Goal: Task Accomplishment & Management: Manage account settings

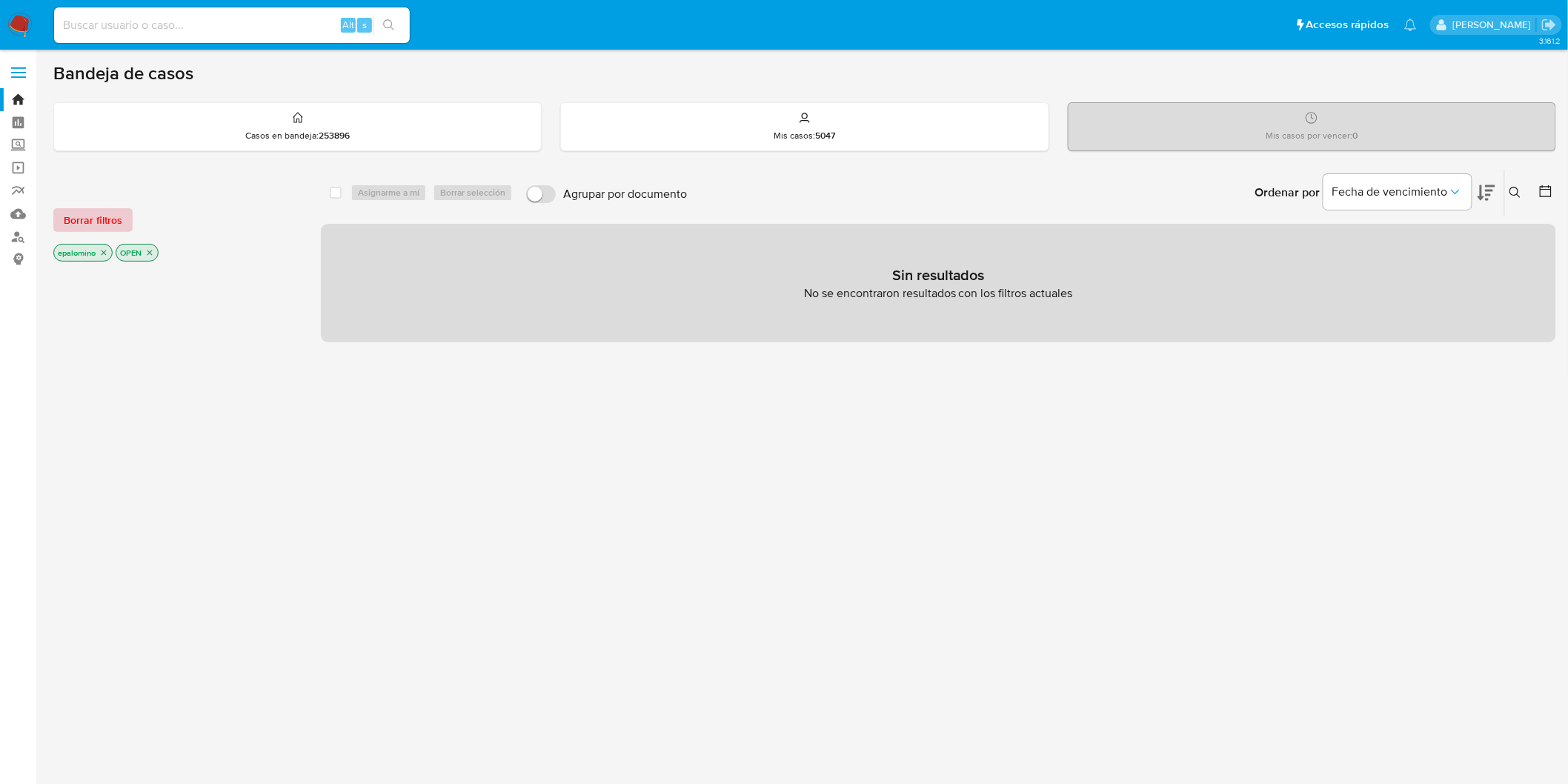
click at [83, 221] on span "Borrar filtros" at bounding box center [93, 220] width 58 height 21
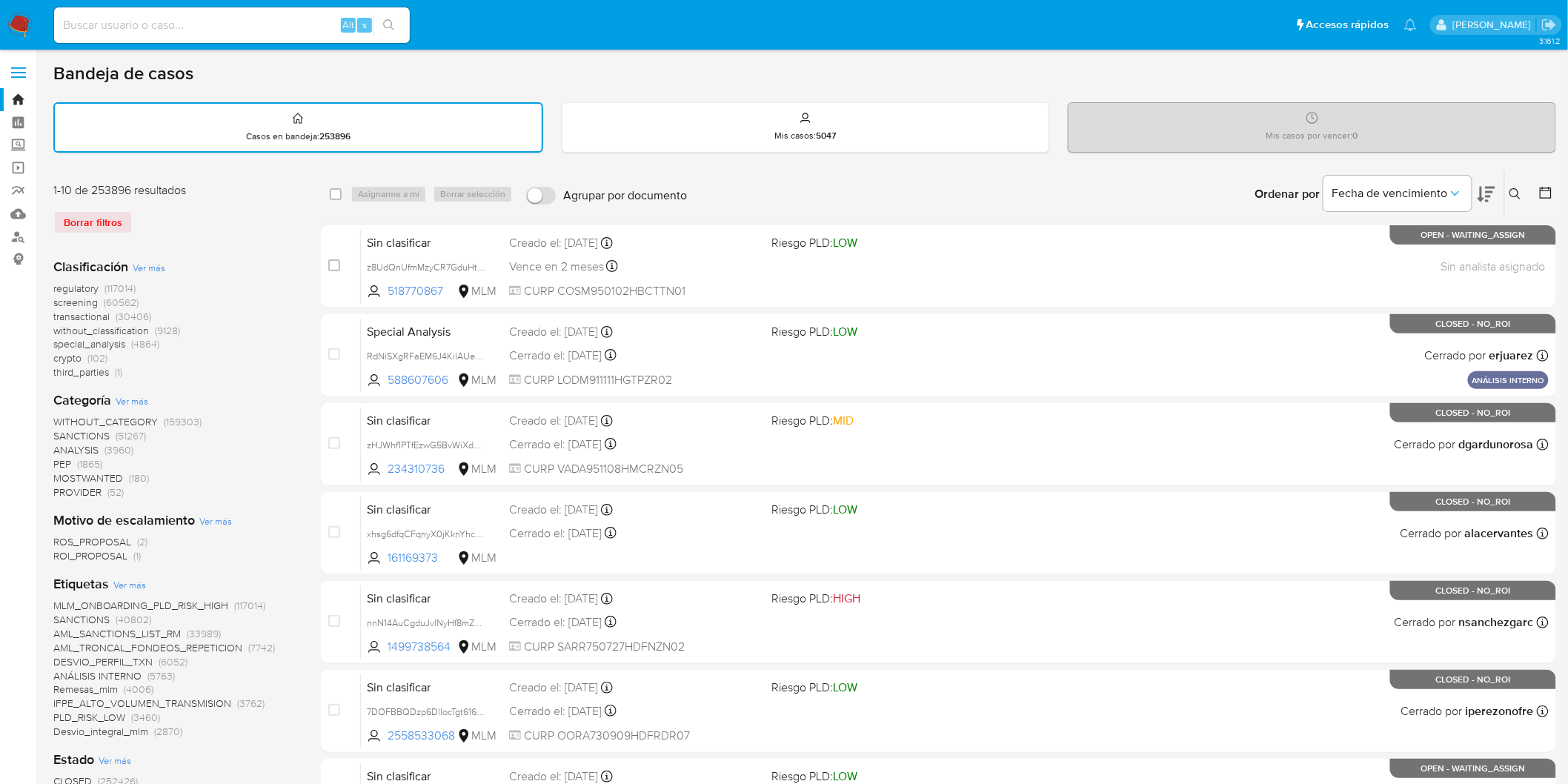
click at [1511, 185] on button at bounding box center [1517, 194] width 24 height 18
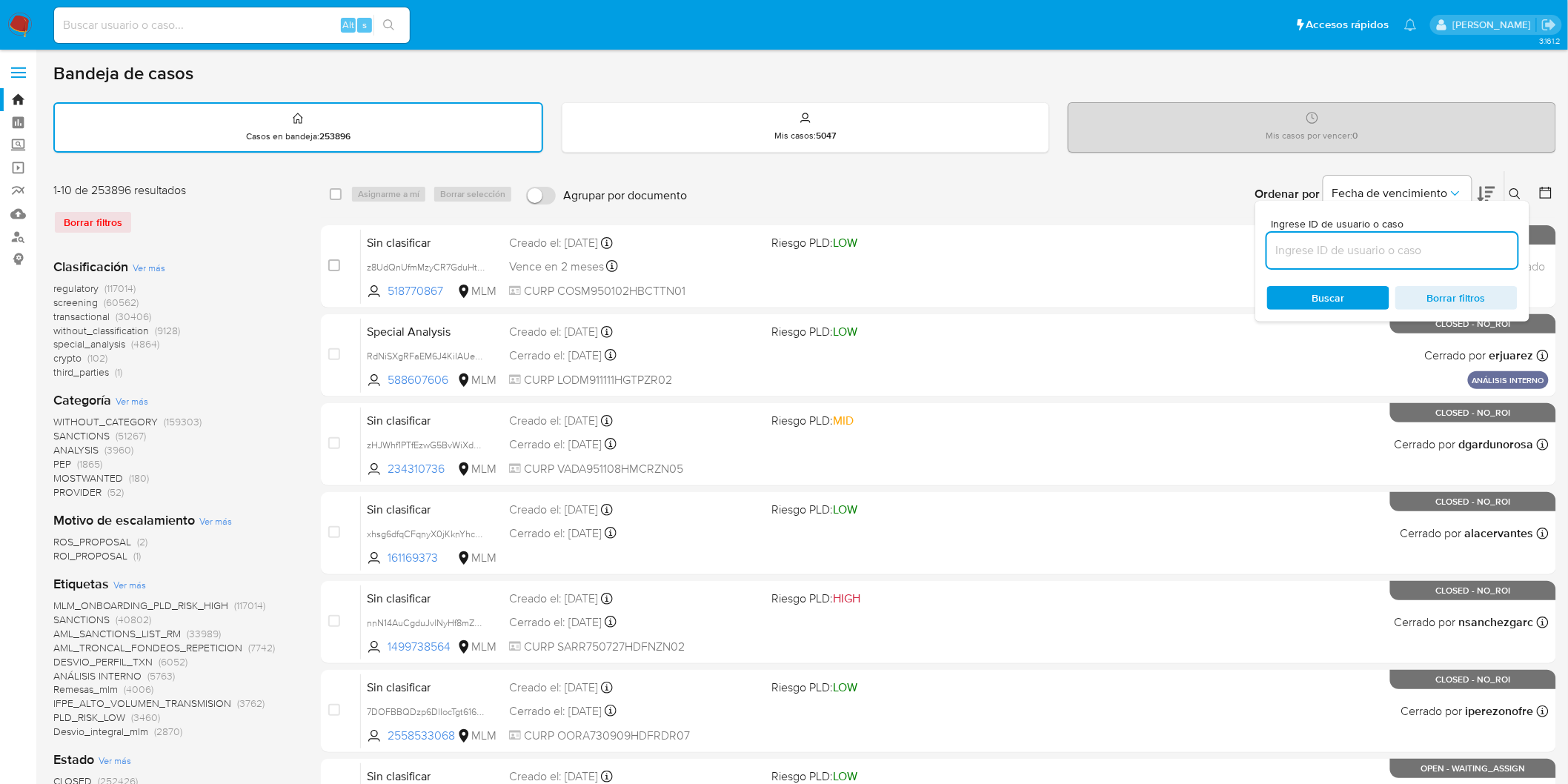
click at [1334, 256] on input at bounding box center [1392, 250] width 250 height 19
type input "2571964708"
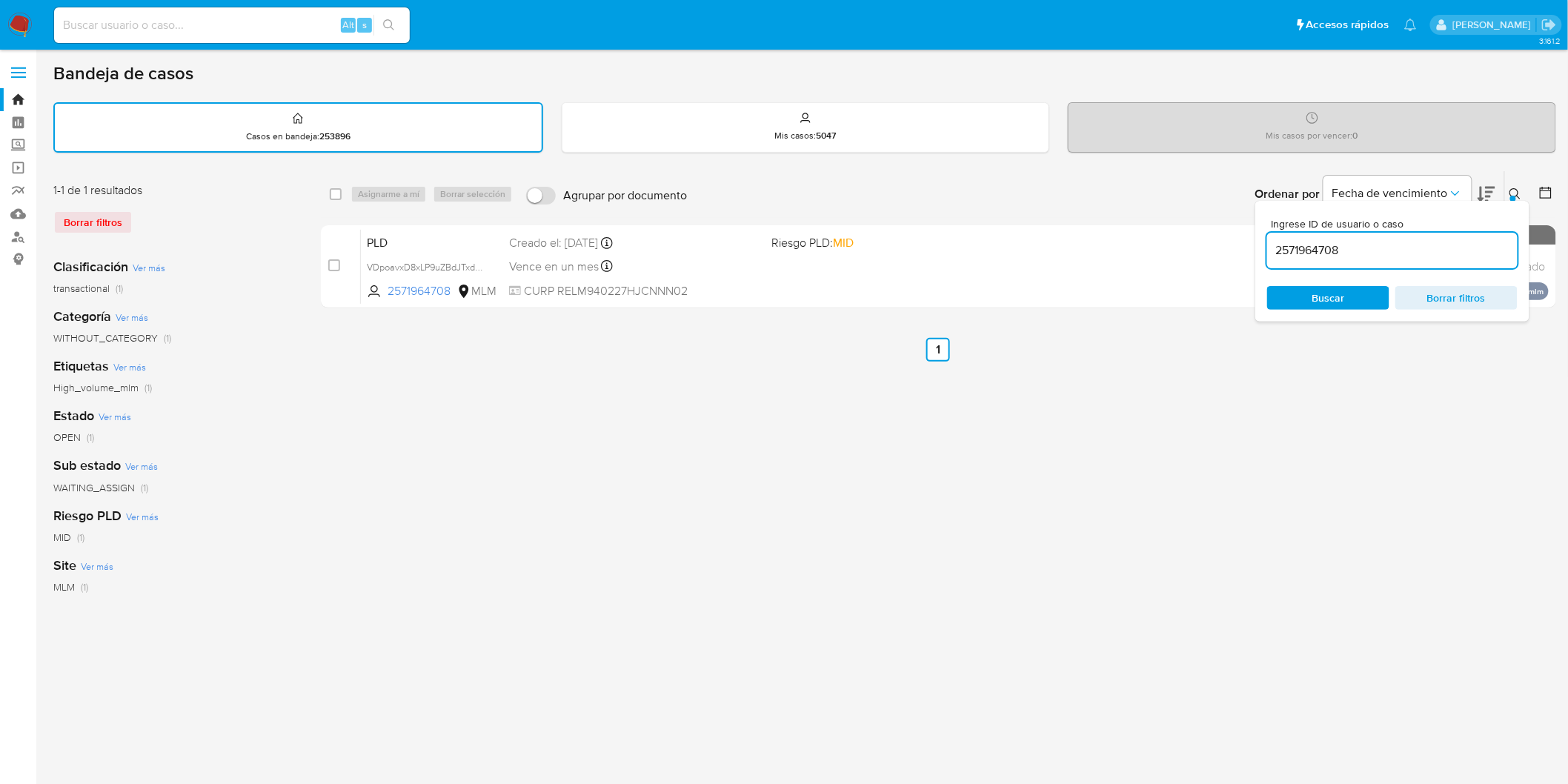
click at [1515, 185] on button at bounding box center [1517, 194] width 24 height 18
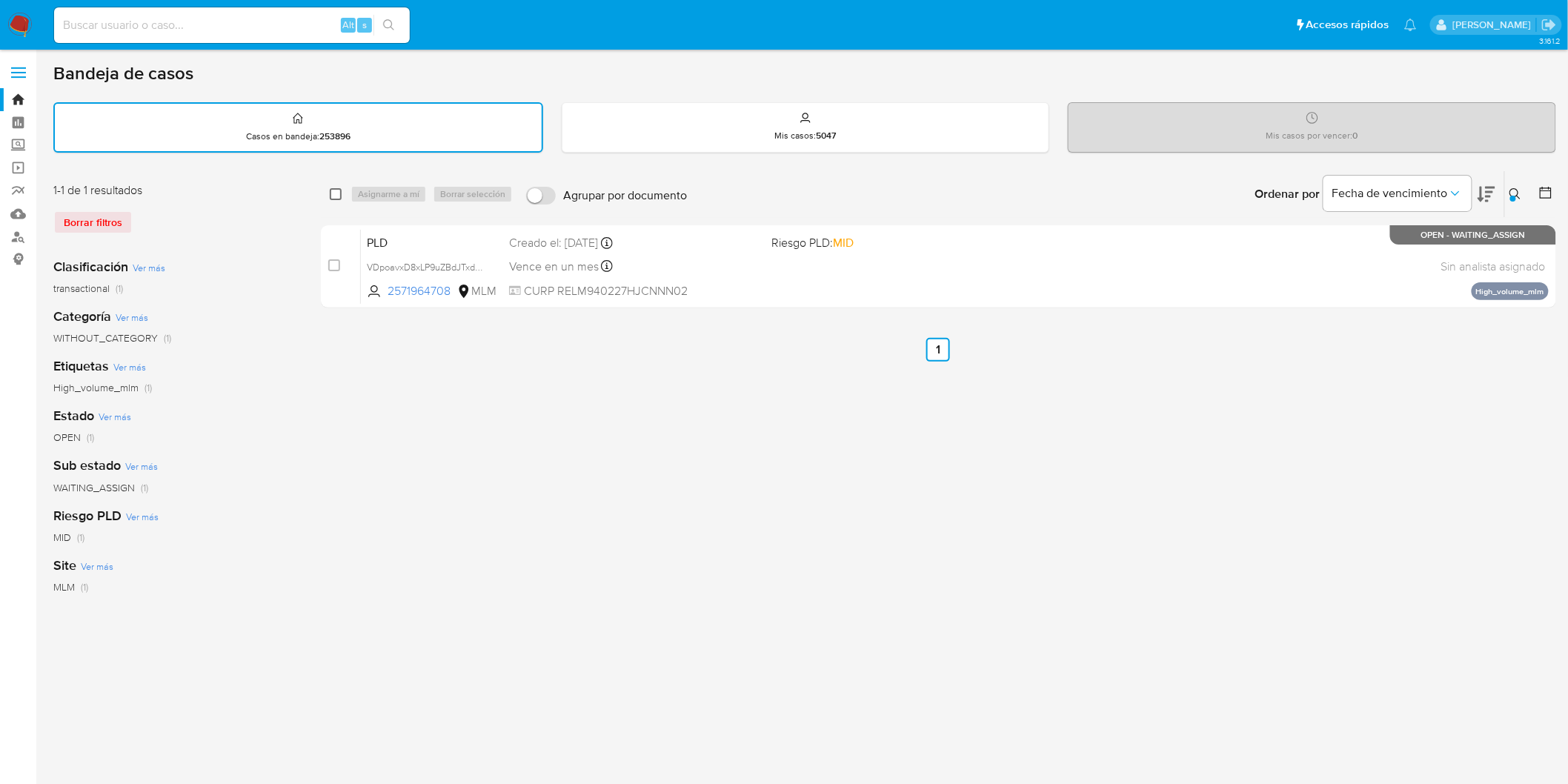
click at [335, 195] on input "checkbox" at bounding box center [335, 194] width 12 height 12
checkbox input "true"
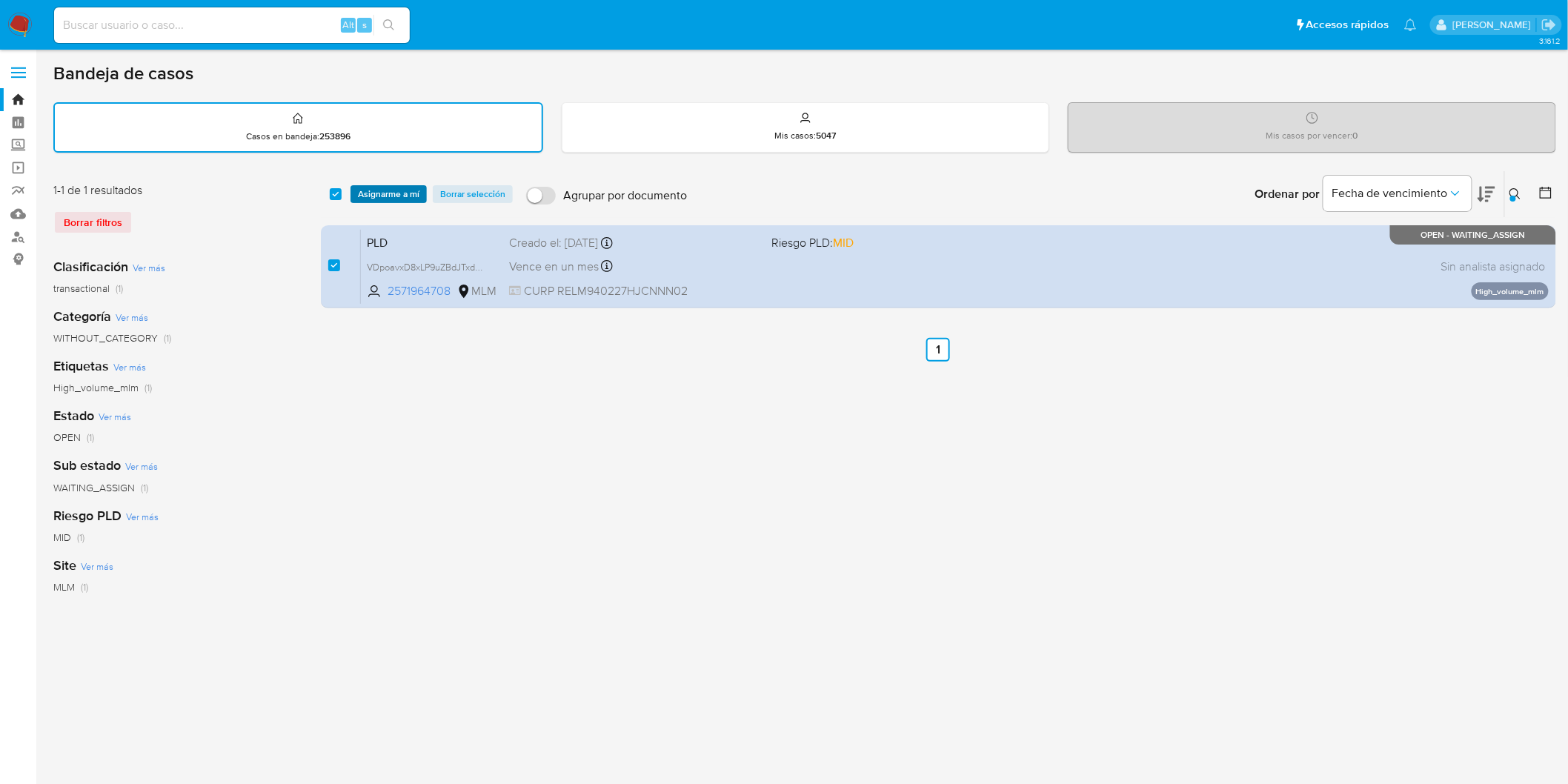
click at [360, 191] on span "Asignarme a mí" at bounding box center [389, 194] width 62 height 15
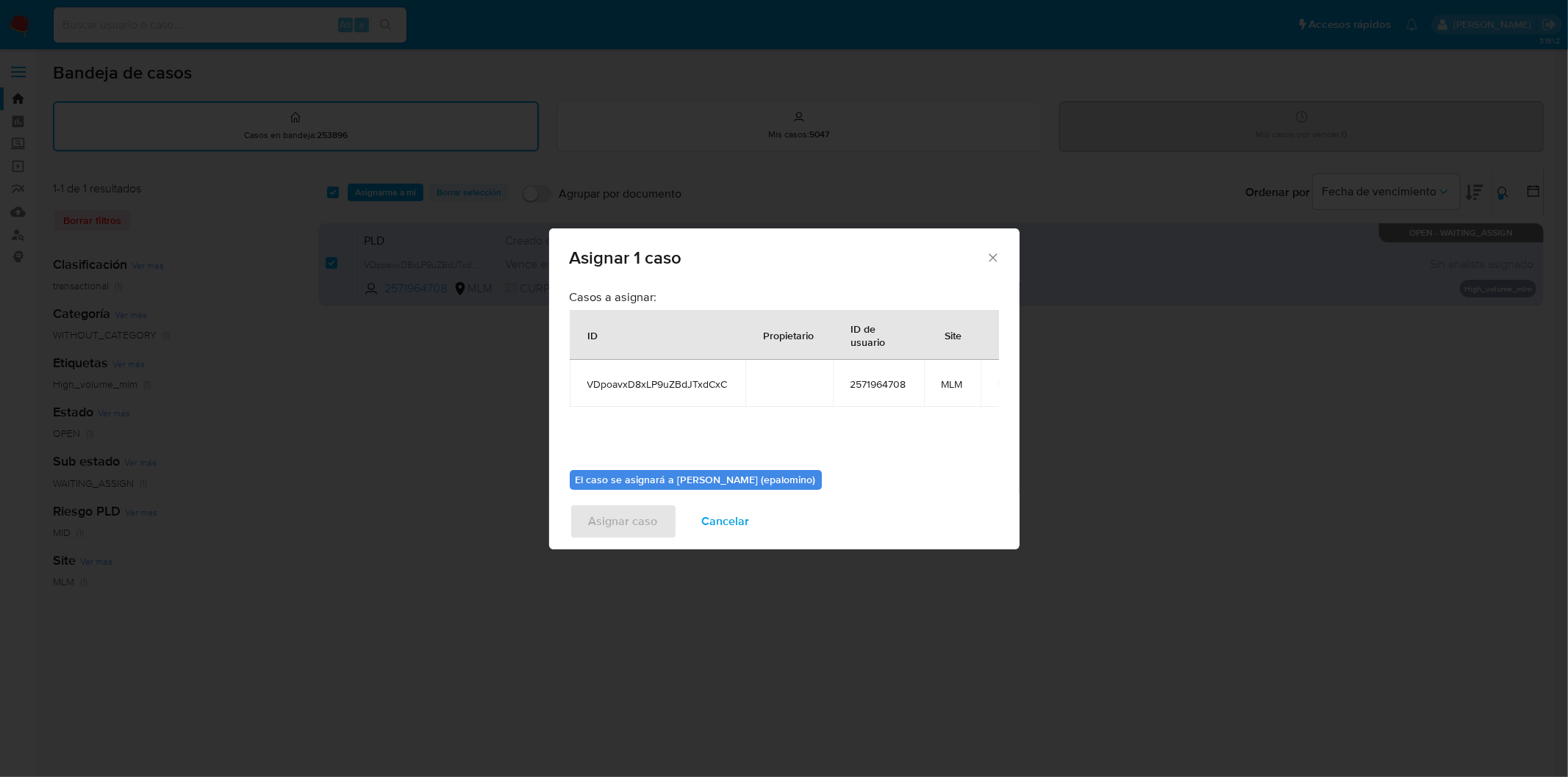
click at [623, 473] on b "El caso se asignará a Elena Carolina Palomino (epalomino)" at bounding box center [696, 479] width 241 height 14
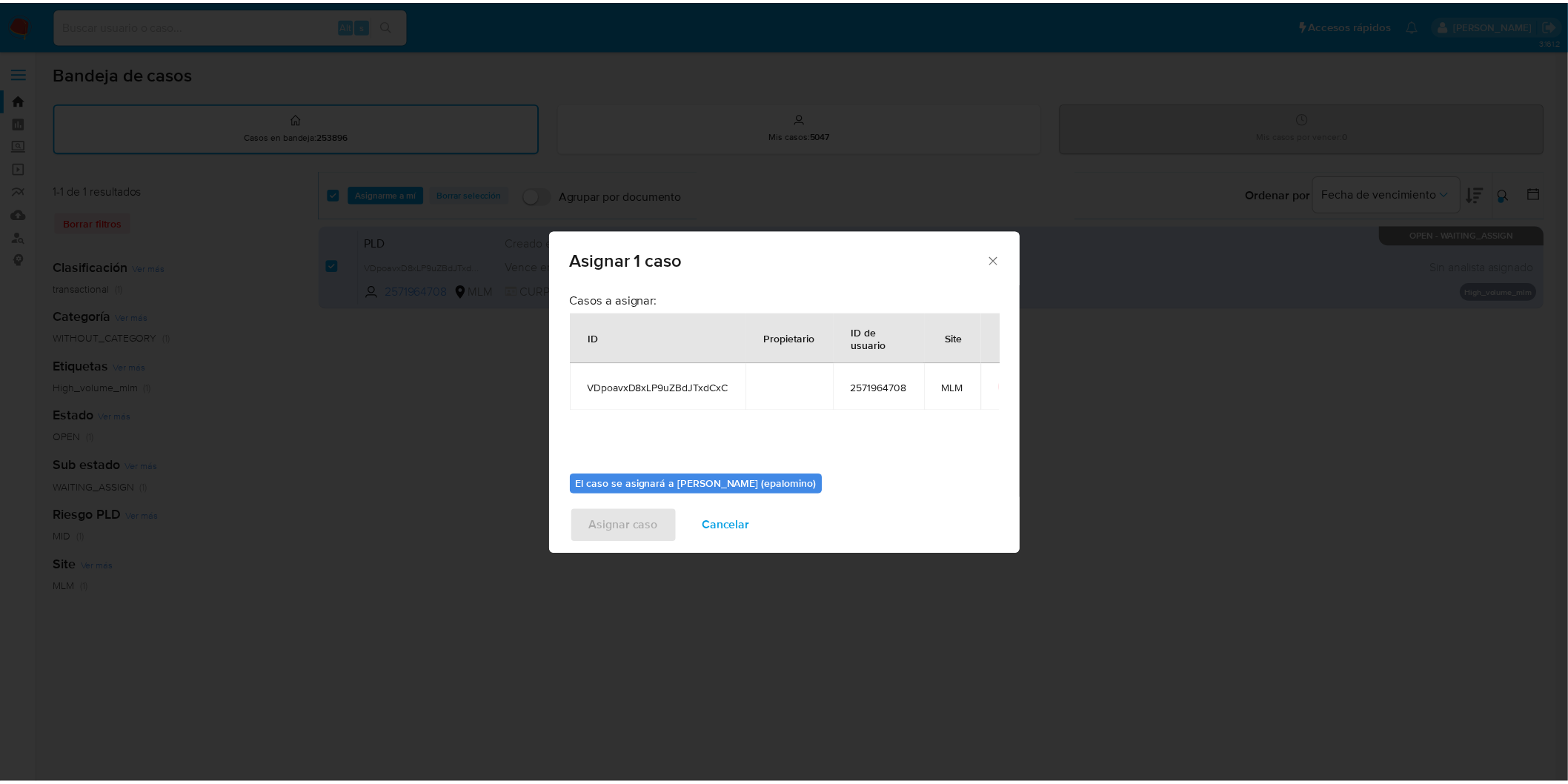
scroll to position [77, 0]
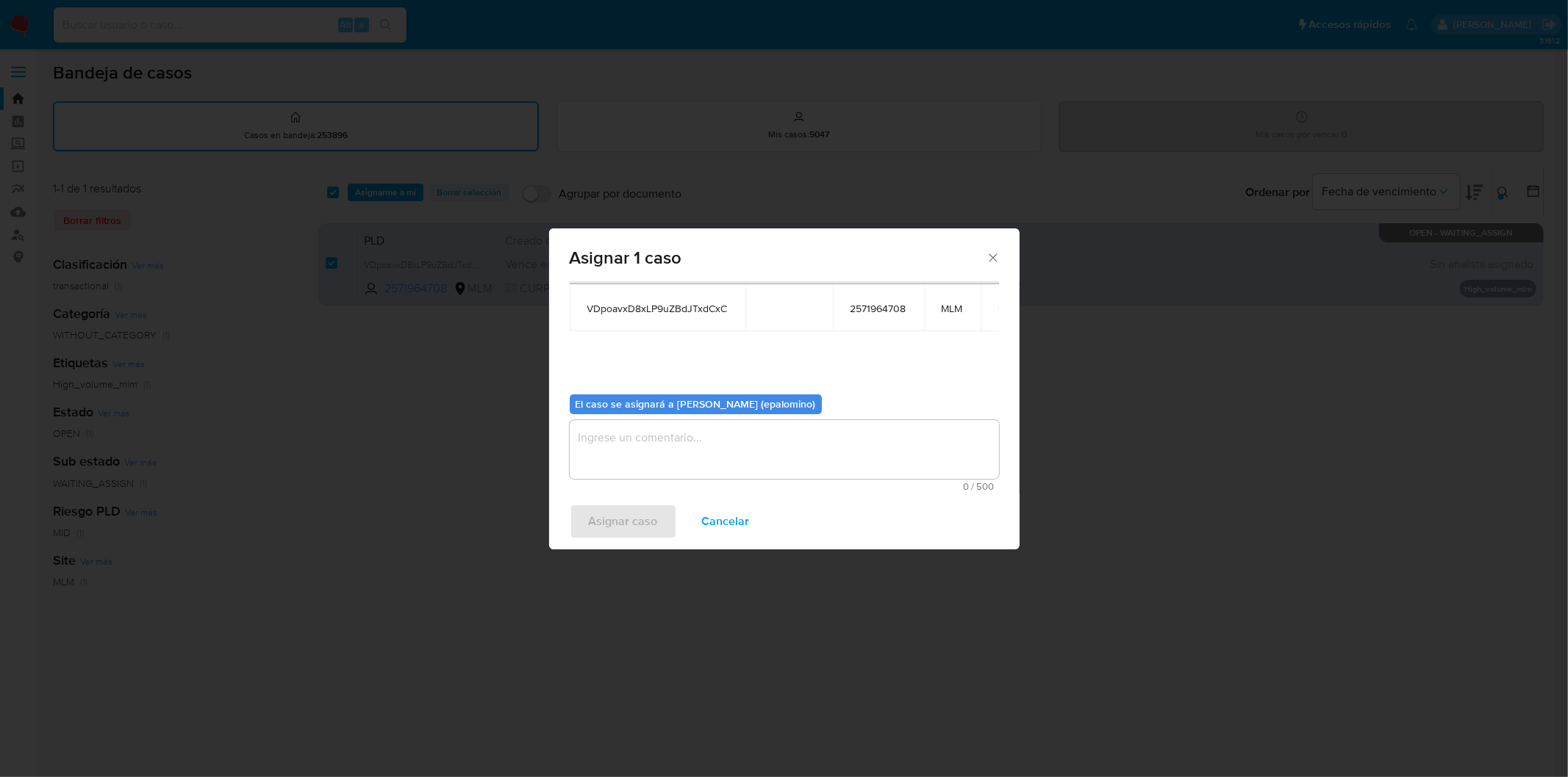
click at [633, 471] on textarea "assign-modal" at bounding box center [784, 449] width 429 height 59
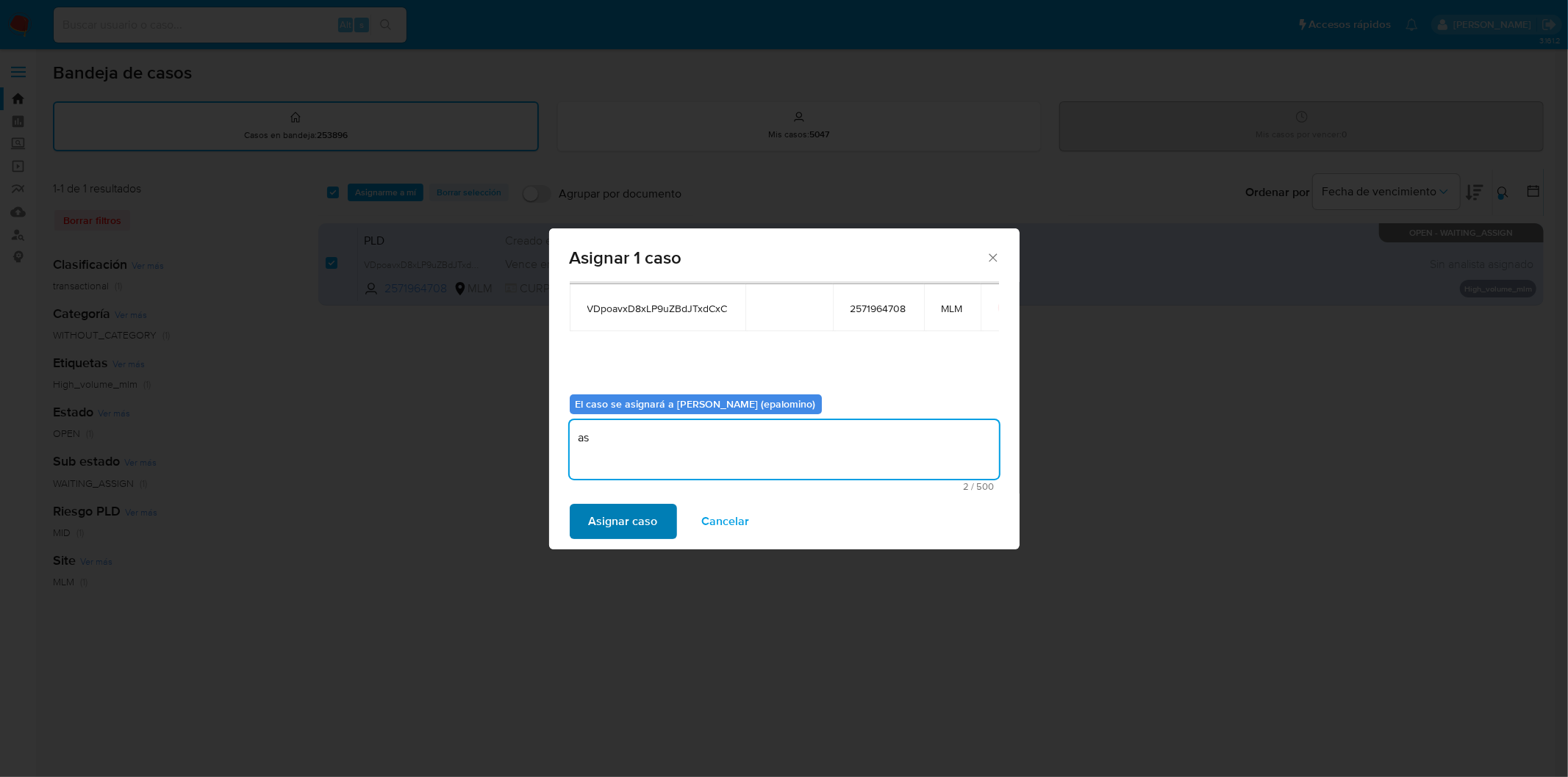
type textarea "as"
click at [626, 509] on span "Asignar caso" at bounding box center [623, 522] width 69 height 32
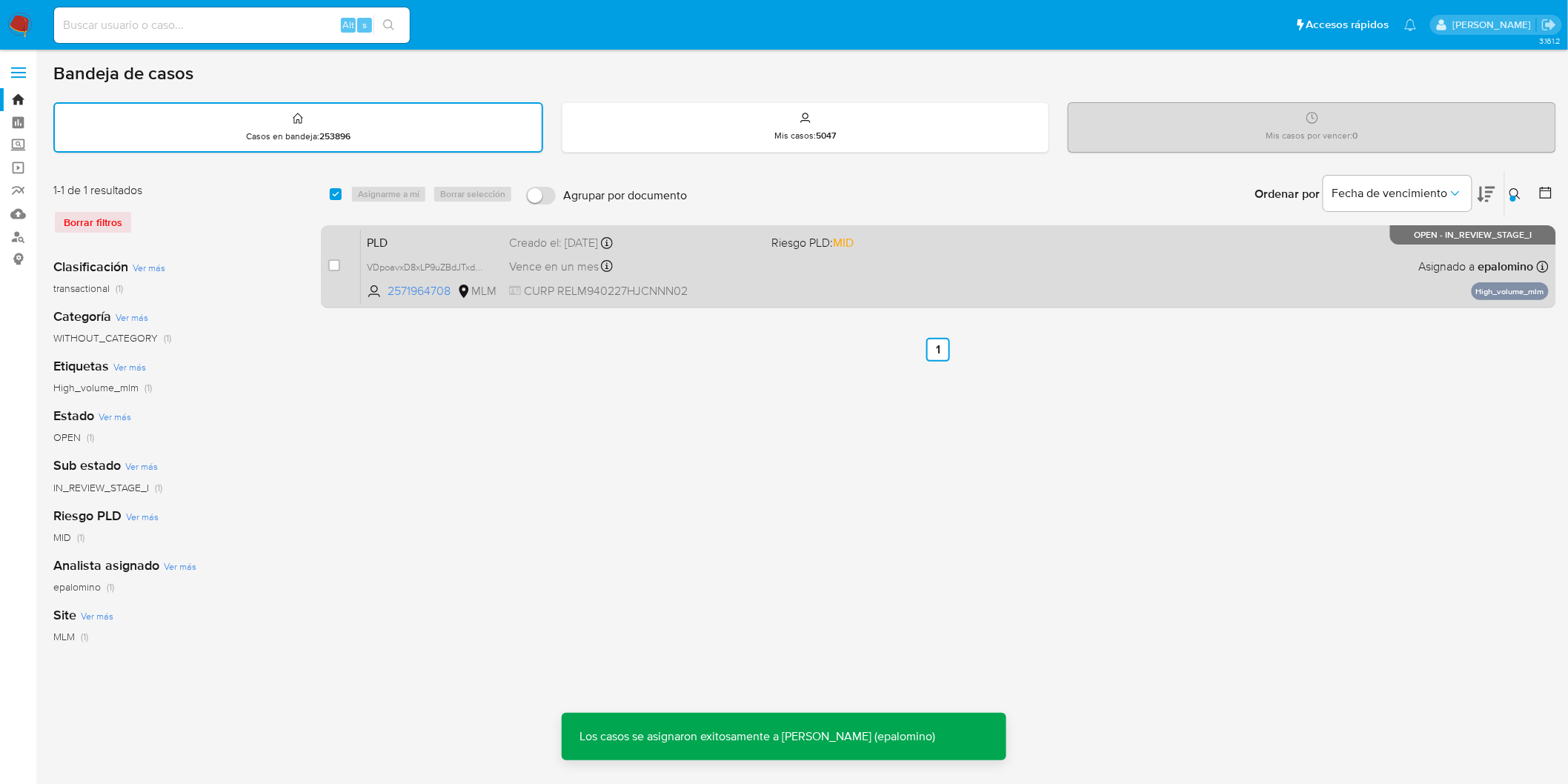
click at [414, 240] on span "PLD" at bounding box center [432, 242] width 131 height 19
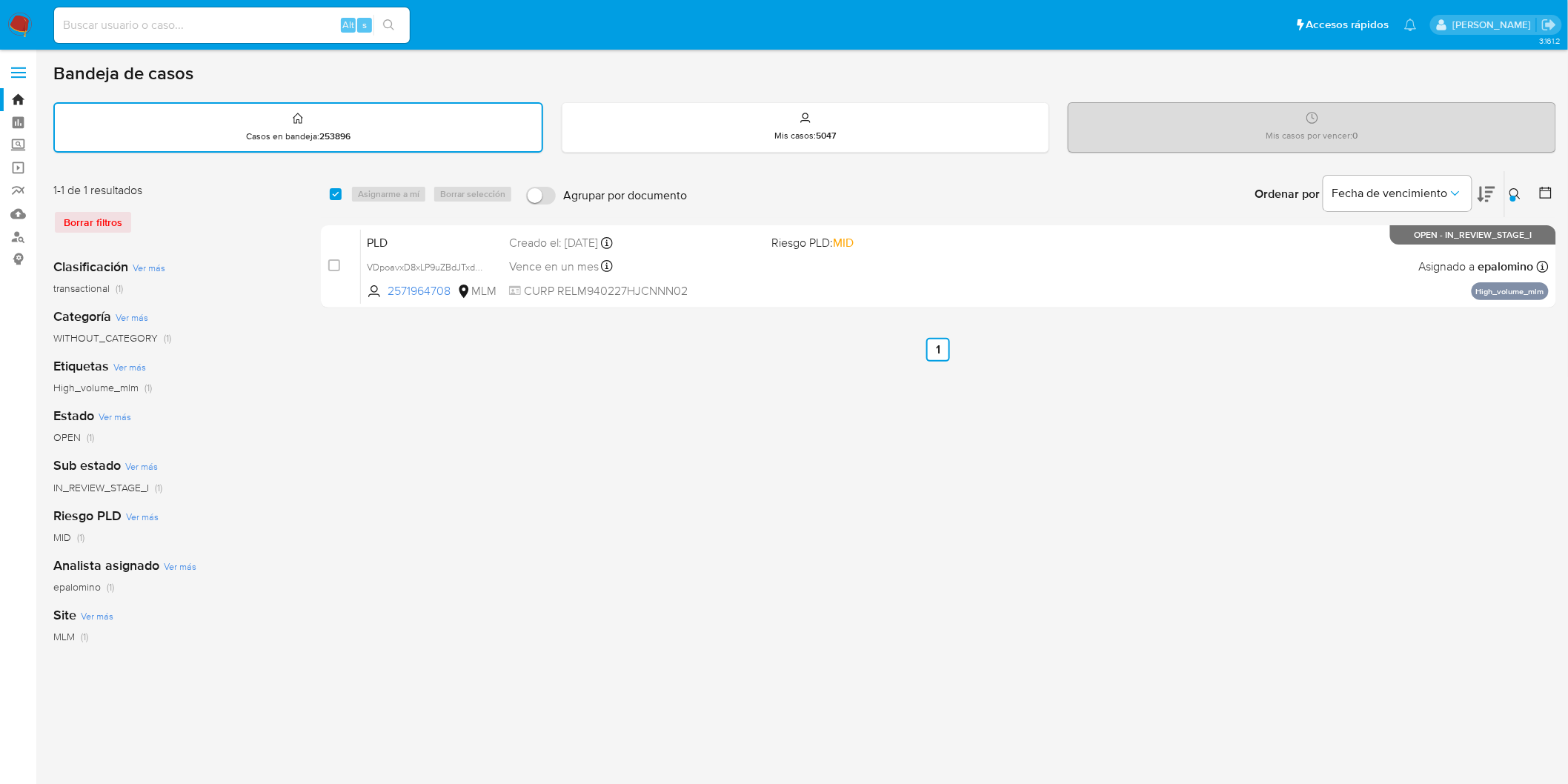
click at [21, 25] on img at bounding box center [20, 25] width 25 height 25
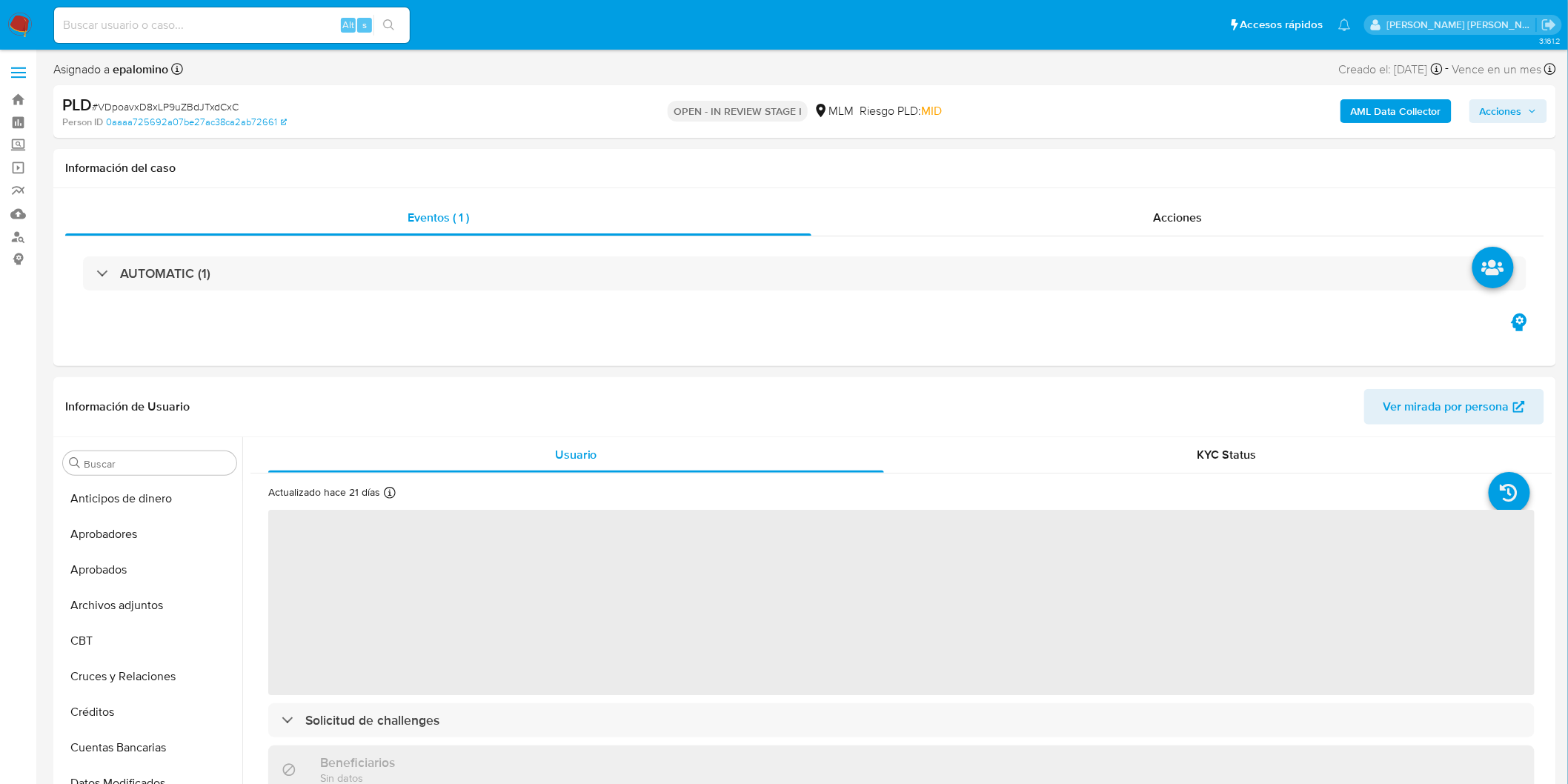
select select "10"
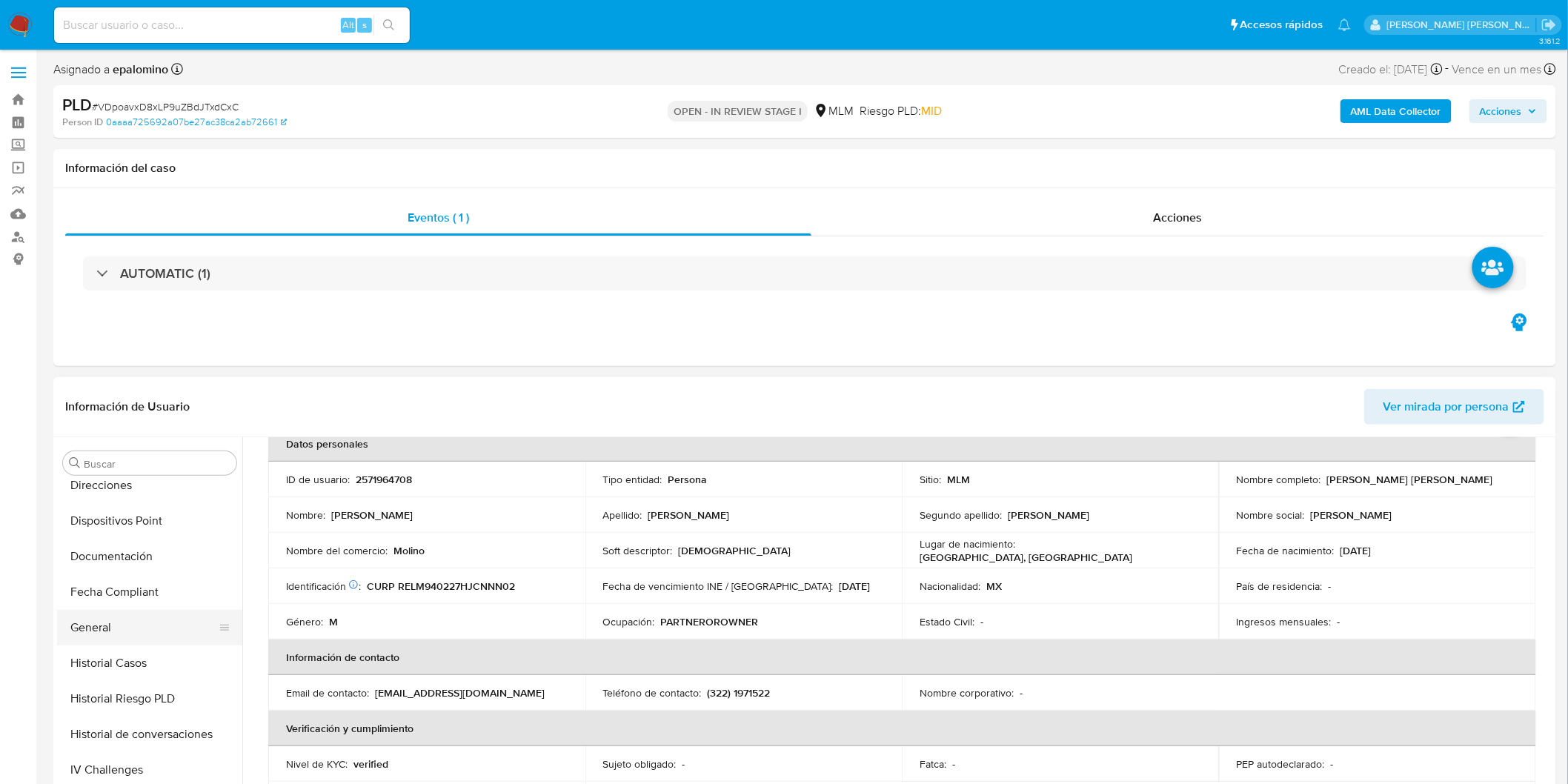
scroll to position [367, 0]
click at [145, 568] on button "Documentación" at bounding box center [144, 559] width 174 height 35
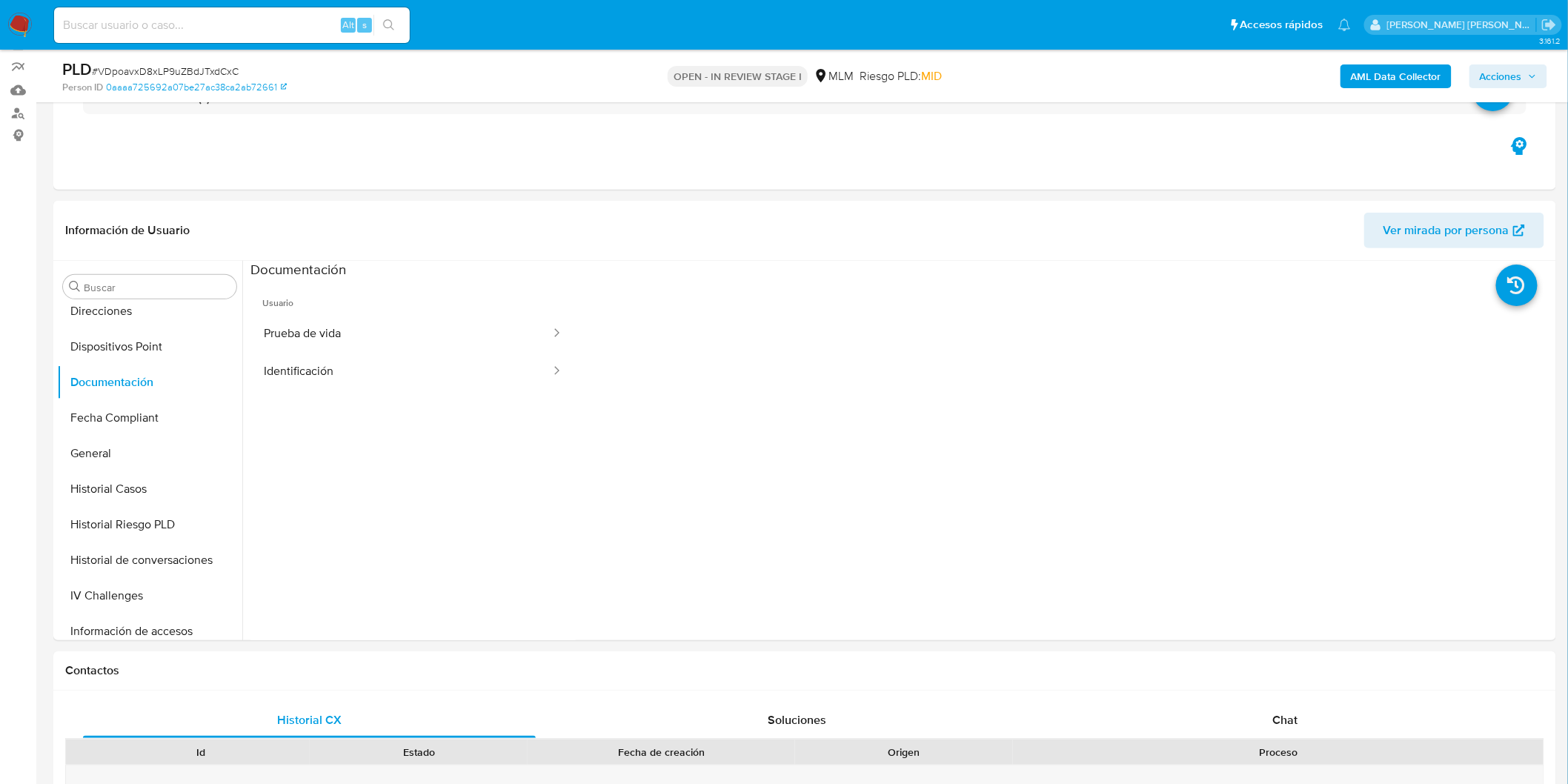
scroll to position [130, 0]
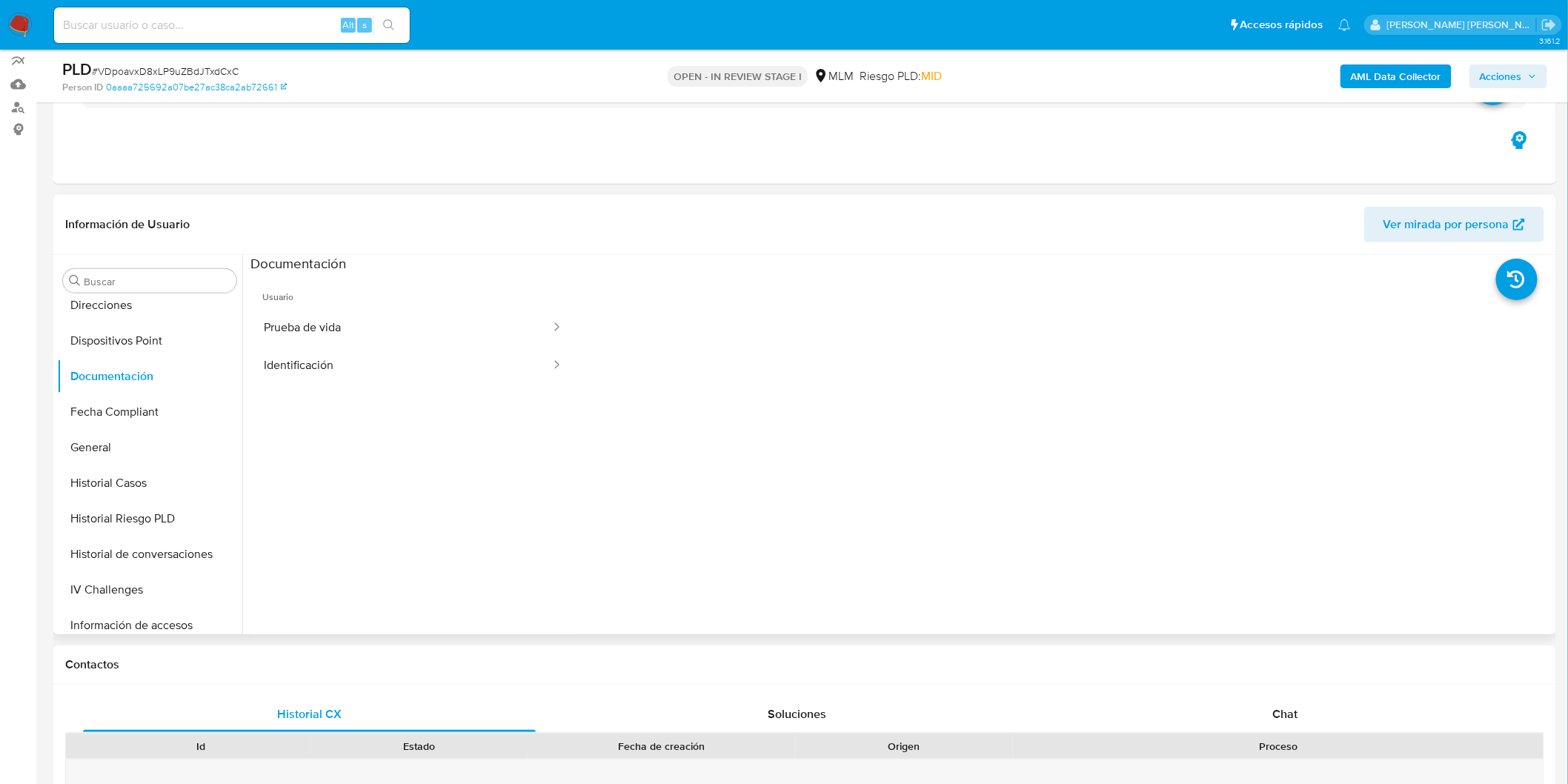
click at [378, 389] on ul "Usuario Prueba de vida Identificación" at bounding box center [413, 487] width 325 height 427
click at [427, 379] on button "Identificación" at bounding box center [401, 366] width 302 height 38
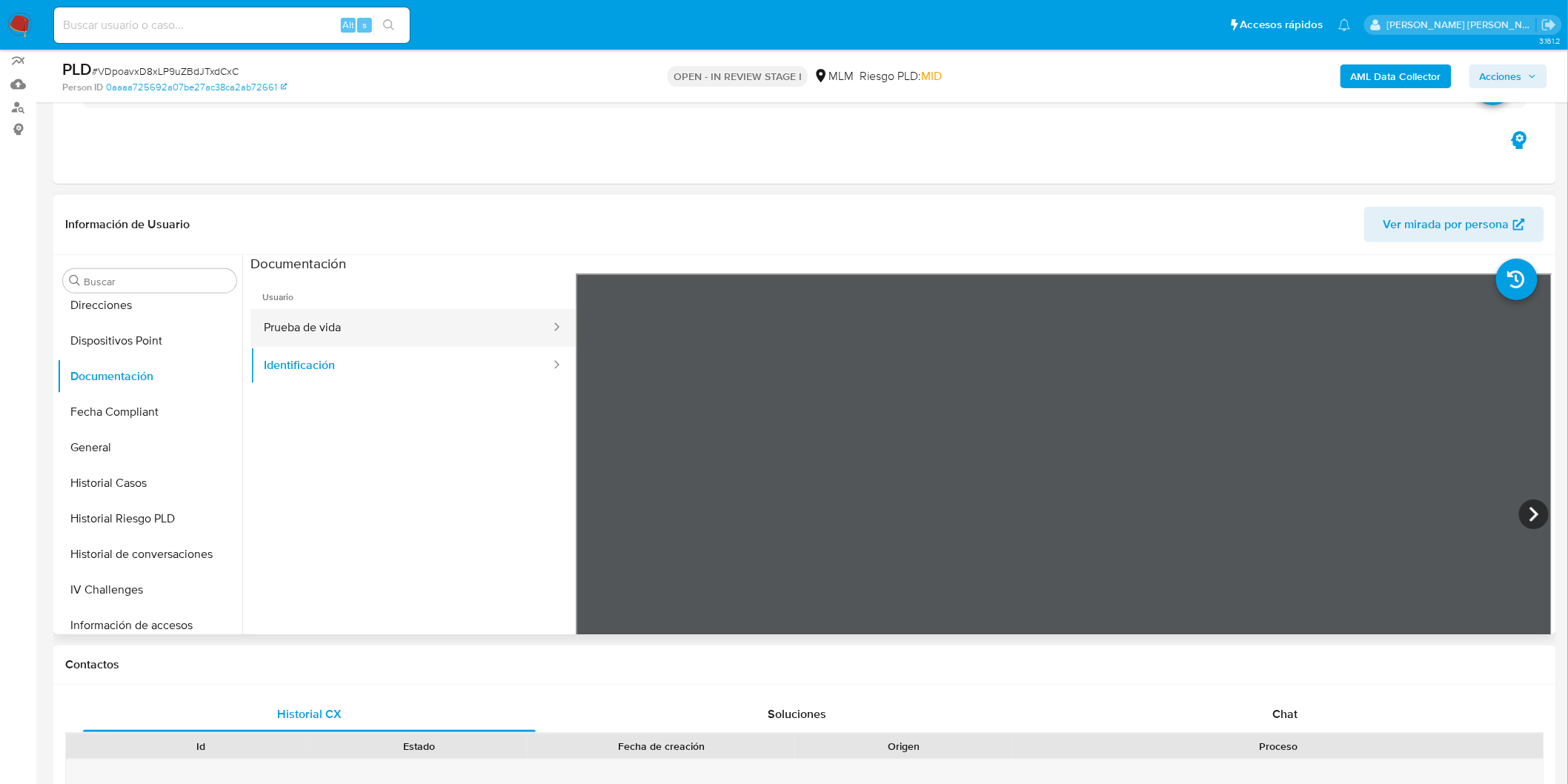
click at [348, 342] on button "Prueba de vida" at bounding box center [401, 328] width 302 height 38
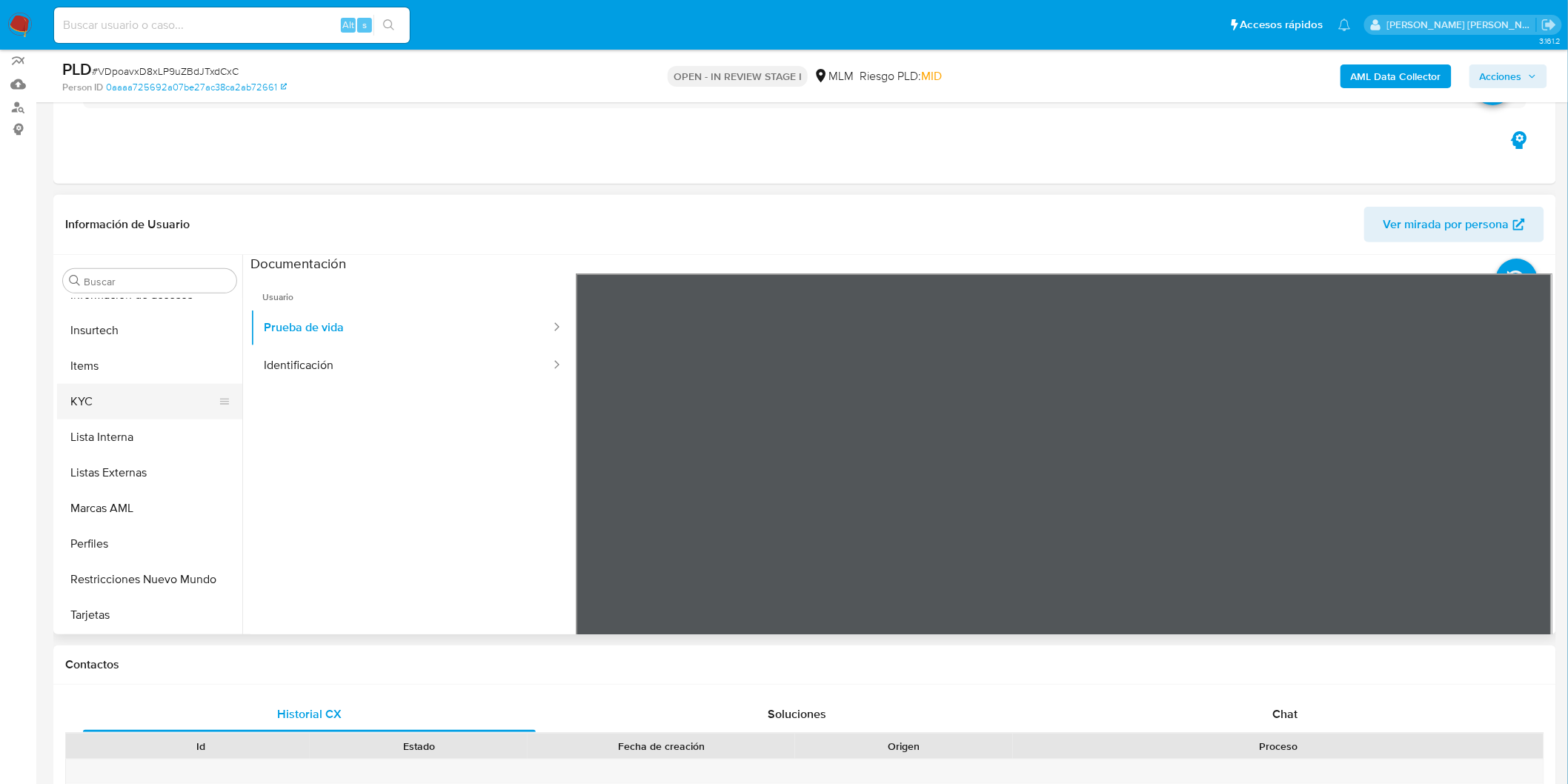
click at [107, 406] on button "KYC" at bounding box center [144, 401] width 174 height 35
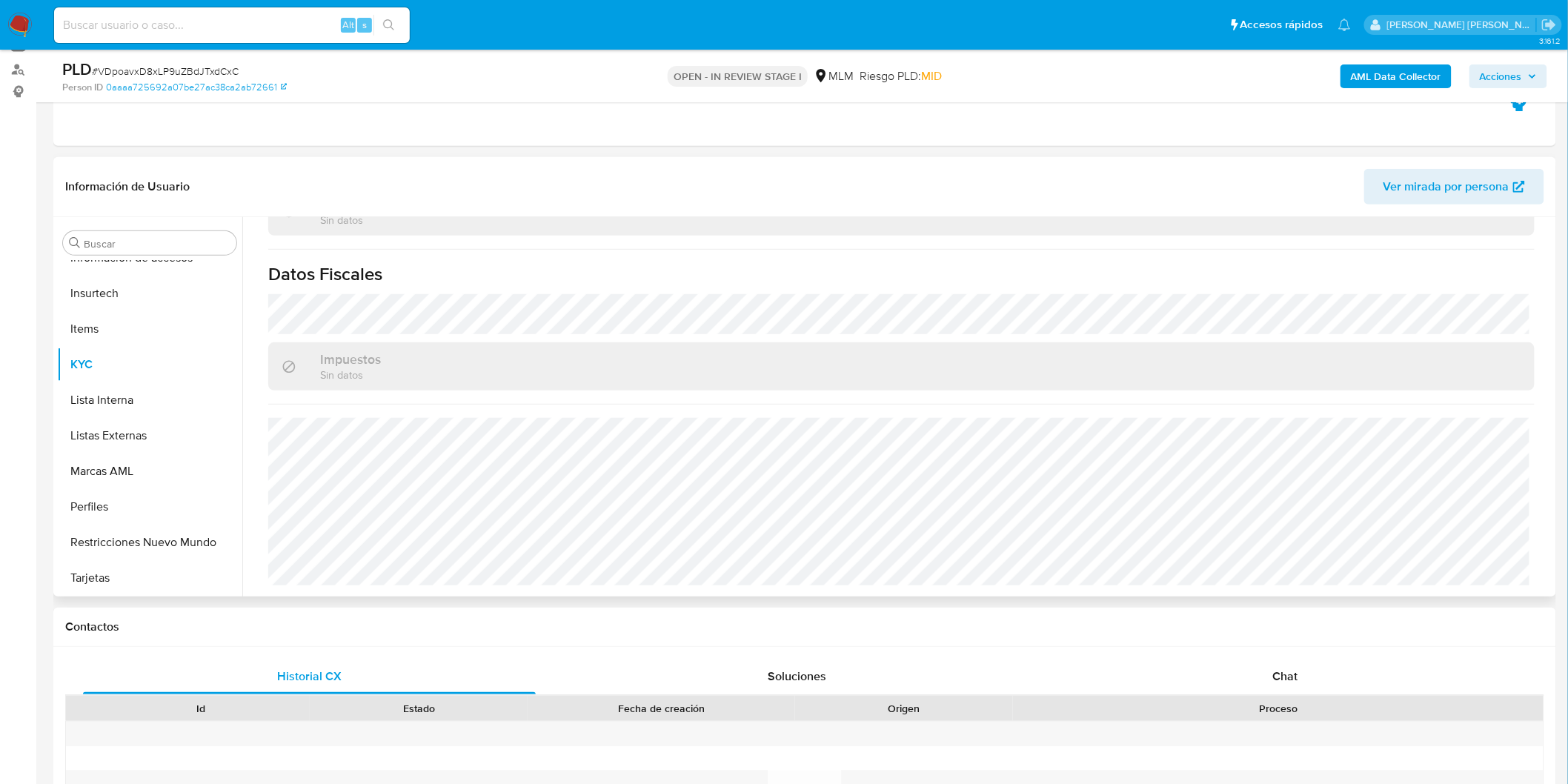
scroll to position [212, 0]
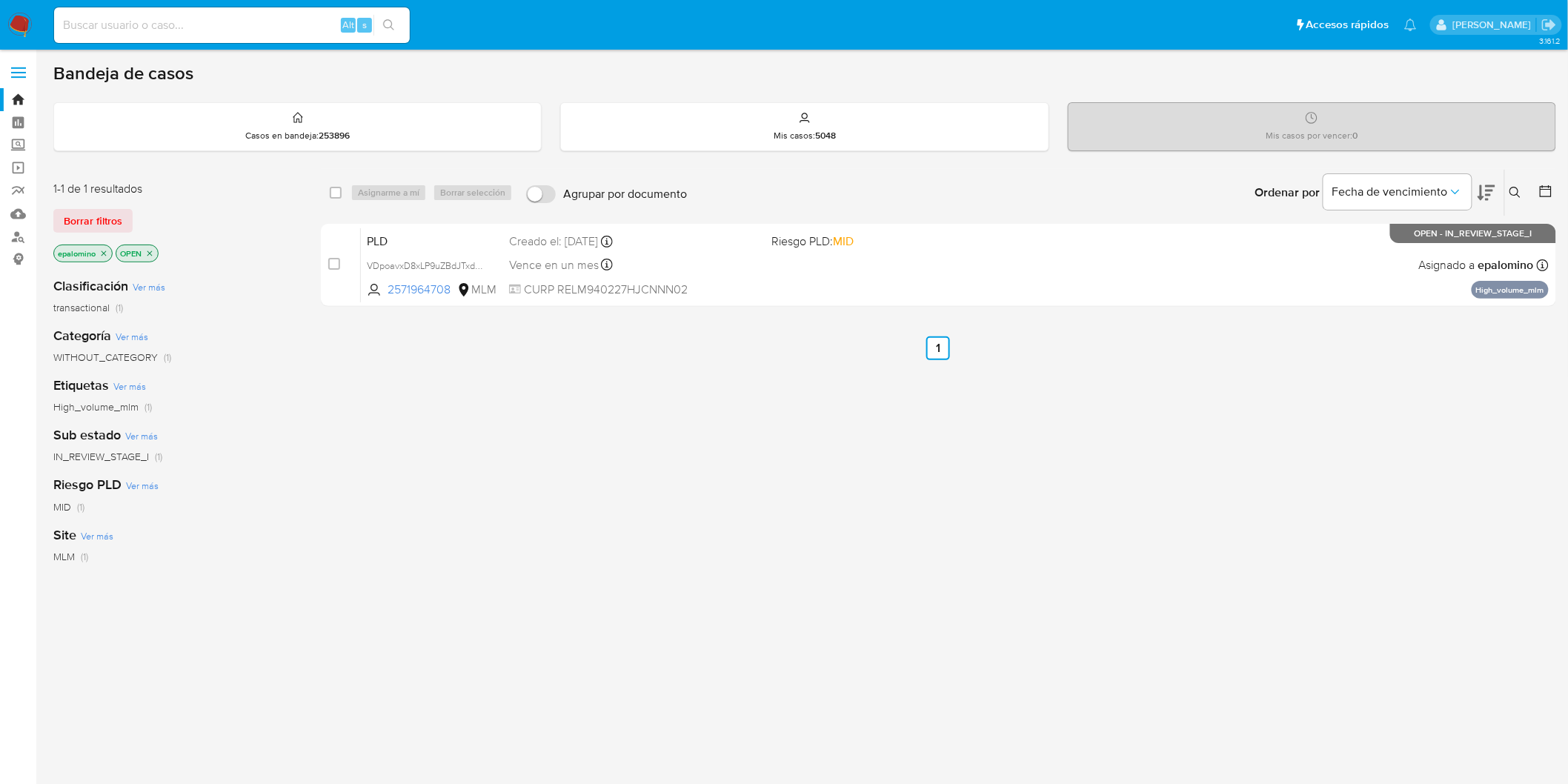
drag, startPoint x: 78, startPoint y: 213, endPoint x: 195, endPoint y: 47, distance: 203.1
click at [78, 213] on span "Borrar filtros" at bounding box center [93, 221] width 58 height 21
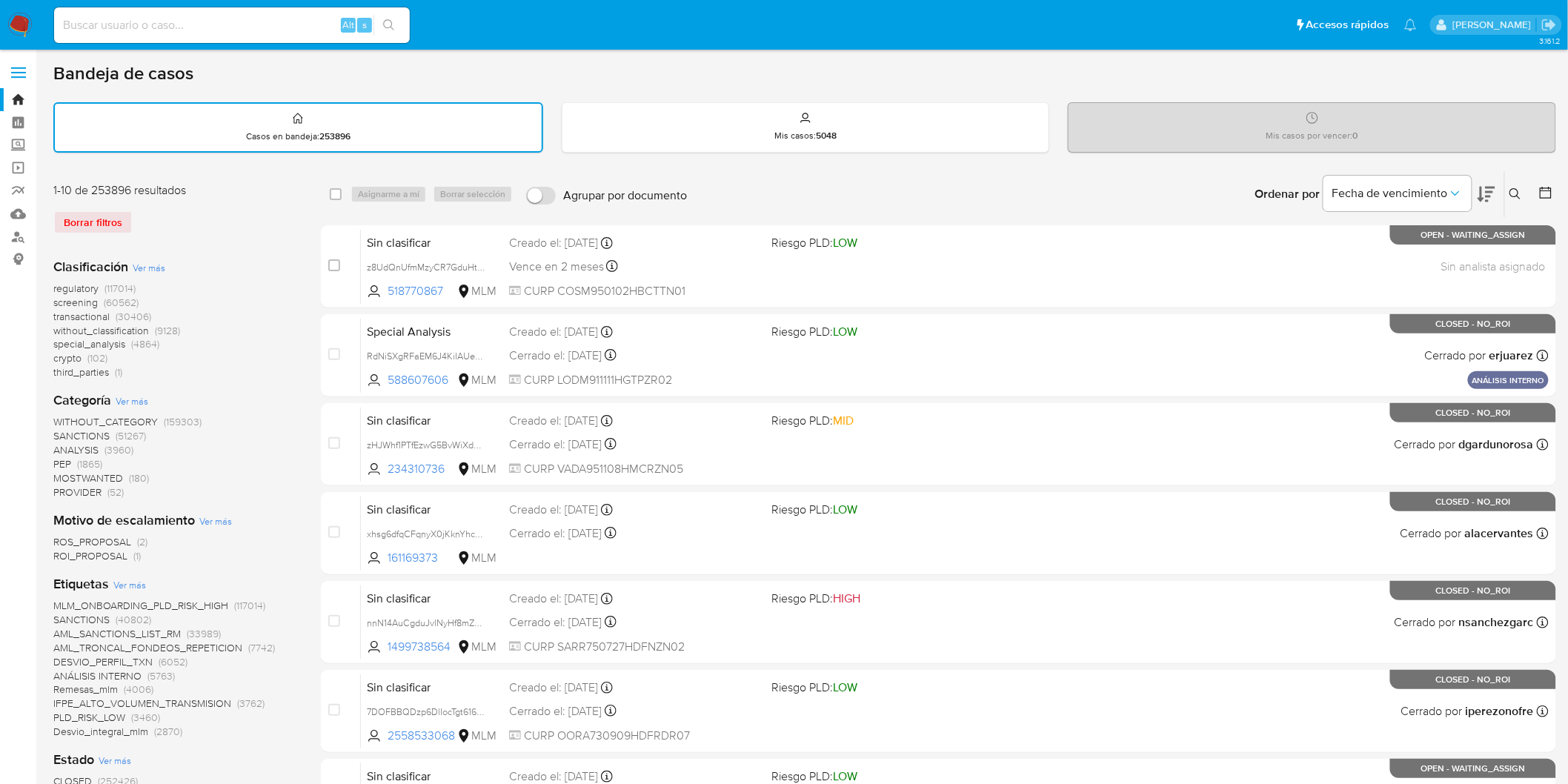
click at [1510, 190] on icon at bounding box center [1515, 194] width 11 height 11
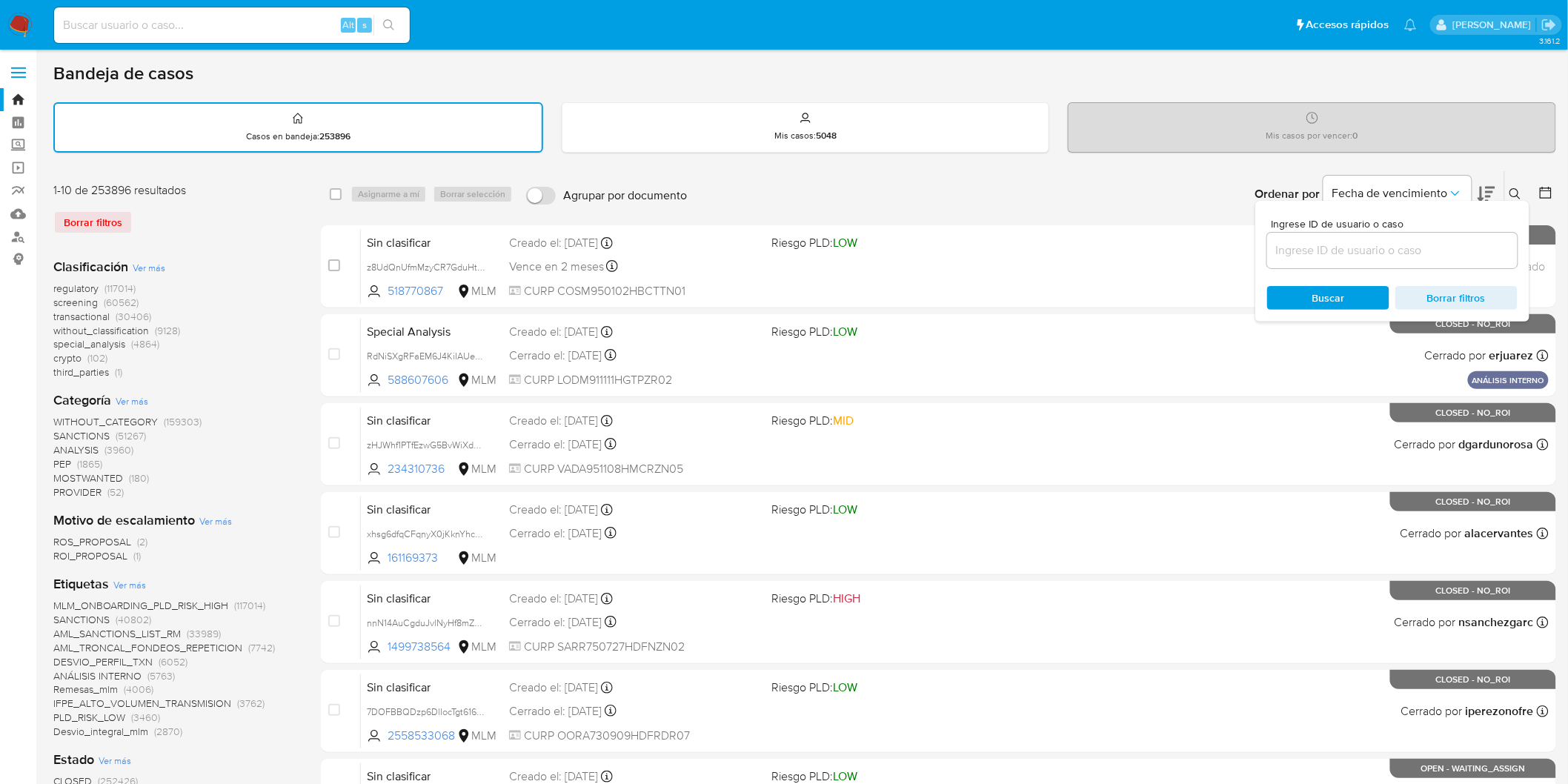
click at [1334, 269] on div "Ingrese ID de usuario o caso Buscar Borrar filtros" at bounding box center [1392, 261] width 274 height 120
click at [1330, 253] on input at bounding box center [1392, 250] width 250 height 19
paste input "2571964708"
type input "2571964708"
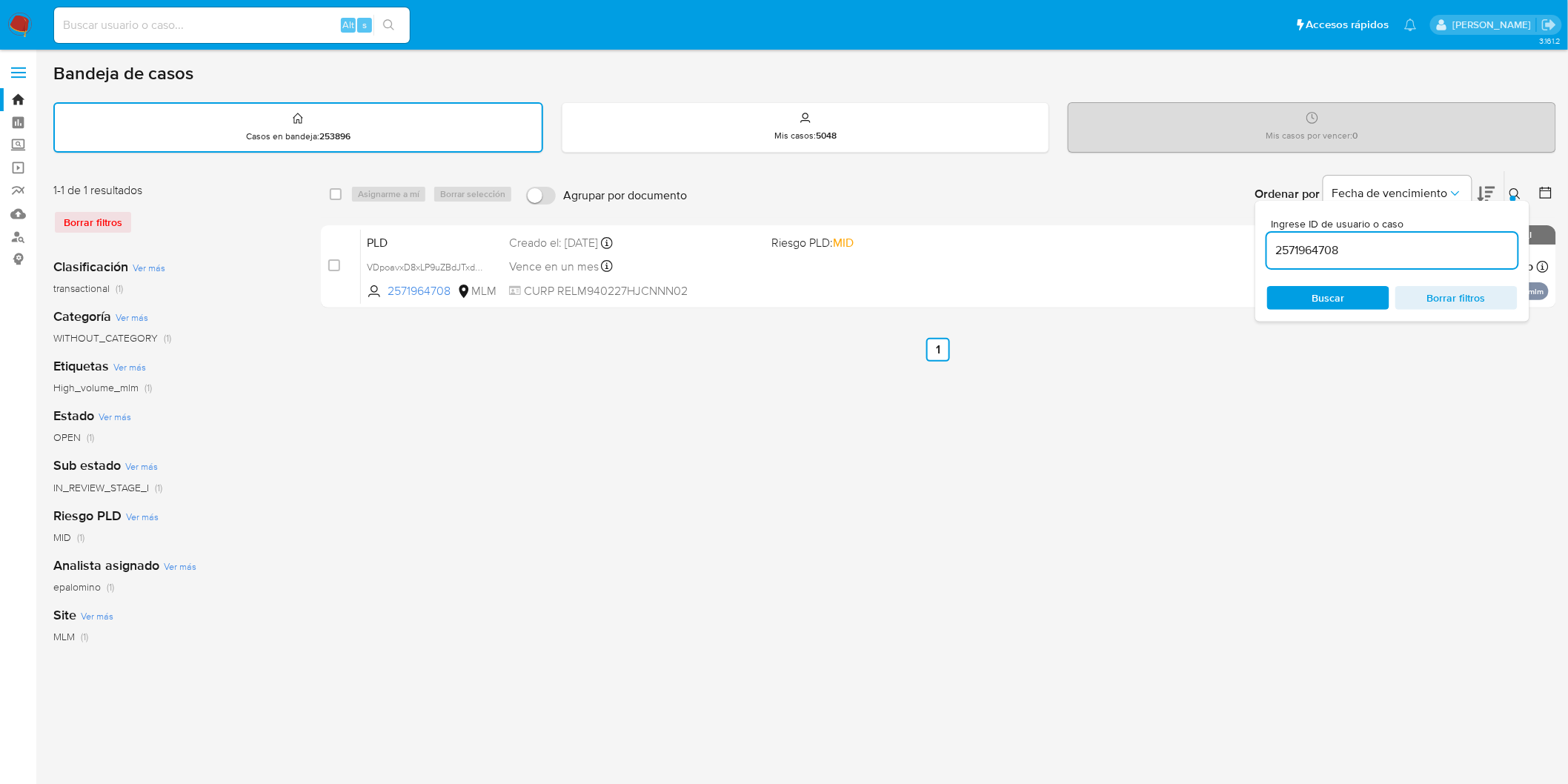
click at [1514, 196] on div at bounding box center [1513, 198] width 6 height 6
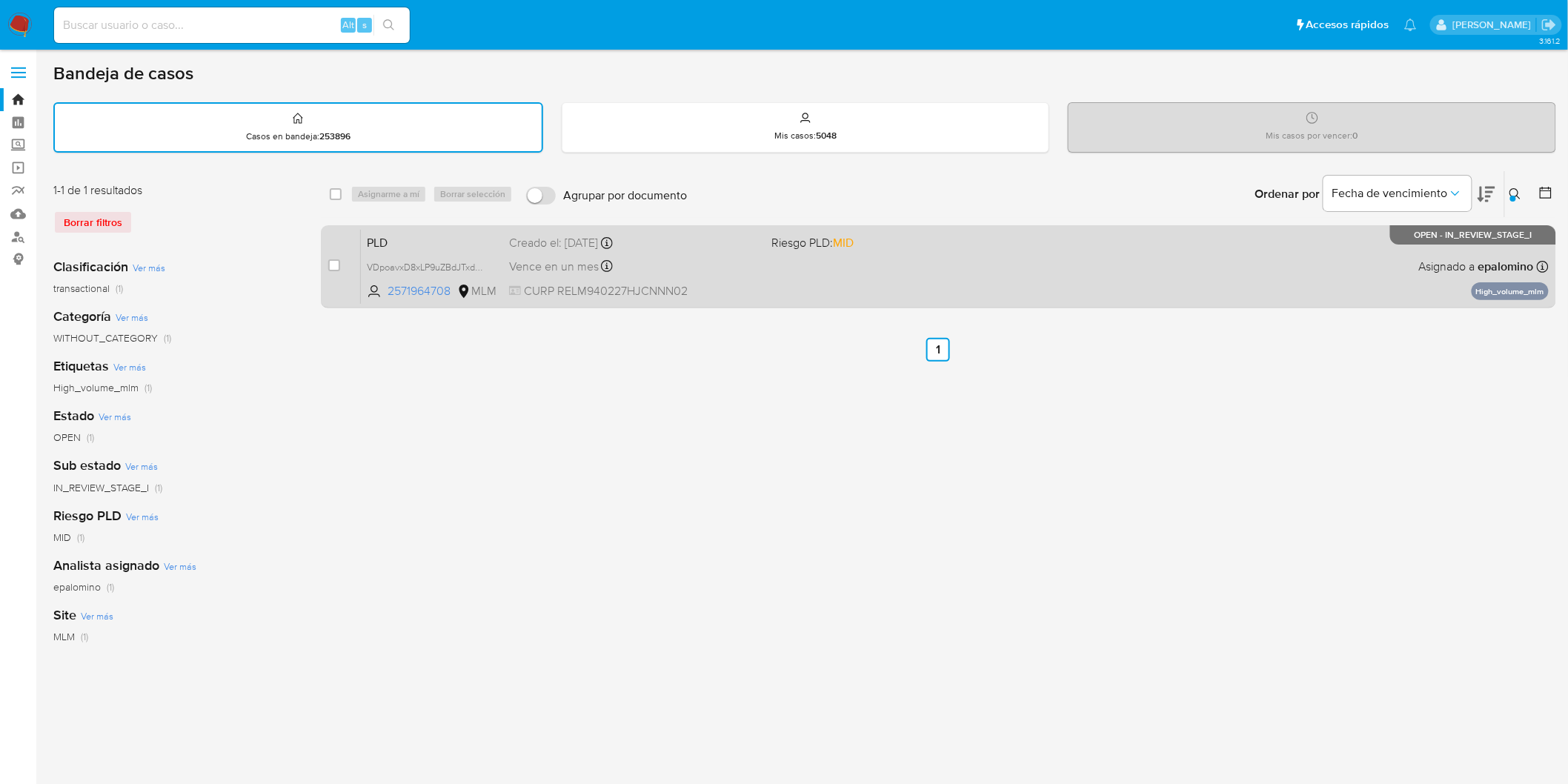
click at [409, 238] on span "PLD" at bounding box center [432, 242] width 131 height 19
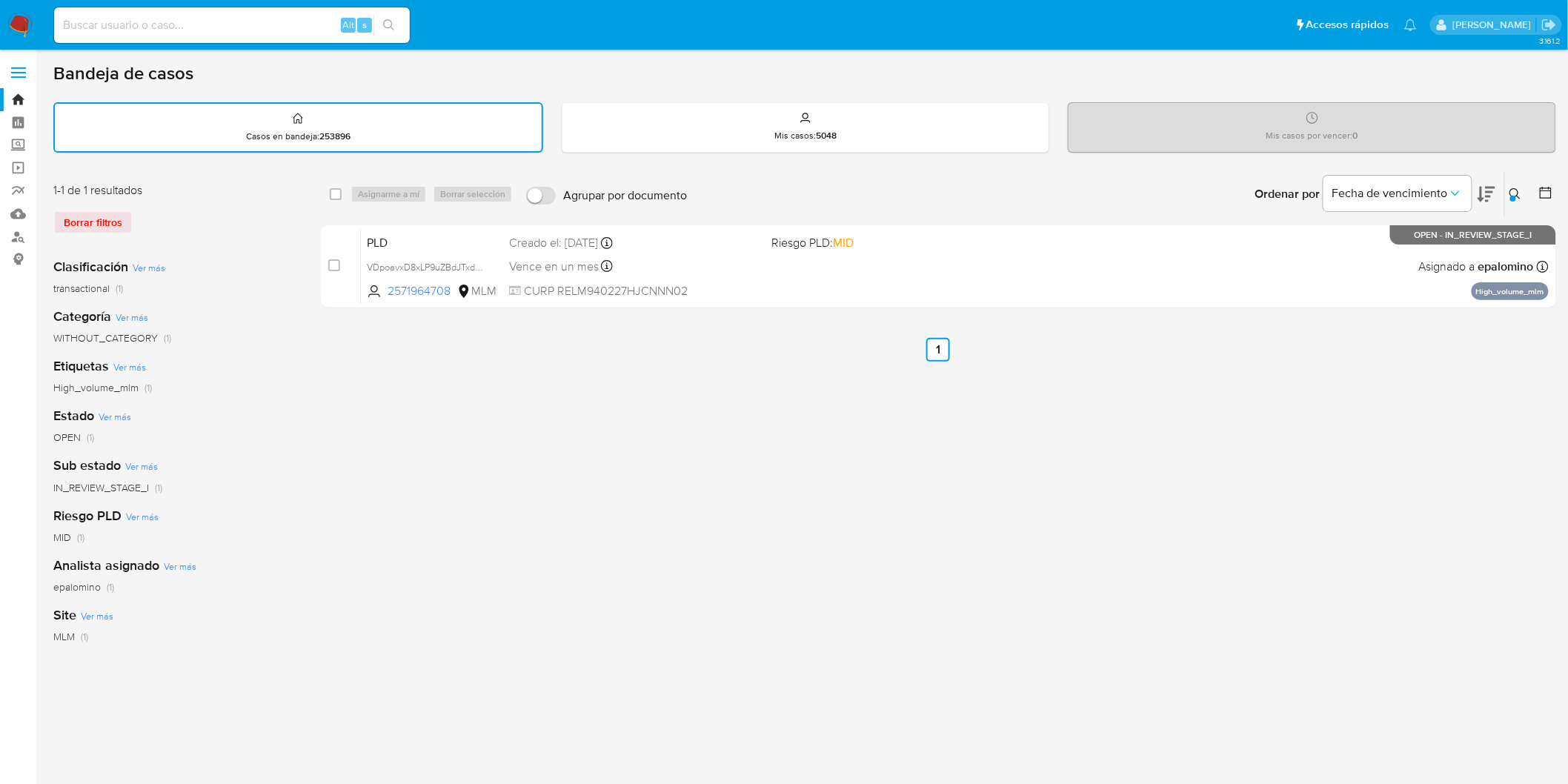
click at [16, 21] on img at bounding box center [20, 25] width 25 height 25
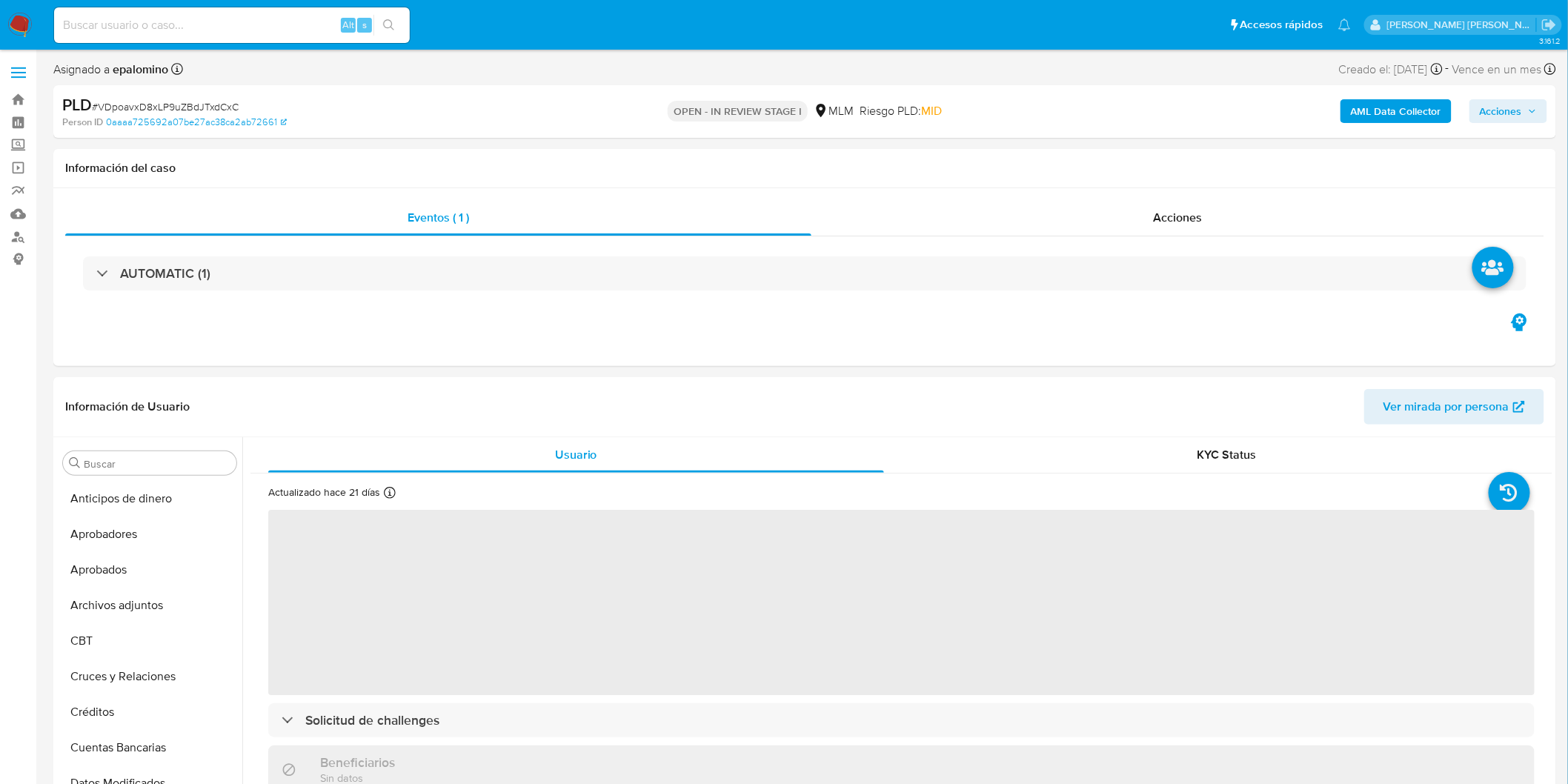
scroll to position [697, 0]
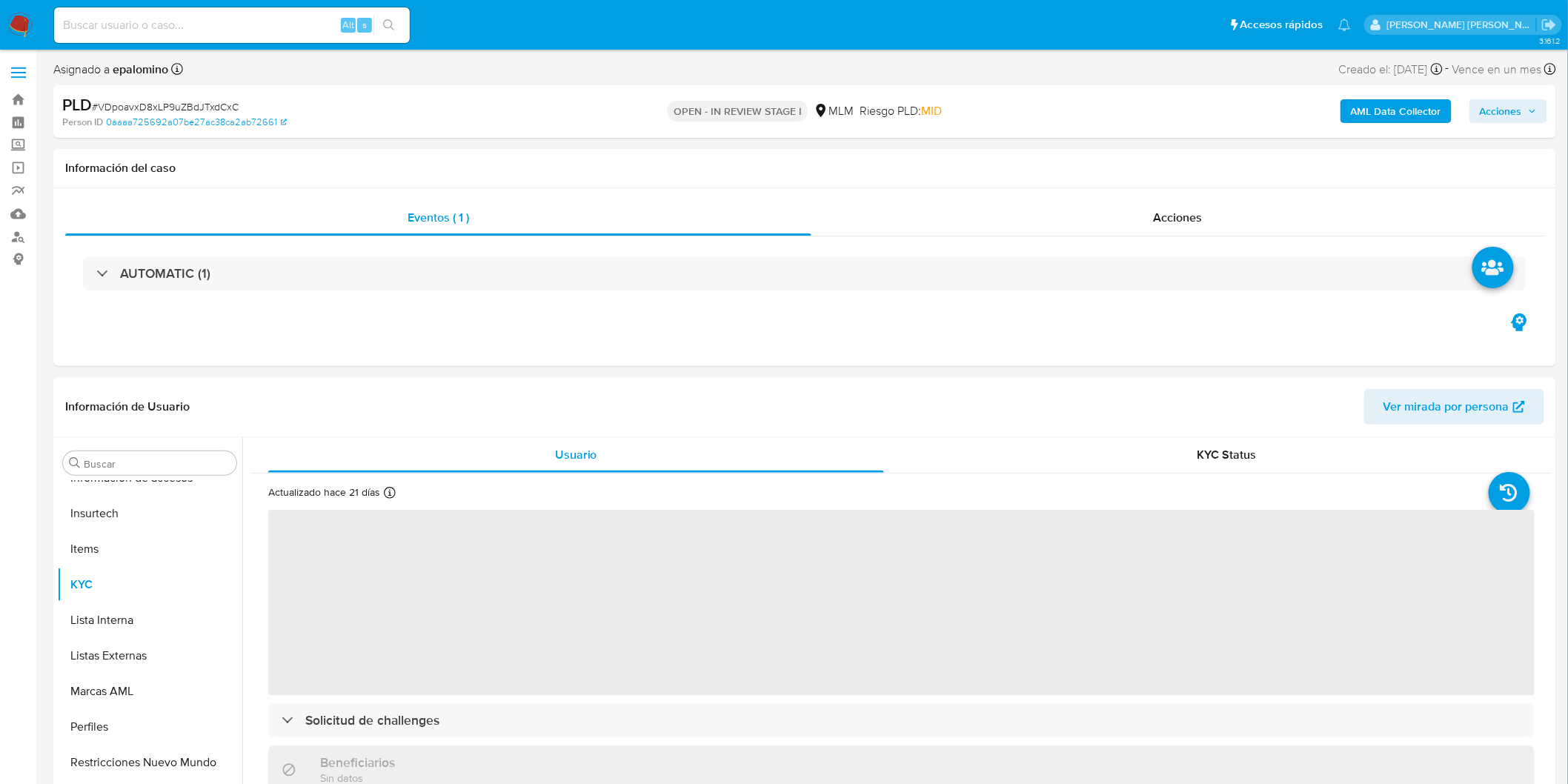
select select "10"
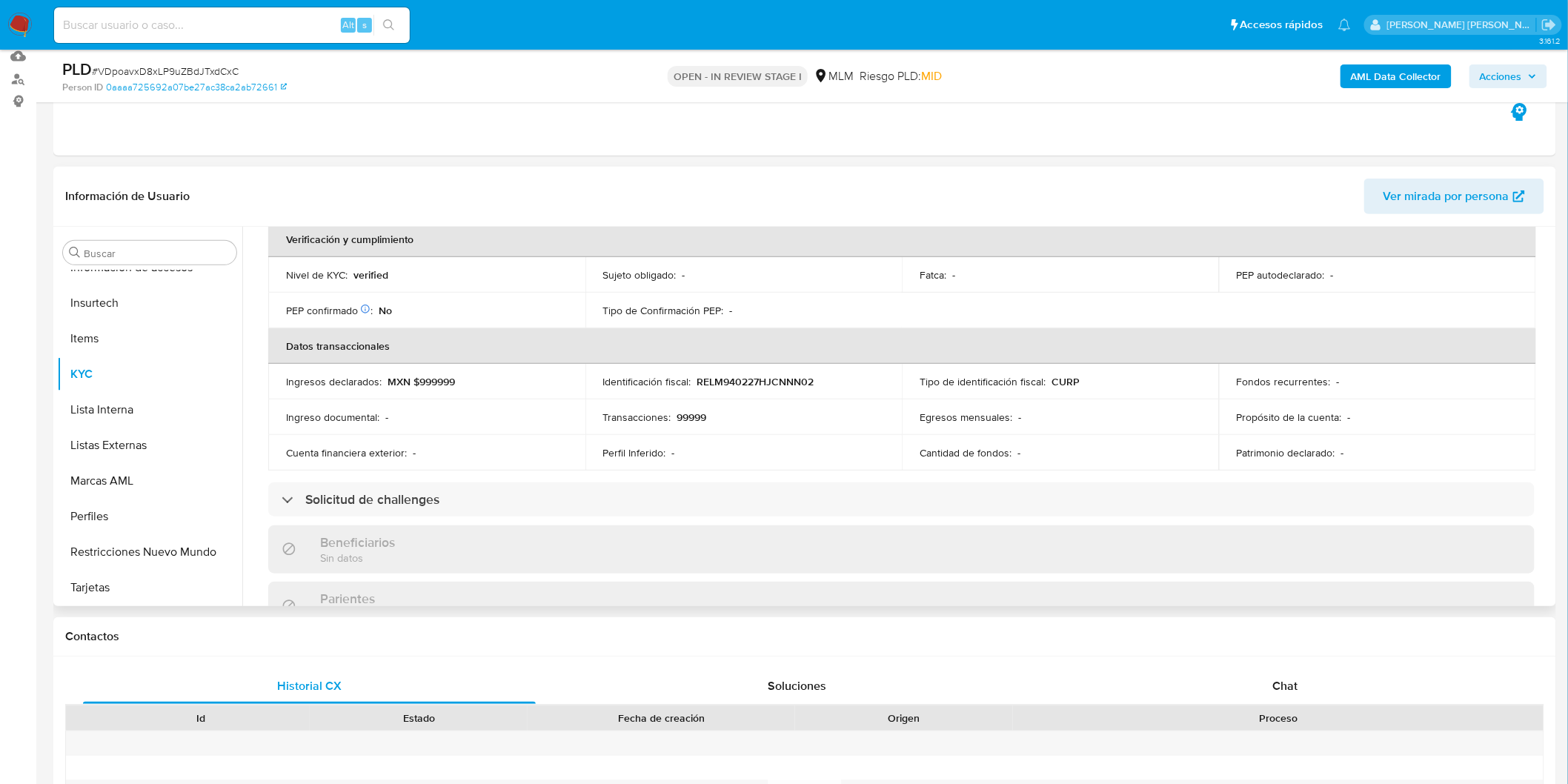
scroll to position [247, 0]
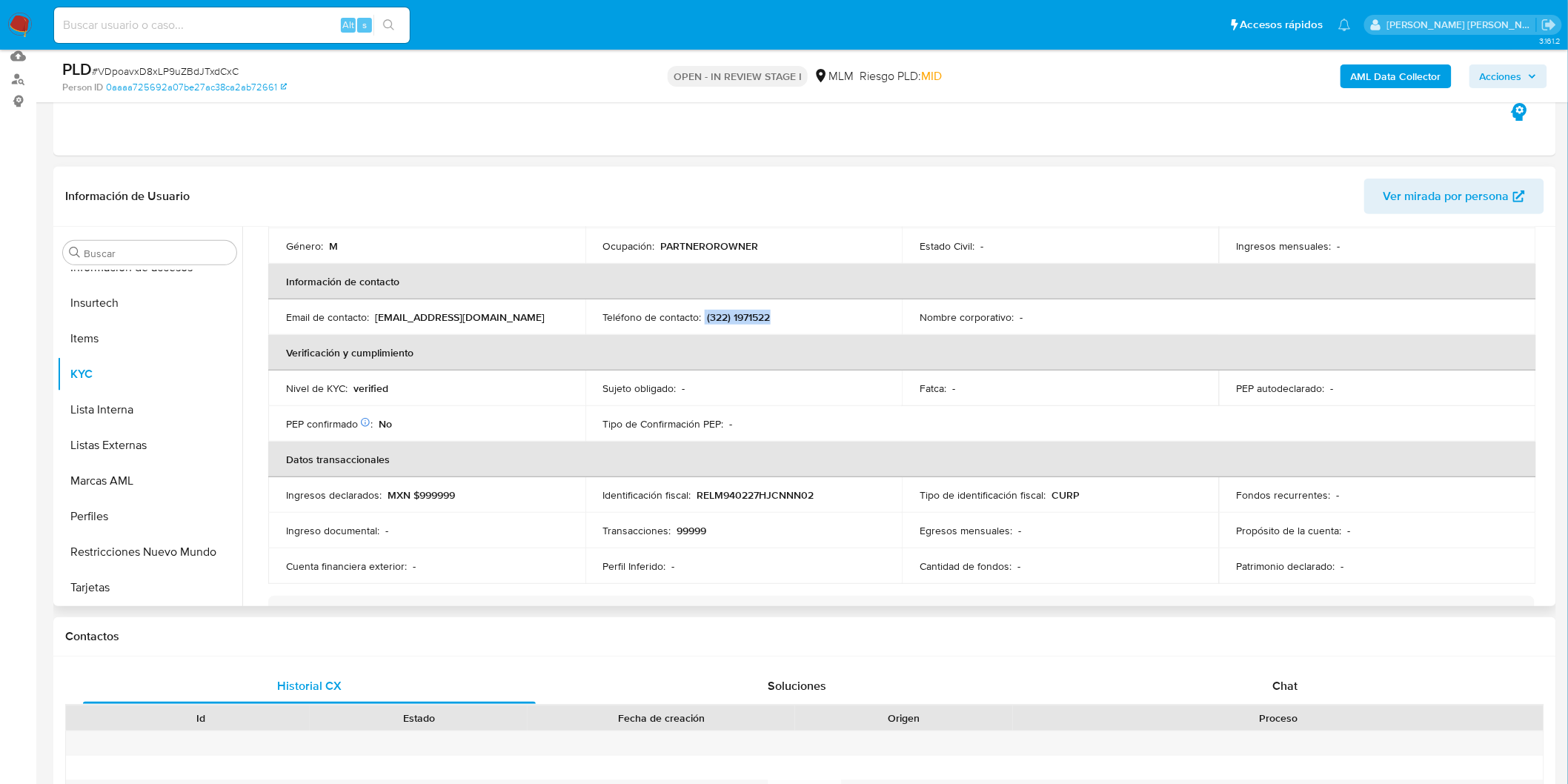
drag, startPoint x: 776, startPoint y: 321, endPoint x: 703, endPoint y: 313, distance: 73.4
click at [703, 313] on div "Teléfono de contacto : (322) 1971522" at bounding box center [743, 318] width 281 height 14
copy div "(322) 1971522"
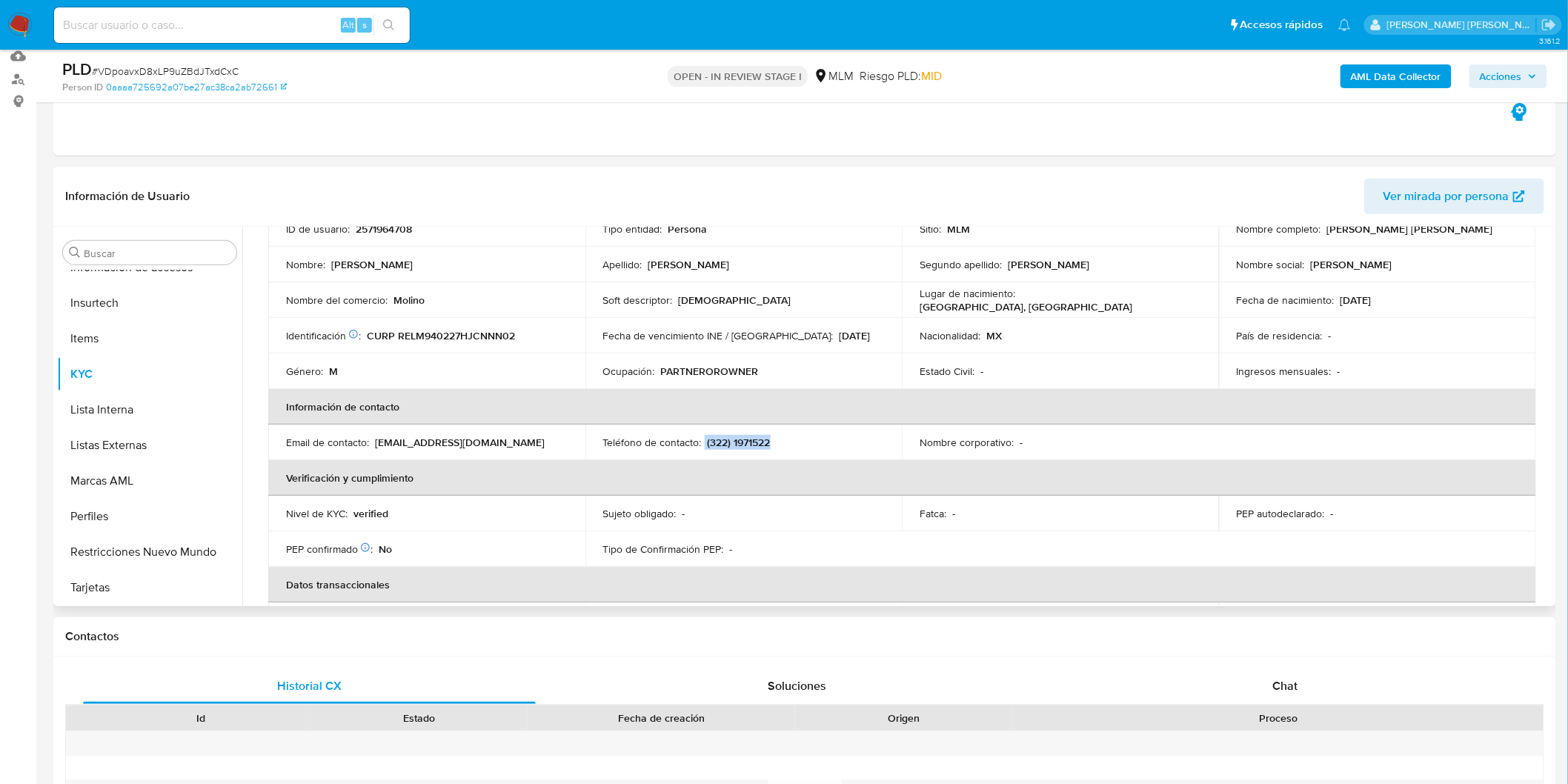
scroll to position [83, 0]
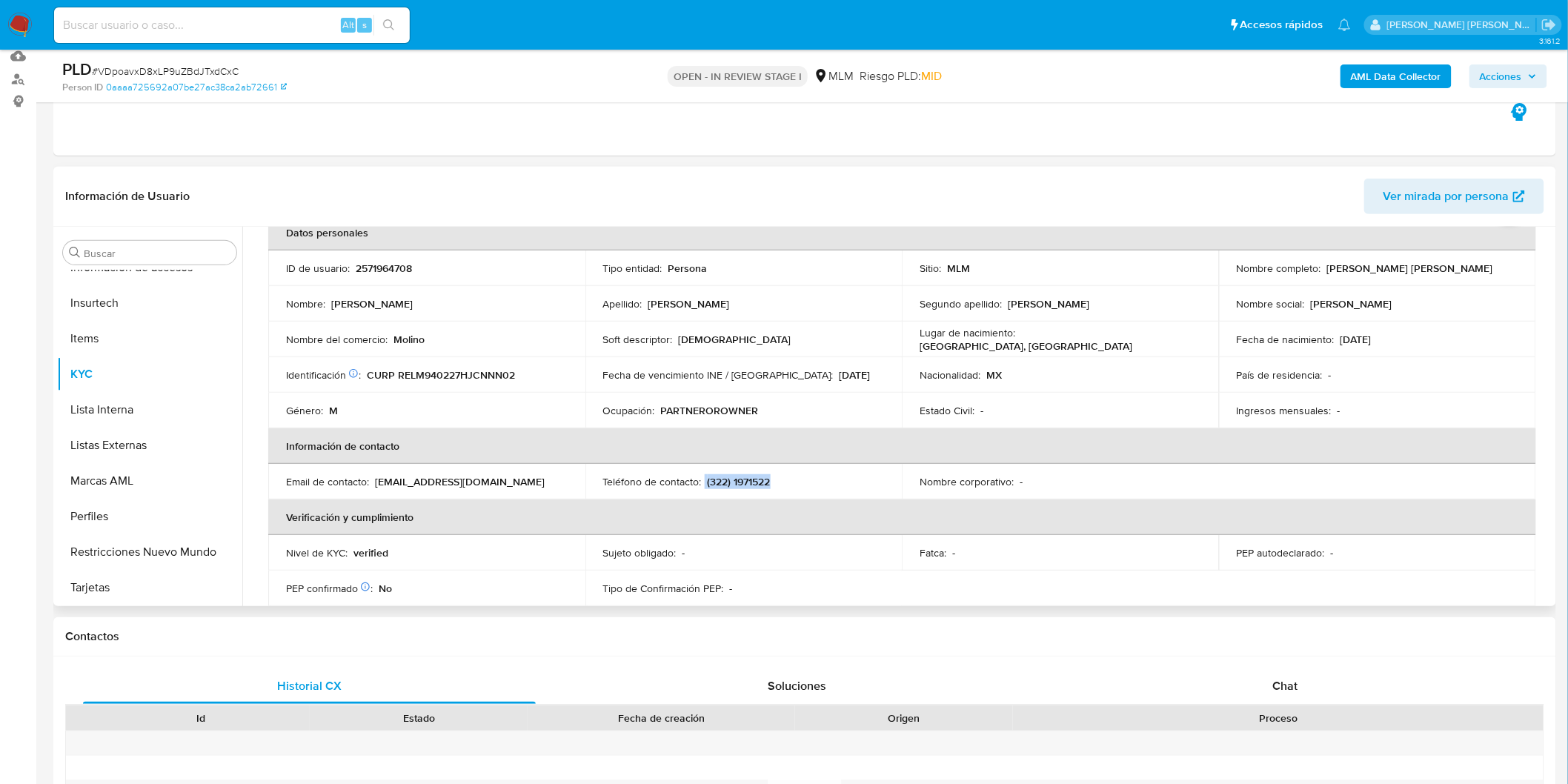
drag, startPoint x: 1483, startPoint y: 268, endPoint x: 1321, endPoint y: 262, distance: 162.1
click at [1321, 262] on div "Nombre completo : Jose Manuel Renteria Langarica" at bounding box center [1377, 269] width 281 height 14
copy p "Jose Manuel Renteria Langarica"
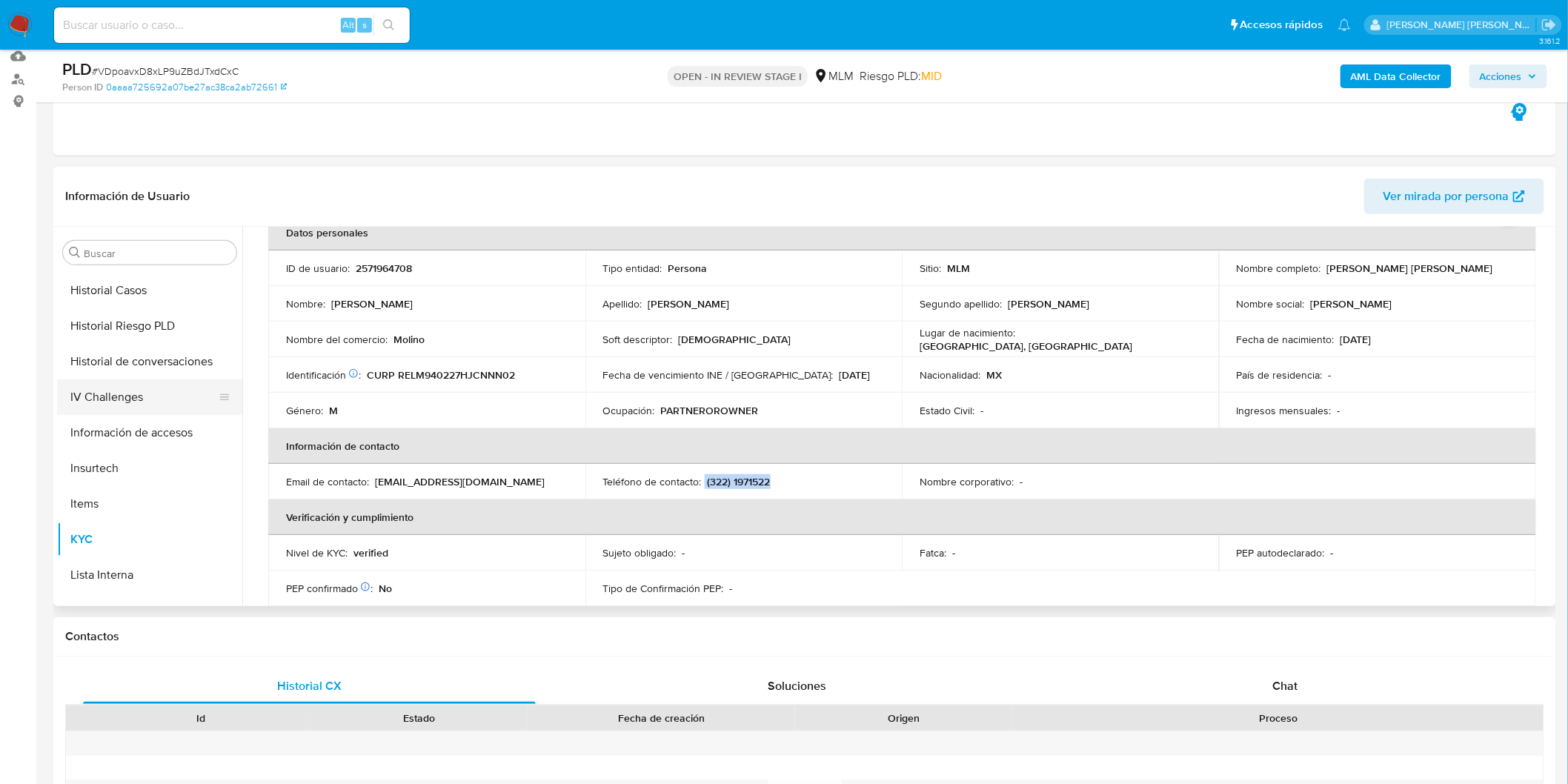
scroll to position [367, 0]
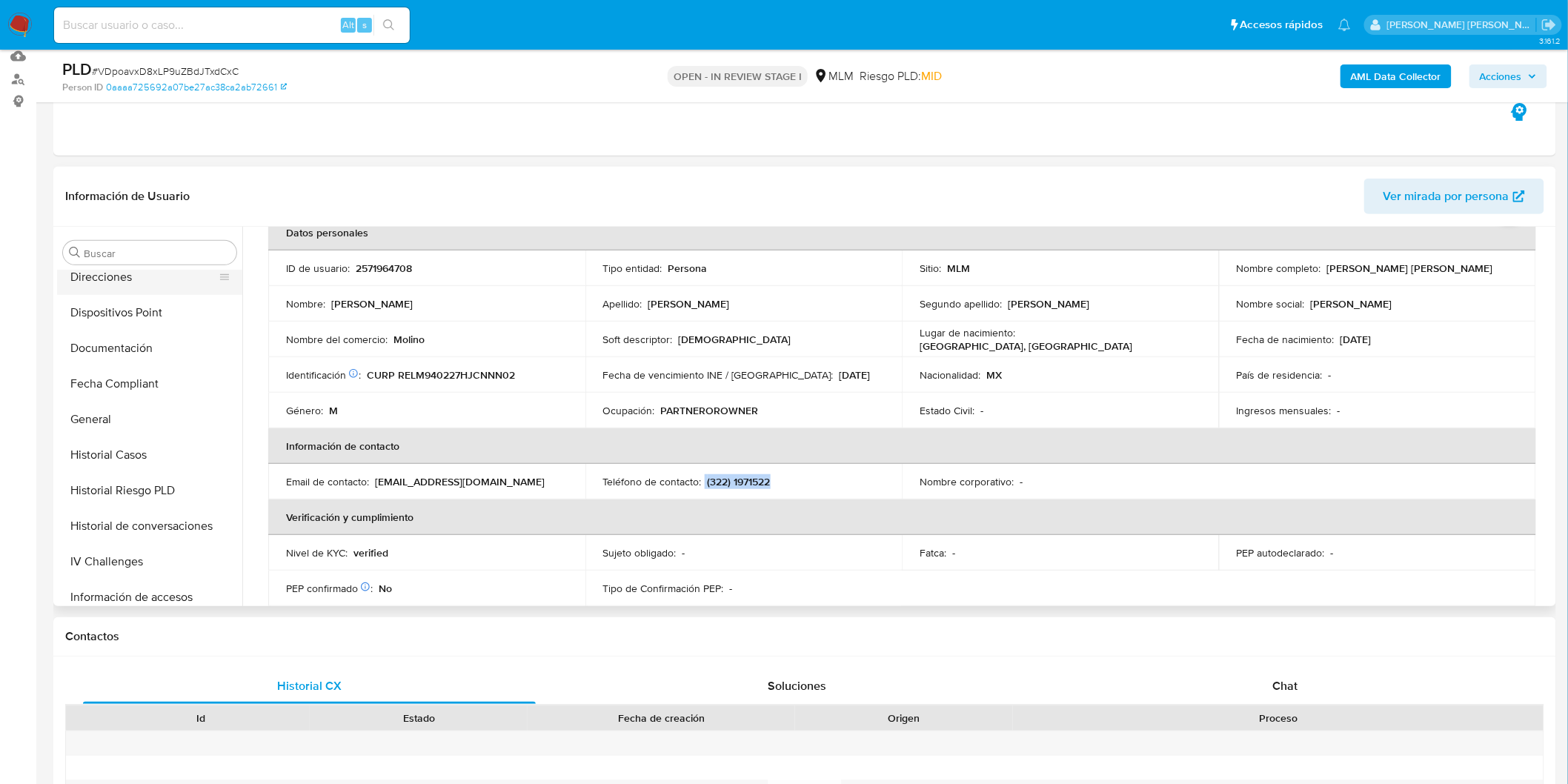
click at [138, 275] on button "Direcciones" at bounding box center [144, 277] width 174 height 35
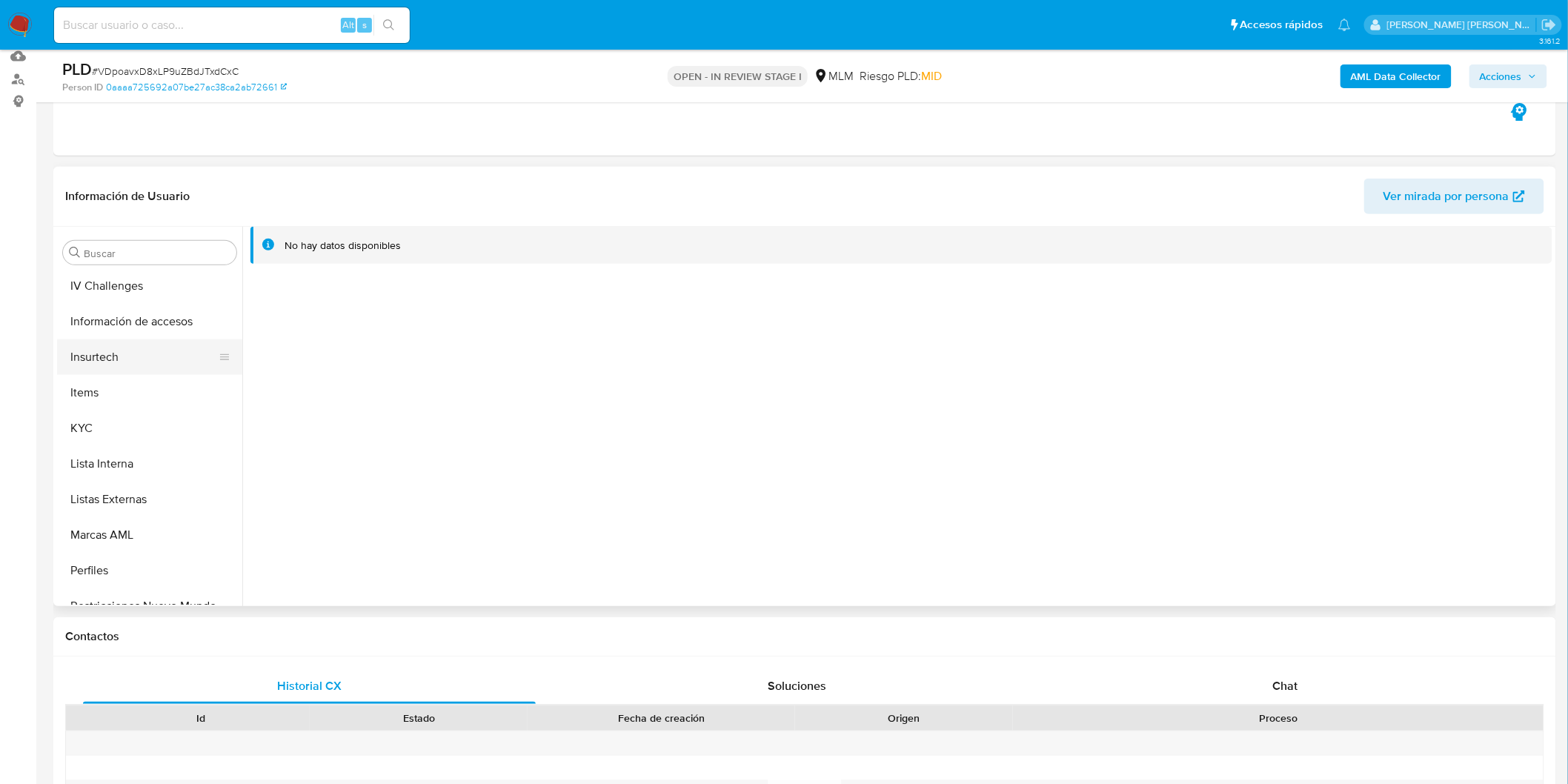
scroll to position [614, 0]
click at [135, 441] on button "KYC" at bounding box center [144, 457] width 174 height 35
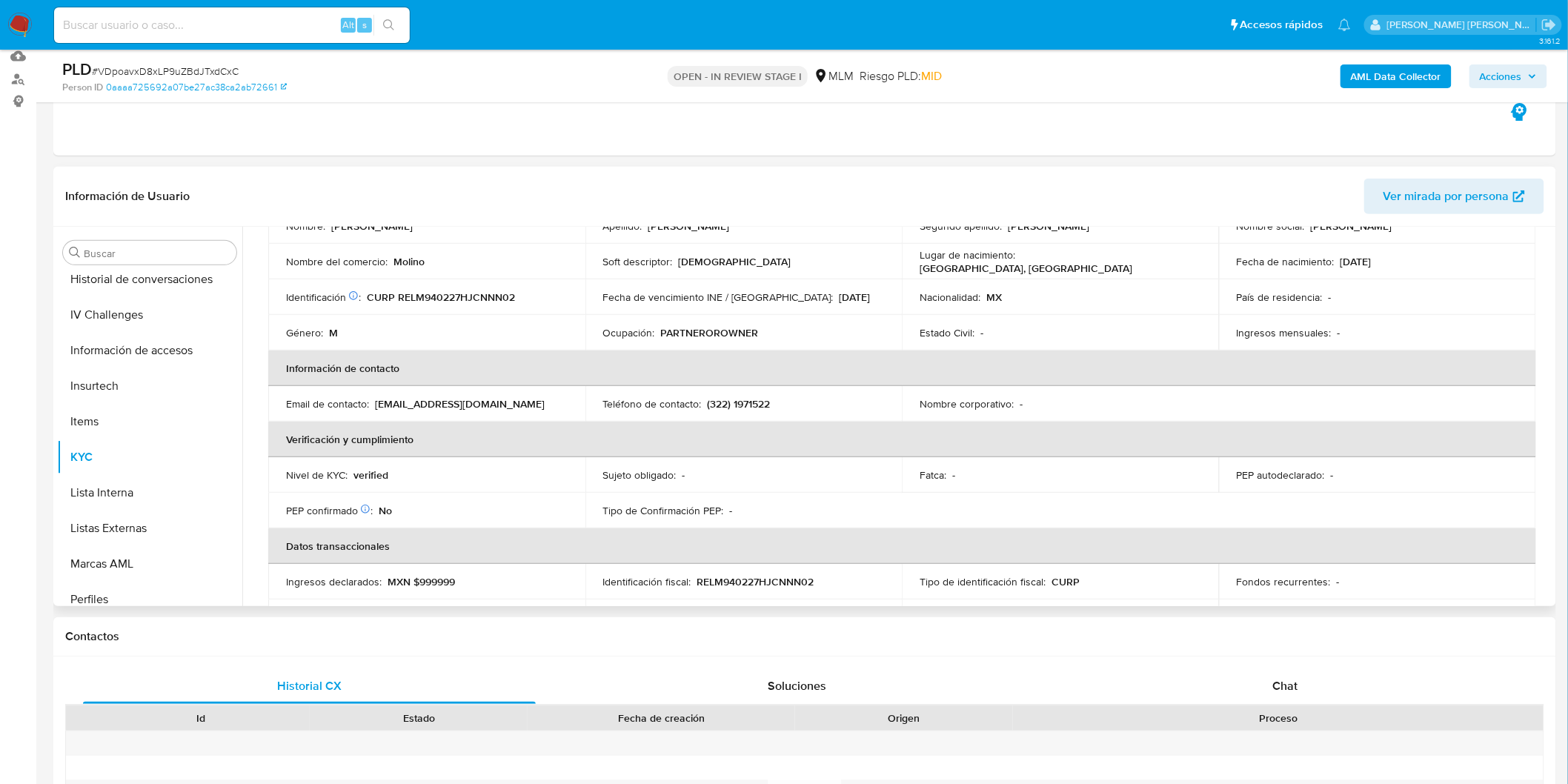
scroll to position [0, 0]
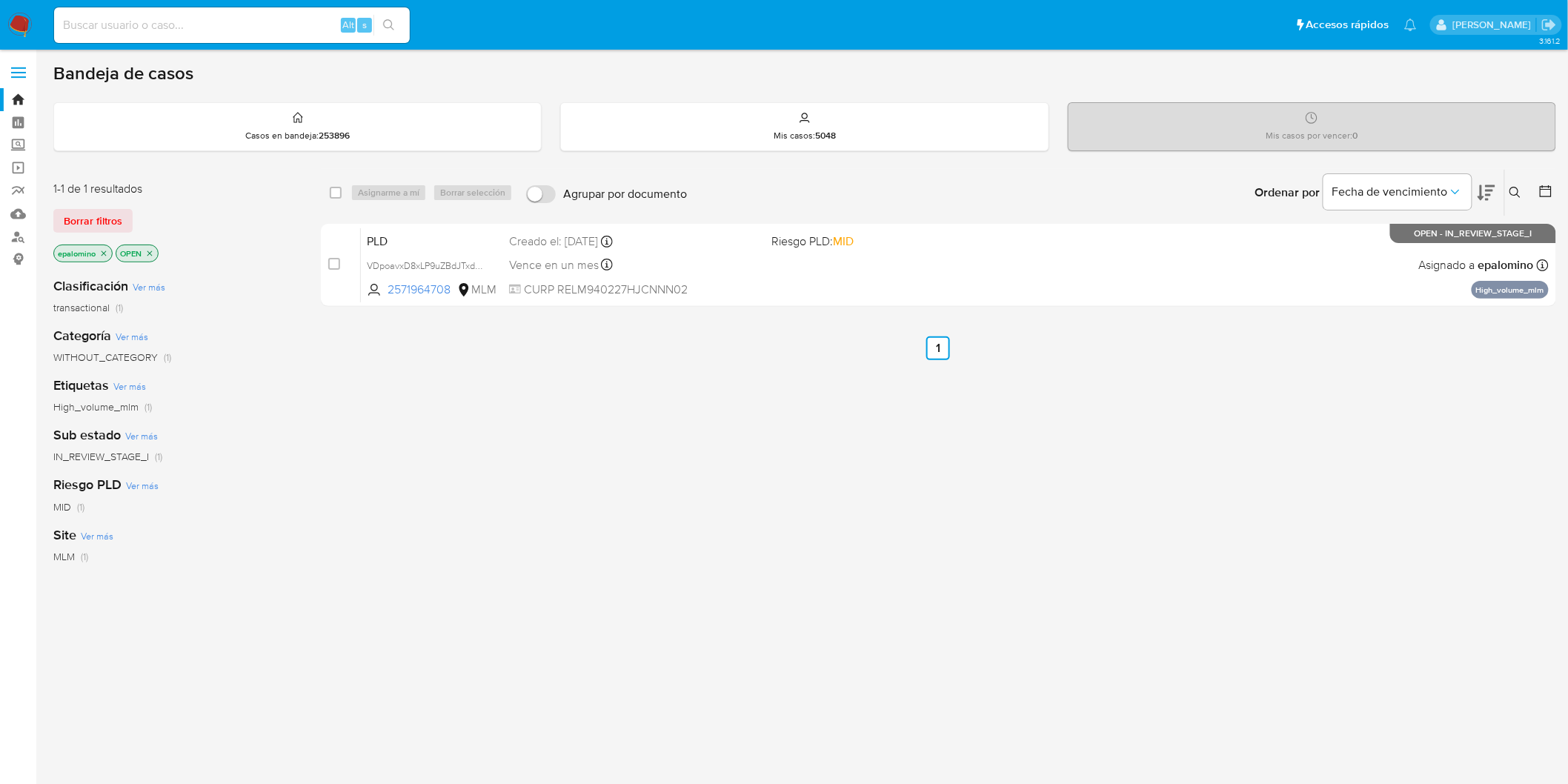
click at [104, 212] on span "Borrar filtros" at bounding box center [93, 221] width 58 height 21
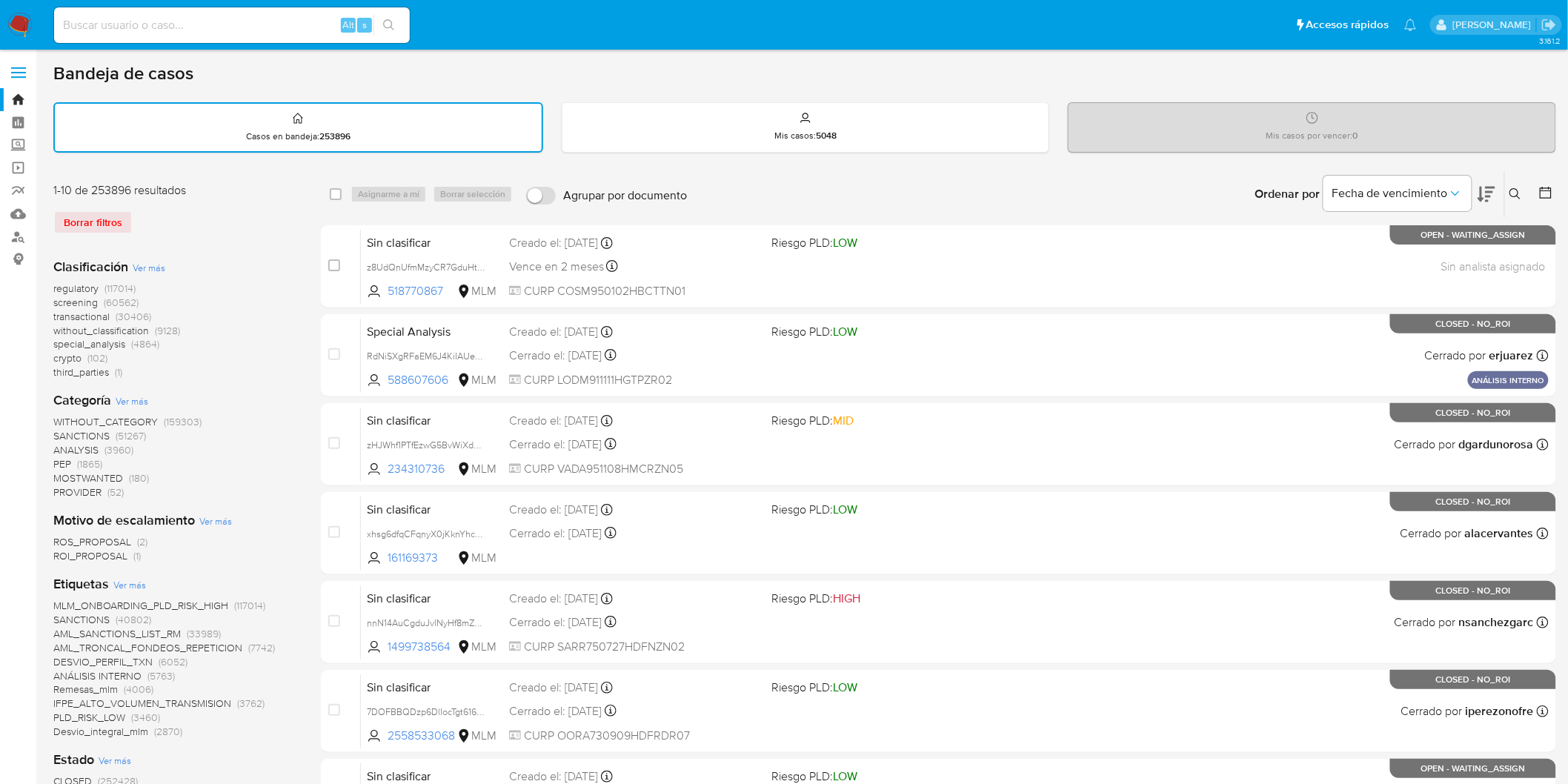
click at [1507, 193] on button at bounding box center [1517, 194] width 24 height 18
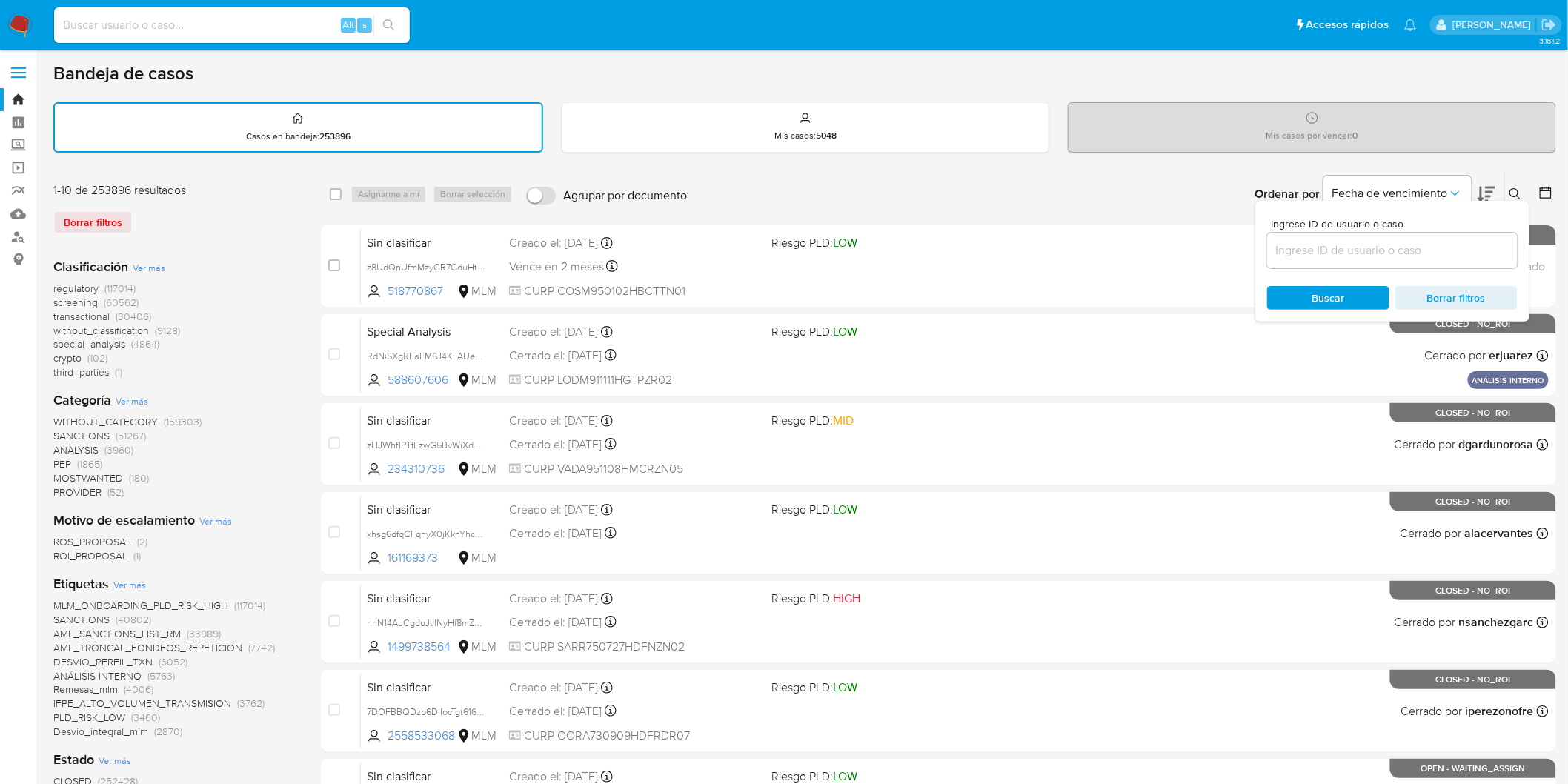
drag, startPoint x: 1374, startPoint y: 267, endPoint x: 1371, endPoint y: 250, distance: 17.3
click at [1374, 267] on div "Ingrese ID de usuario o caso Buscar Borrar filtros" at bounding box center [1392, 261] width 274 height 120
click at [1371, 250] on input at bounding box center [1392, 250] width 250 height 19
paste input "2571964708"
type input "2571964708"
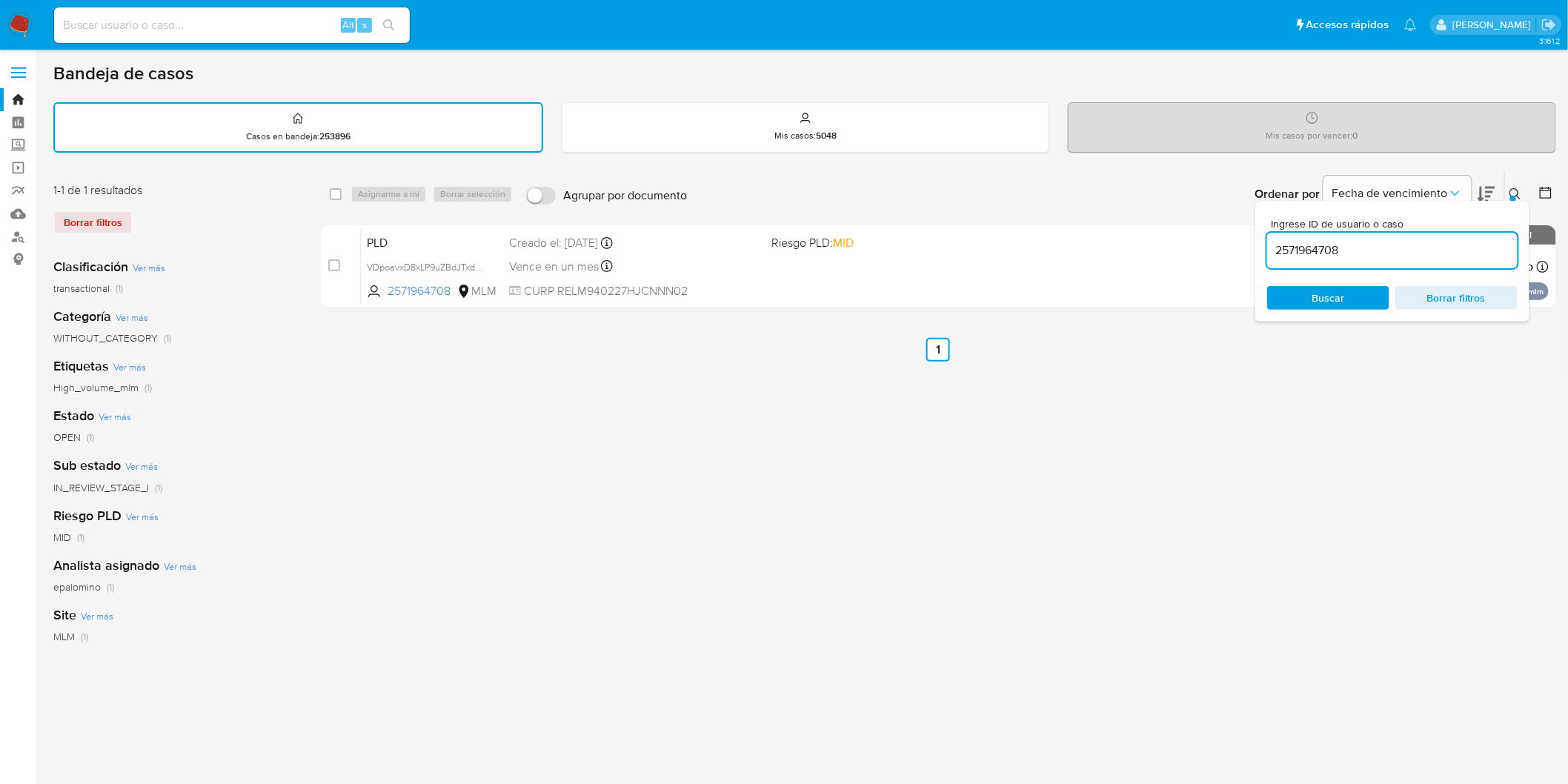
click at [1523, 185] on button at bounding box center [1517, 194] width 24 height 18
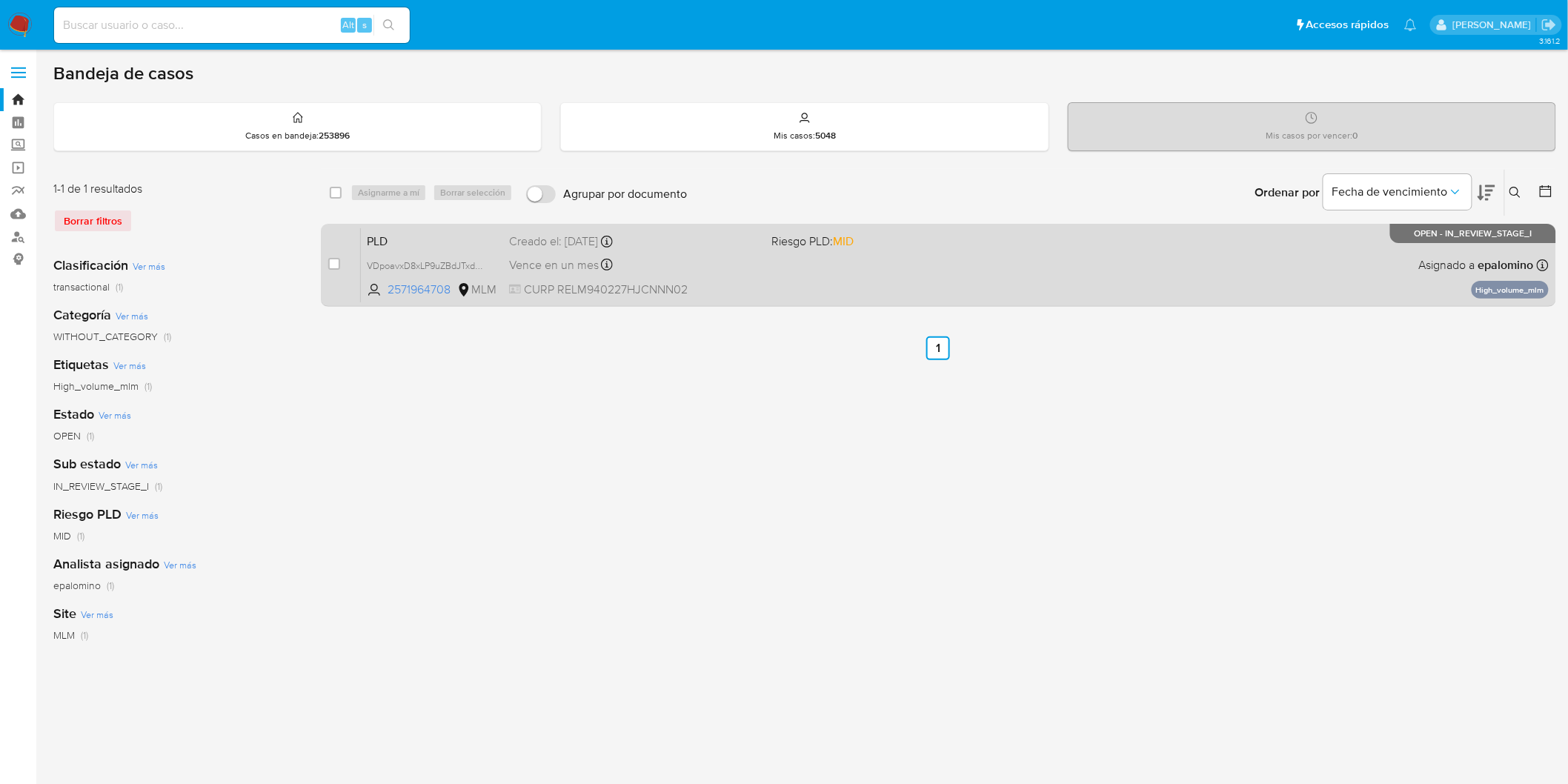
click at [400, 242] on span "PLD" at bounding box center [432, 240] width 131 height 19
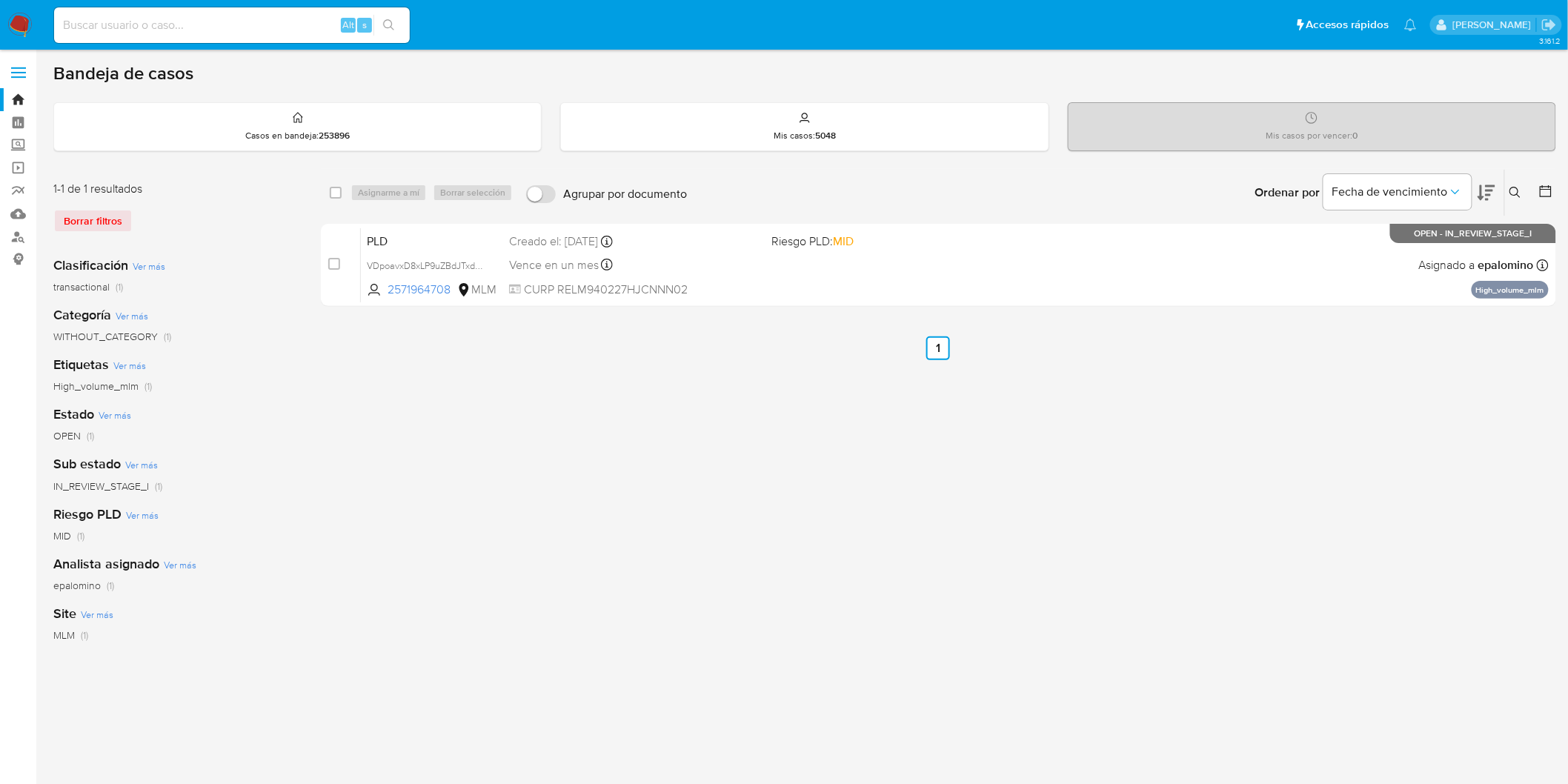
click at [14, 21] on img at bounding box center [20, 25] width 25 height 25
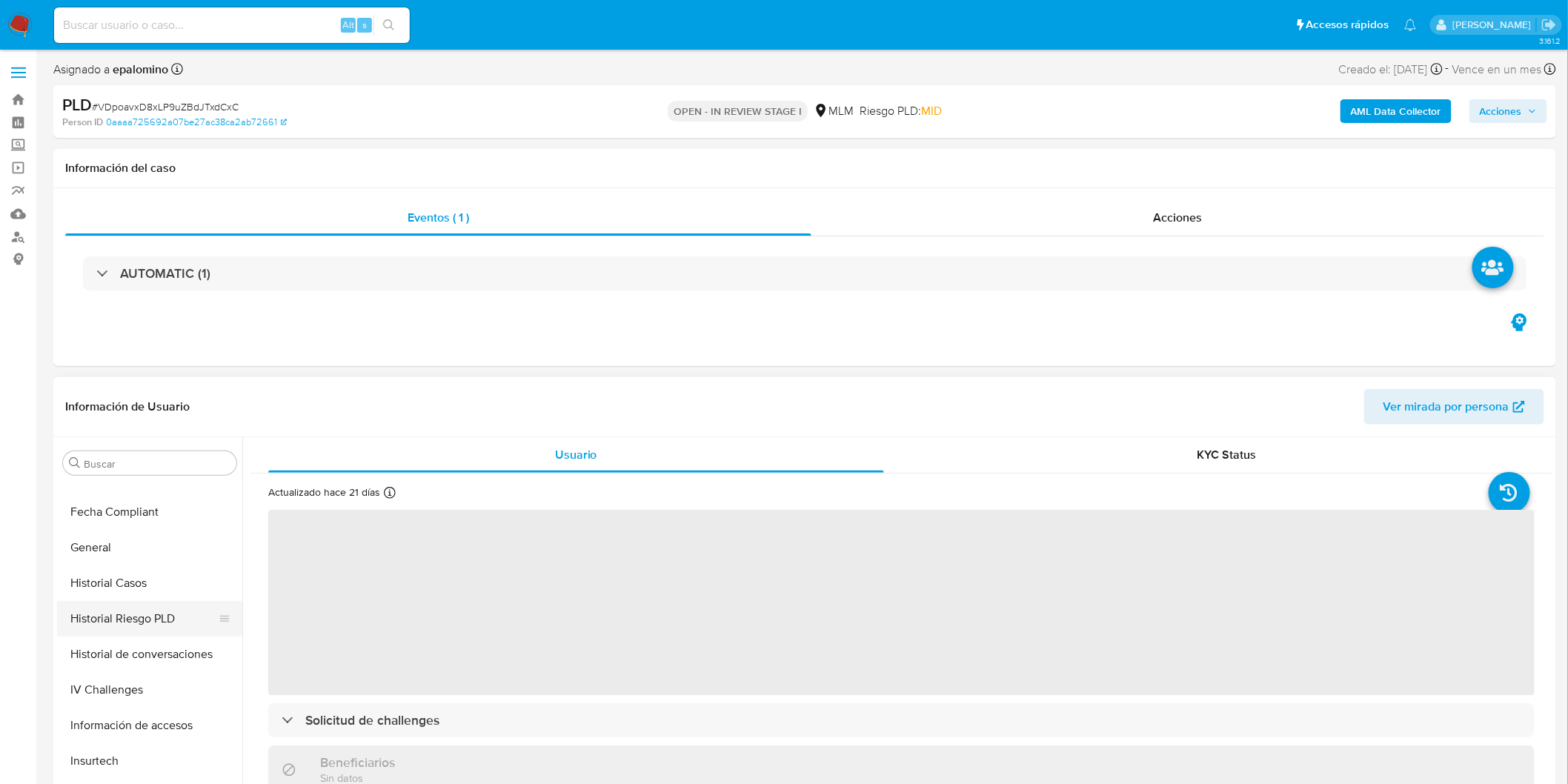
select select "10"
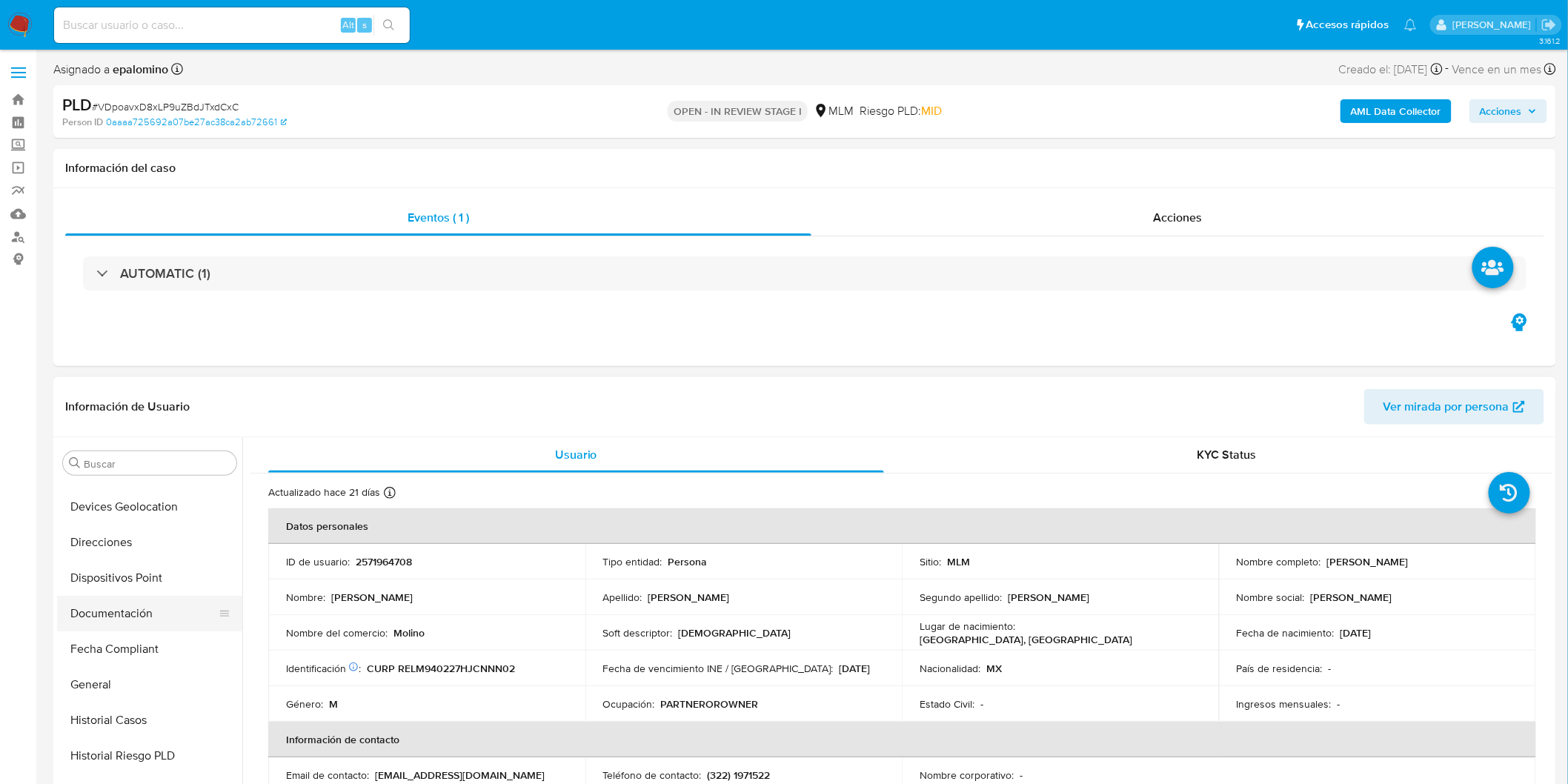
scroll to position [285, 0]
click at [161, 538] on button "Devices Geolocation" at bounding box center [144, 534] width 174 height 35
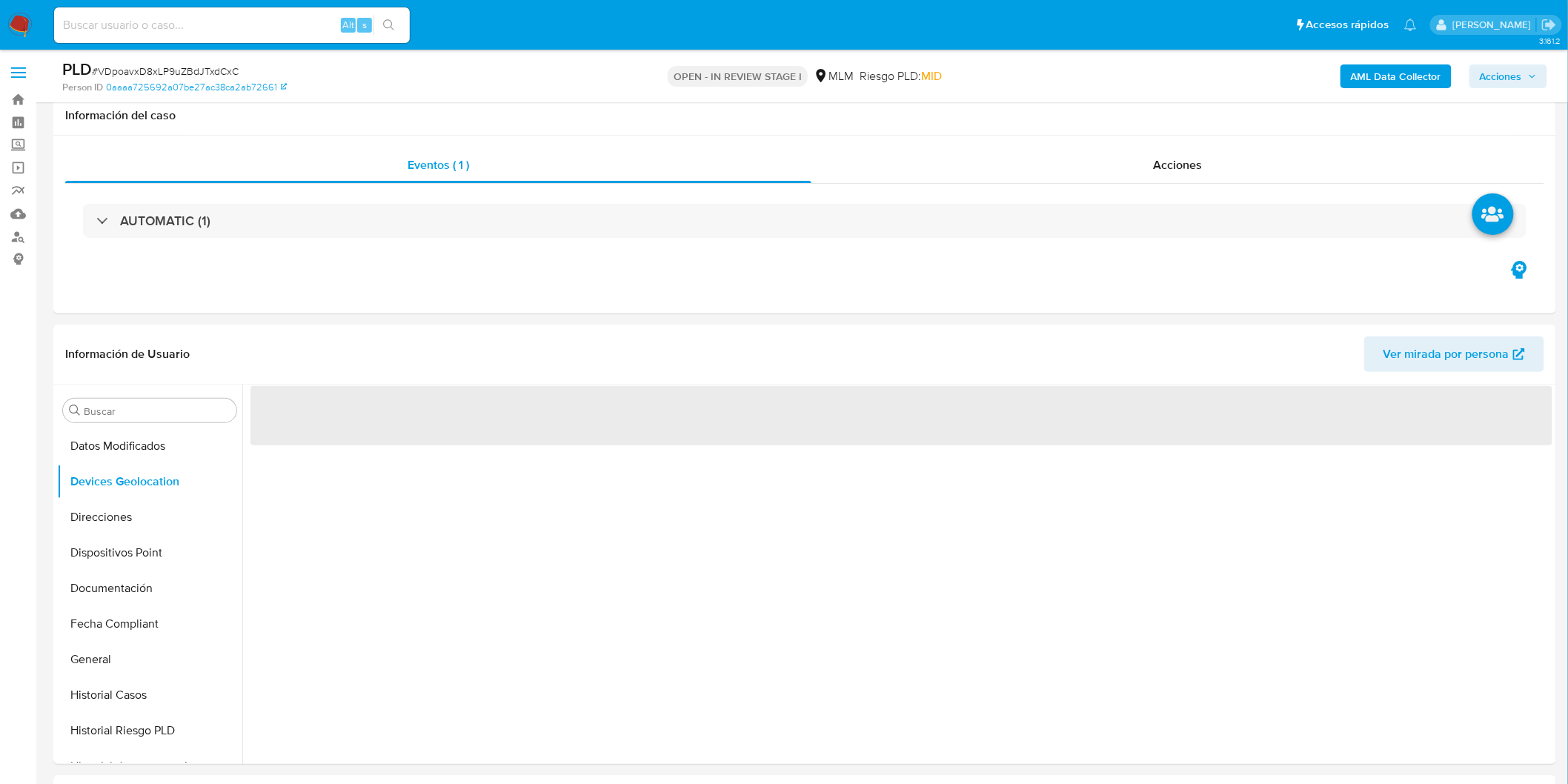
scroll to position [120, 0]
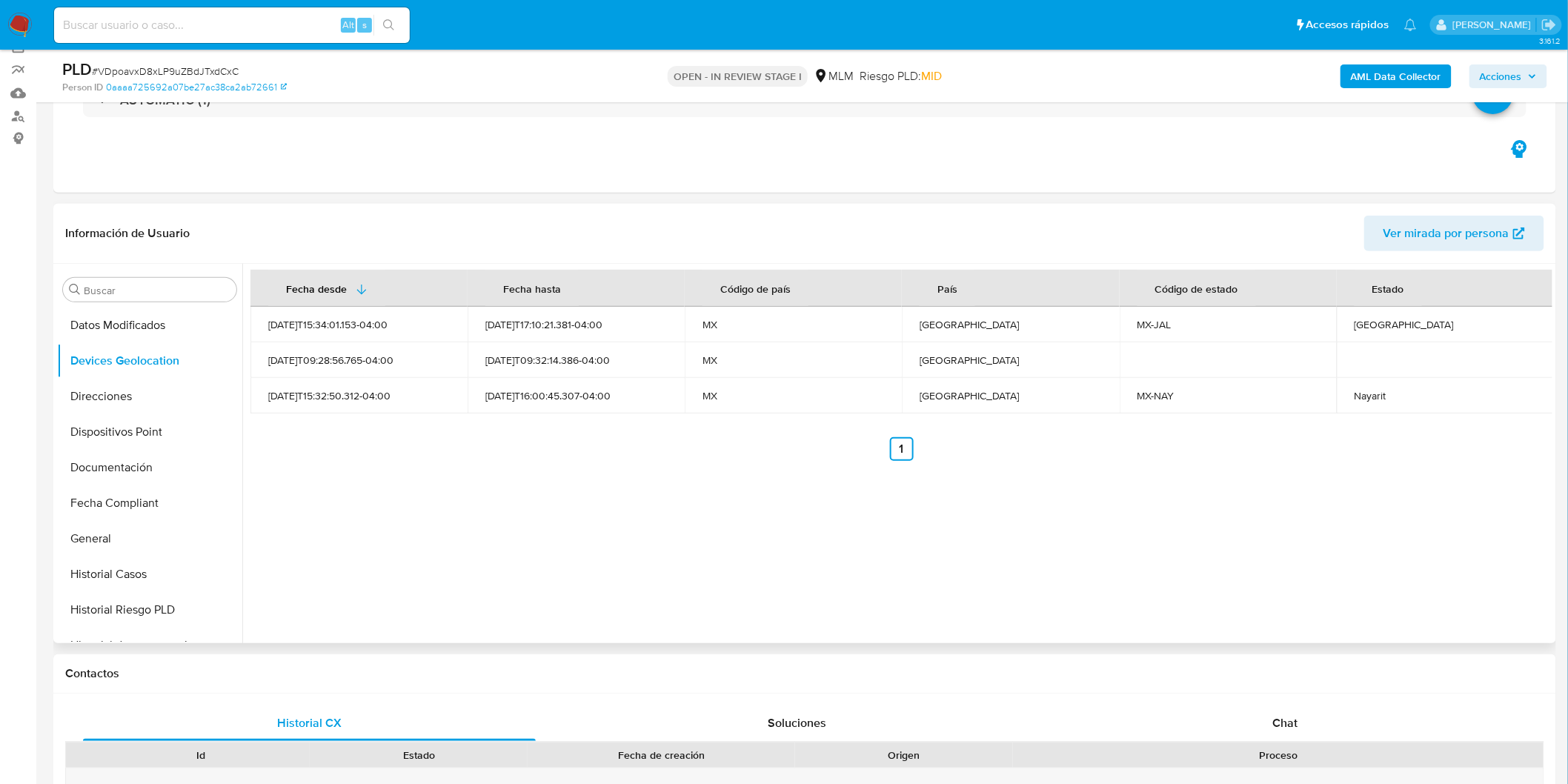
click at [772, 495] on div "Fecha desde Fecha hasta Código de país País Código de estado Estado 2025-07-19T…" at bounding box center [897, 454] width 1310 height 380
click at [1367, 324] on div "Jalisco" at bounding box center [1445, 325] width 181 height 14
copy div "Jalisco"
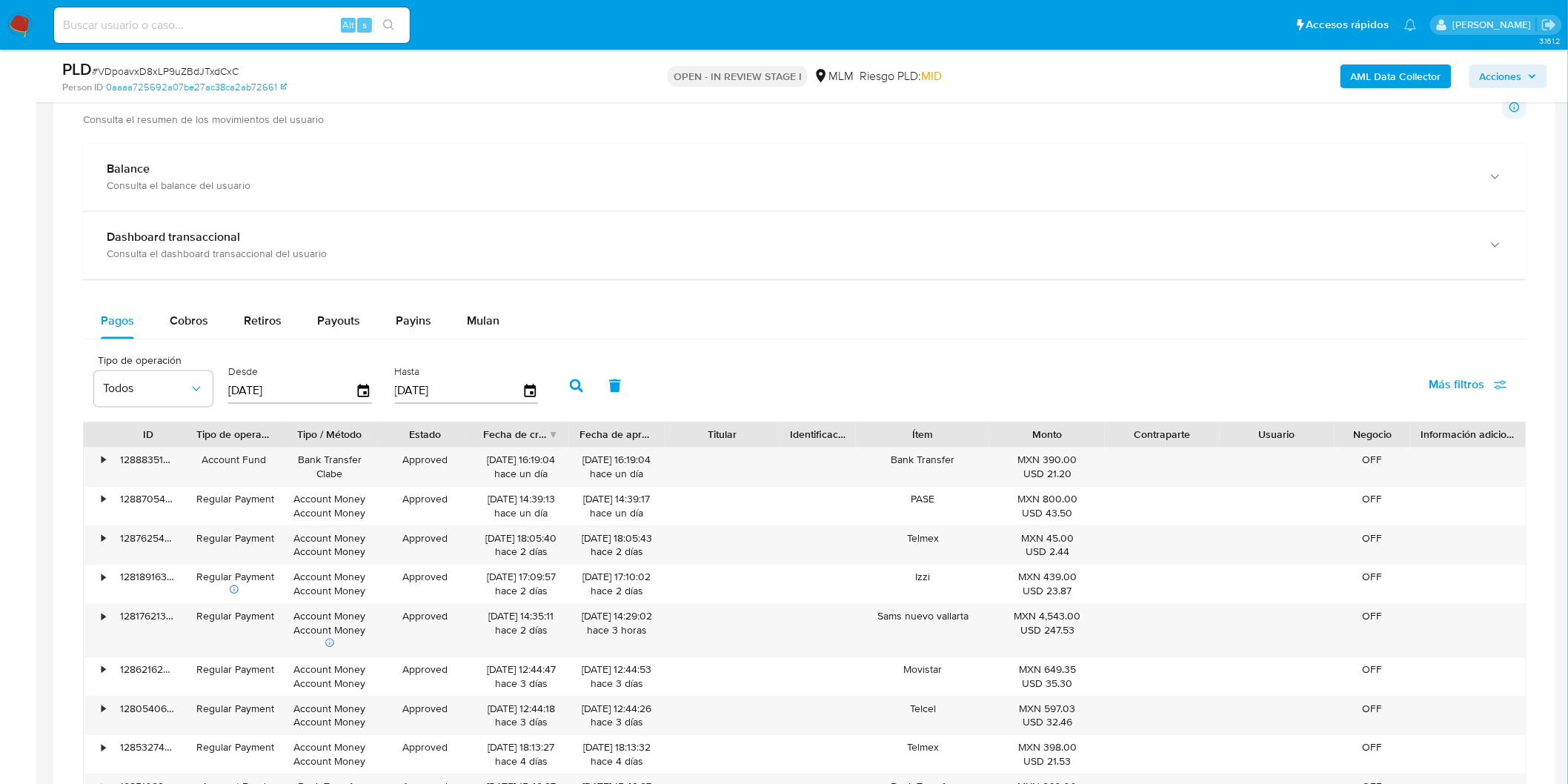
scroll to position [945, 0]
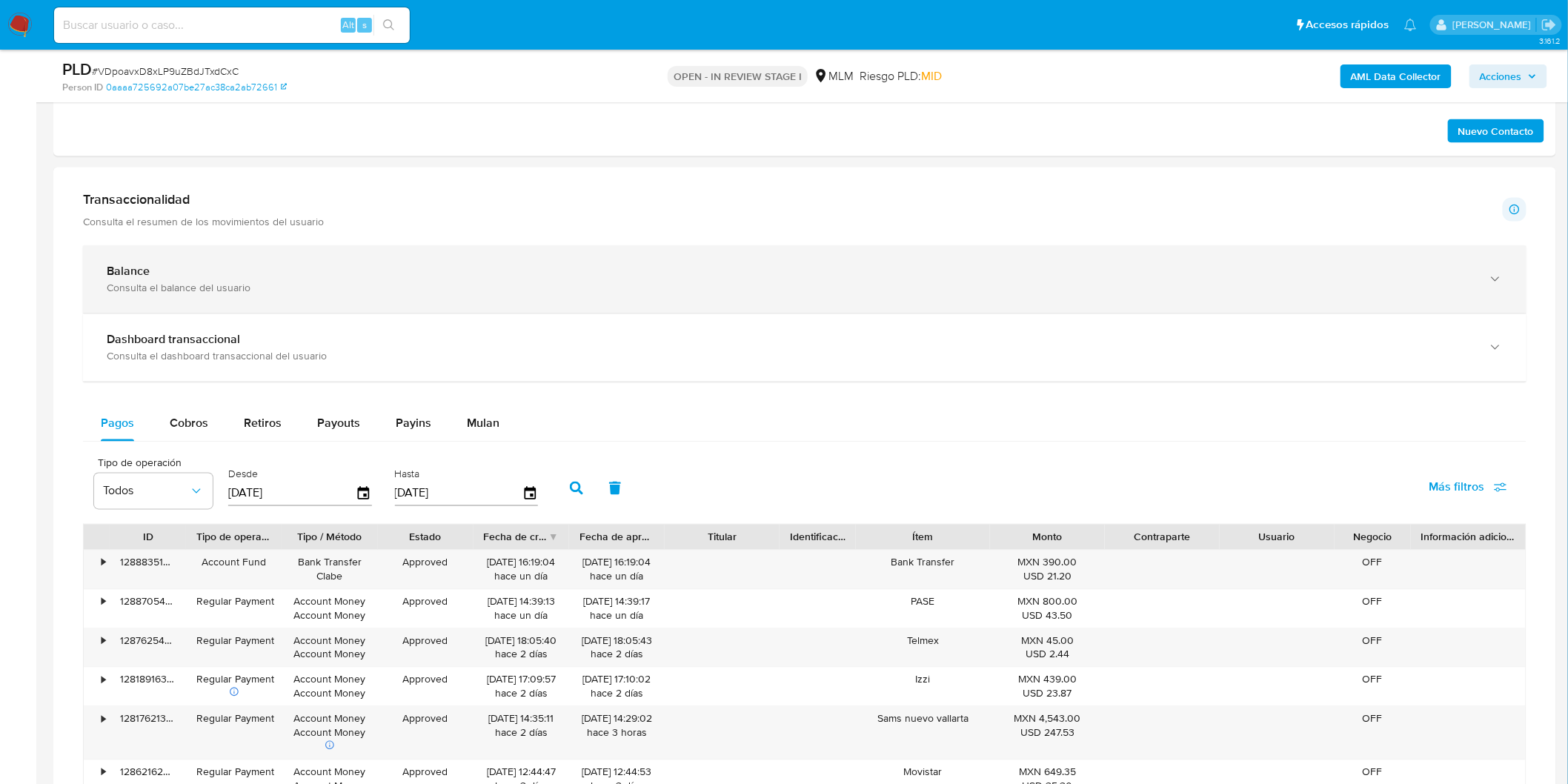
click at [212, 265] on div "Balance" at bounding box center [790, 272] width 1367 height 15
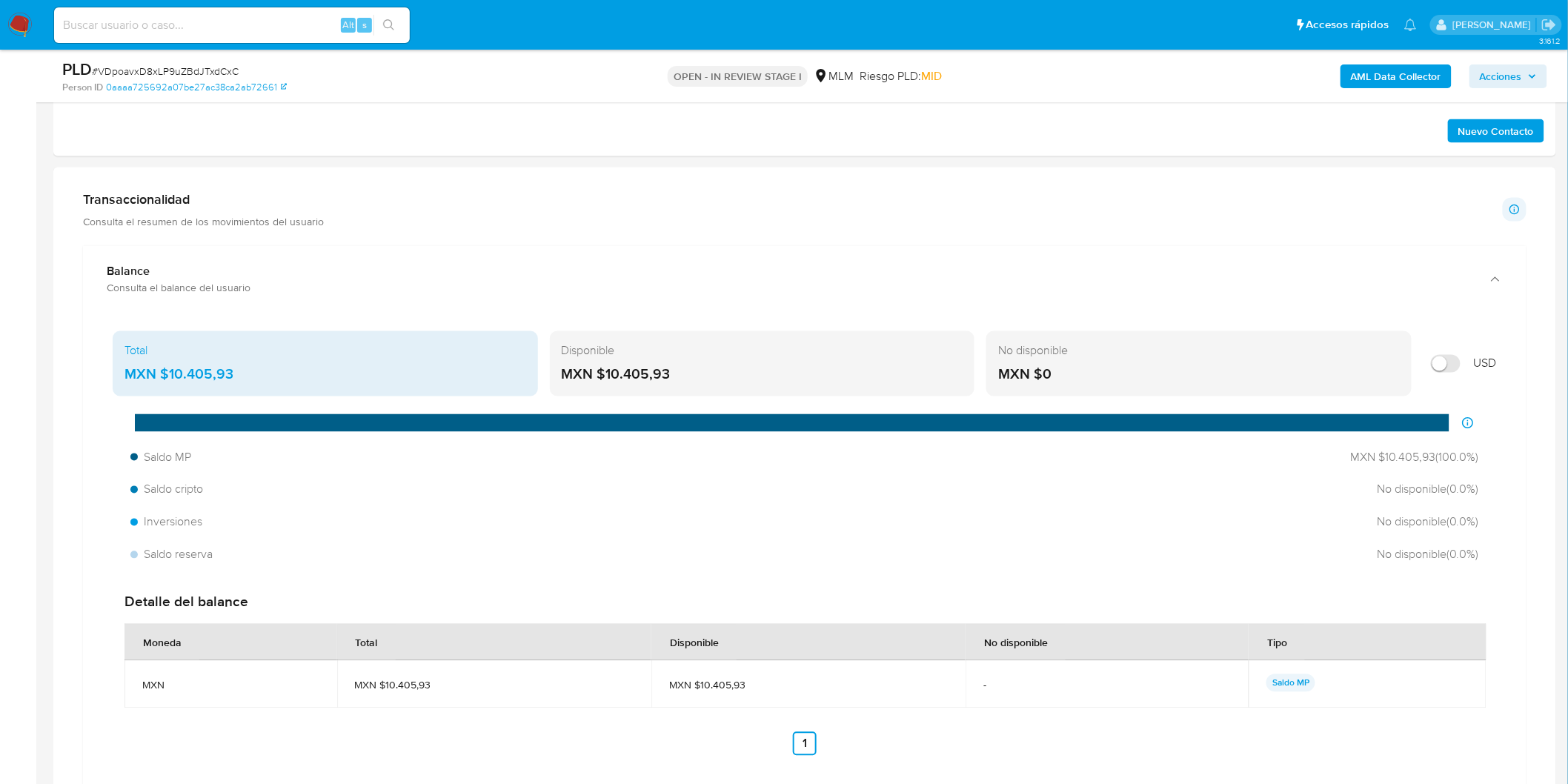
drag, startPoint x: 686, startPoint y: 367, endPoint x: 606, endPoint y: 373, distance: 80.2
click at [606, 373] on div "MXN $10.405,93" at bounding box center [762, 375] width 402 height 19
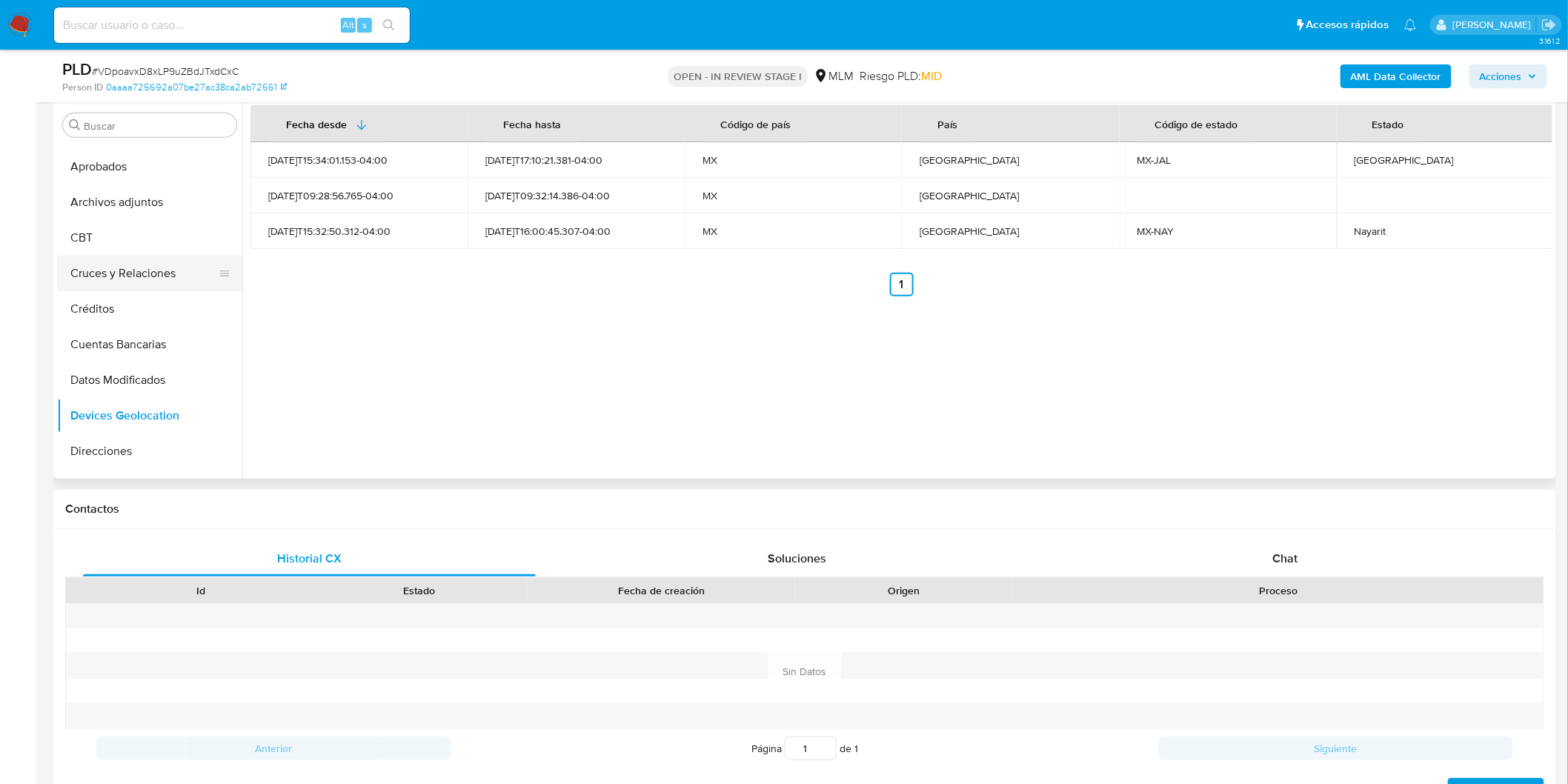
scroll to position [0, 0]
click at [171, 337] on button "Cruces y Relaciones" at bounding box center [144, 338] width 174 height 35
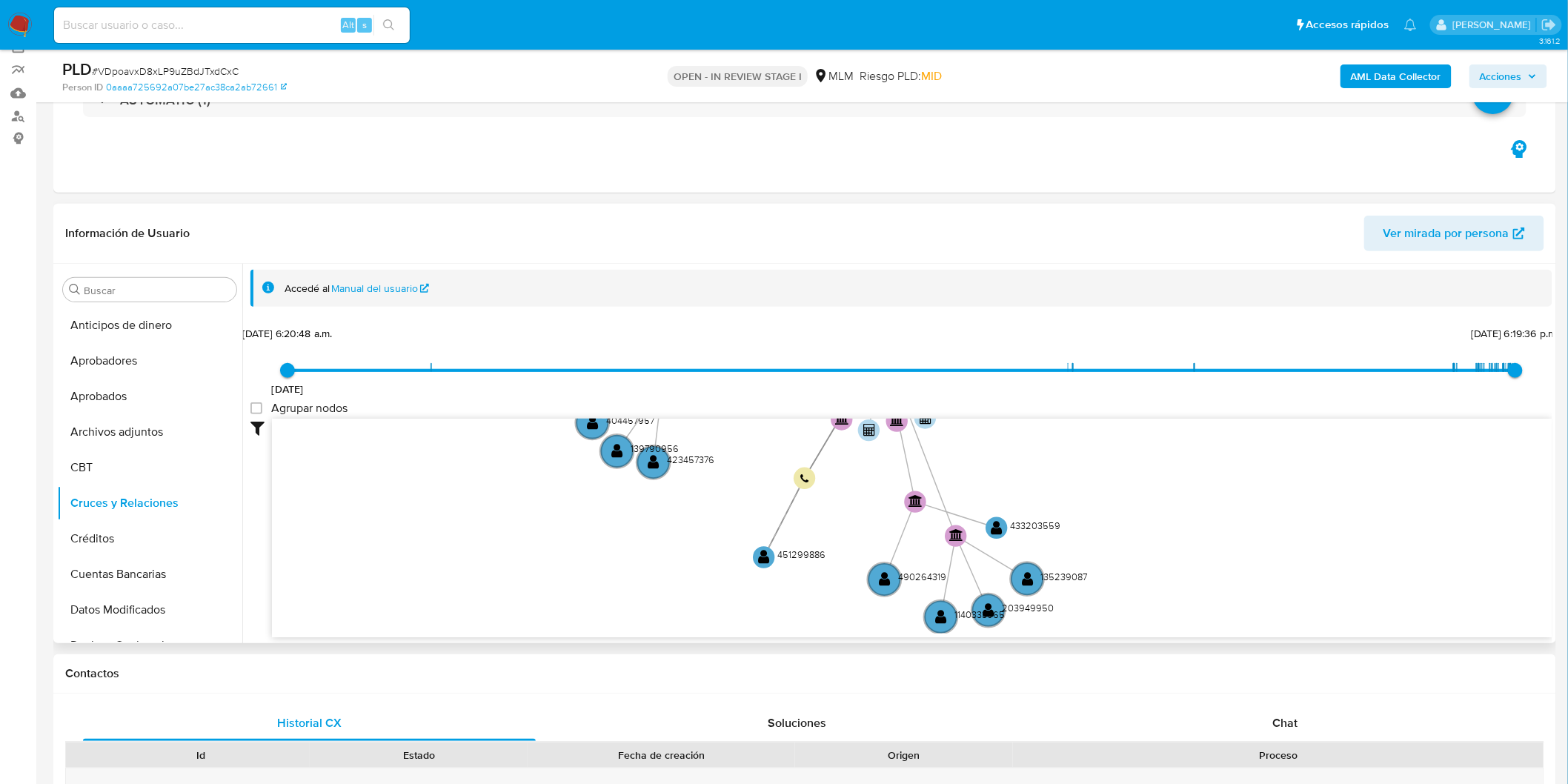
drag, startPoint x: 668, startPoint y: 478, endPoint x: 714, endPoint y: 260, distance: 222.8
click at [714, 260] on div "Información de Usuario Ver mirada por persona Buscar Anticipos de dinero Aproba…" at bounding box center [804, 423] width 1503 height 440
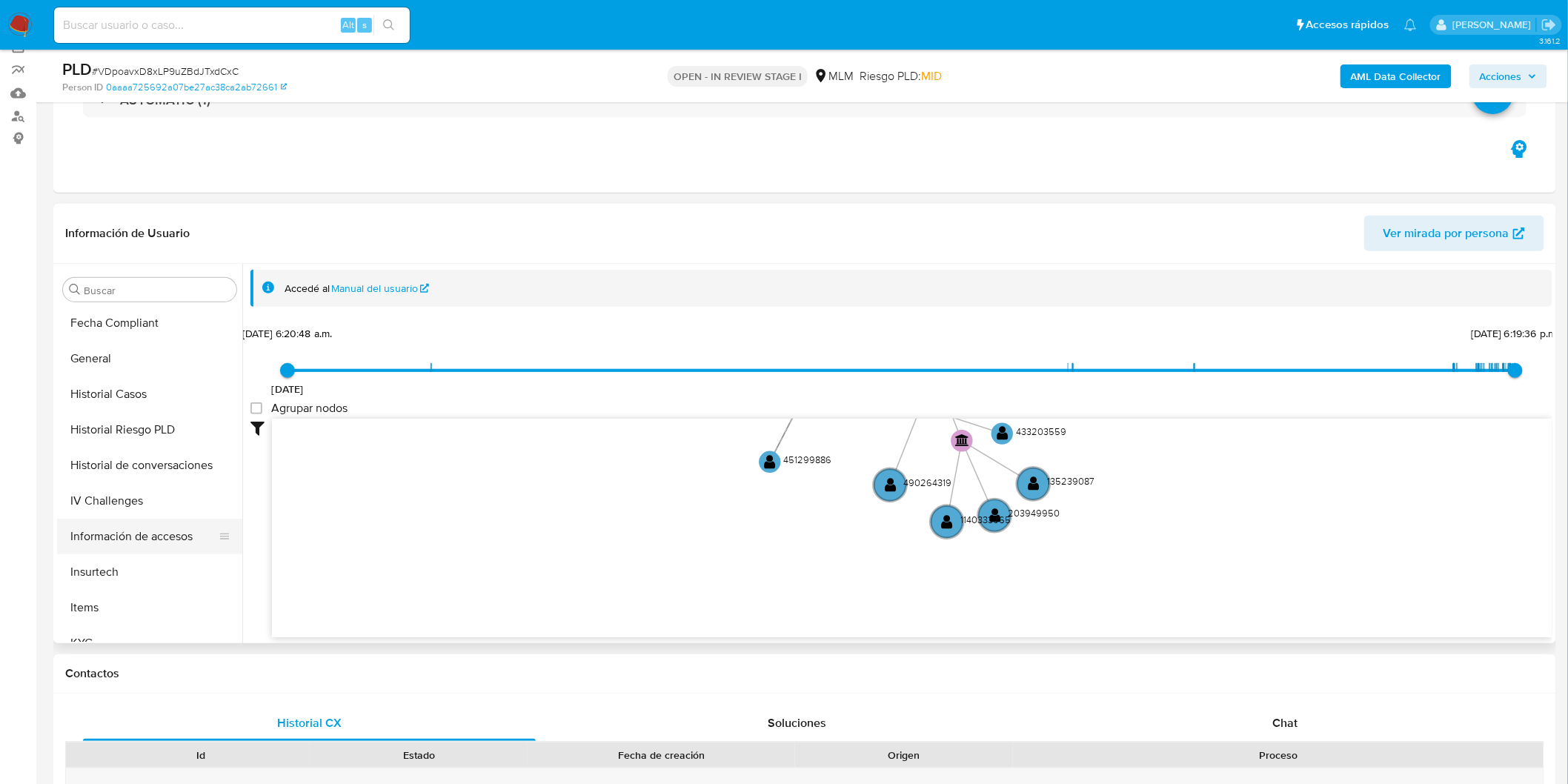
scroll to position [494, 0]
click at [89, 614] on button "KYC" at bounding box center [144, 614] width 174 height 35
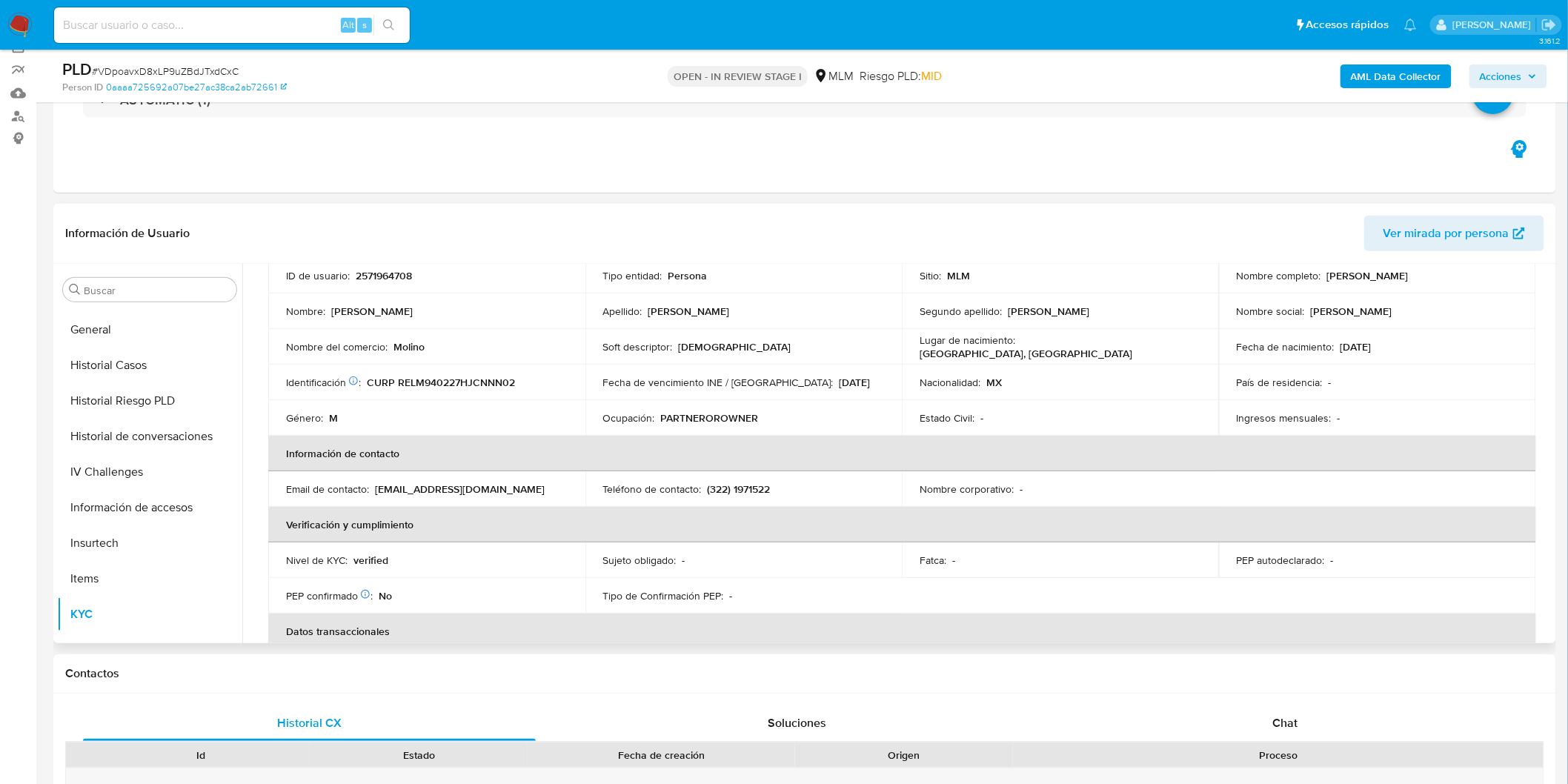
scroll to position [247, 0]
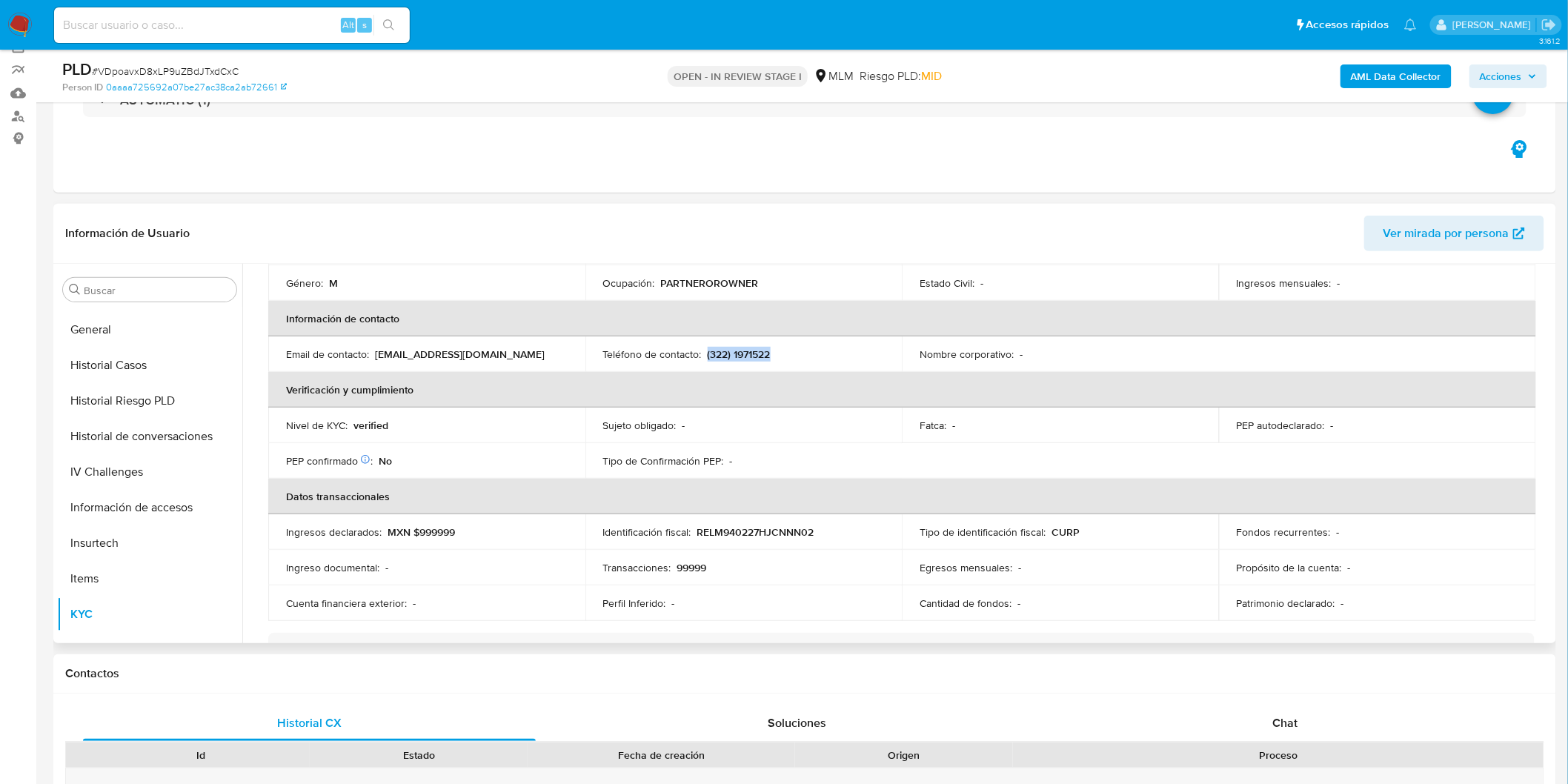
drag, startPoint x: 722, startPoint y: 350, endPoint x: 704, endPoint y: 350, distance: 18.0
click at [704, 350] on div "Teléfono de contacto : (322) 1971522" at bounding box center [743, 355] width 281 height 14
copy p "(322) 1971522"
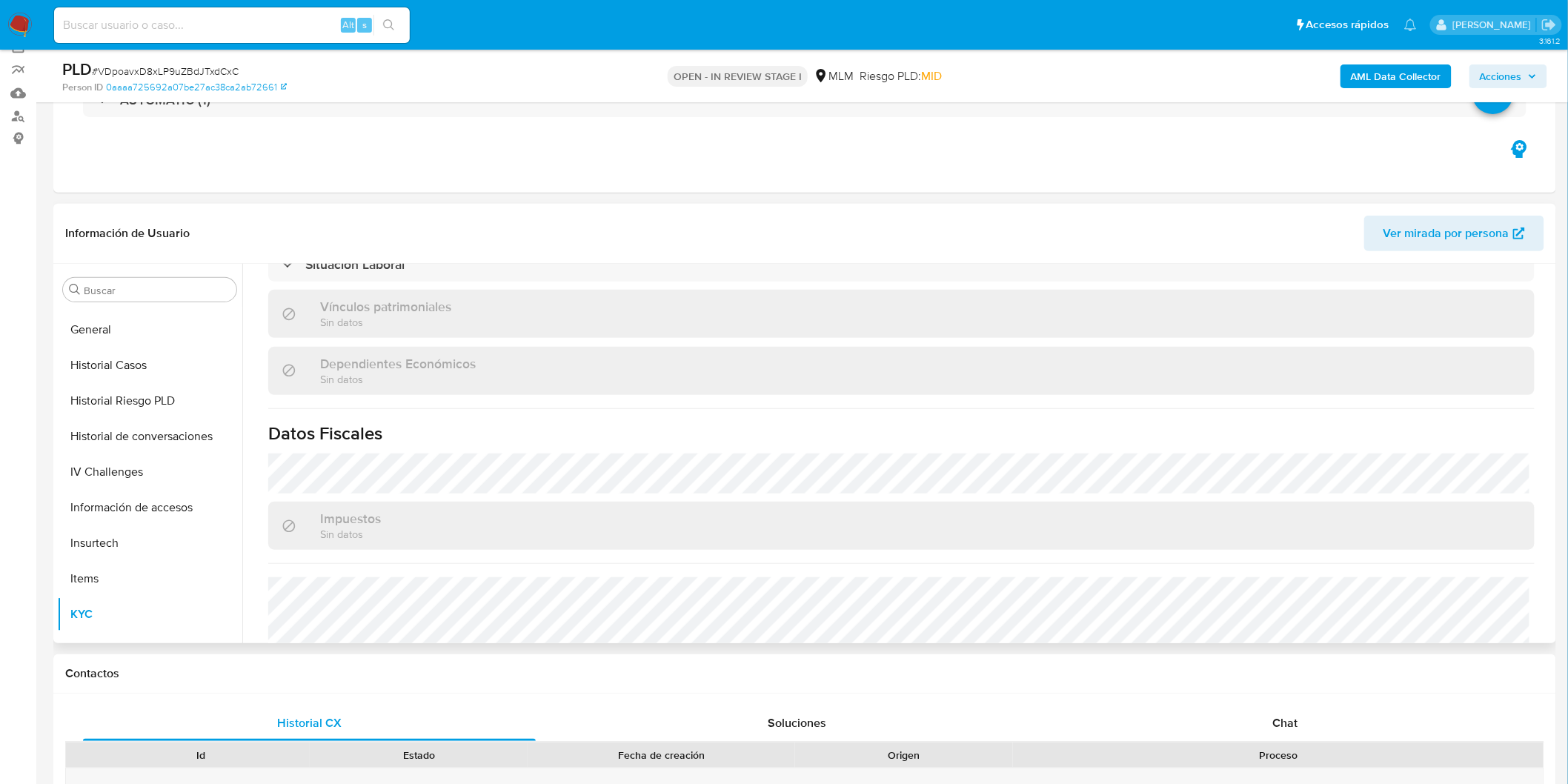
scroll to position [902, 0]
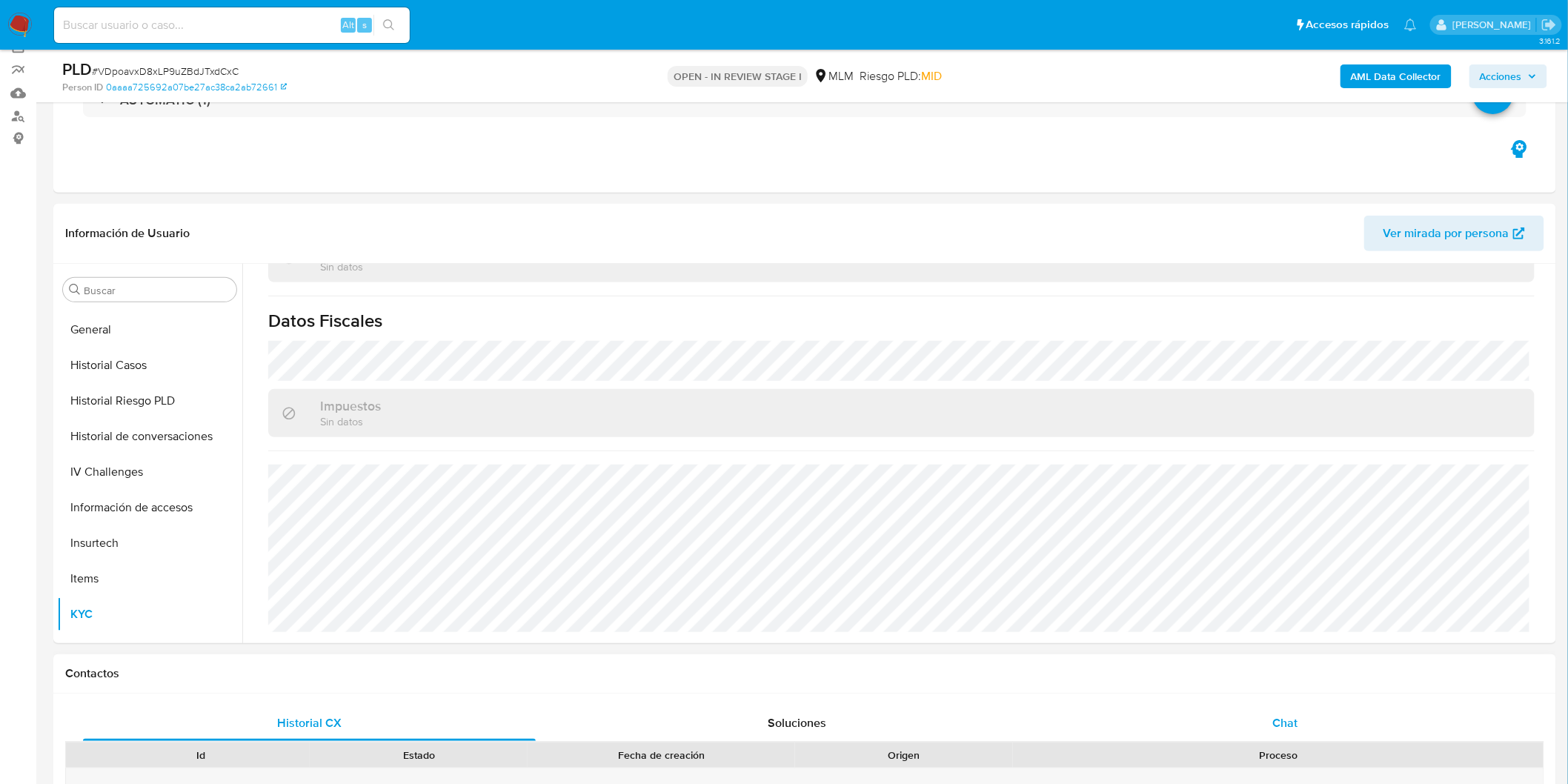
click at [1302, 722] on div "Chat" at bounding box center [1285, 723] width 452 height 35
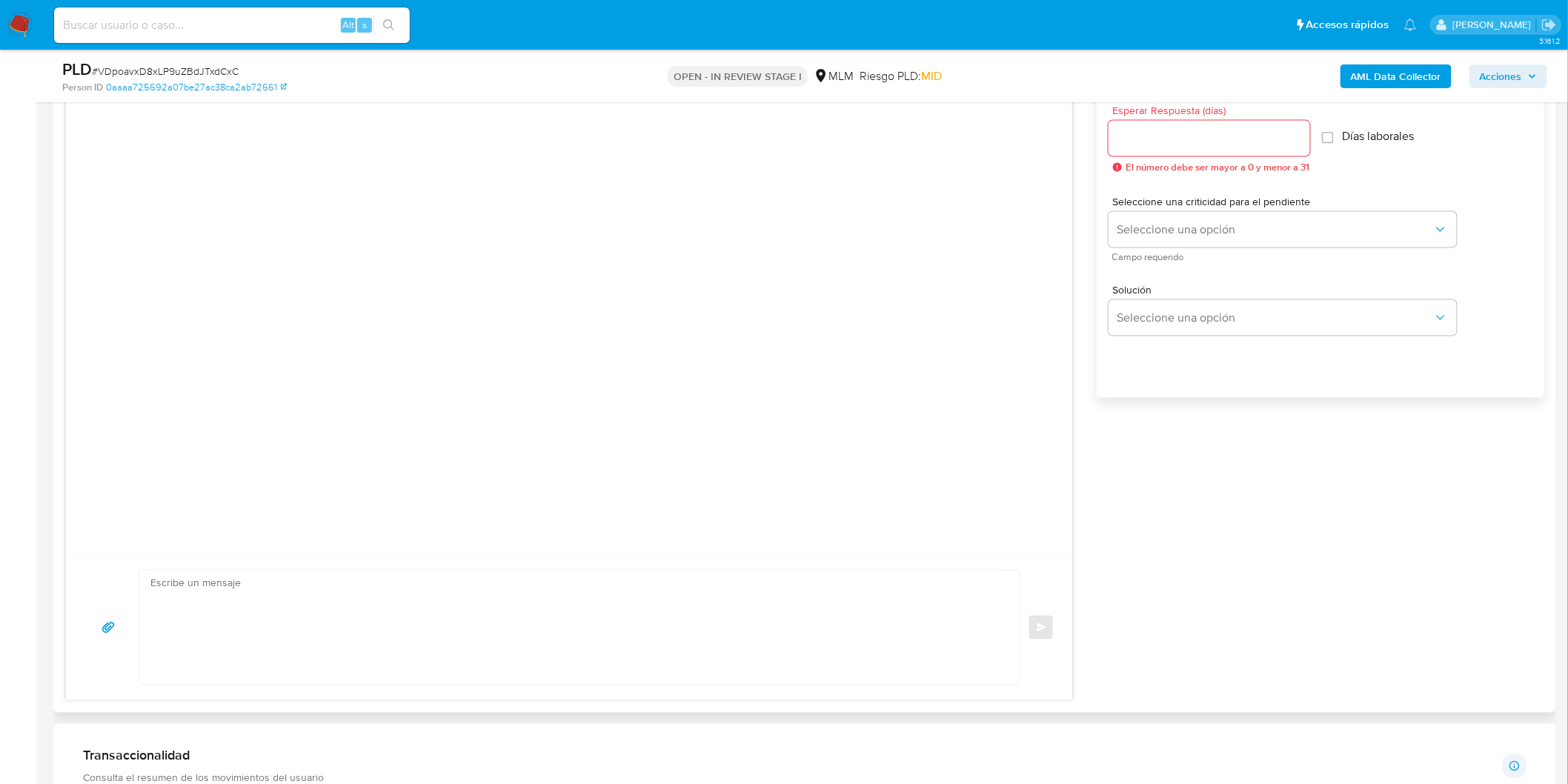
scroll to position [747, 0]
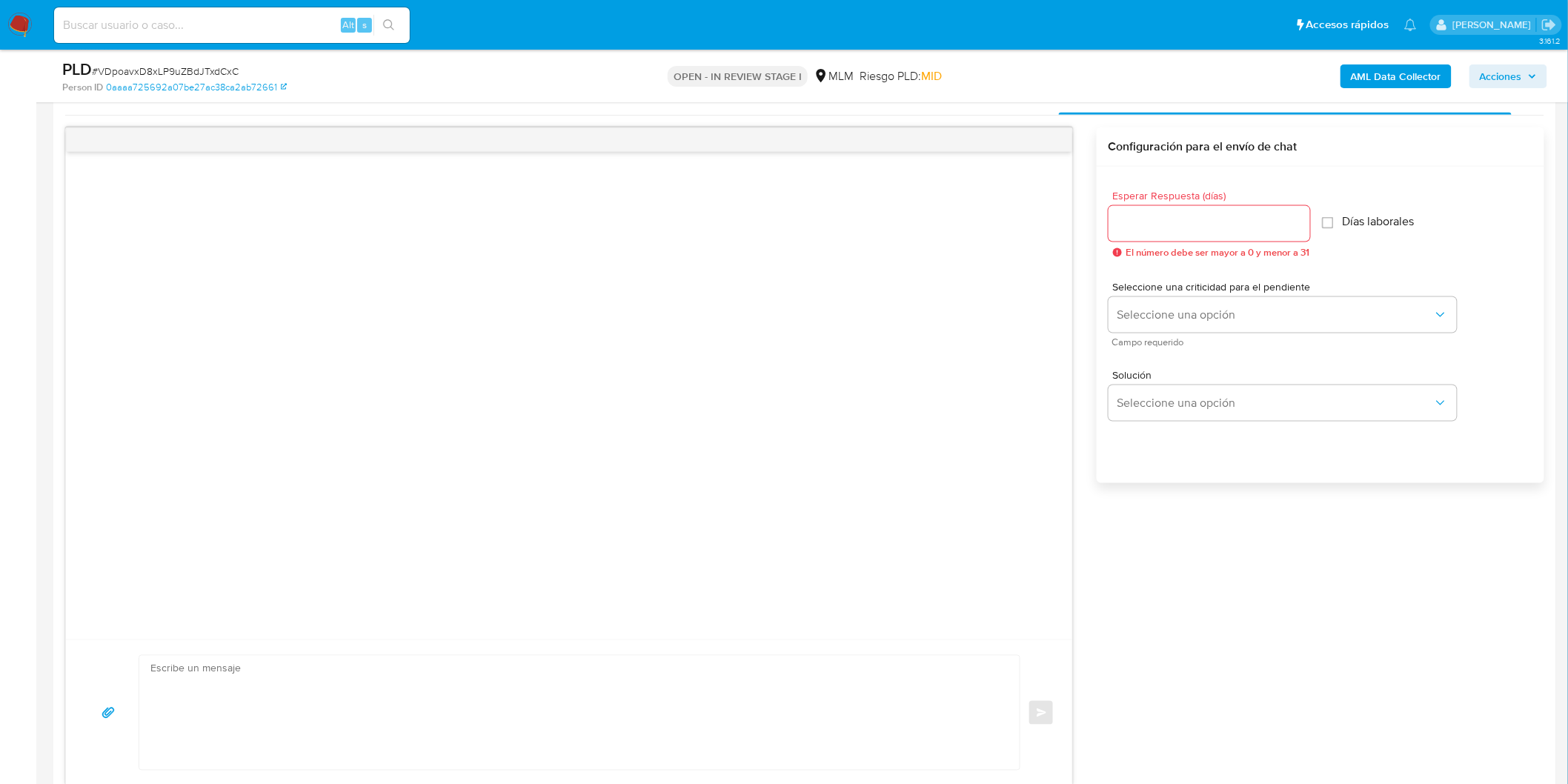
click at [1169, 223] on input "Esperar Respuesta (días)" at bounding box center [1209, 224] width 201 height 19
type input "3"
click at [1182, 291] on span "Seleccione una criticidad para el pendiente" at bounding box center [1286, 287] width 348 height 10
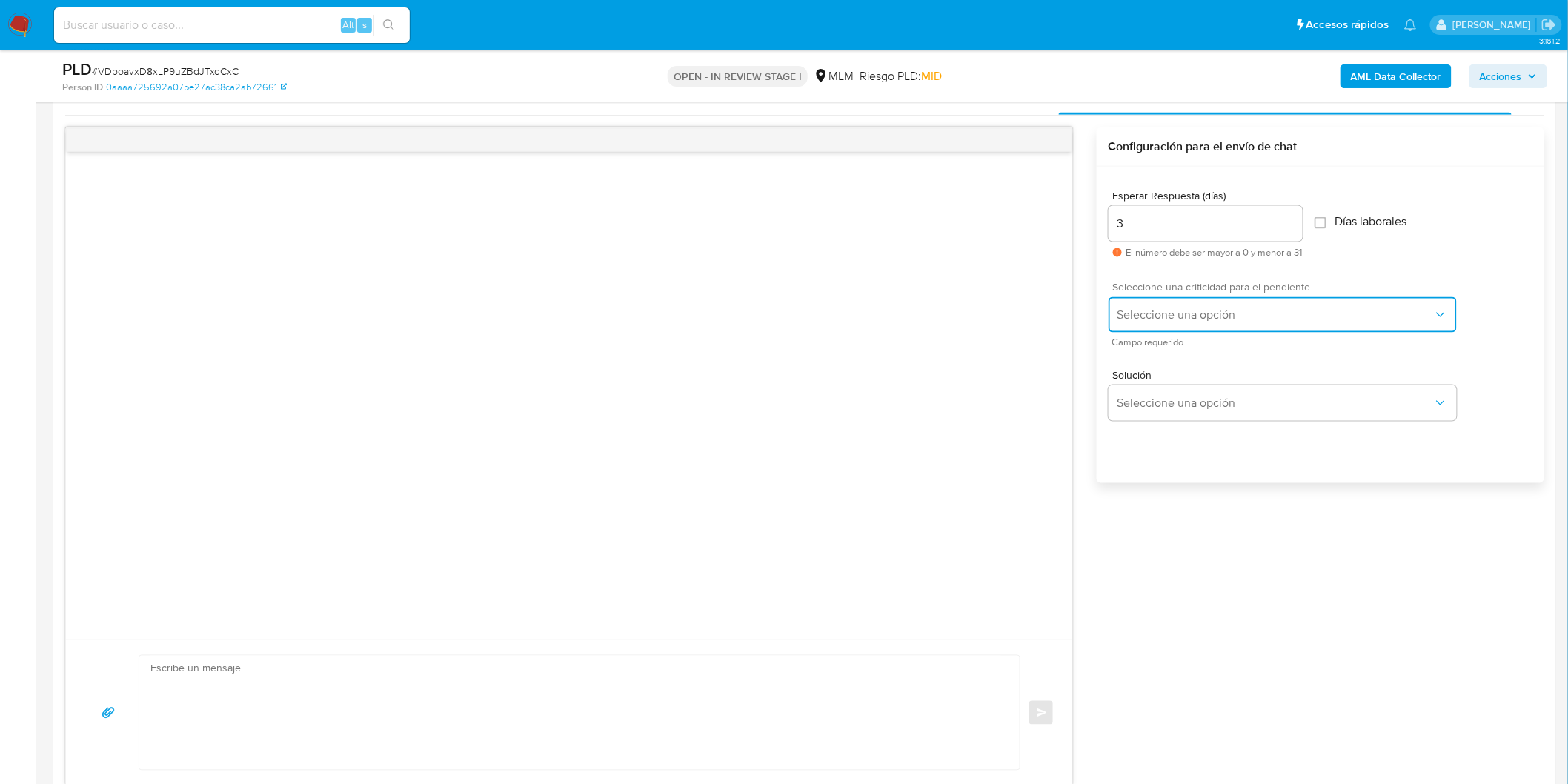
click at [1181, 299] on button "Seleccione una opción" at bounding box center [1282, 314] width 348 height 35
click at [1183, 336] on div "HIGH" at bounding box center [1278, 345] width 324 height 29
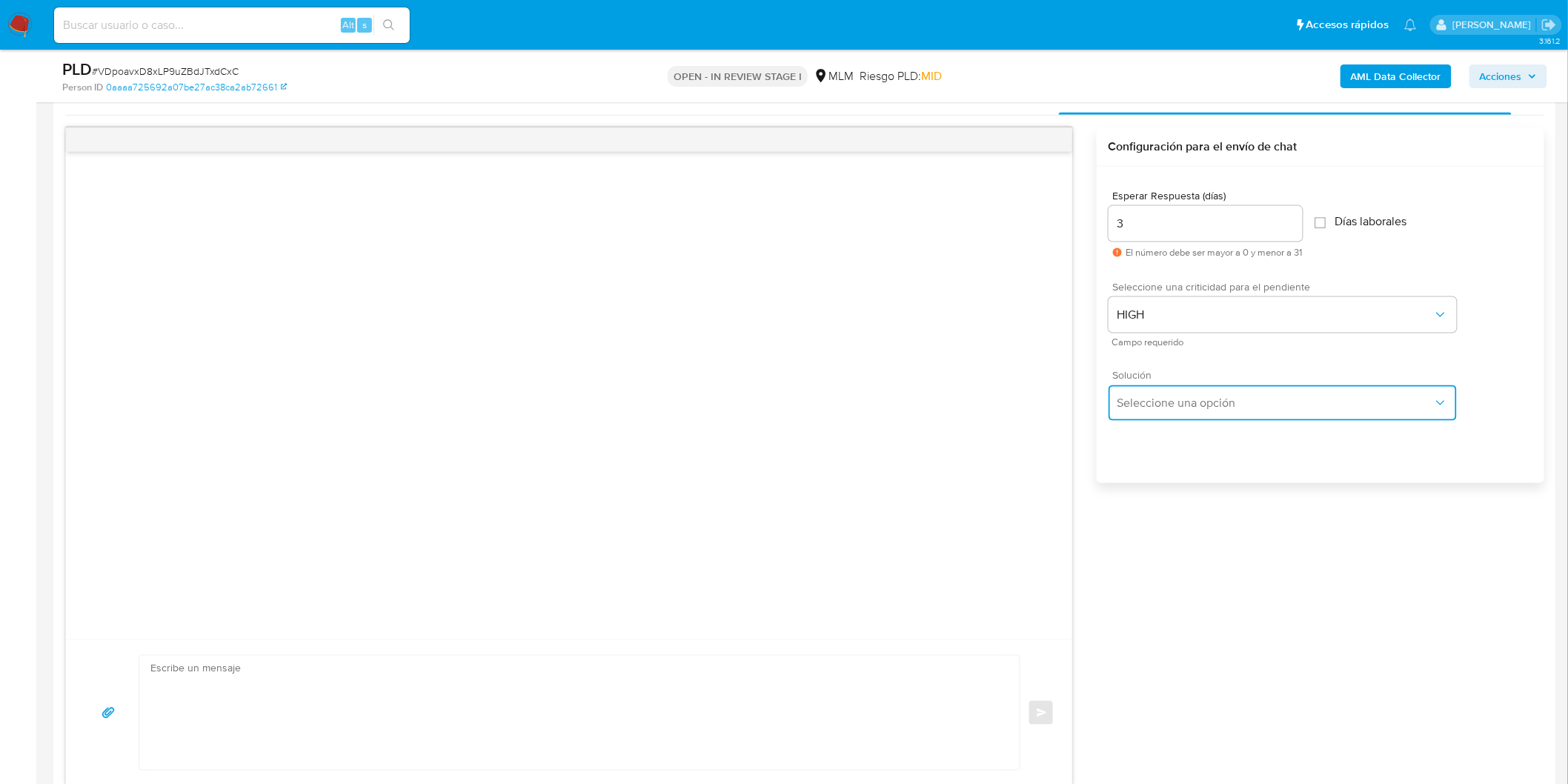
click at [1184, 397] on span "Seleccione una opción" at bounding box center [1275, 403] width 316 height 15
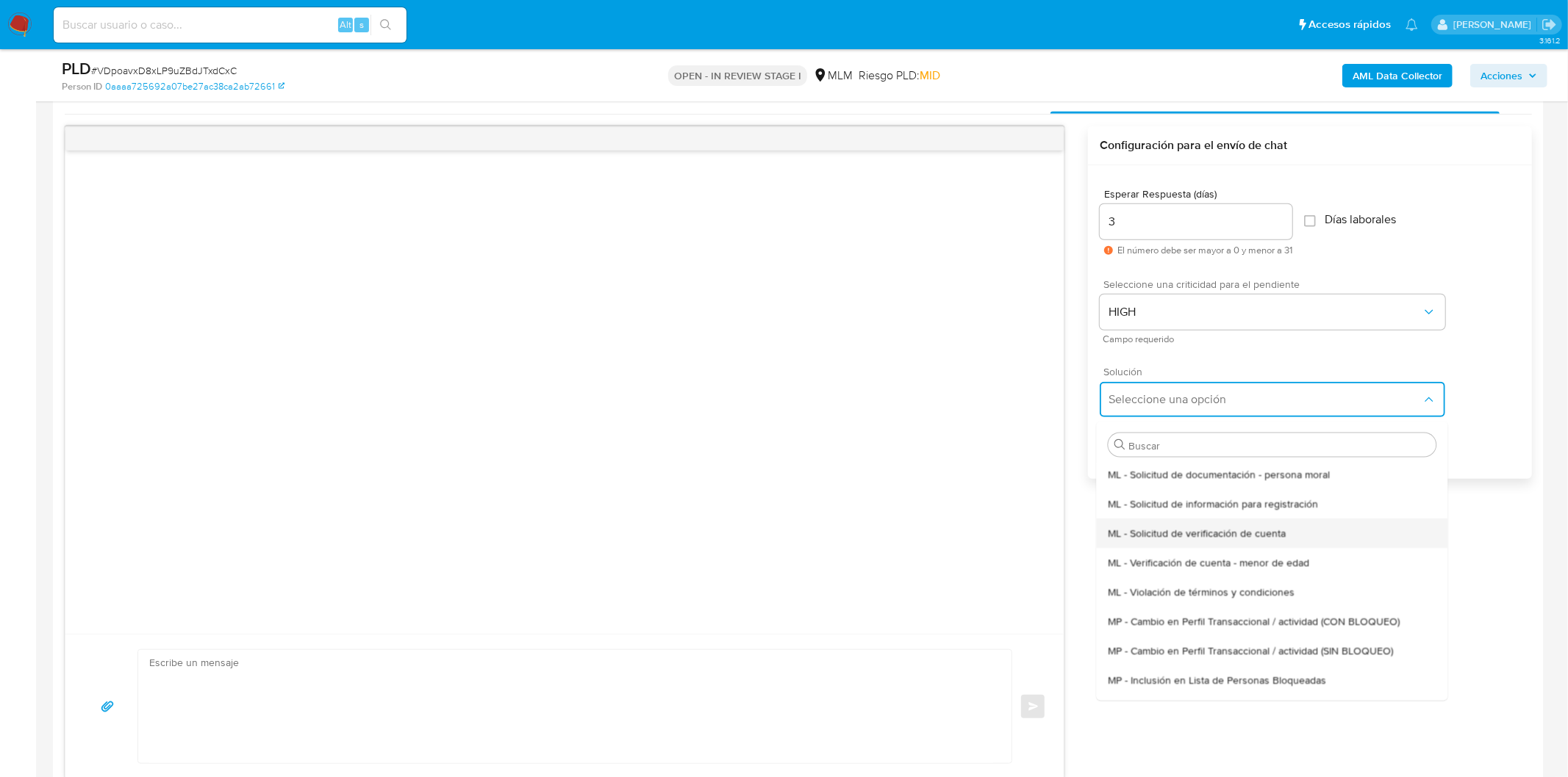
click at [1194, 533] on span "ML - Solicitud de verificación de cuenta" at bounding box center [1196, 533] width 177 height 14
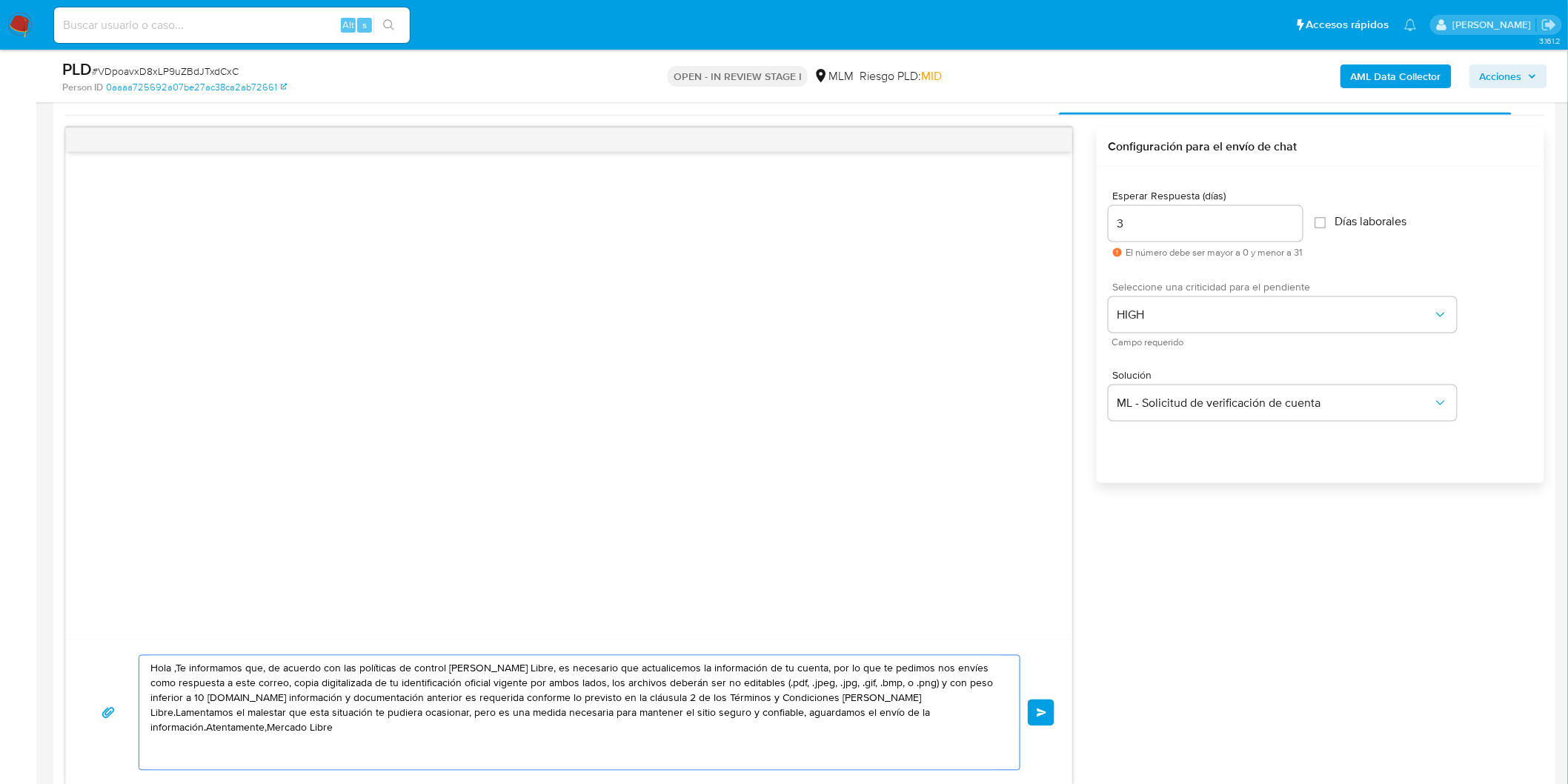
drag, startPoint x: 930, startPoint y: 720, endPoint x: 26, endPoint y: 602, distance: 911.7
paste textarea "Estimado Jose Manuel Renteria Langarica. Te comunicamos que se ha identificado …"
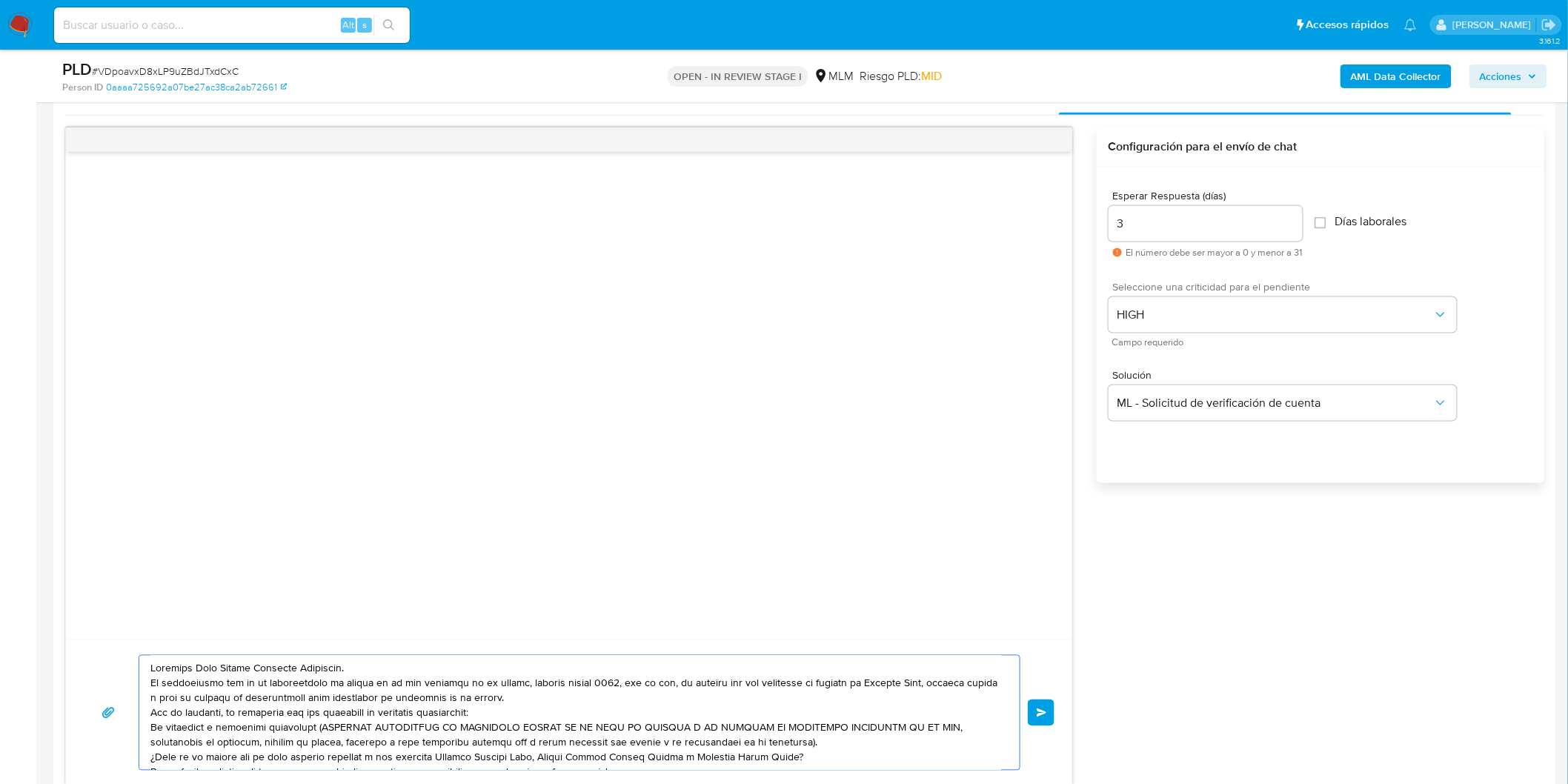
scroll to position [768, 0]
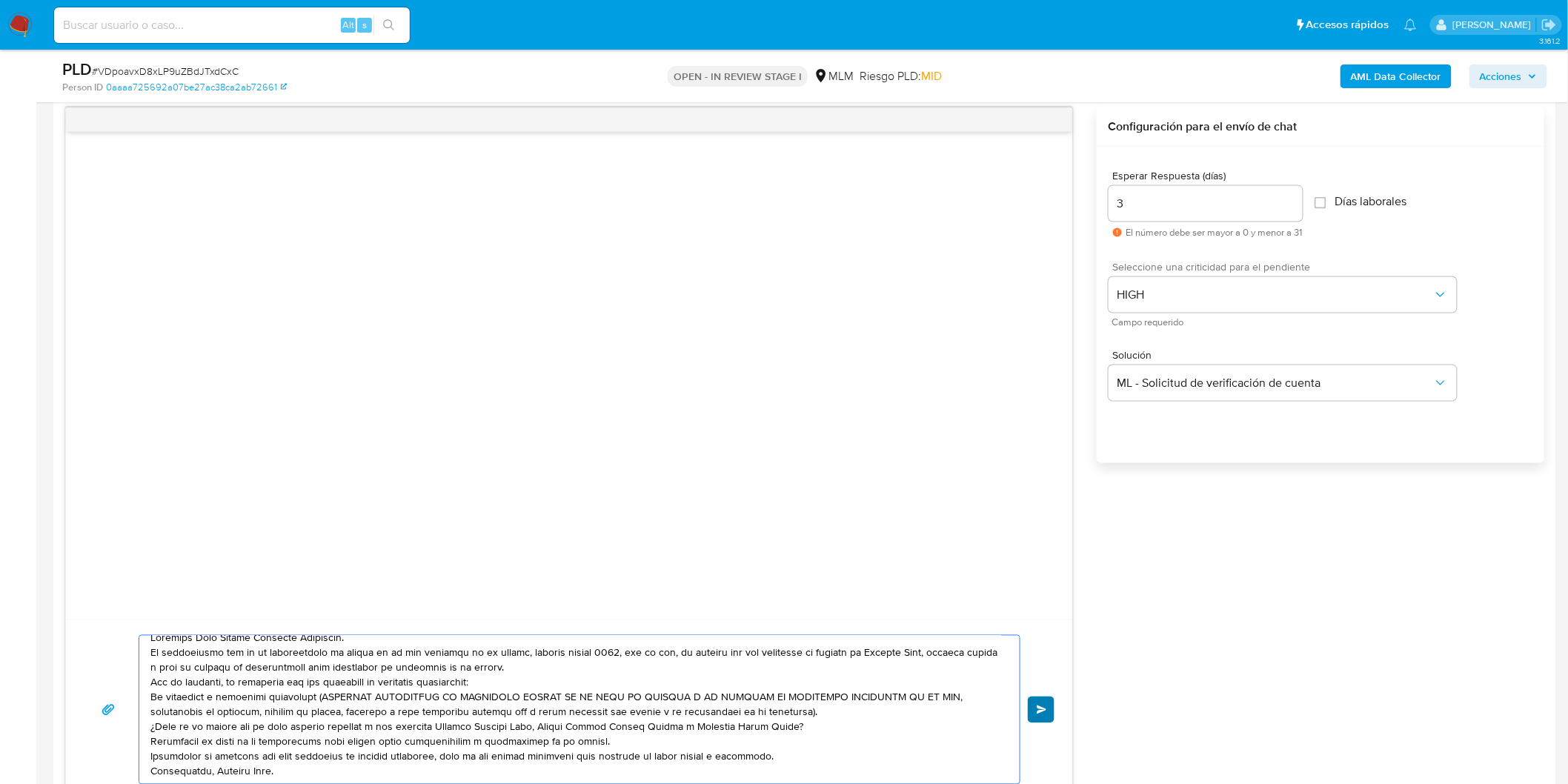
type textarea "Estimado Jose Manuel Renteria Langarica. Te comunicamos que se ha identificado …"
click at [1038, 710] on span "Enviar" at bounding box center [1042, 710] width 10 height 9
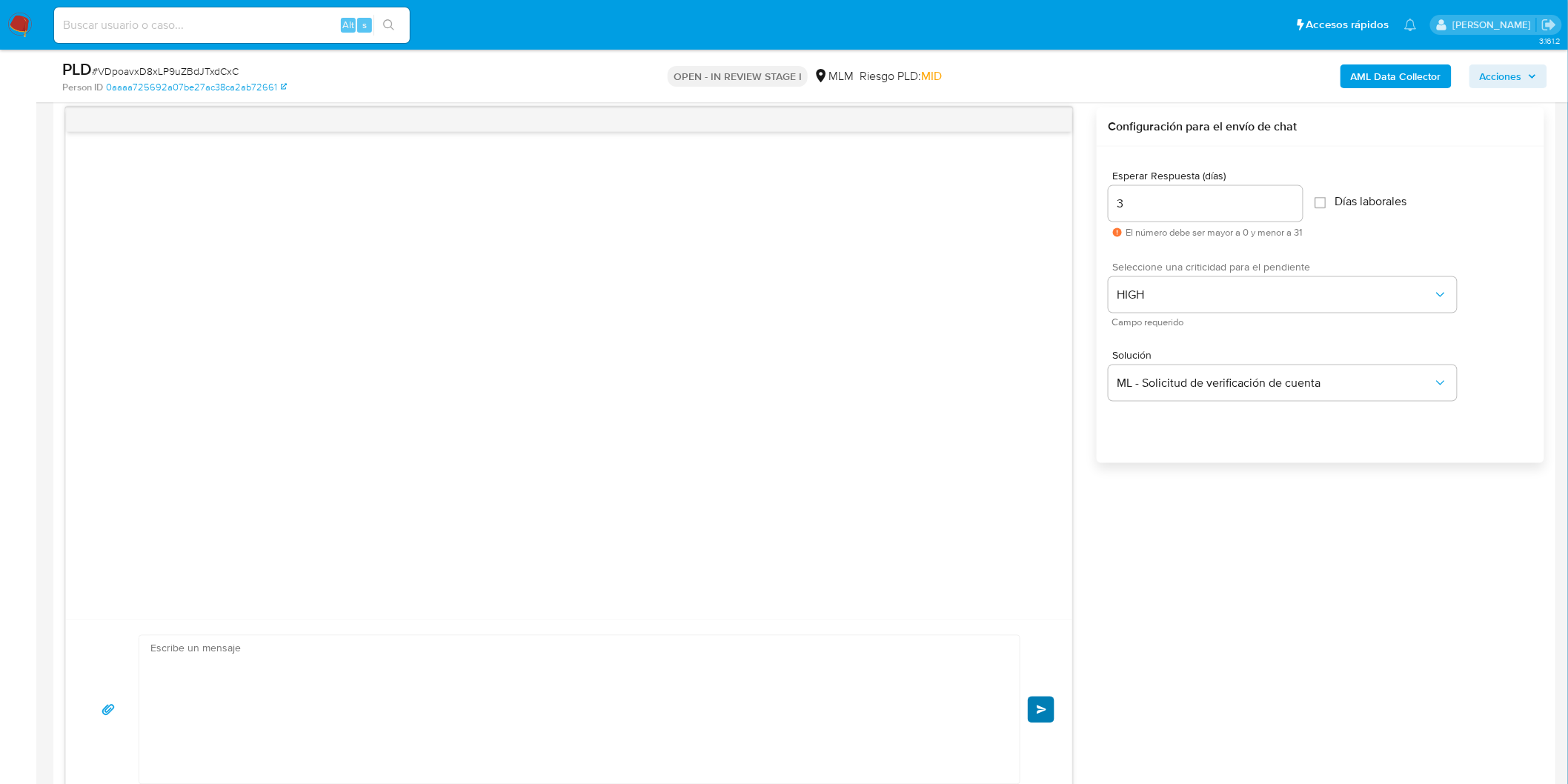
scroll to position [0, 0]
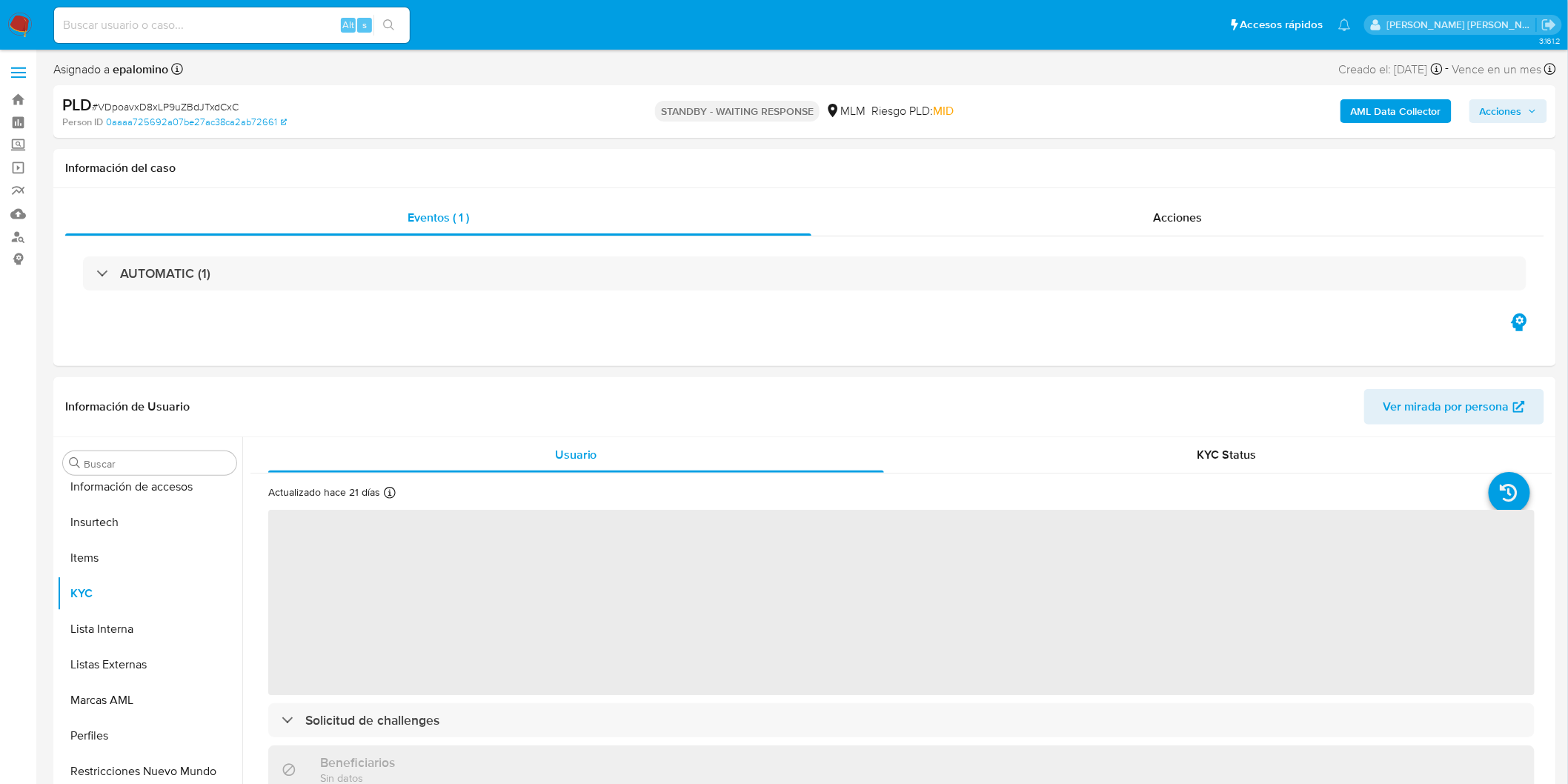
scroll to position [697, 0]
select select "10"
click at [223, 102] on span "# VDpoavxD8xLP9uZBdJTxdCxC" at bounding box center [165, 106] width 147 height 15
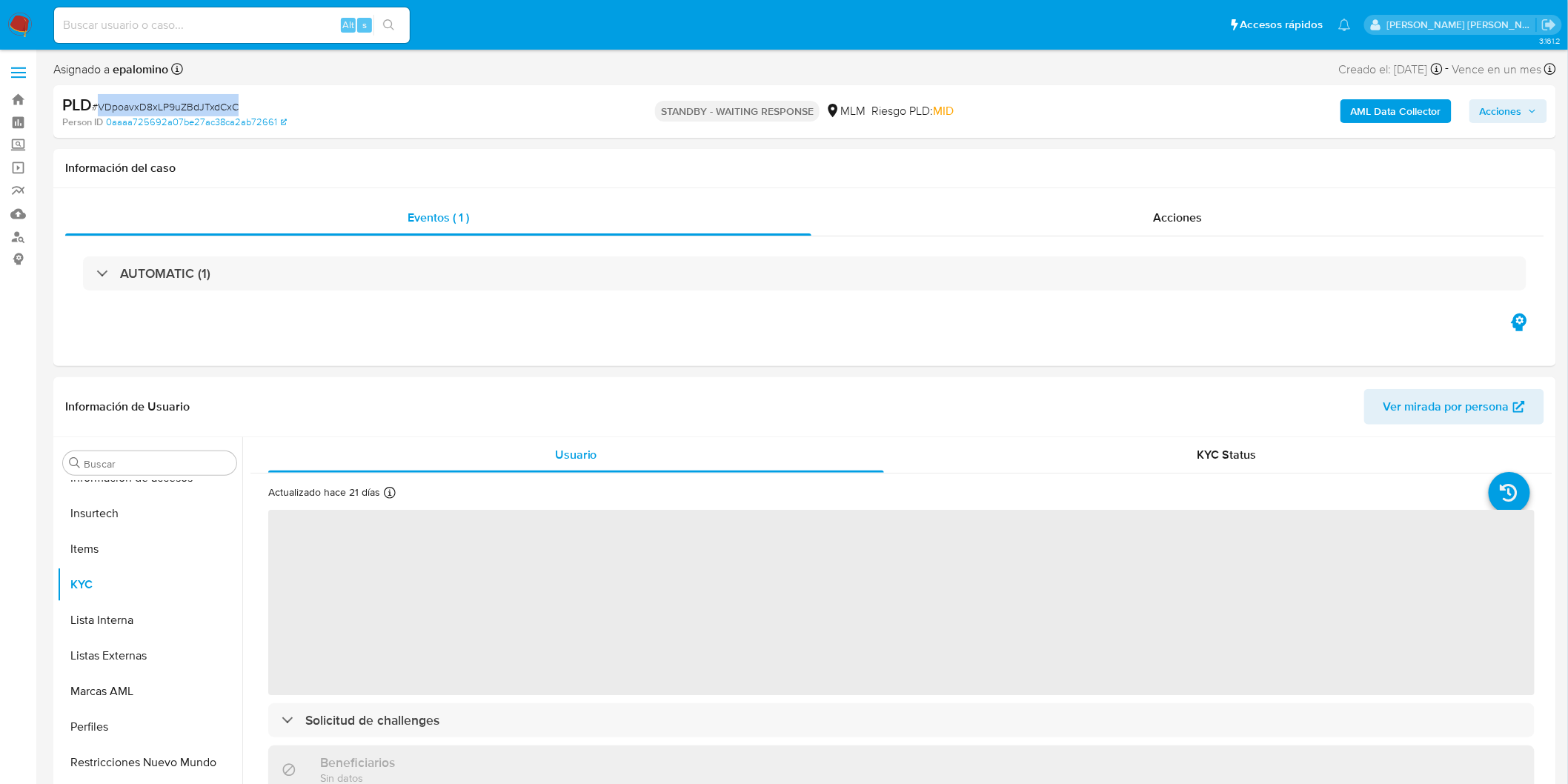
click at [223, 102] on span "# VDpoavxD8xLP9uZBdJTxdCxC" at bounding box center [165, 106] width 147 height 15
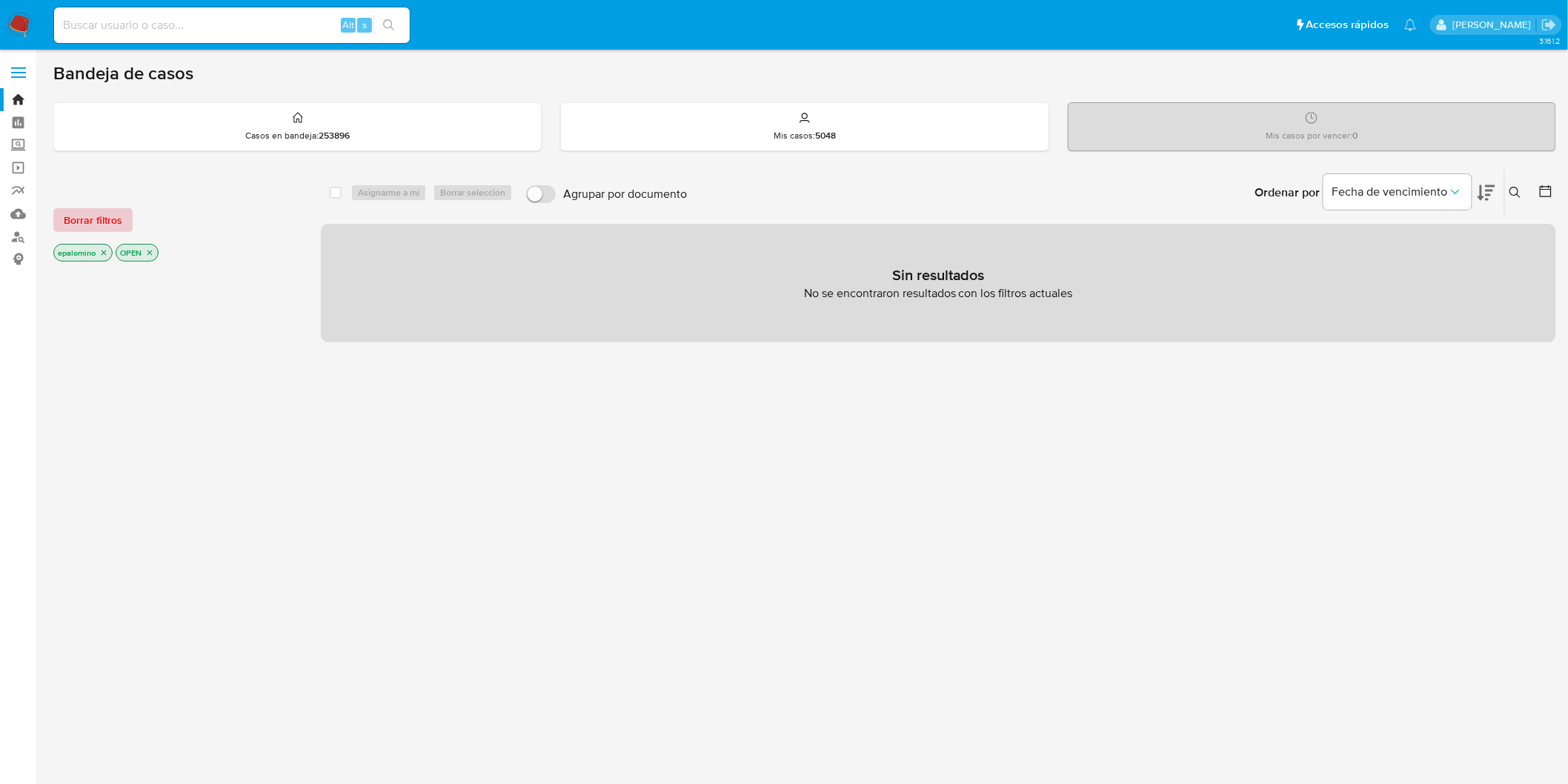
click at [75, 215] on span "Borrar filtros" at bounding box center [93, 220] width 58 height 21
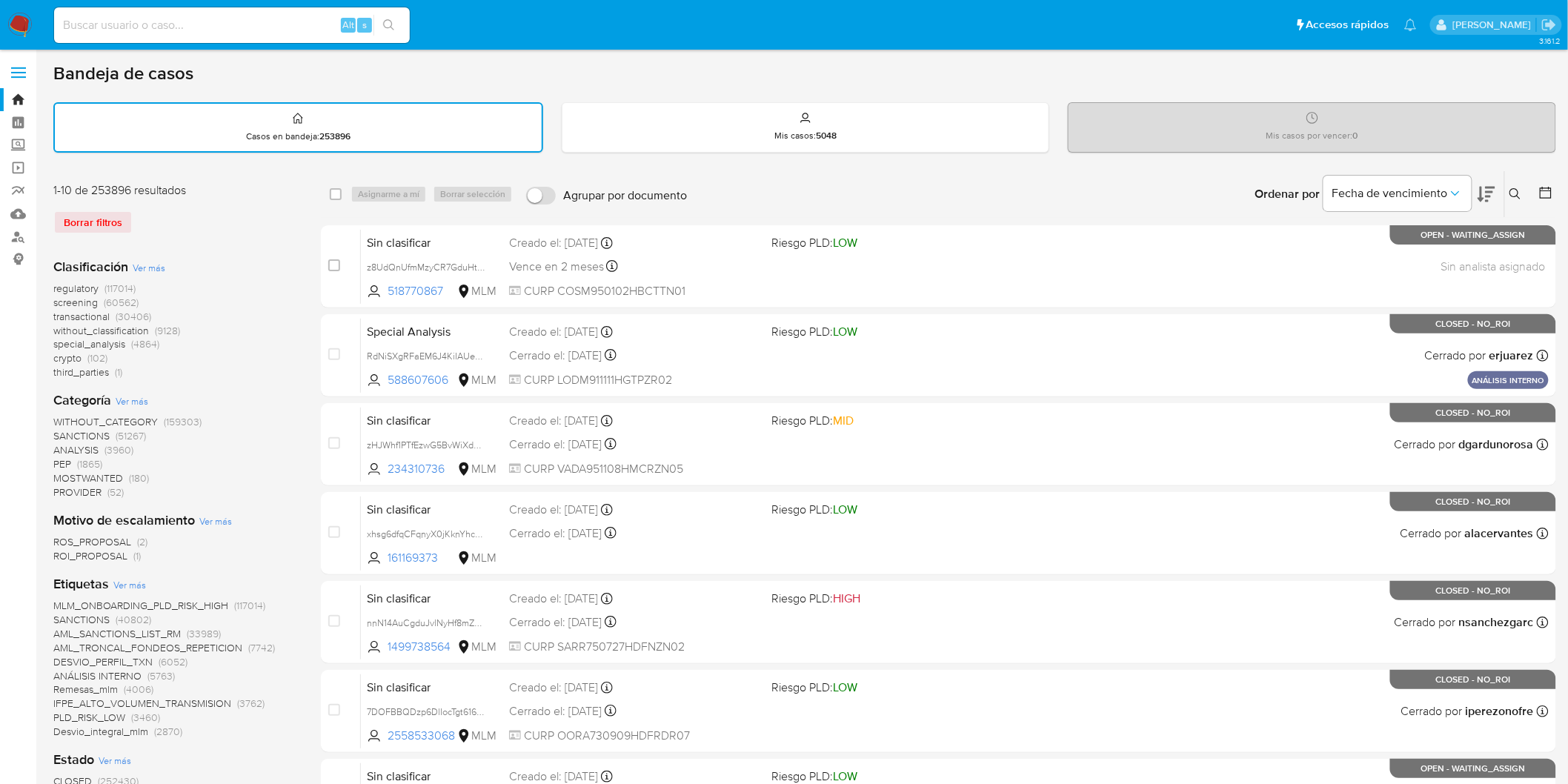
click at [1511, 185] on button at bounding box center [1517, 194] width 24 height 18
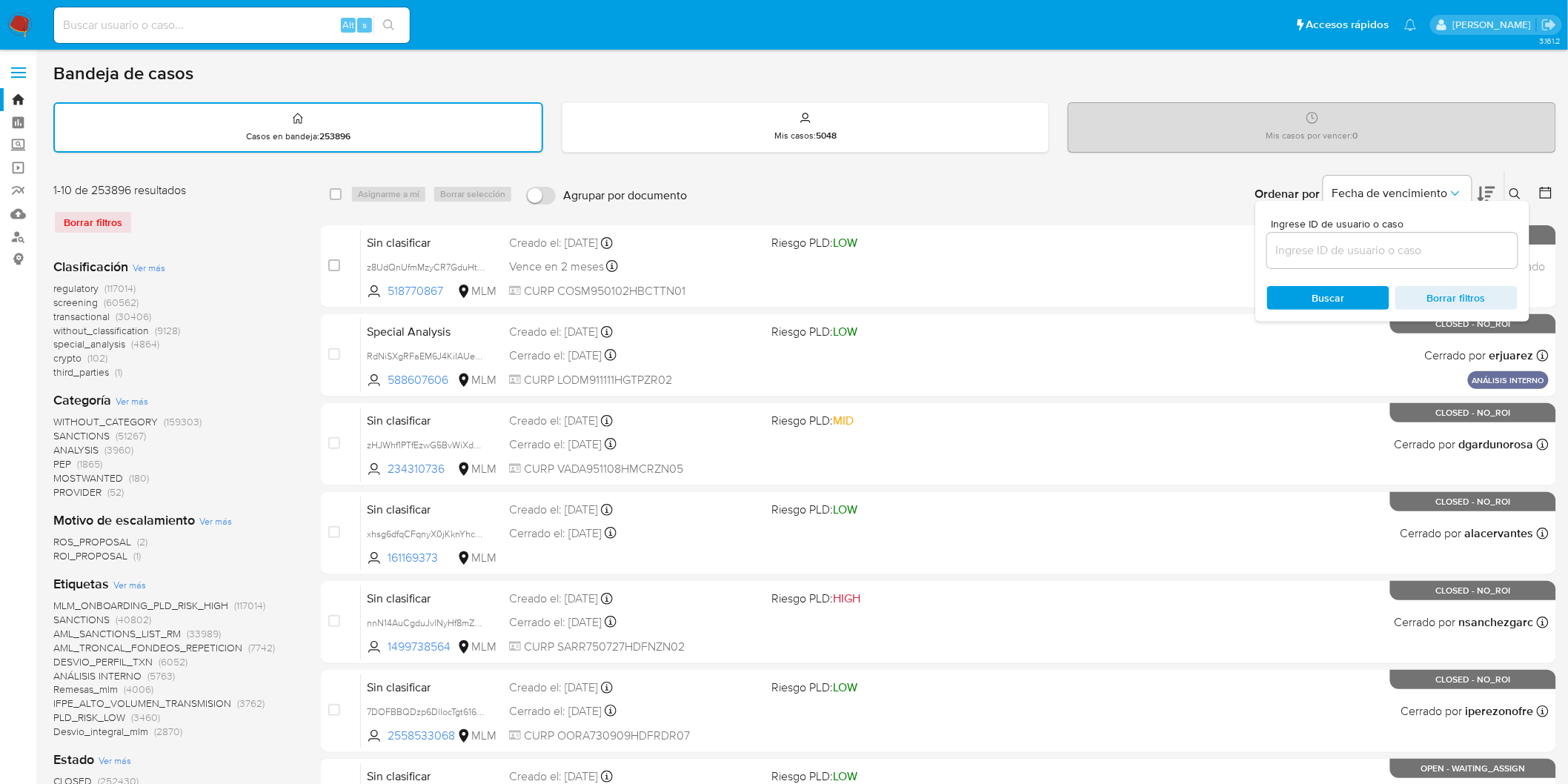
click at [1331, 249] on input at bounding box center [1392, 250] width 250 height 19
type input "2571964708"
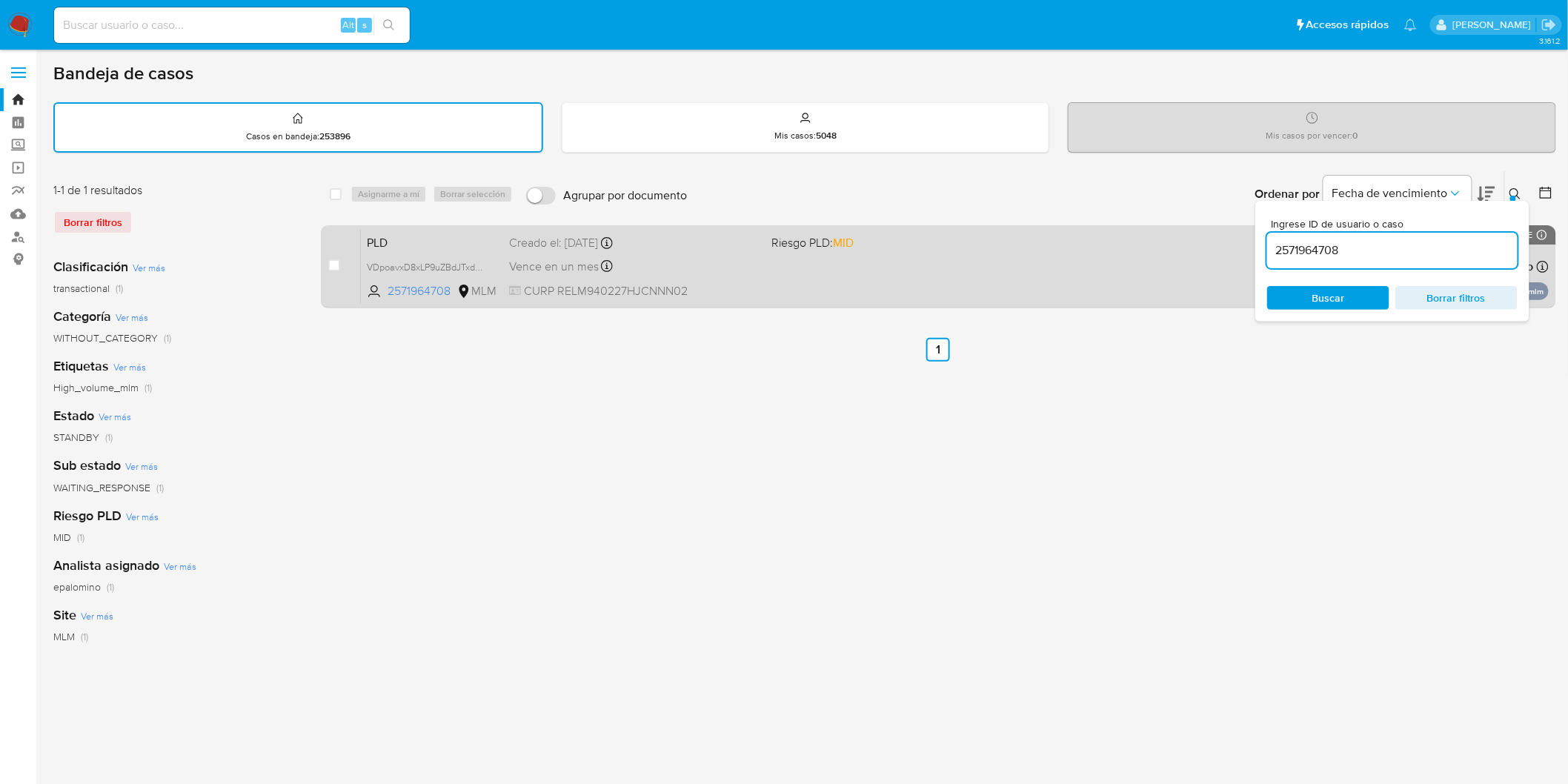
click at [376, 244] on span "PLD" at bounding box center [432, 242] width 131 height 19
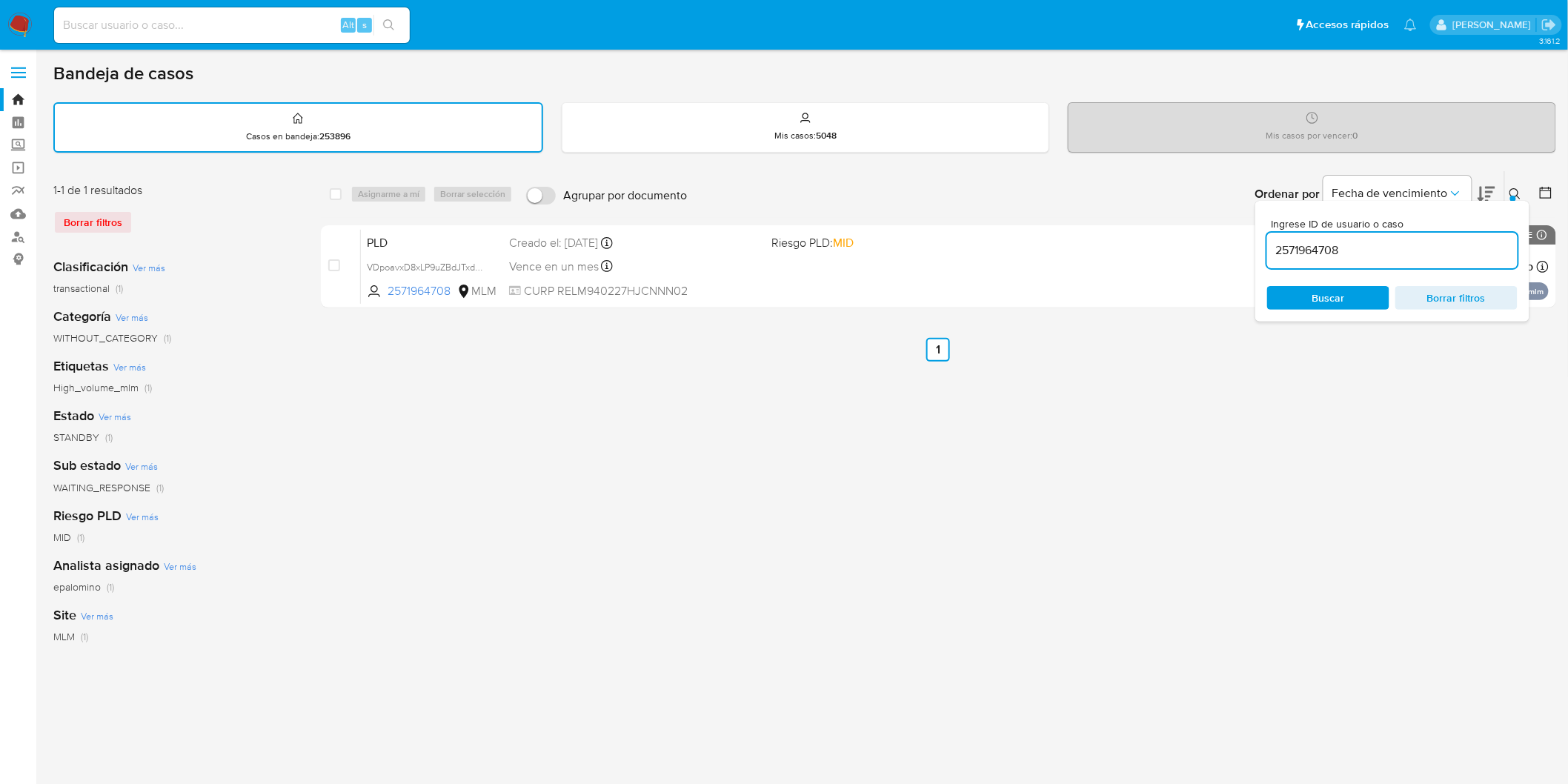
click at [17, 22] on img at bounding box center [20, 25] width 25 height 25
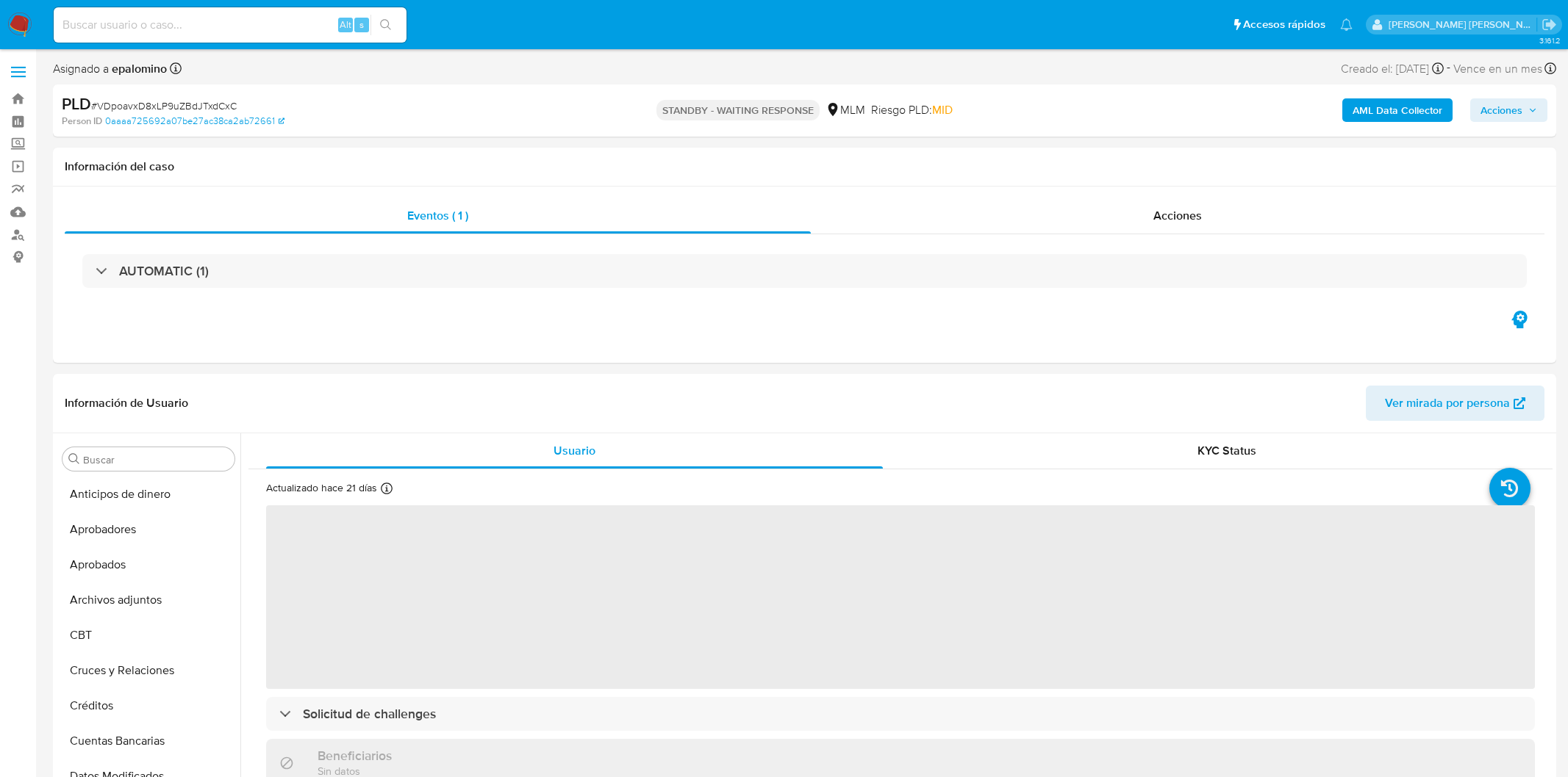
select select "10"
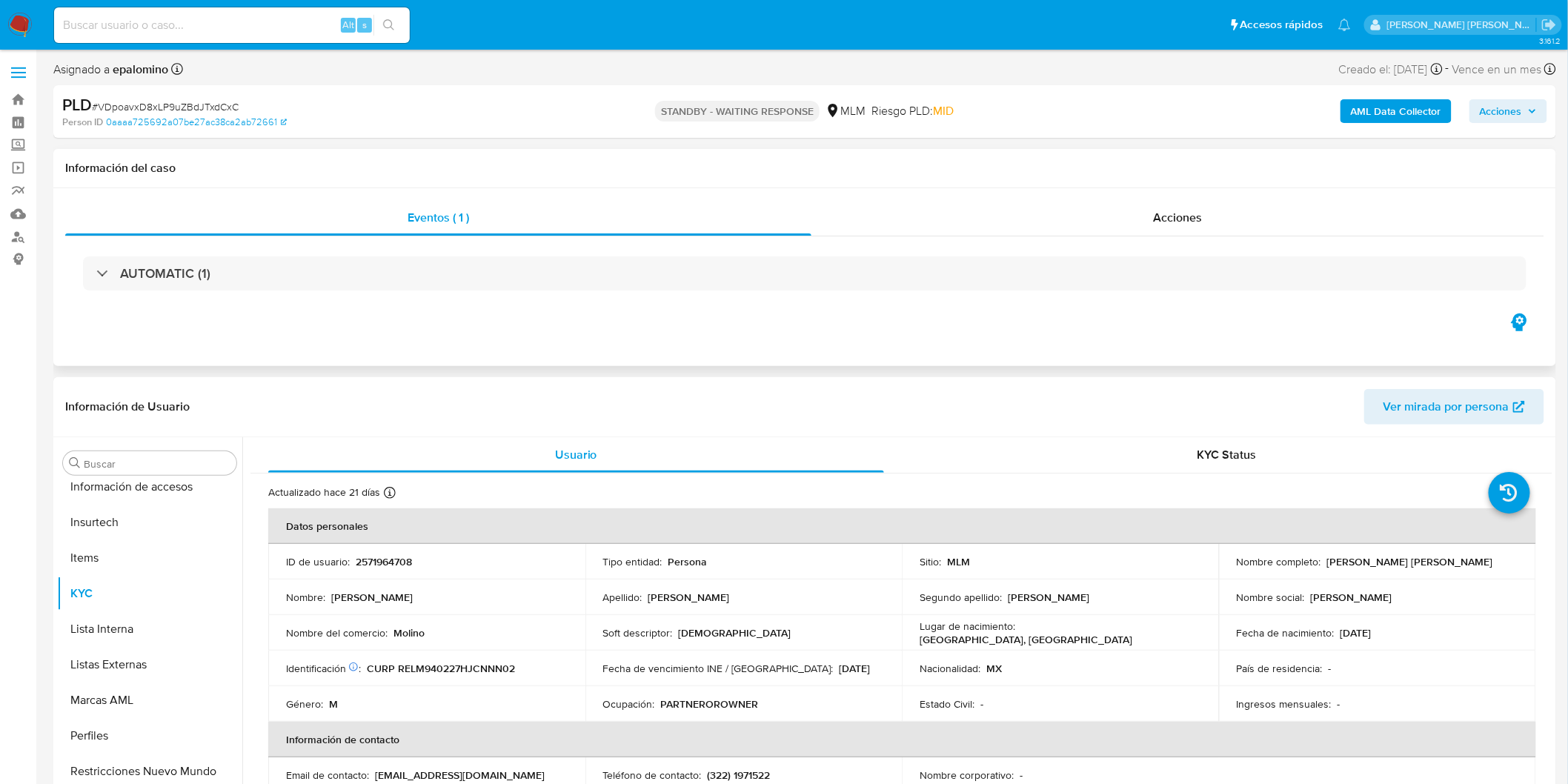
scroll to position [697, 0]
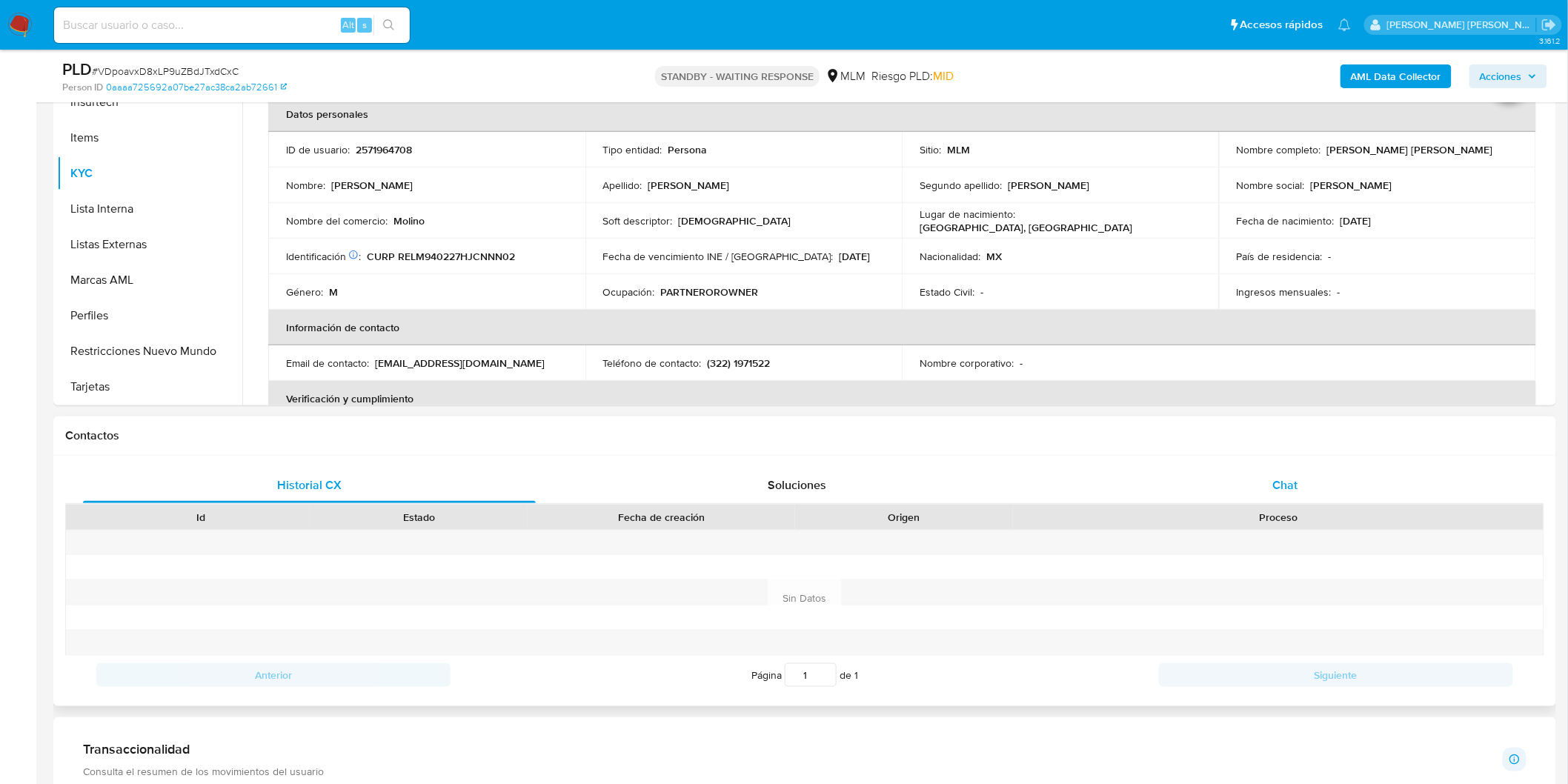
click at [1251, 490] on div "Chat" at bounding box center [1285, 485] width 452 height 35
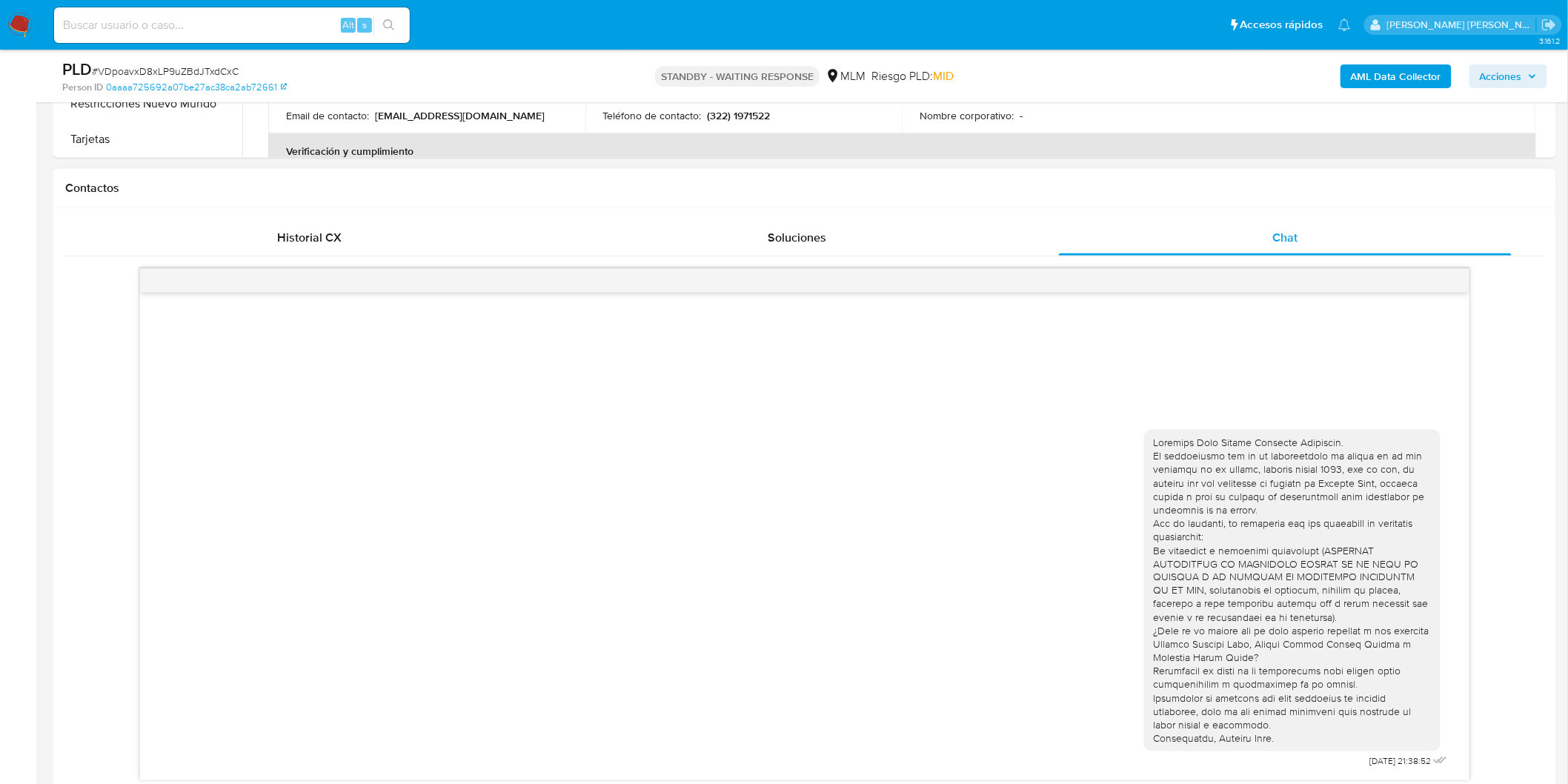
scroll to position [606, 0]
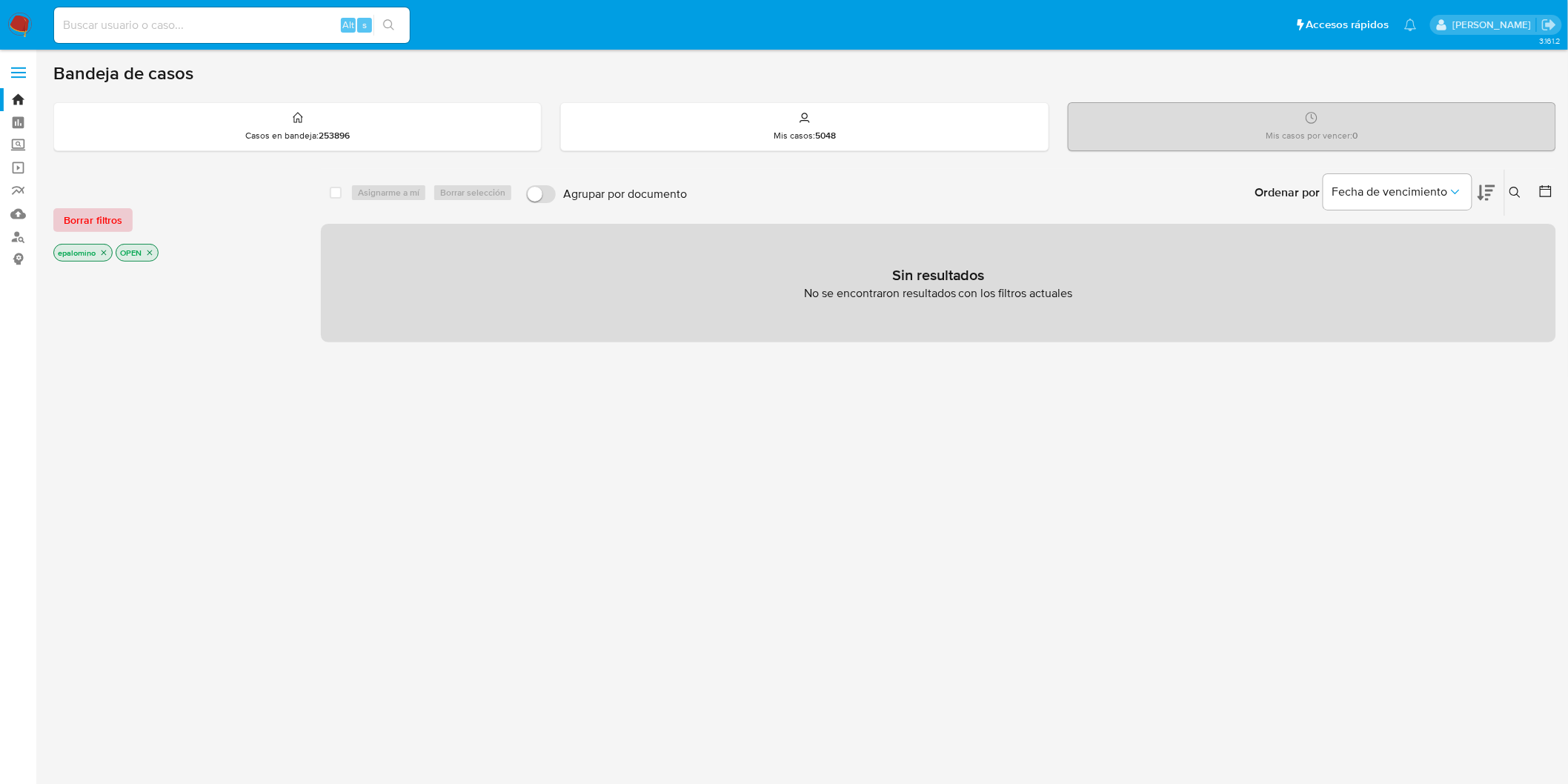
click at [98, 213] on span "Borrar filtros" at bounding box center [93, 220] width 58 height 21
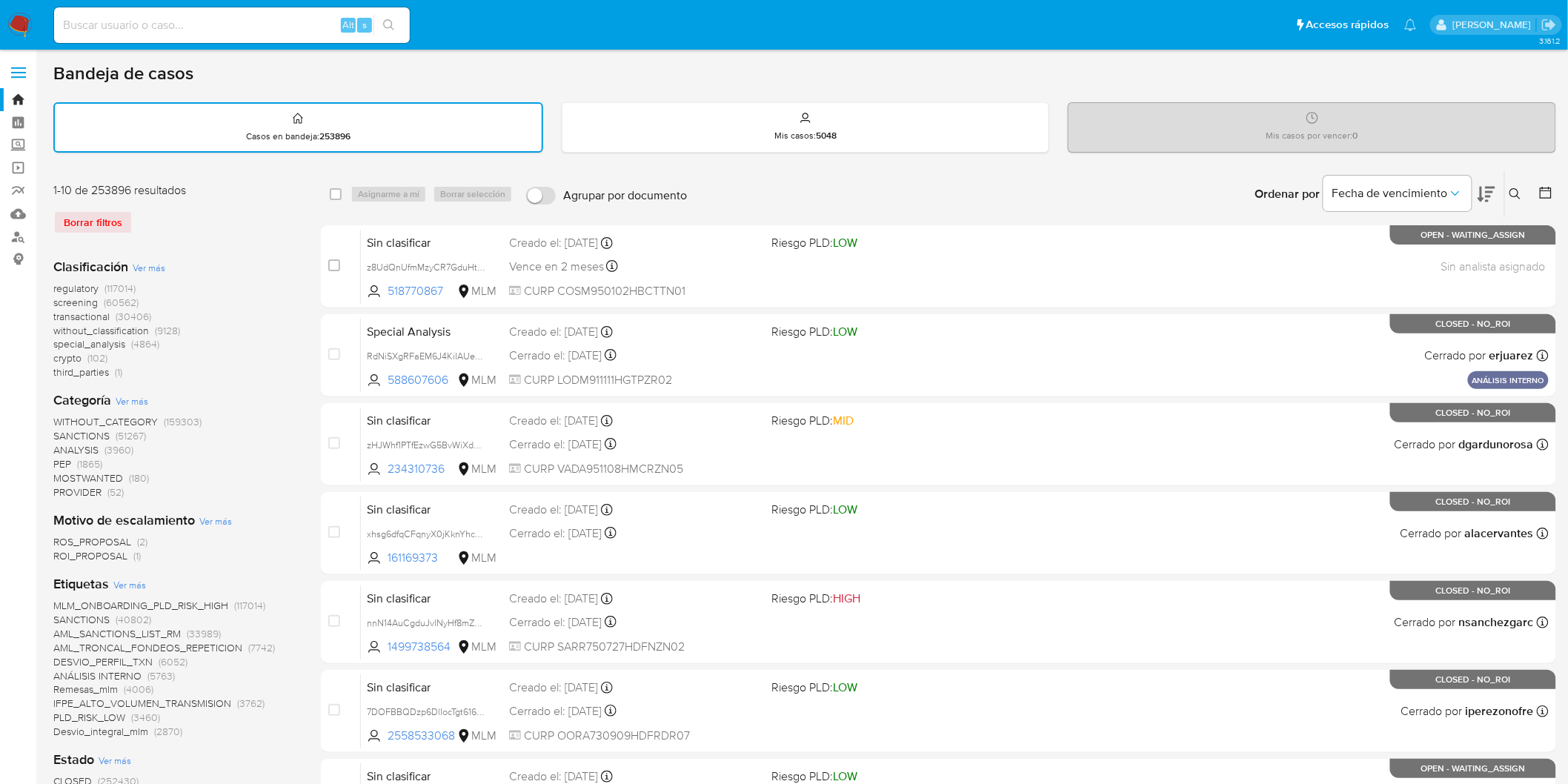
click at [1517, 195] on icon at bounding box center [1516, 194] width 12 height 12
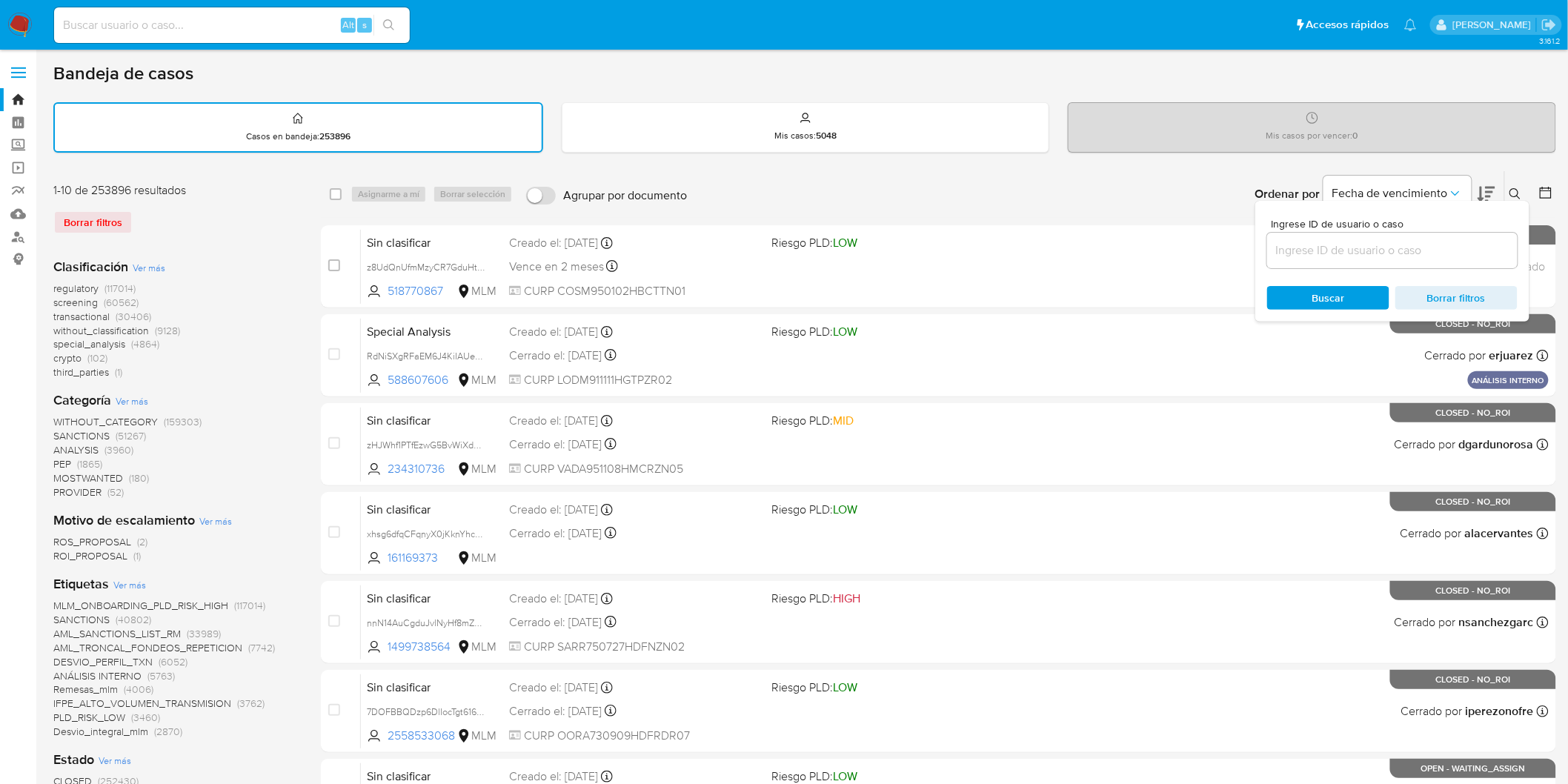
click at [1365, 241] on input at bounding box center [1392, 250] width 250 height 19
type input "2479396207"
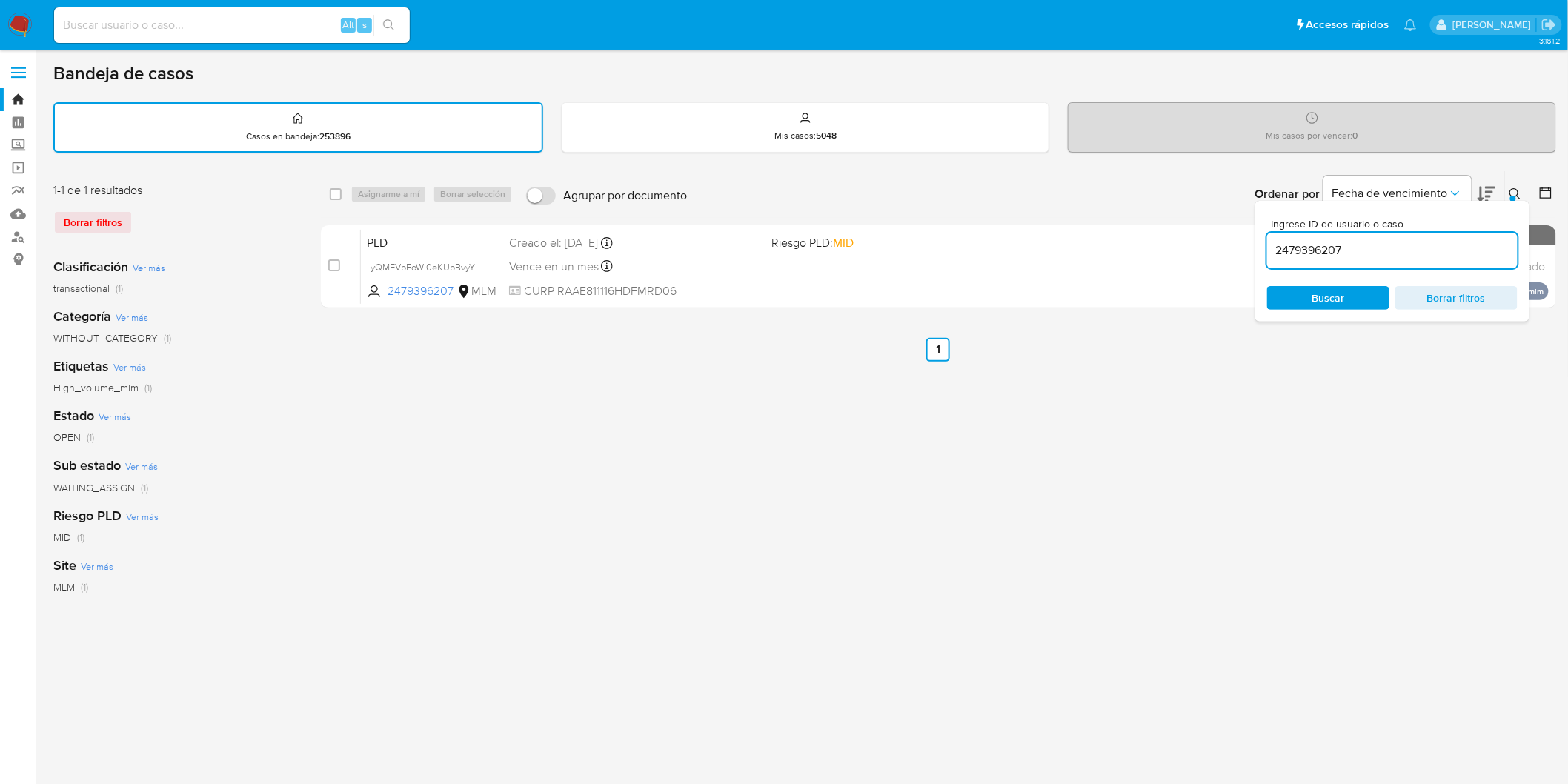
click at [1516, 193] on icon at bounding box center [1516, 194] width 12 height 12
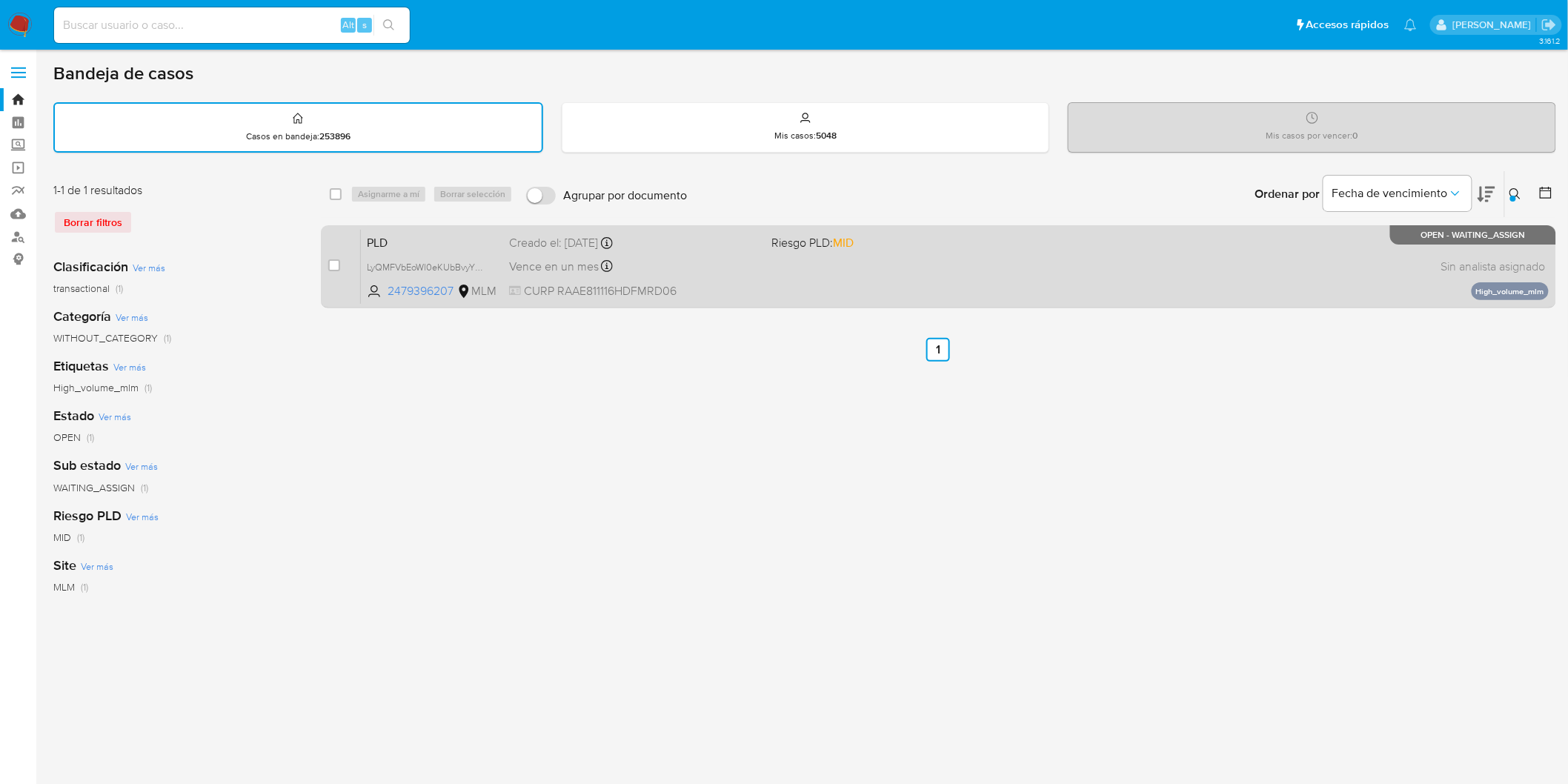
click at [404, 241] on span "PLD" at bounding box center [432, 242] width 131 height 19
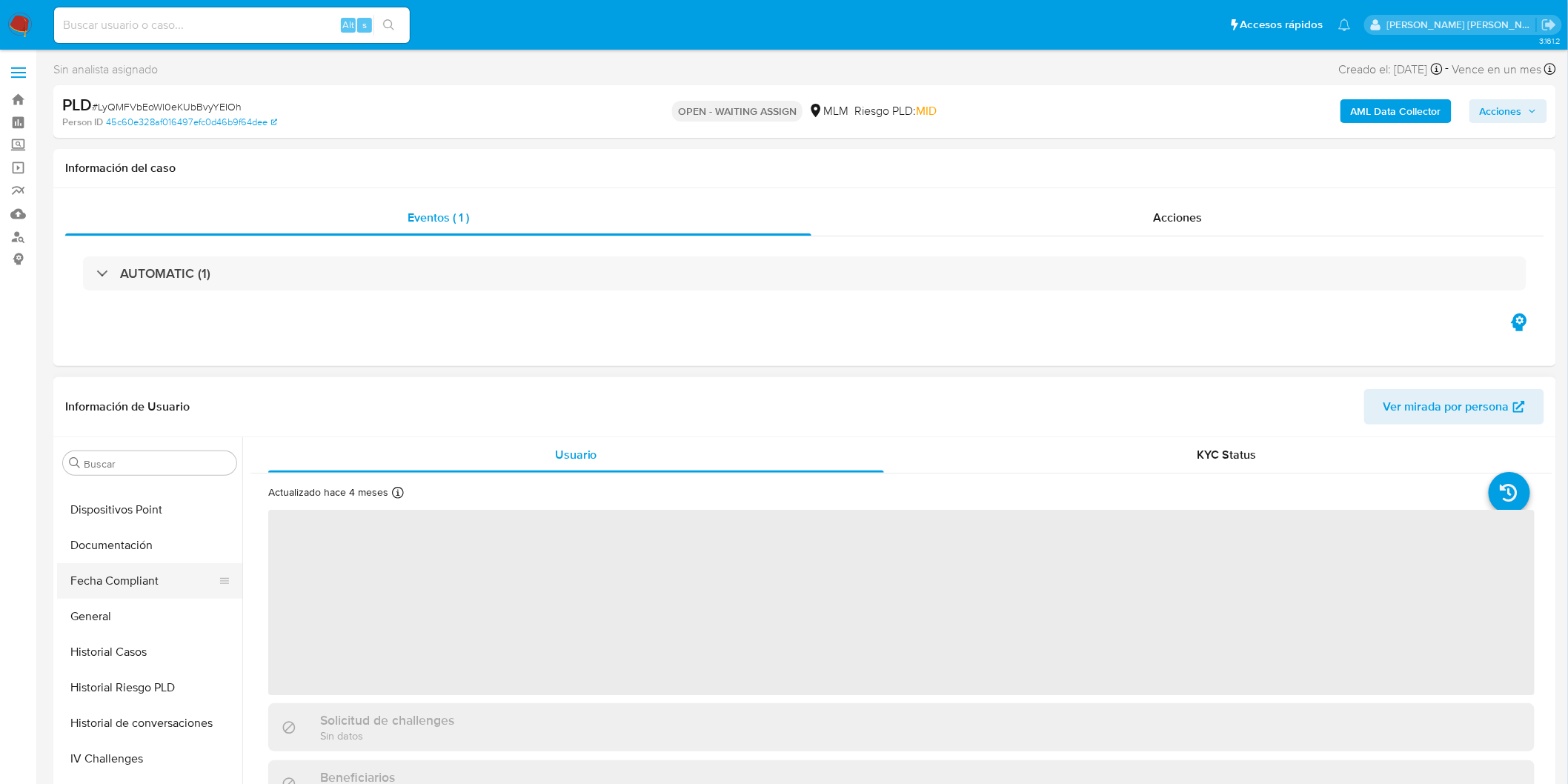
select select "10"
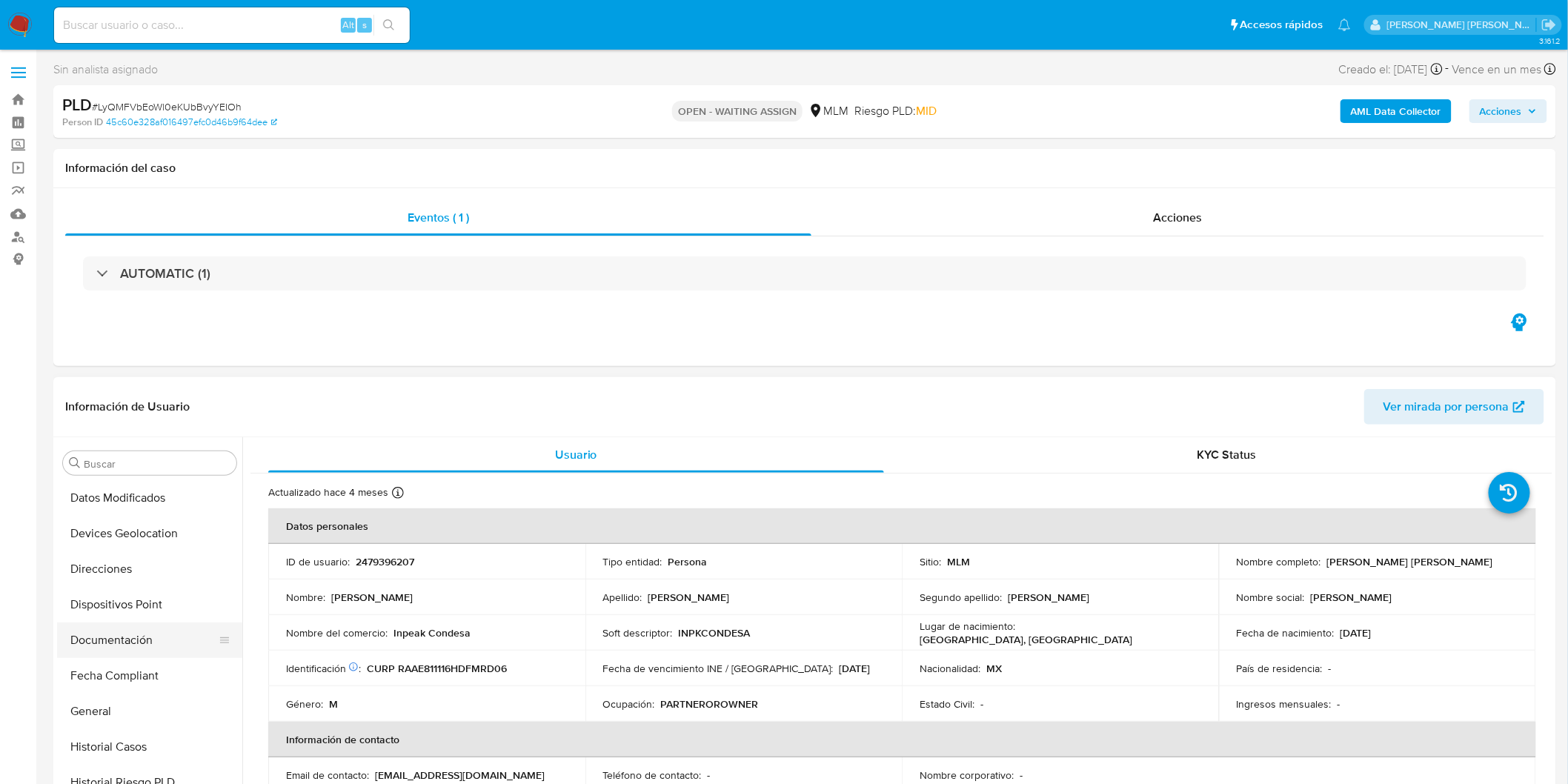
click at [163, 633] on button "Documentación" at bounding box center [144, 640] width 174 height 35
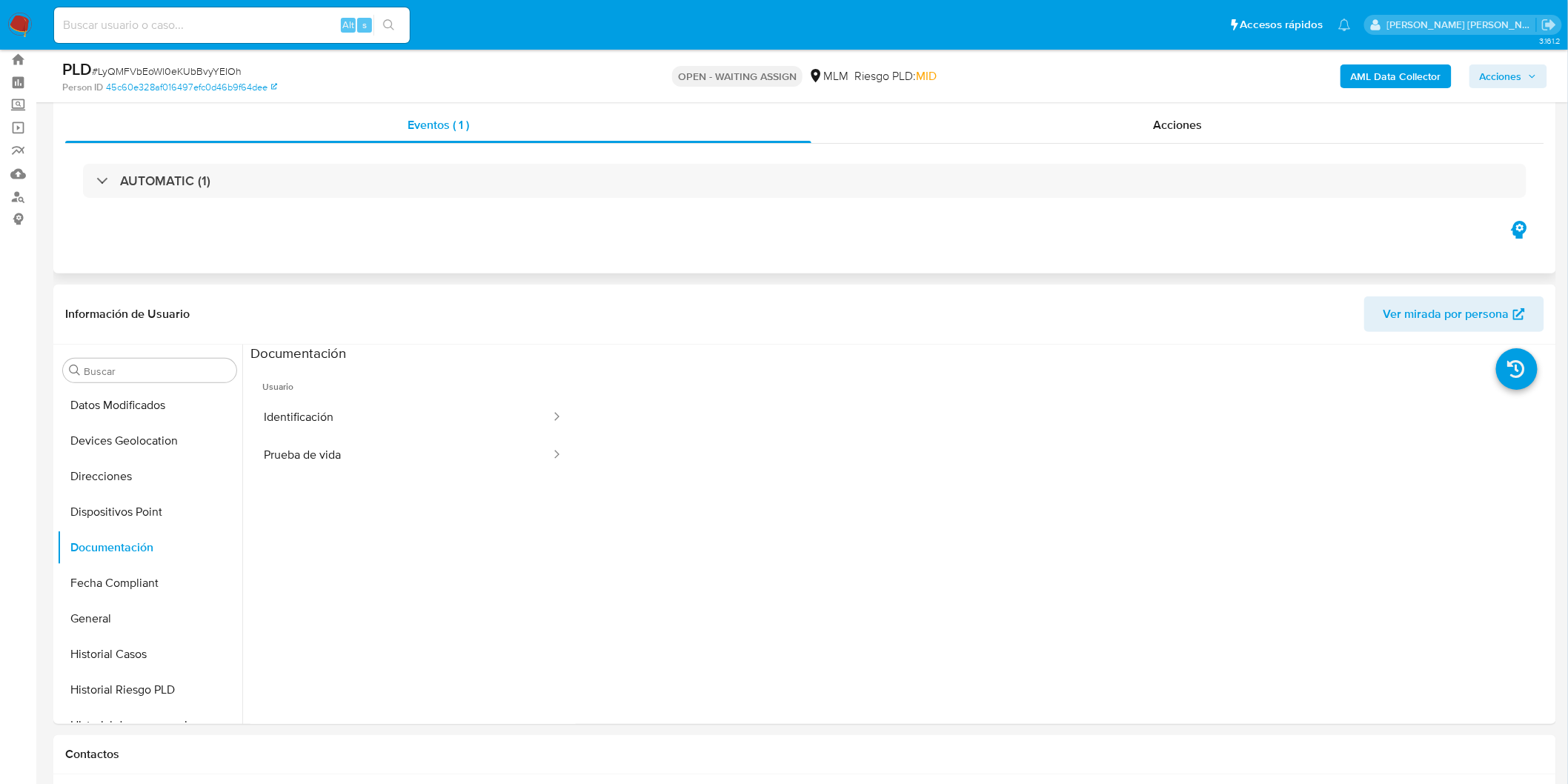
scroll to position [62, 0]
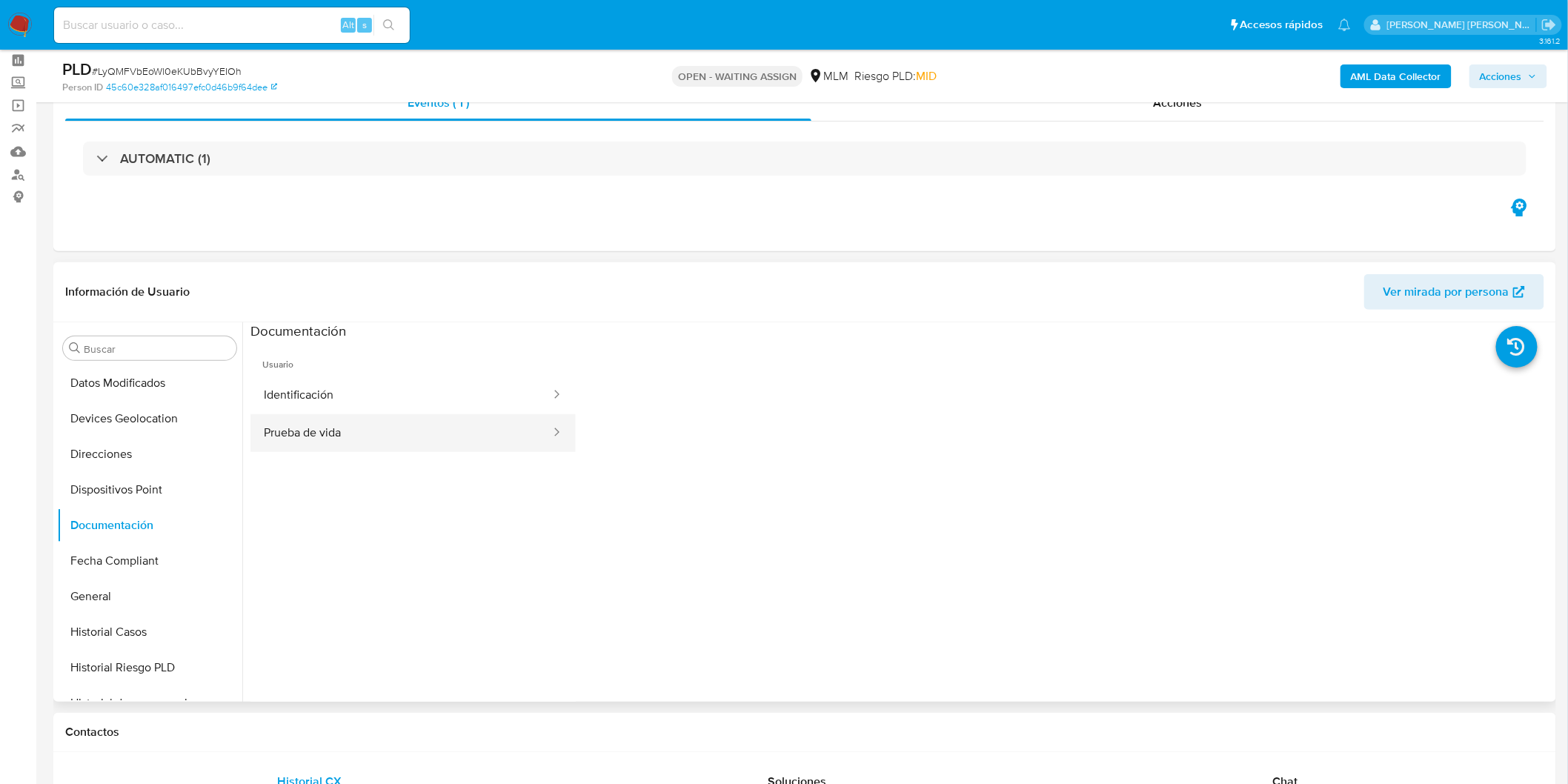
click at [350, 446] on button "Prueba de vida" at bounding box center [401, 434] width 302 height 38
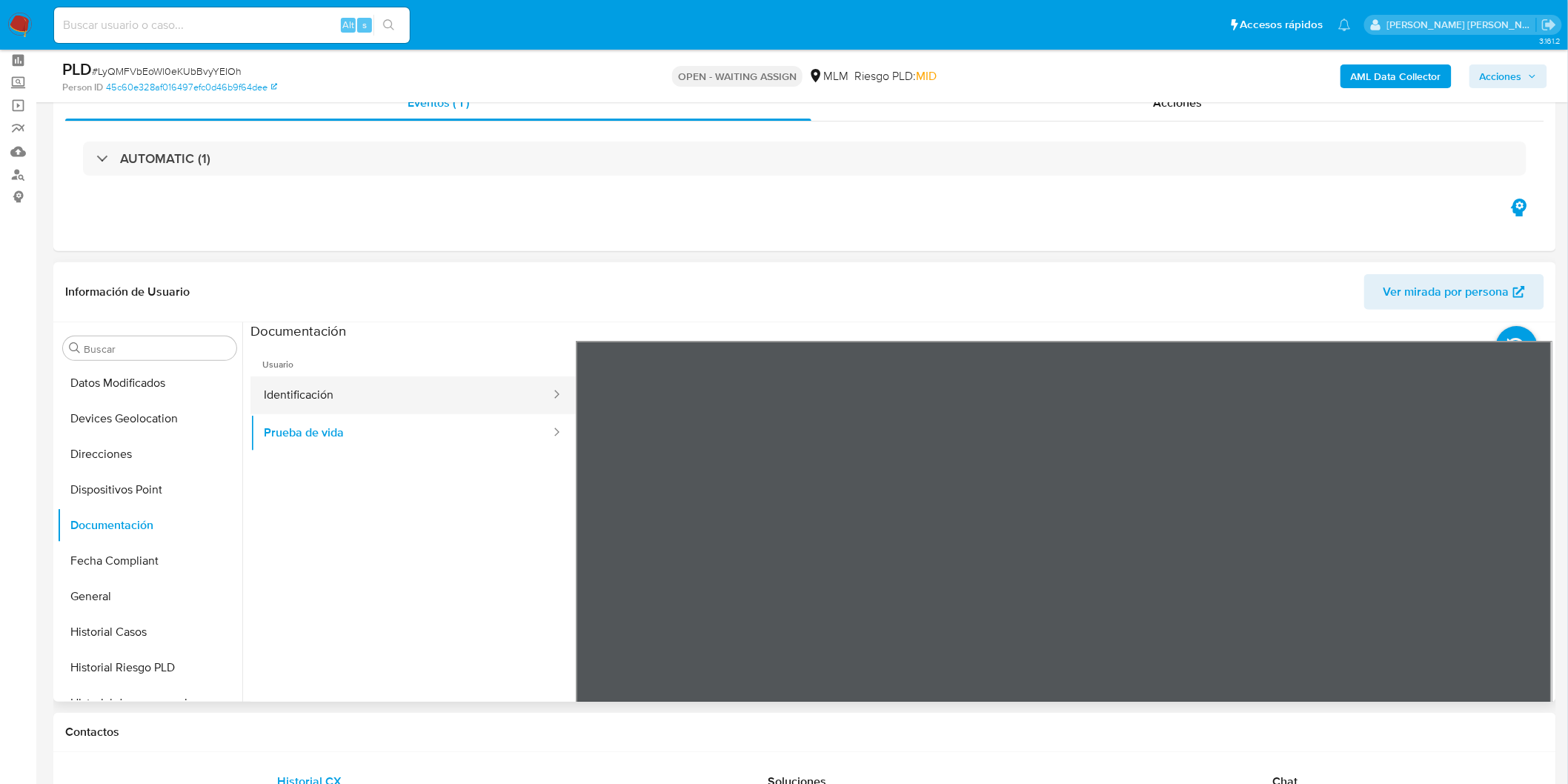
click at [443, 403] on button "Identificación" at bounding box center [401, 396] width 302 height 38
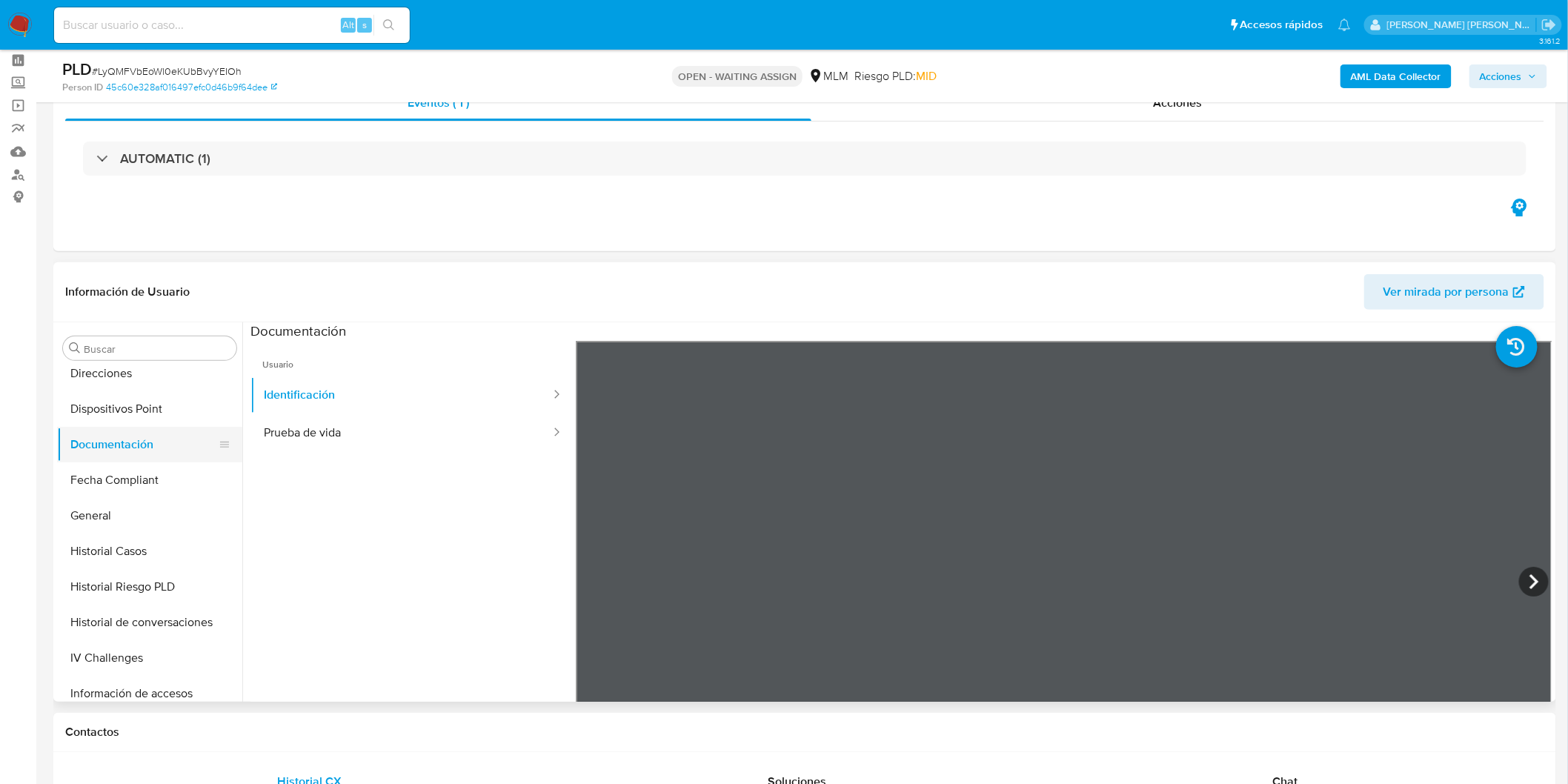
scroll to position [367, 0]
click at [120, 506] on button "General" at bounding box center [144, 514] width 174 height 35
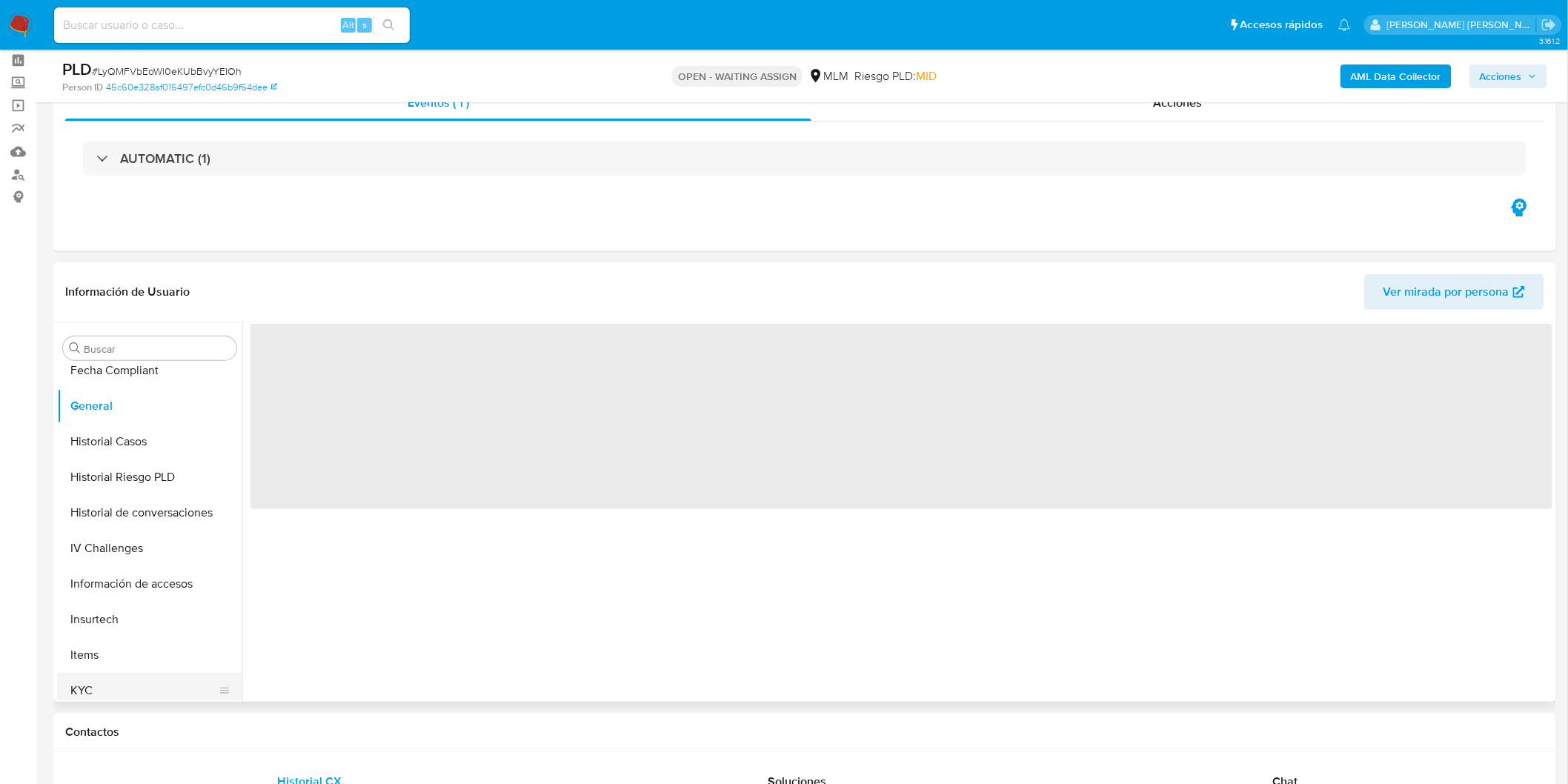
scroll to position [614, 0]
click at [107, 546] on button "KYC" at bounding box center [144, 553] width 174 height 35
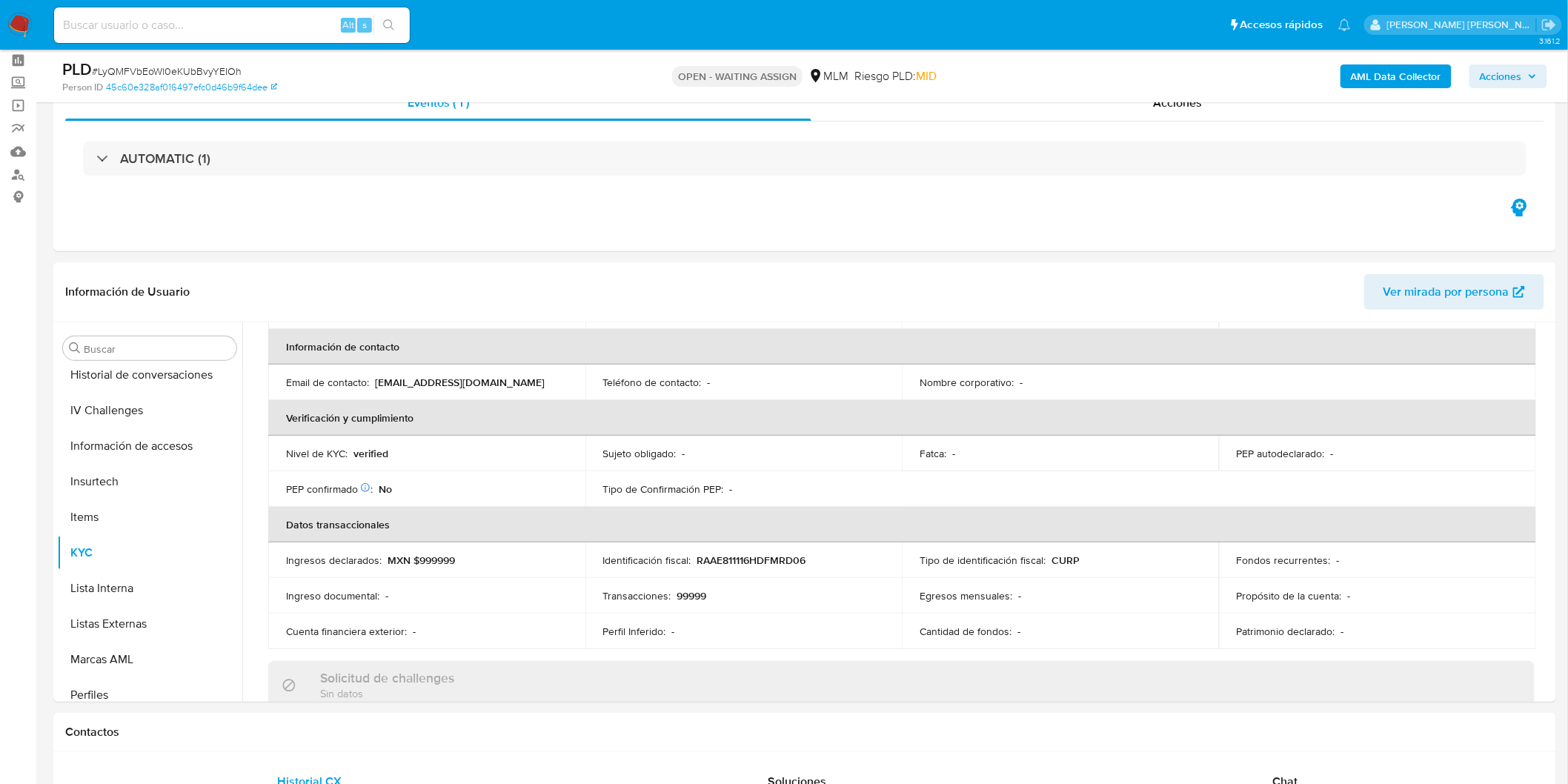
scroll to position [10, 0]
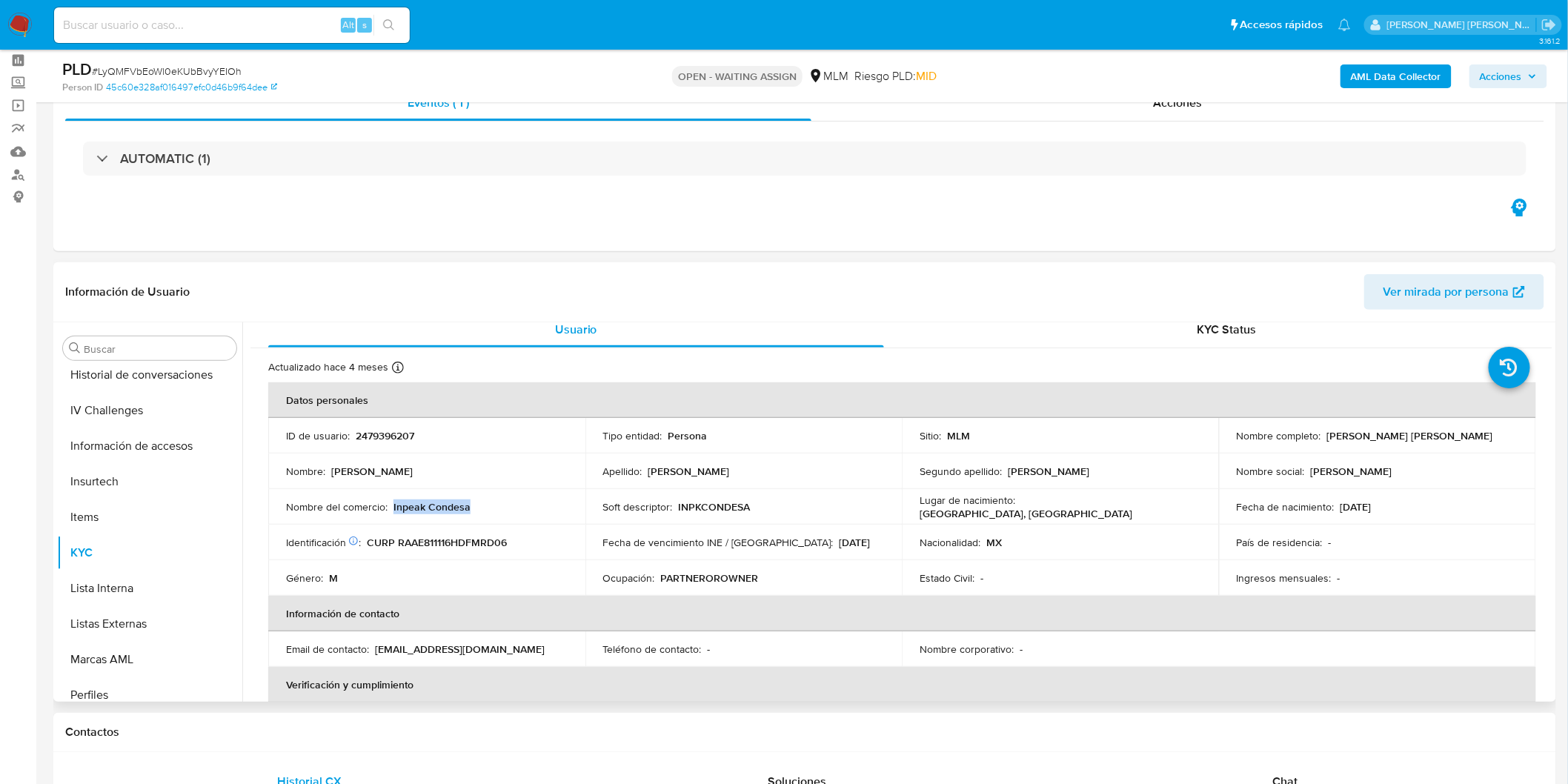
drag, startPoint x: 468, startPoint y: 506, endPoint x: 391, endPoint y: 512, distance: 77.2
click at [391, 512] on div "Nombre del comercio : Inpeak Condesa" at bounding box center [427, 508] width 281 height 14
copy p "Inpeak Condesa"
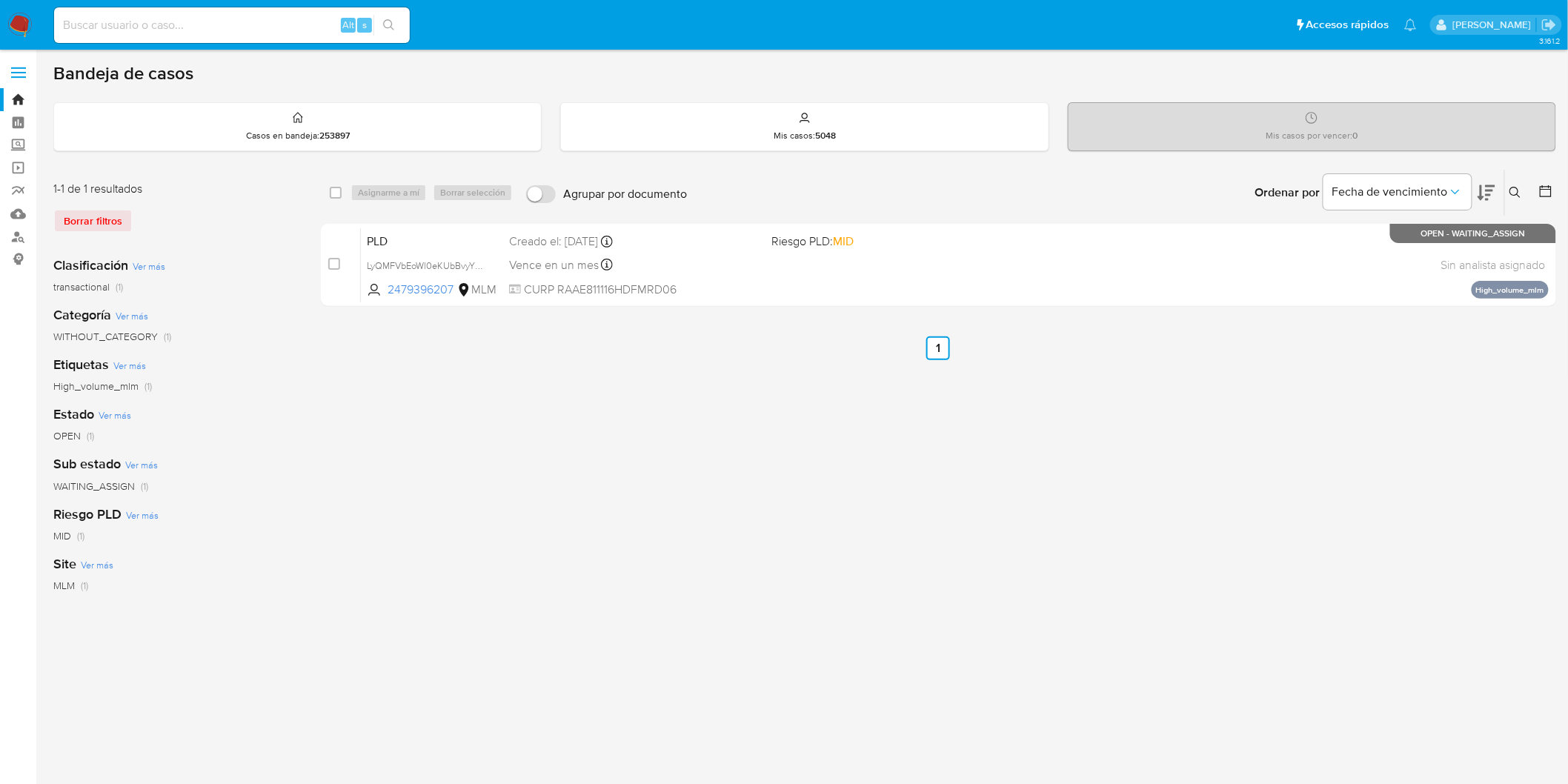
click at [18, 21] on img at bounding box center [20, 25] width 25 height 25
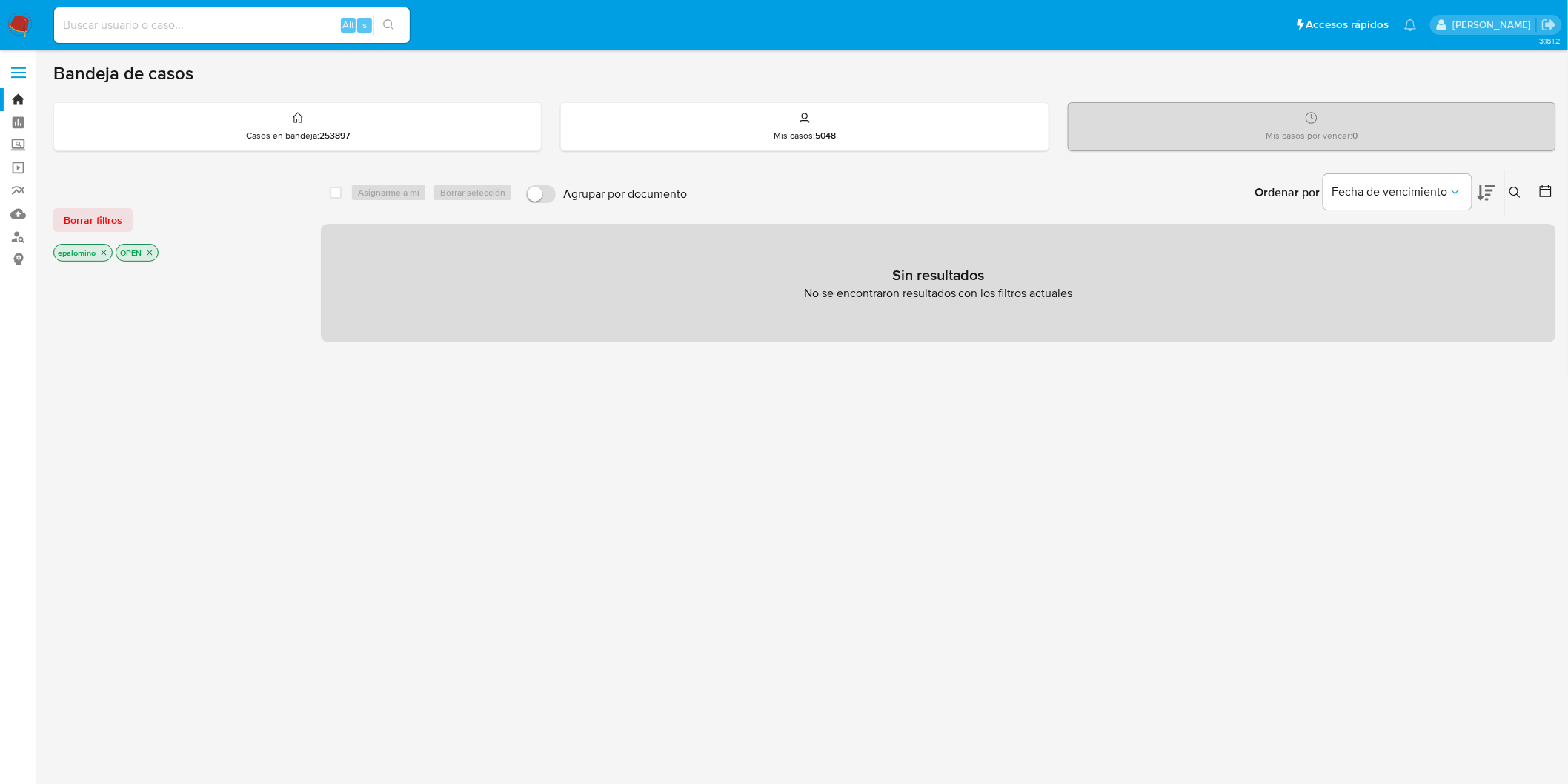
click at [107, 235] on div "Borrar filtros epalomino OPEN" at bounding box center [172, 222] width 237 height 83
click at [105, 220] on span "Borrar filtros" at bounding box center [93, 220] width 58 height 21
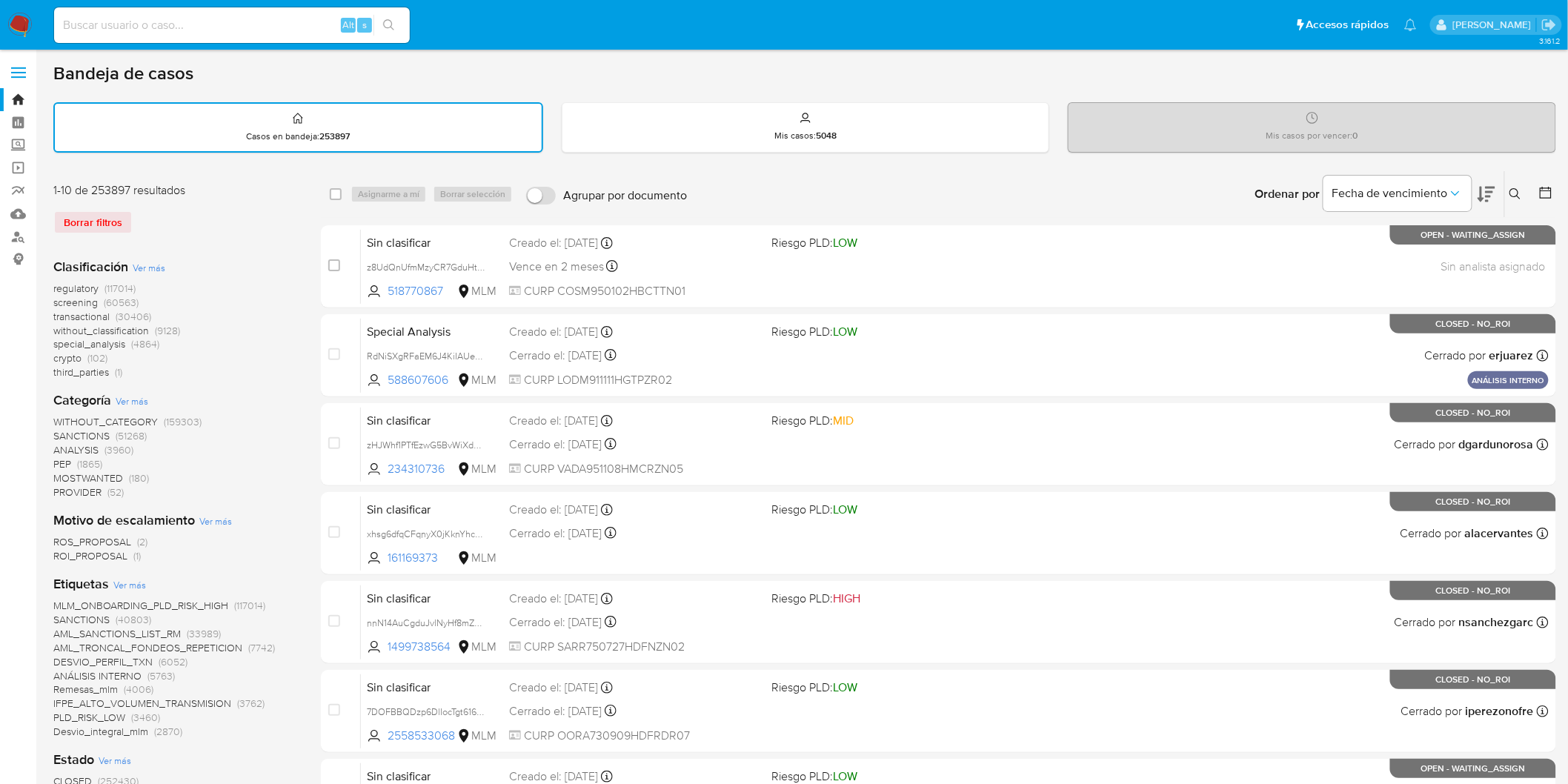
click at [1517, 194] on icon at bounding box center [1516, 194] width 12 height 12
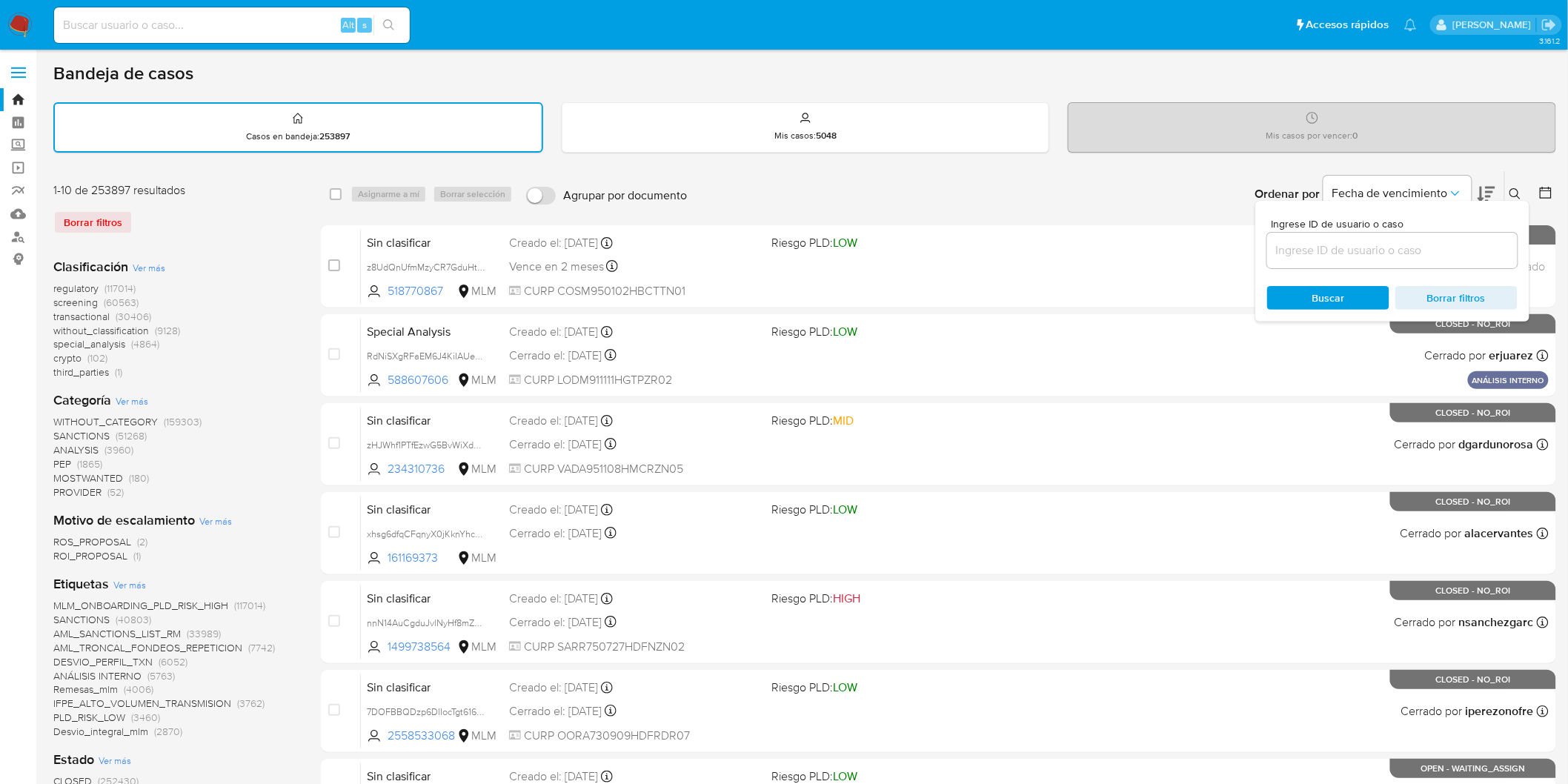
click at [1360, 233] on div at bounding box center [1392, 250] width 250 height 35
click at [1350, 249] on input at bounding box center [1392, 250] width 250 height 19
paste input "2479396207"
type input "2479396207"
drag, startPoint x: 1317, startPoint y: 290, endPoint x: 1337, endPoint y: 281, distance: 21.9
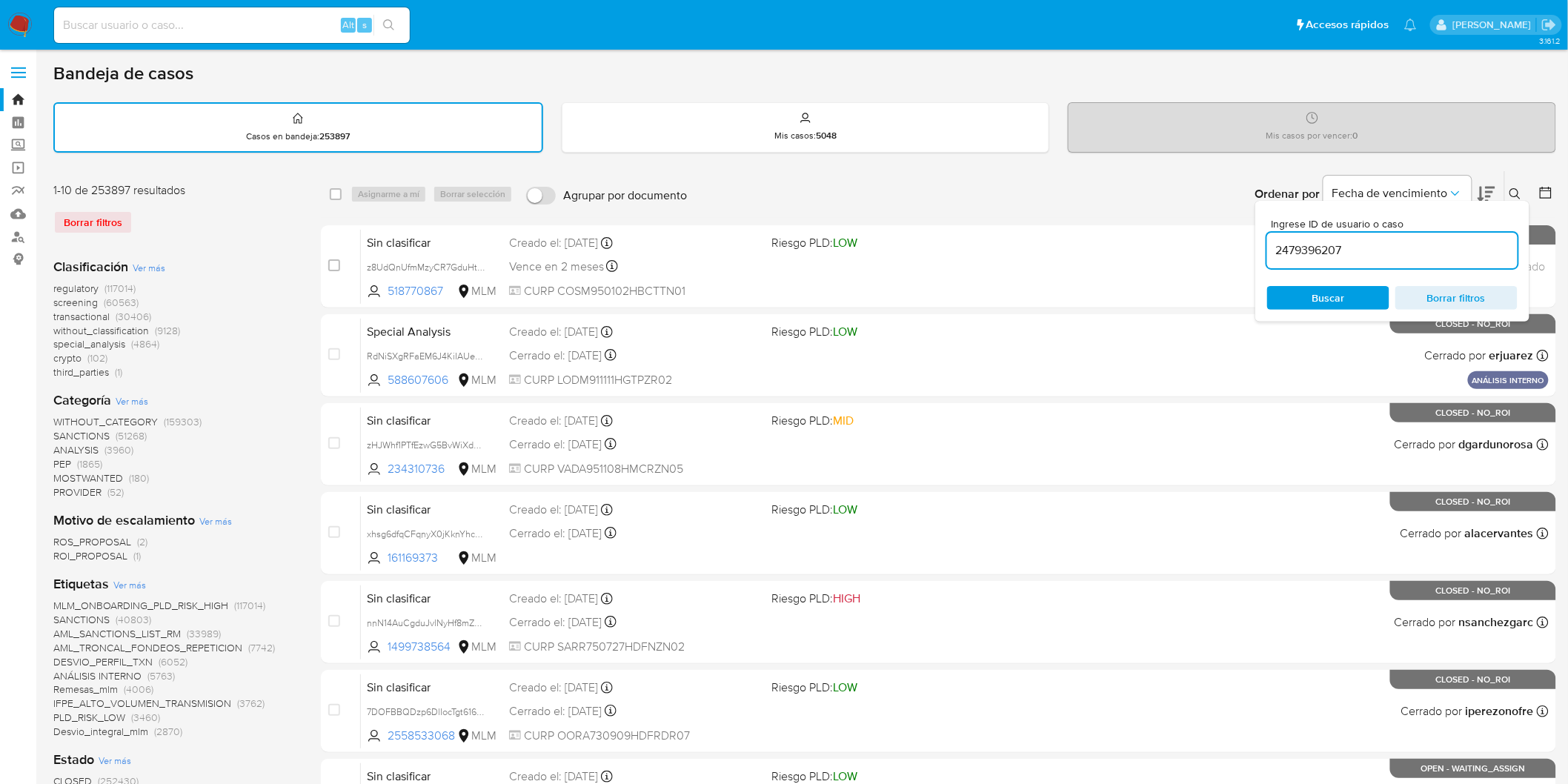
click at [1317, 290] on span "Buscar" at bounding box center [1329, 299] width 33 height 24
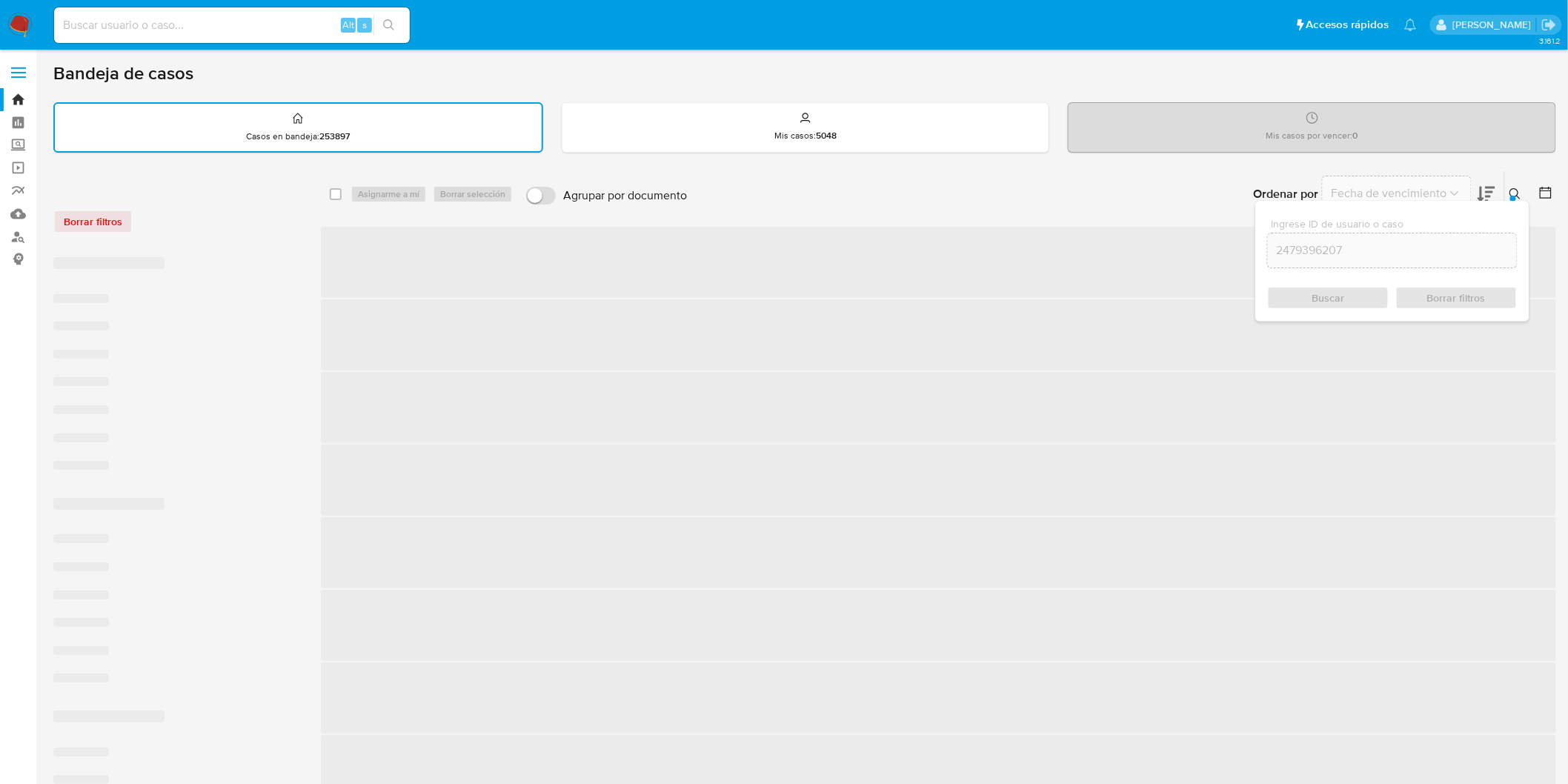
click at [1522, 190] on icon at bounding box center [1516, 194] width 12 height 12
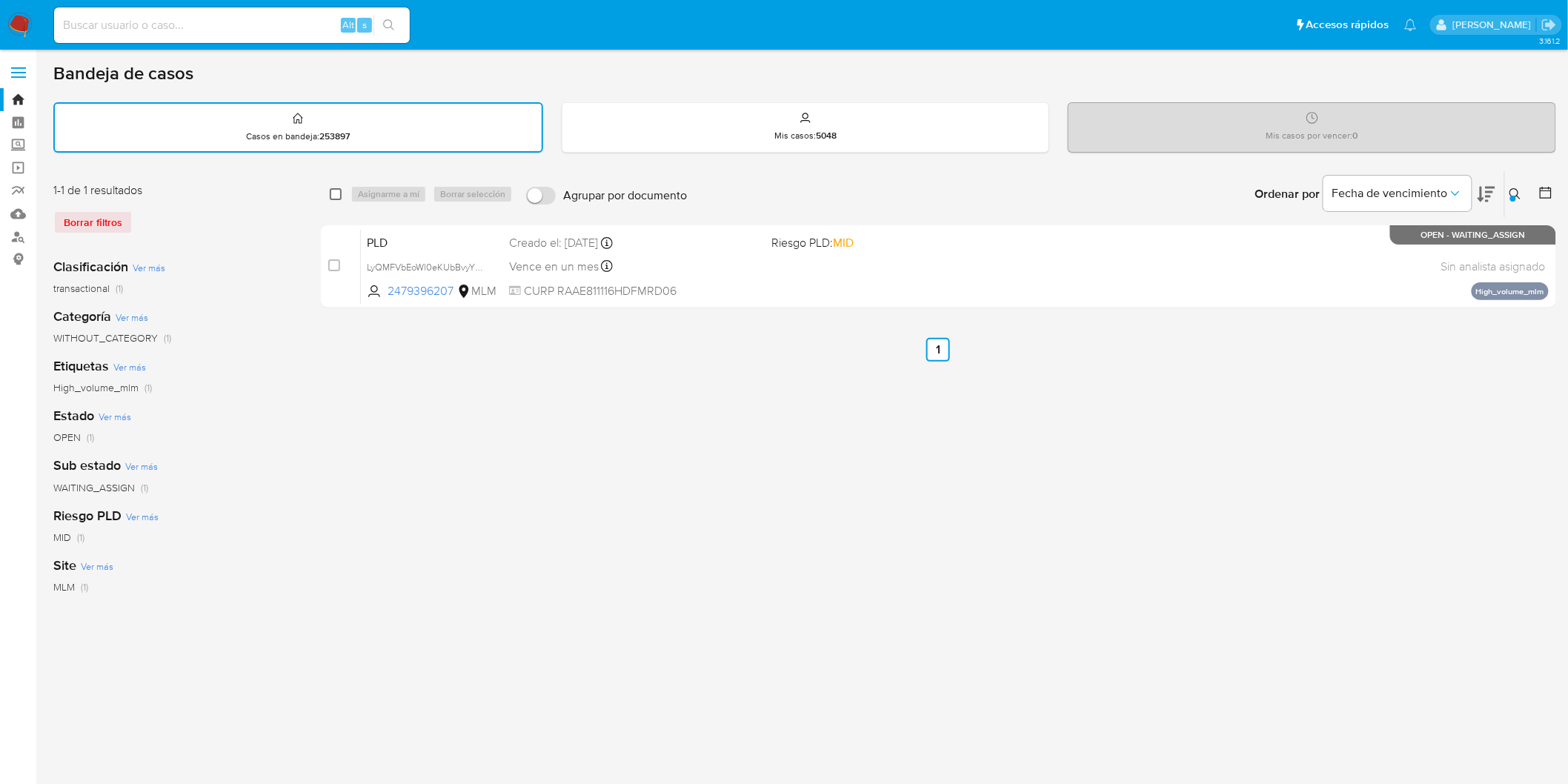
click at [331, 188] on input "checkbox" at bounding box center [335, 194] width 12 height 12
checkbox input "true"
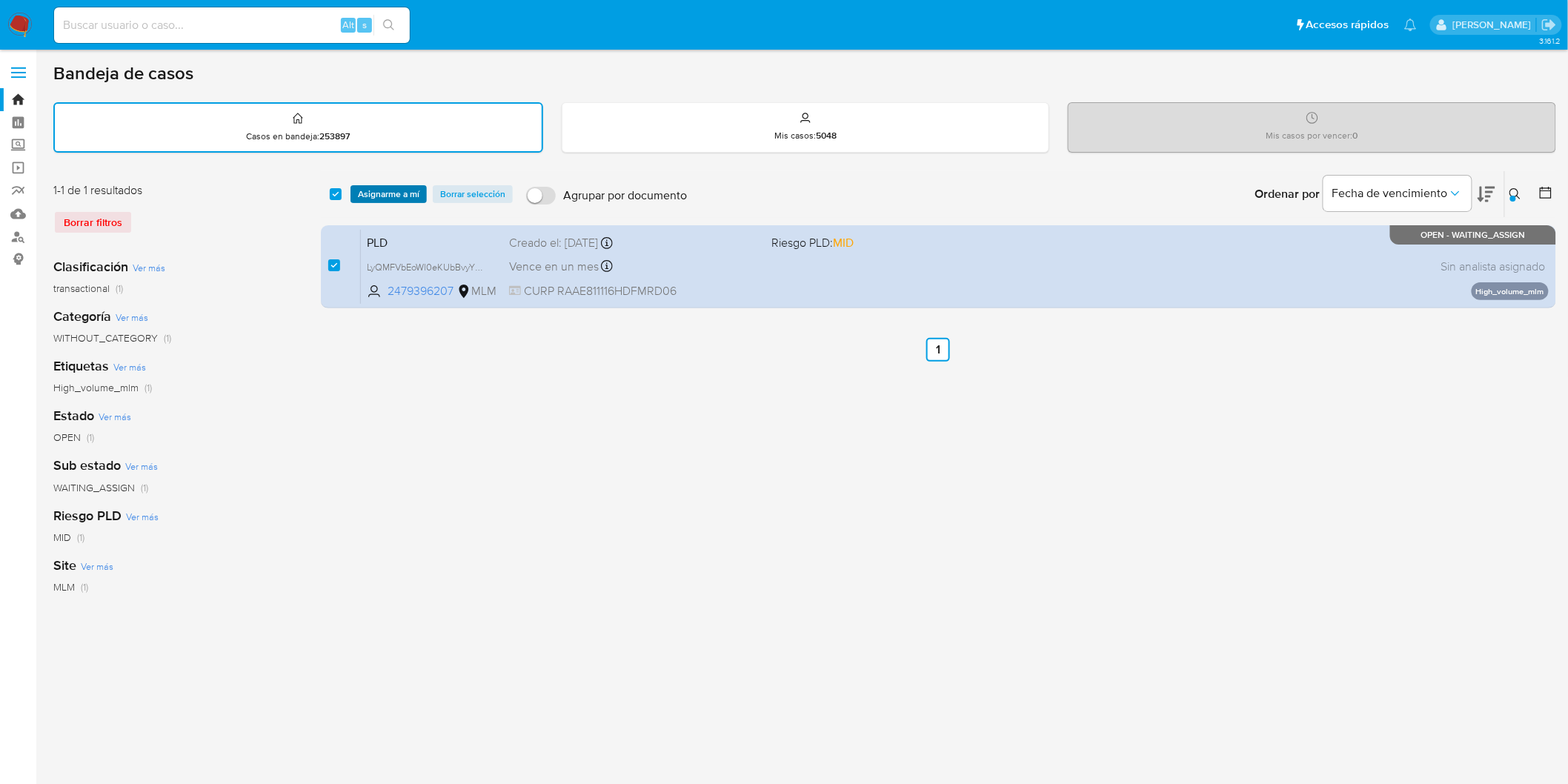
click at [372, 190] on span "Asignarme a mí" at bounding box center [389, 194] width 62 height 15
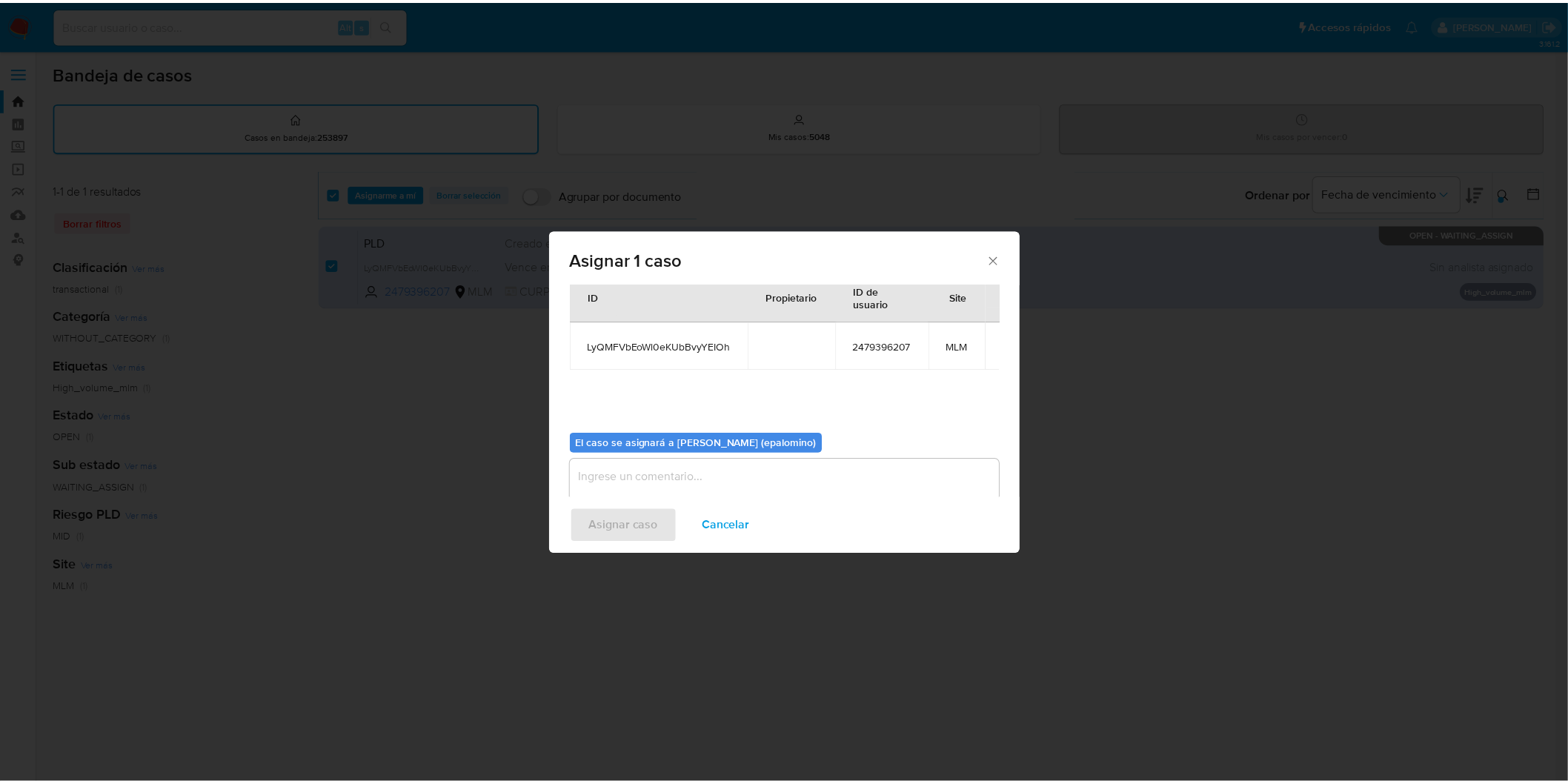
scroll to position [77, 0]
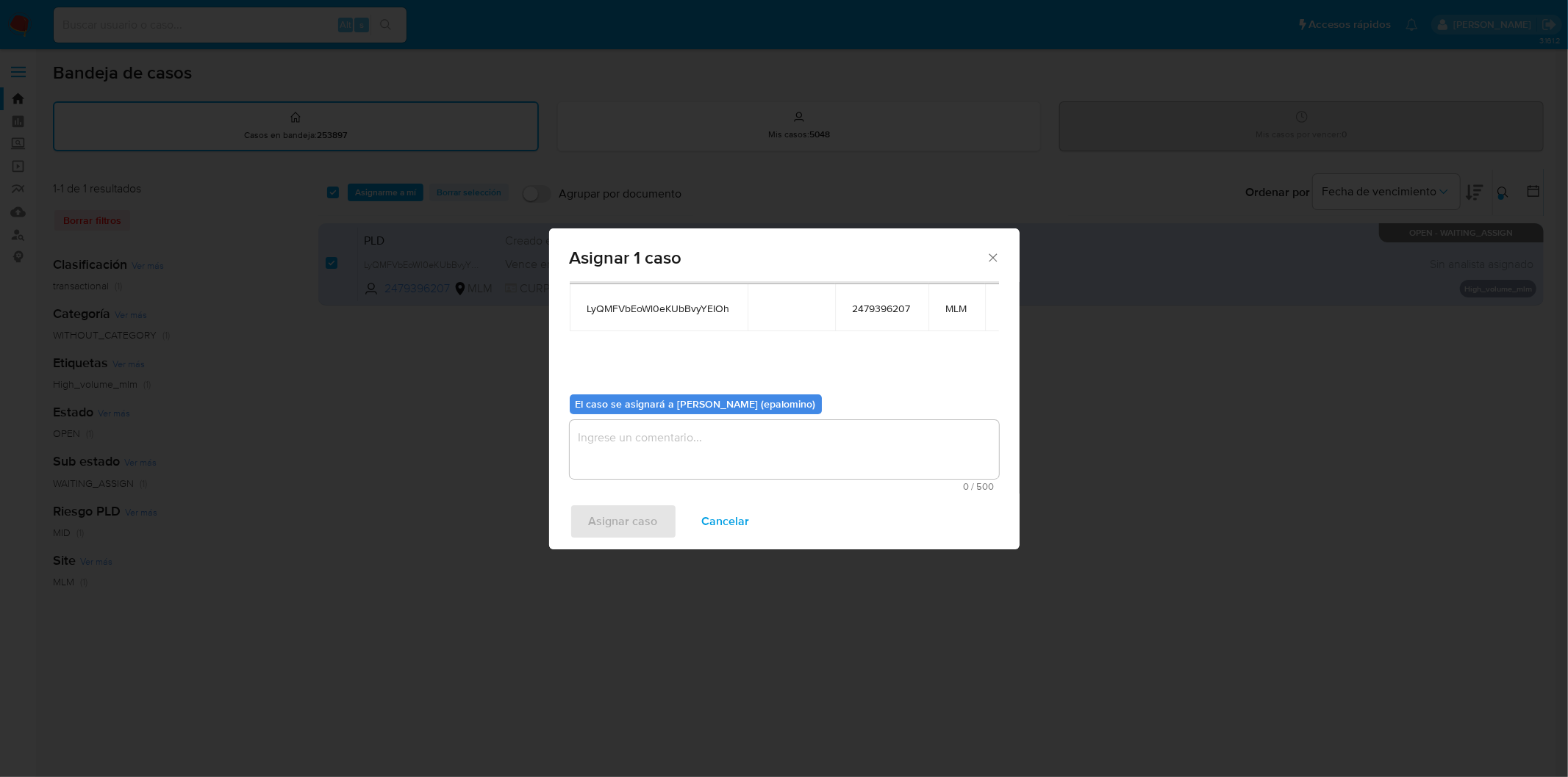
click at [625, 457] on textarea "assign-modal" at bounding box center [784, 449] width 429 height 59
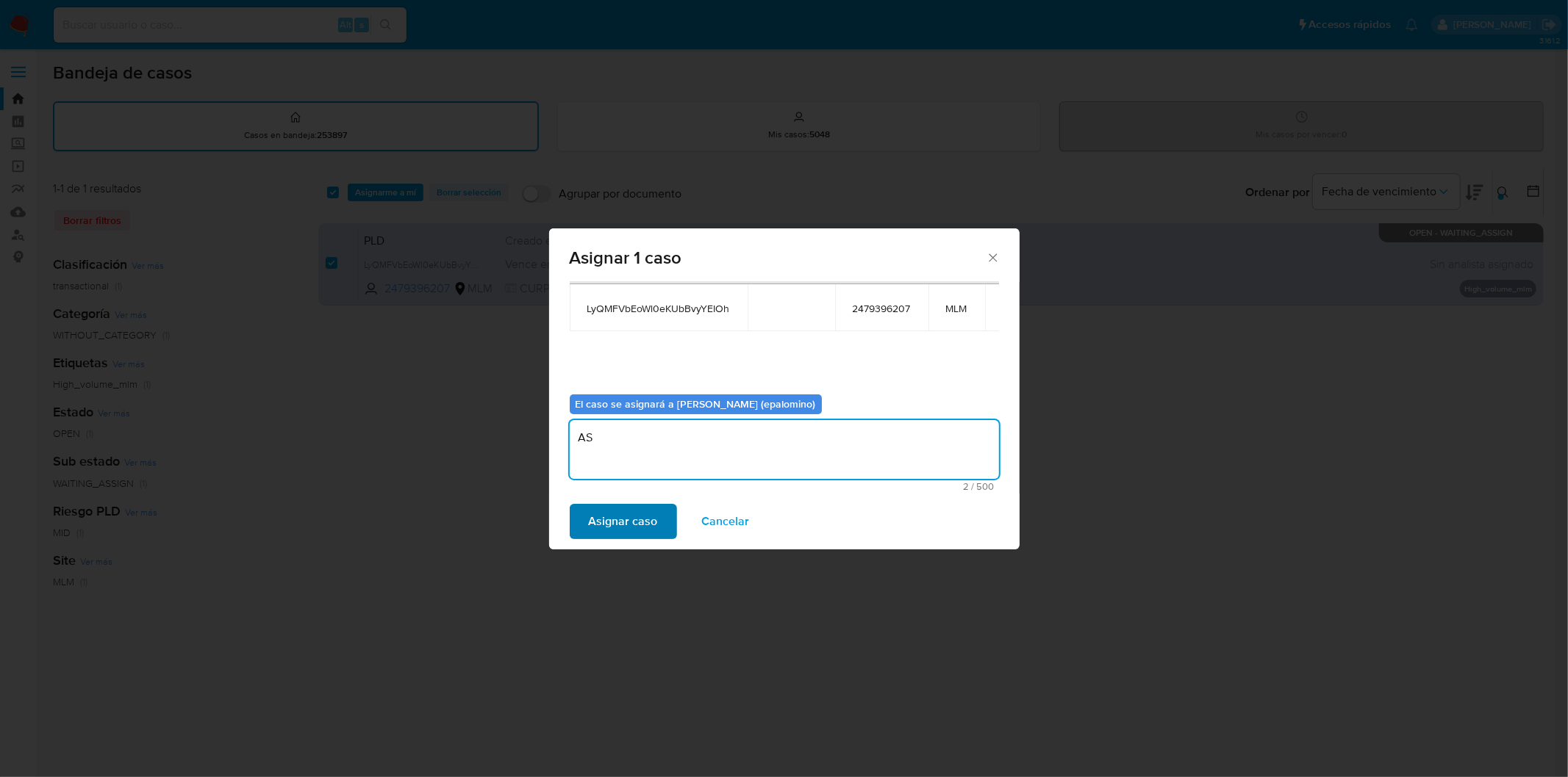
type textarea "AS"
click at [616, 511] on span "Asignar caso" at bounding box center [623, 522] width 69 height 32
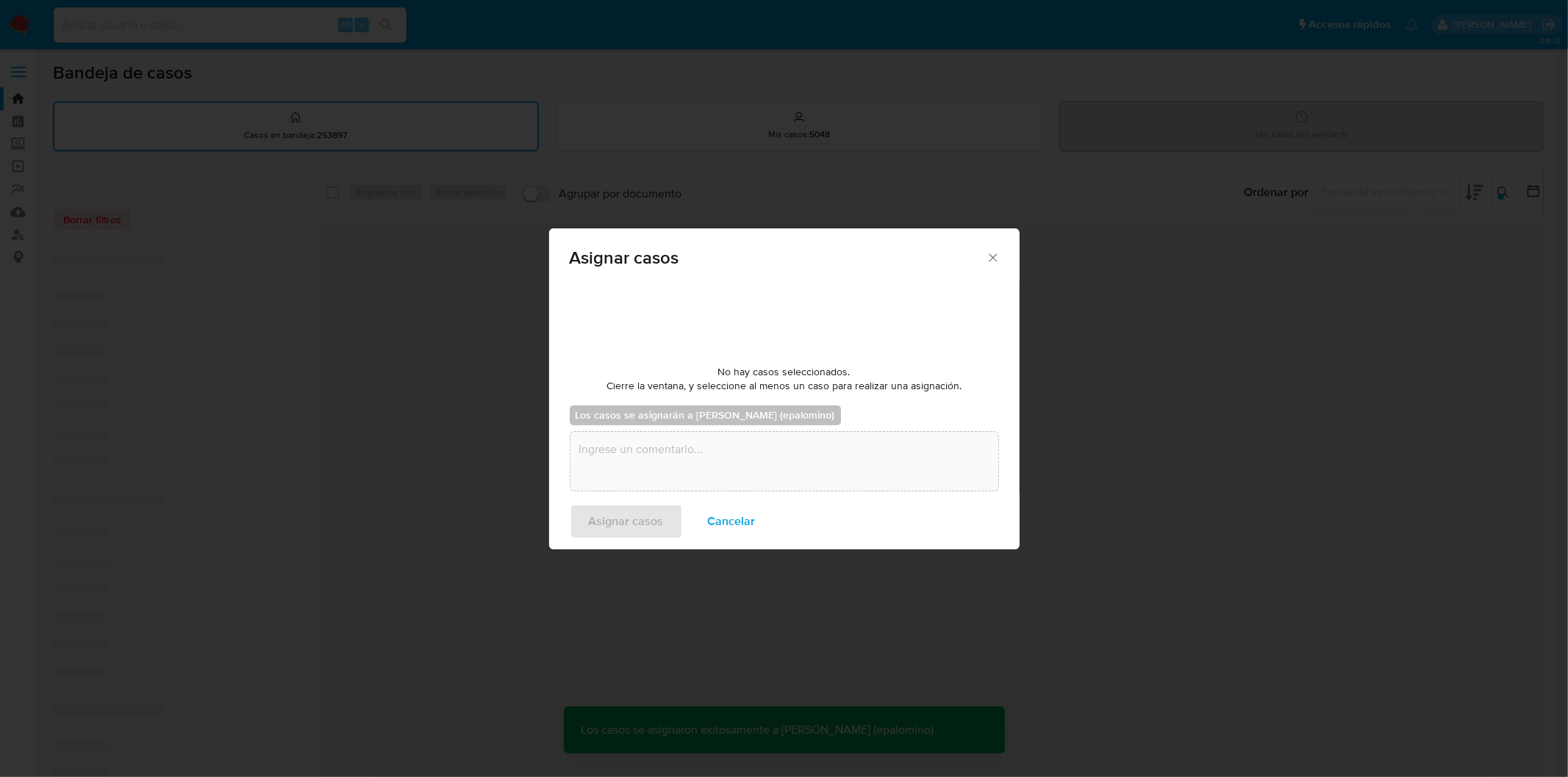
checkbox input "false"
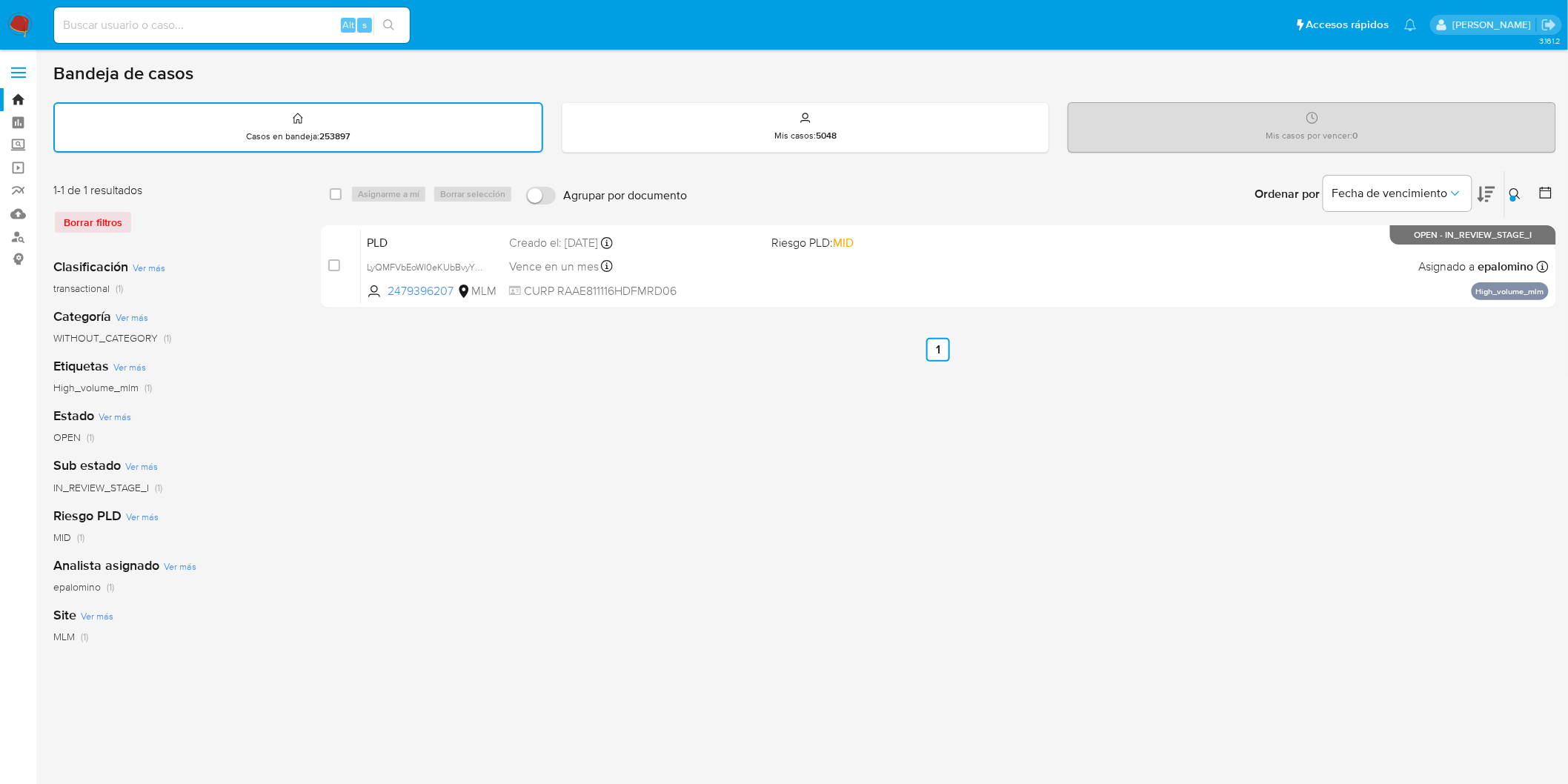
click at [28, 32] on img at bounding box center [20, 25] width 25 height 25
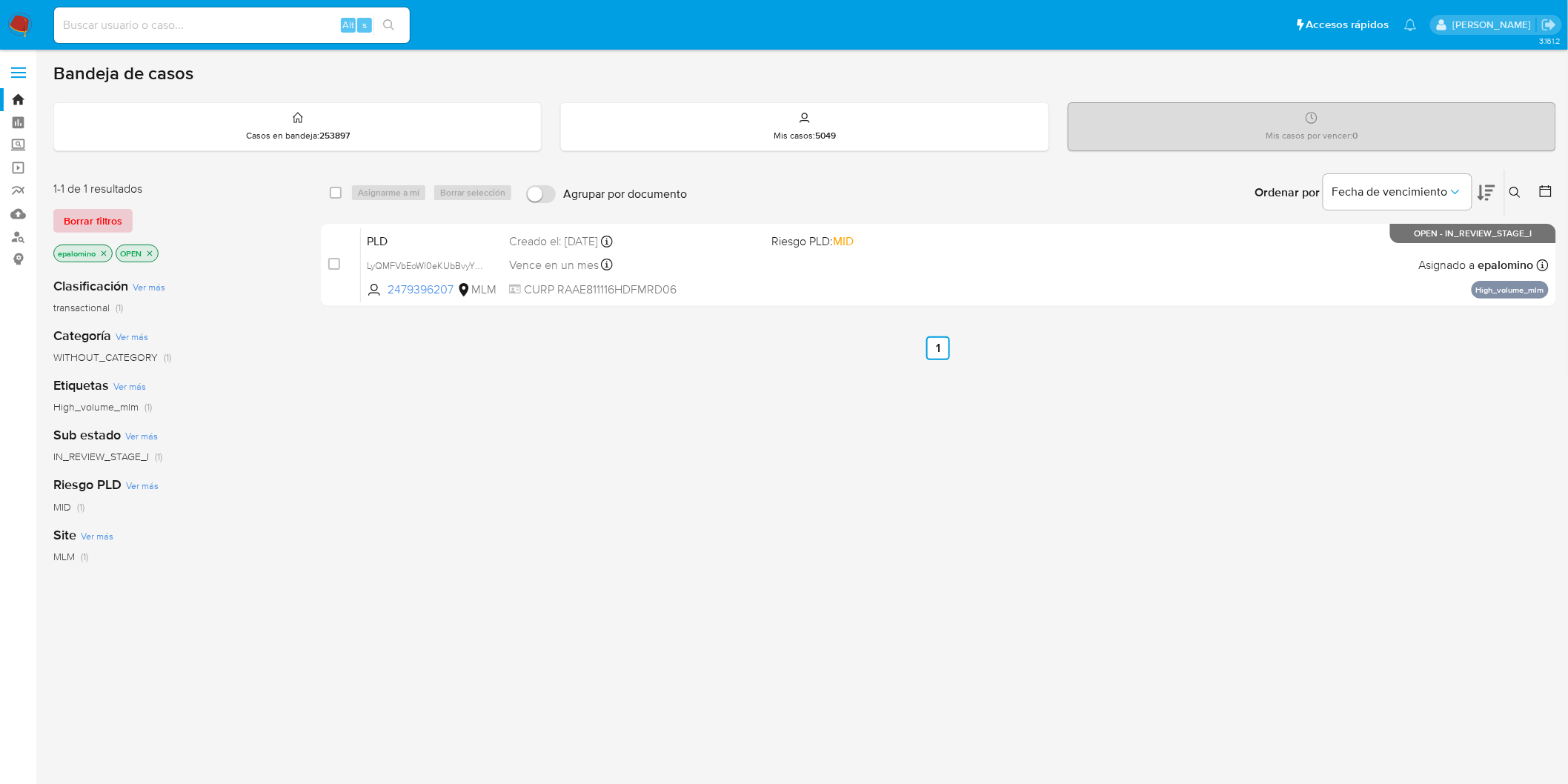
click at [98, 212] on span "Borrar filtros" at bounding box center [93, 221] width 58 height 21
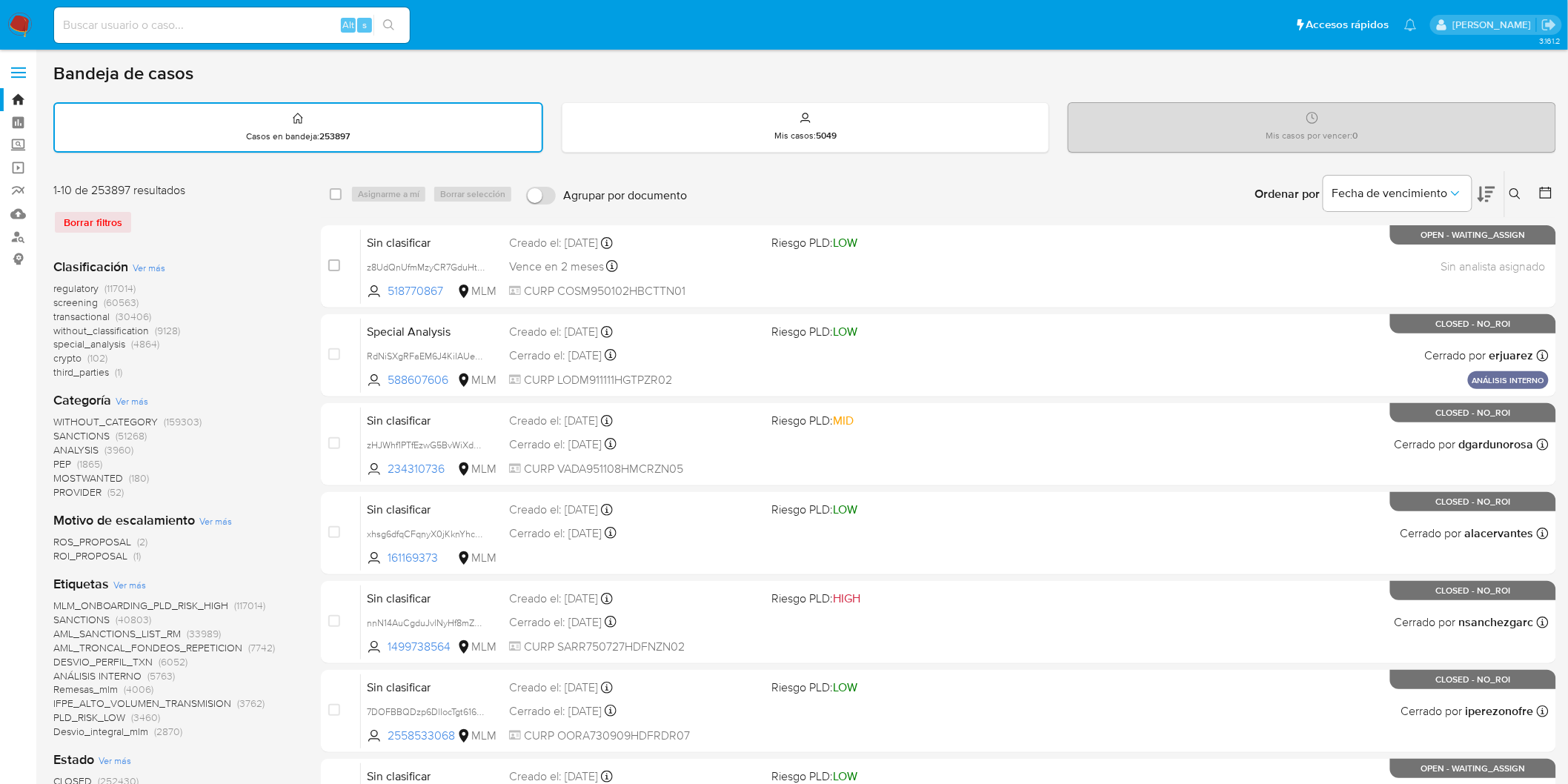
click at [1522, 185] on button at bounding box center [1517, 194] width 24 height 18
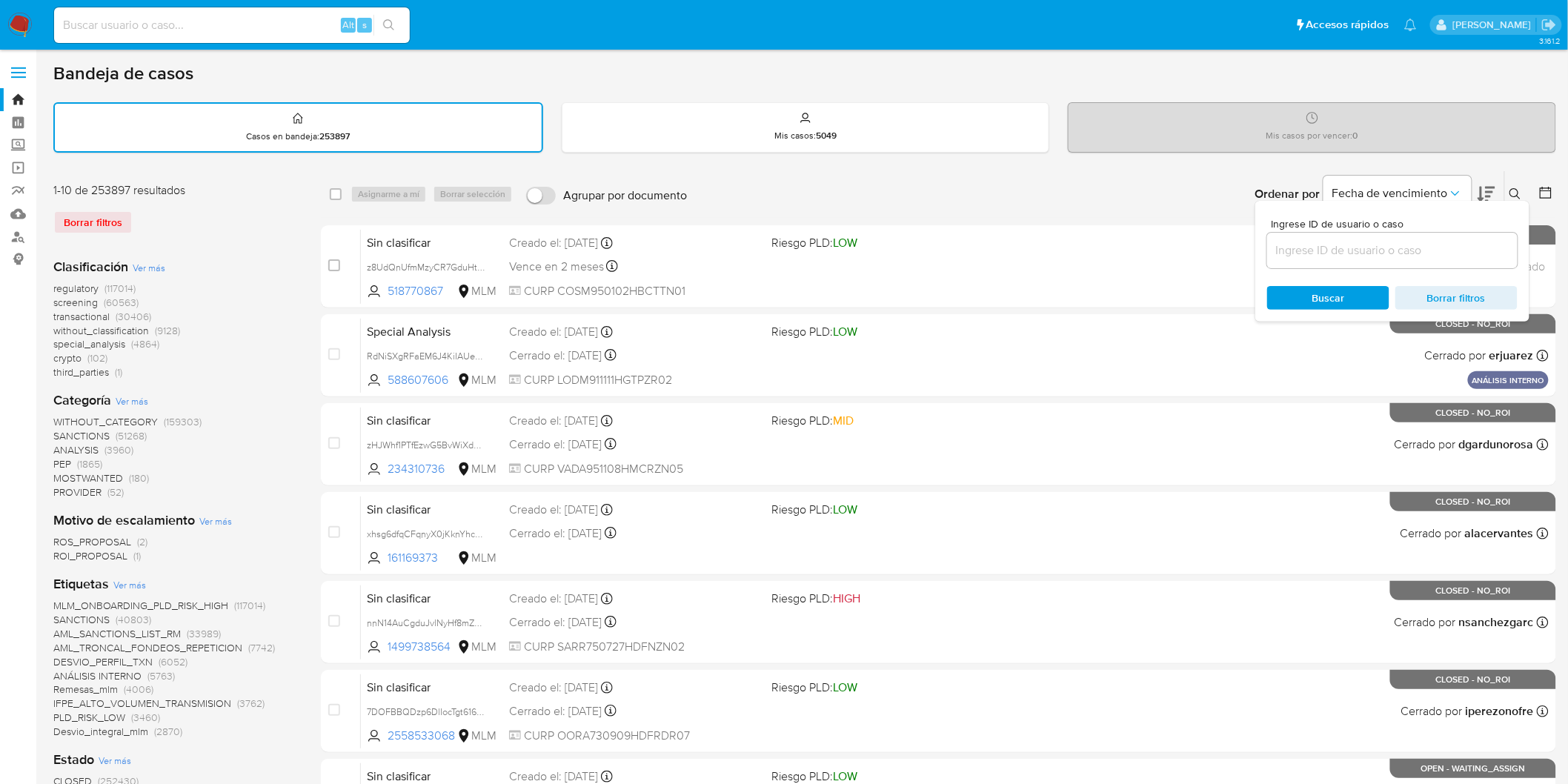
click at [1363, 247] on input at bounding box center [1392, 250] width 250 height 19
type input "2479396207"
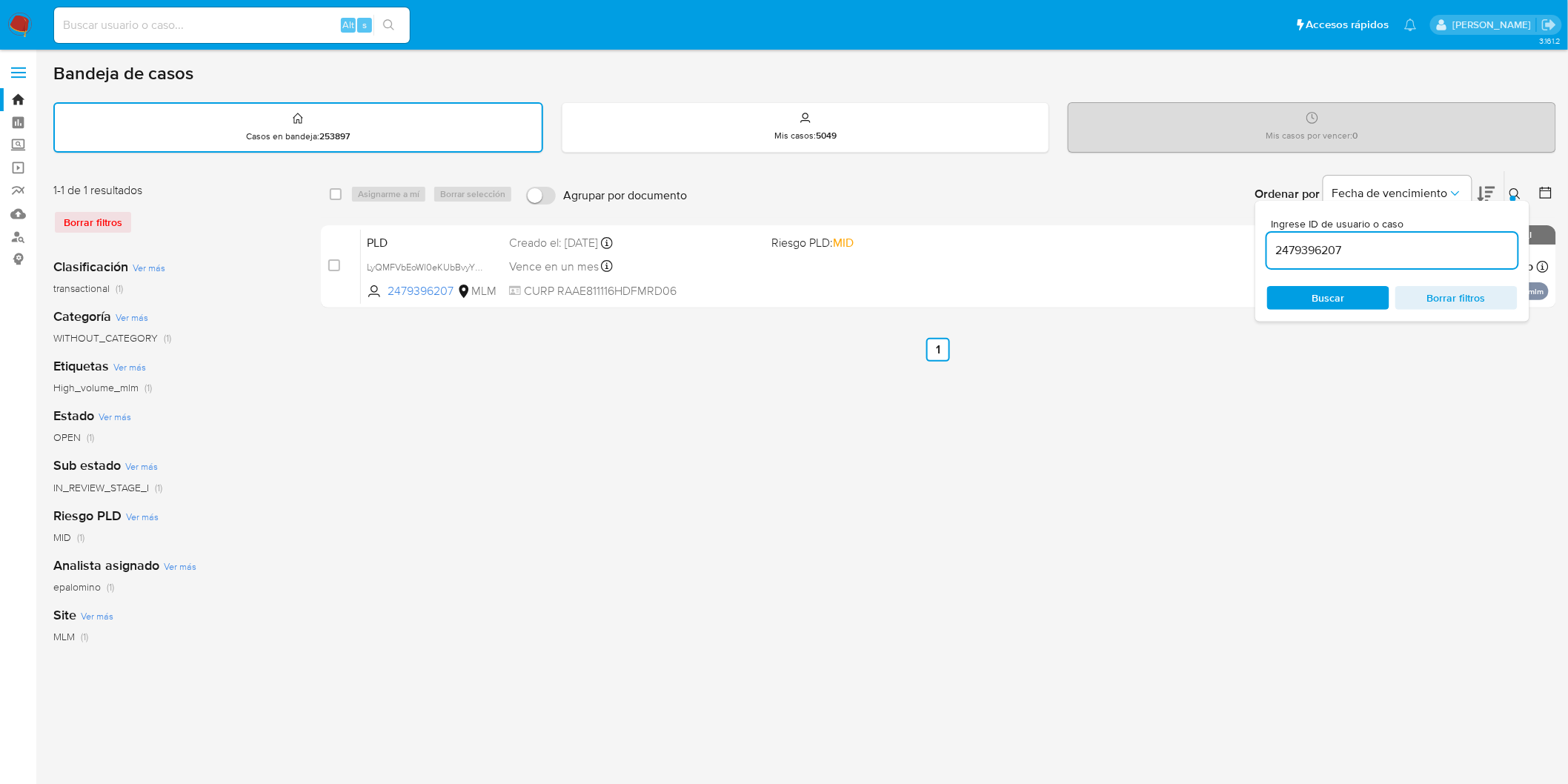
click at [1514, 190] on icon at bounding box center [1516, 194] width 12 height 12
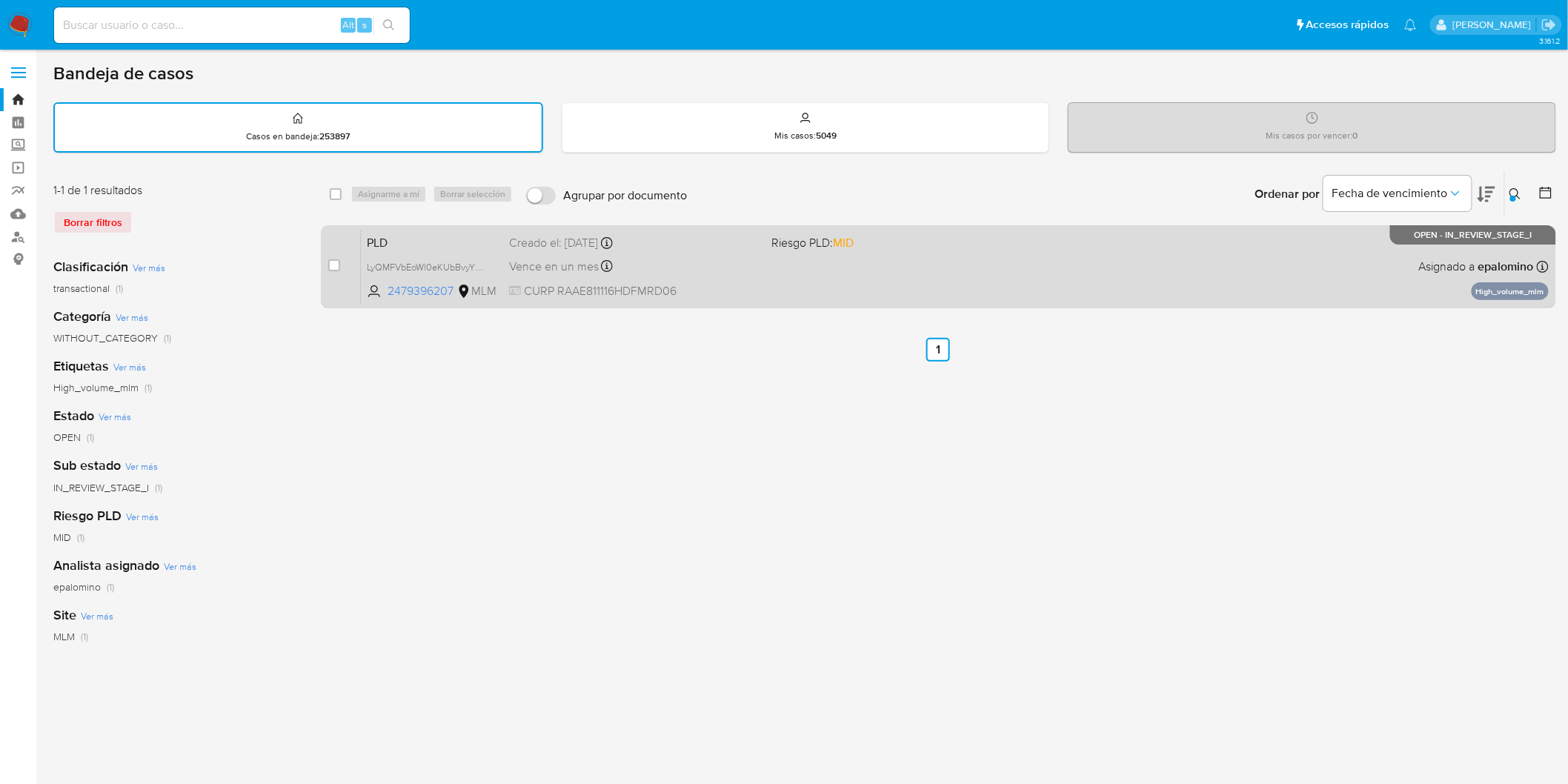
click at [416, 238] on span "PLD" at bounding box center [432, 242] width 131 height 19
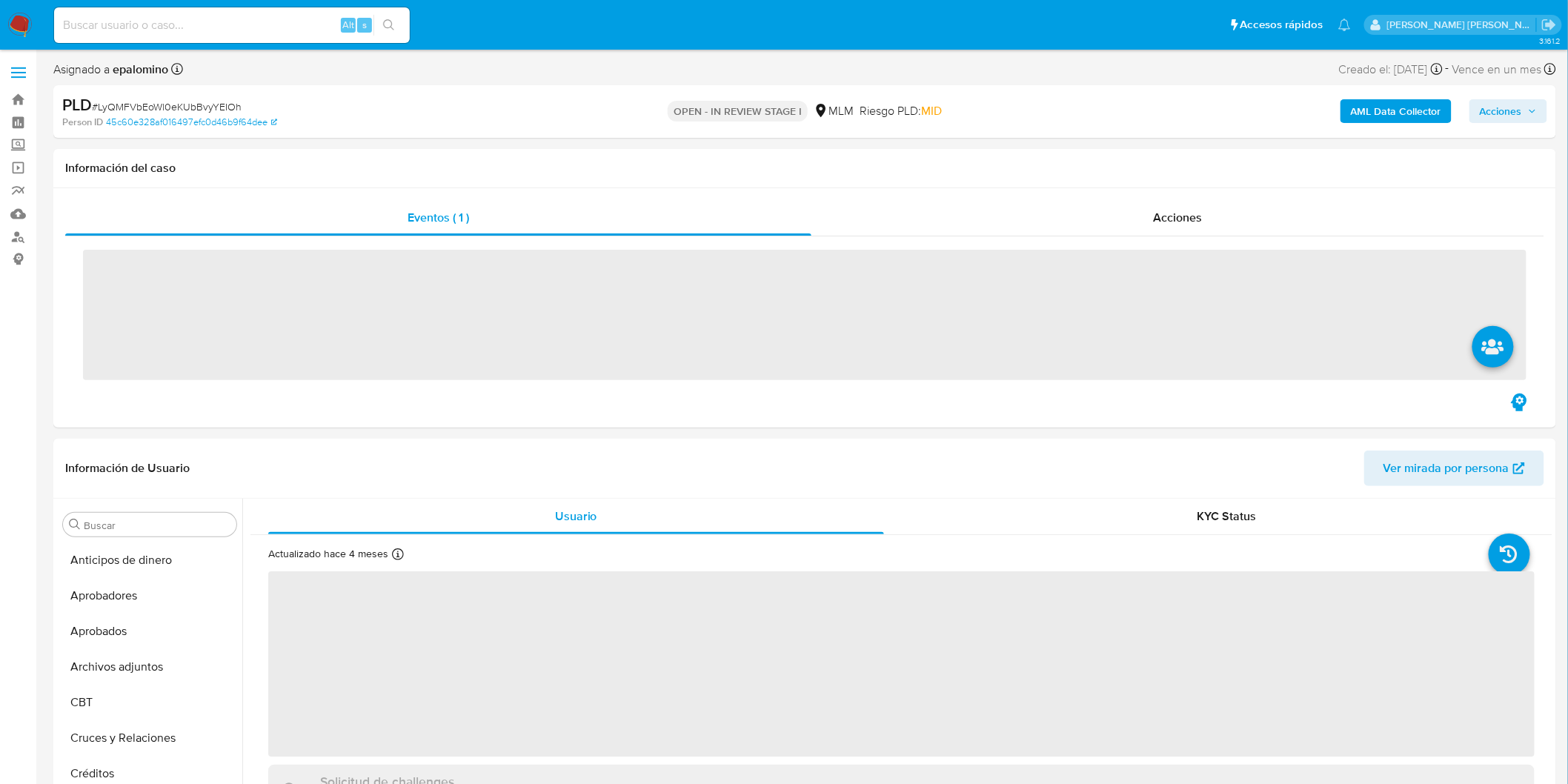
scroll to position [697, 0]
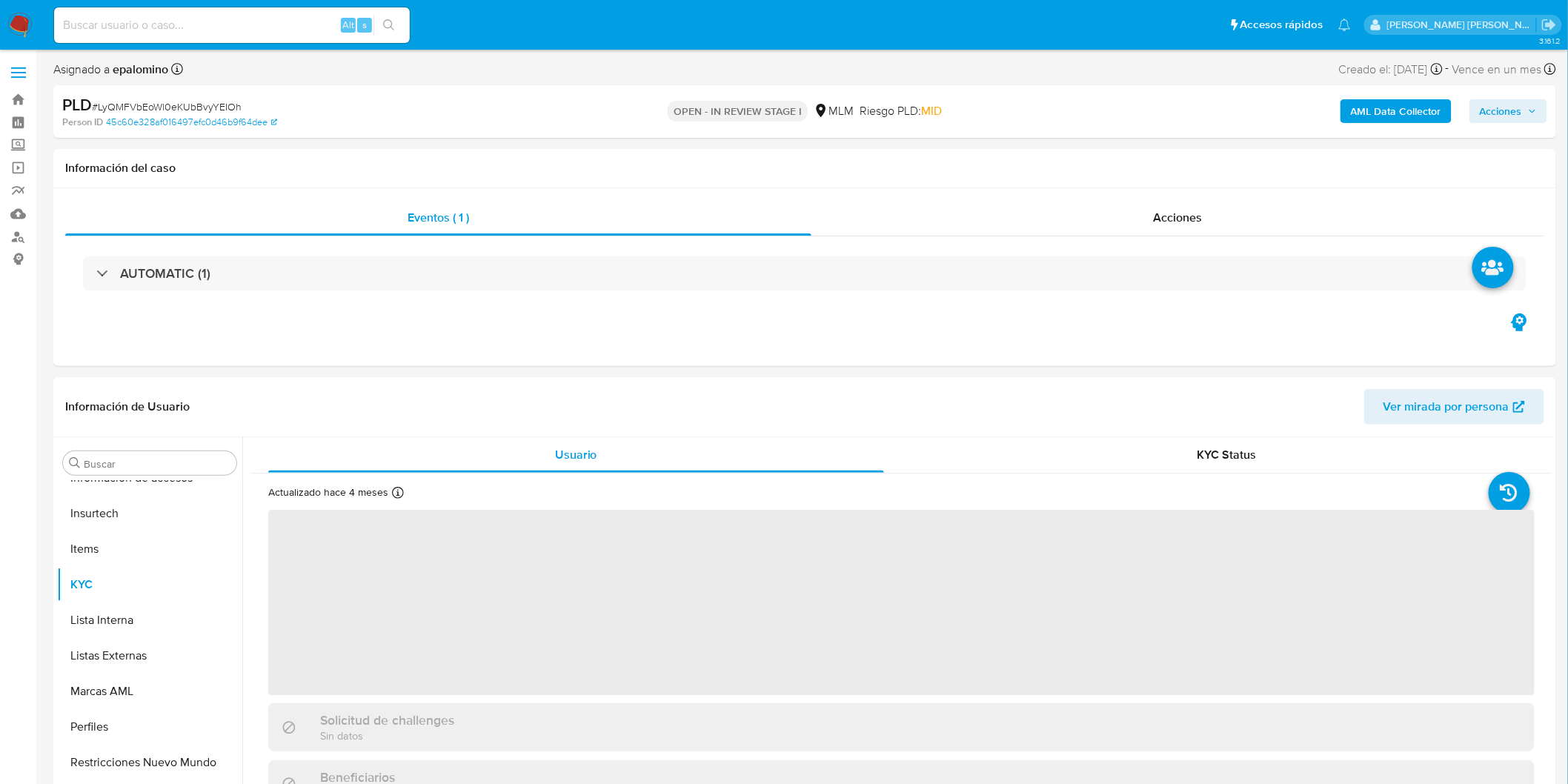
select select "10"
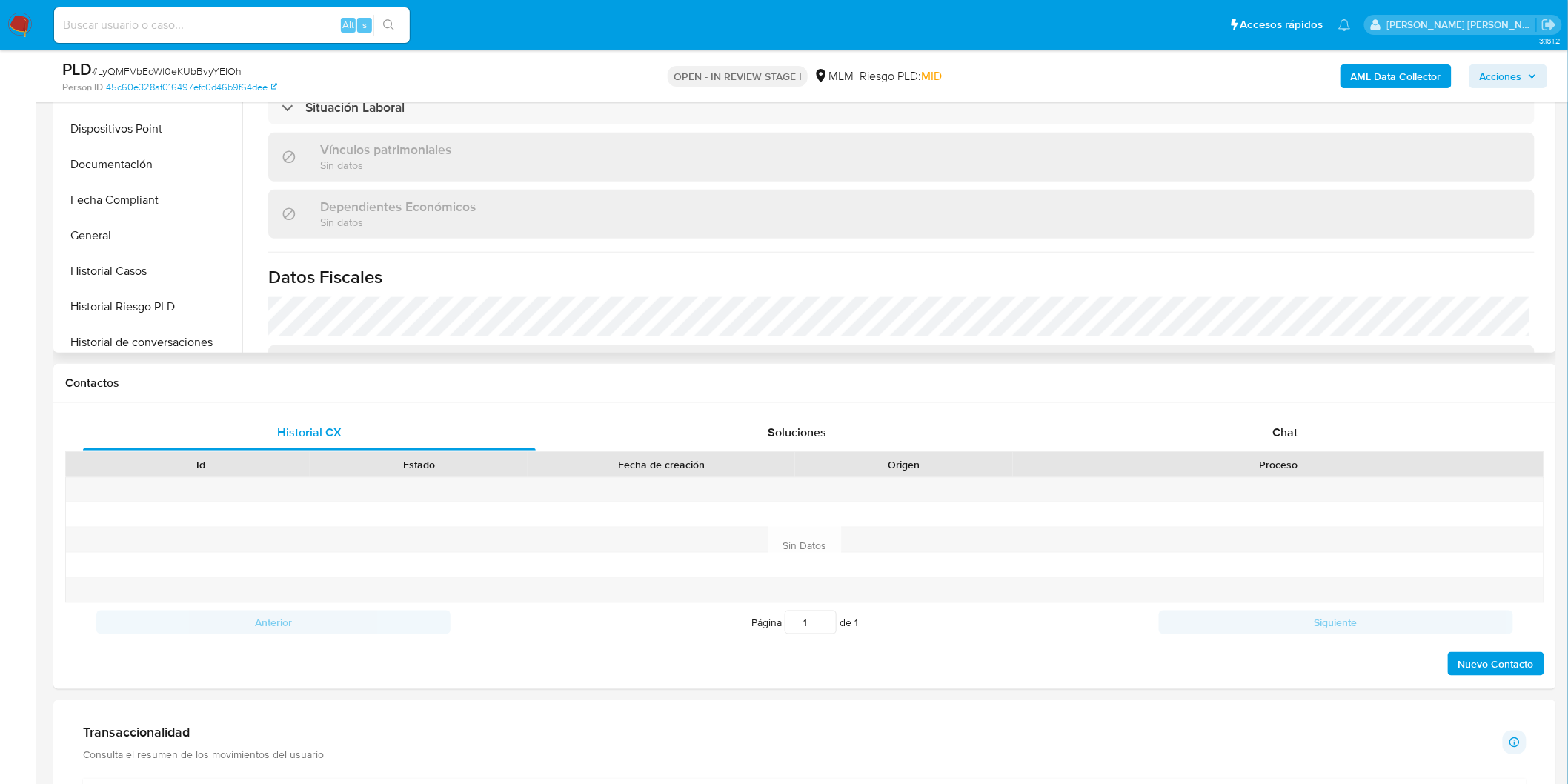
scroll to position [285, 0]
click at [144, 254] on button "General" at bounding box center [144, 248] width 174 height 35
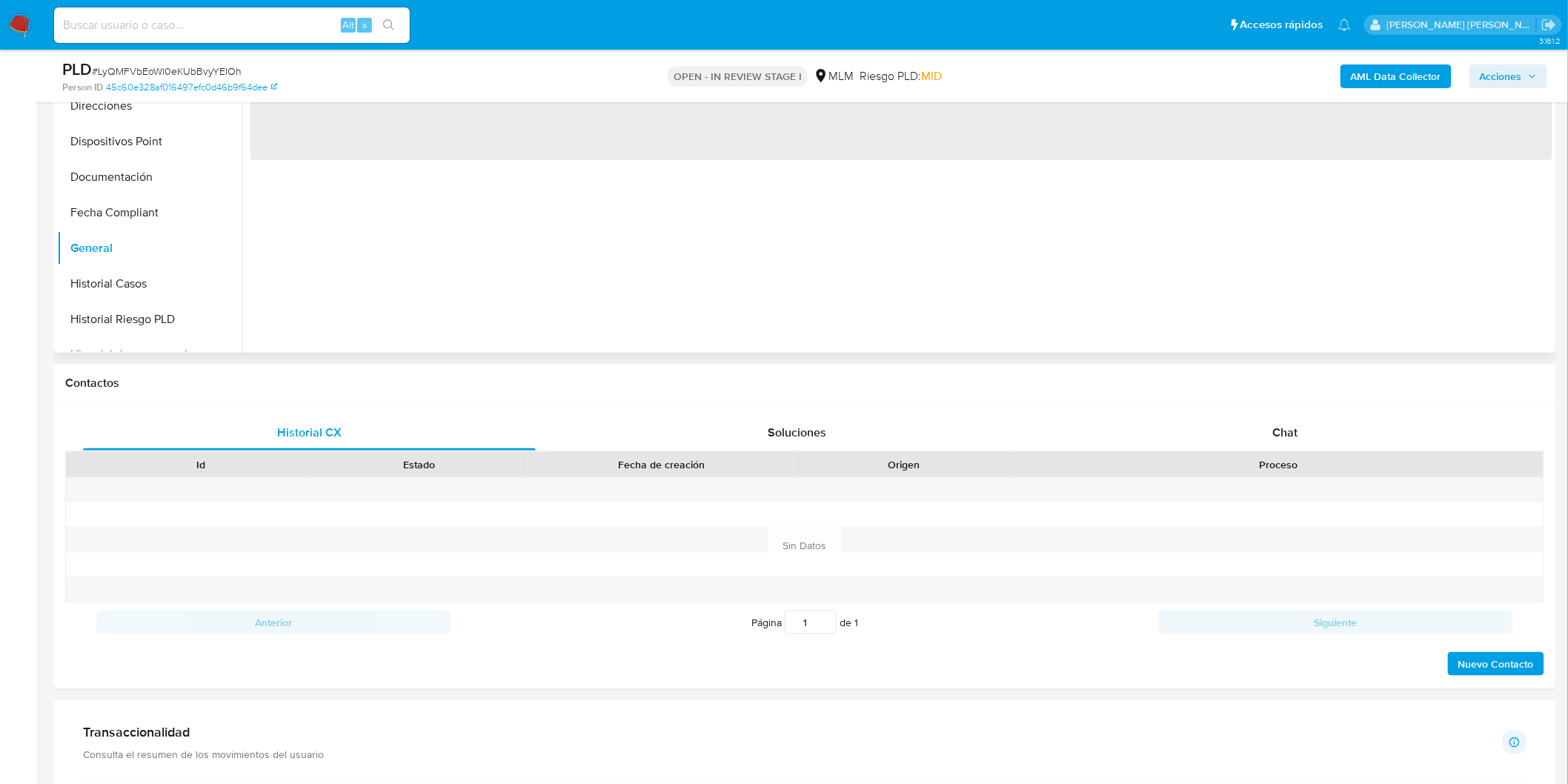
scroll to position [0, 0]
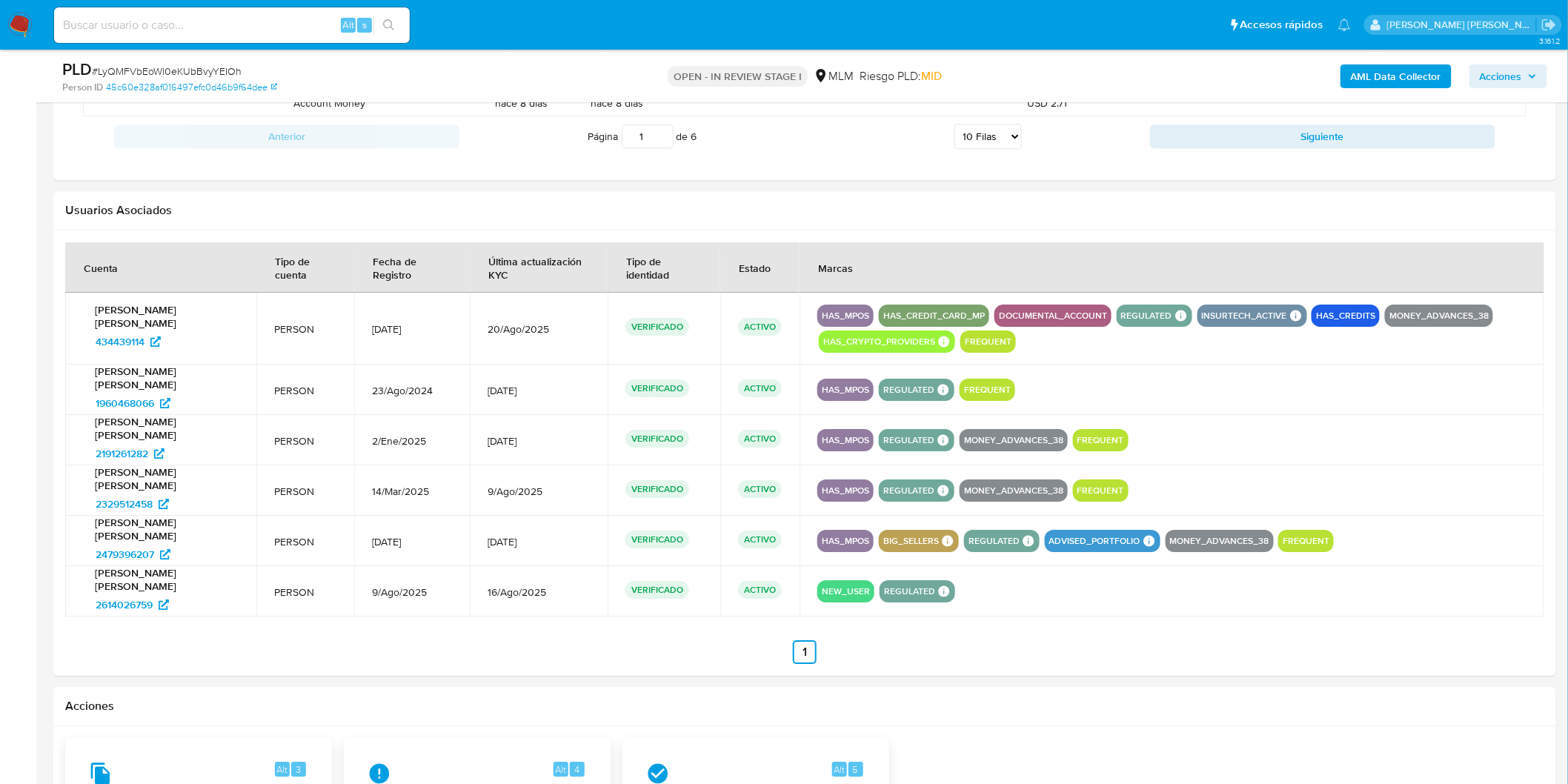
scroll to position [1818, 0]
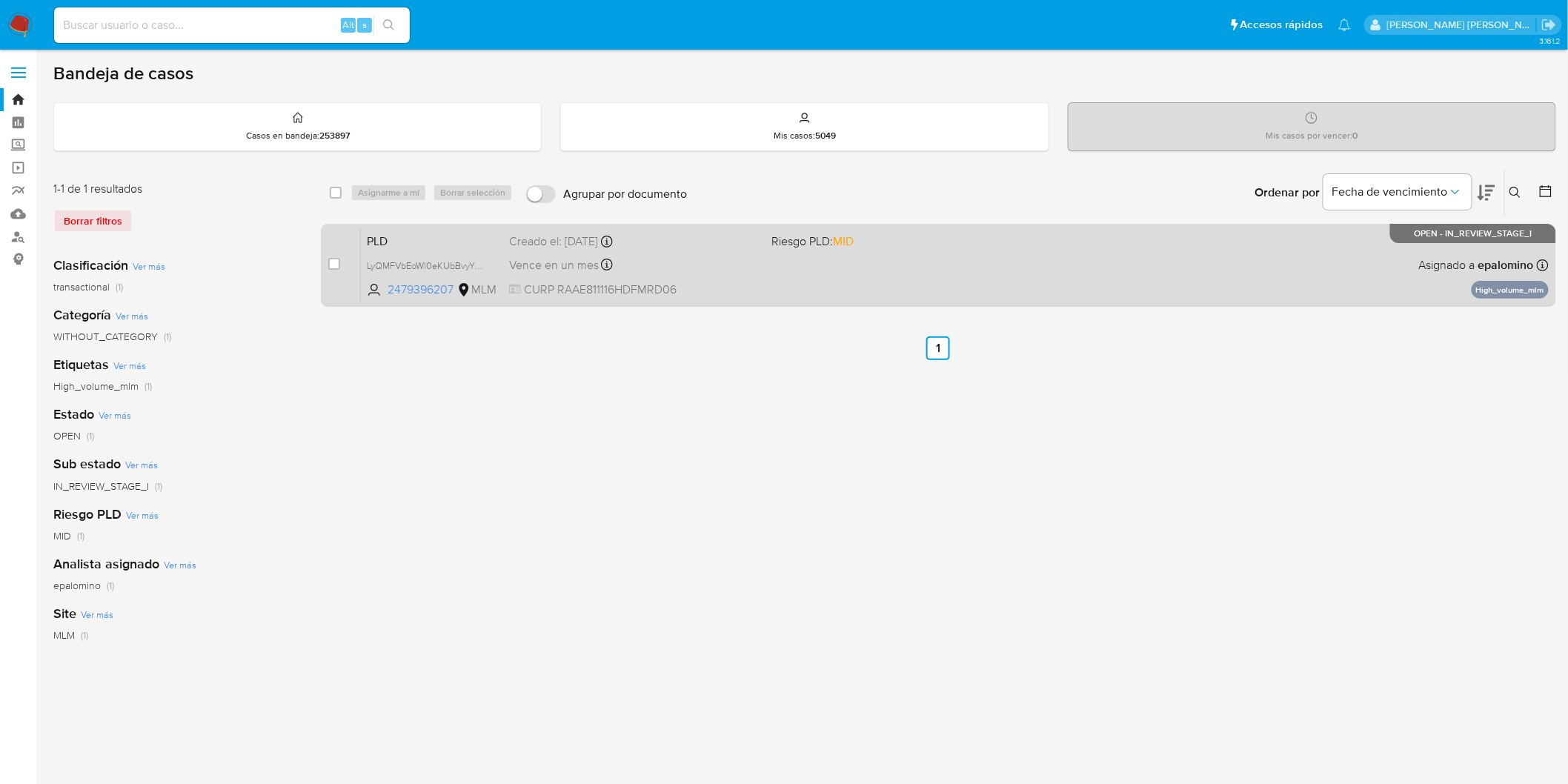
click at [382, 233] on span "PLD" at bounding box center [432, 240] width 131 height 19
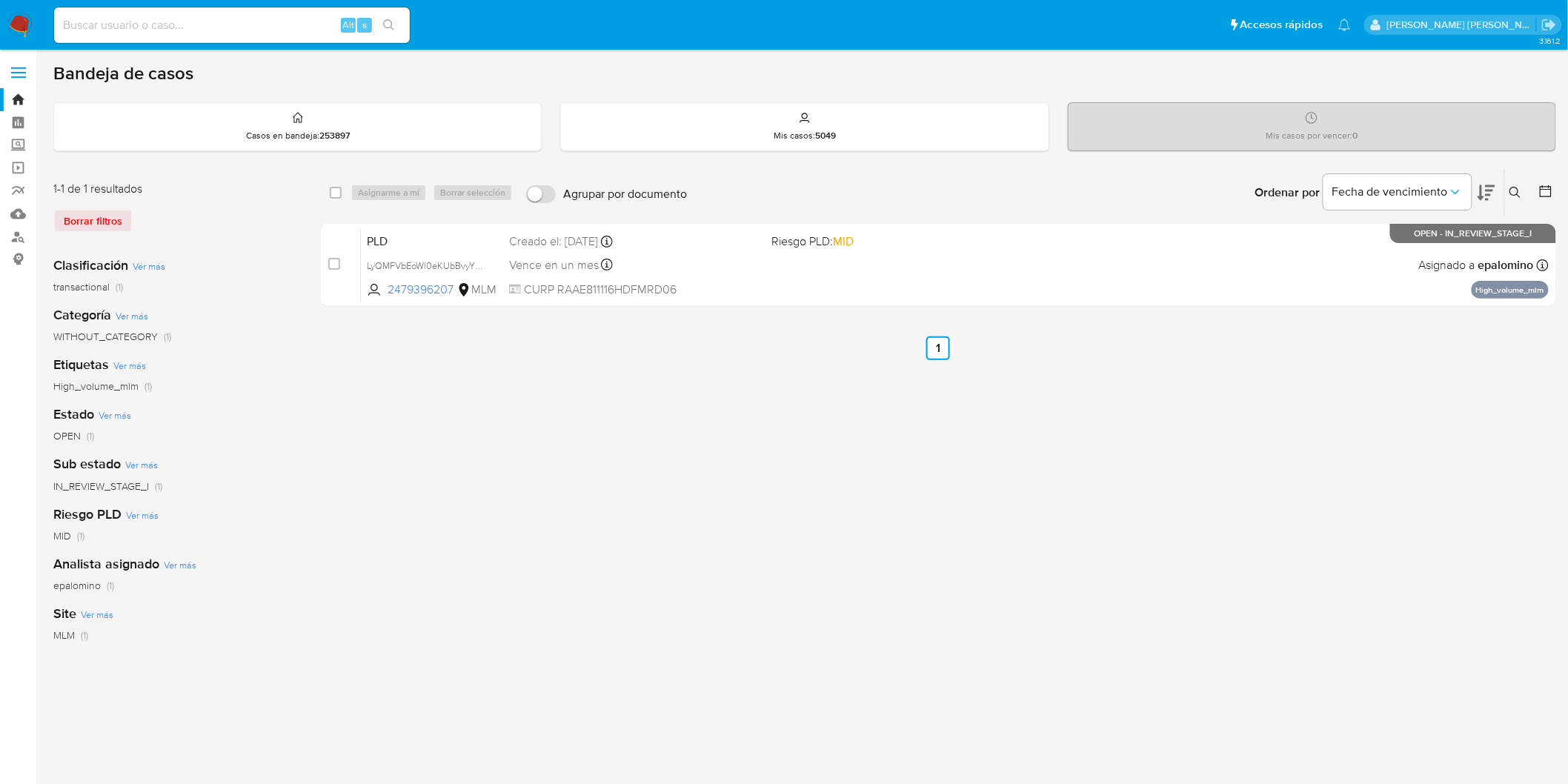
click at [1510, 188] on icon at bounding box center [1516, 193] width 12 height 12
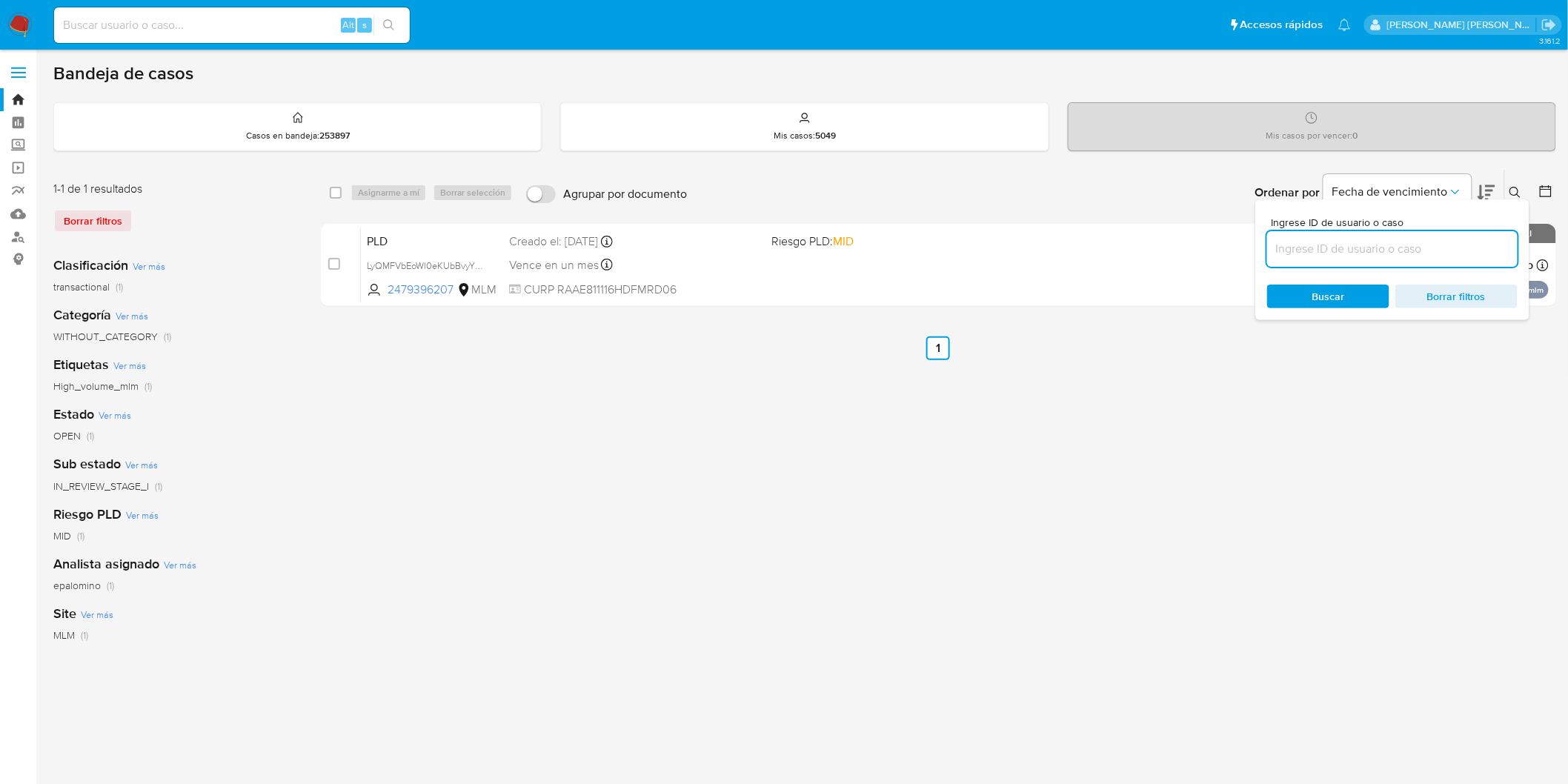
click at [1314, 252] on input at bounding box center [1392, 249] width 250 height 19
type input "1727928281"
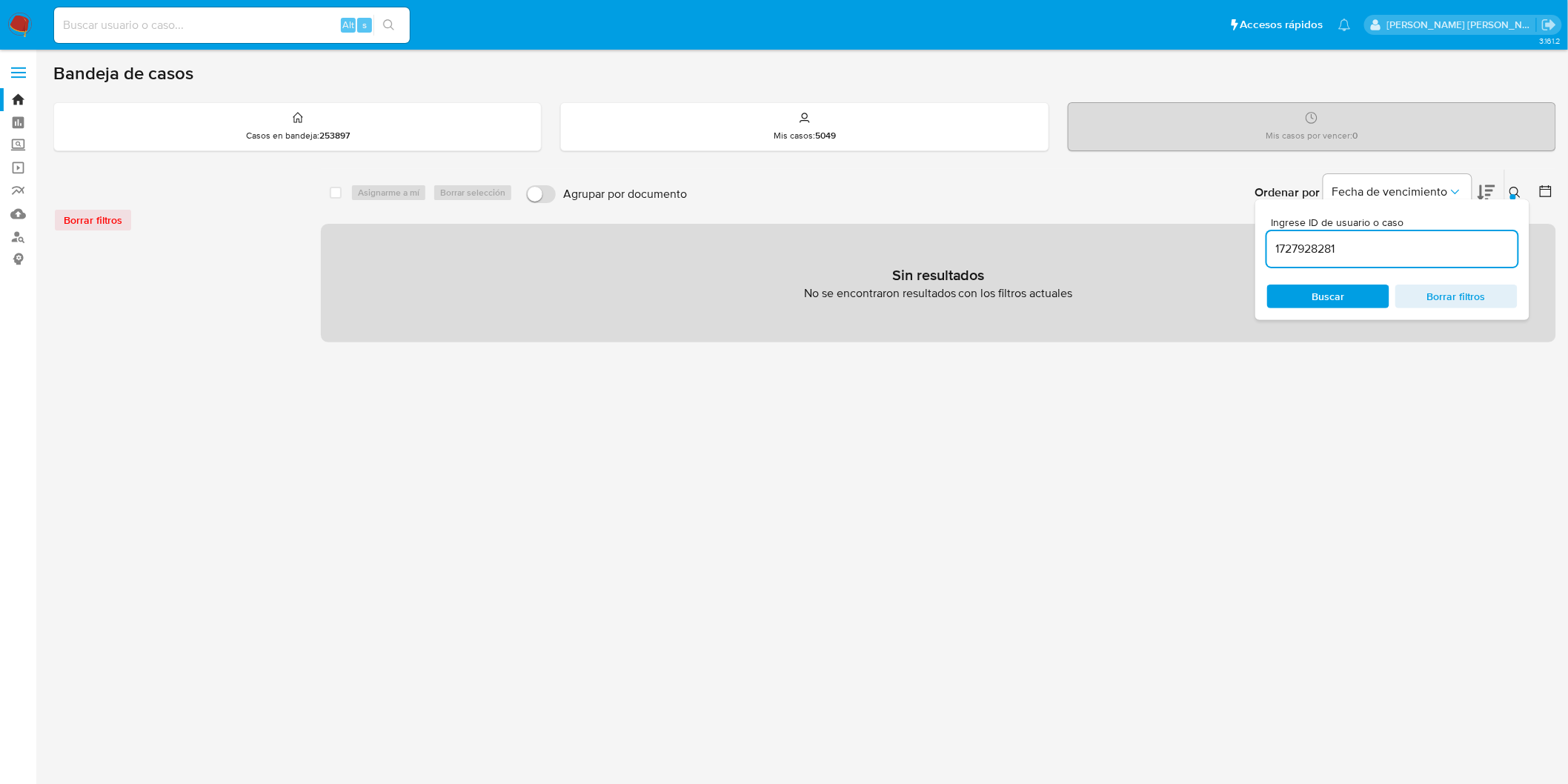
click at [1516, 187] on icon at bounding box center [1516, 193] width 12 height 12
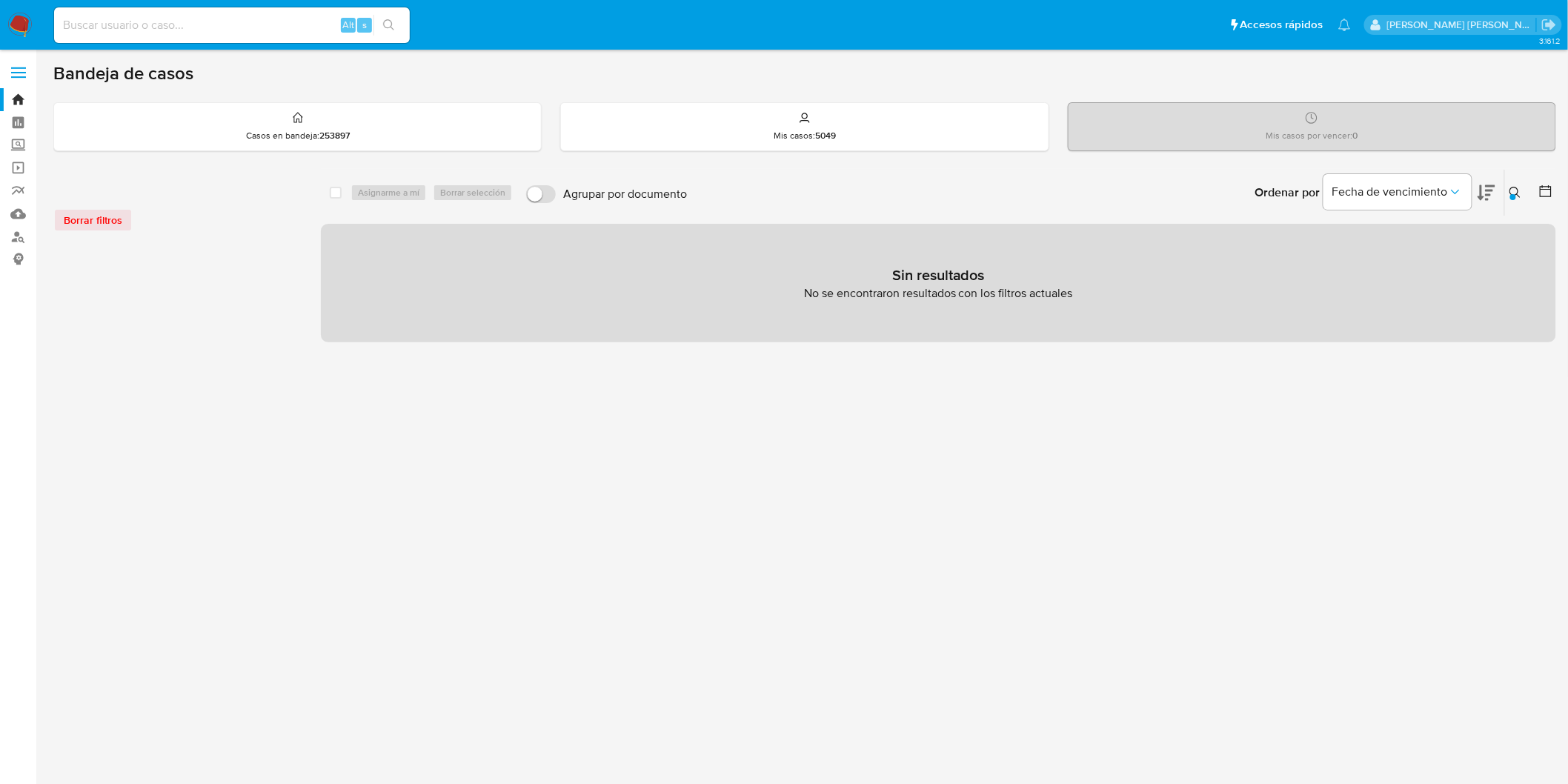
click at [169, 13] on div "Alt s" at bounding box center [232, 25] width 356 height 35
click at [240, 24] on input at bounding box center [232, 25] width 356 height 19
paste input "1727928281"
type input "1727928281"
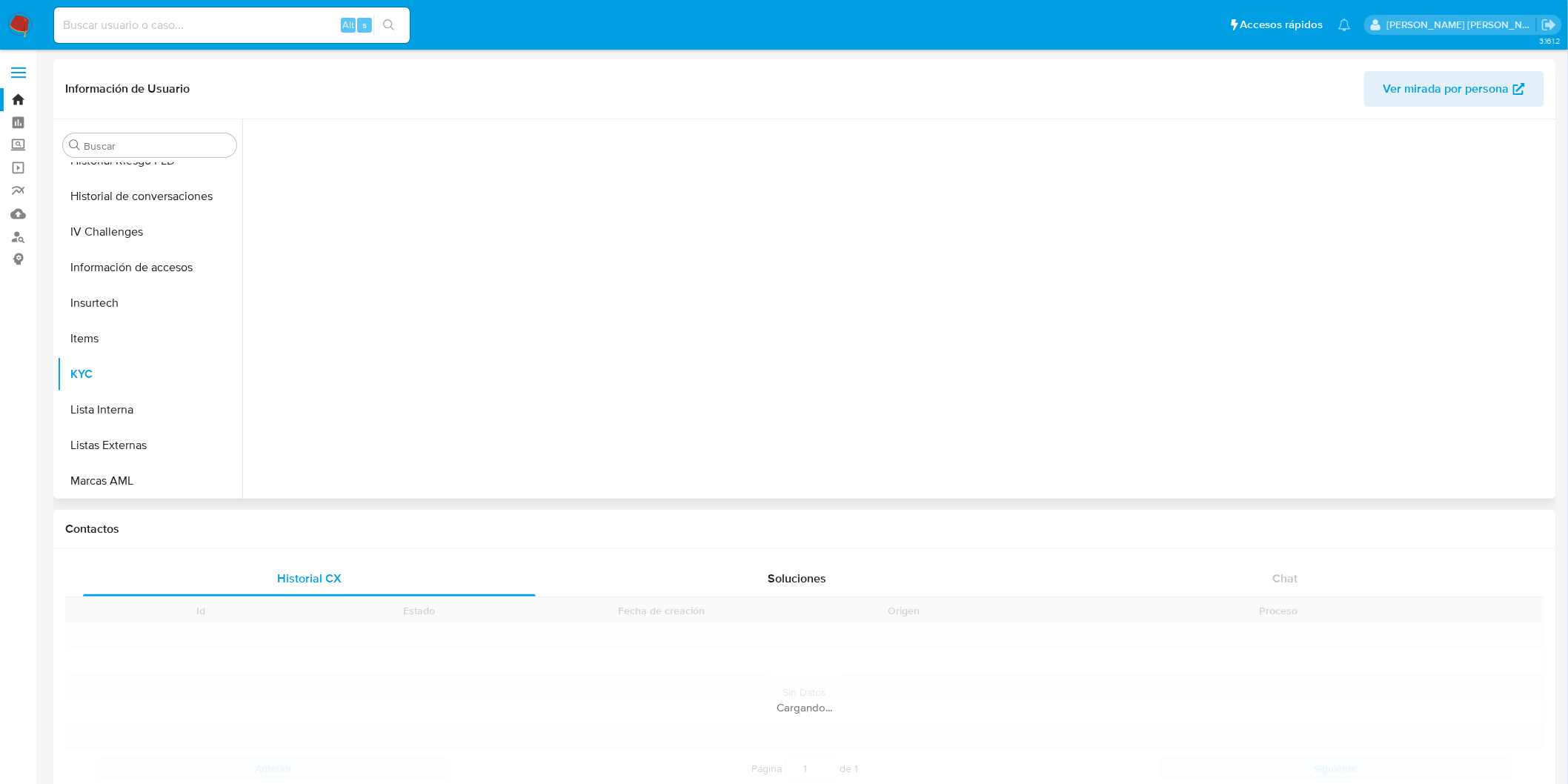
scroll to position [697, 0]
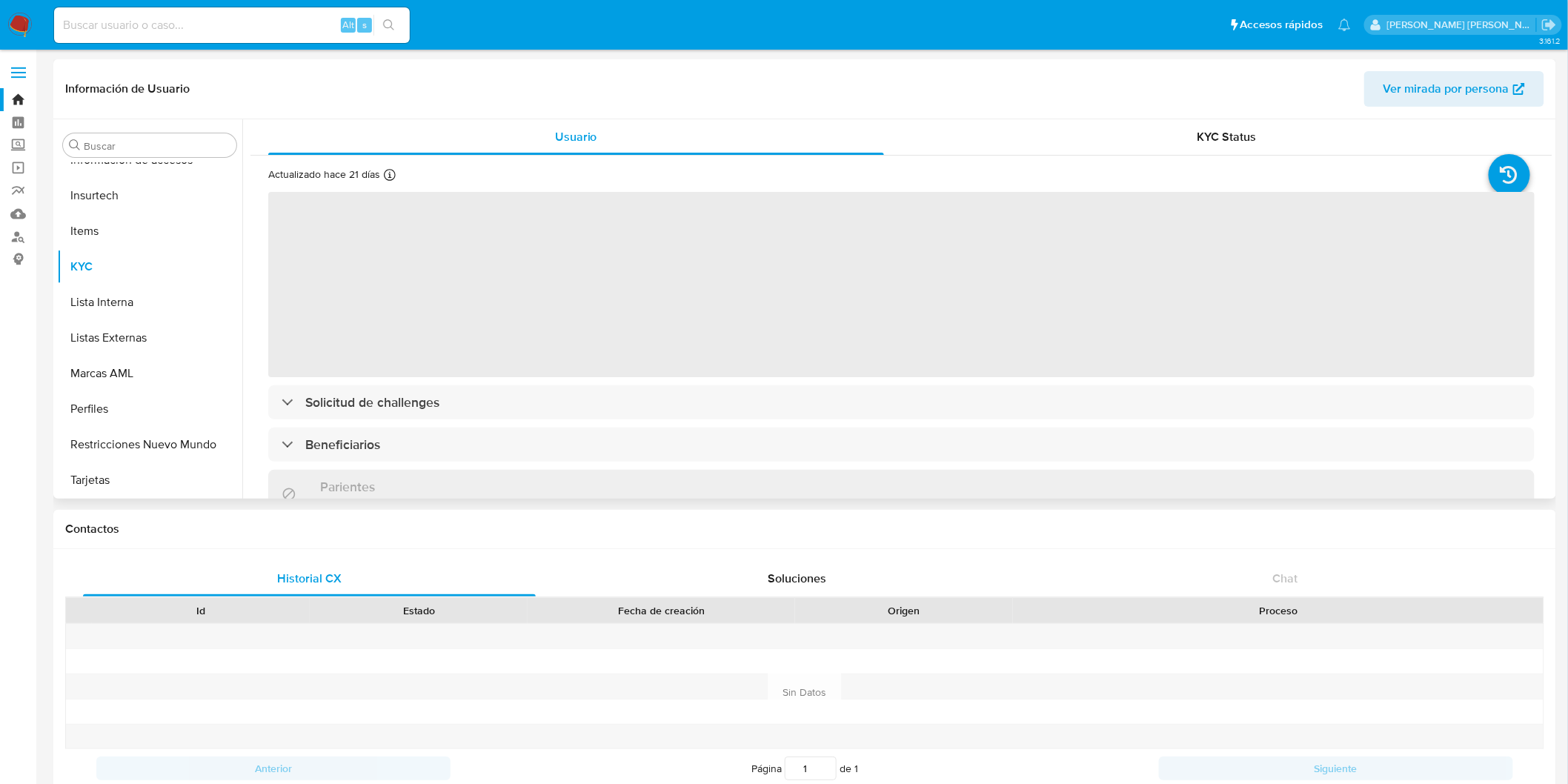
select select "10"
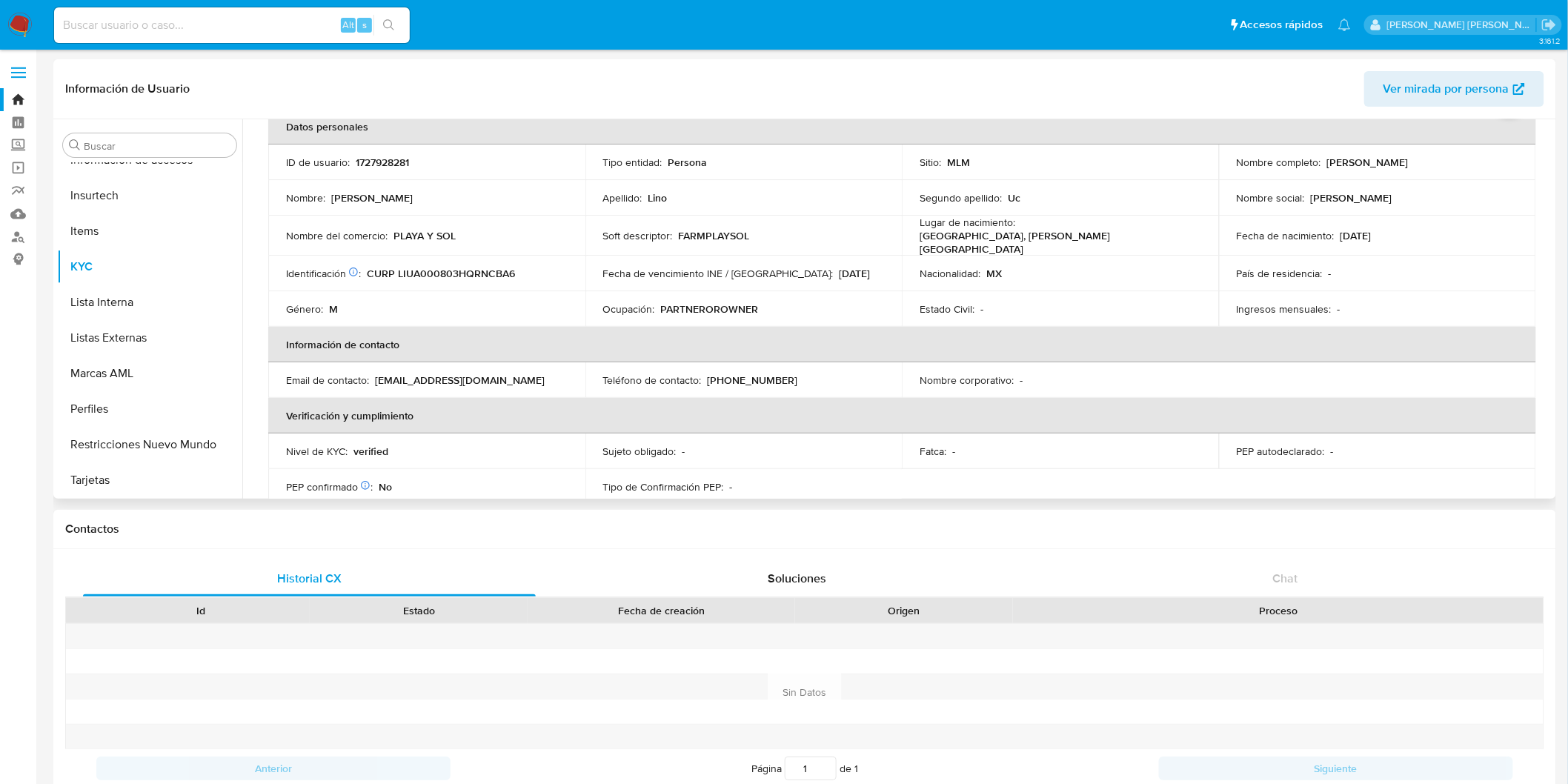
scroll to position [0, 0]
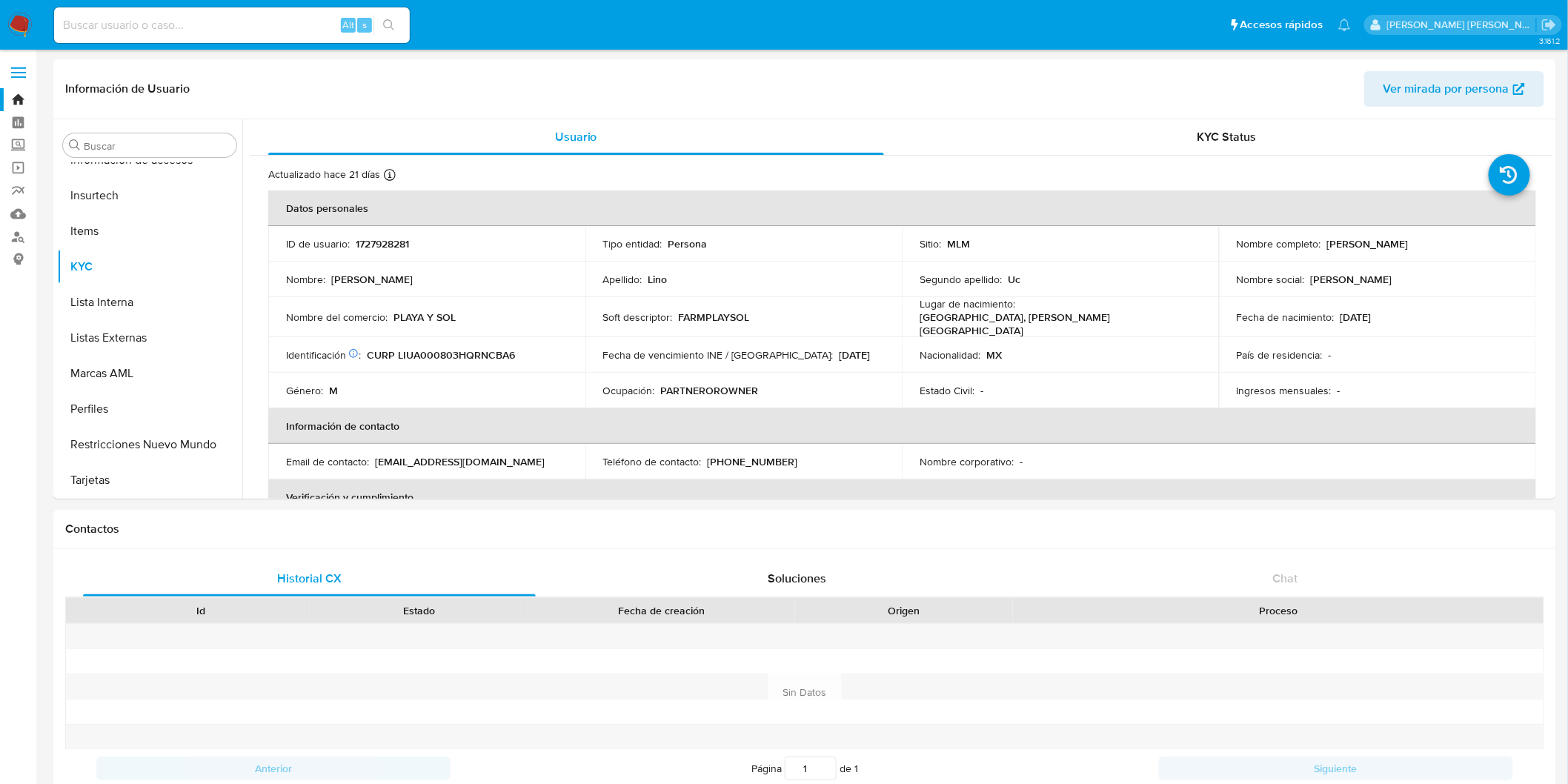
click at [15, 24] on img at bounding box center [20, 25] width 25 height 25
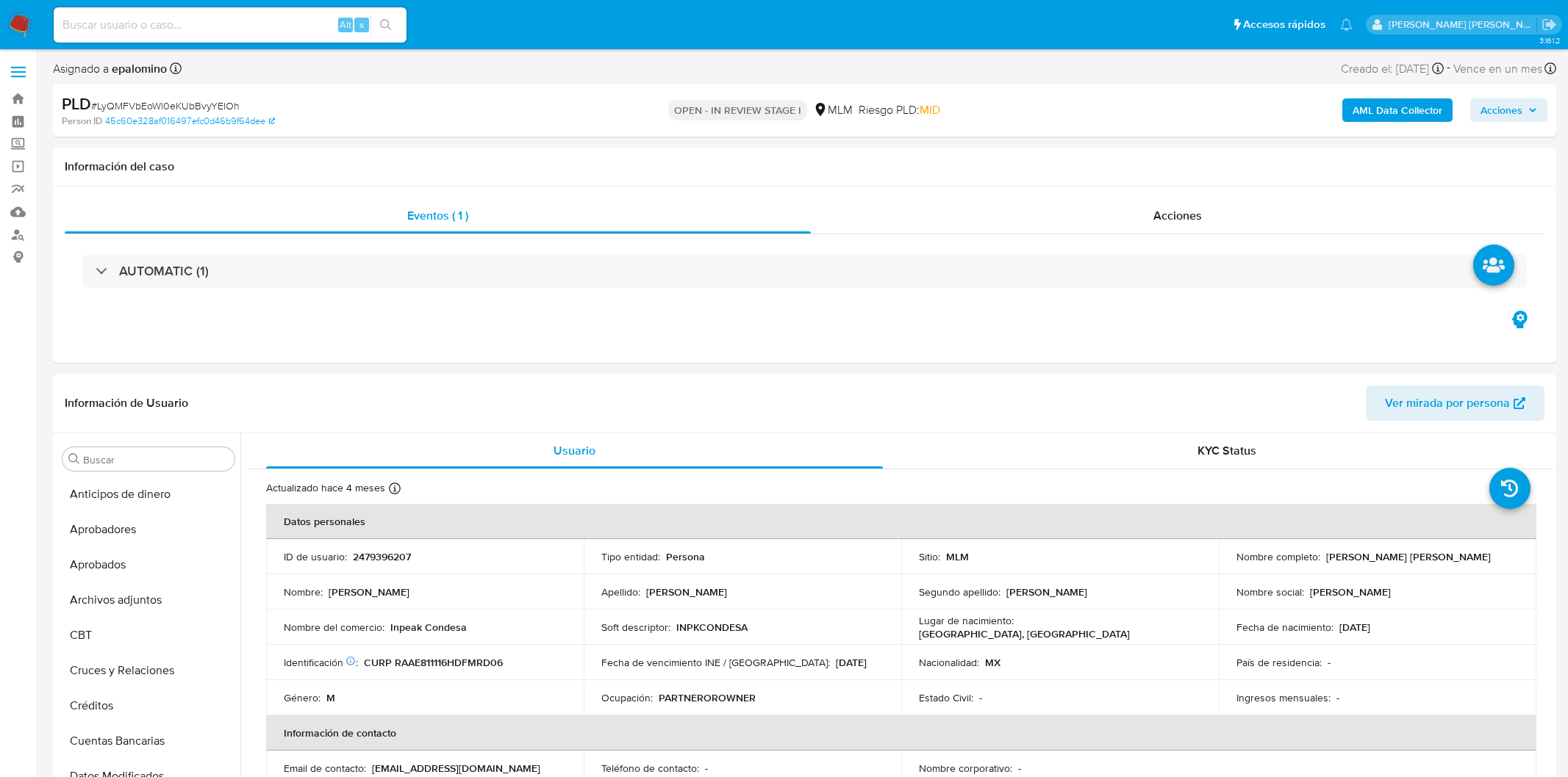
select select "10"
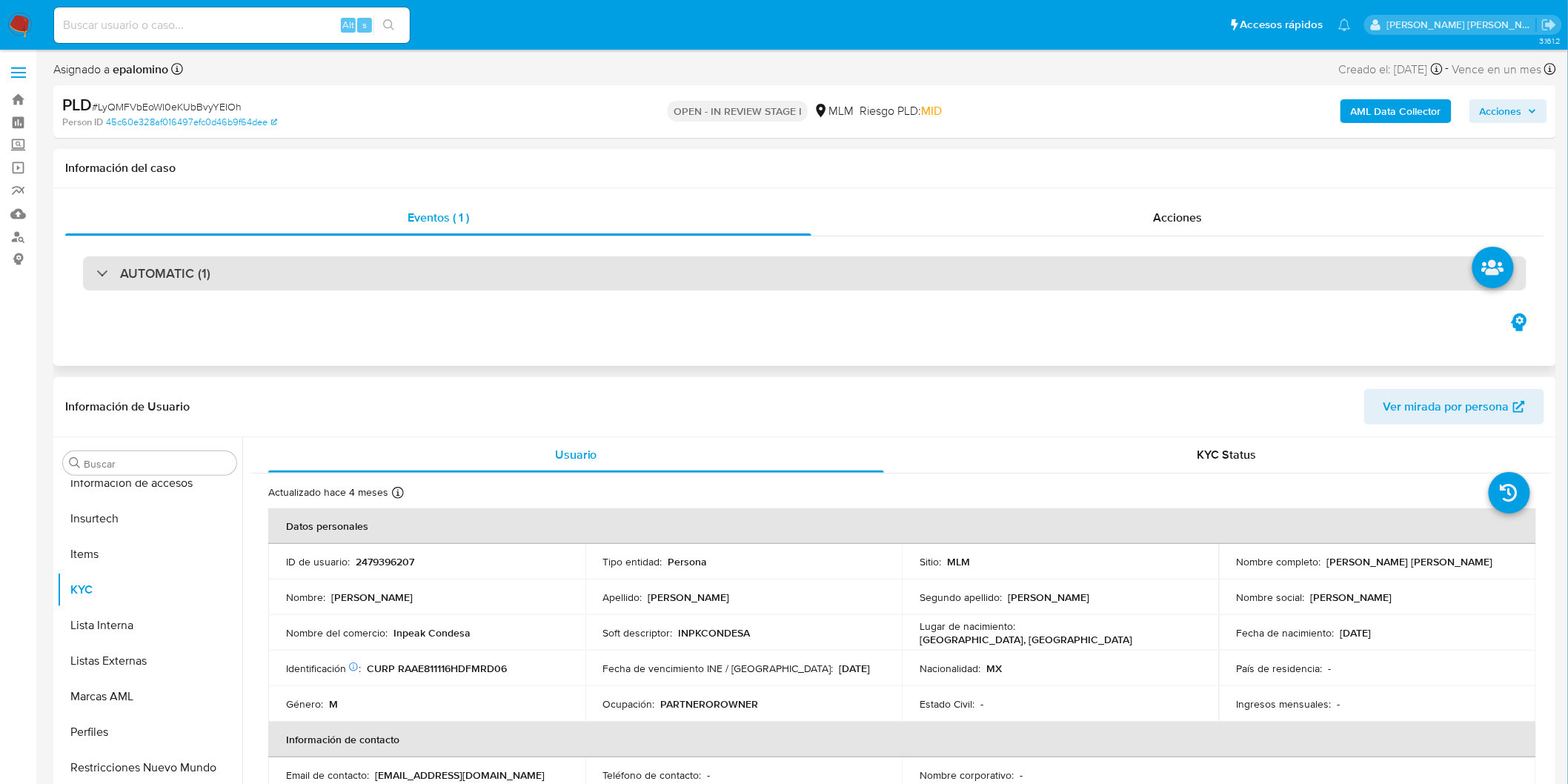
scroll to position [697, 0]
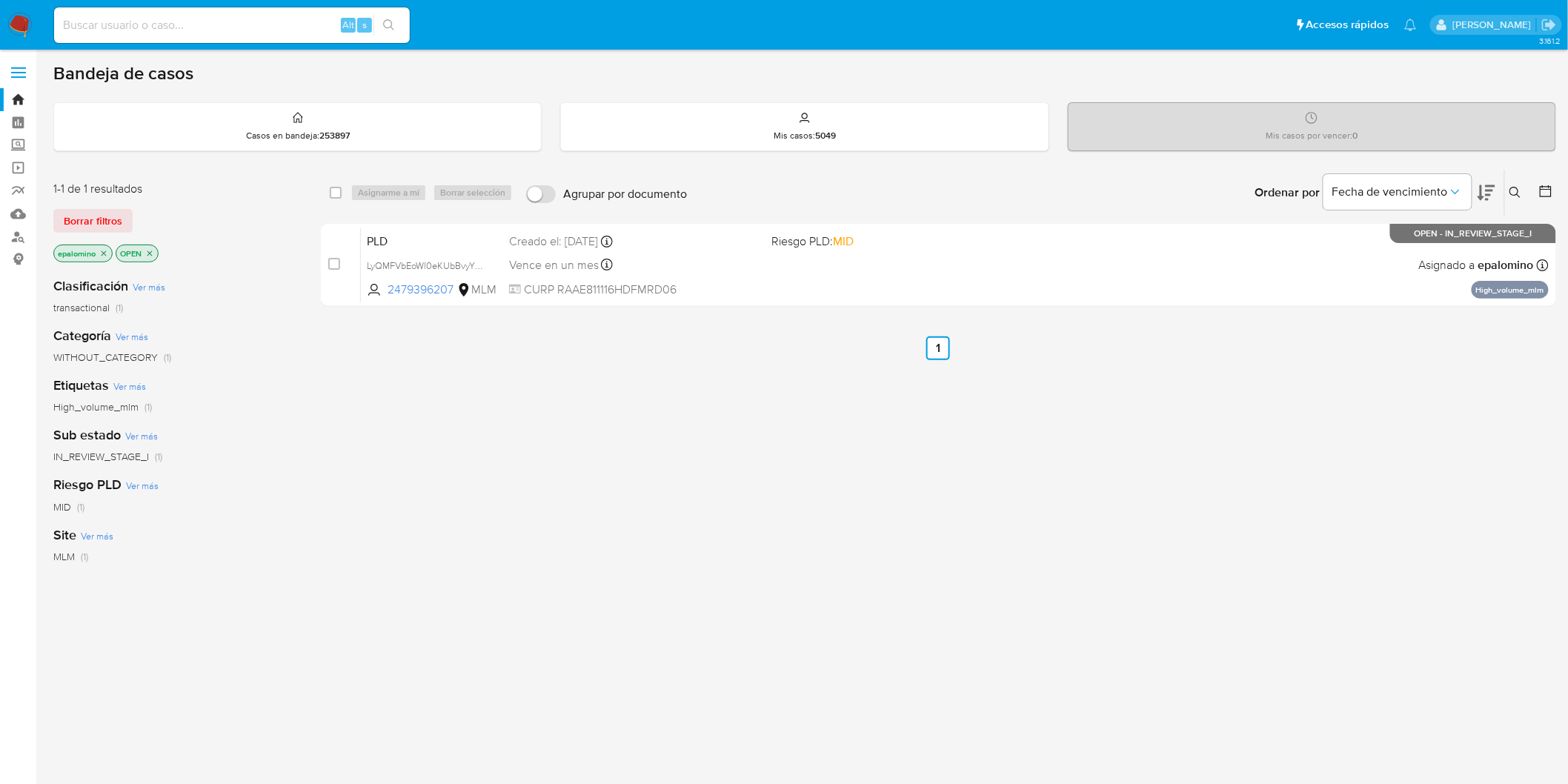
click at [90, 203] on div "1-1 de 1 resultados Borrar filtros epalomino OPEN" at bounding box center [172, 223] width 237 height 84
click at [91, 212] on span "Borrar filtros" at bounding box center [93, 221] width 58 height 21
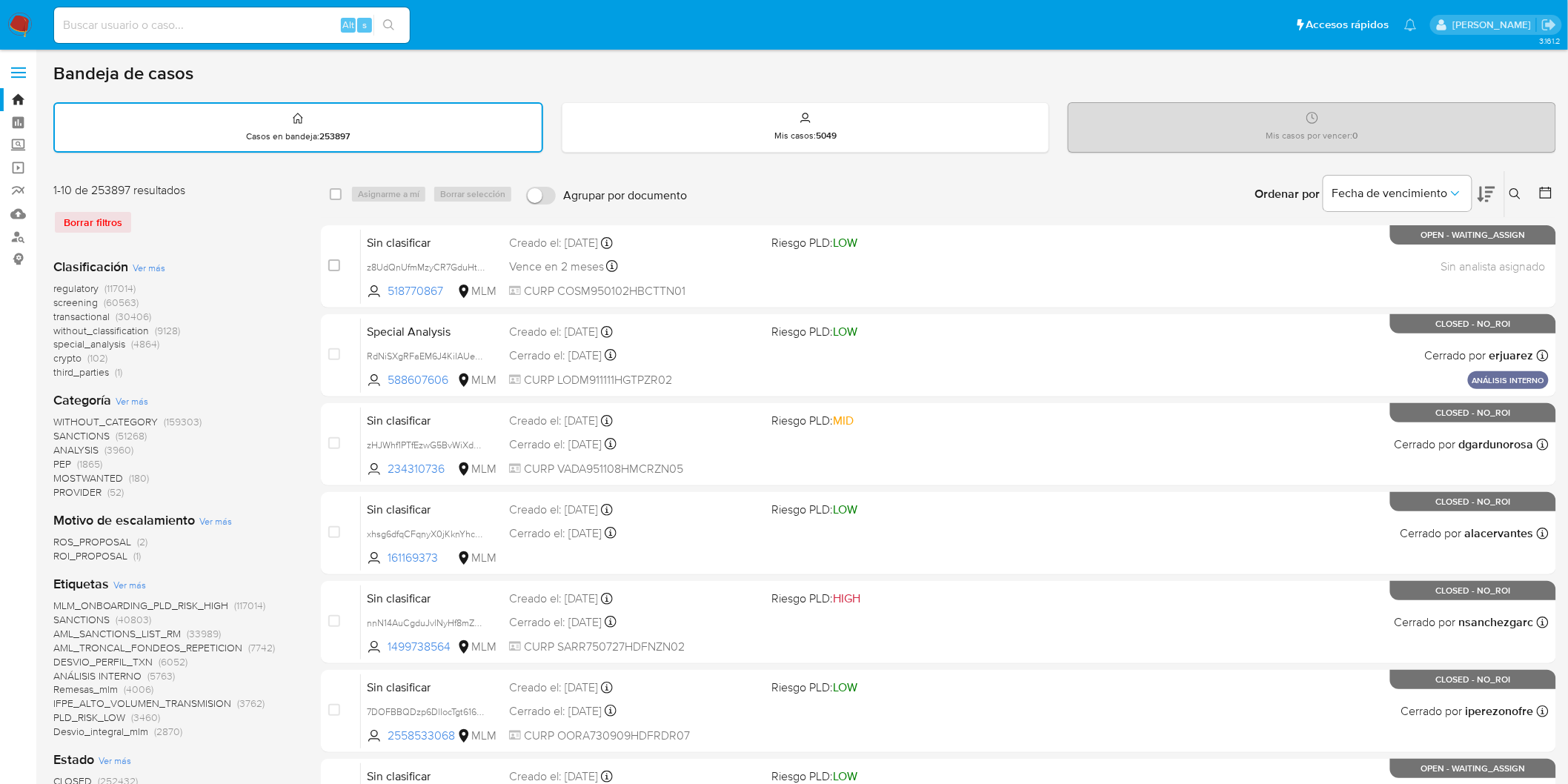
click at [1528, 194] on button at bounding box center [1517, 194] width 24 height 18
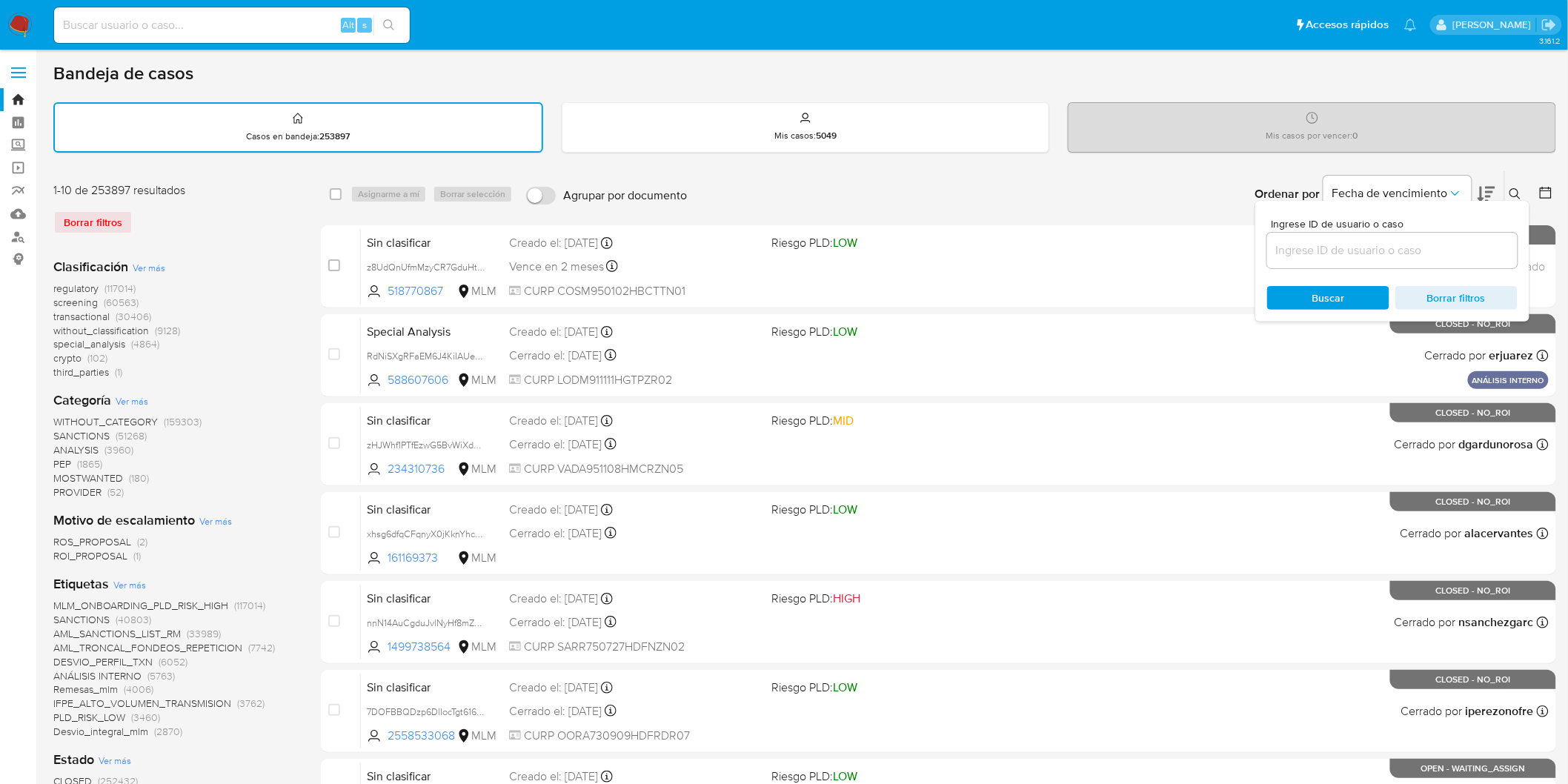
click at [1396, 235] on div at bounding box center [1392, 250] width 250 height 35
click at [1388, 248] on input at bounding box center [1392, 250] width 250 height 19
paste input "2479396207"
type input "2479396207"
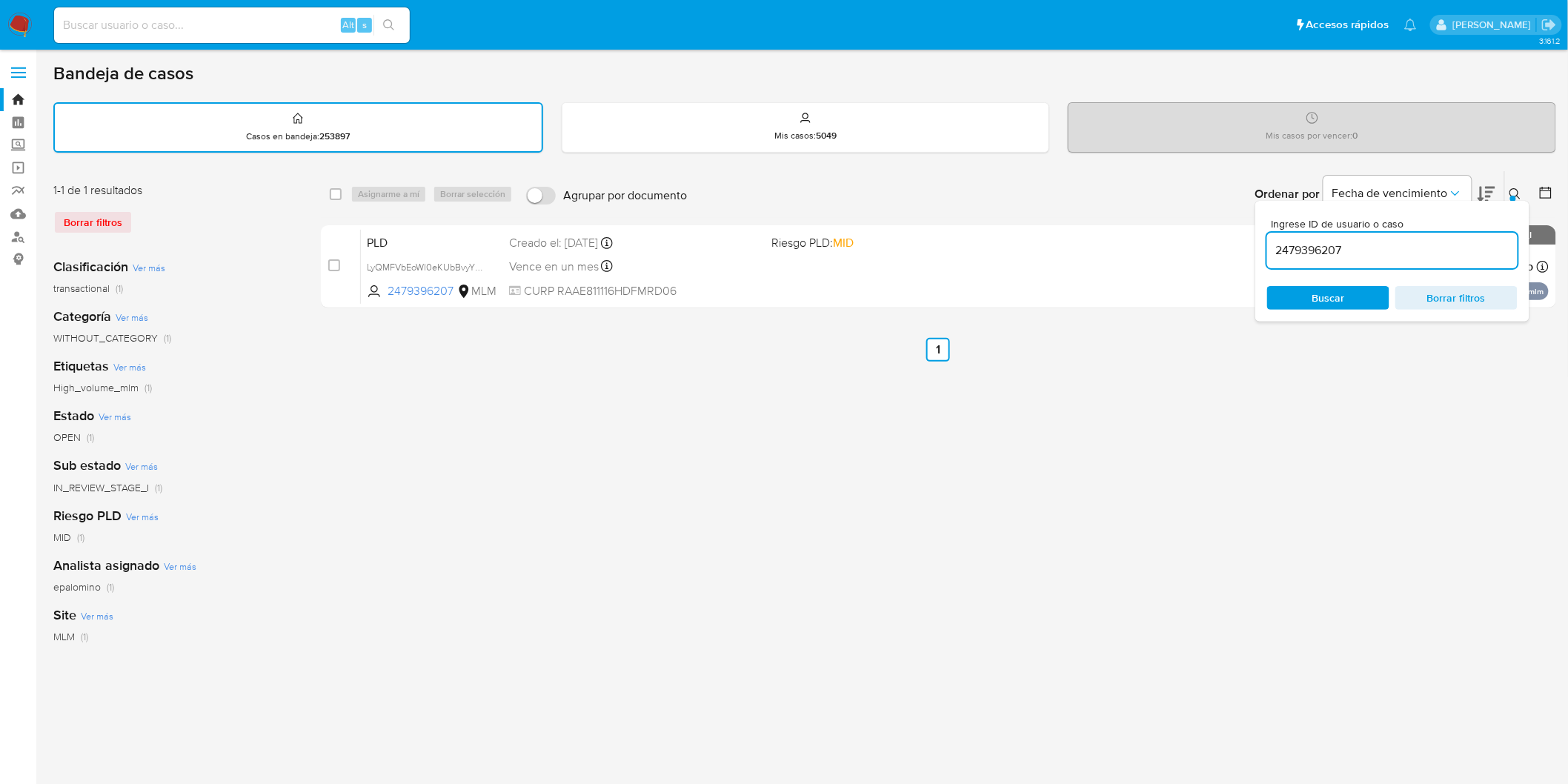
drag, startPoint x: 1521, startPoint y: 193, endPoint x: 793, endPoint y: 194, distance: 728.0
click at [1520, 193] on icon at bounding box center [1516, 194] width 12 height 12
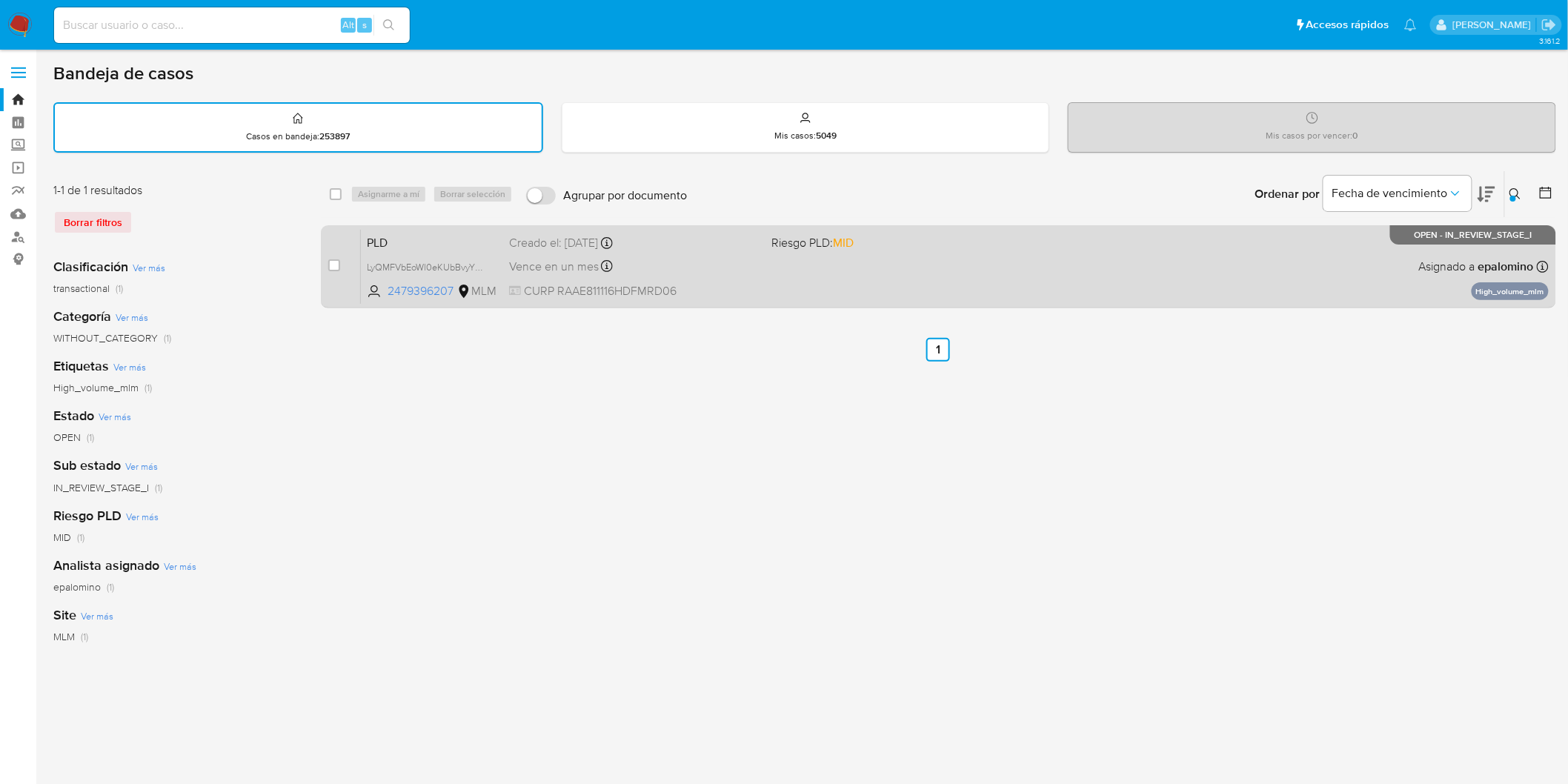
click at [412, 238] on span "PLD" at bounding box center [432, 242] width 131 height 19
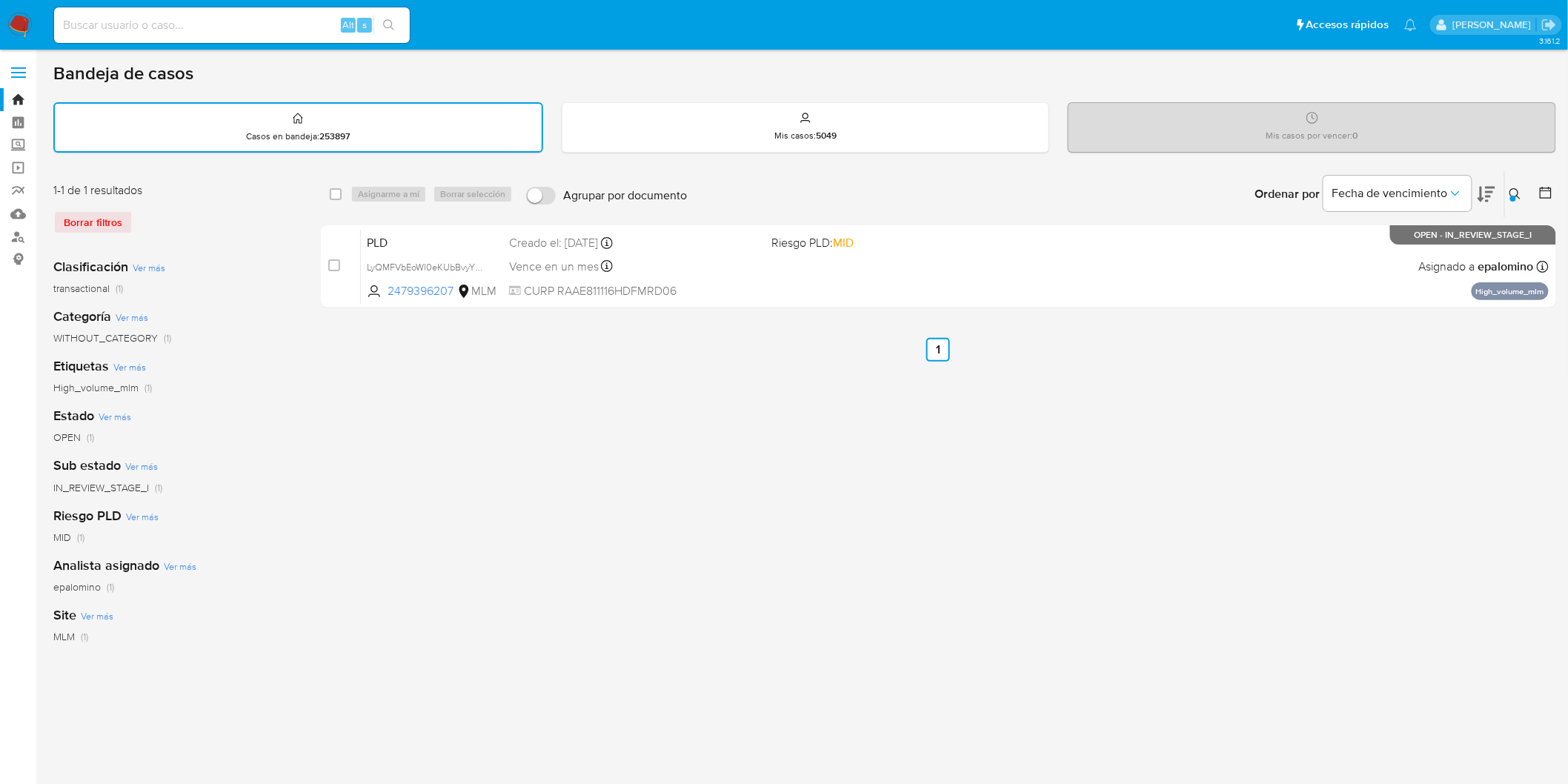
click at [15, 20] on img at bounding box center [20, 25] width 25 height 25
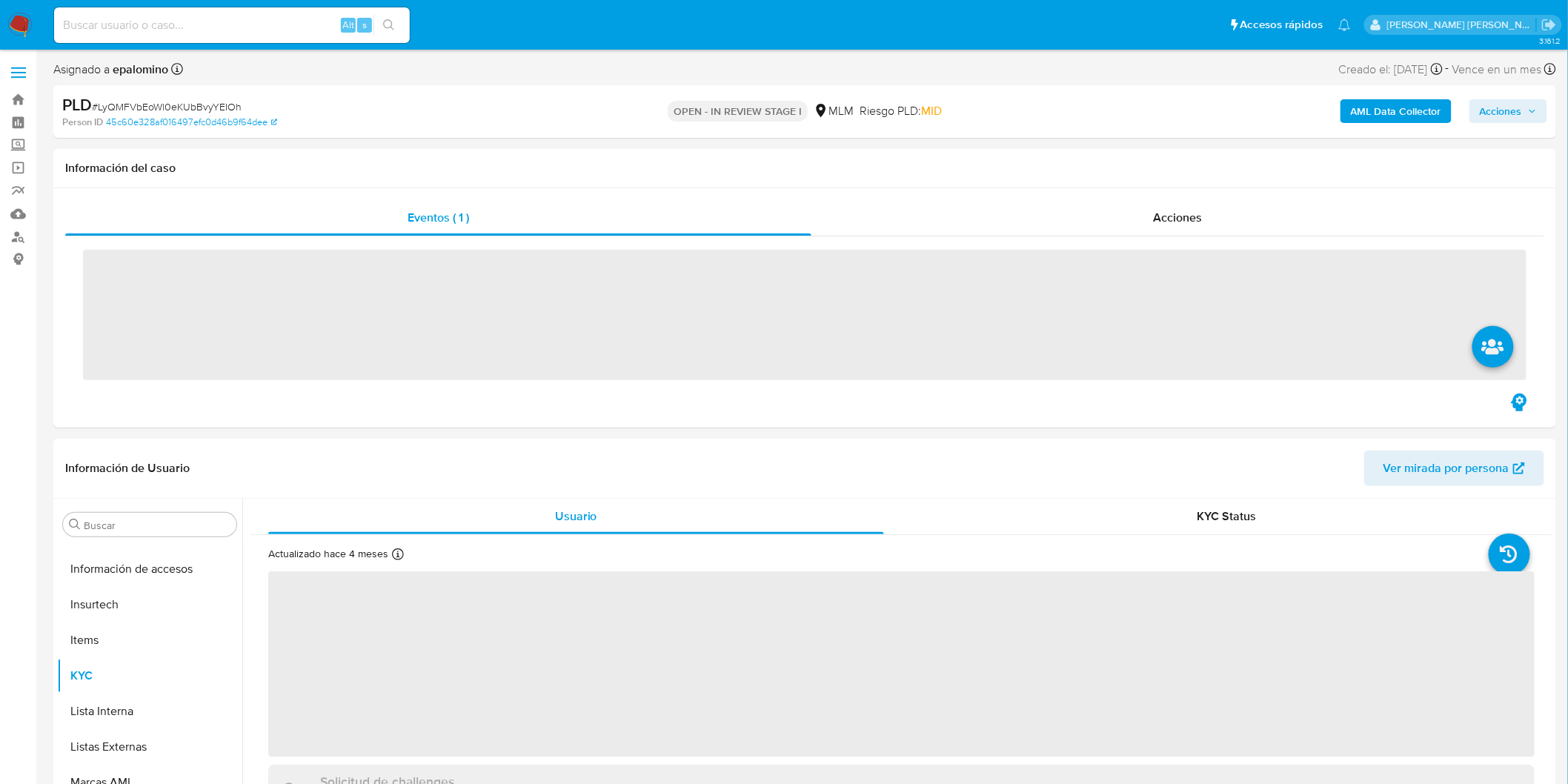
scroll to position [697, 0]
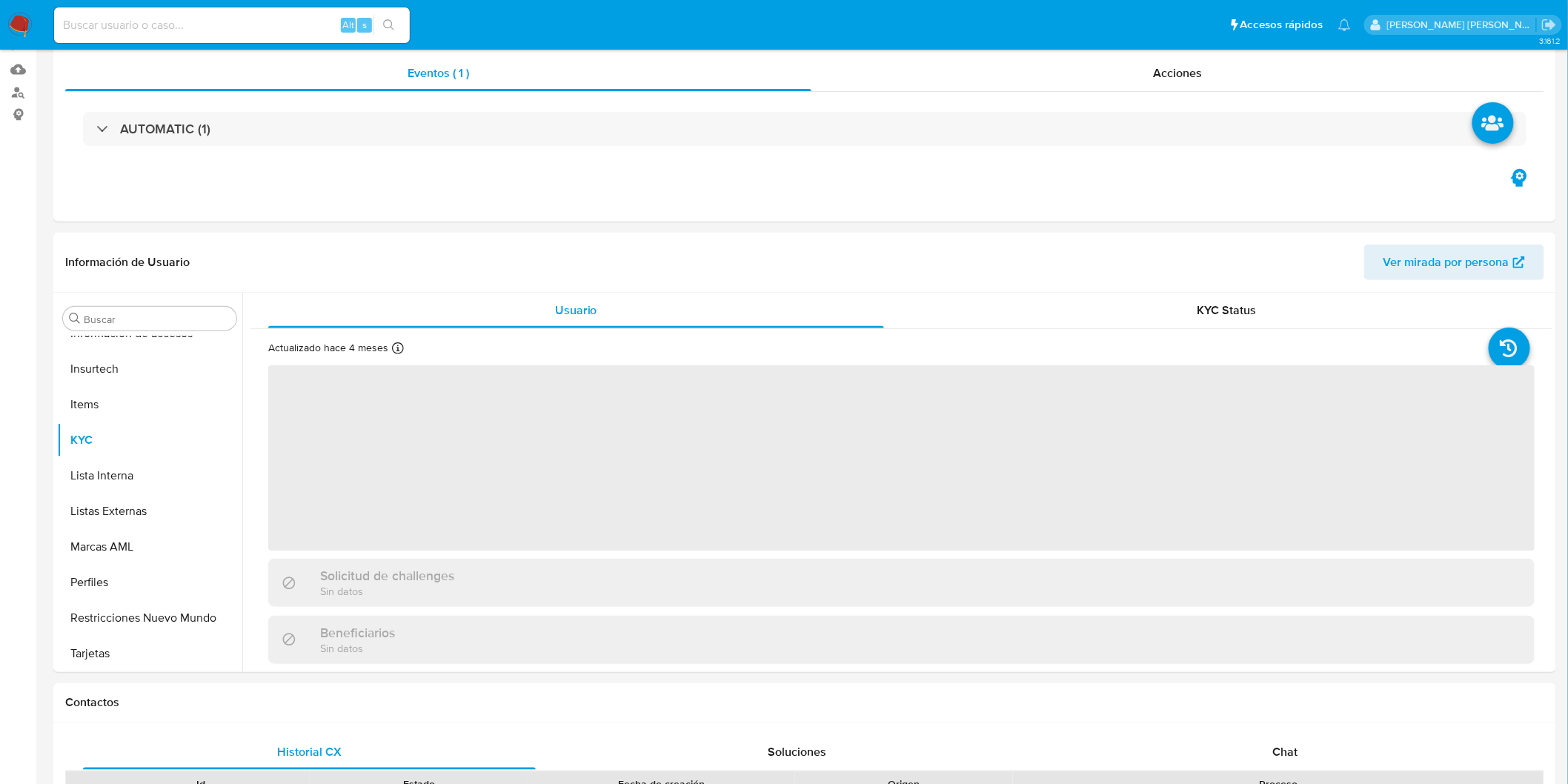
select select "10"
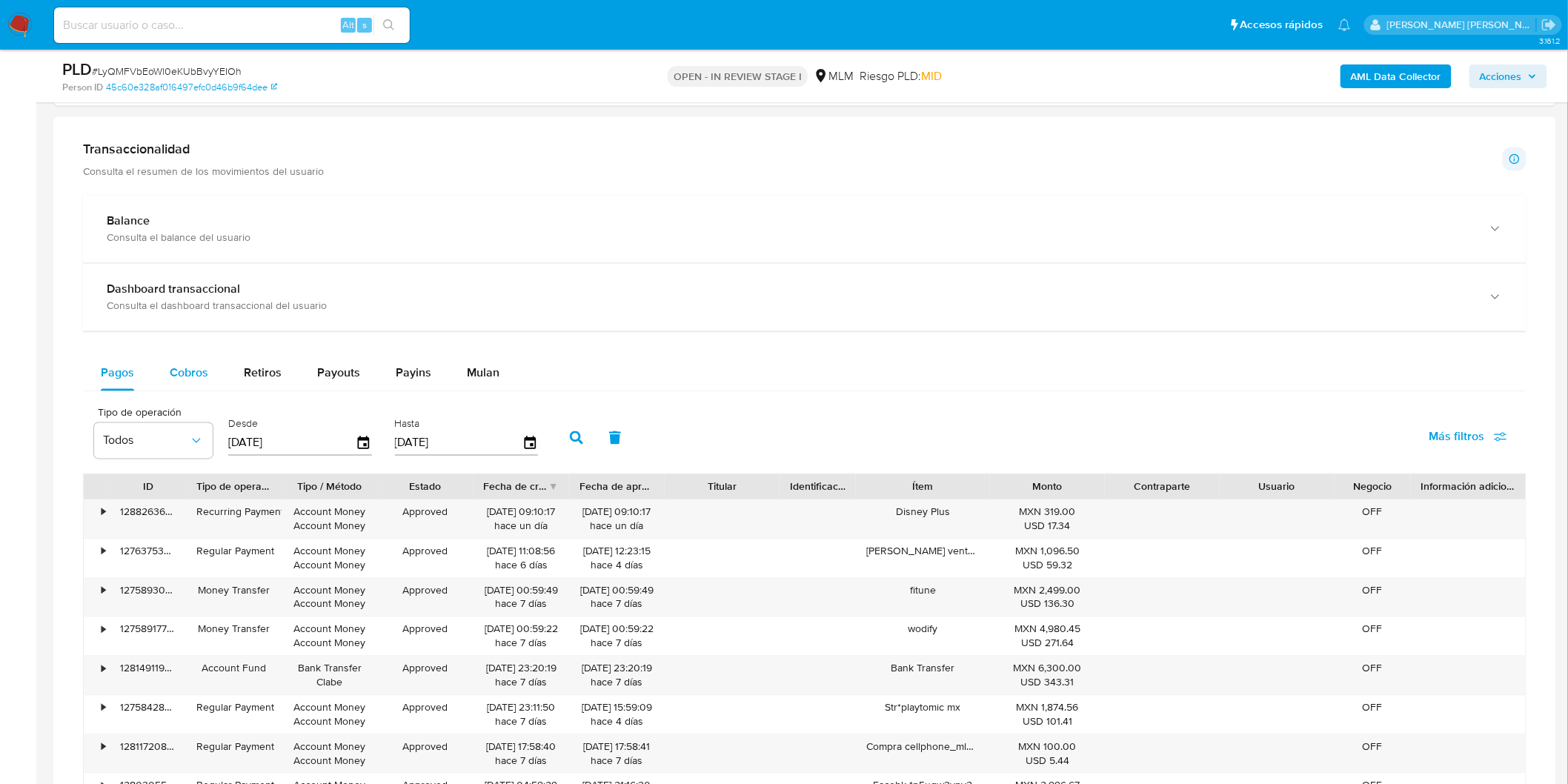
click at [194, 378] on span "Cobros" at bounding box center [188, 373] width 39 height 17
select select "10"
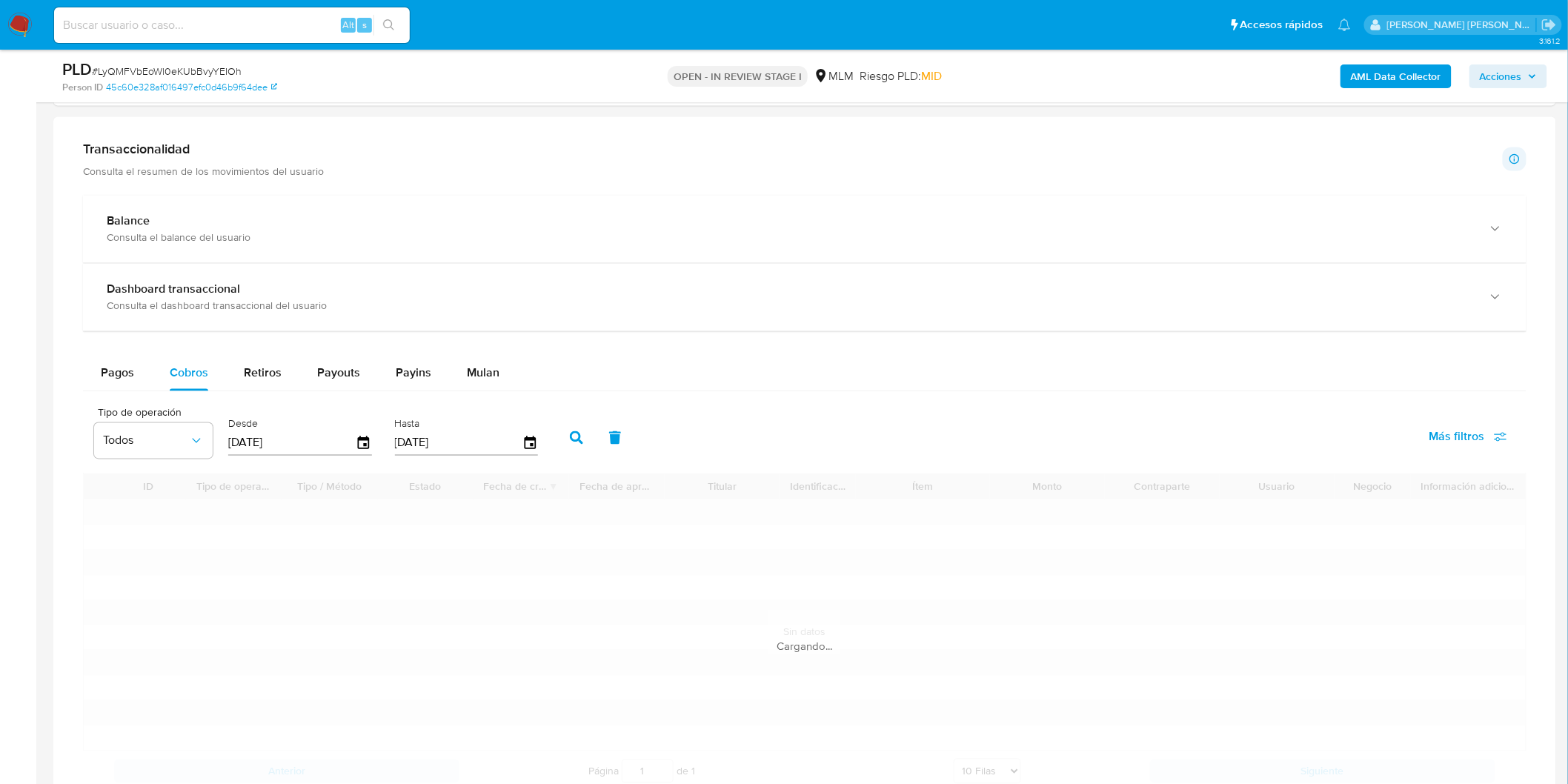
scroll to position [1242, 0]
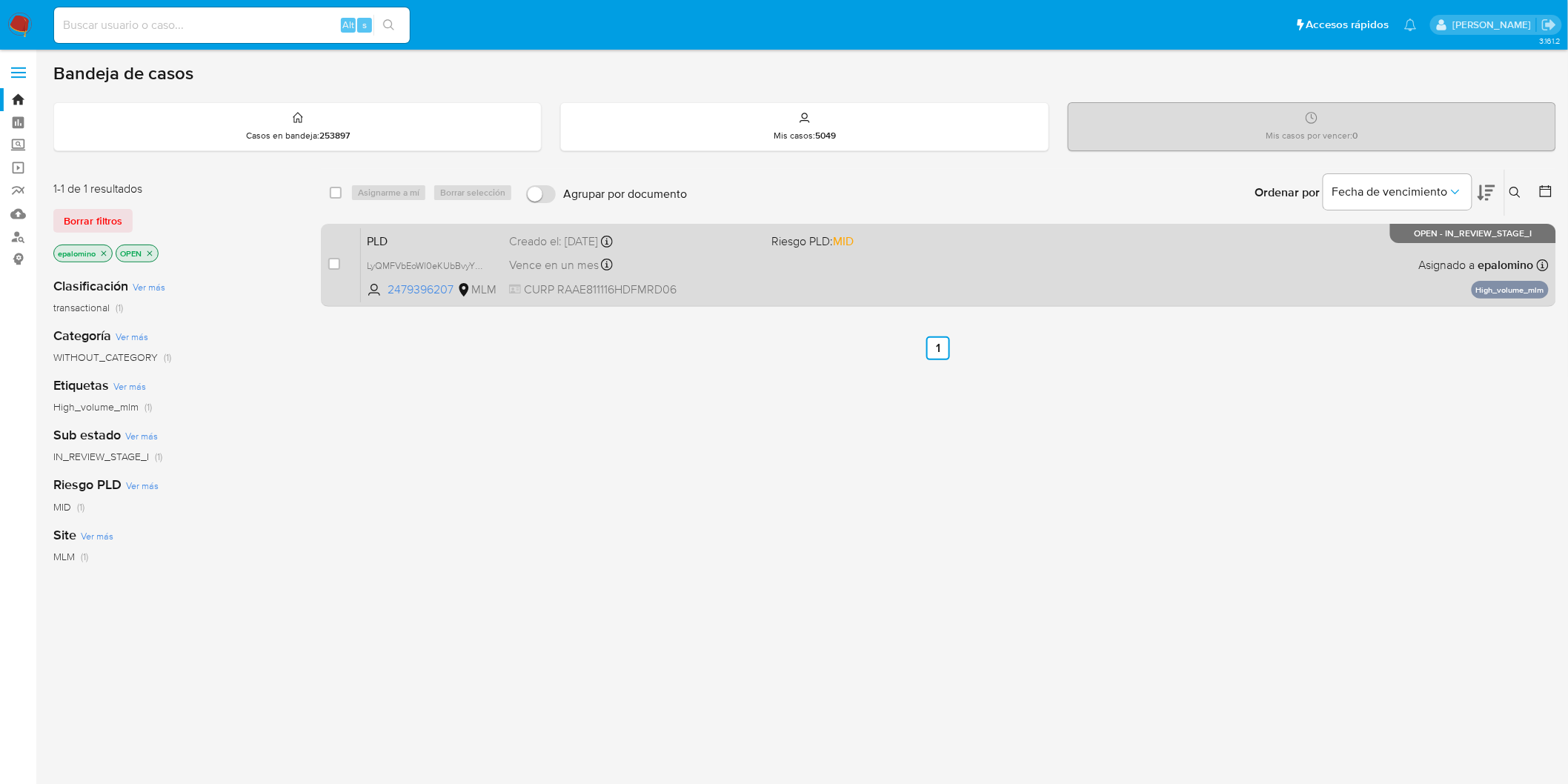
click at [380, 235] on span "PLD" at bounding box center [432, 240] width 131 height 19
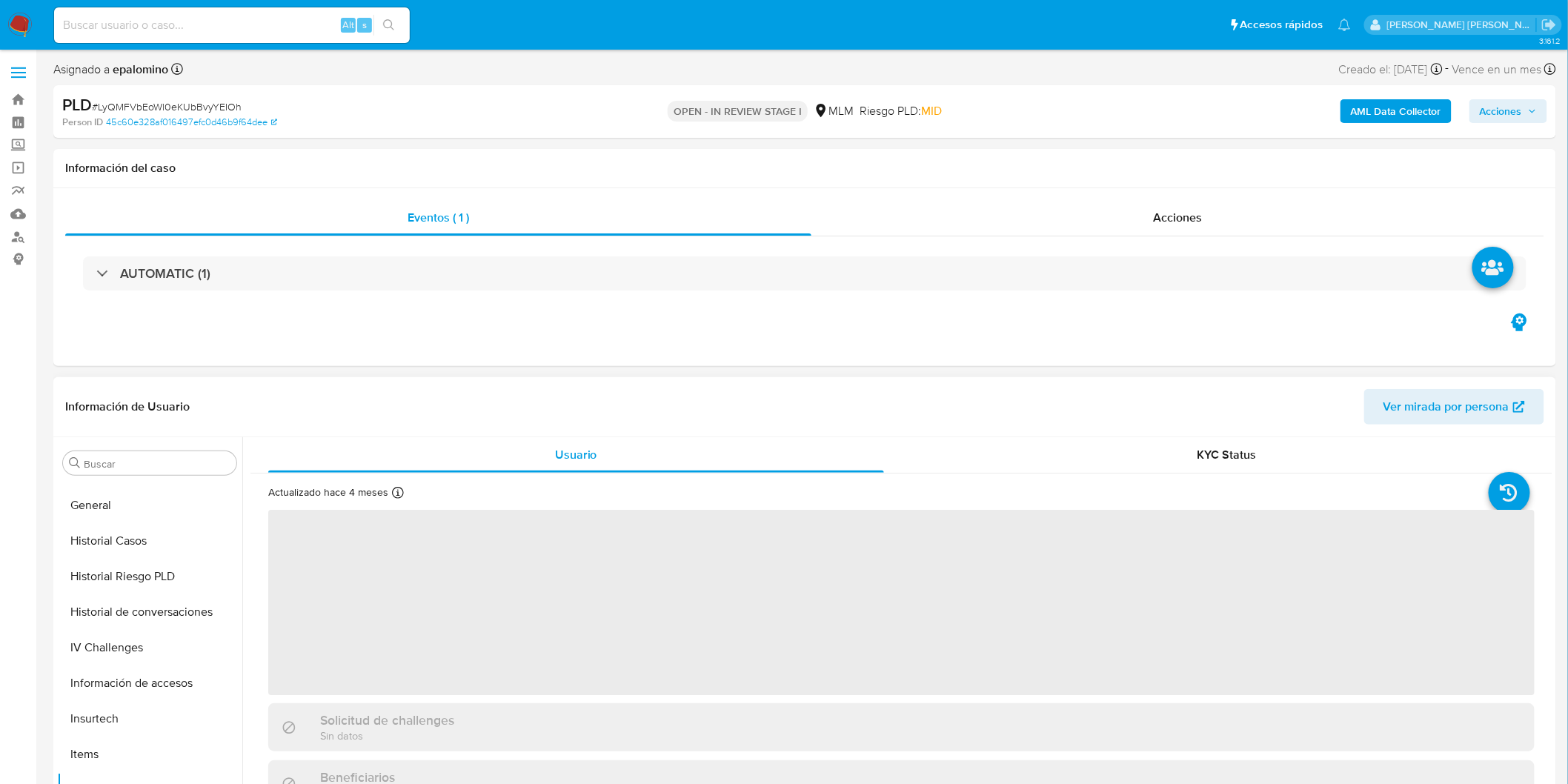
scroll to position [450, 0]
select select "10"
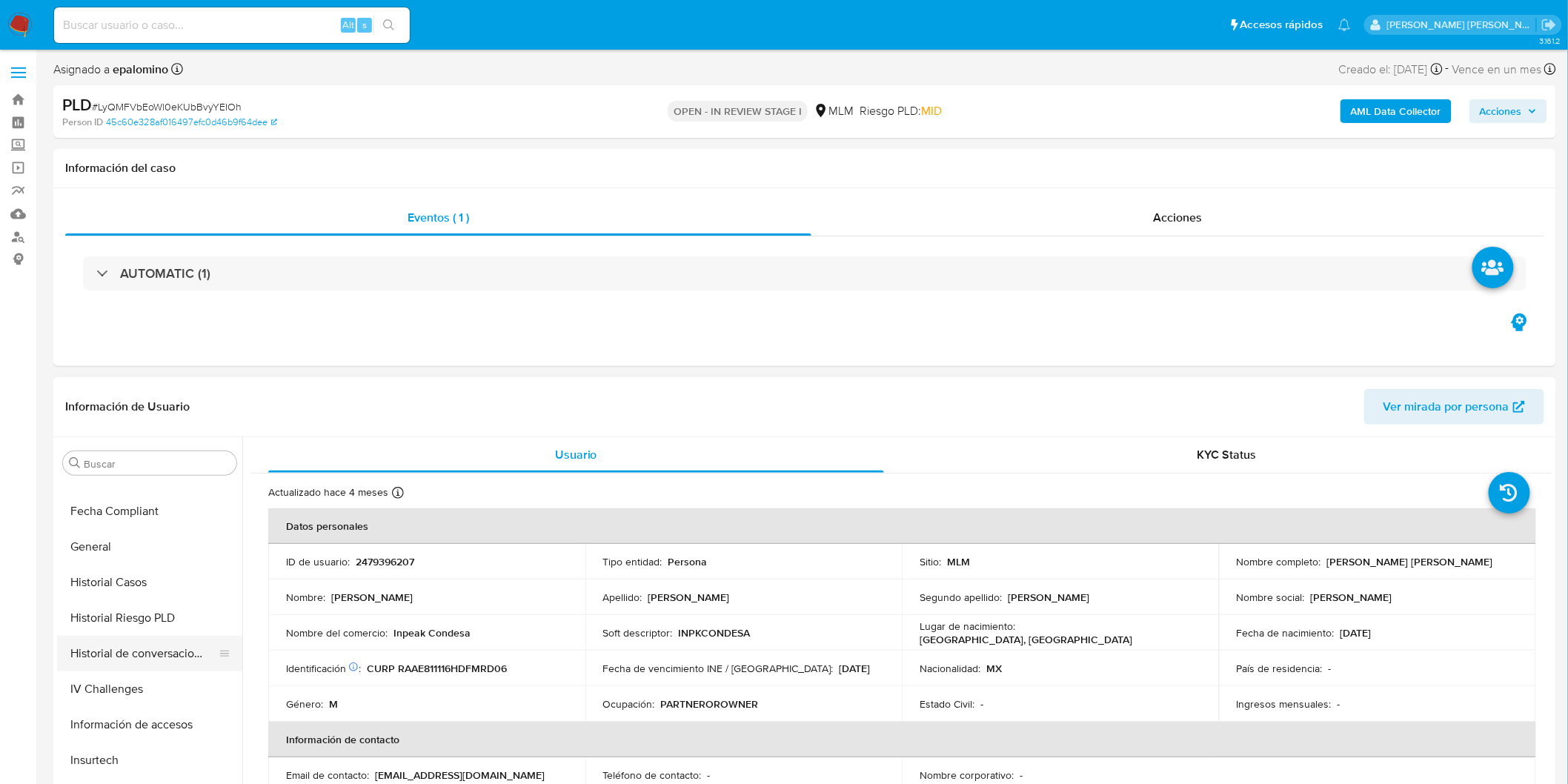
click at [163, 657] on button "Historial de conversaciones" at bounding box center [144, 653] width 174 height 35
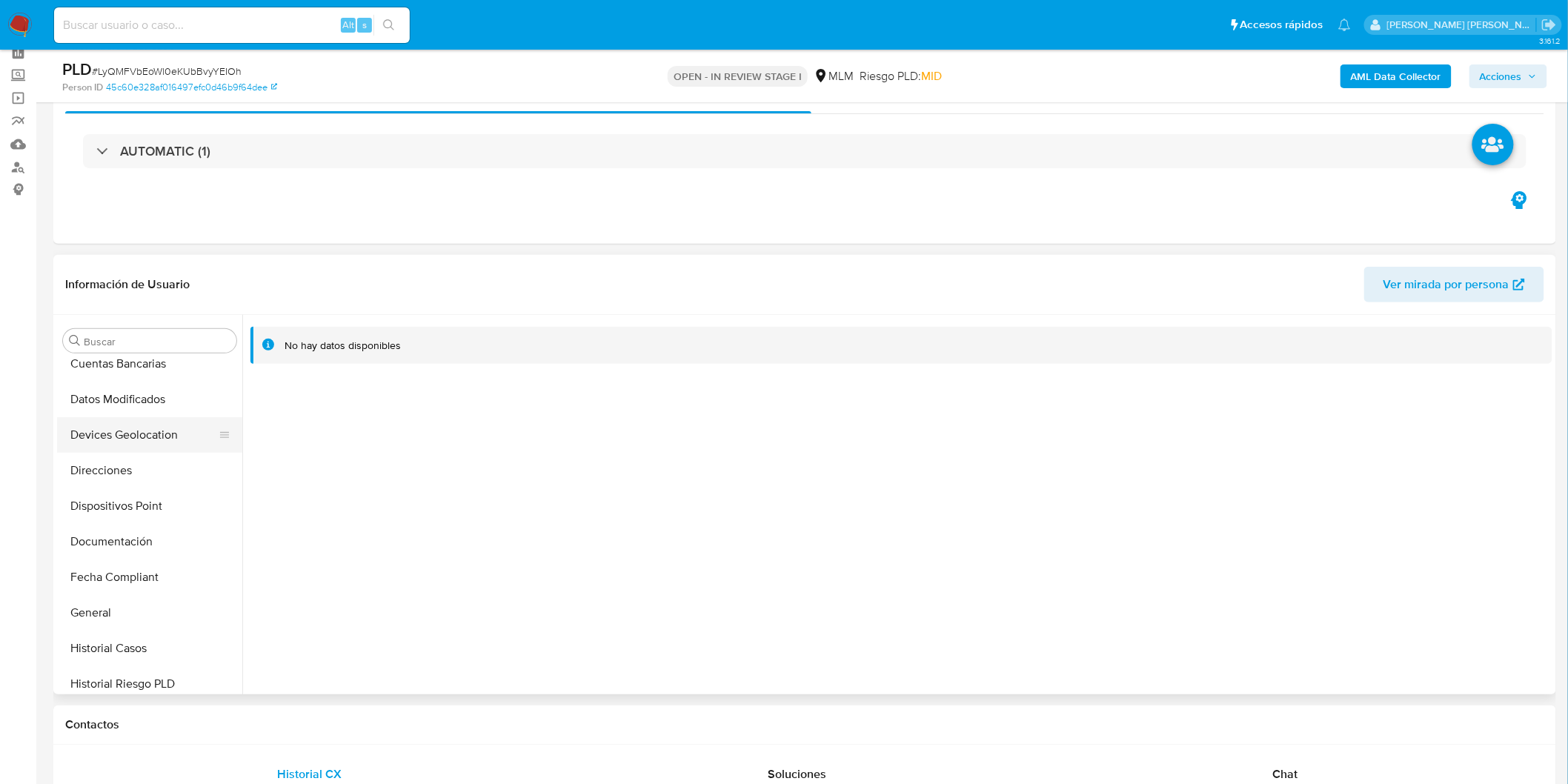
scroll to position [203, 0]
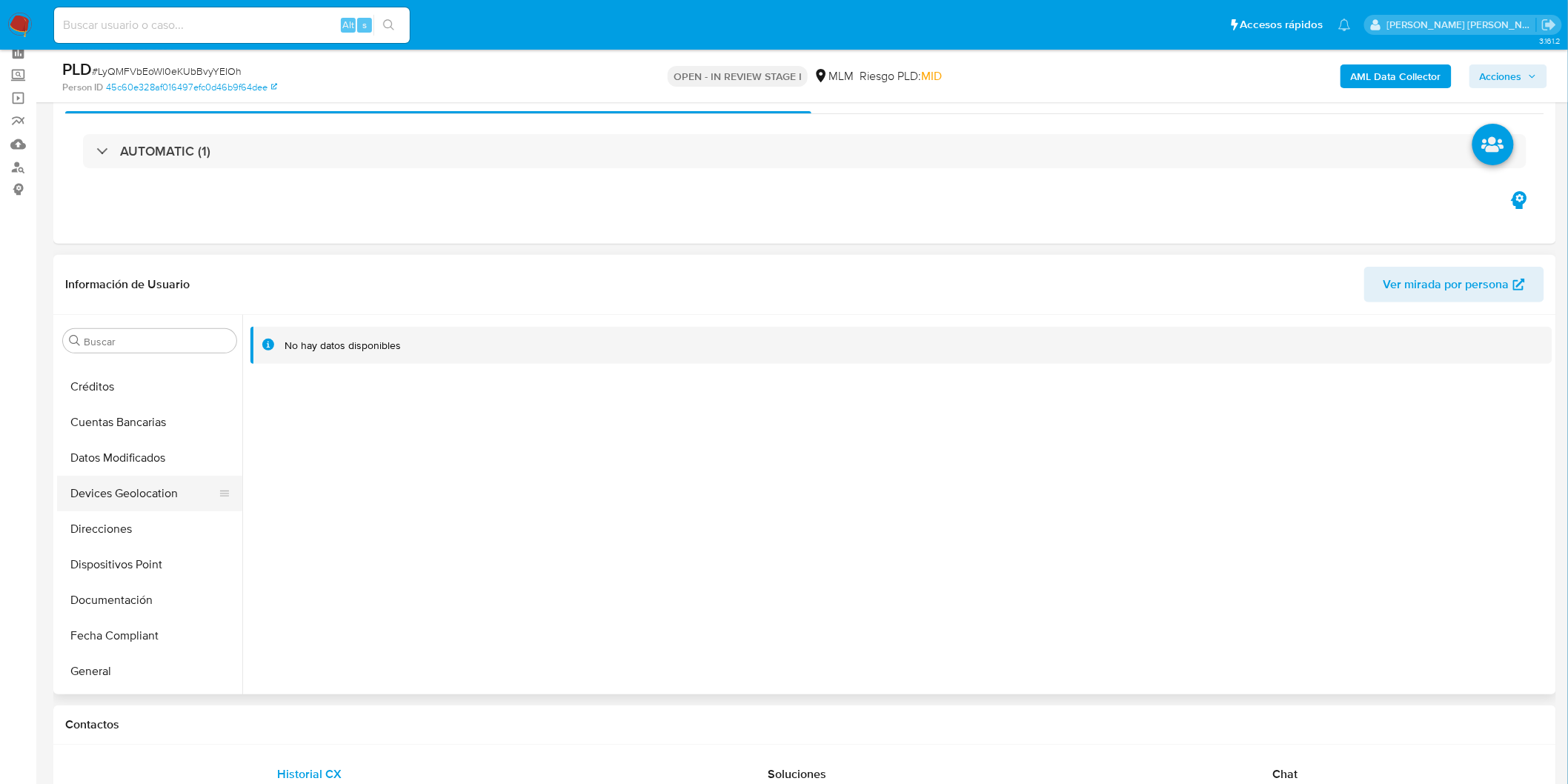
click at [163, 494] on button "Devices Geolocation" at bounding box center [144, 493] width 174 height 35
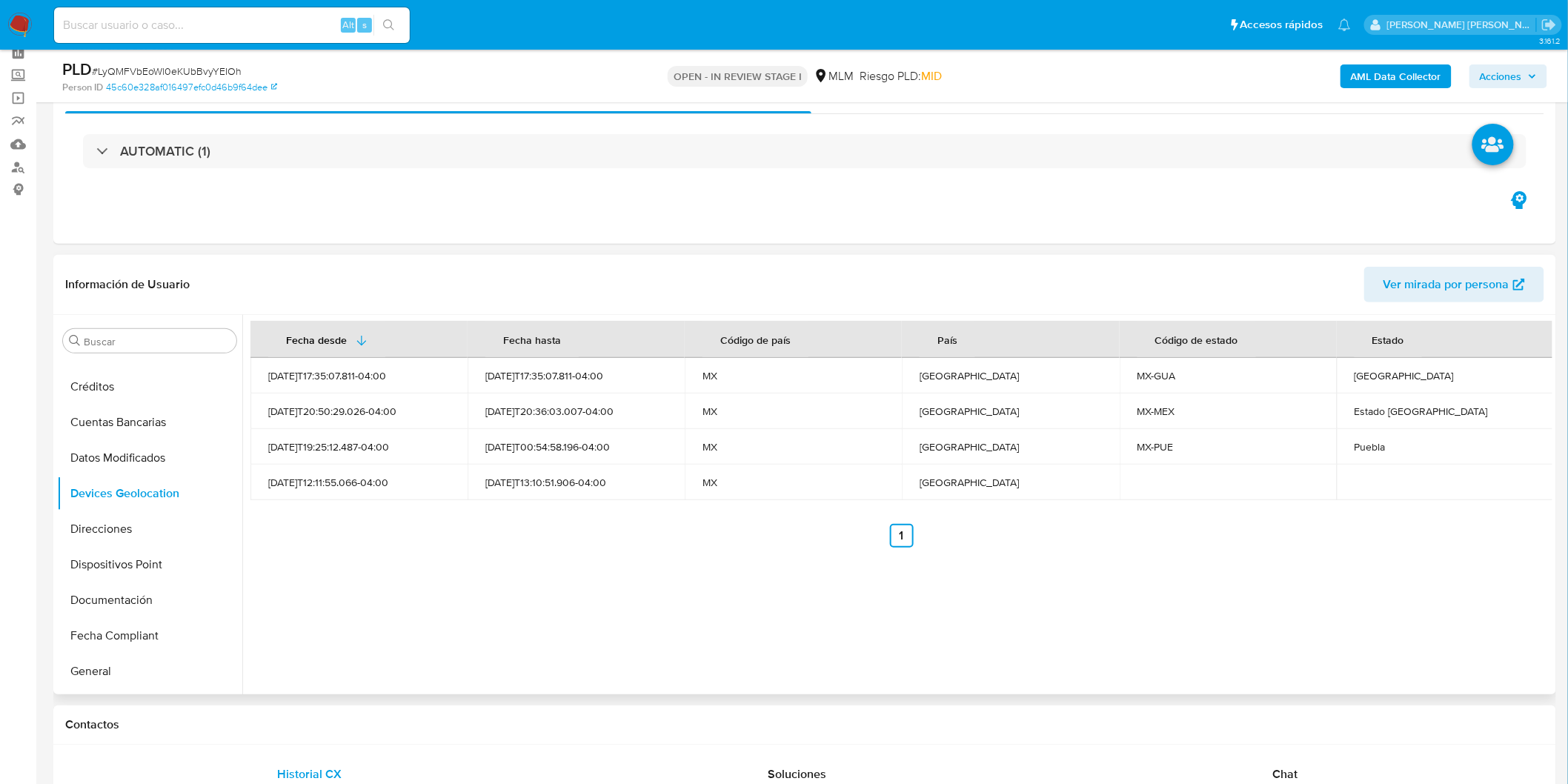
click at [487, 576] on div "Fecha desde Fecha hasta Código de país País Código de estado Estado 2025-09-17T…" at bounding box center [897, 504] width 1310 height 380
click at [1361, 378] on div "Guanajuato" at bounding box center [1445, 376] width 181 height 14
click at [1364, 383] on td "Guanajuato" at bounding box center [1445, 375] width 217 height 35
copy div "Guanajuato"
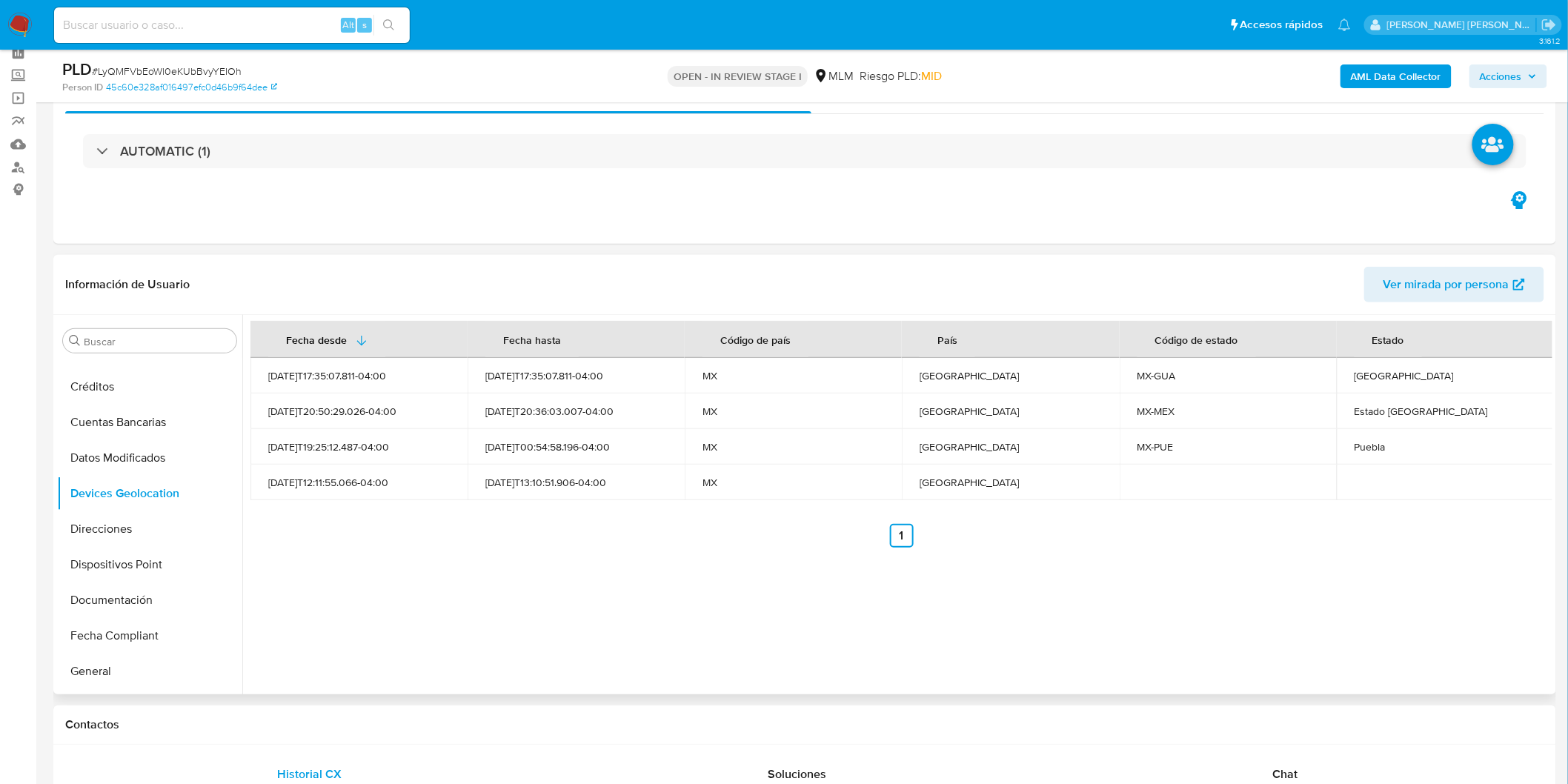
click at [1366, 449] on div "Puebla" at bounding box center [1445, 448] width 181 height 14
copy div "Puebla"
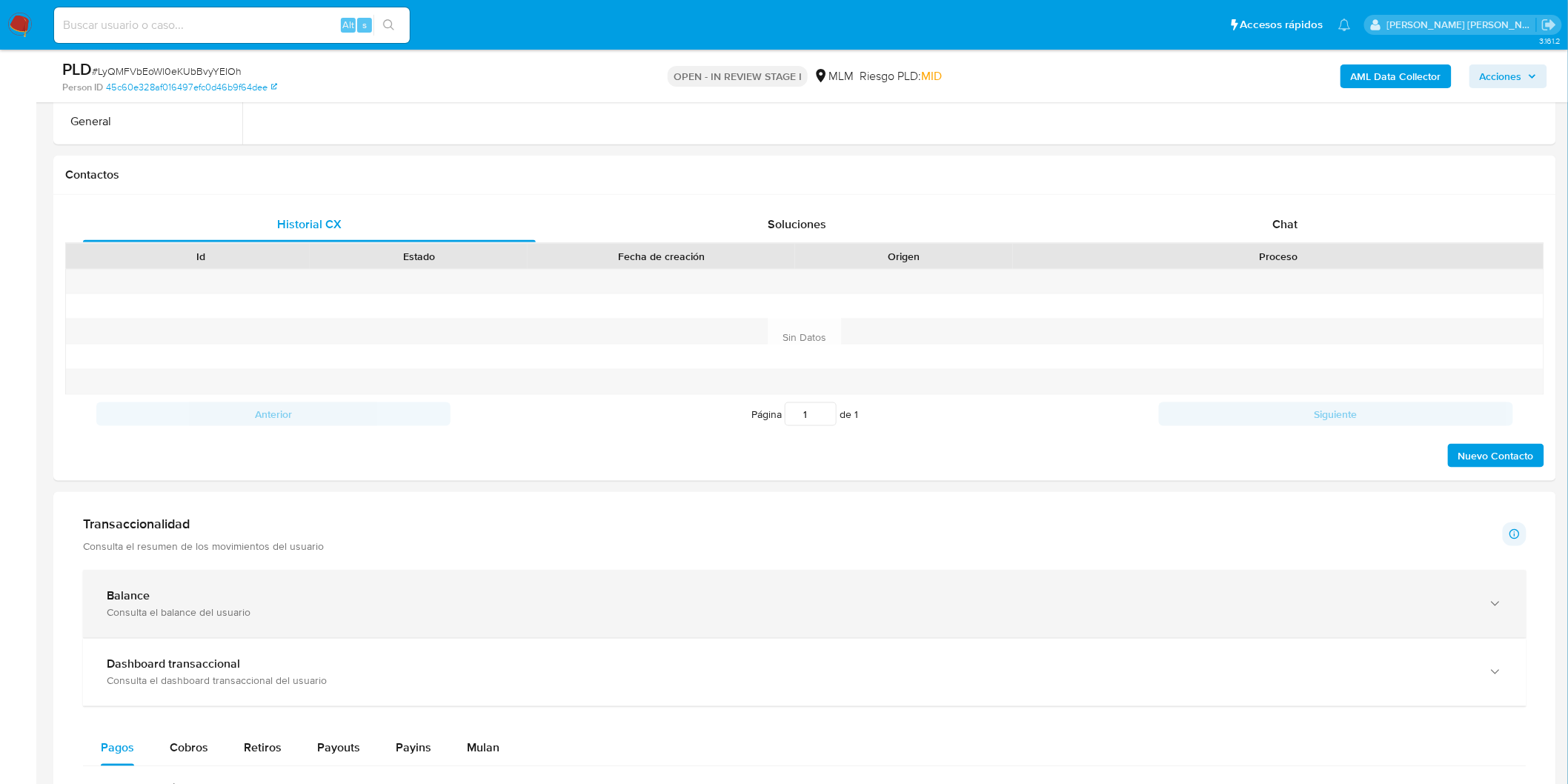
click at [200, 586] on div "Balance Consulta el balance del usuario" at bounding box center [804, 604] width 1443 height 67
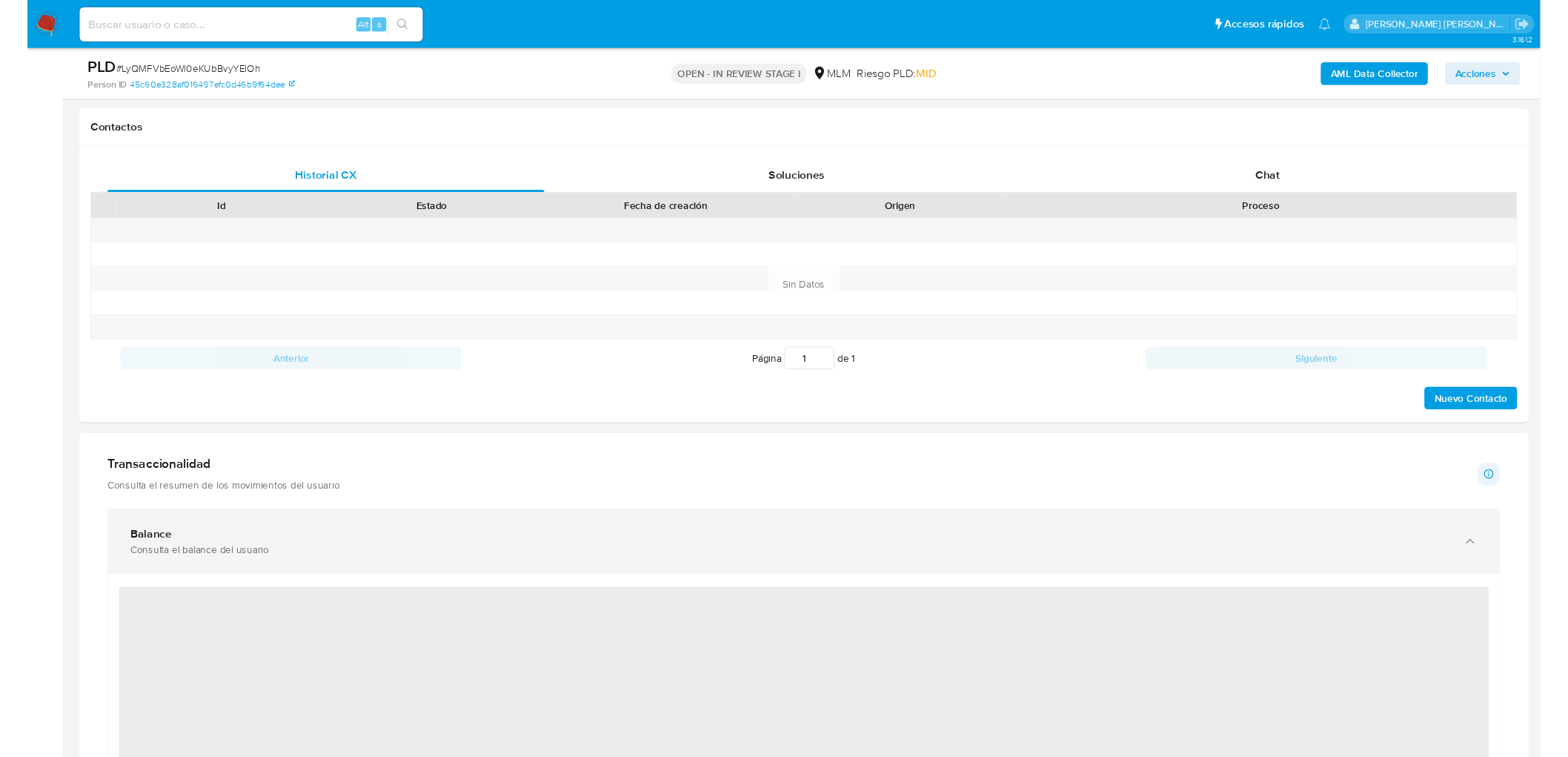
scroll to position [702, 0]
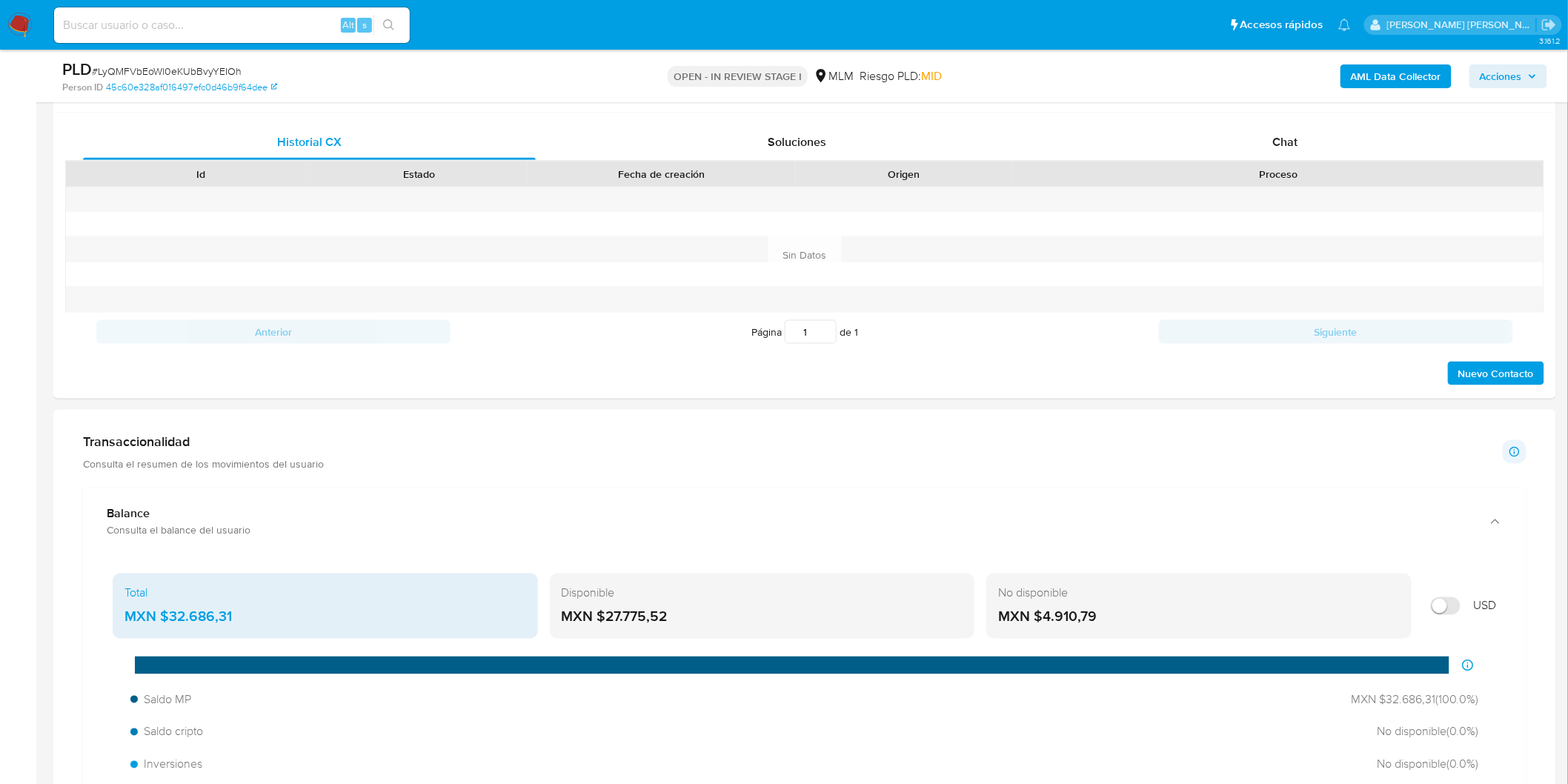
drag, startPoint x: 677, startPoint y: 614, endPoint x: 605, endPoint y: 620, distance: 72.2
click at [605, 619] on div "MXN $27.775,52" at bounding box center [762, 617] width 402 height 19
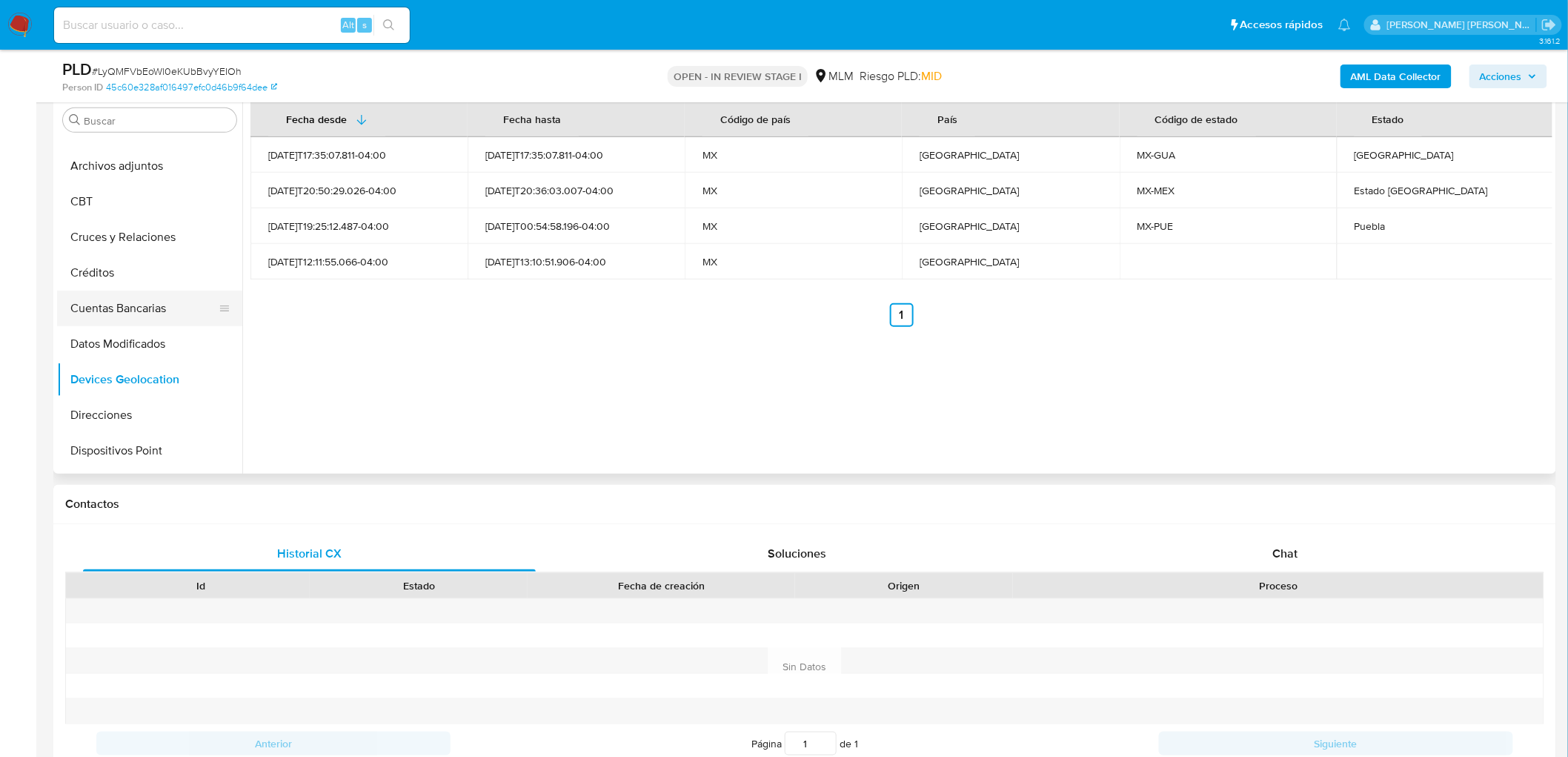
scroll to position [247, 0]
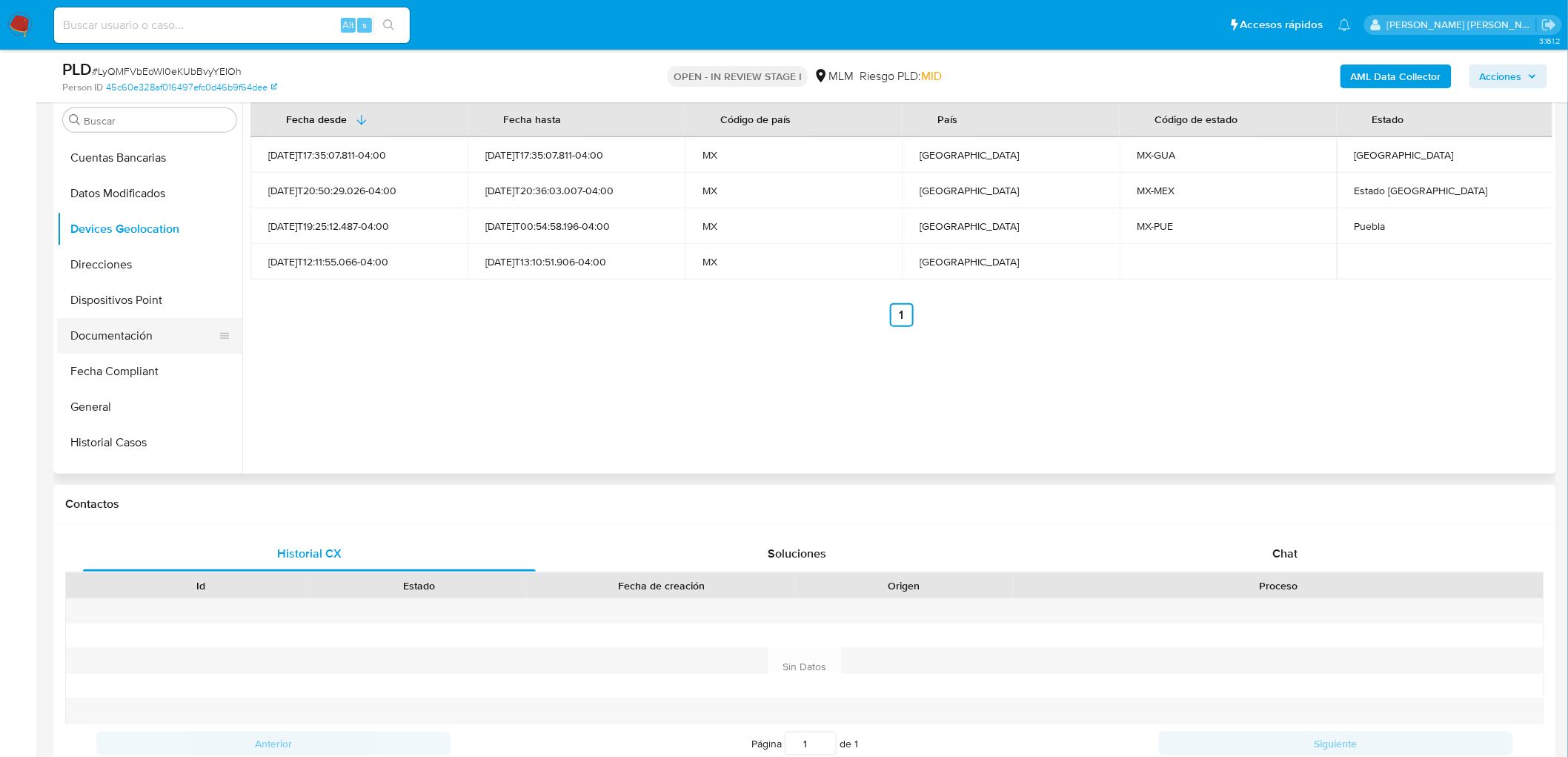
click at [161, 336] on button "Documentación" at bounding box center [144, 335] width 174 height 35
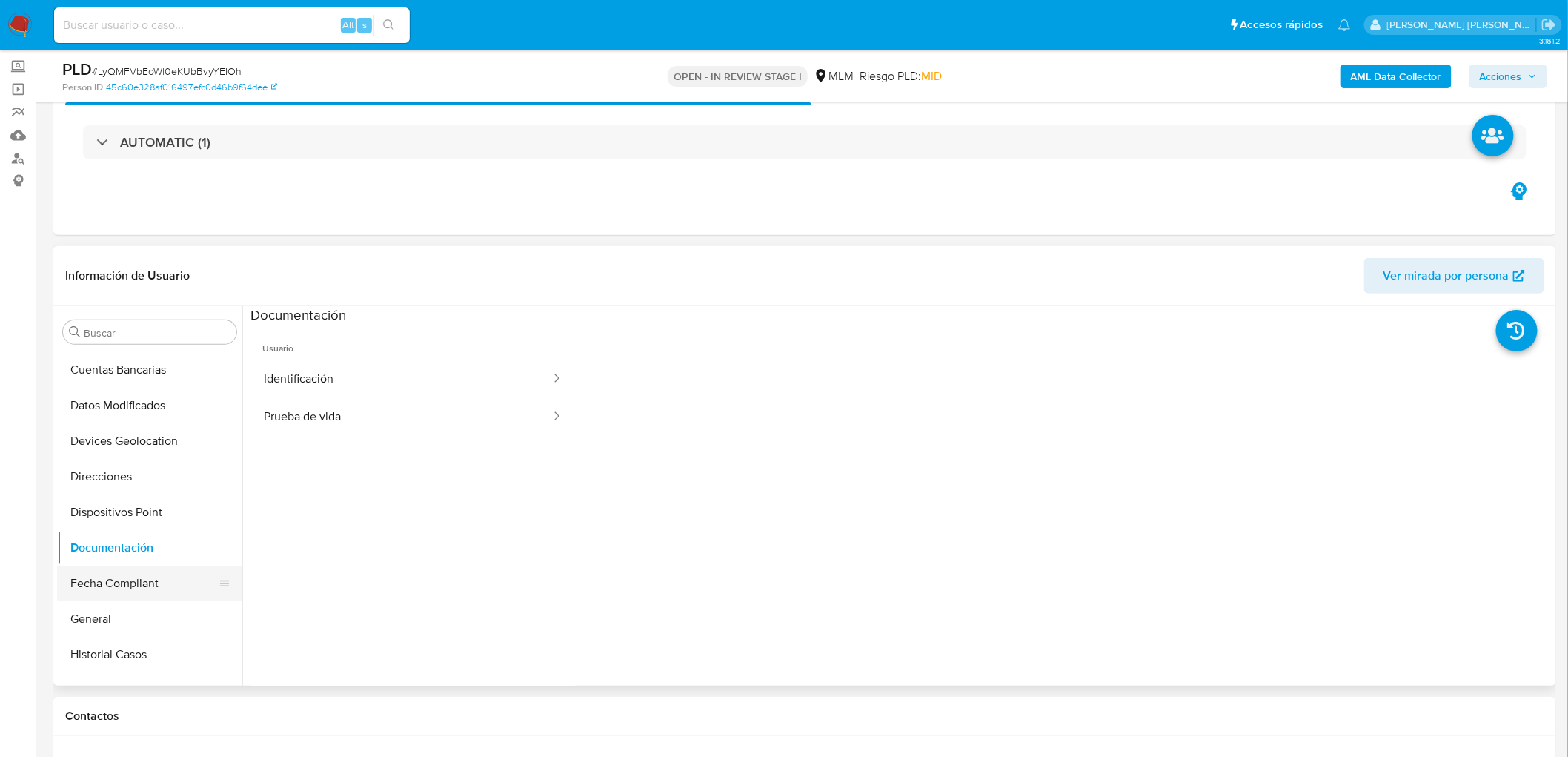
scroll to position [83, 0]
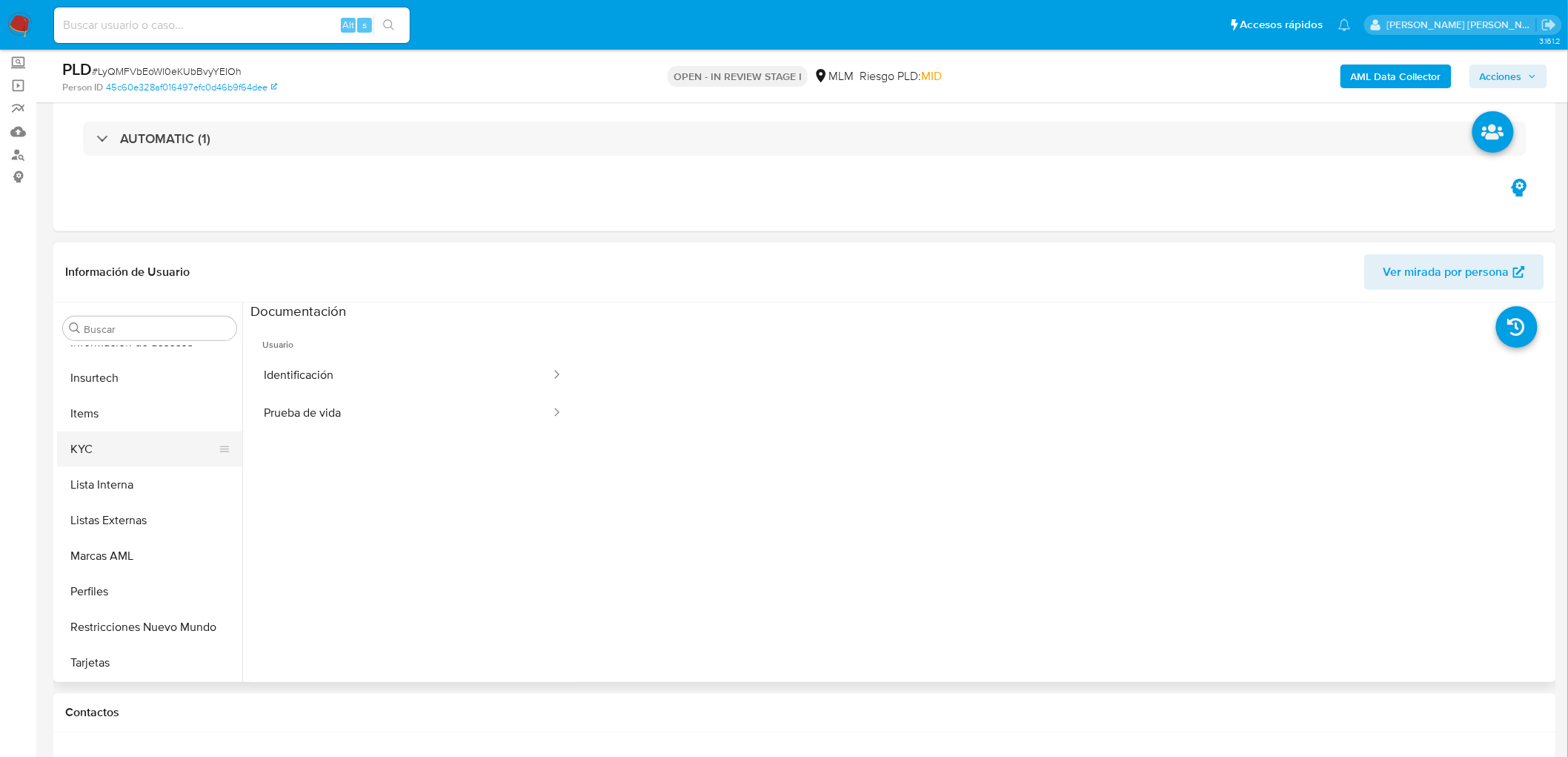
click at [115, 456] on button "KYC" at bounding box center [144, 448] width 174 height 35
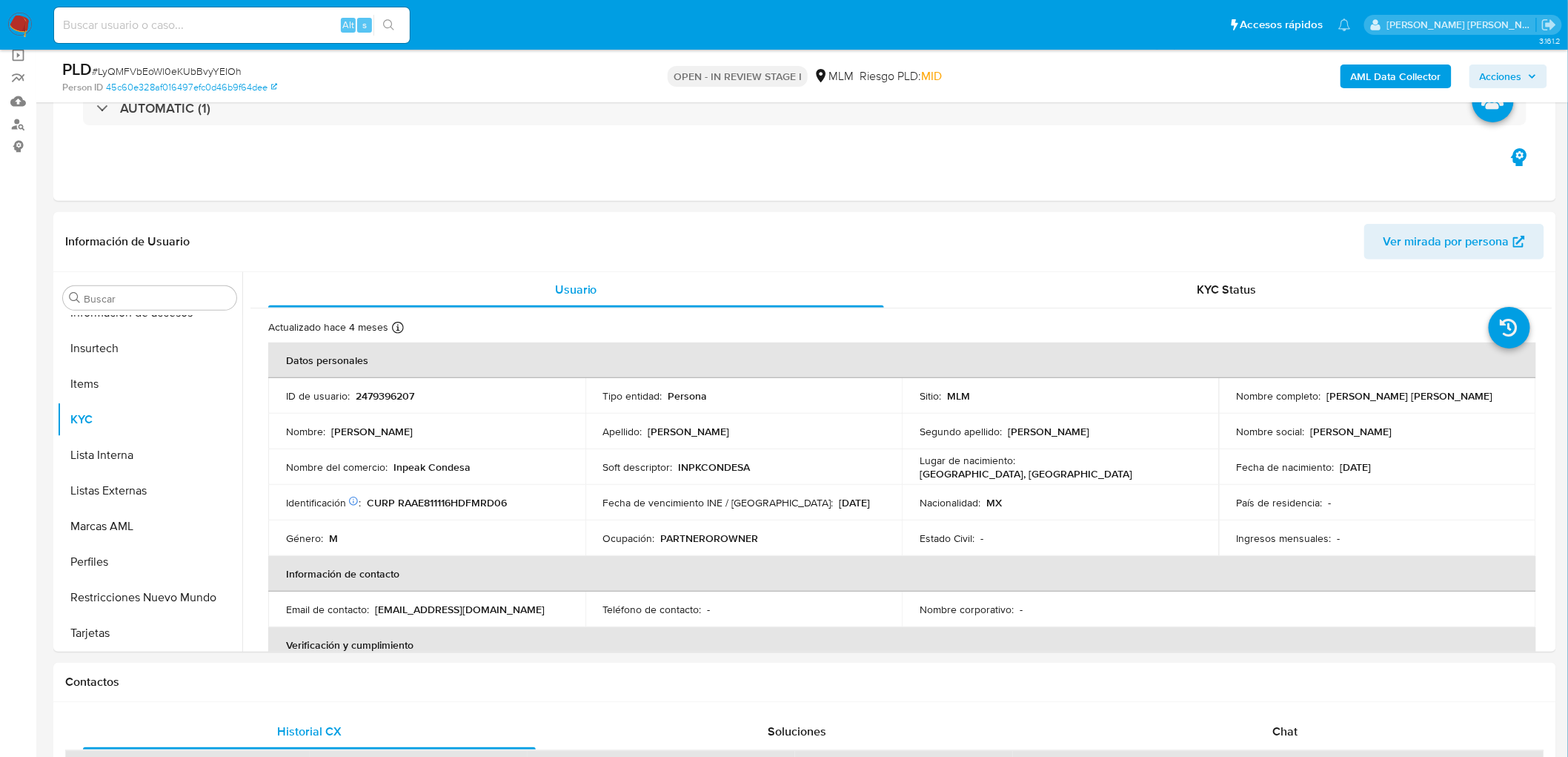
scroll to position [316, 0]
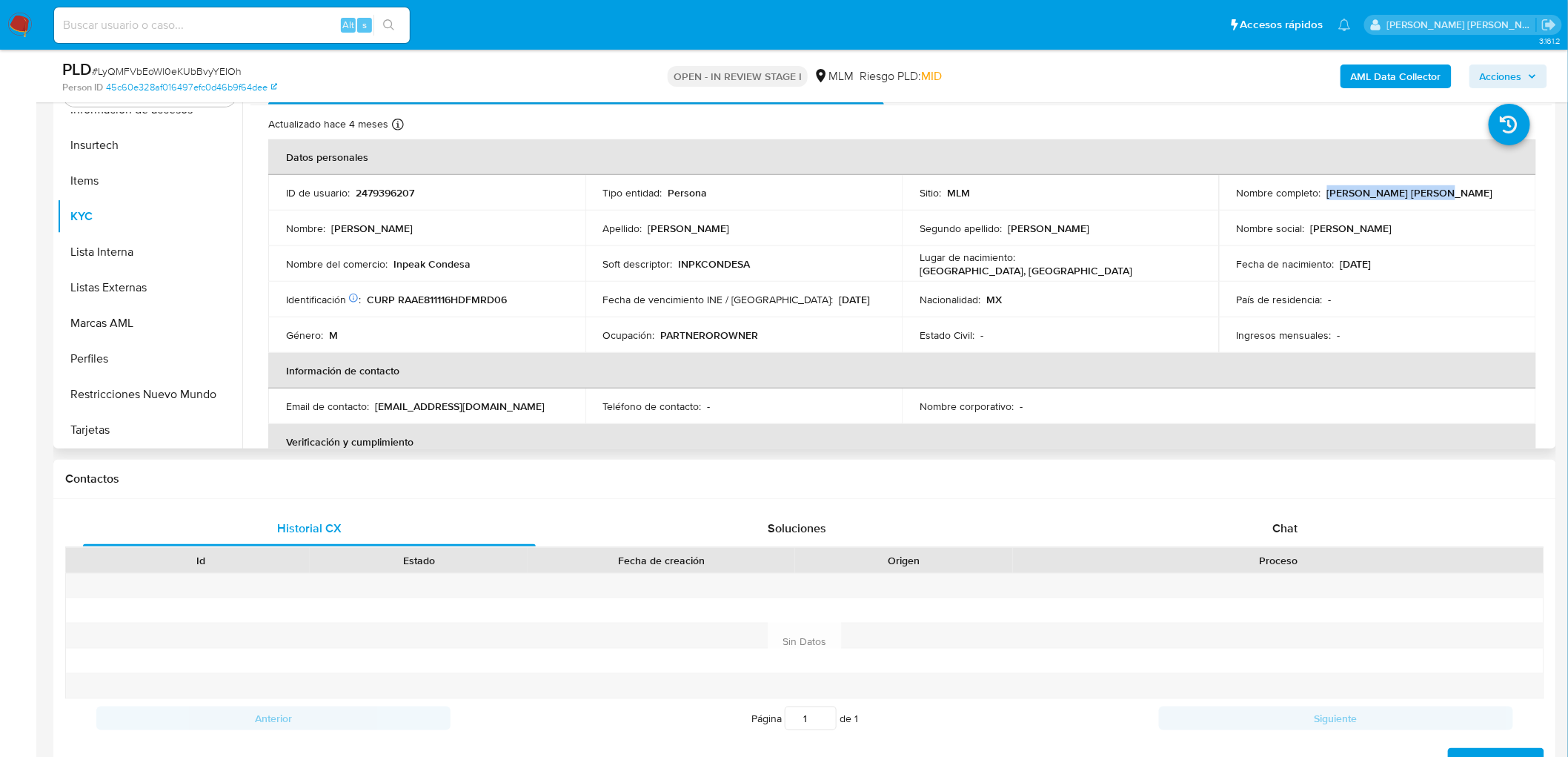
drag, startPoint x: 1399, startPoint y: 190, endPoint x: 1321, endPoint y: 188, distance: 78.0
click at [1321, 188] on div "Nombre completo : Edgar Ramos Arredondo" at bounding box center [1377, 193] width 281 height 14
copy p "[PERSON_NAME] [PERSON_NAME]"
click at [425, 747] on div "Nuevo Contacto" at bounding box center [805, 754] width 1479 height 35
click at [726, 432] on th "Verificación y cumplimiento" at bounding box center [902, 441] width 1268 height 35
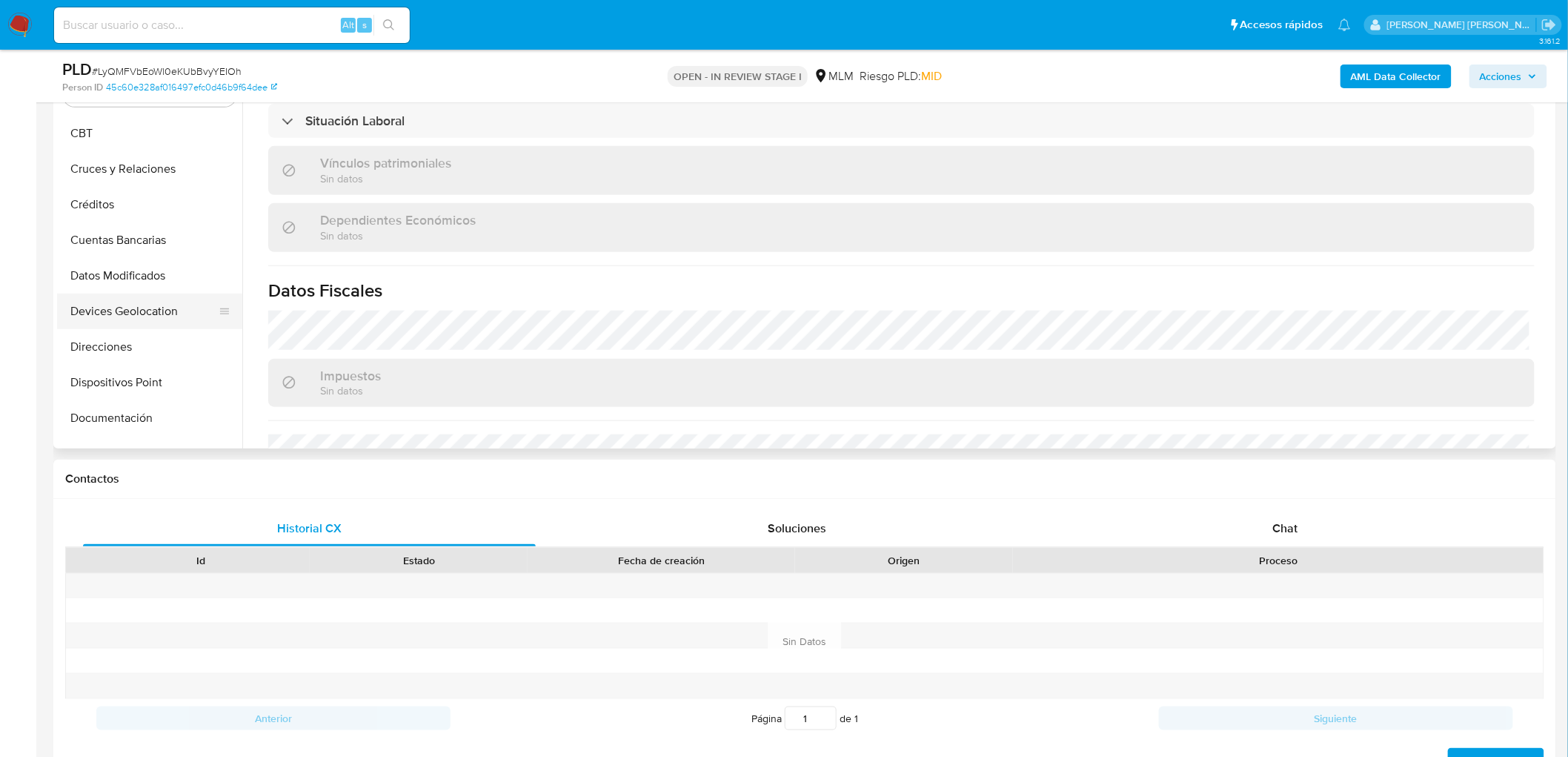
scroll to position [0, 0]
click at [157, 300] on button "Cruces y Relaciones" at bounding box center [144, 308] width 174 height 35
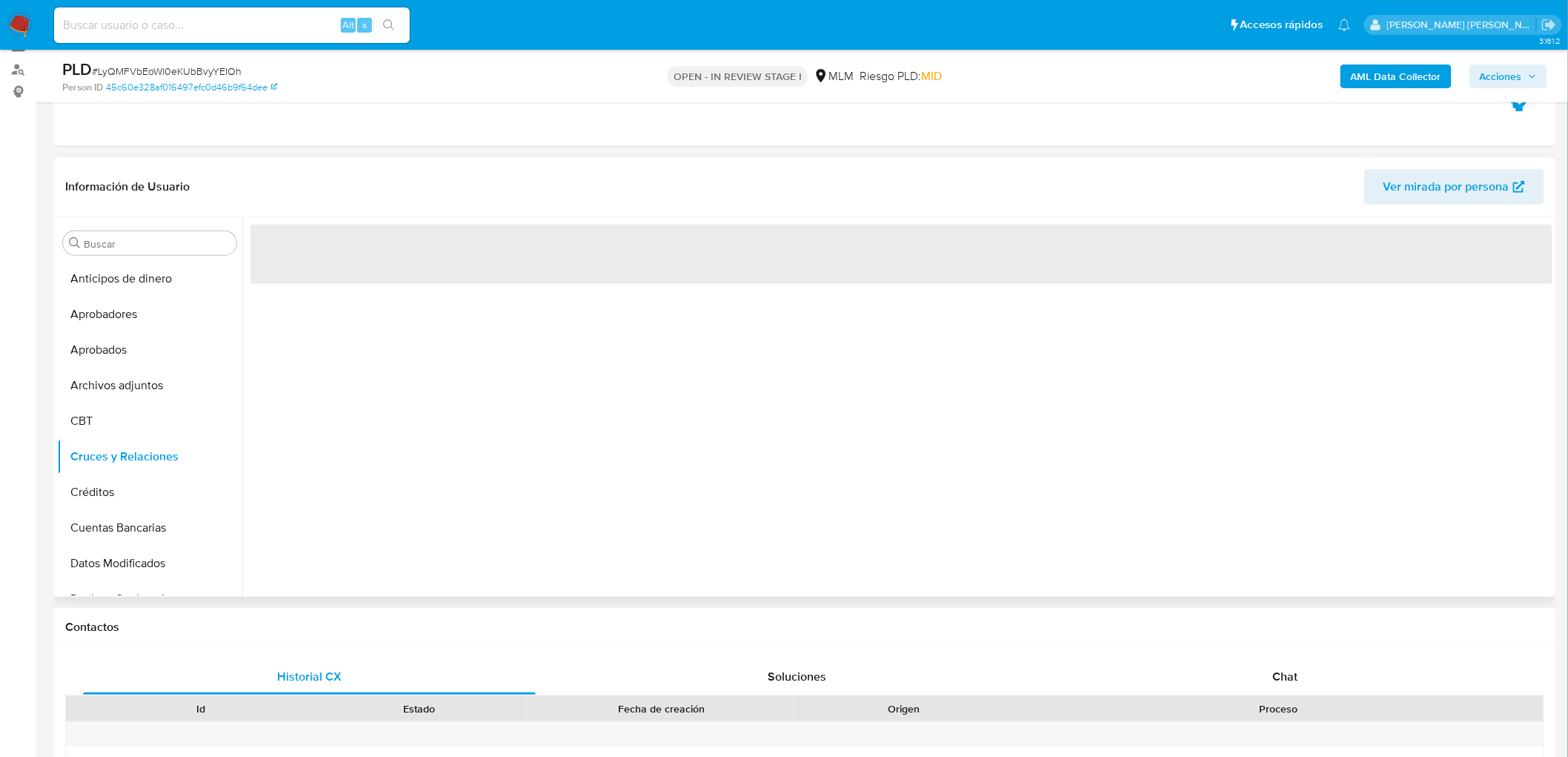
scroll to position [151, 0]
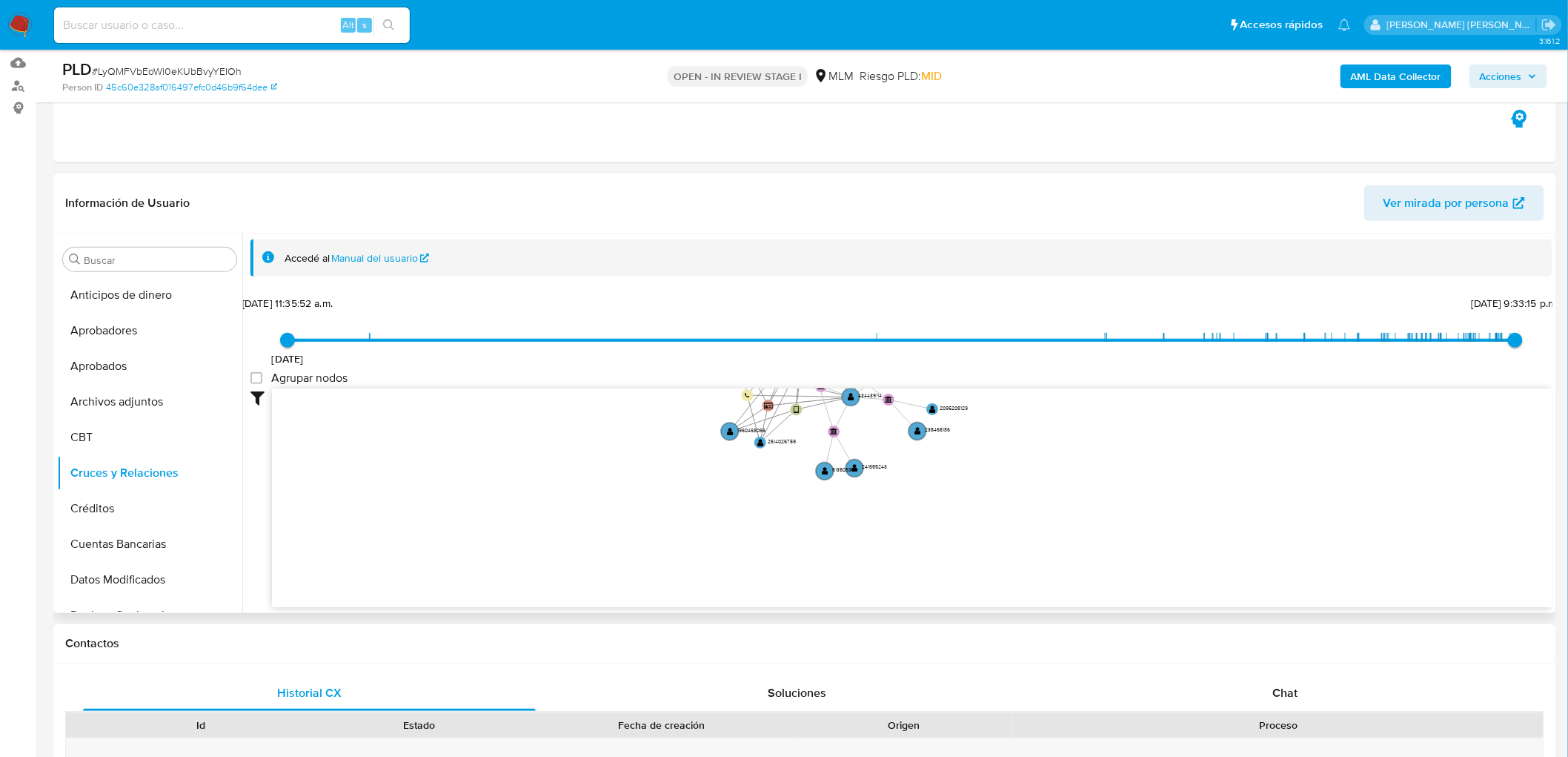
drag, startPoint x: 524, startPoint y: 458, endPoint x: 569, endPoint y: 200, distance: 261.9
click at [606, 289] on div "Accedé al Manual del usuario 3/5/2021 3/5/2021, 11:35:52 a.m. 6/10/2025, 9:33:1…" at bounding box center [901, 450] width 1302 height 422
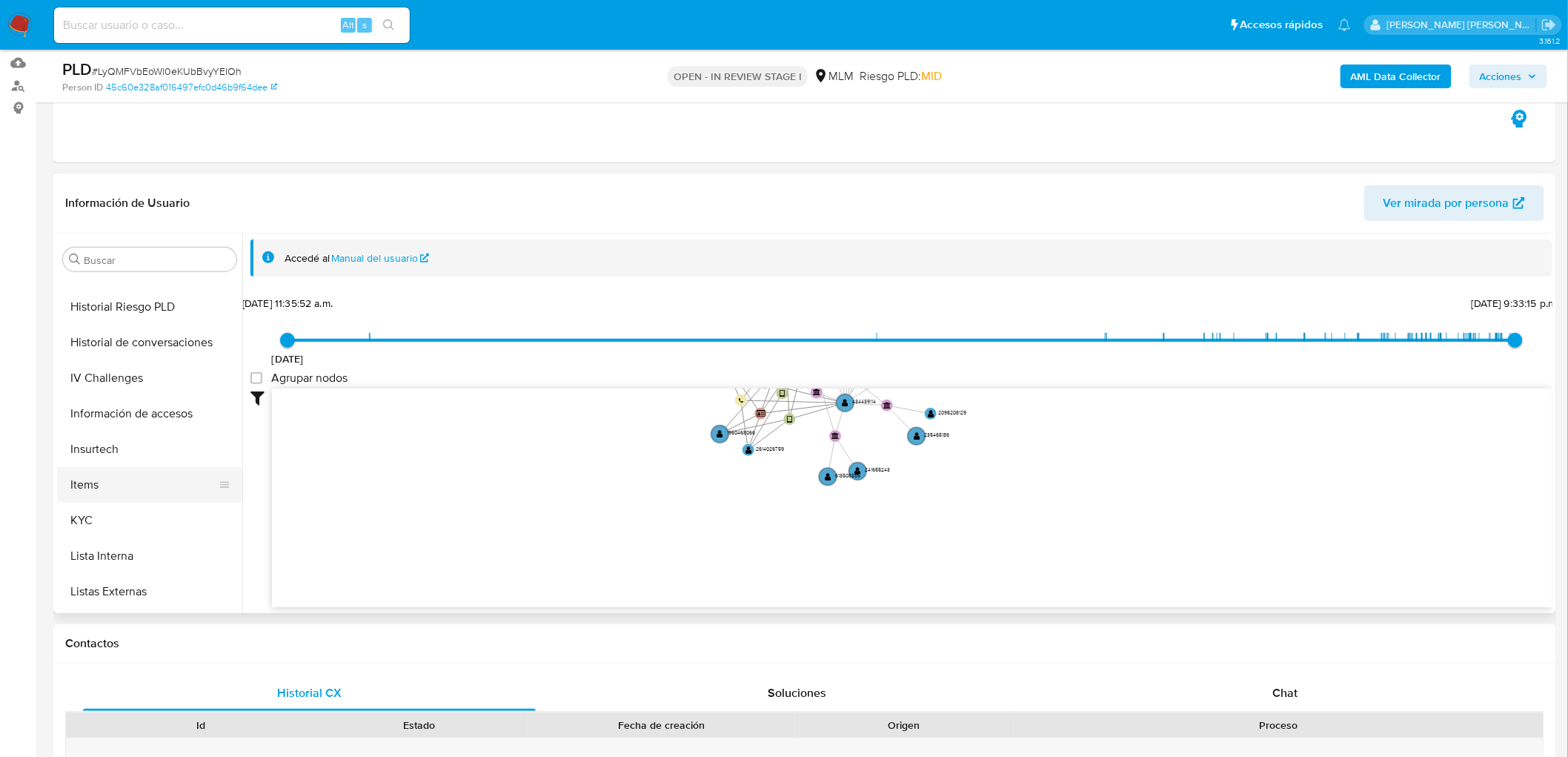
scroll to position [575, 0]
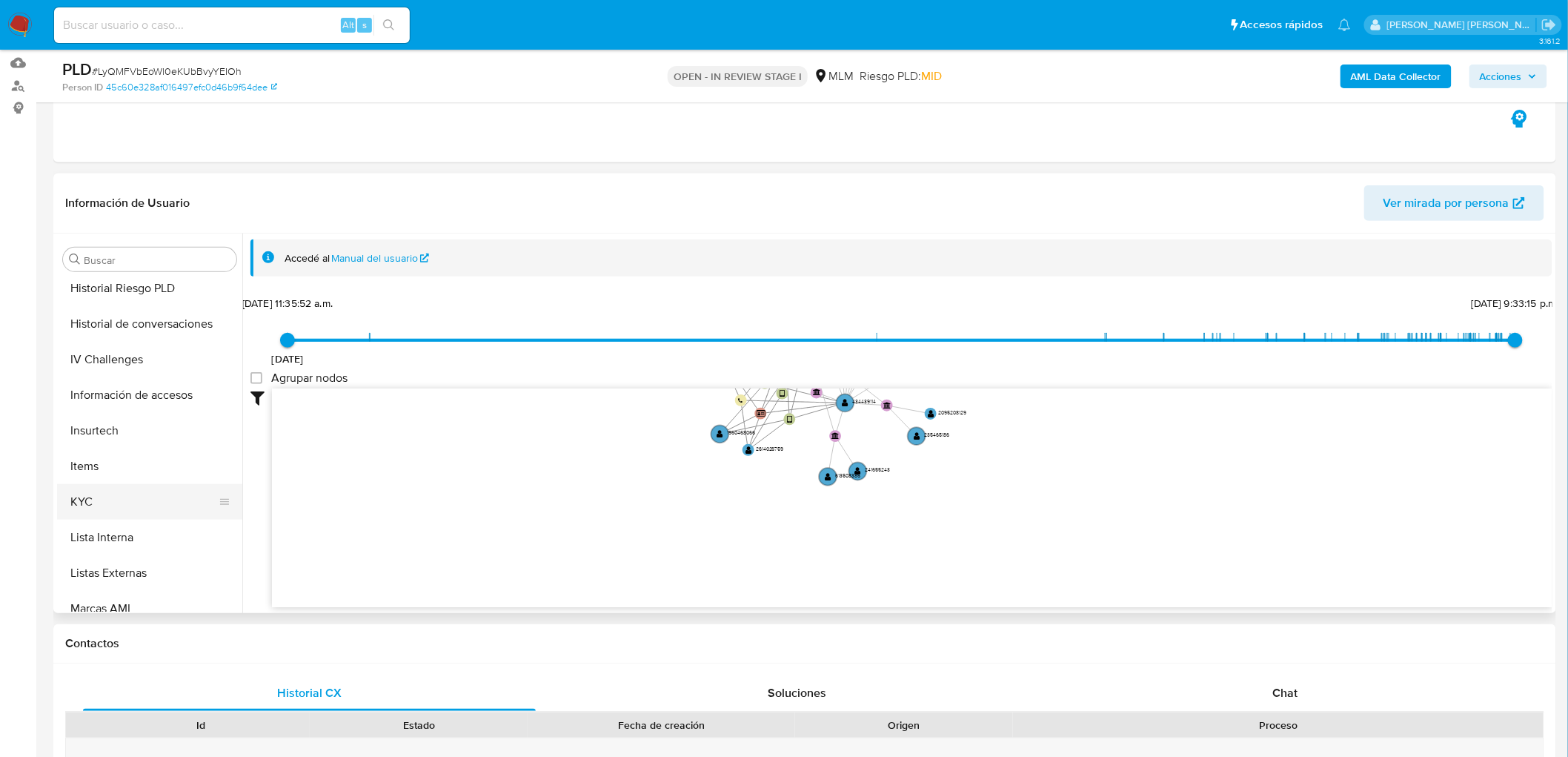
click at [96, 504] on button "KYC" at bounding box center [144, 502] width 174 height 35
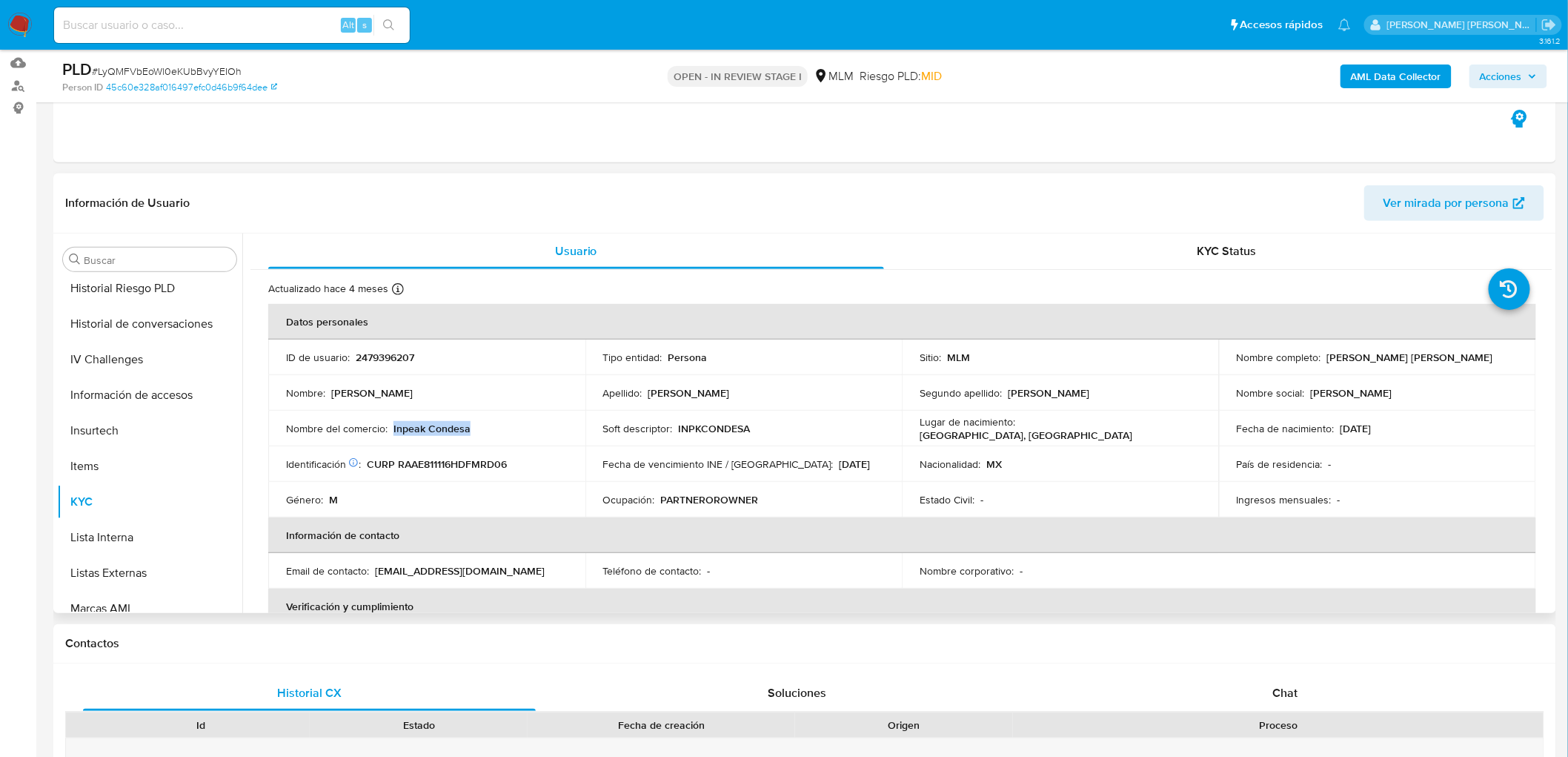
drag, startPoint x: 480, startPoint y: 432, endPoint x: 390, endPoint y: 431, distance: 90.0
click at [390, 431] on div "Nombre del comercio : Inpeak Condesa" at bounding box center [427, 428] width 281 height 14
copy p "Inpeak Condesa"
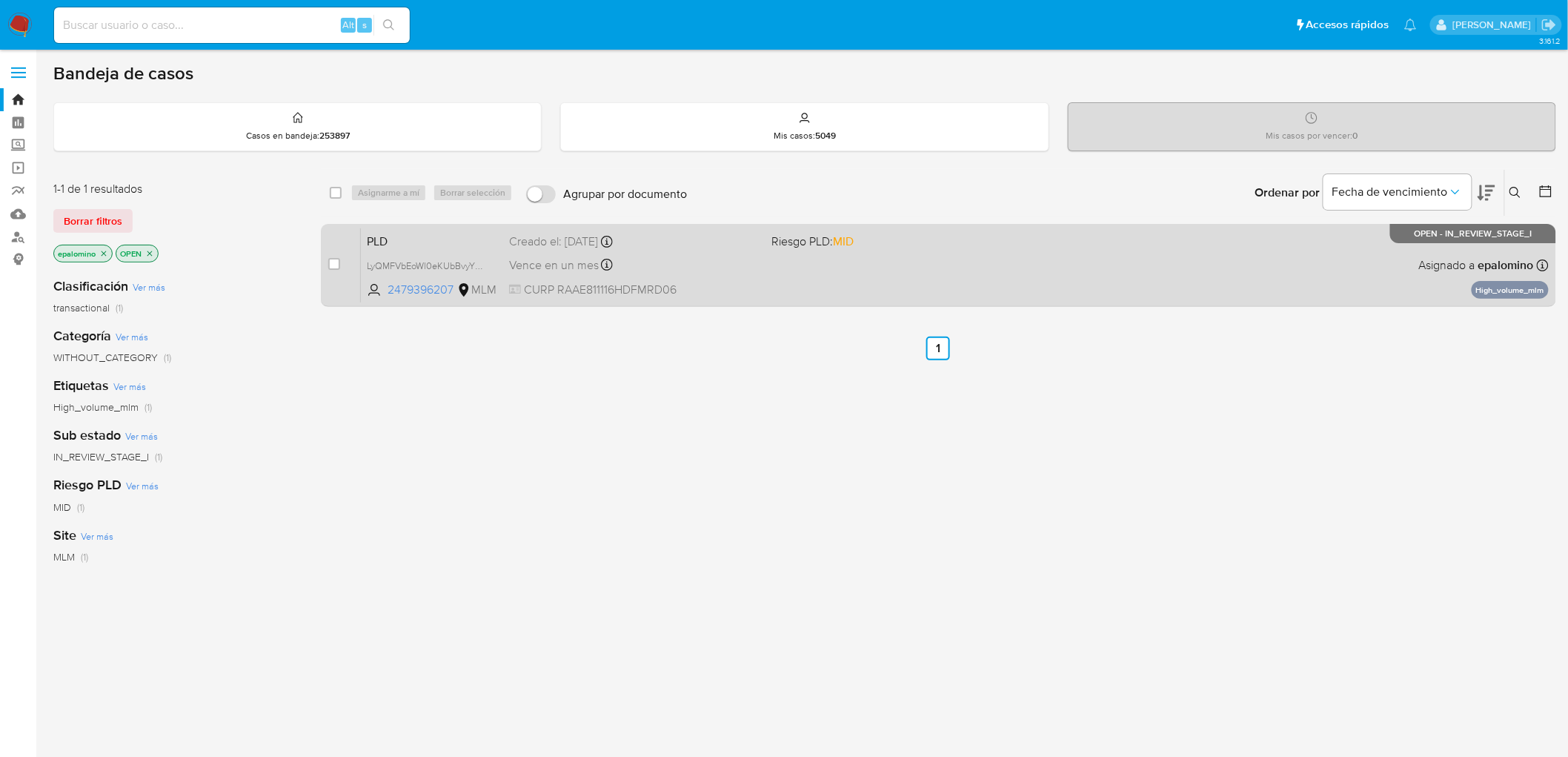
click at [387, 228] on div "PLD LyQMFVbEoWl0eKUbBvyYEIOh 2479396207 MLM Riesgo PLD: MID Creado el: [DATE] C…" at bounding box center [955, 264] width 1188 height 75
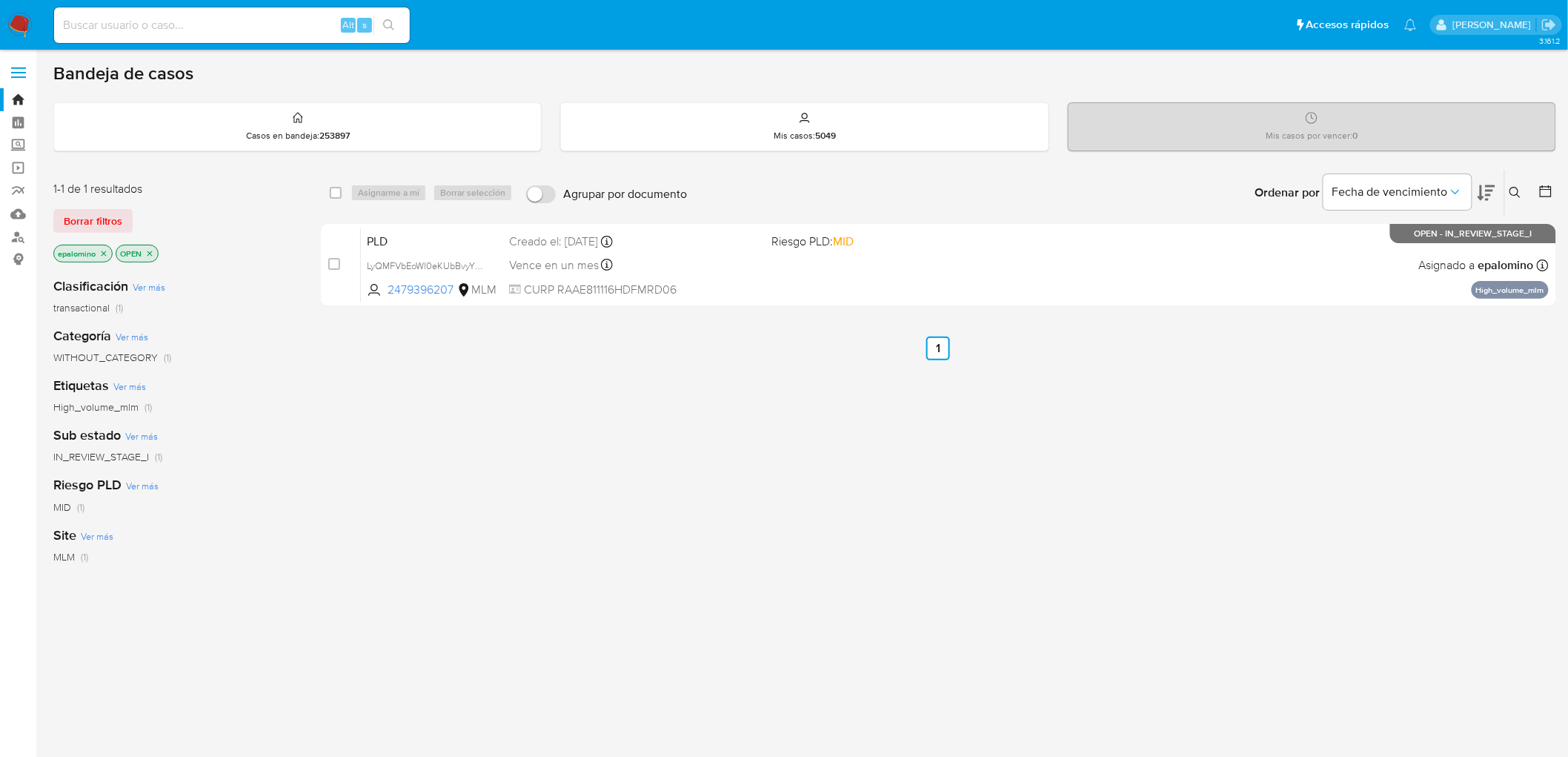
click at [19, 15] on img at bounding box center [20, 25] width 25 height 25
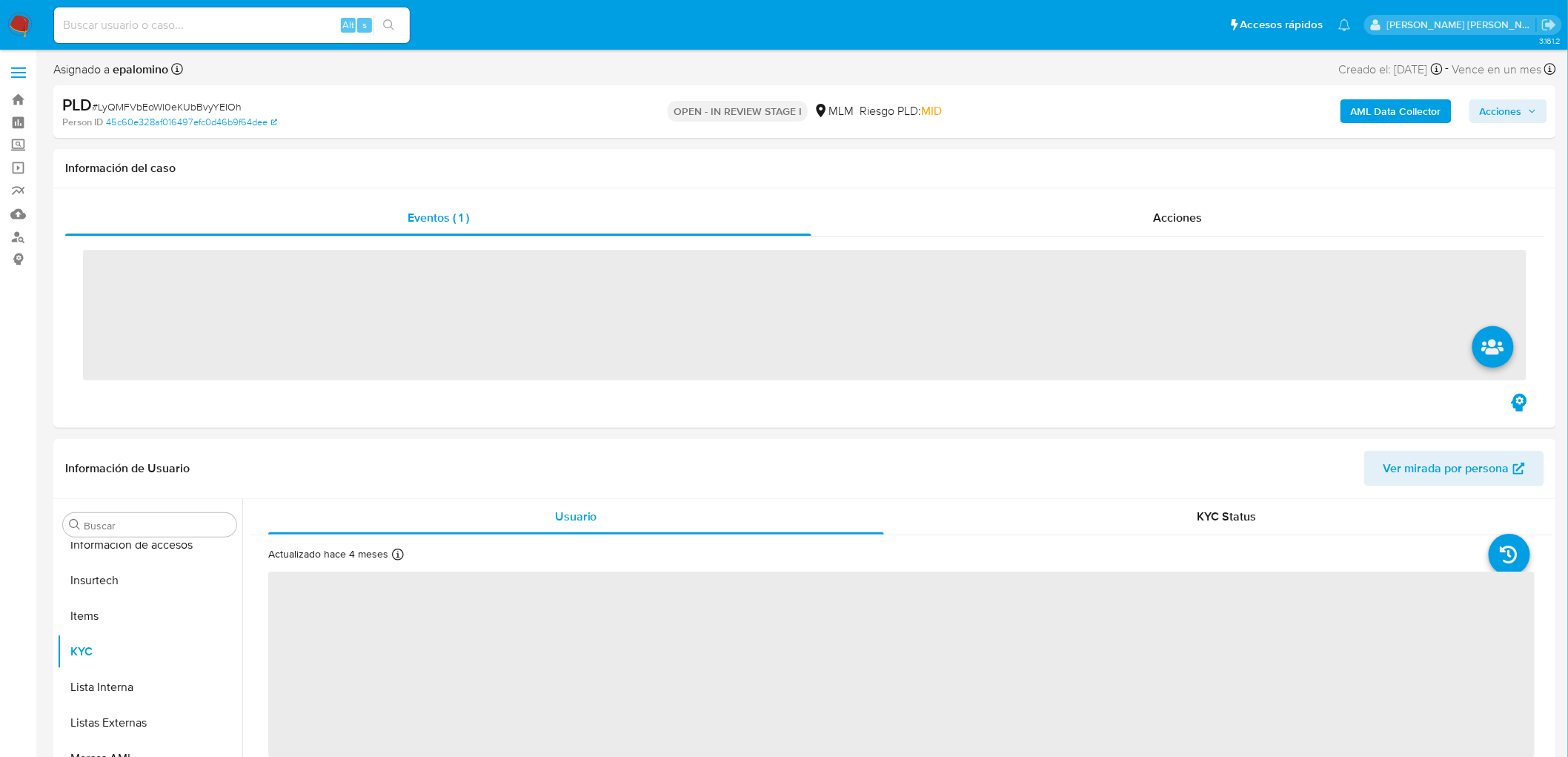
scroll to position [697, 0]
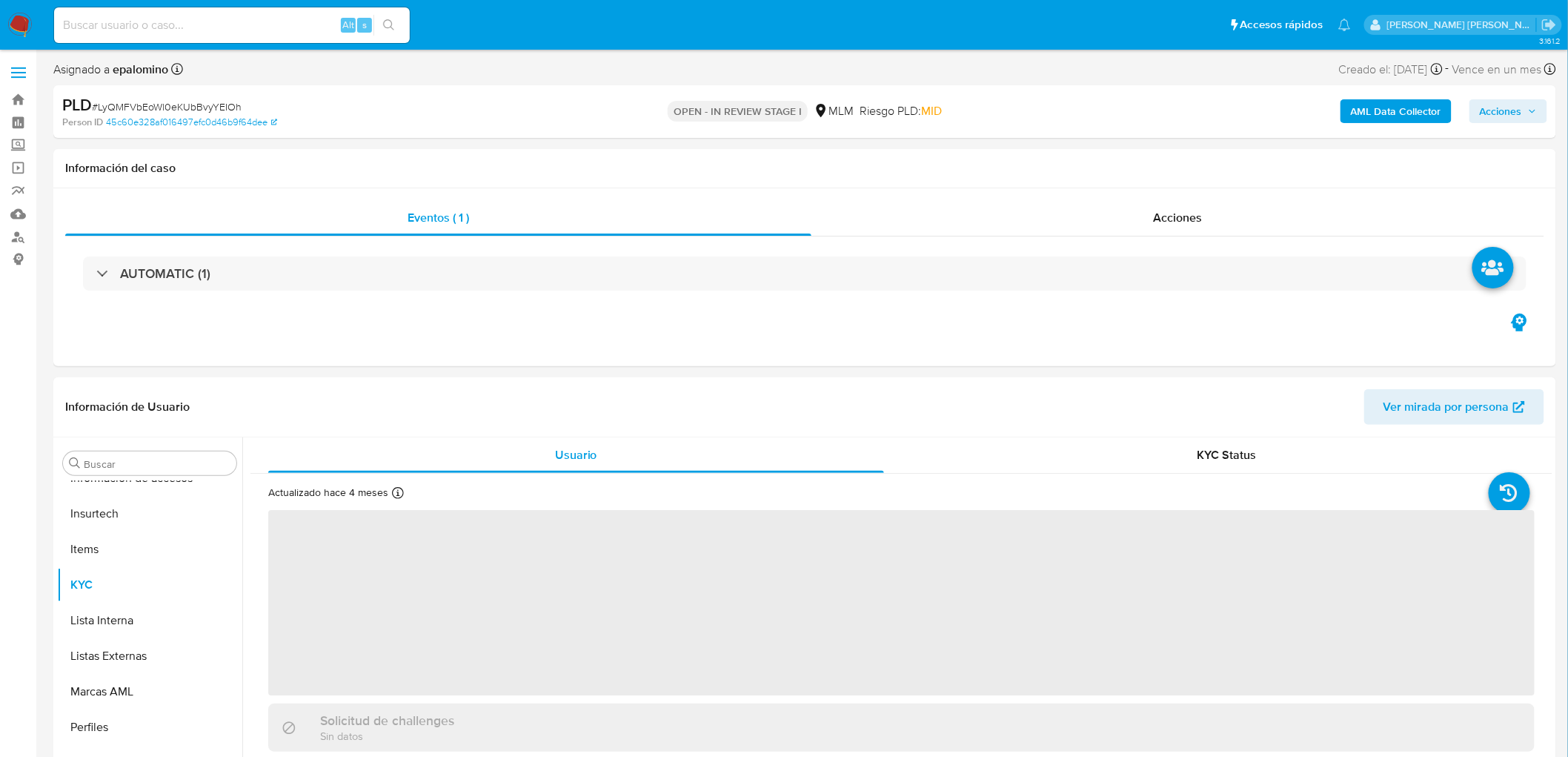
select select "10"
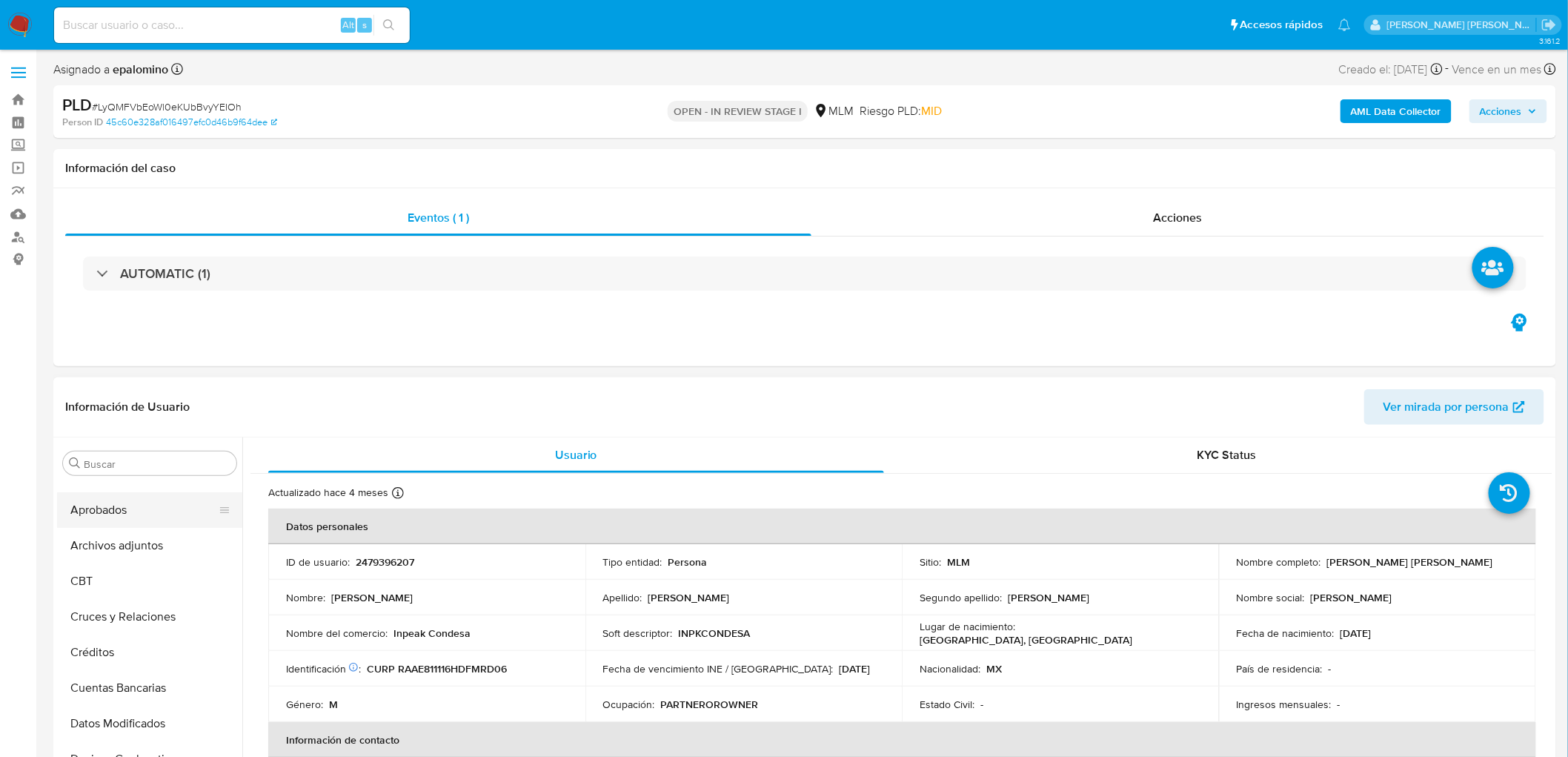
scroll to position [0, 0]
click at [151, 596] on button "Archivos adjuntos" at bounding box center [144, 605] width 174 height 35
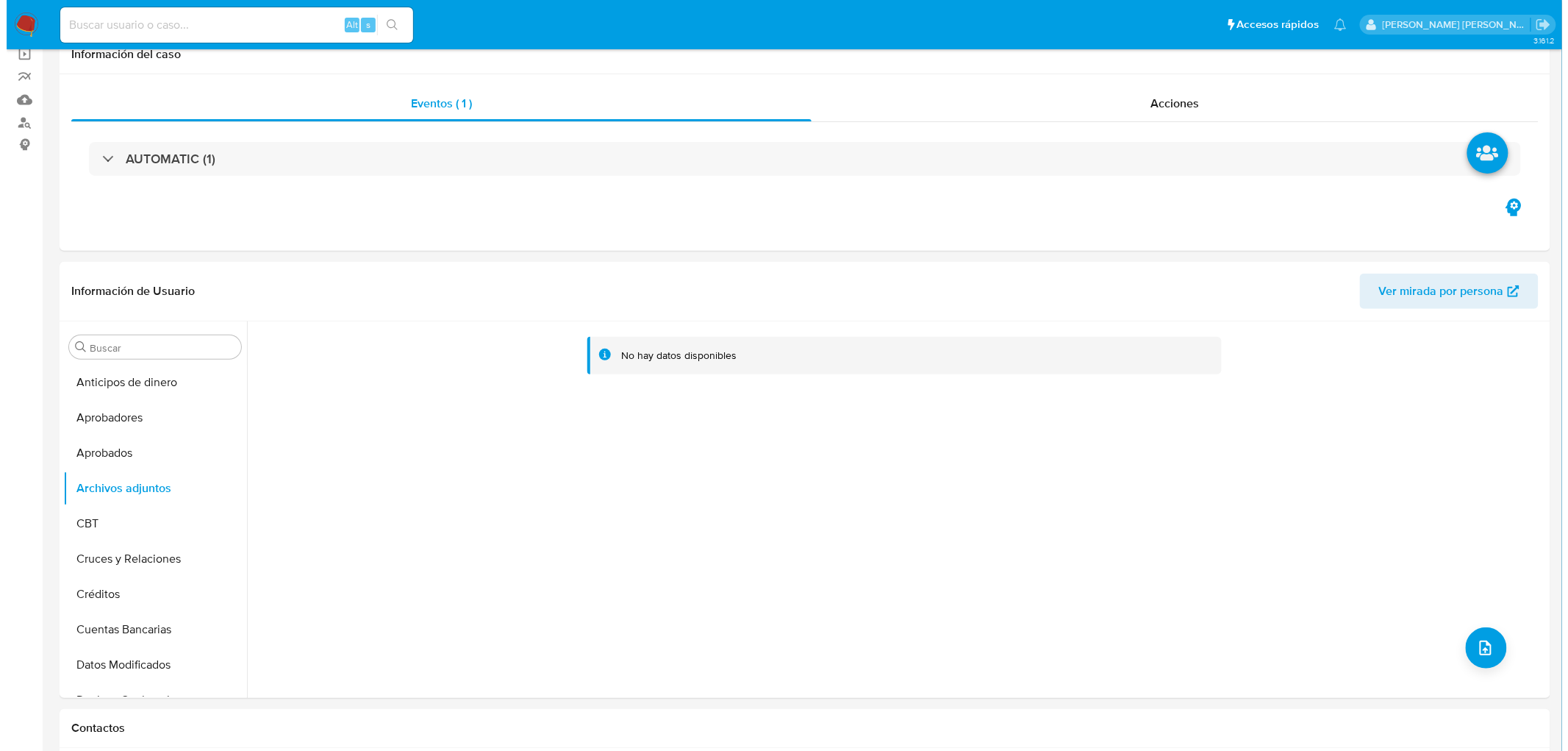
scroll to position [156, 0]
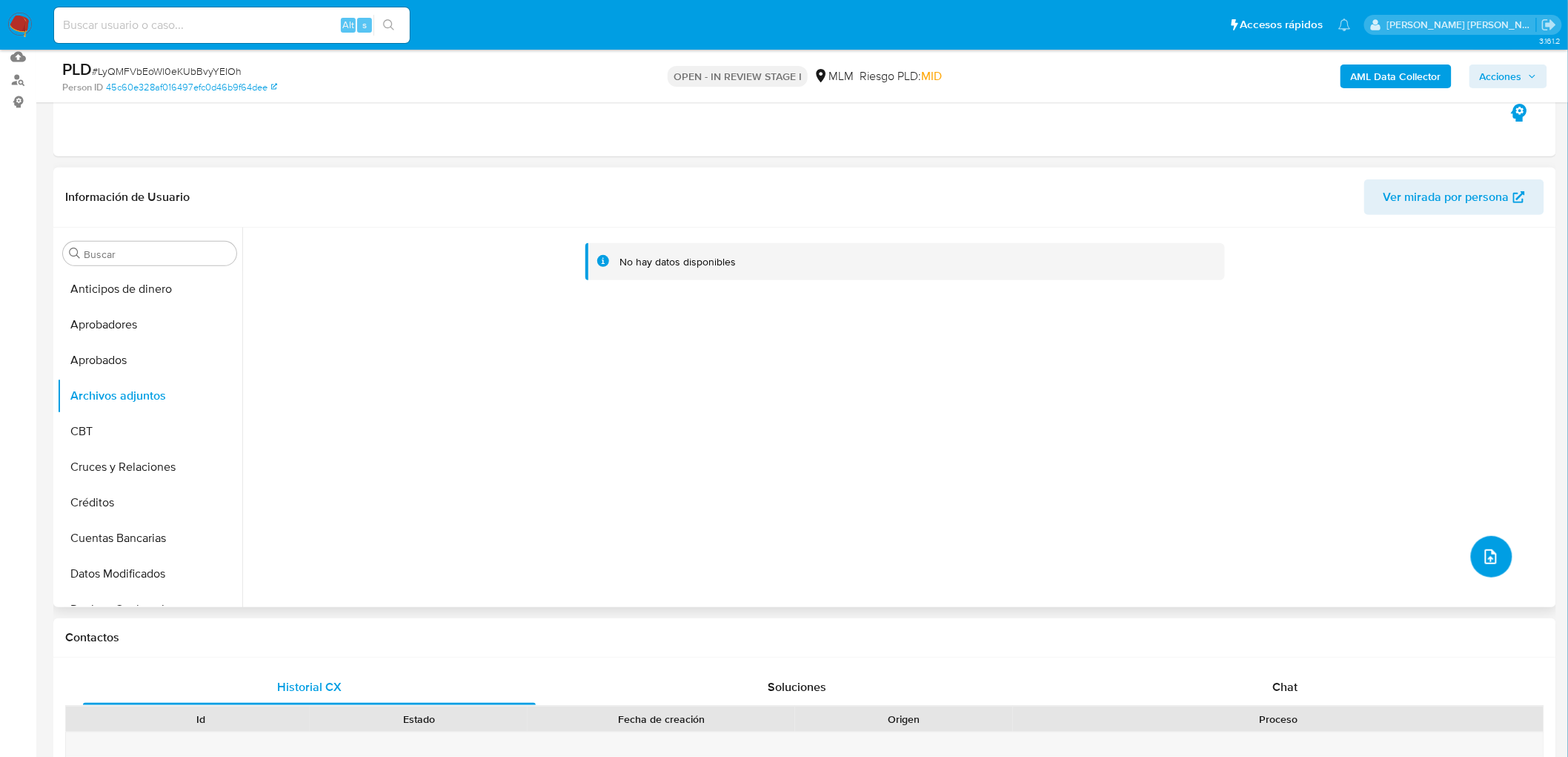
click at [1490, 561] on icon "upload-file" at bounding box center [1491, 557] width 18 height 18
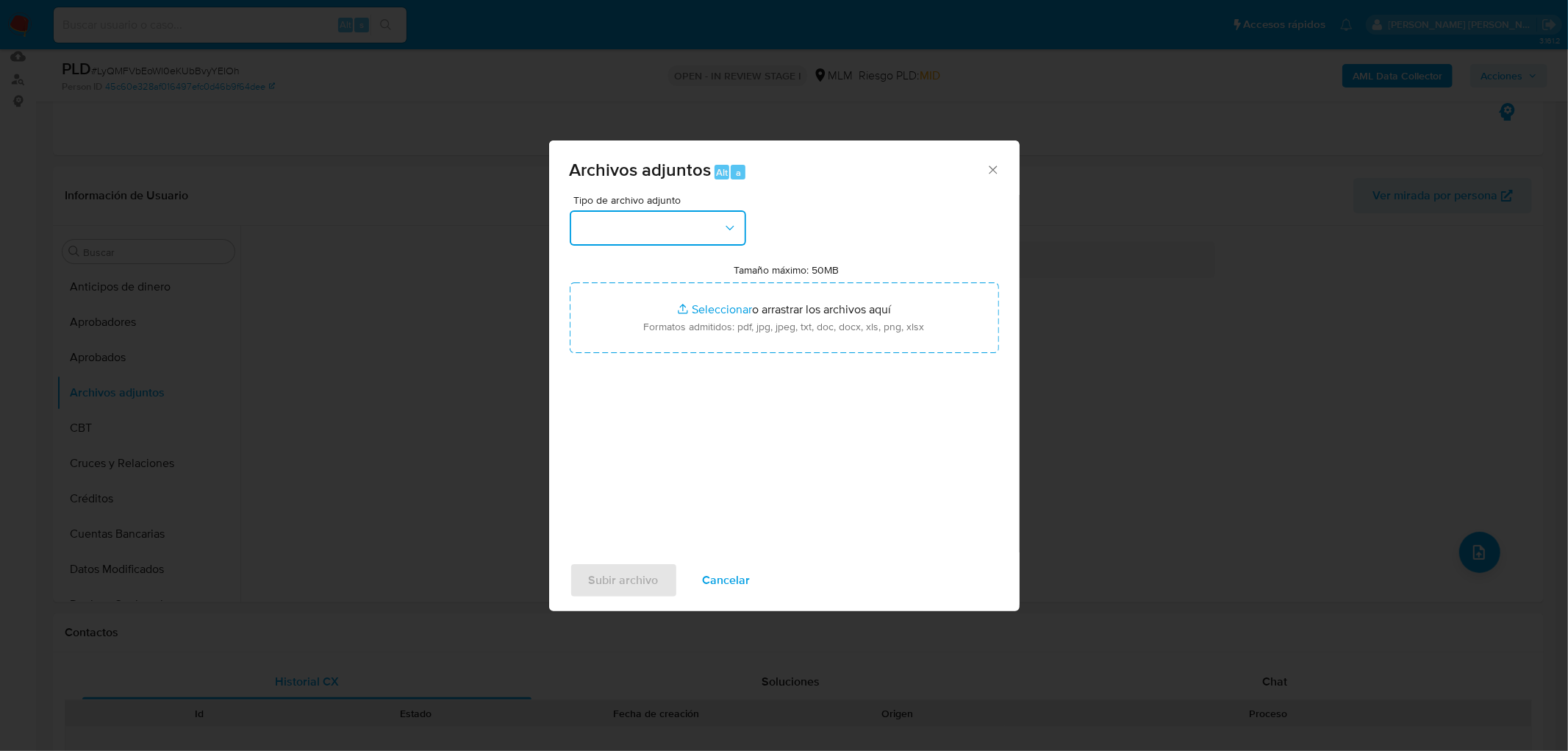
click at [710, 225] on button "button" at bounding box center [658, 227] width 177 height 35
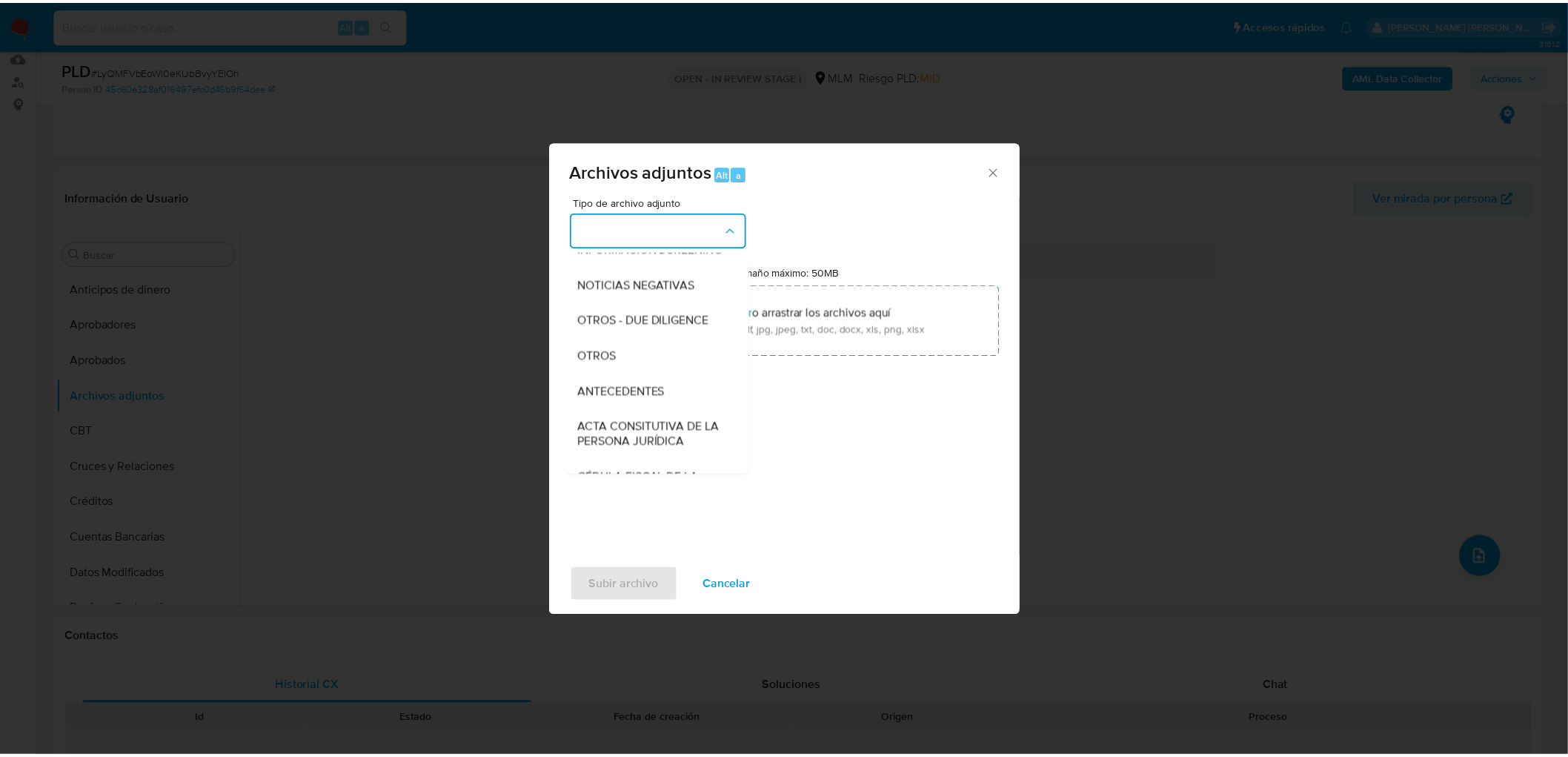
scroll to position [164, 0]
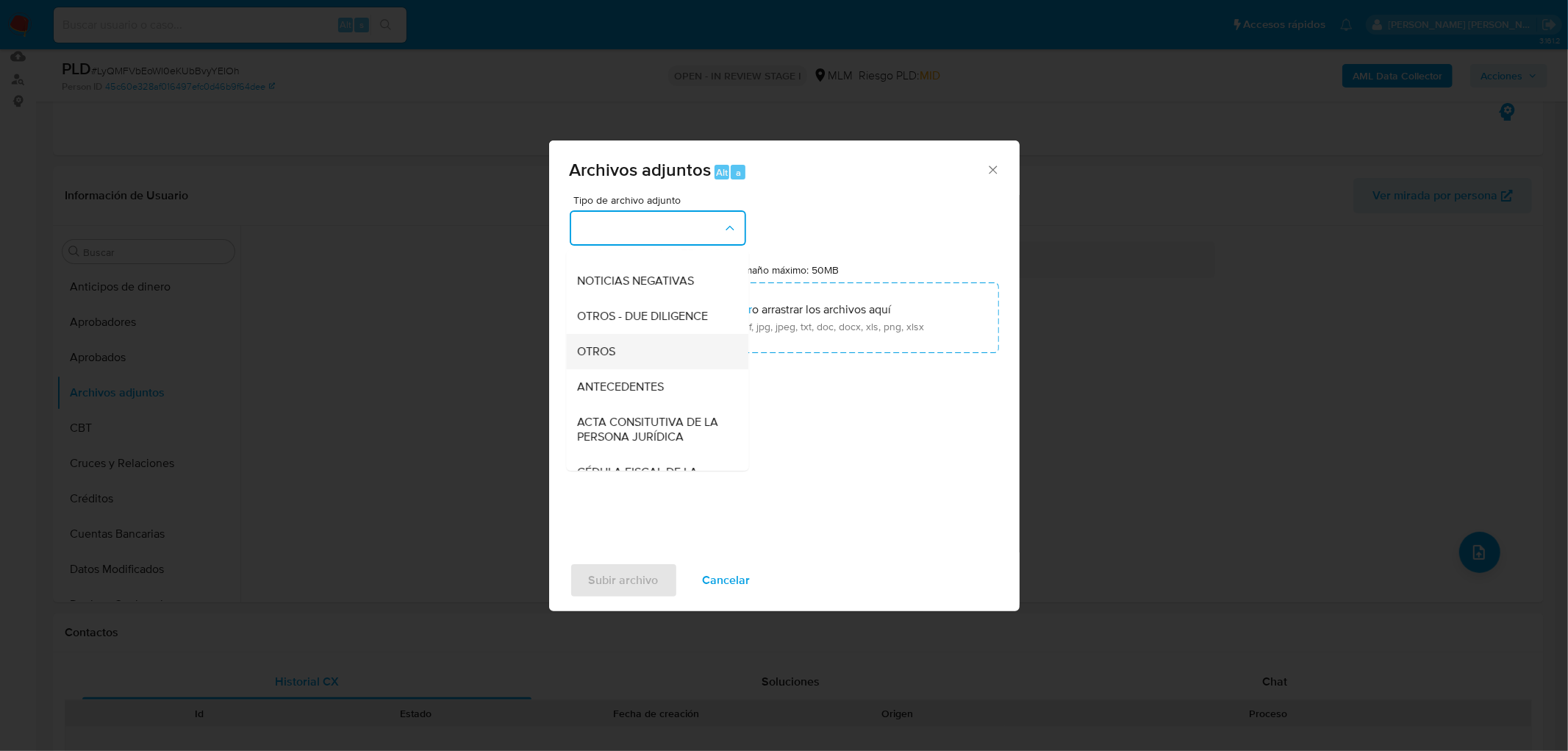
click at [645, 353] on div "OTROS" at bounding box center [653, 351] width 150 height 35
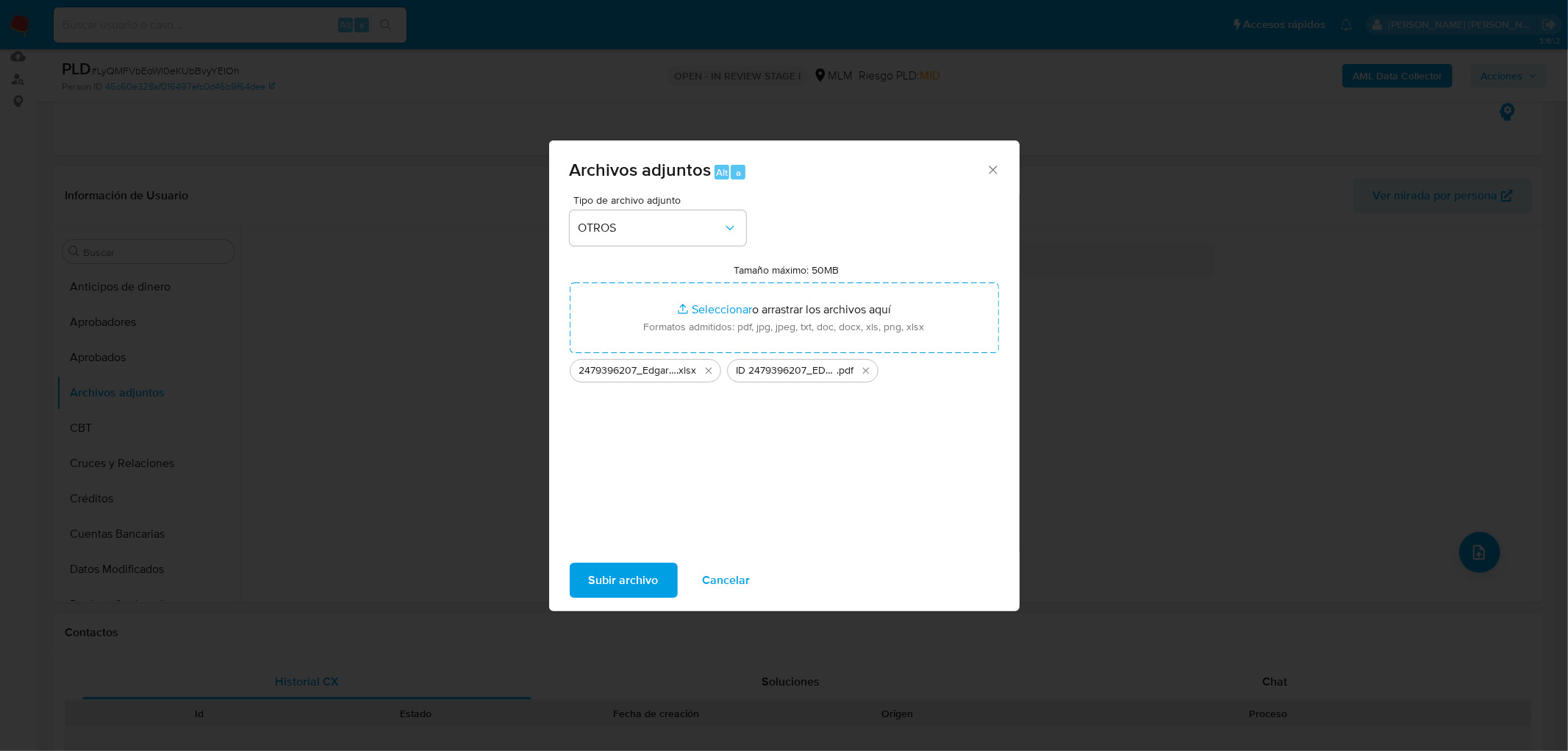
click at [629, 567] on span "Subir archivo" at bounding box center [624, 580] width 70 height 32
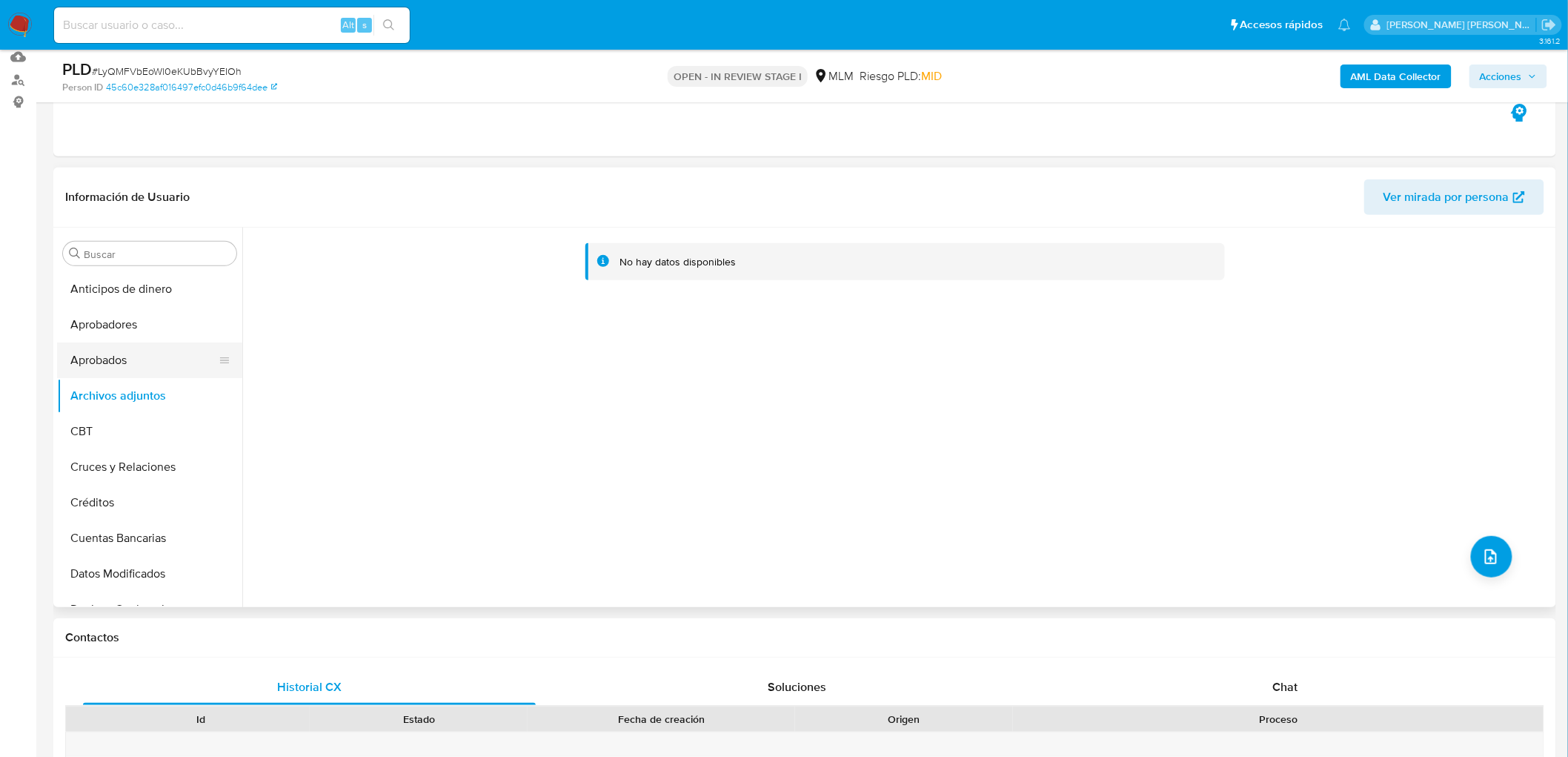
click at [175, 359] on button "Aprobados" at bounding box center [144, 360] width 174 height 35
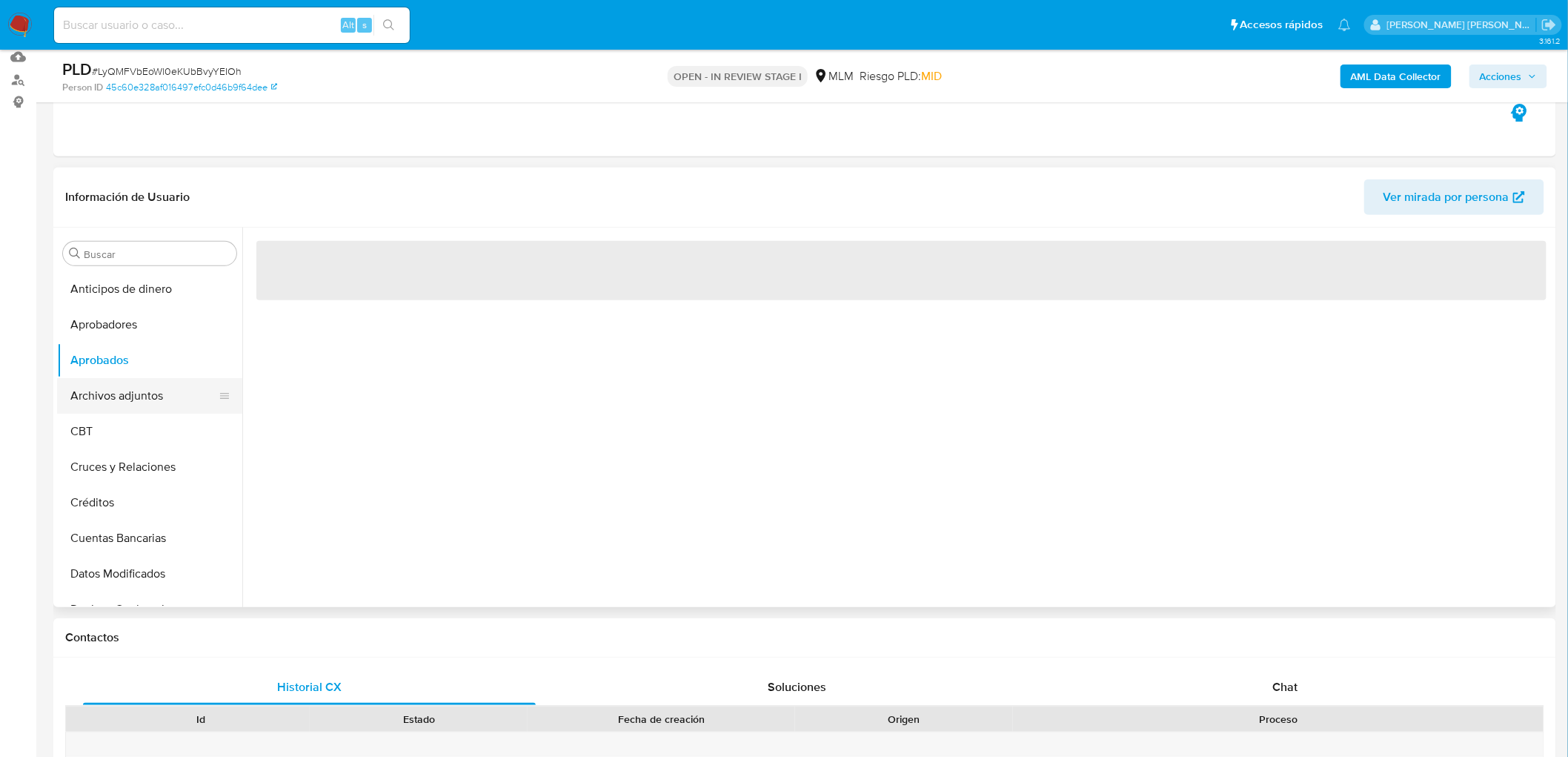
click at [163, 396] on button "Archivos adjuntos" at bounding box center [144, 395] width 174 height 35
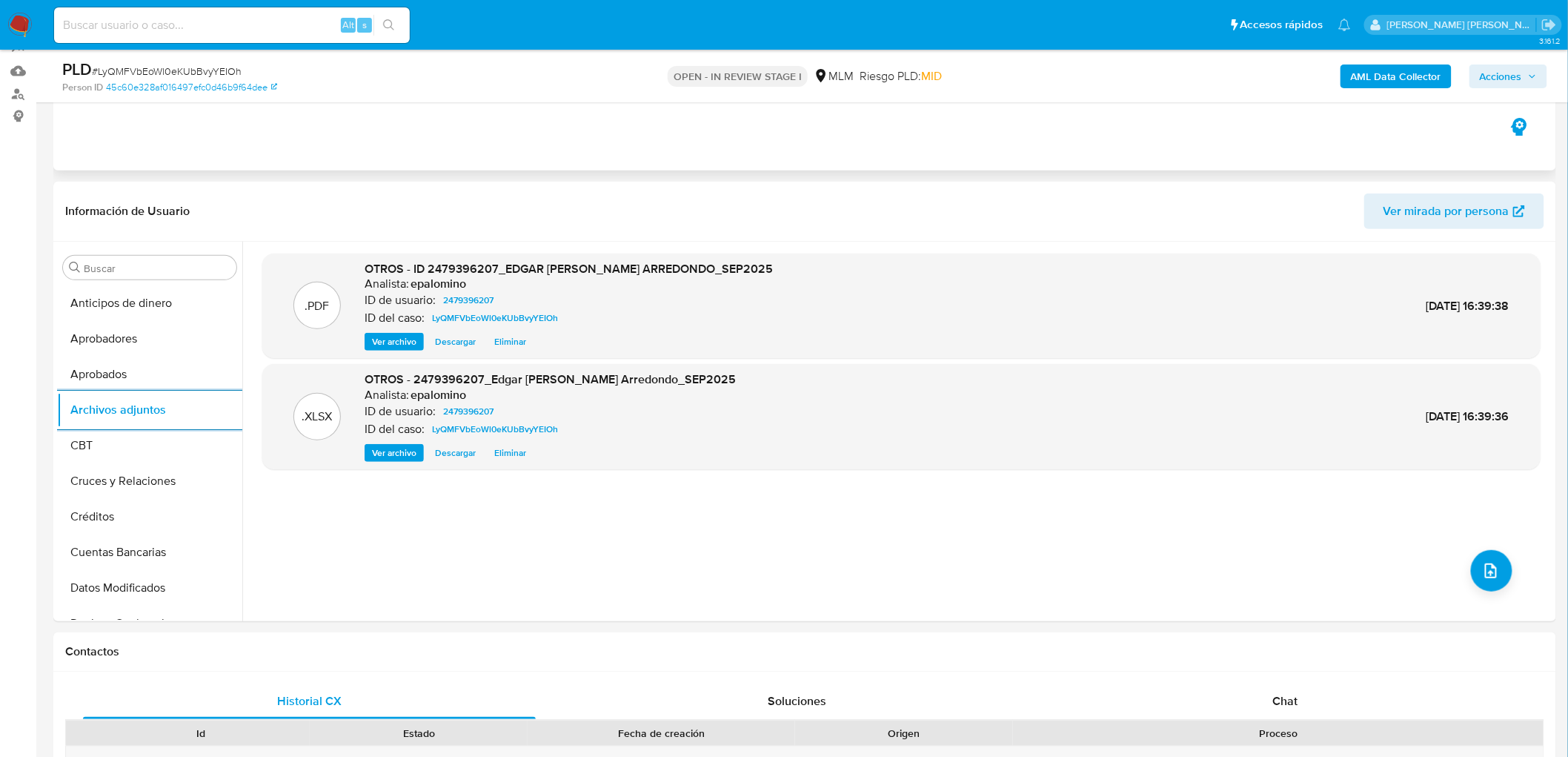
scroll to position [0, 0]
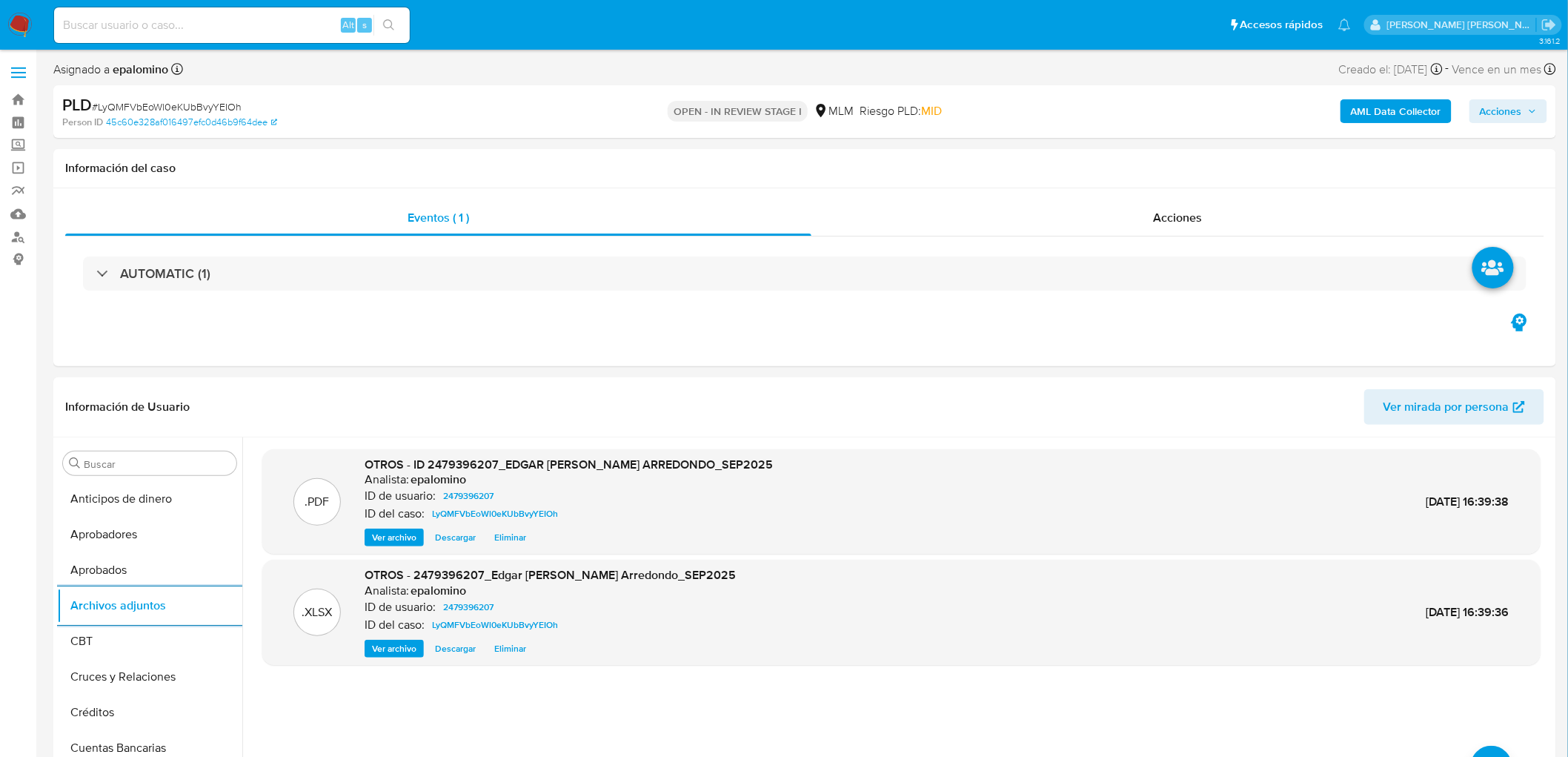
click at [1522, 121] on span "Acciones" at bounding box center [1500, 111] width 42 height 24
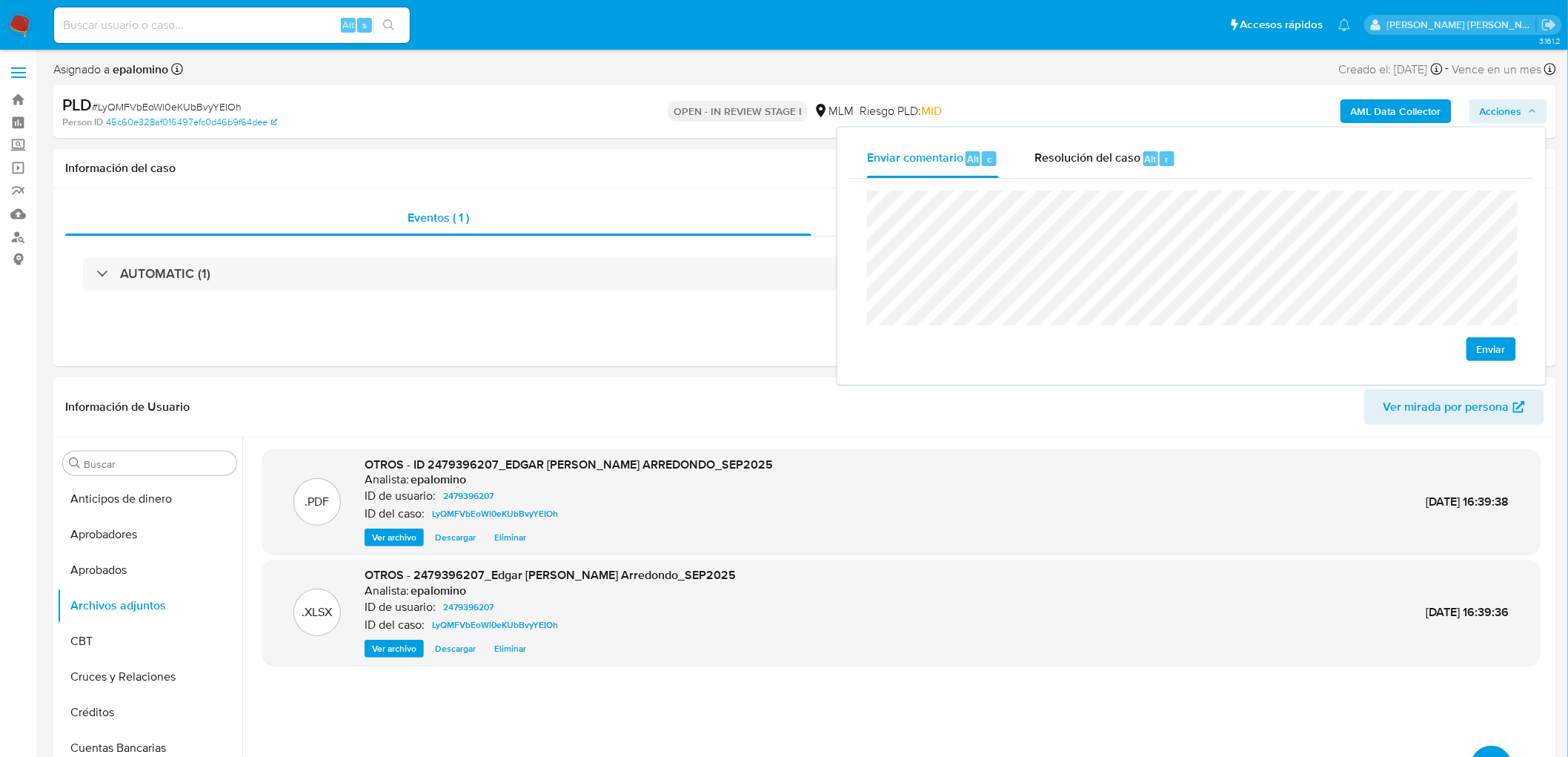
click at [1485, 351] on span "Enviar" at bounding box center [1491, 349] width 29 height 21
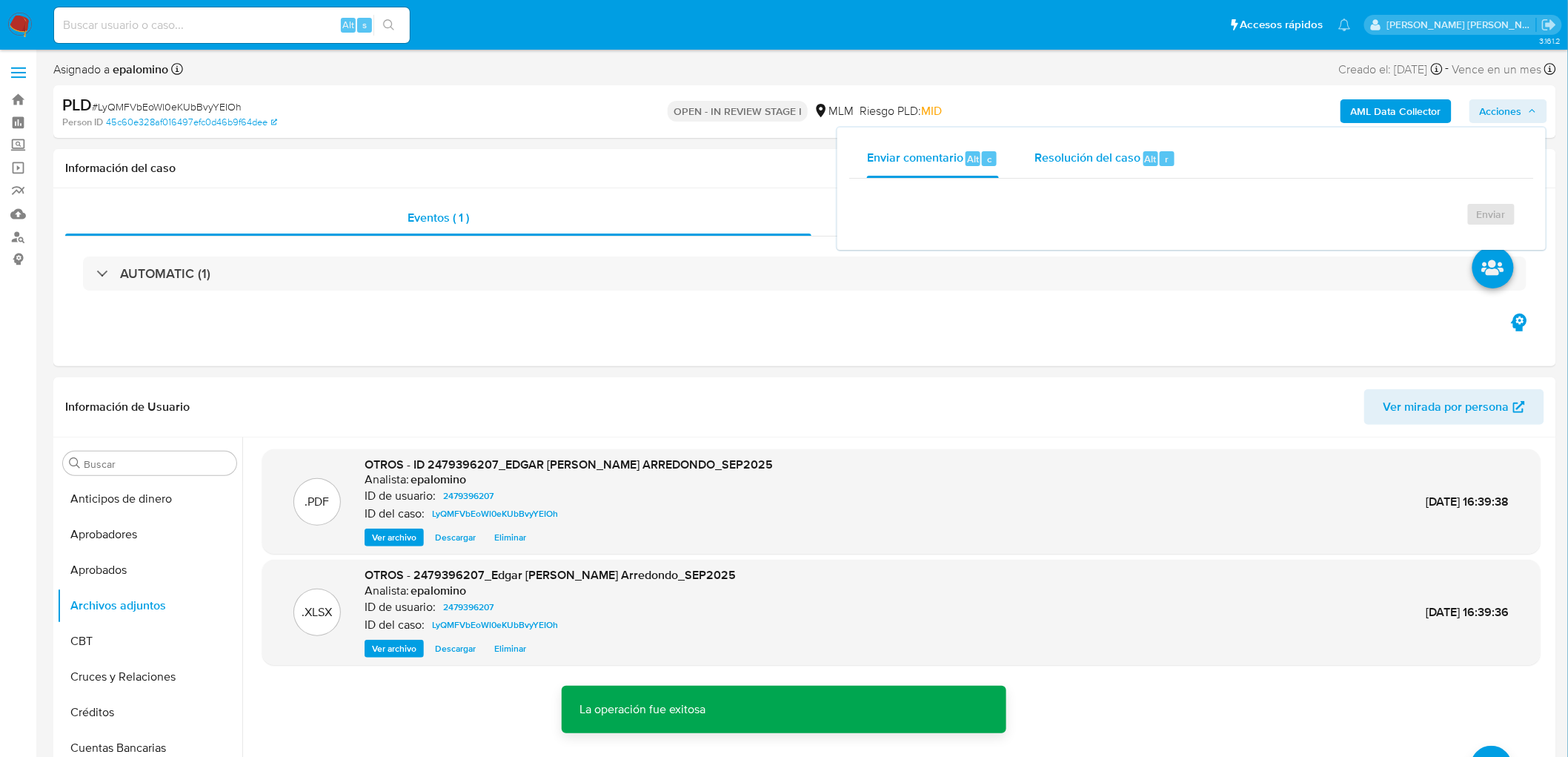
click at [1135, 163] on span "Resolución del caso" at bounding box center [1087, 158] width 106 height 17
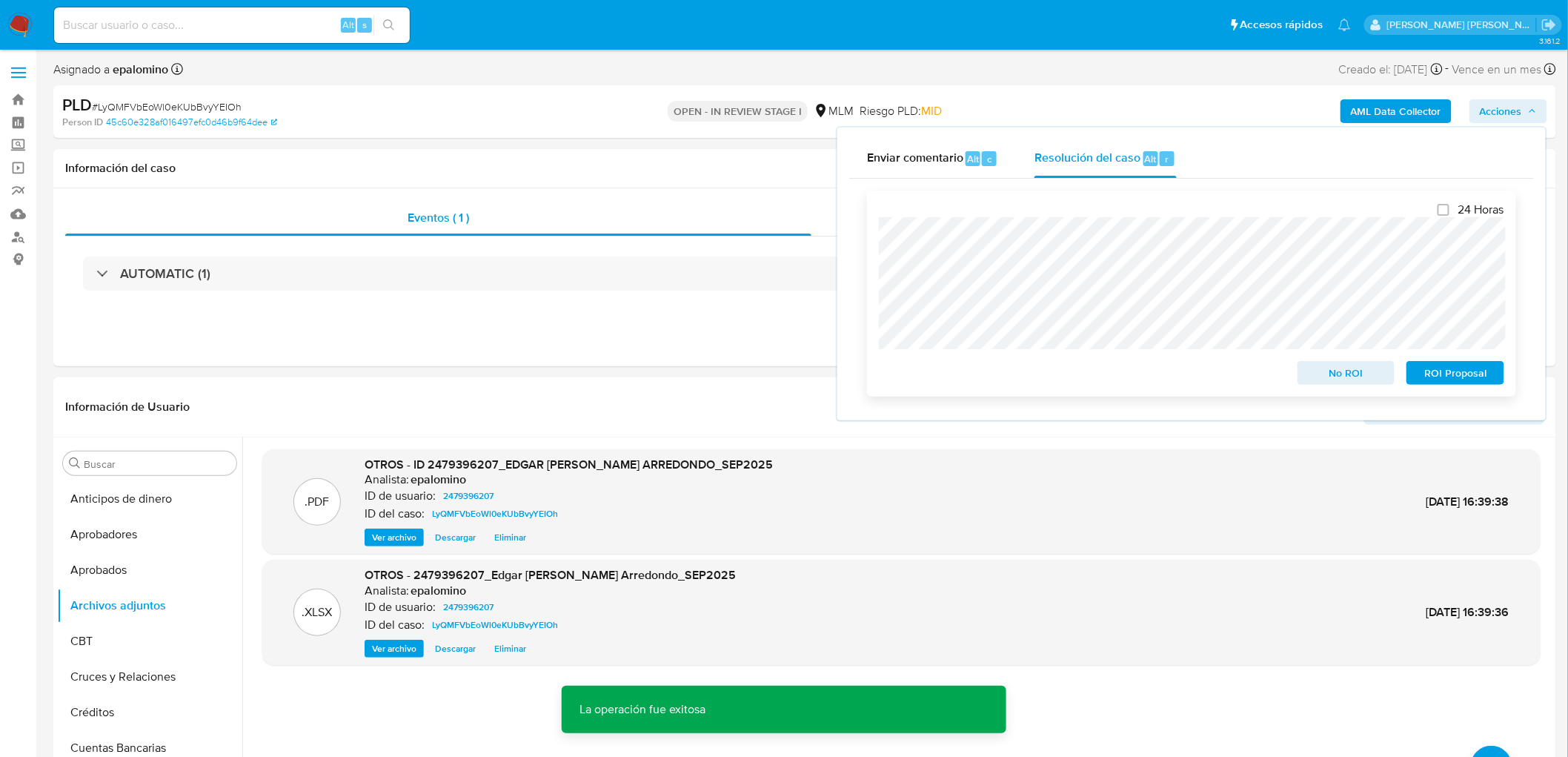
click at [1317, 371] on span "No ROI" at bounding box center [1347, 372] width 77 height 21
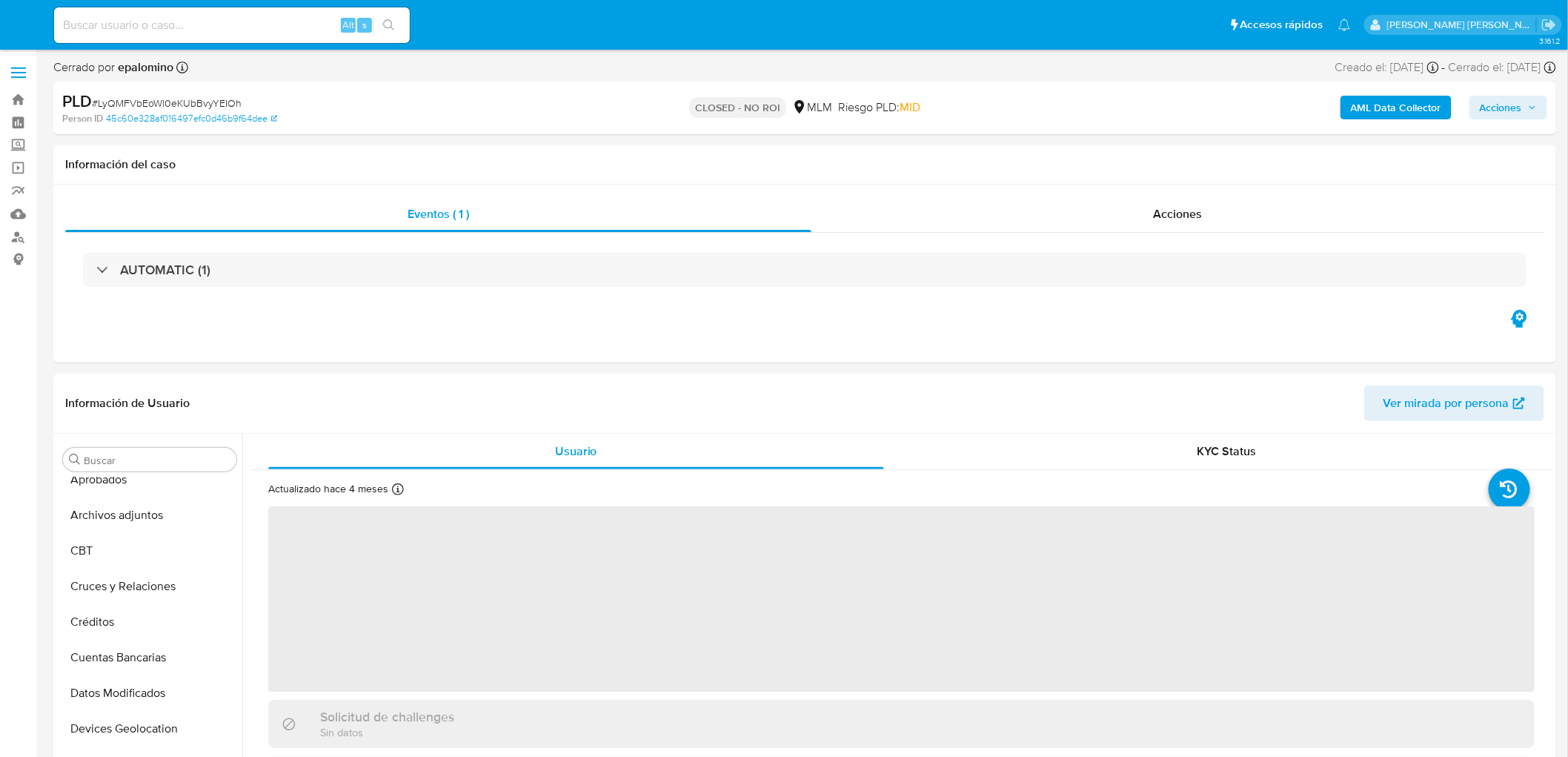
select select "10"
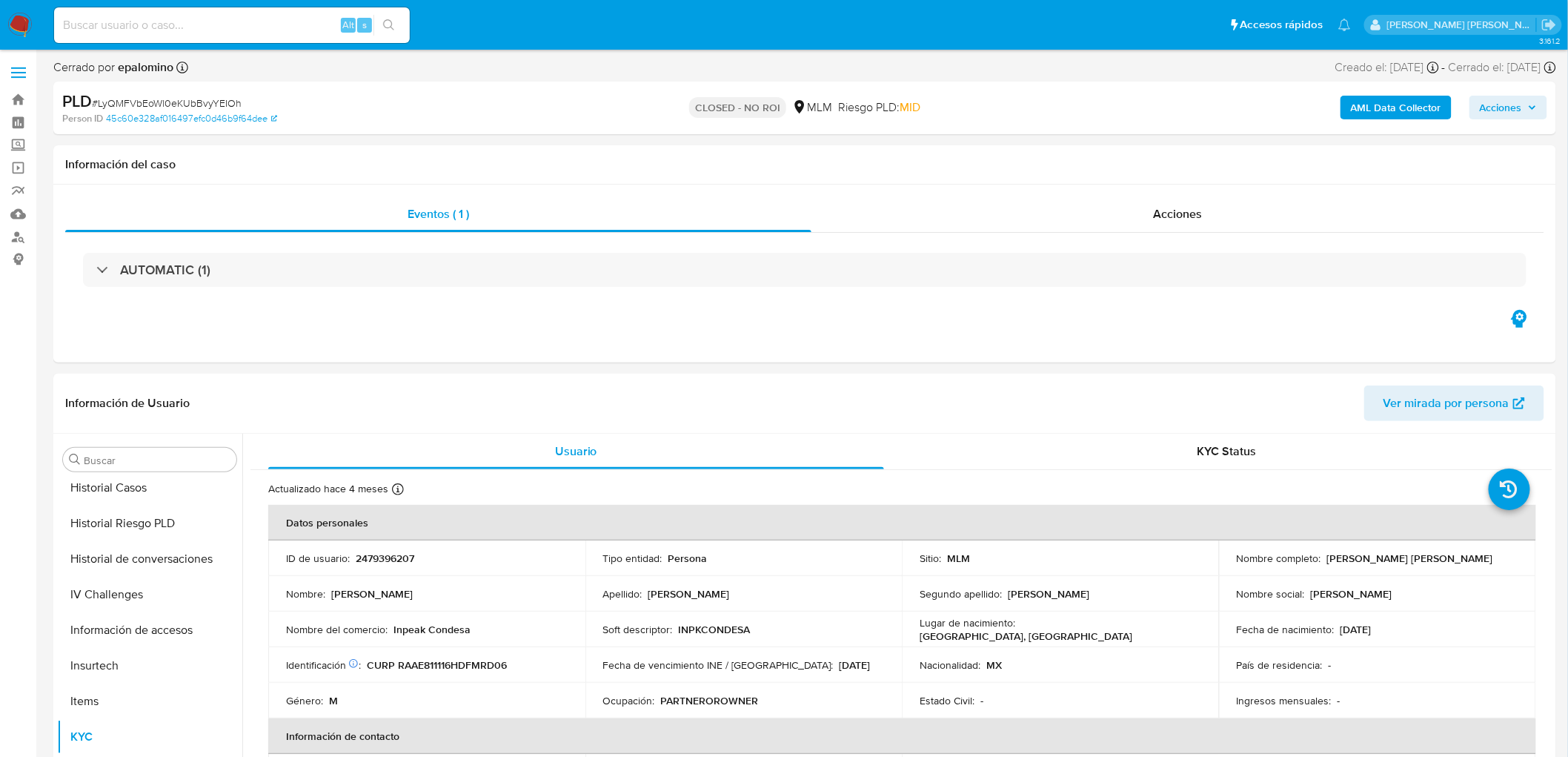
scroll to position [697, 0]
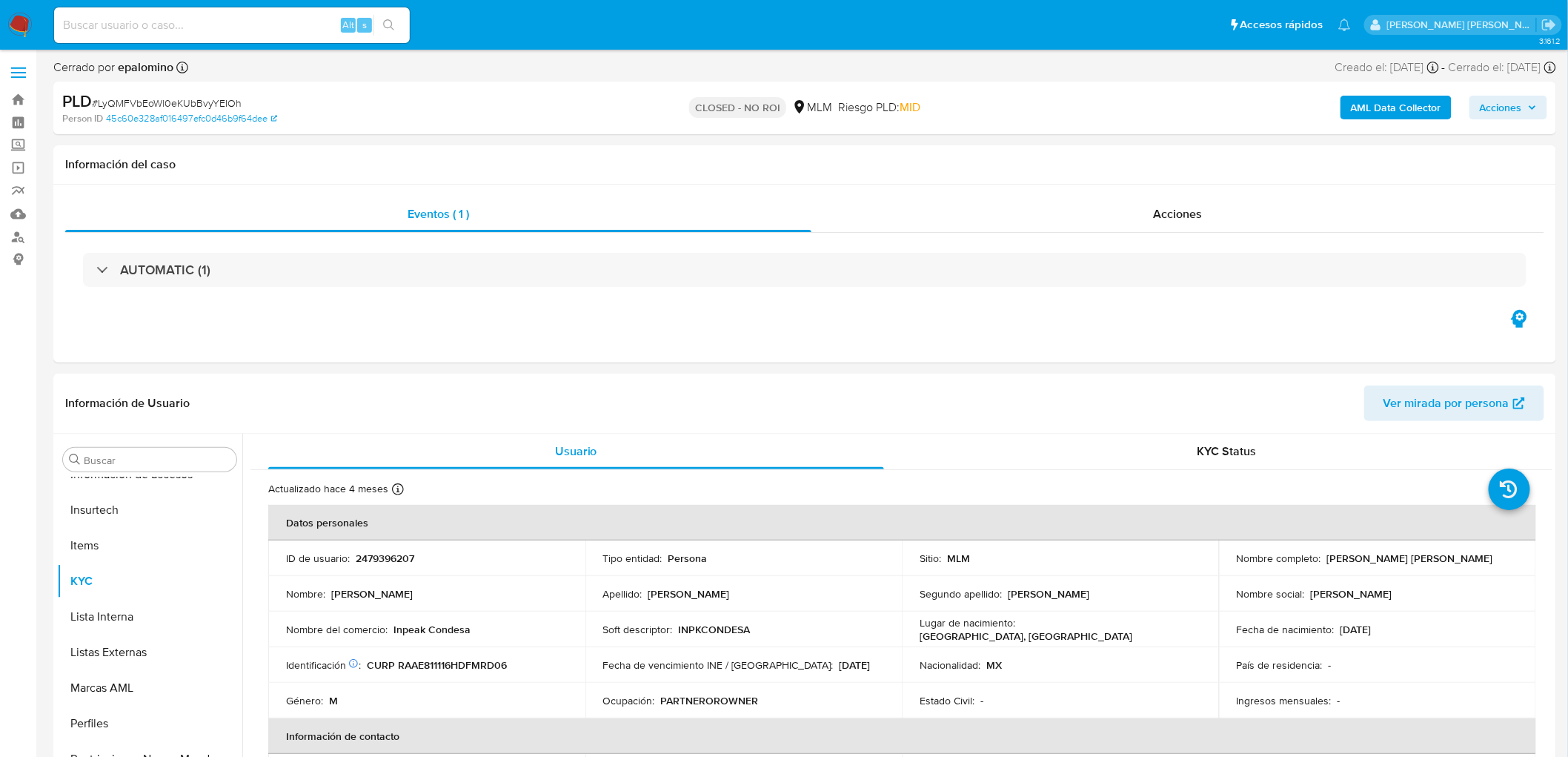
click at [185, 95] on span "# LyQMFVbEoWl0eKUbBvyYEIOh" at bounding box center [167, 102] width 150 height 15
copy span "LyQMFVbEoWl0eKUbBvyYEIOh"
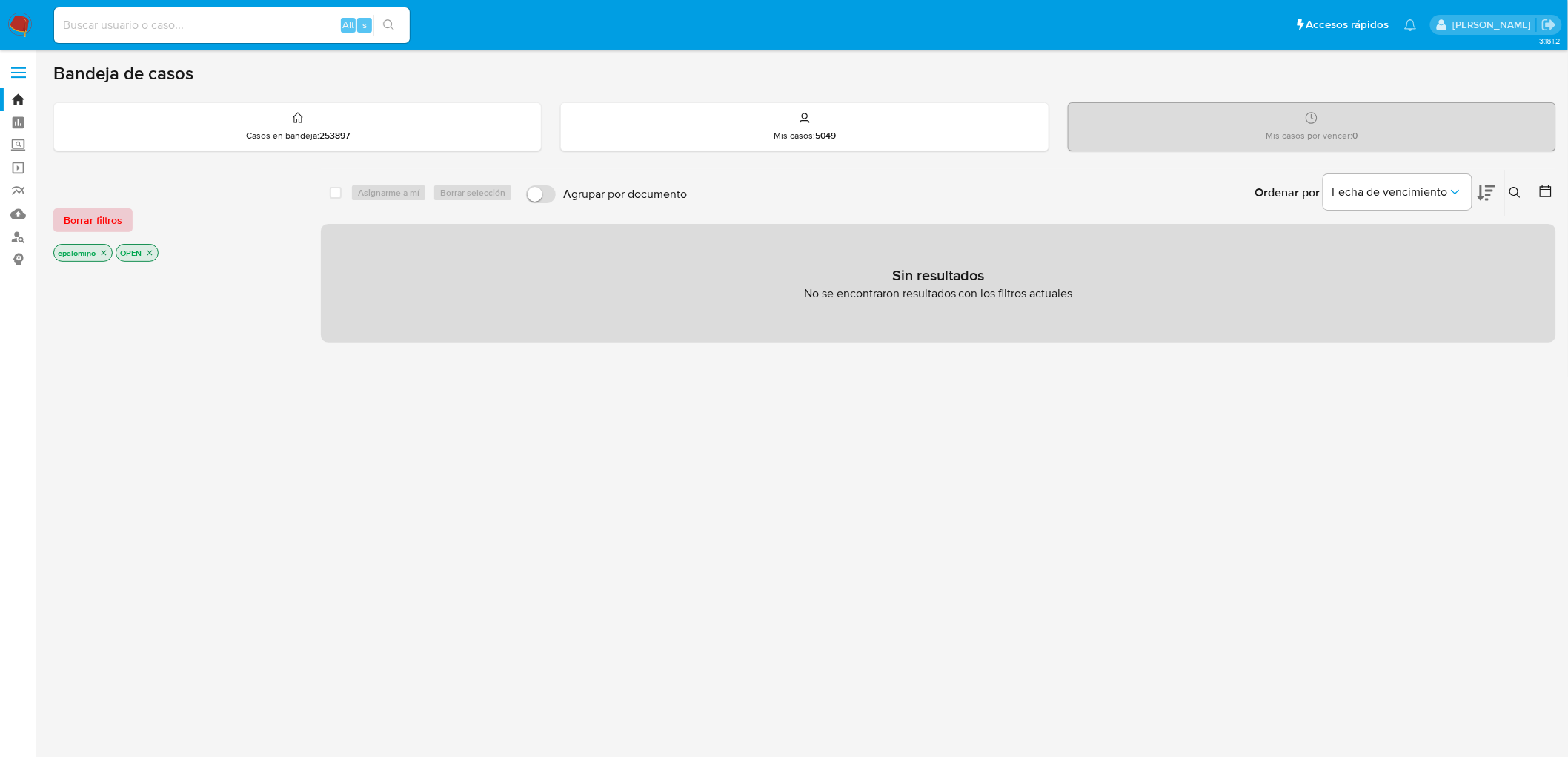
click at [109, 222] on span "Borrar filtros" at bounding box center [93, 220] width 58 height 21
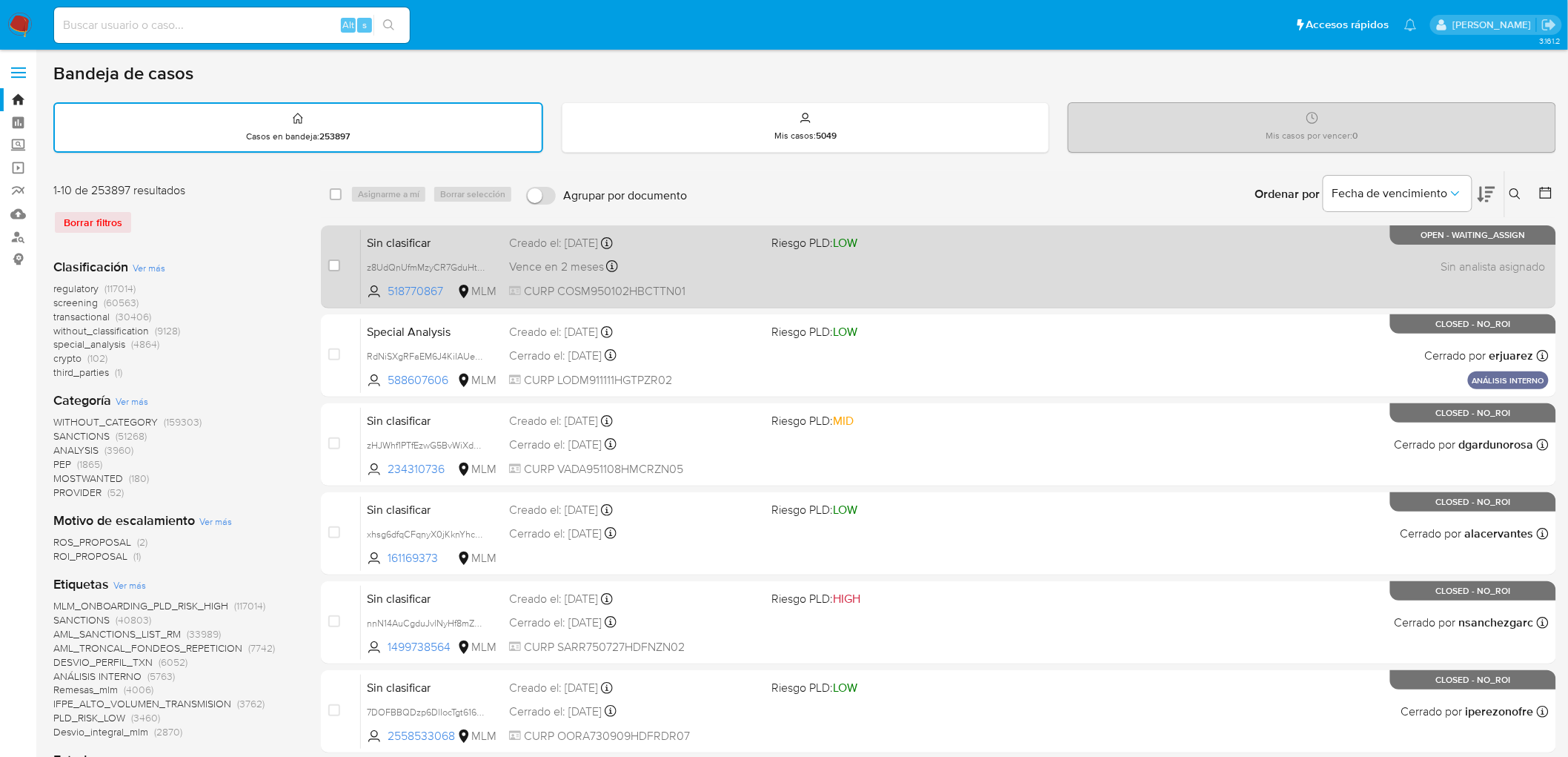
click at [424, 235] on span "Sin clasificar" at bounding box center [432, 242] width 131 height 19
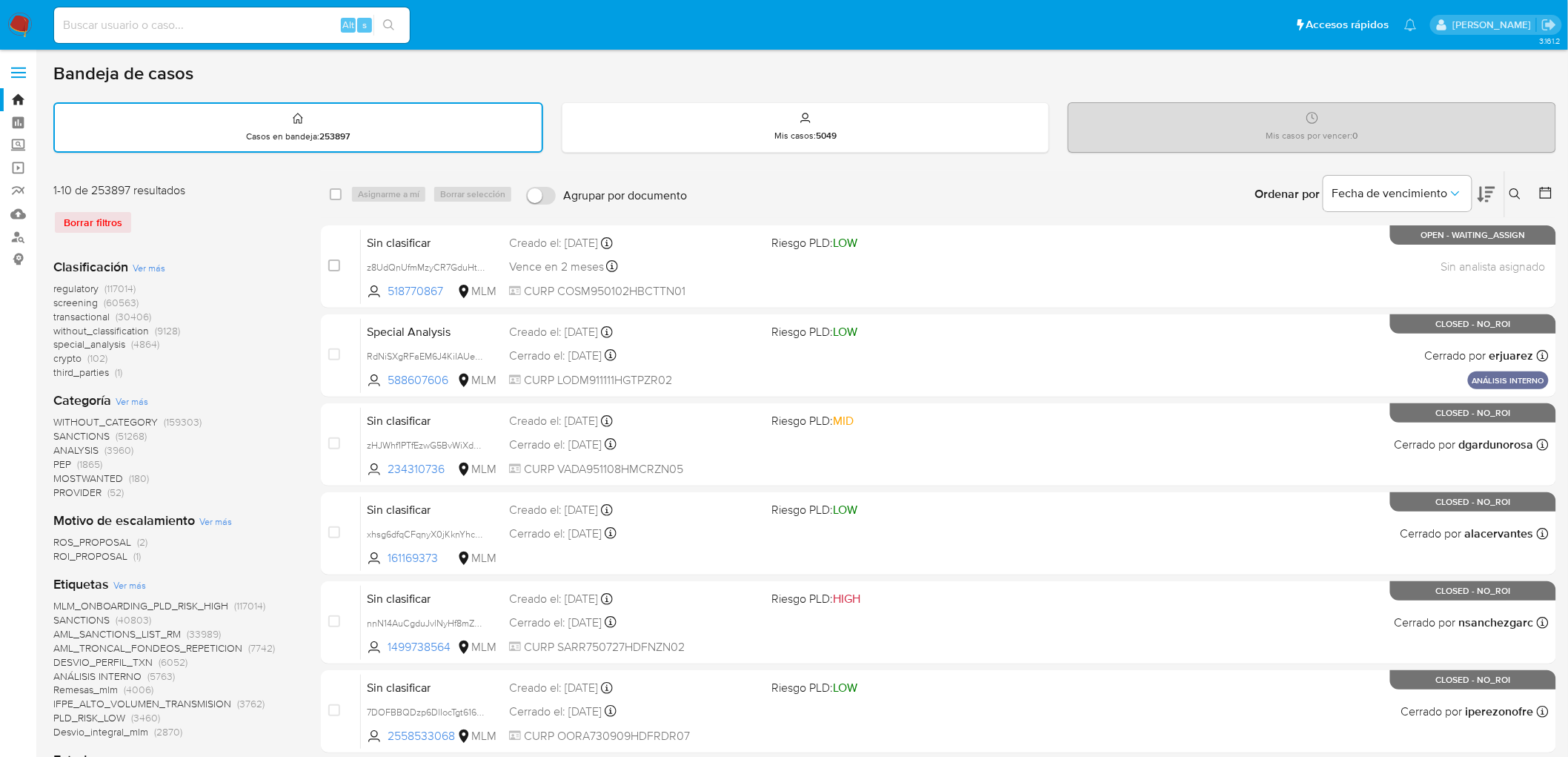
click at [20, 67] on span at bounding box center [18, 68] width 15 height 3
click at [0, 0] on input "checkbox" at bounding box center [0, 0] width 0 height 0
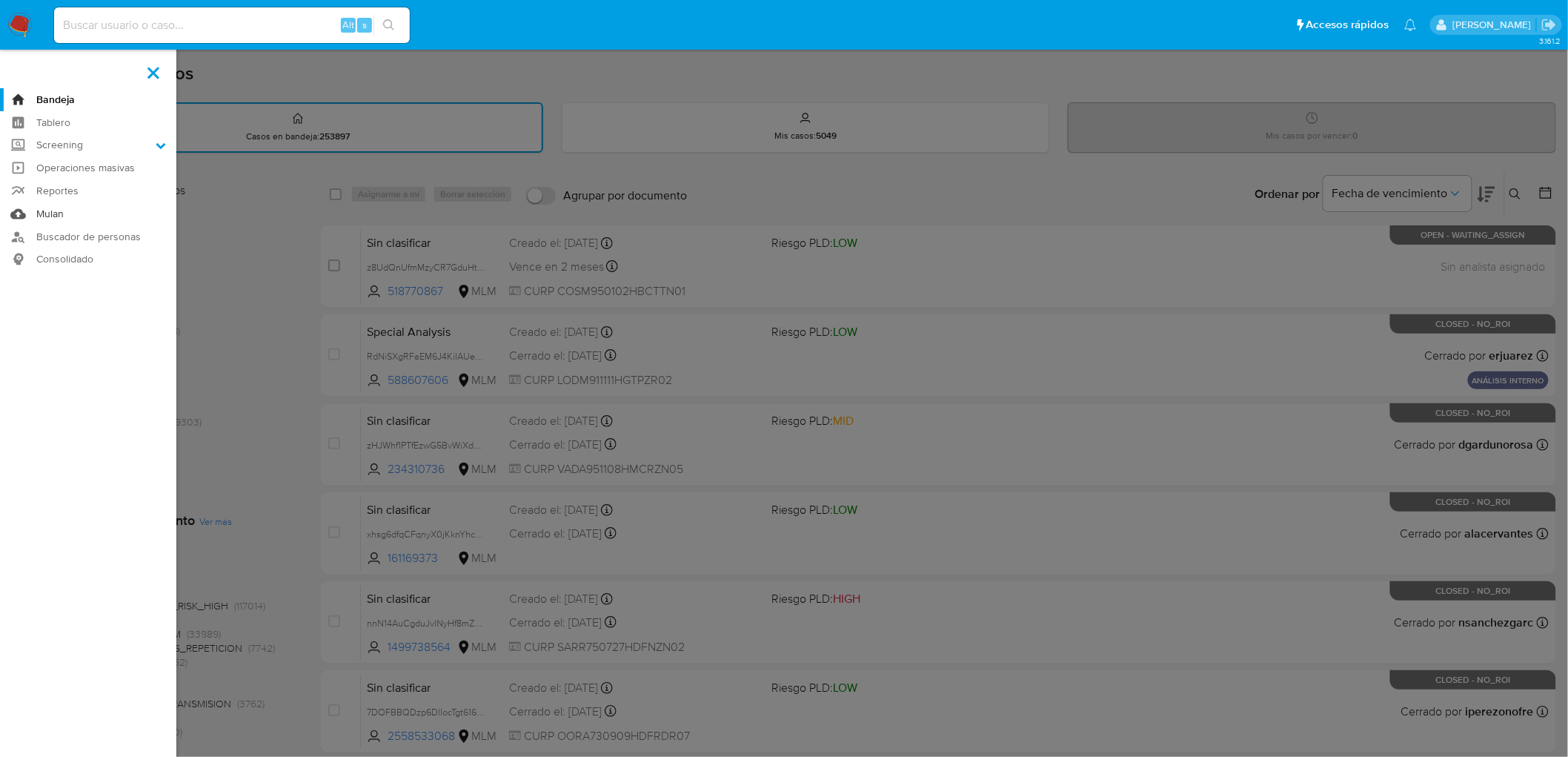
click at [46, 210] on link "Mulan" at bounding box center [88, 213] width 176 height 23
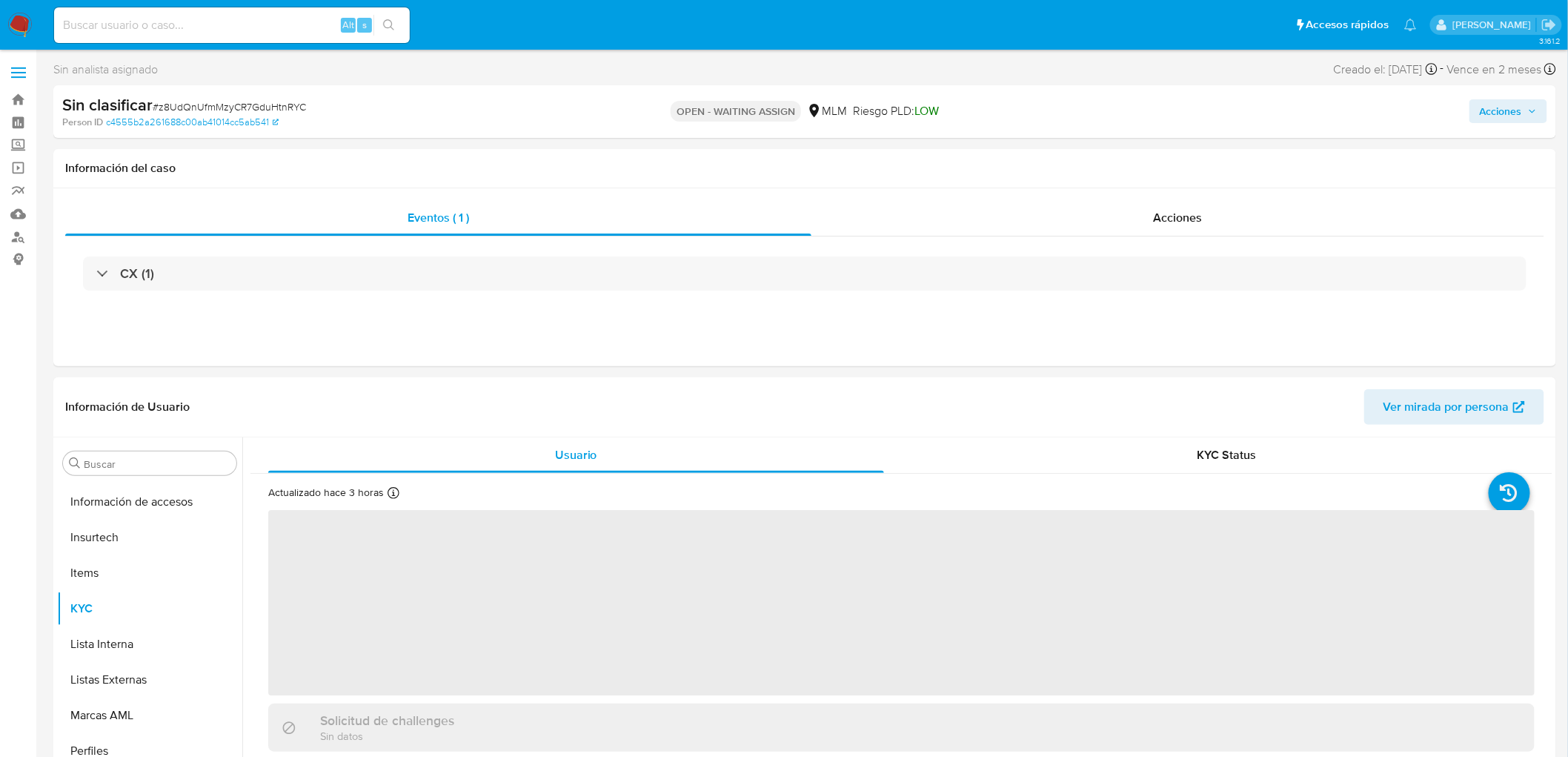
scroll to position [697, 0]
click at [28, 24] on img at bounding box center [20, 25] width 25 height 25
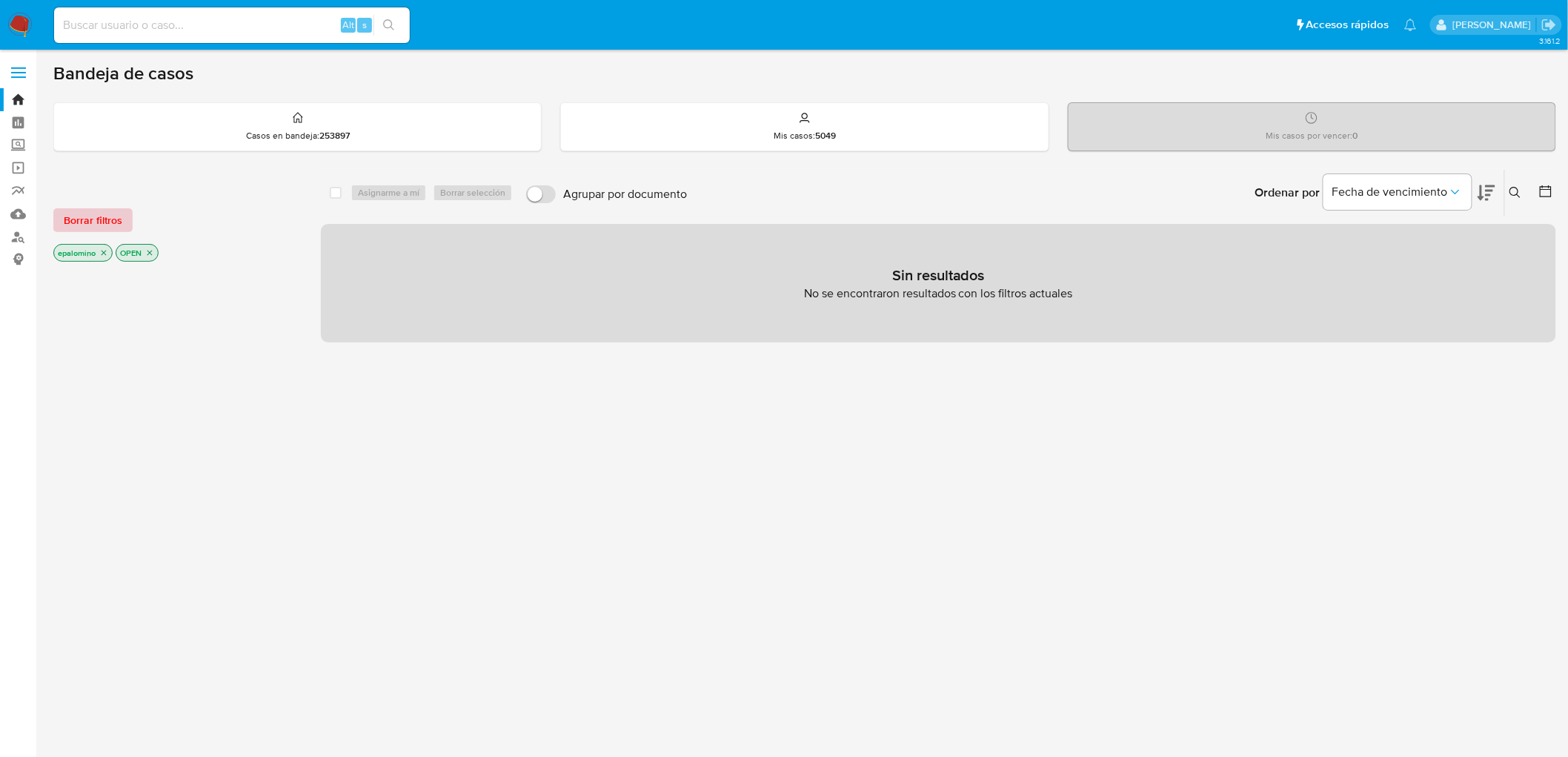
click at [105, 217] on span "Borrar filtros" at bounding box center [93, 220] width 58 height 21
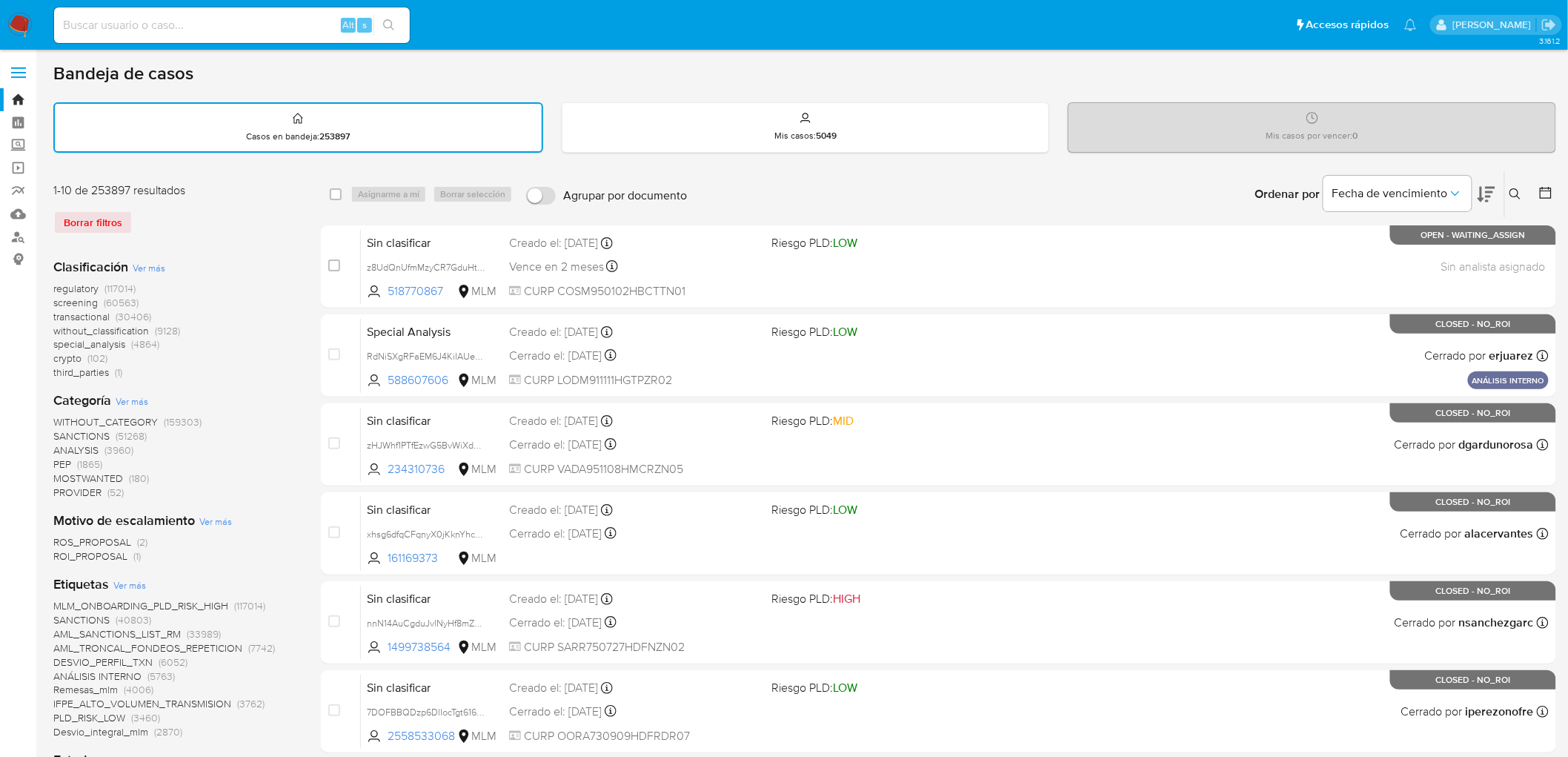
click at [24, 19] on img at bounding box center [20, 25] width 25 height 25
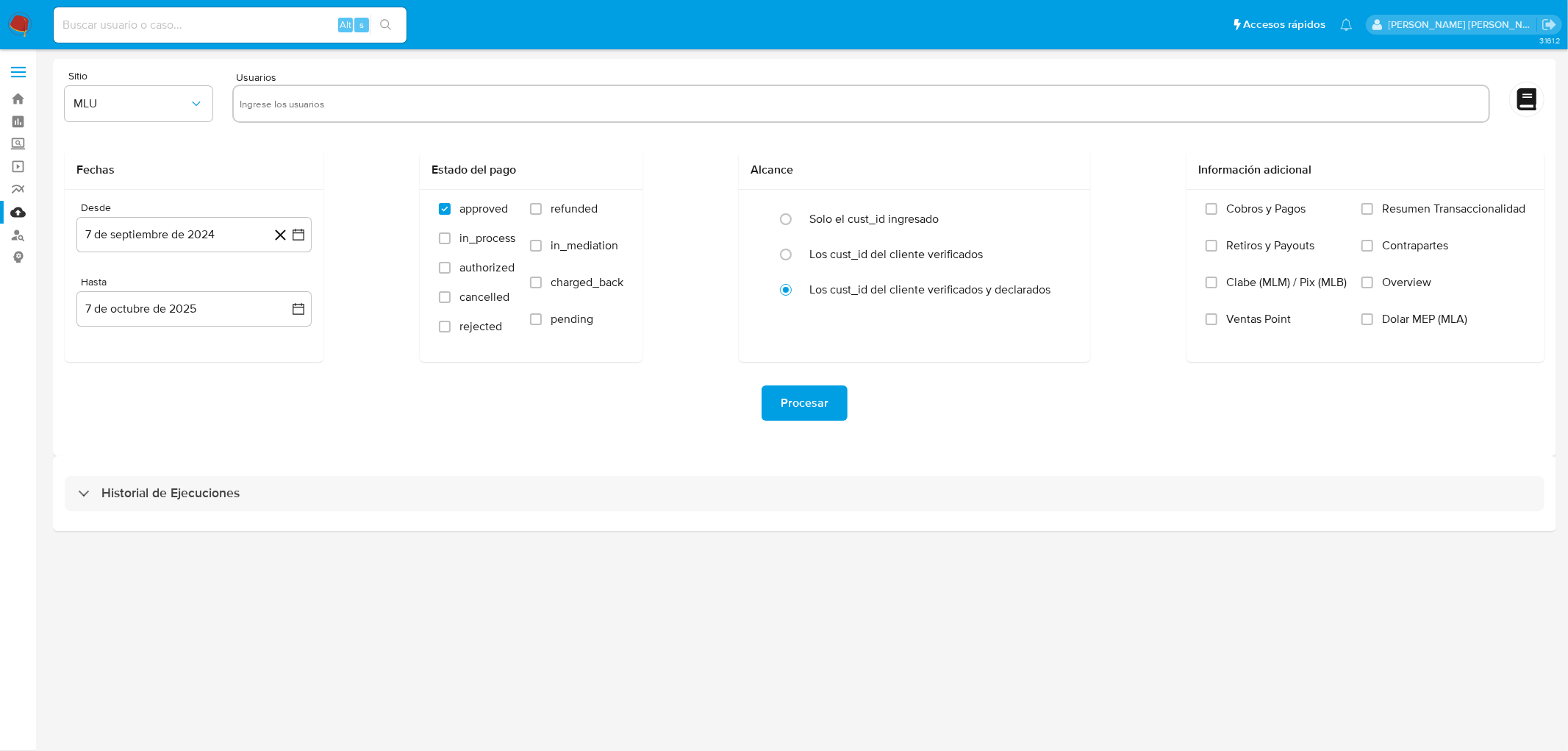
click at [340, 108] on input "text" at bounding box center [861, 104] width 1243 height 24
paste input "91624926"
type input "91624926"
click at [165, 109] on span "MLU" at bounding box center [131, 103] width 115 height 15
click at [90, 329] on div "MLM" at bounding box center [135, 319] width 121 height 35
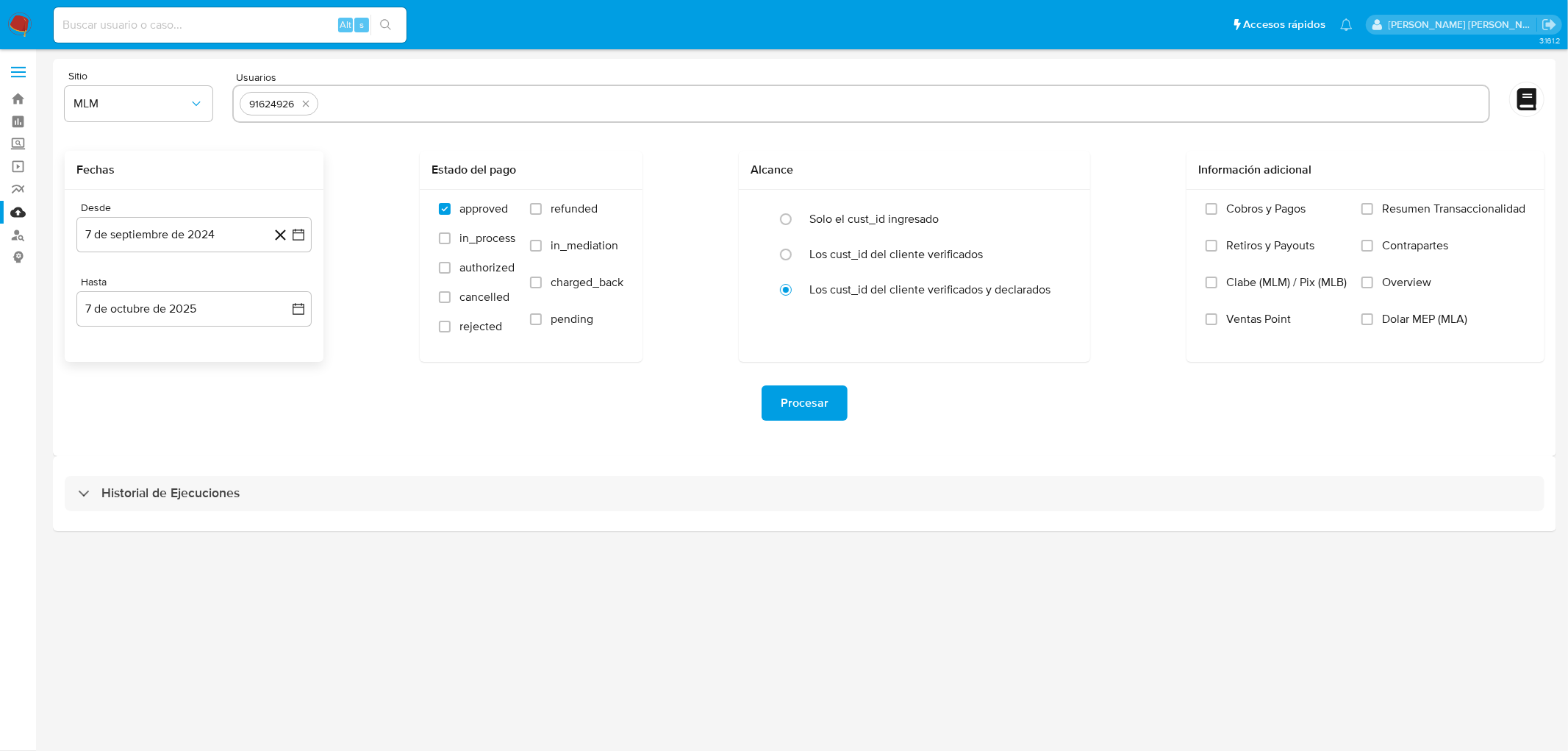
click at [156, 260] on div "Desde 7 de septiembre de 2024 7-09-2024 Hasta 7 de octubre de 2025 7-10-2025" at bounding box center [194, 276] width 258 height 172
click at [157, 247] on button "7 de septiembre de 2024" at bounding box center [195, 234] width 235 height 35
click at [180, 273] on div "septiembre 2024 septiembre 2024 lun lunes mar martes mié miércoles jue jueves v…" at bounding box center [195, 387] width 235 height 262
click at [183, 283] on span "septiembre 2024" at bounding box center [186, 287] width 90 height 15
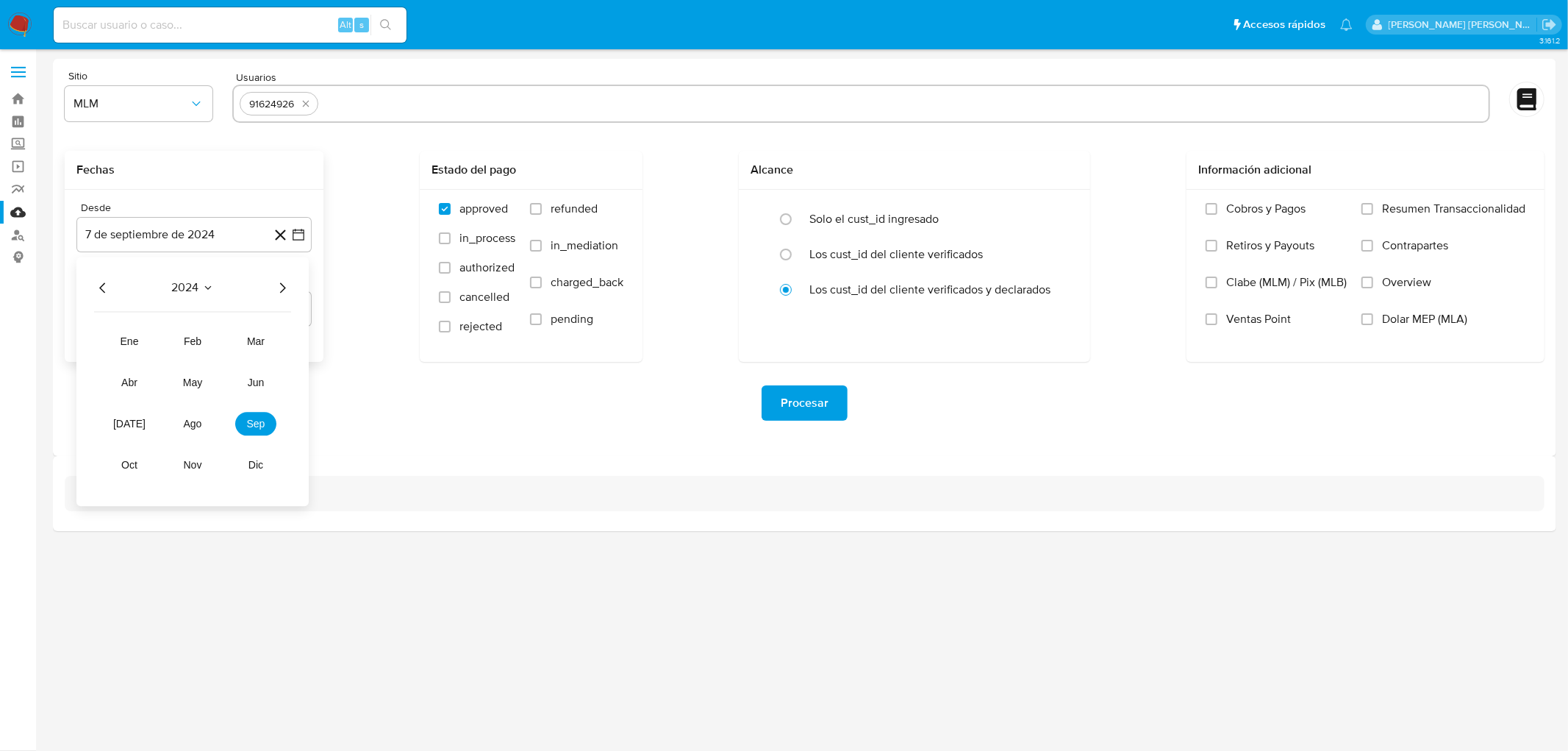
click at [282, 285] on icon "Año siguiente" at bounding box center [282, 288] width 18 height 18
click at [204, 381] on button "may" at bounding box center [193, 382] width 41 height 24
click at [194, 339] on button "1" at bounding box center [195, 342] width 24 height 24
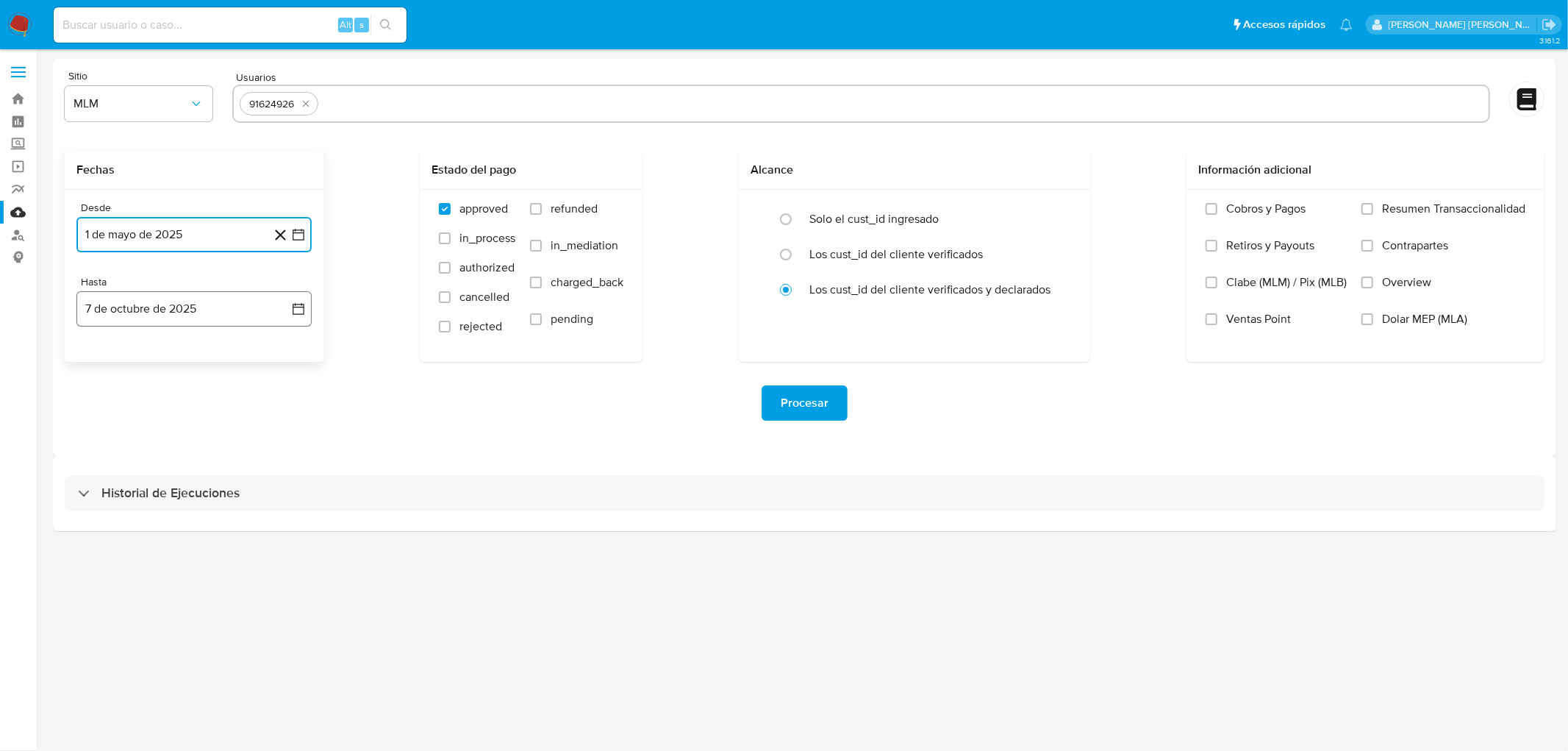
drag, startPoint x: 203, startPoint y: 312, endPoint x: 167, endPoint y: 320, distance: 36.9
click at [203, 311] on button "7 de octubre de 2025" at bounding box center [195, 308] width 235 height 35
click at [103, 358] on icon "Mes anterior" at bounding box center [102, 362] width 6 height 10
click at [101, 364] on icon "Mes anterior" at bounding box center [102, 362] width 6 height 10
click at [292, 530] on button "31" at bounding box center [282, 534] width 24 height 24
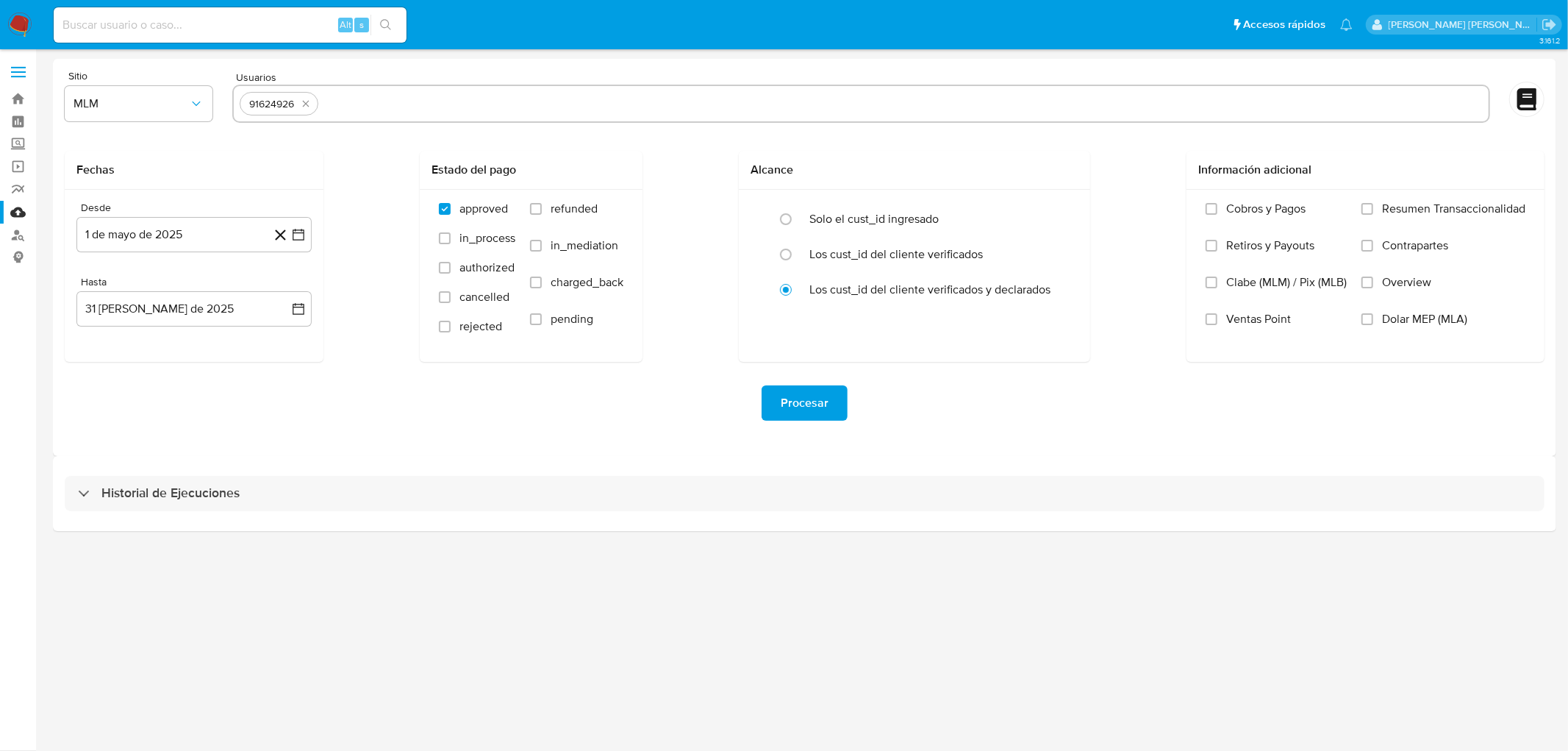
click at [284, 527] on div "Historial de Ejecuciones" at bounding box center [804, 493] width 1503 height 75
click at [799, 405] on span "Procesar" at bounding box center [804, 403] width 48 height 32
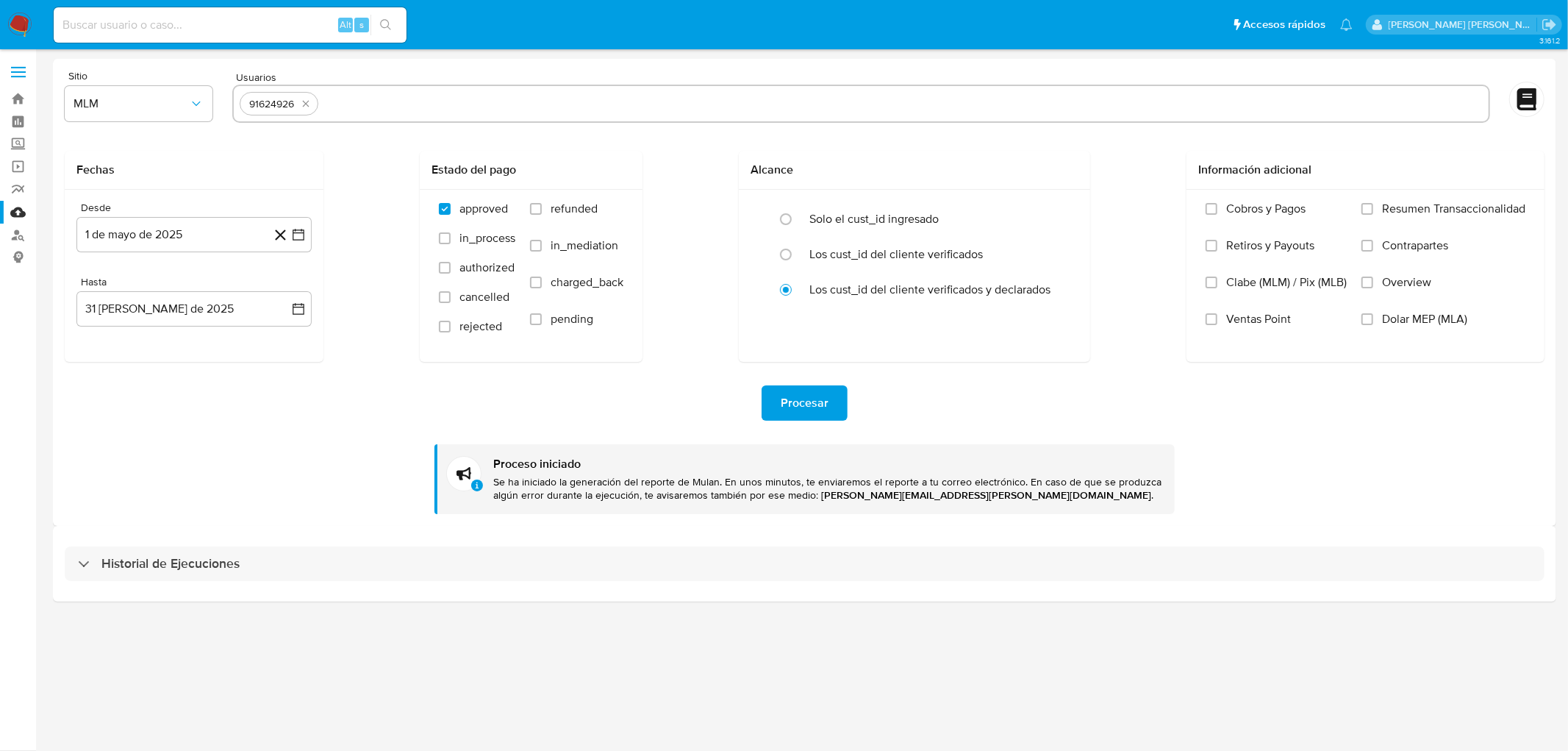
click at [136, 540] on div "Historial de Ejecuciones" at bounding box center [804, 563] width 1503 height 75
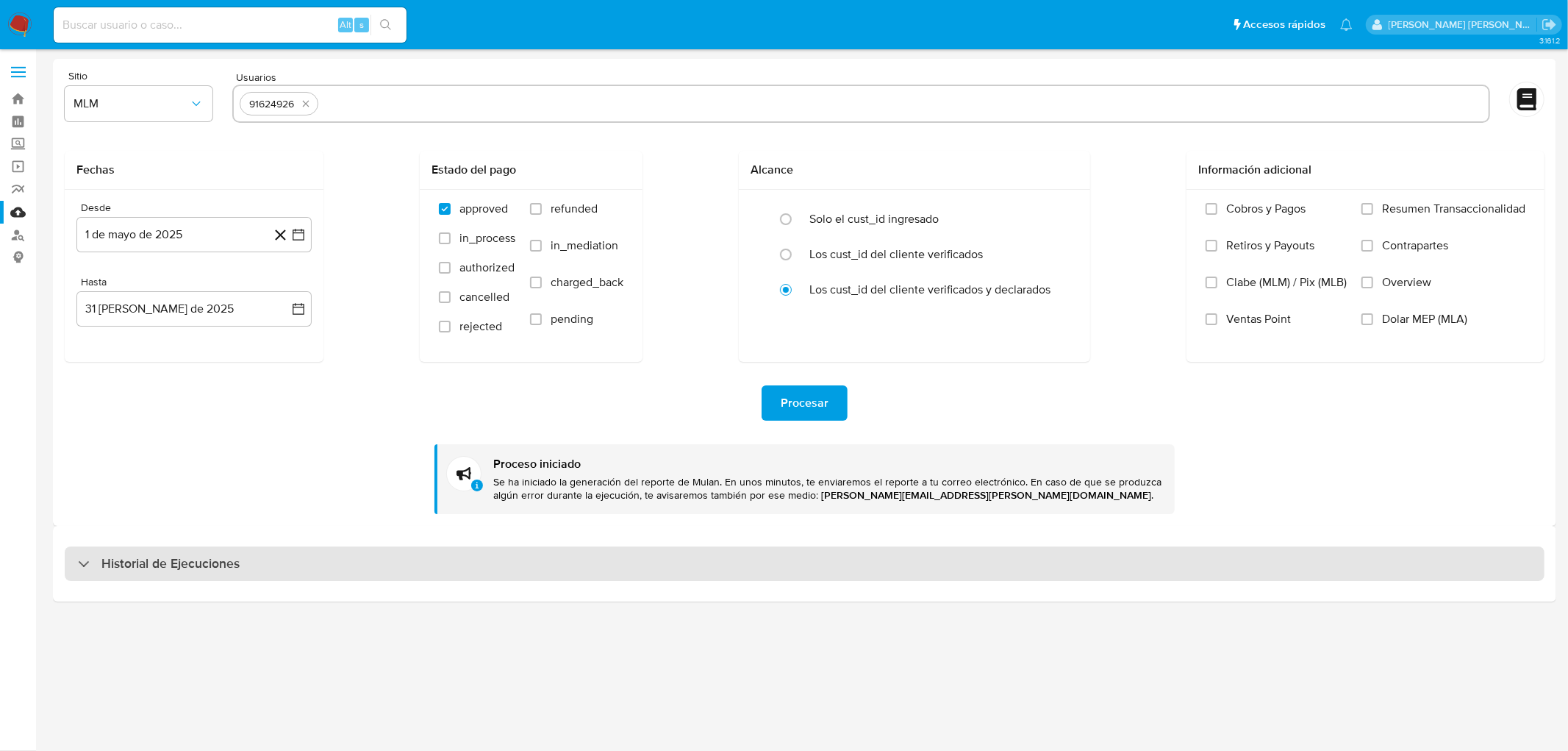
click at [130, 559] on h3 "Historial de Ejecuciones" at bounding box center [171, 563] width 138 height 18
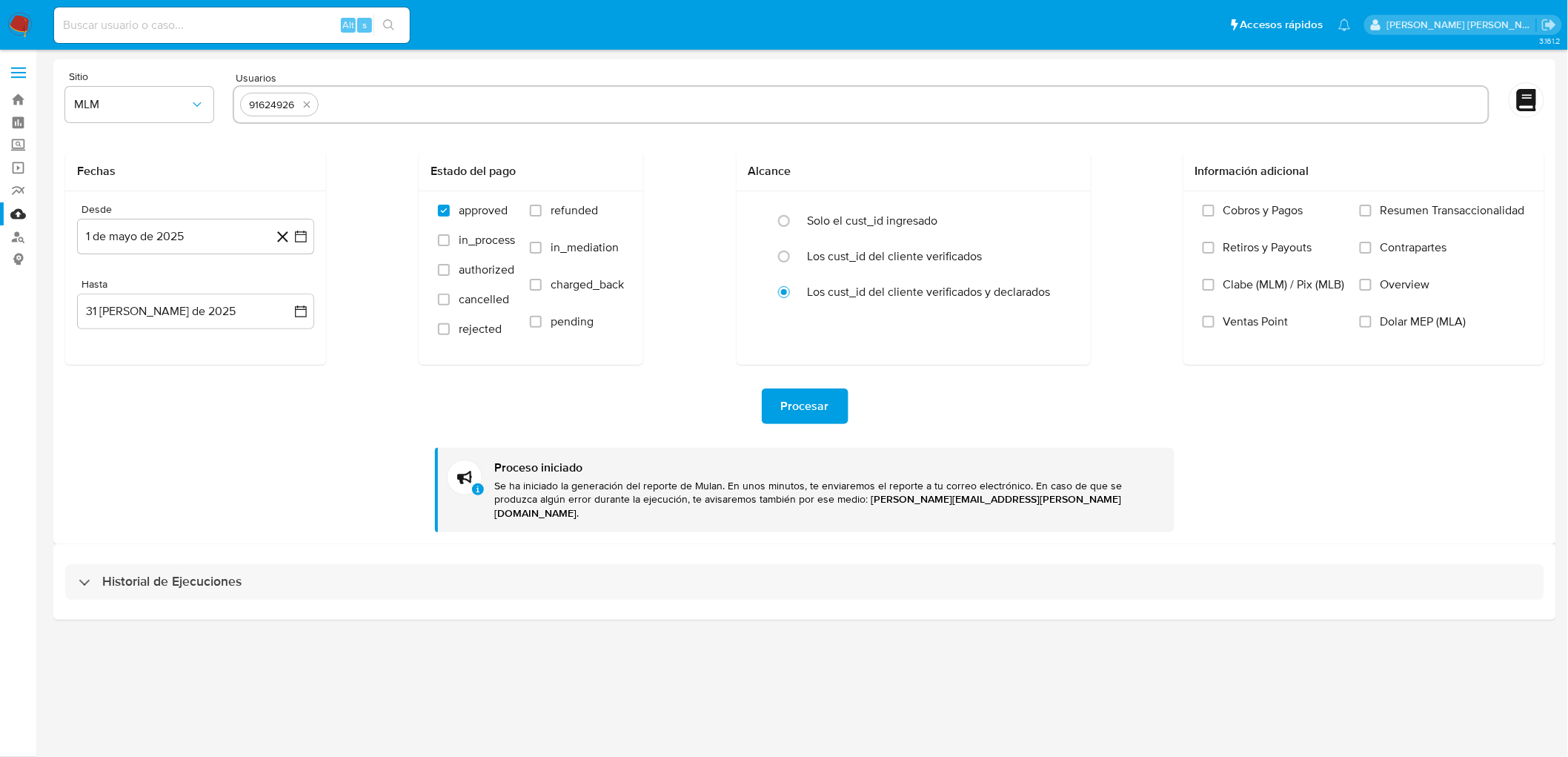
select select "10"
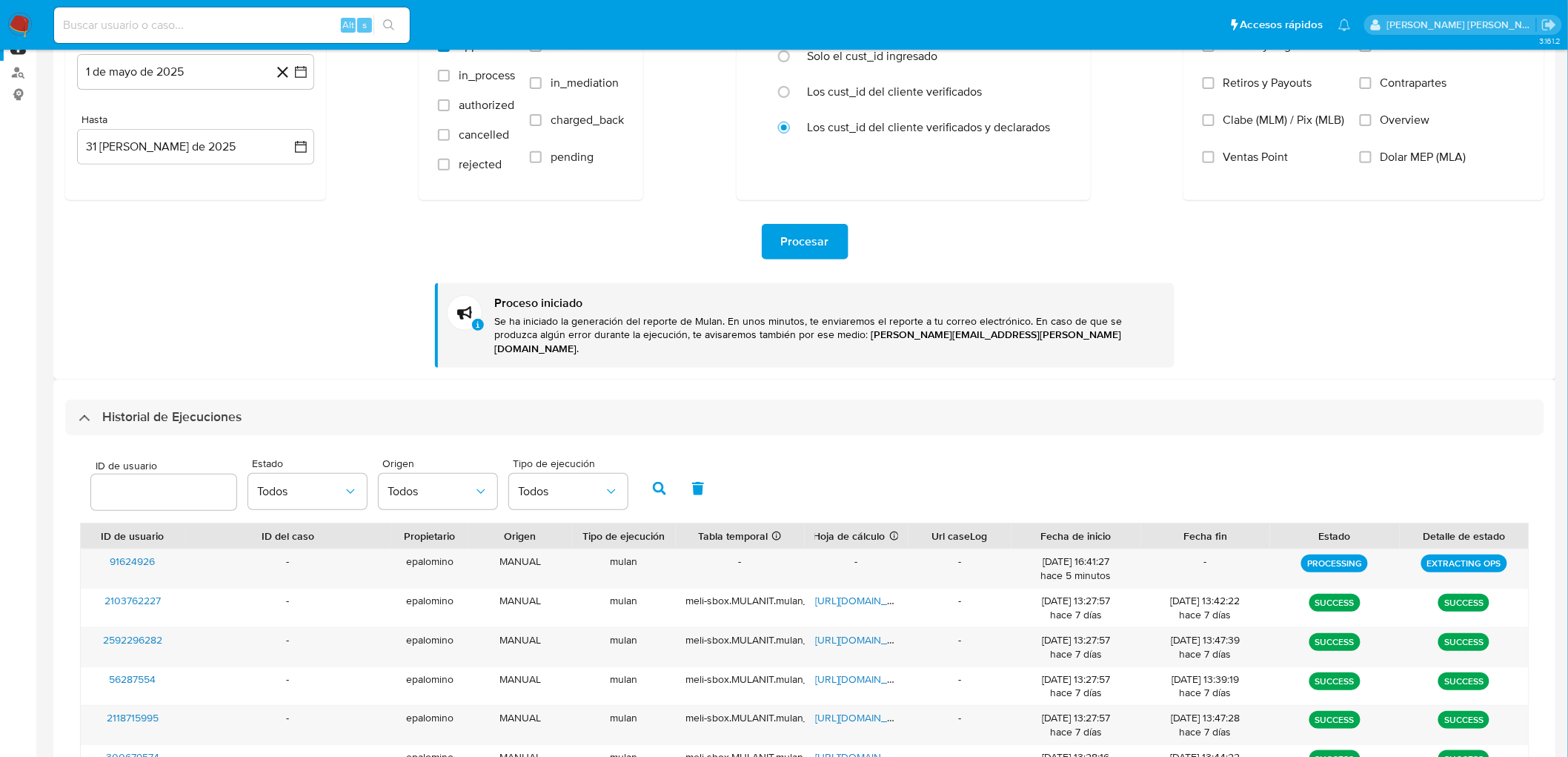
scroll to position [247, 0]
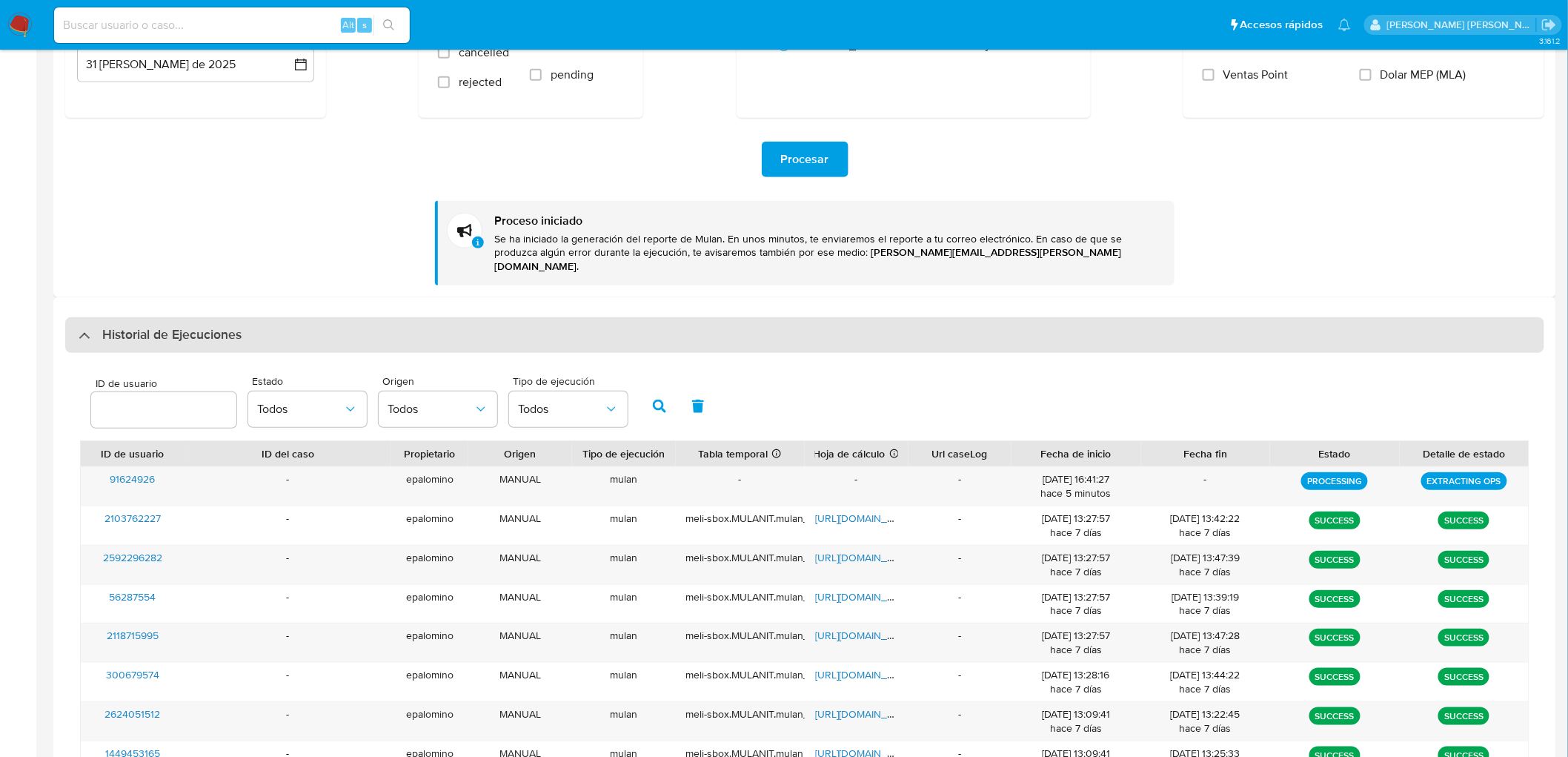
click at [200, 326] on h3 "Historial de Ejecuciones" at bounding box center [172, 335] width 139 height 18
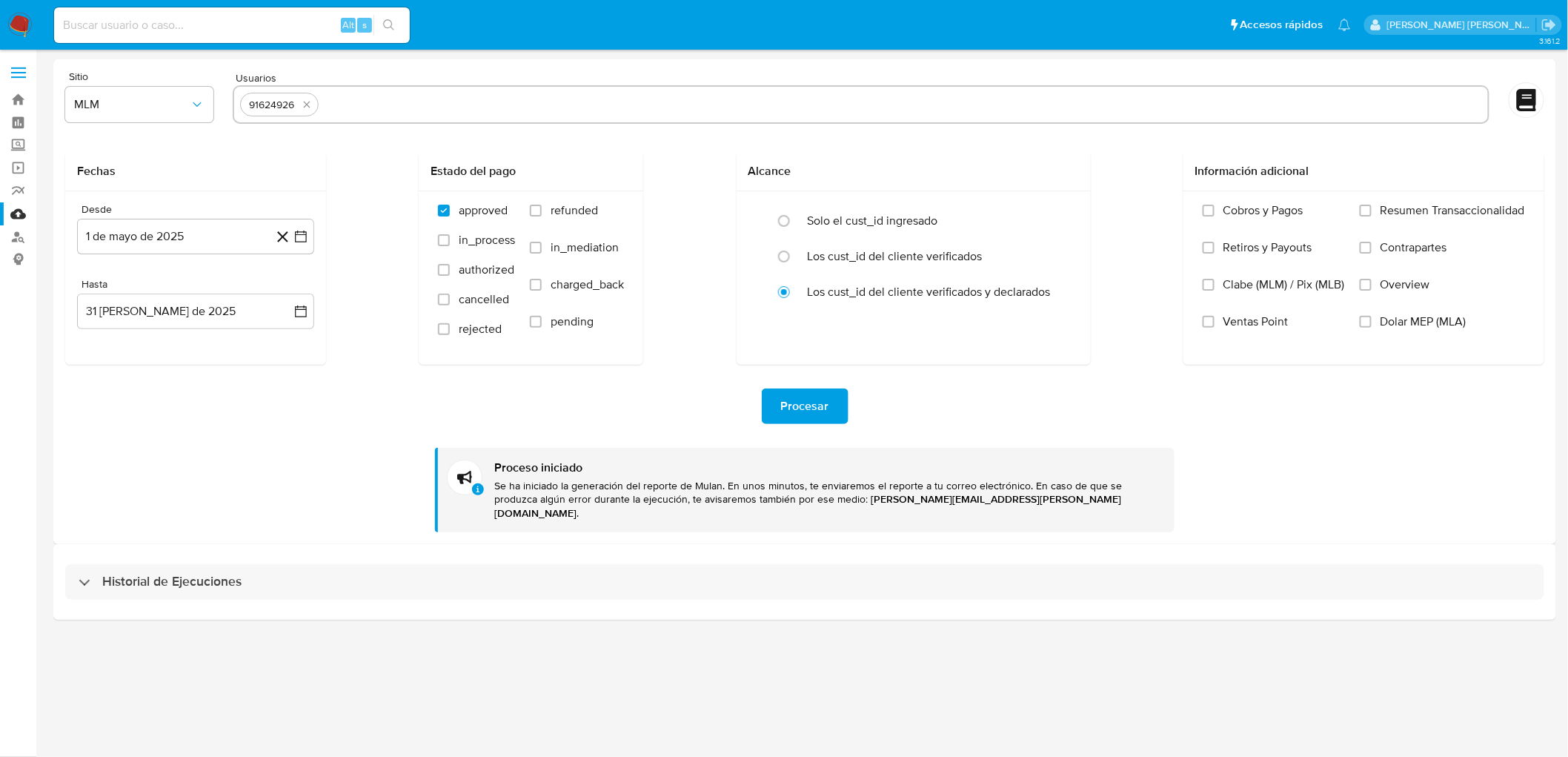
scroll to position [0, 0]
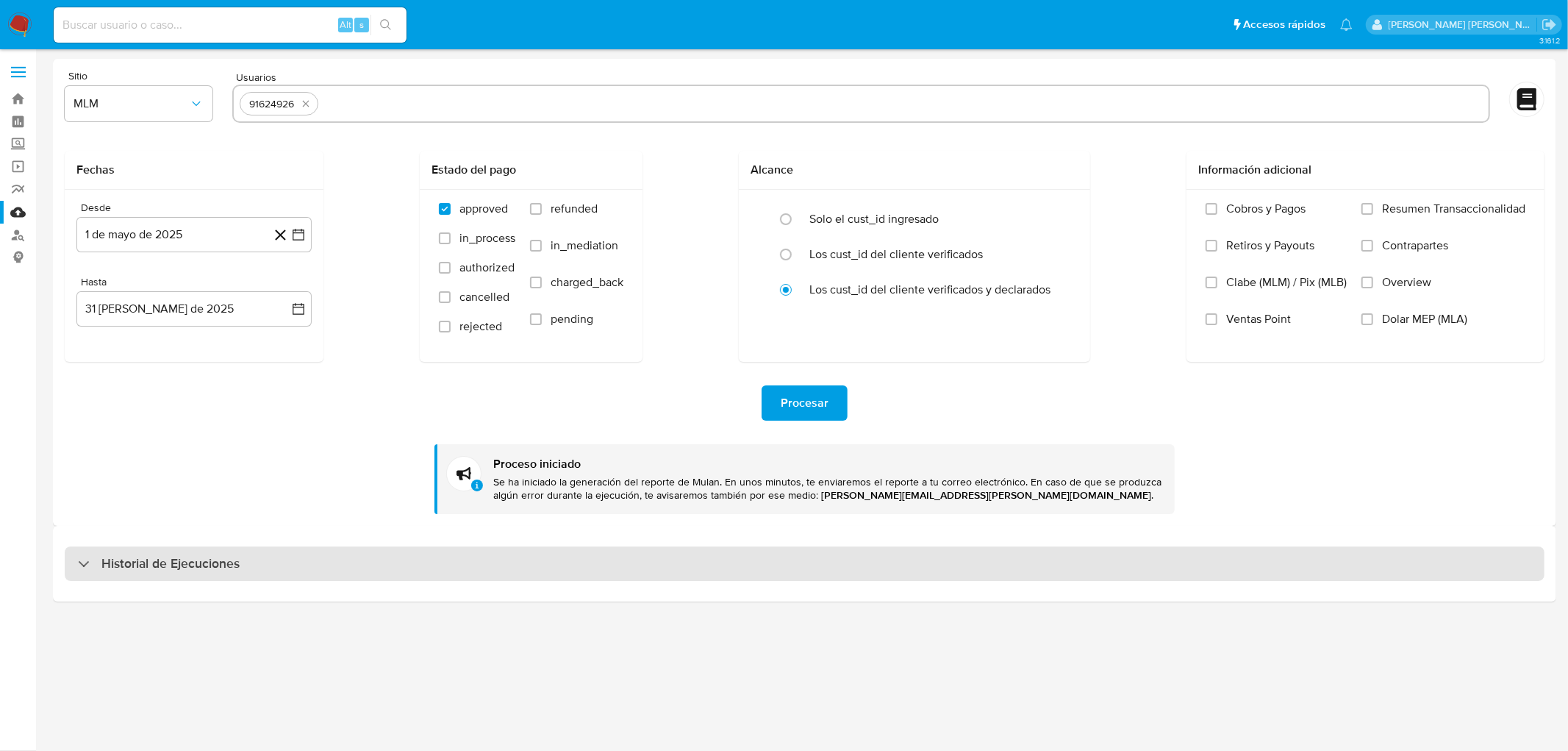
click at [119, 555] on h3 "Historial de Ejecuciones" at bounding box center [171, 563] width 138 height 18
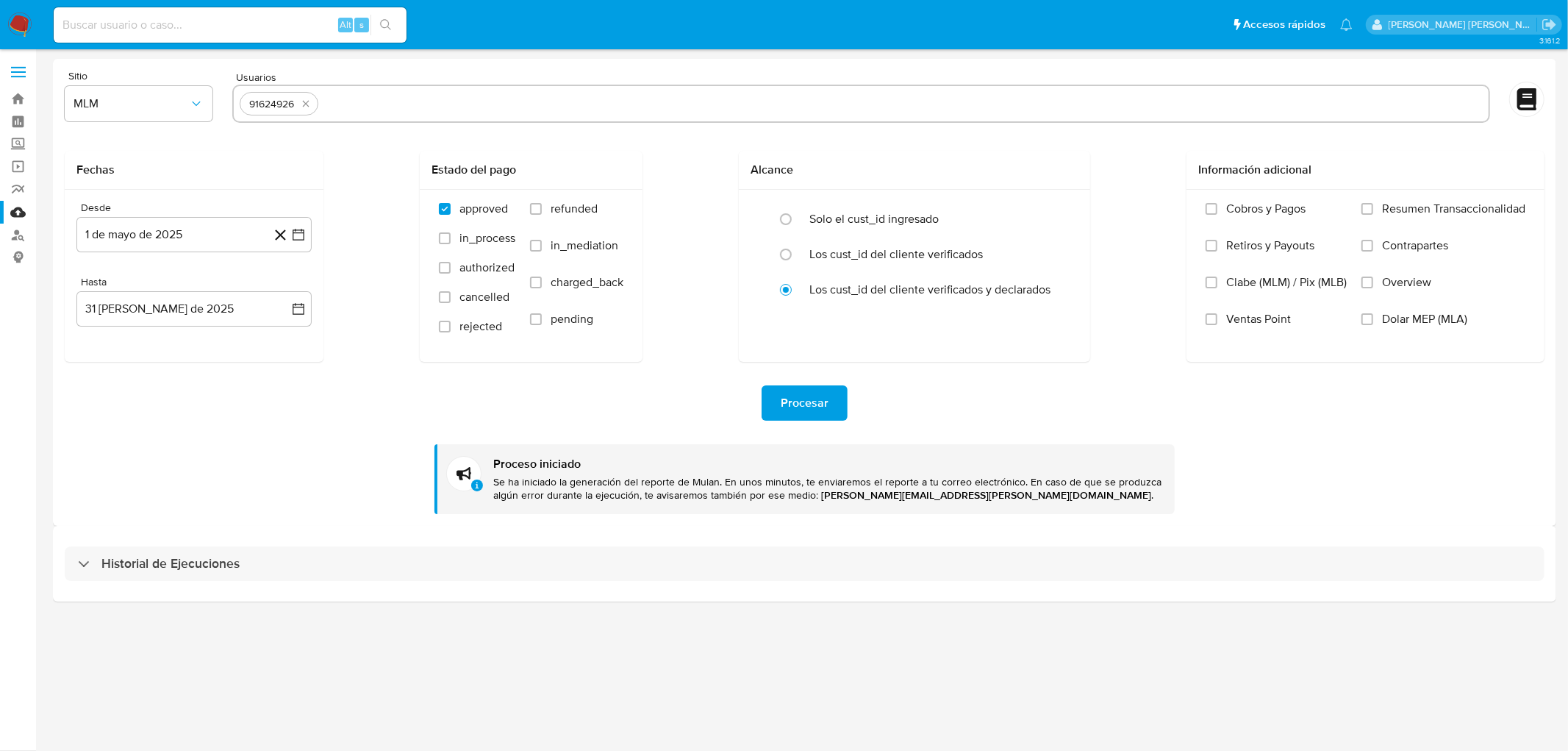
select select "10"
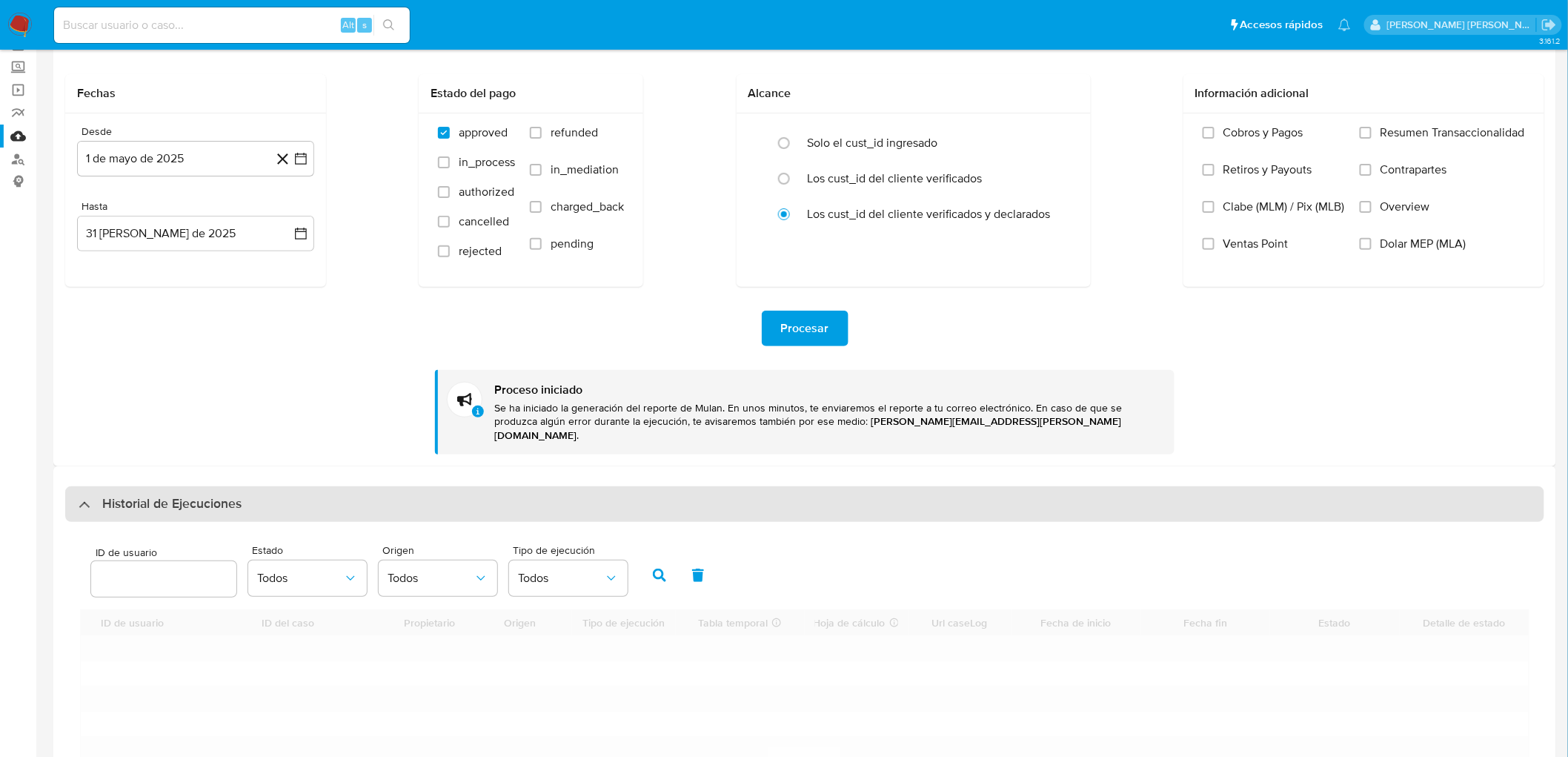
scroll to position [164, 0]
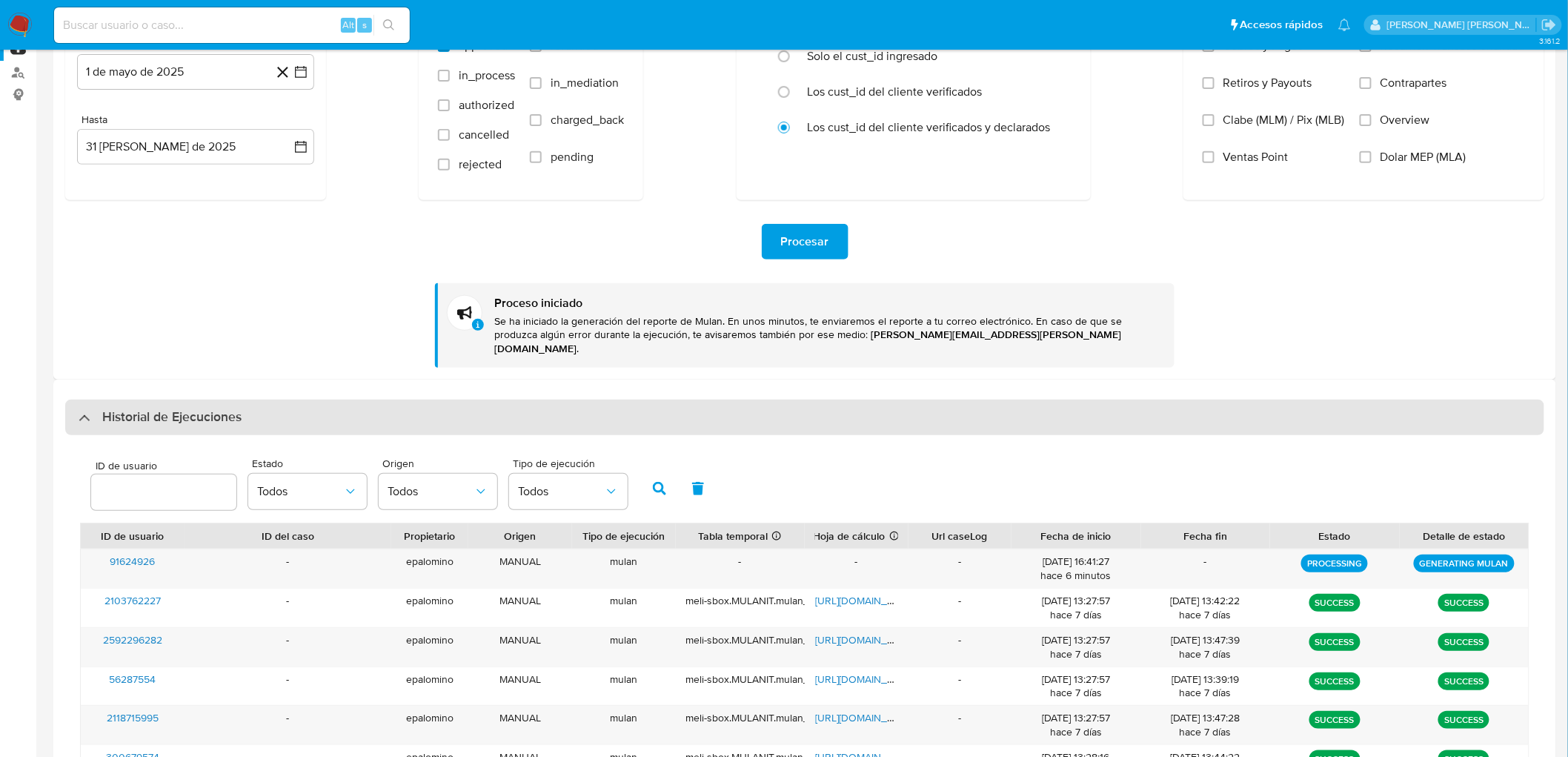
click at [202, 399] on div "Historial de Ejecuciones" at bounding box center [805, 416] width 1479 height 35
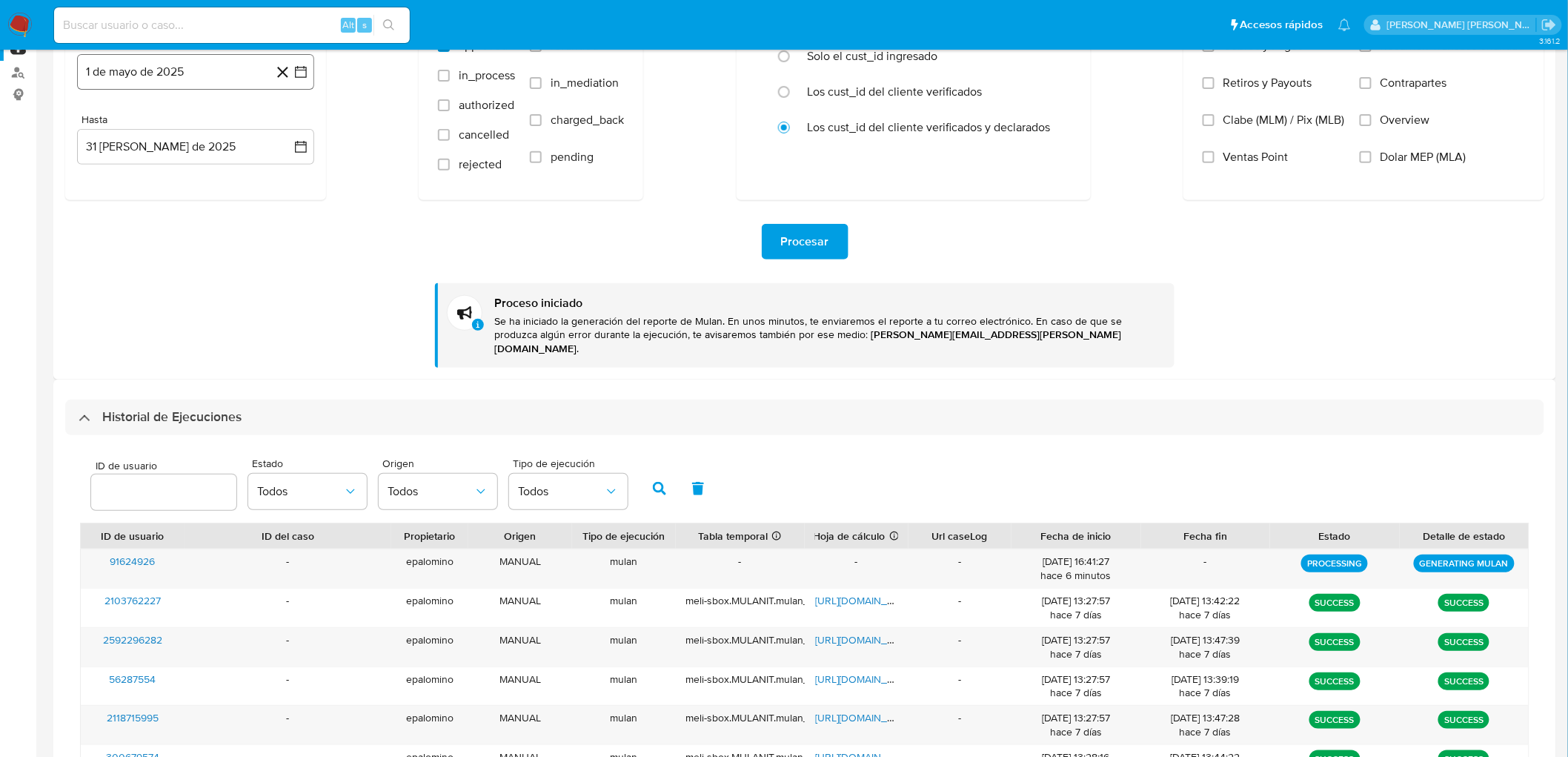
scroll to position [0, 0]
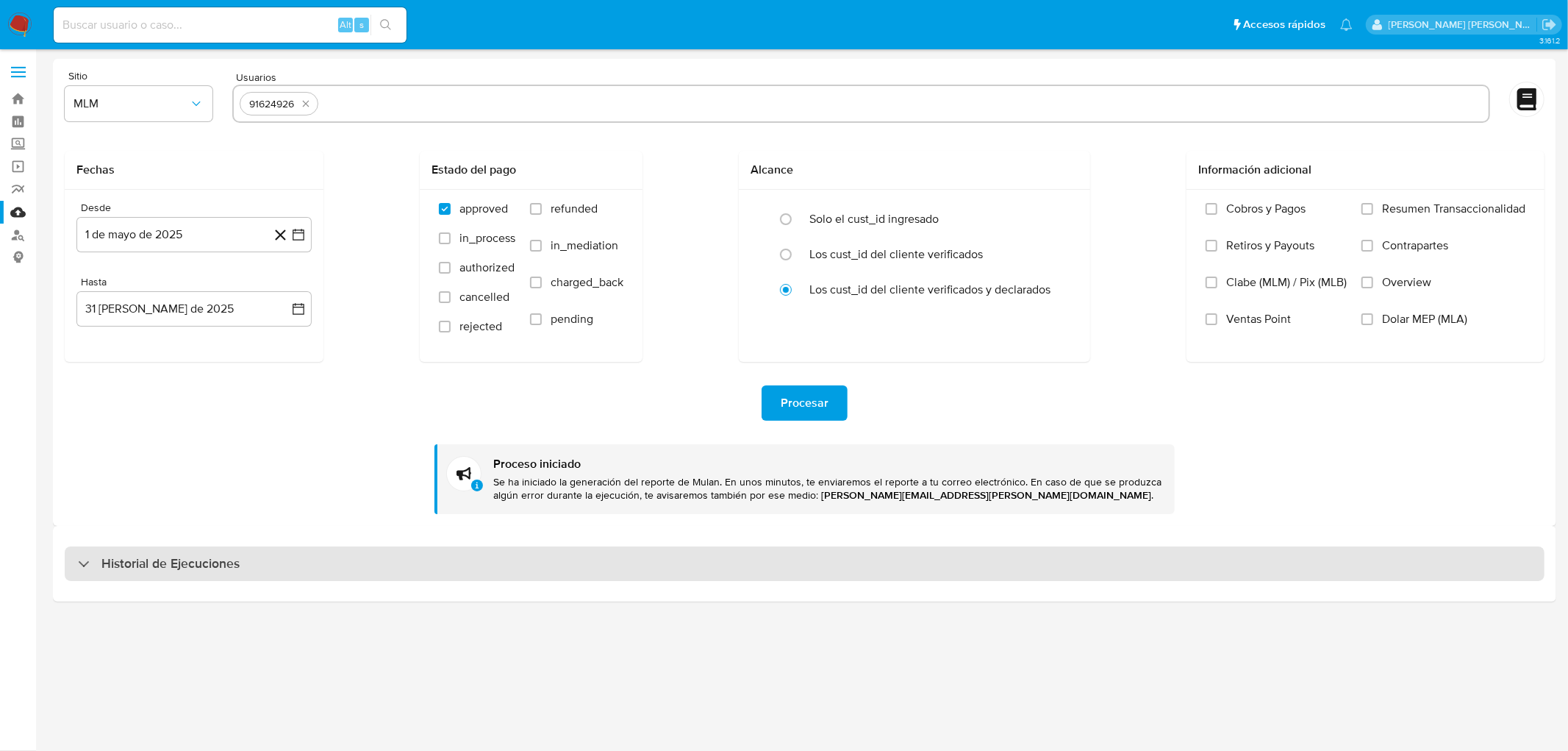
click at [197, 560] on h3 "Historial de Ejecuciones" at bounding box center [171, 563] width 138 height 18
select select "10"
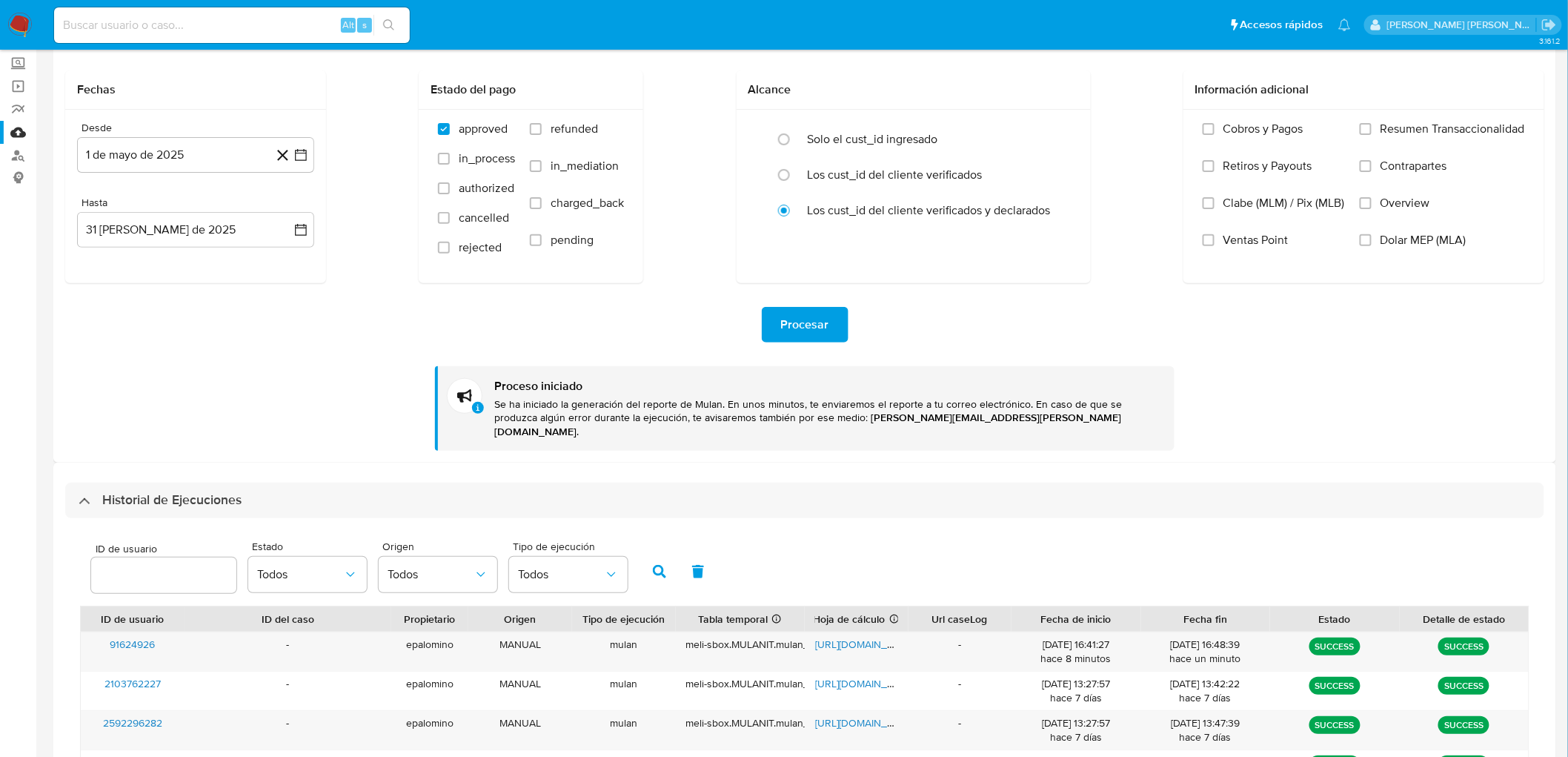
scroll to position [83, 0]
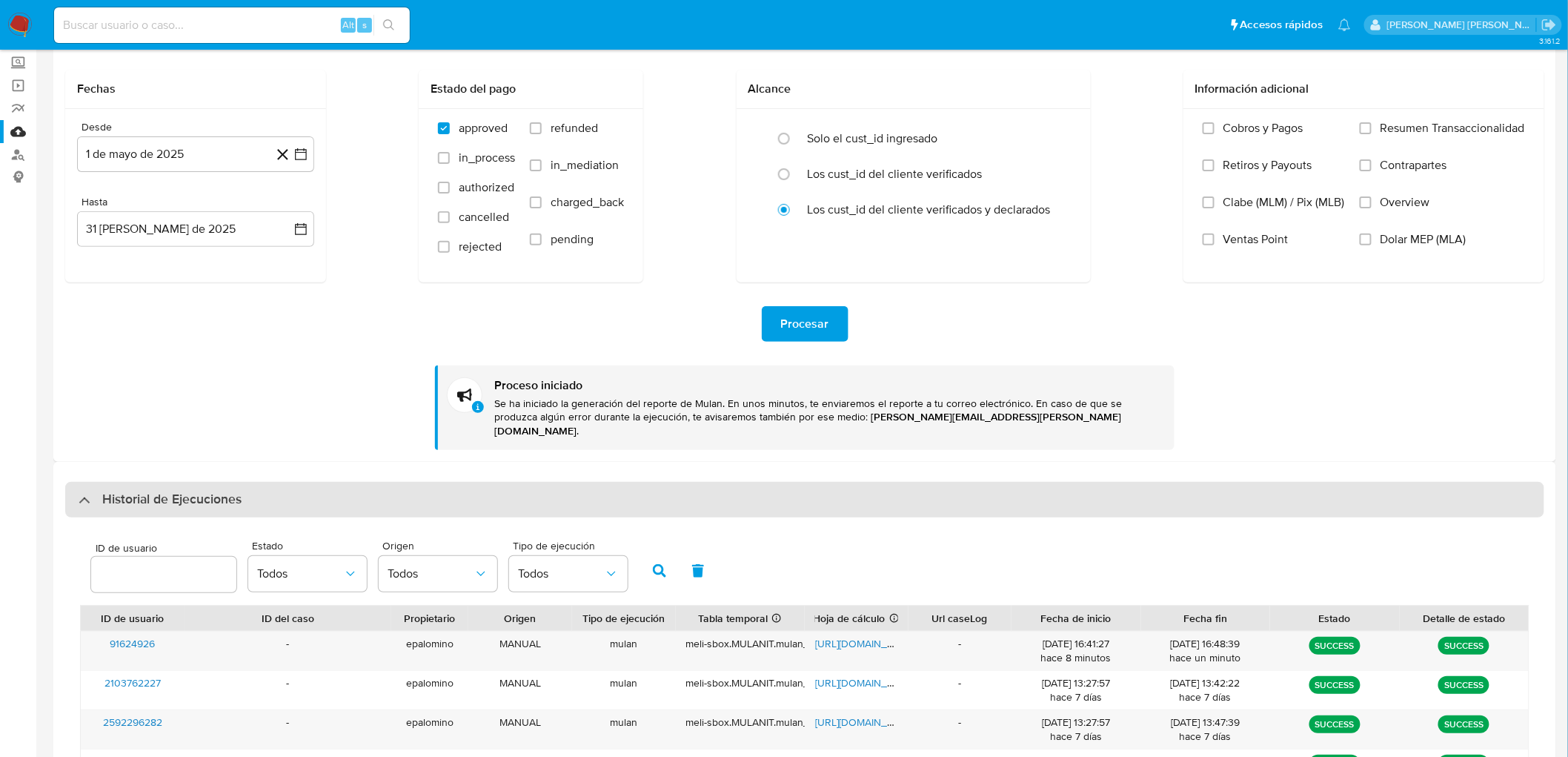
click at [257, 482] on div "Historial de Ejecuciones" at bounding box center [805, 499] width 1479 height 35
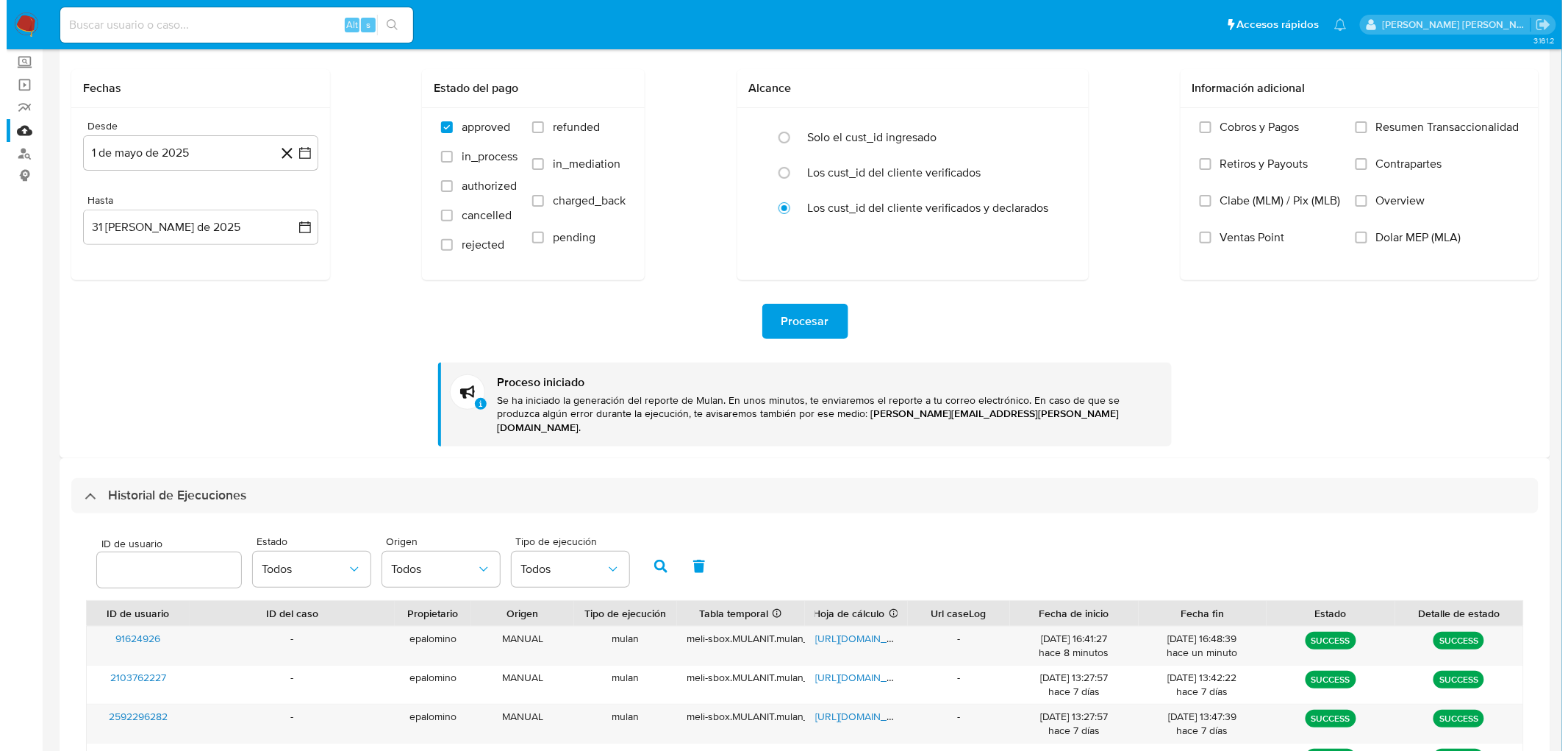
scroll to position [0, 0]
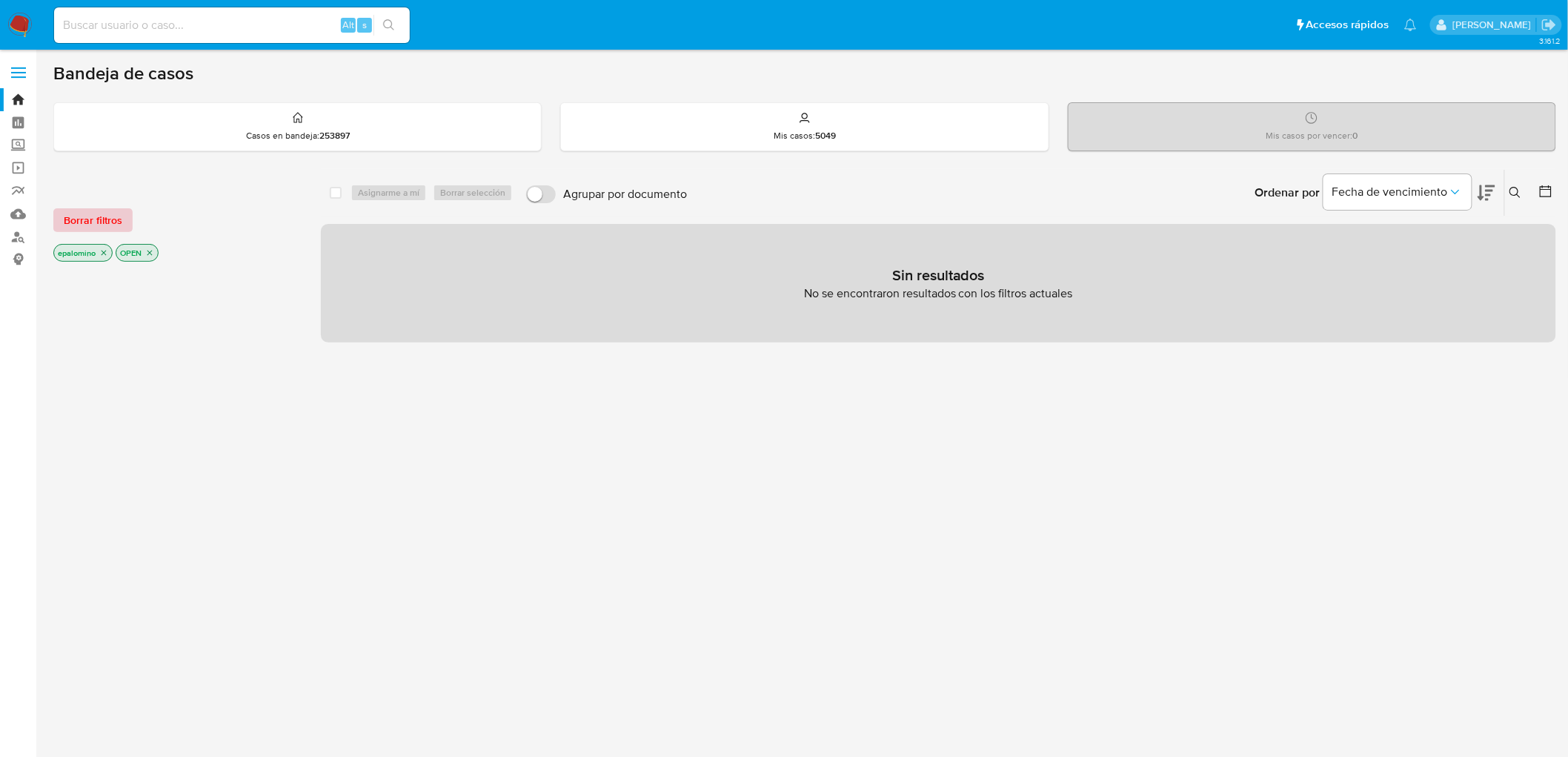
click at [104, 216] on span "Borrar filtros" at bounding box center [93, 220] width 58 height 21
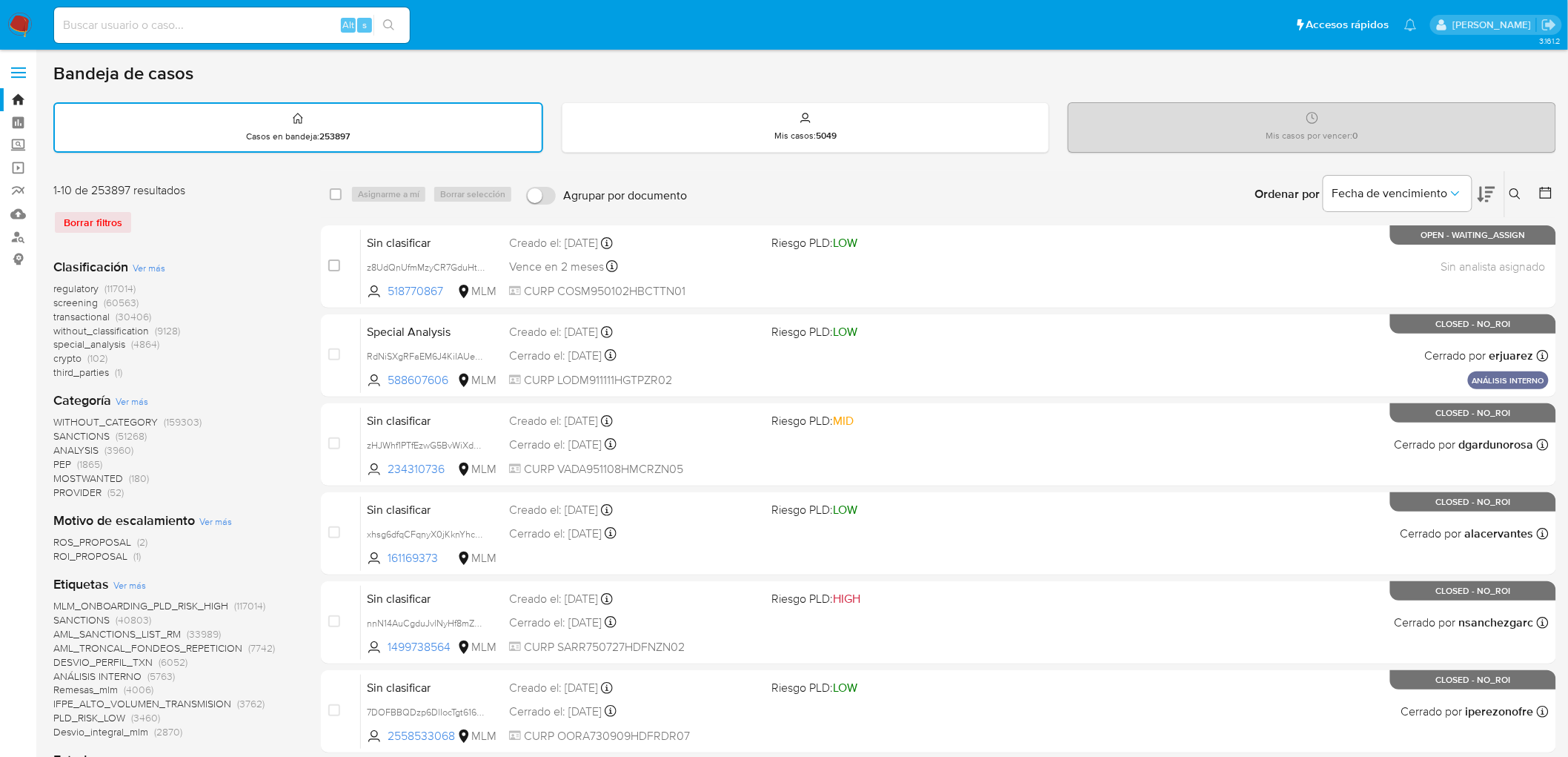
click at [15, 34] on img at bounding box center [20, 25] width 25 height 25
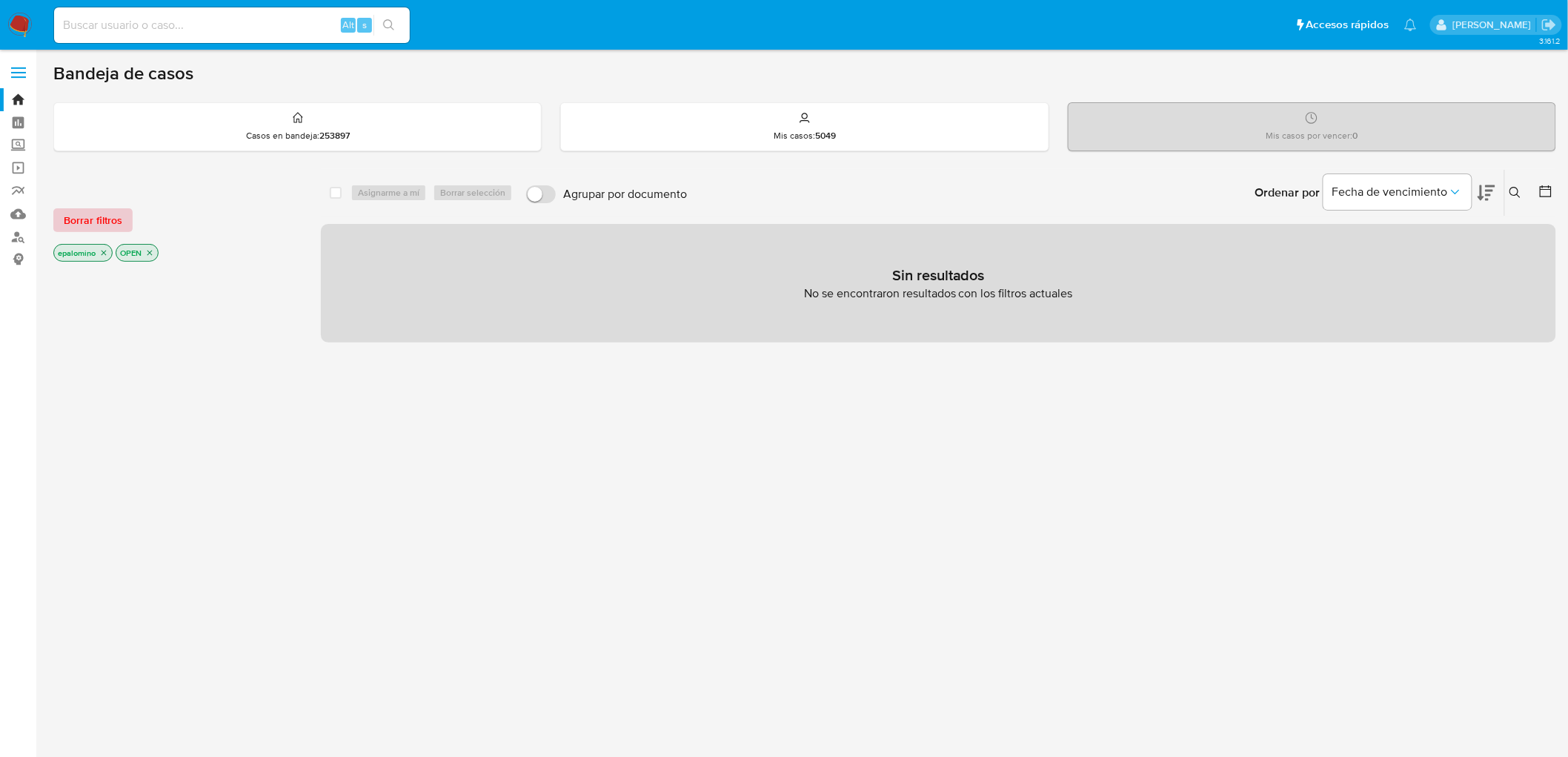
click at [77, 212] on span "Borrar filtros" at bounding box center [93, 220] width 58 height 21
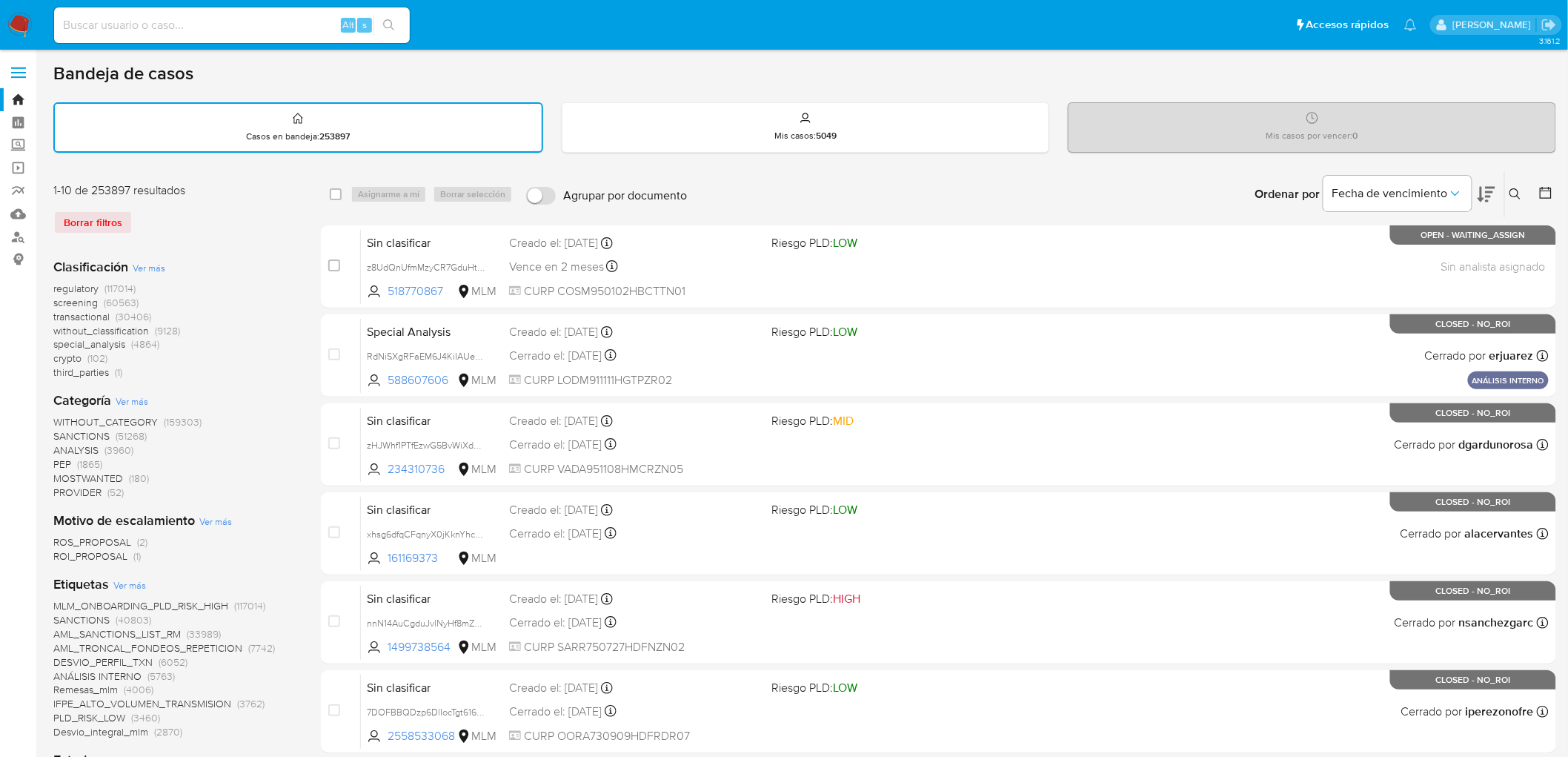
click at [21, 23] on img at bounding box center [20, 25] width 25 height 25
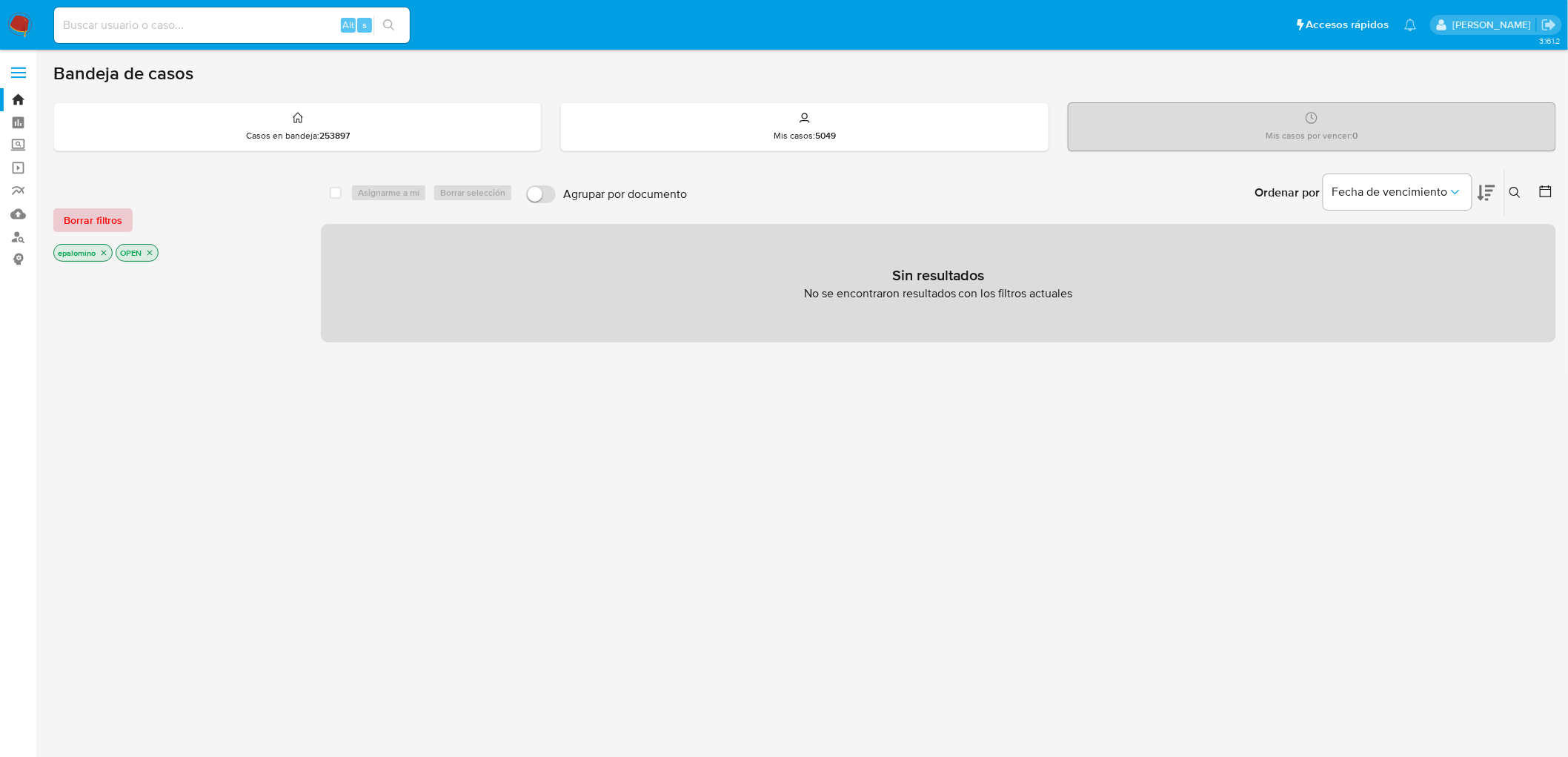
click at [97, 218] on span "Borrar filtros" at bounding box center [93, 220] width 58 height 21
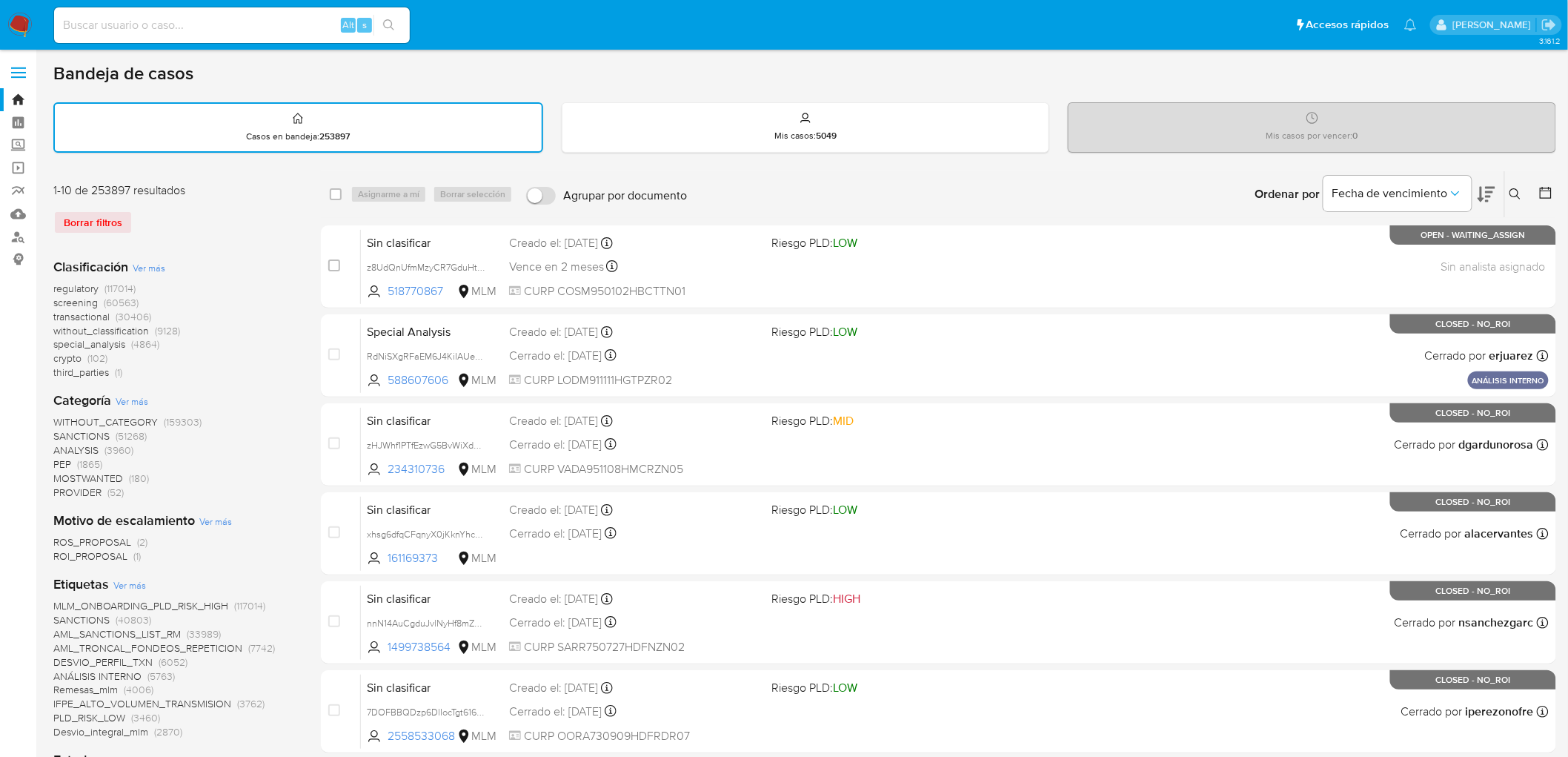
click at [1512, 190] on icon at bounding box center [1516, 194] width 12 height 12
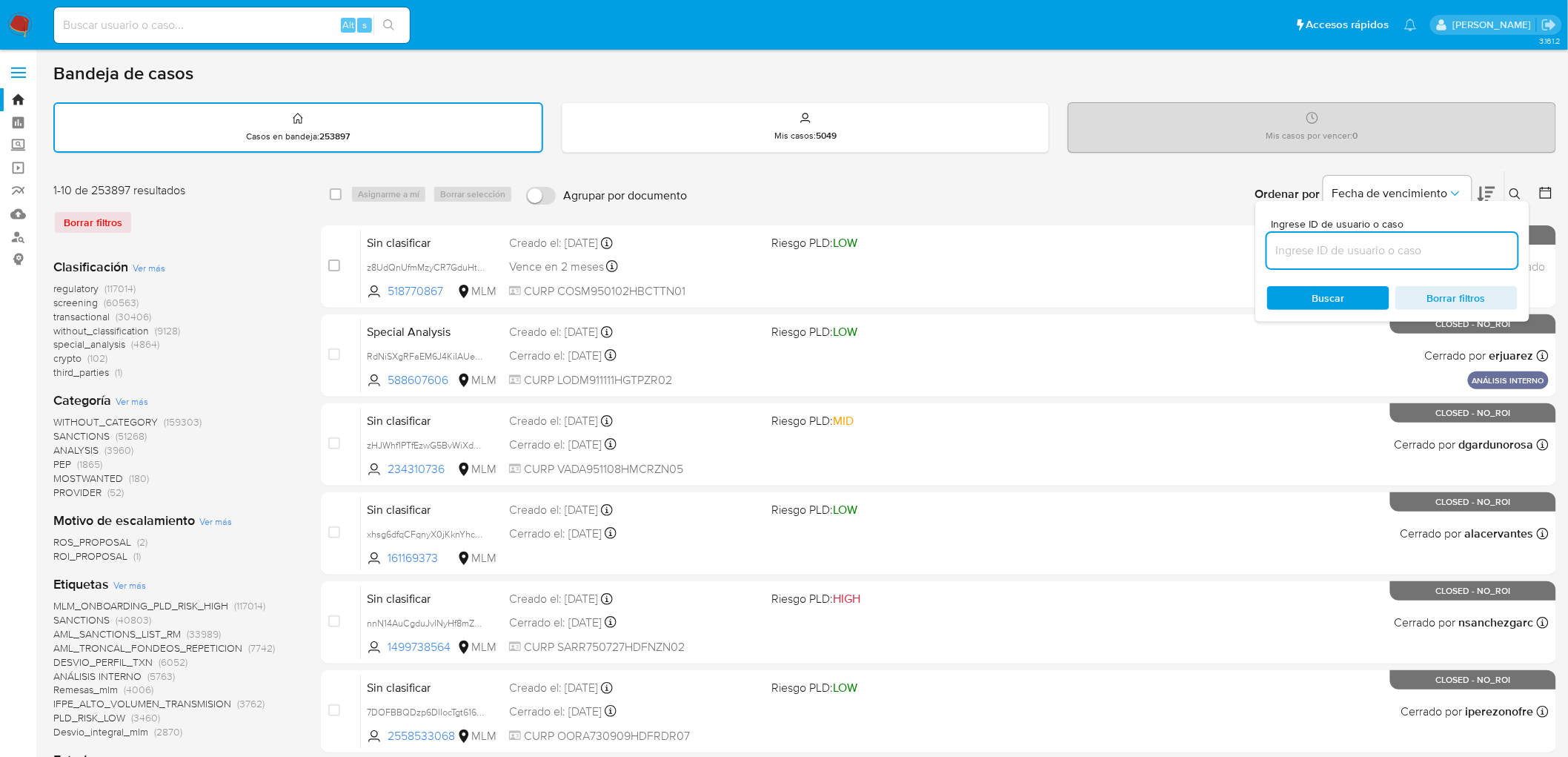
click at [1281, 254] on input at bounding box center [1392, 250] width 250 height 19
type input "187869661"
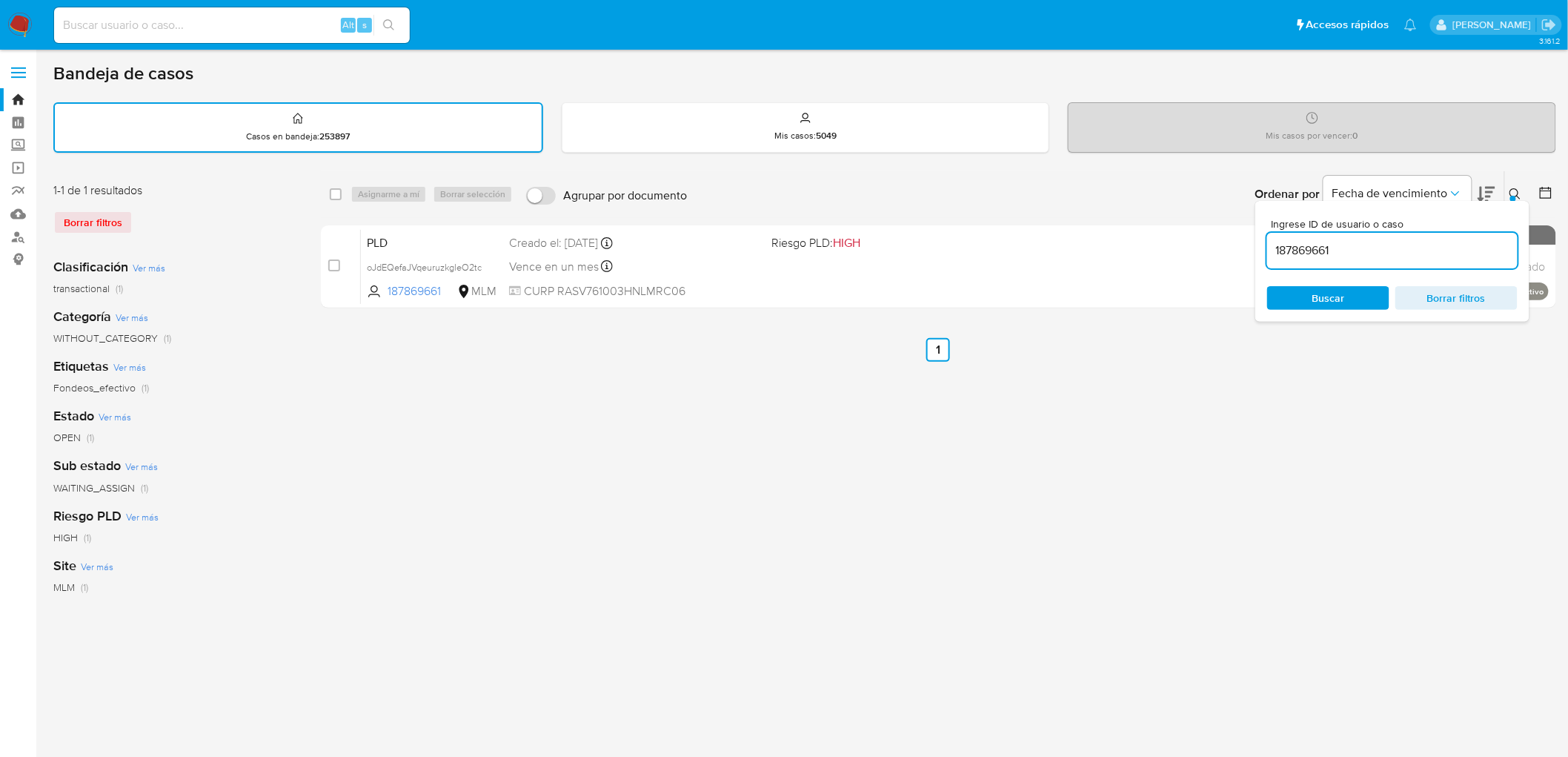
click at [1516, 188] on icon at bounding box center [1515, 194] width 11 height 11
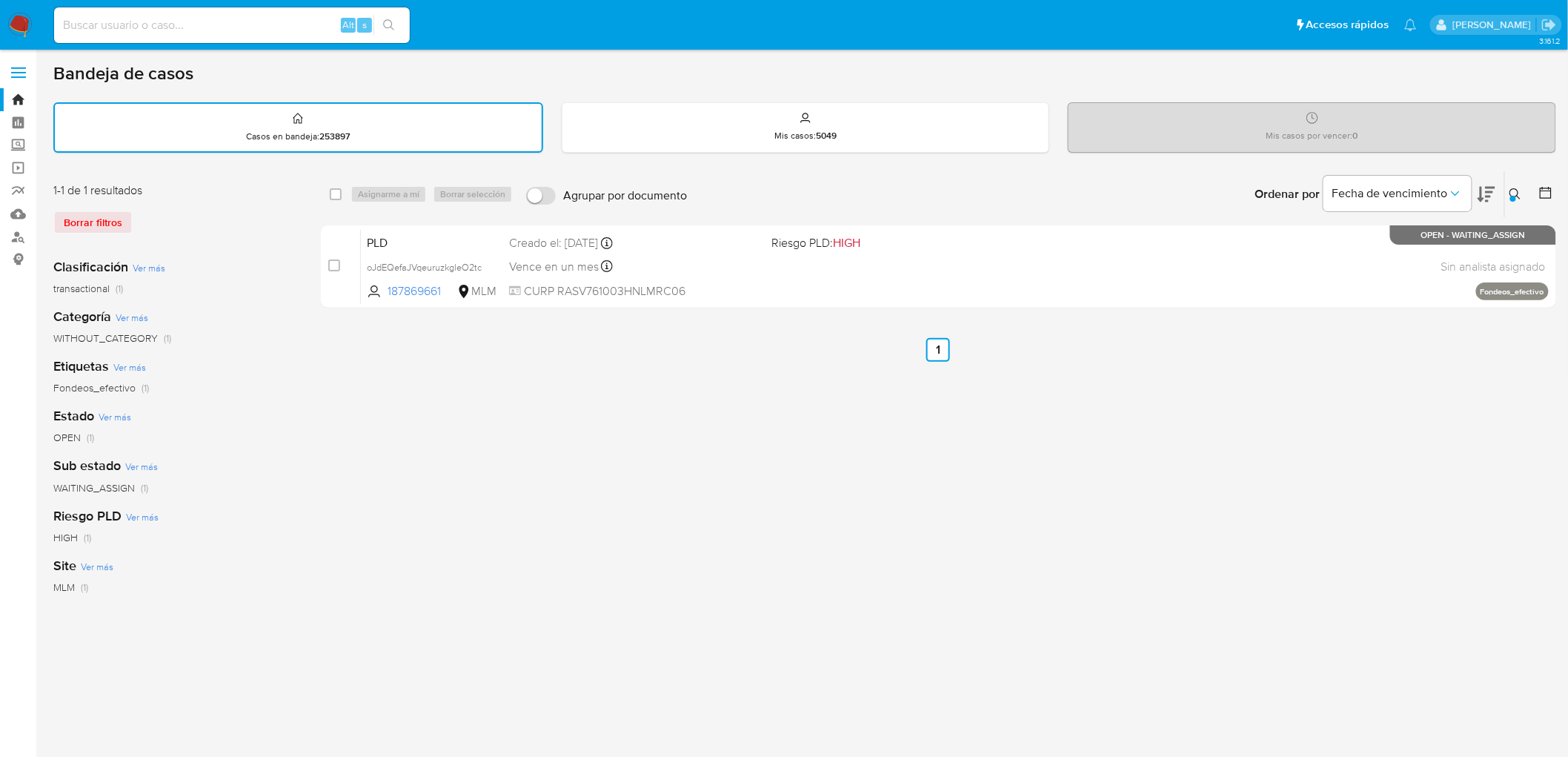
click at [20, 21] on img at bounding box center [20, 25] width 25 height 25
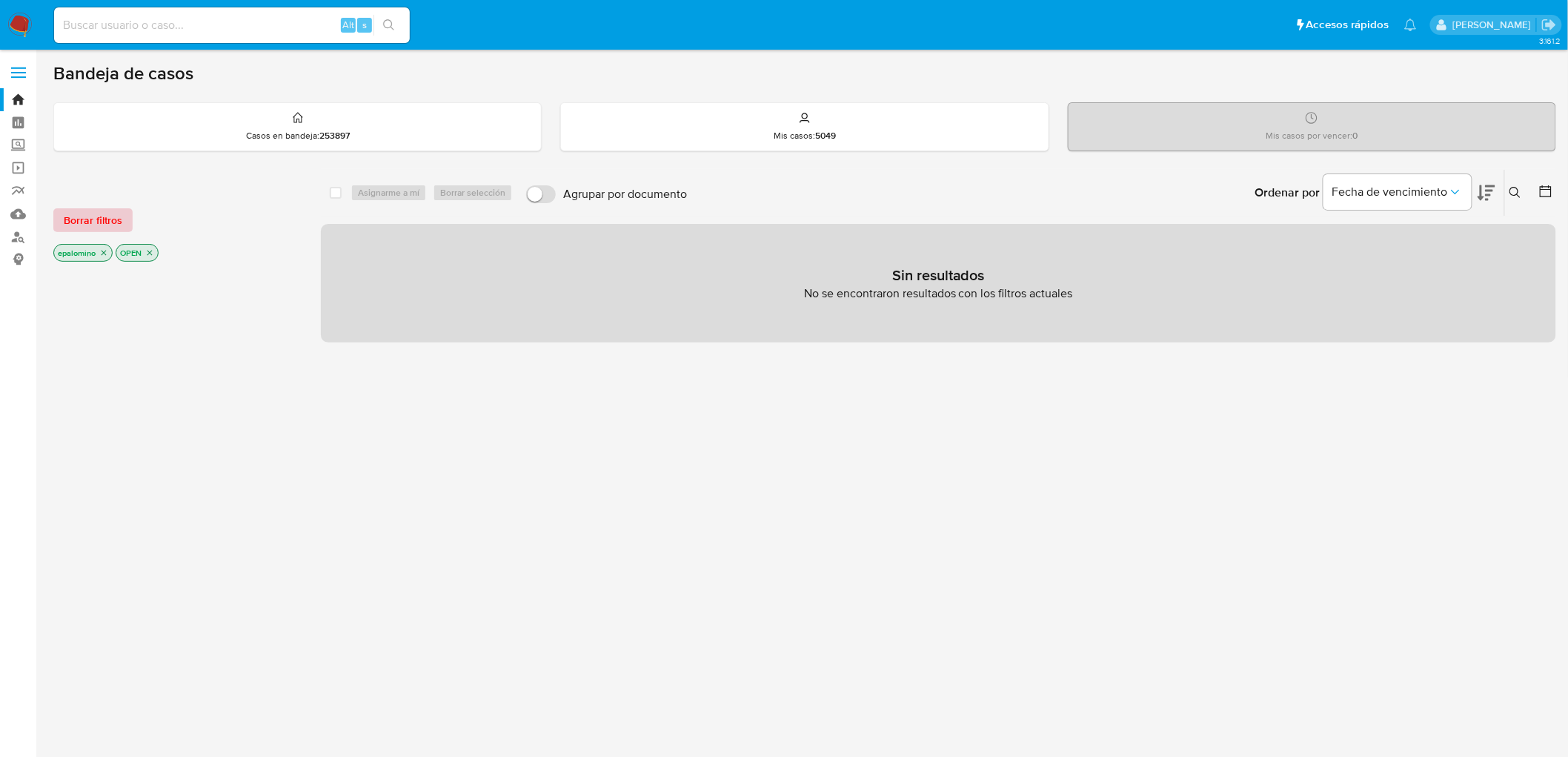
click at [89, 218] on span "Borrar filtros" at bounding box center [93, 220] width 58 height 21
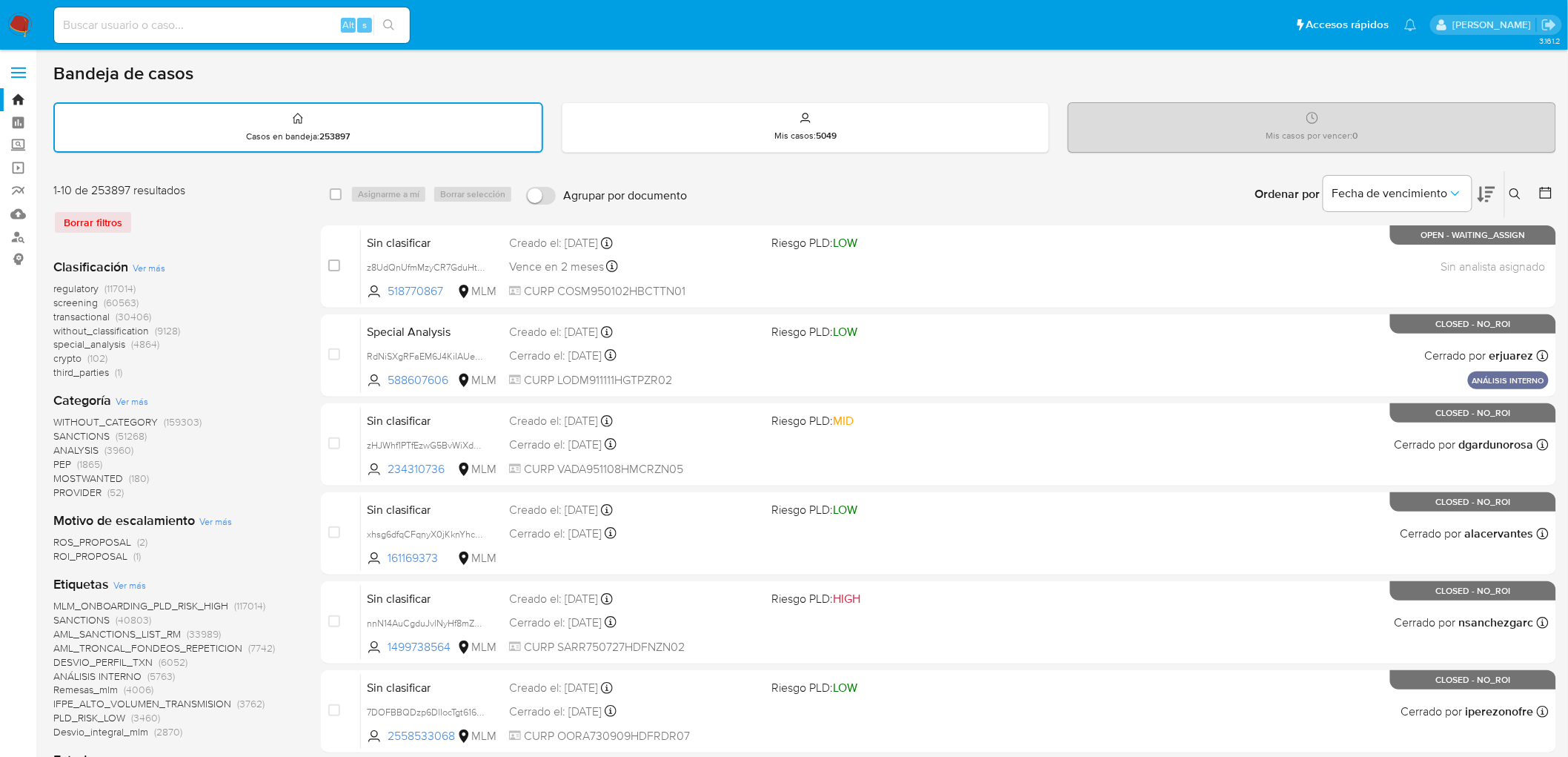
click at [1516, 189] on icon at bounding box center [1516, 194] width 12 height 12
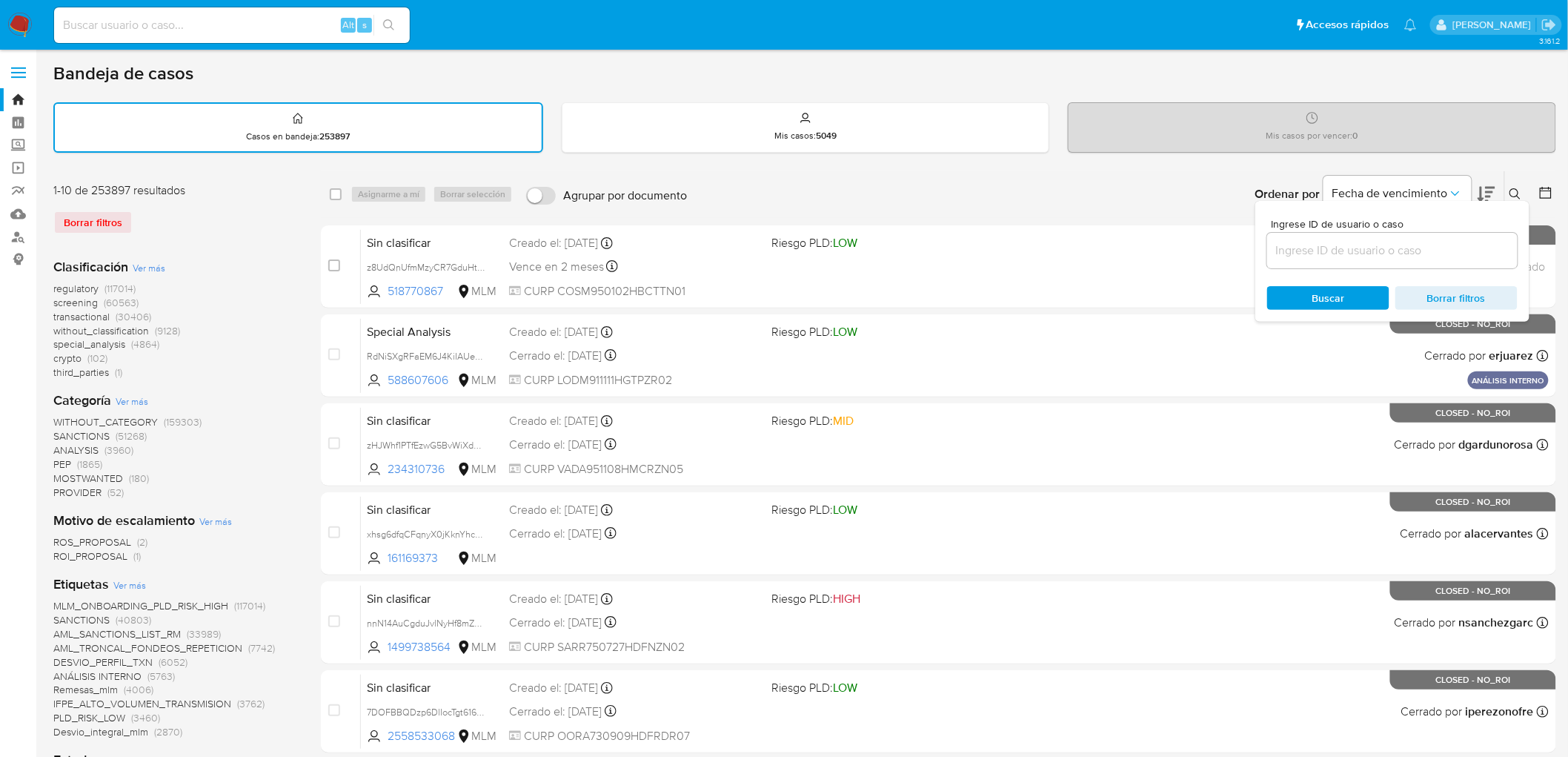
click at [1335, 244] on input at bounding box center [1392, 250] width 250 height 19
type input "2624051512"
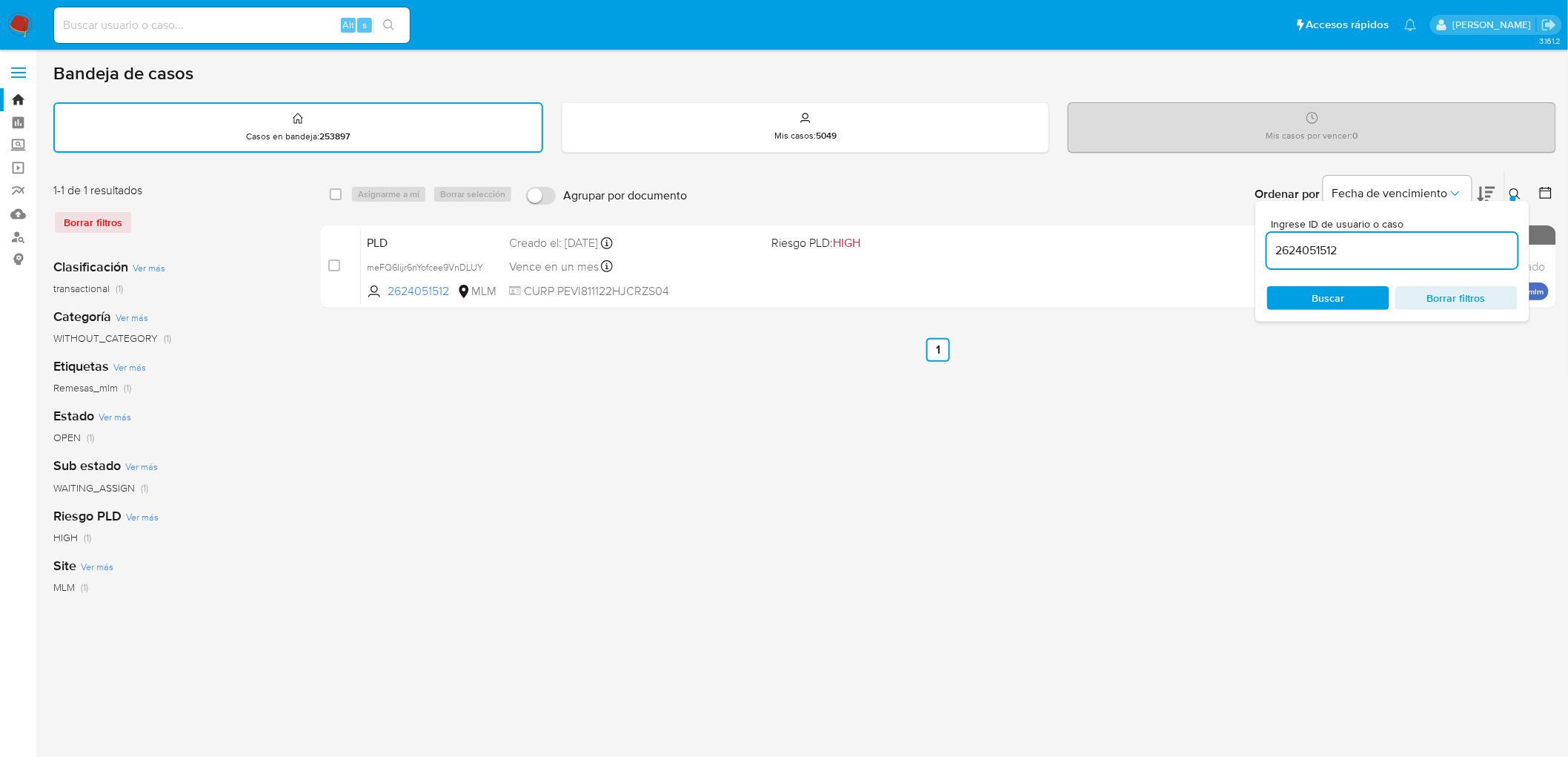
click at [1523, 193] on button at bounding box center [1517, 194] width 24 height 18
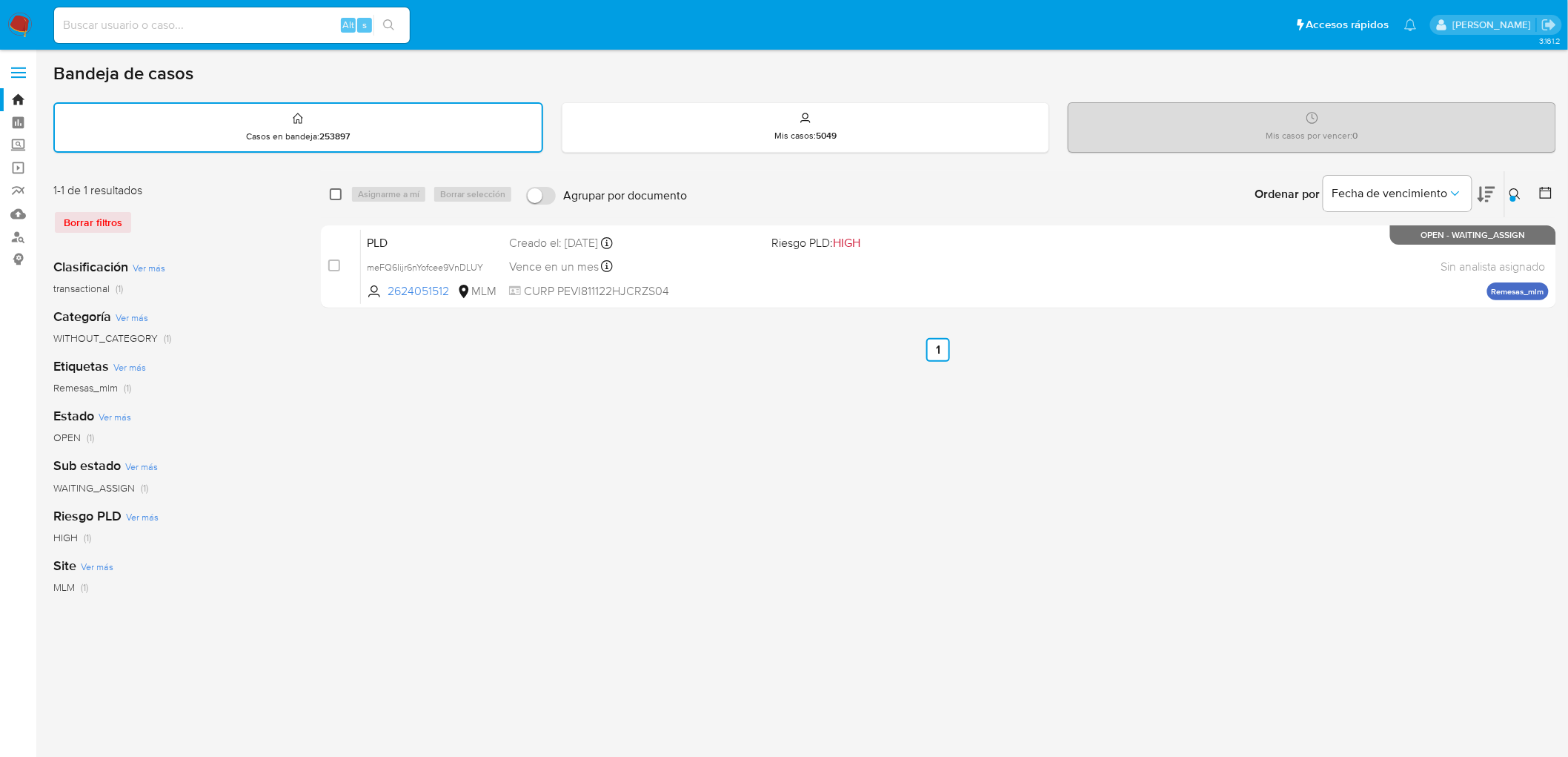
click at [335, 188] on input "checkbox" at bounding box center [335, 194] width 12 height 12
checkbox input "true"
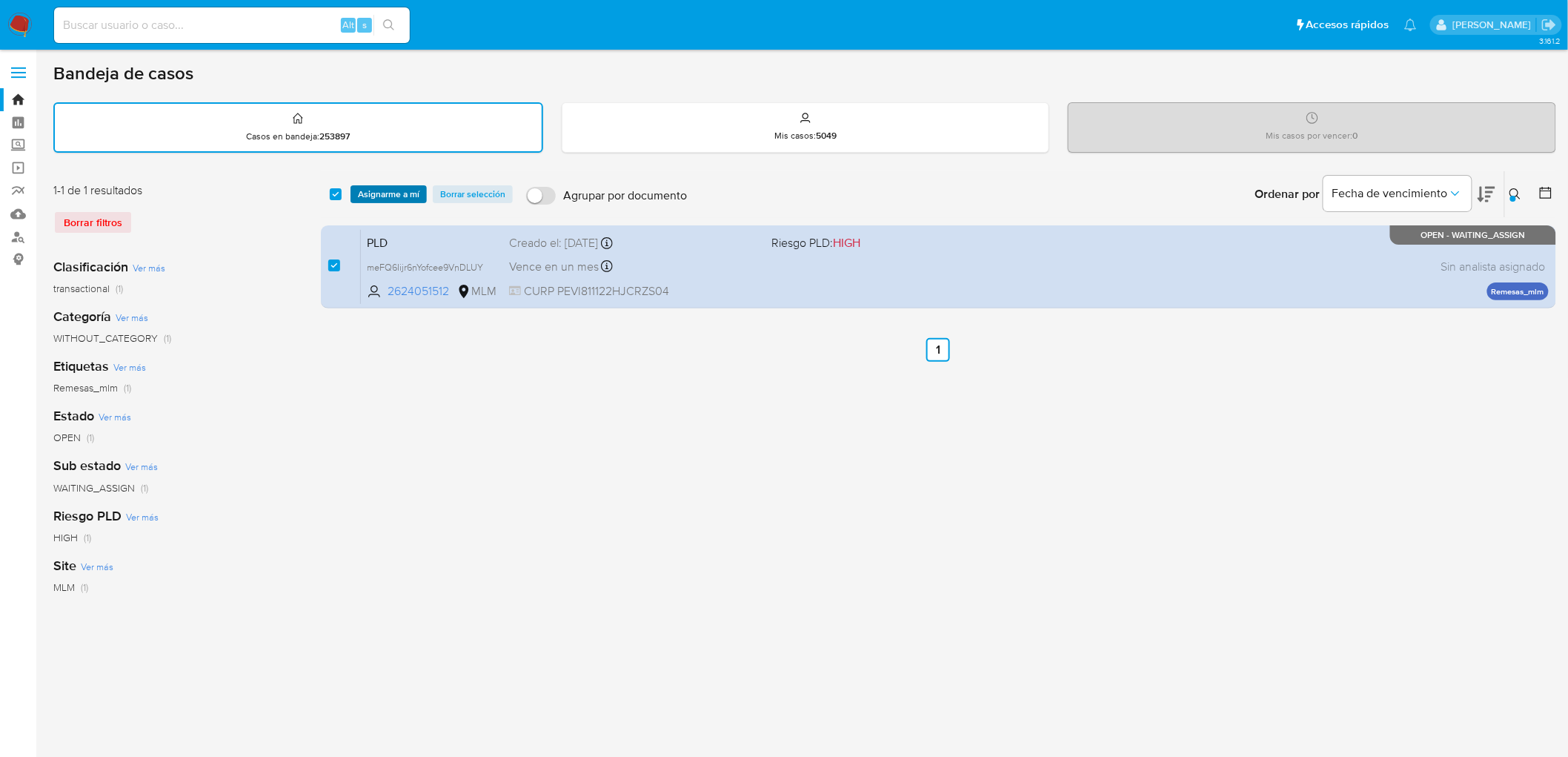
click at [369, 188] on span "Asignarme a mí" at bounding box center [389, 194] width 62 height 15
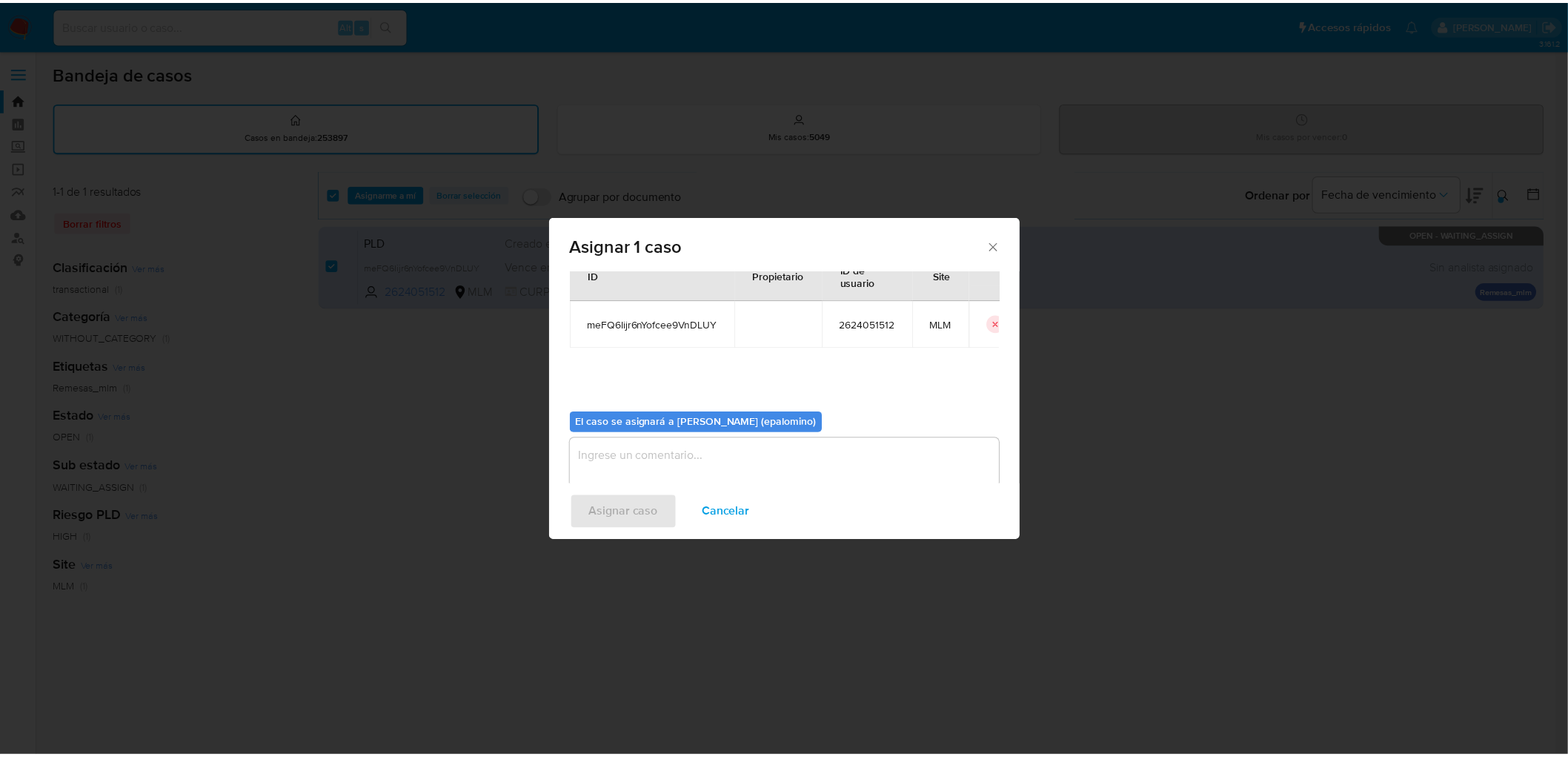
scroll to position [77, 0]
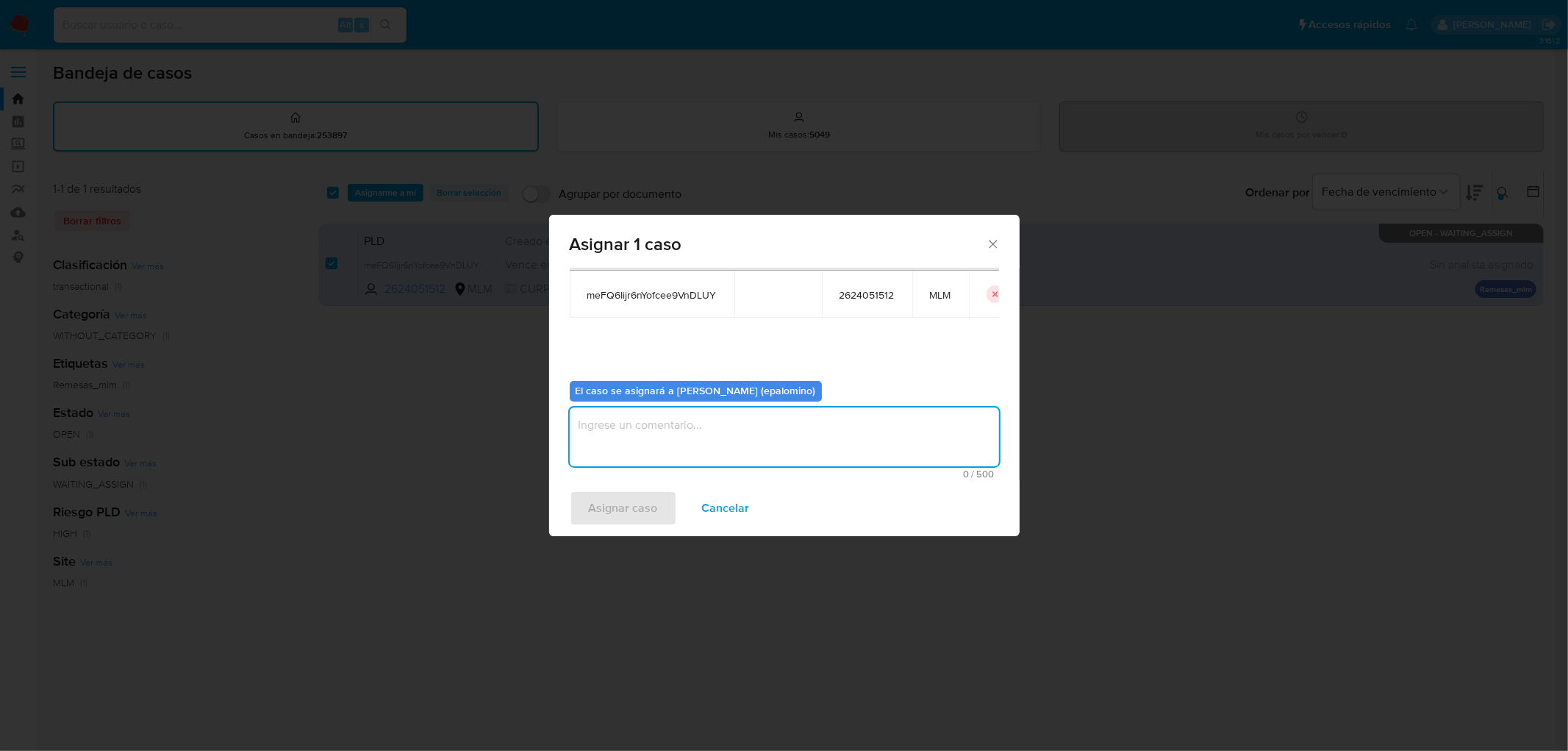
click at [624, 428] on textarea "assign-modal" at bounding box center [784, 436] width 429 height 59
type textarea "AS"
click at [608, 492] on span "Asignar caso" at bounding box center [623, 508] width 69 height 32
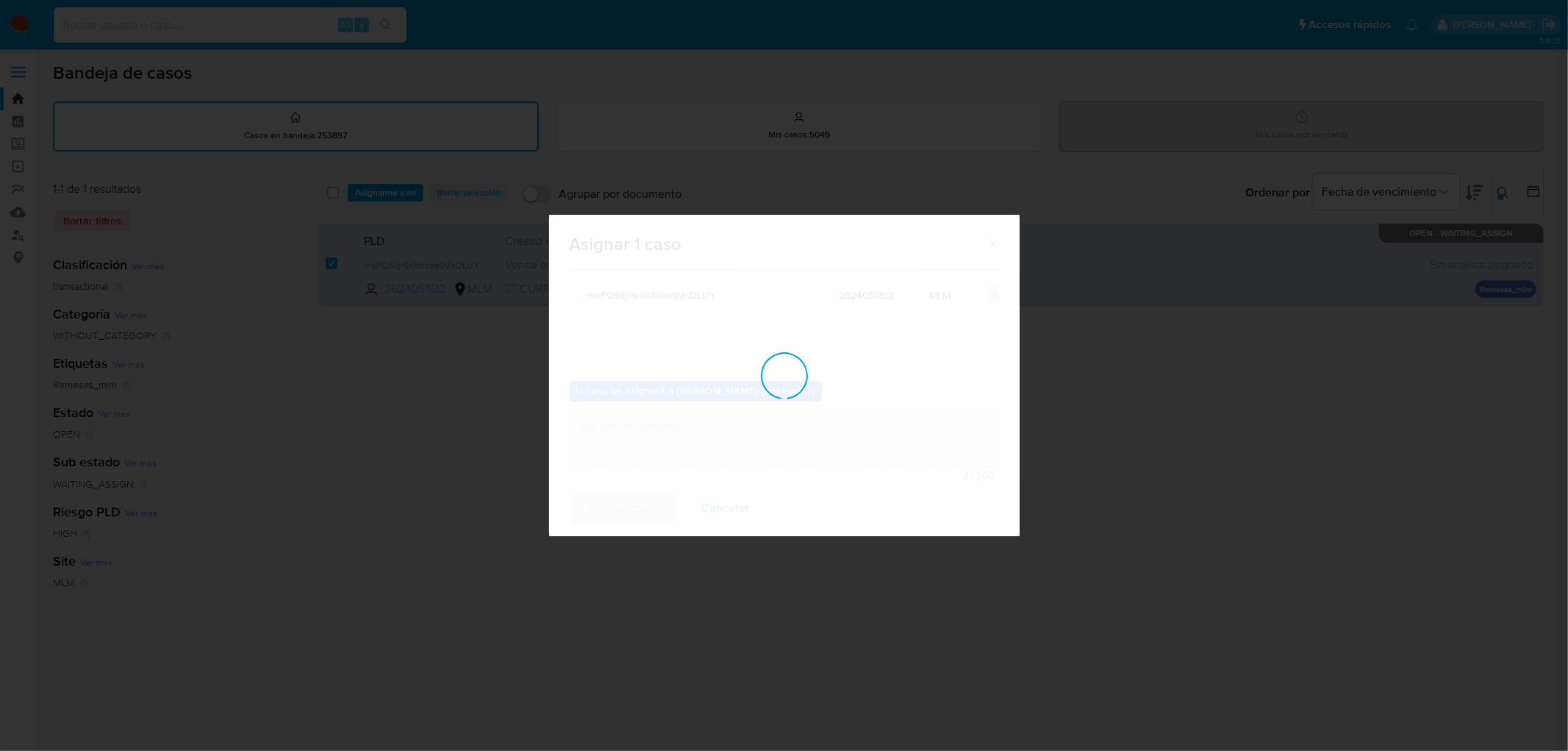
checkbox input "false"
click at [608, 480] on div "El caso se asignará a Elena Carolina Palomino (epalomino) AS 2 / 500 498 caract…" at bounding box center [784, 424] width 429 height 111
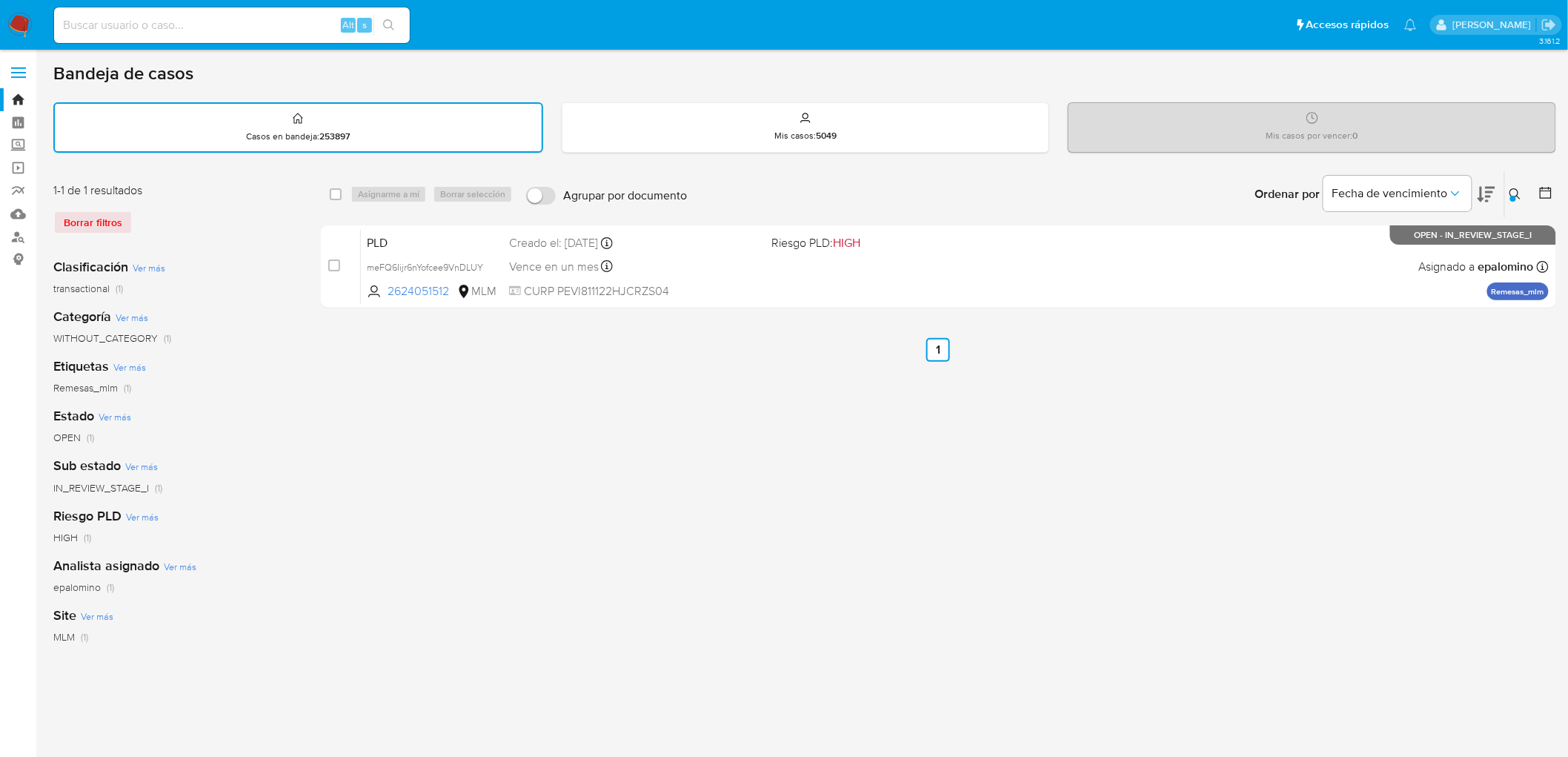
click at [24, 24] on img at bounding box center [20, 25] width 25 height 25
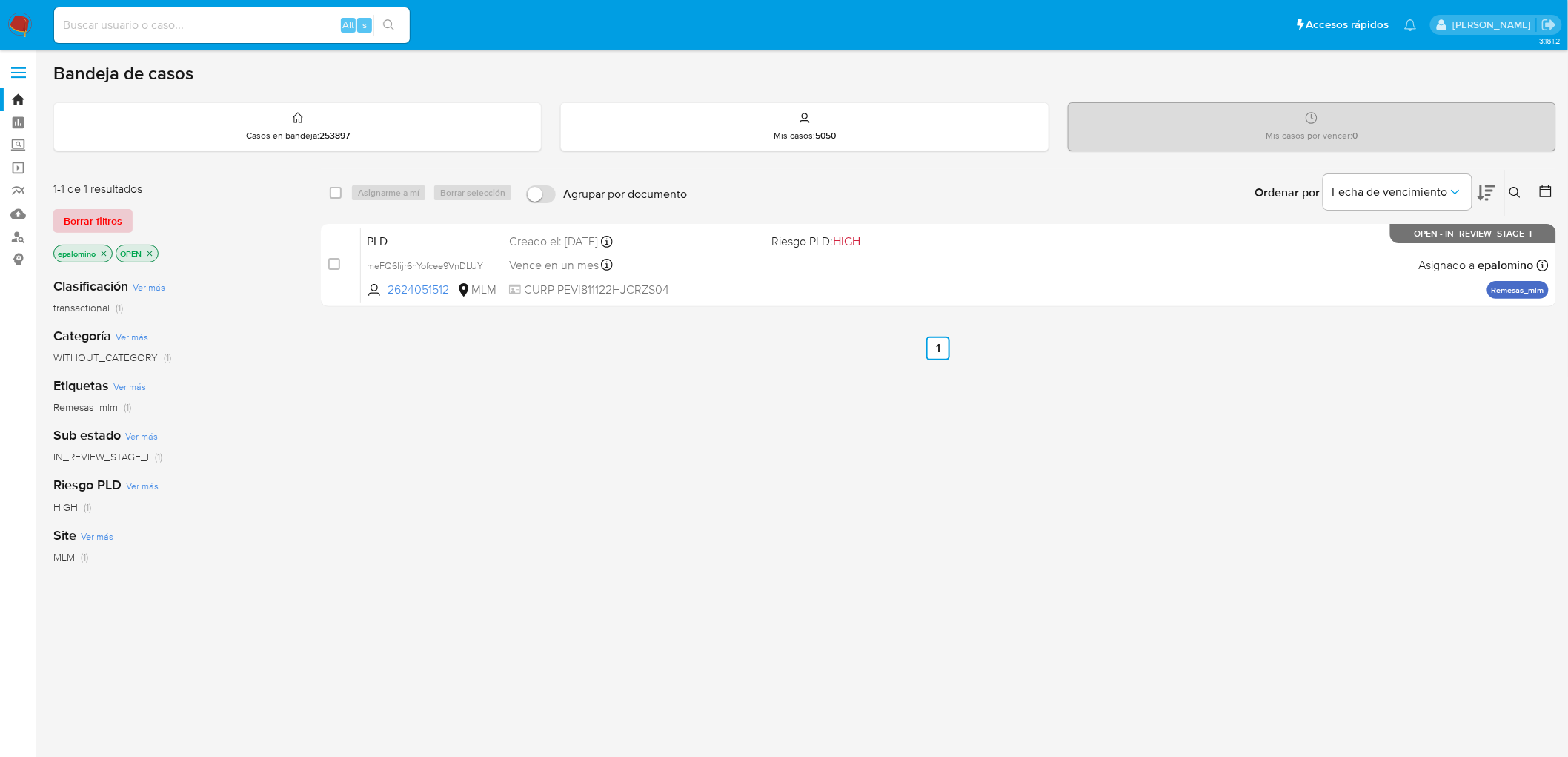
click at [114, 225] on span "Borrar filtros" at bounding box center [93, 221] width 58 height 21
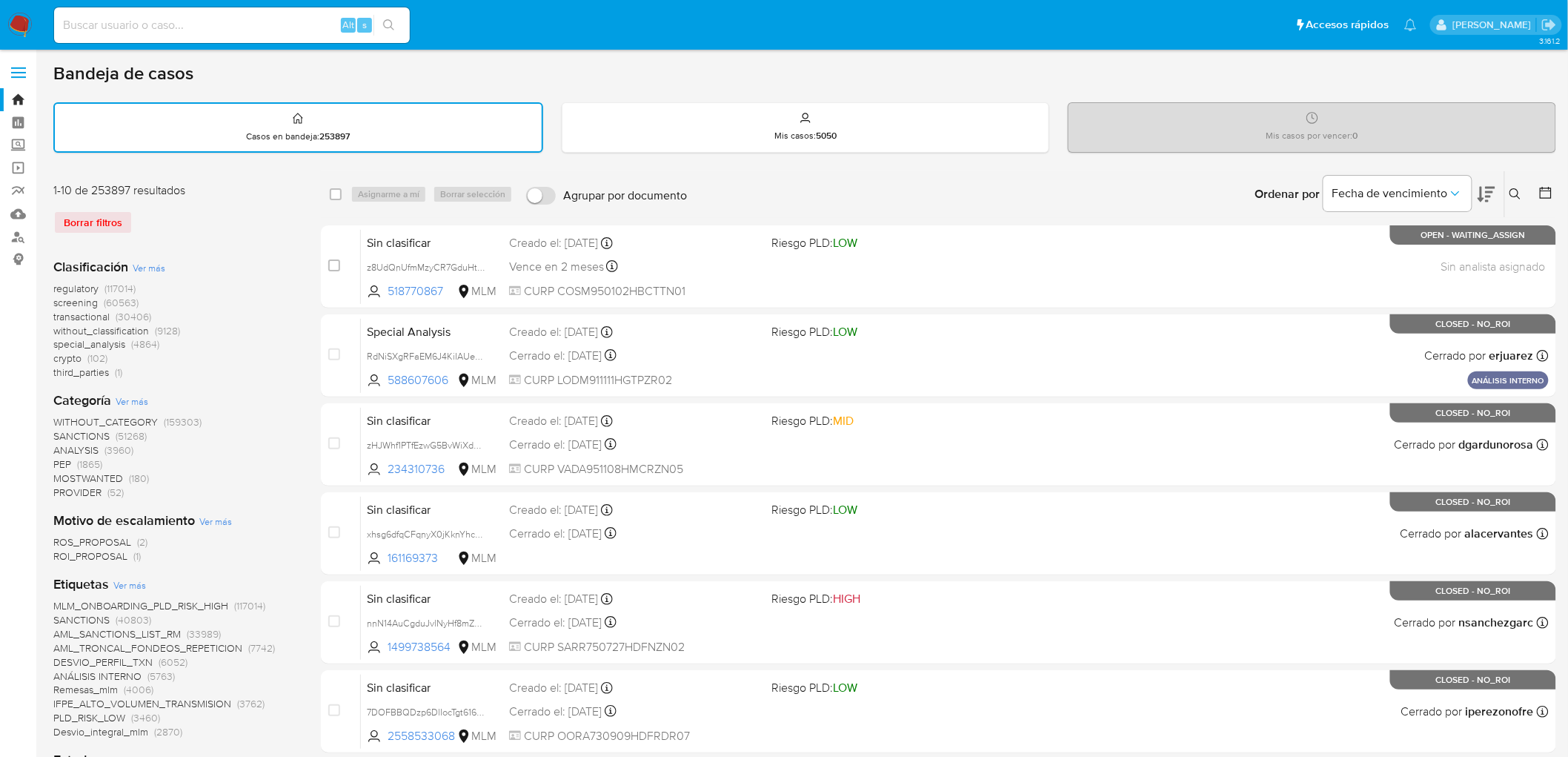
click at [29, 19] on img at bounding box center [20, 25] width 25 height 25
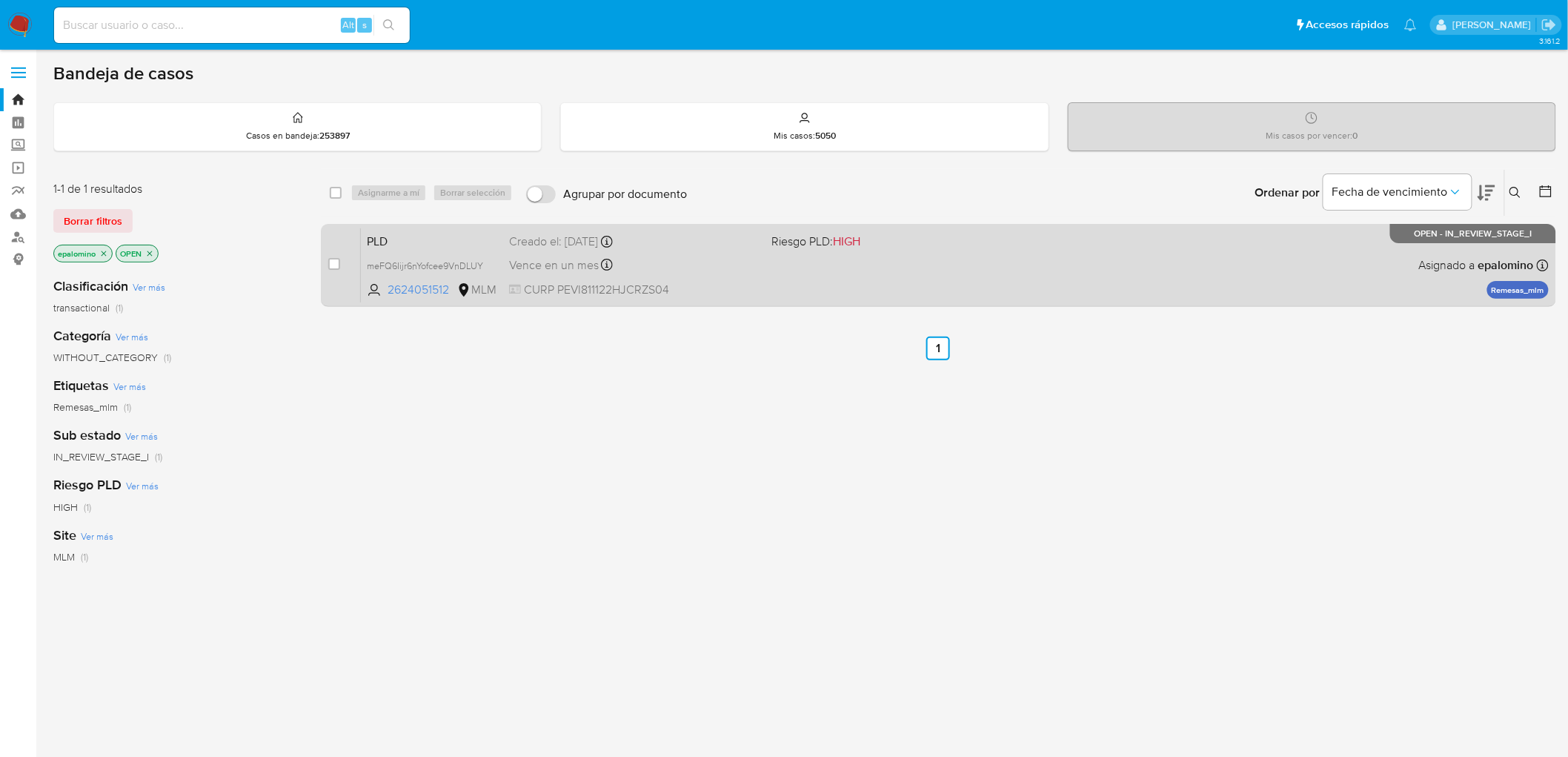
click at [397, 238] on span "PLD" at bounding box center [432, 240] width 131 height 19
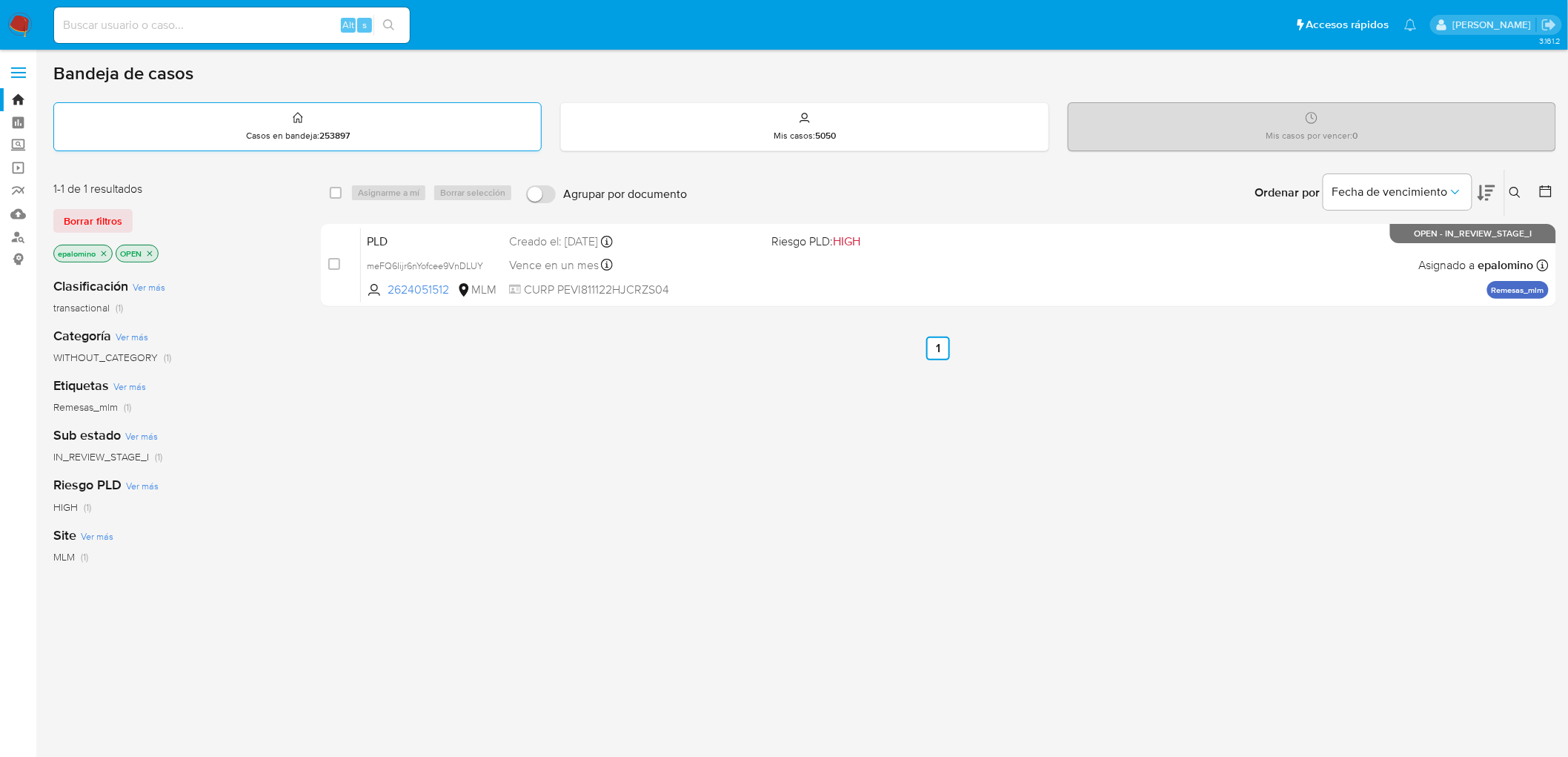
click at [75, 218] on span "Borrar filtros" at bounding box center [93, 221] width 58 height 21
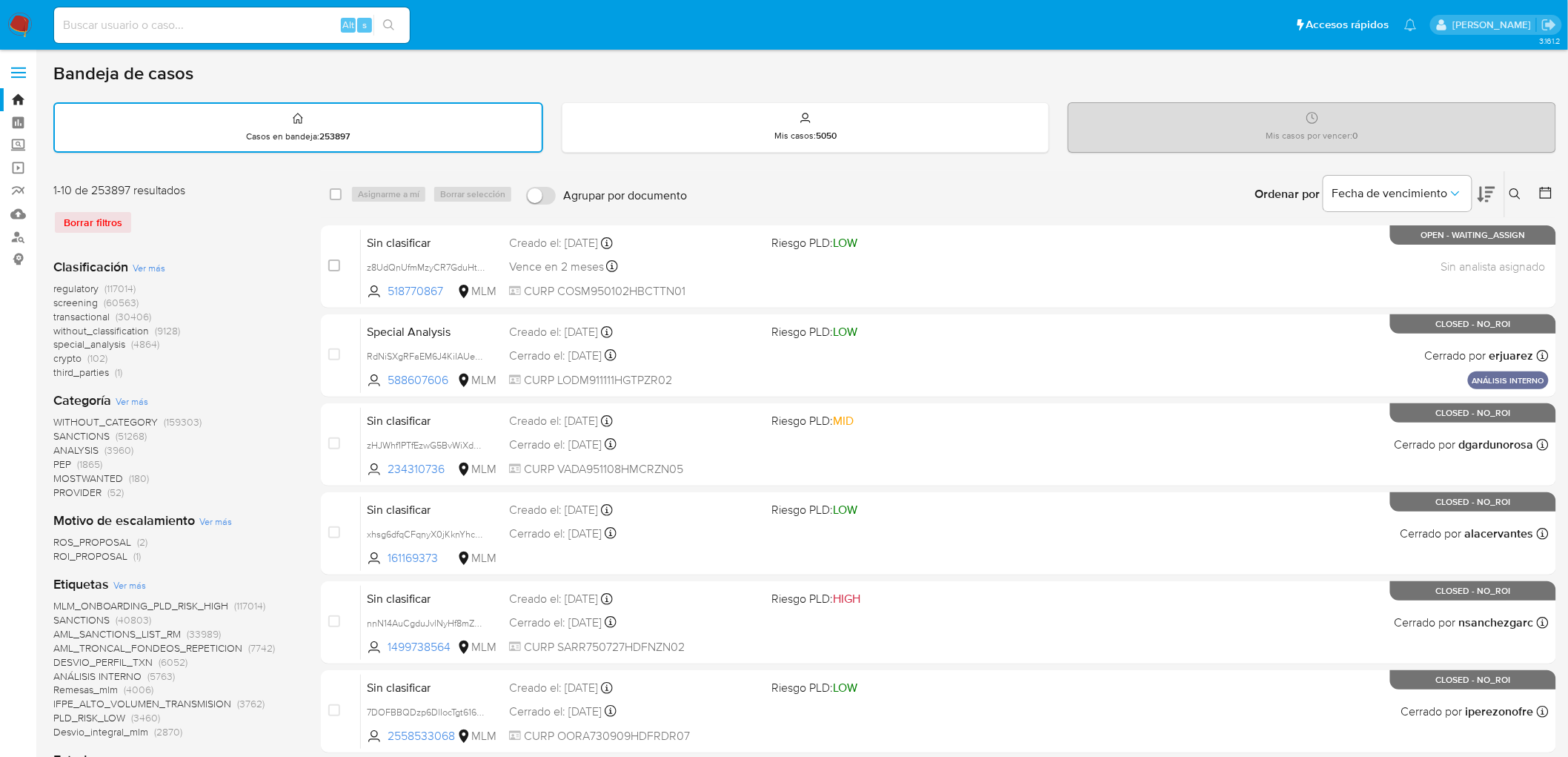
click at [20, 34] on img at bounding box center [20, 25] width 25 height 25
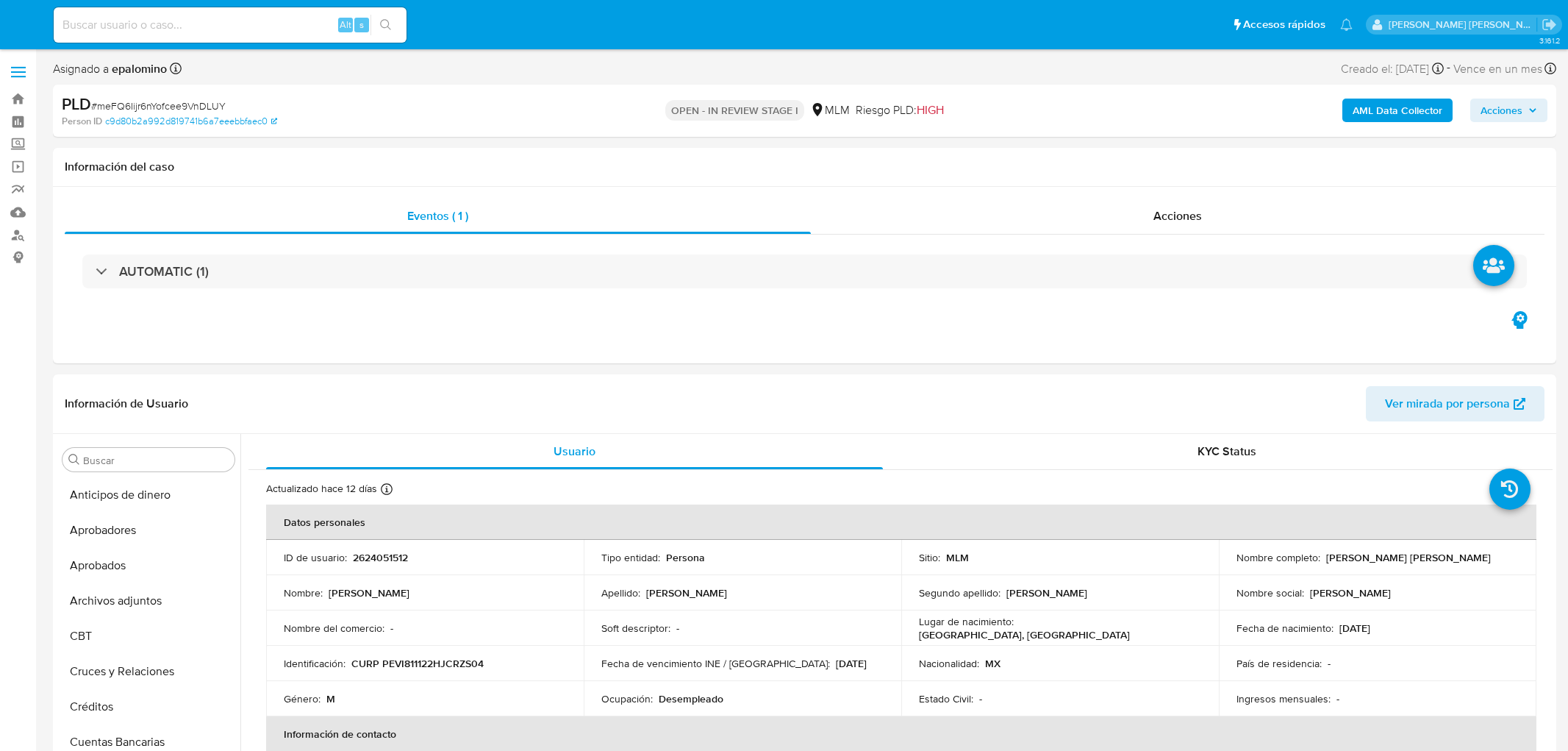
select select "10"
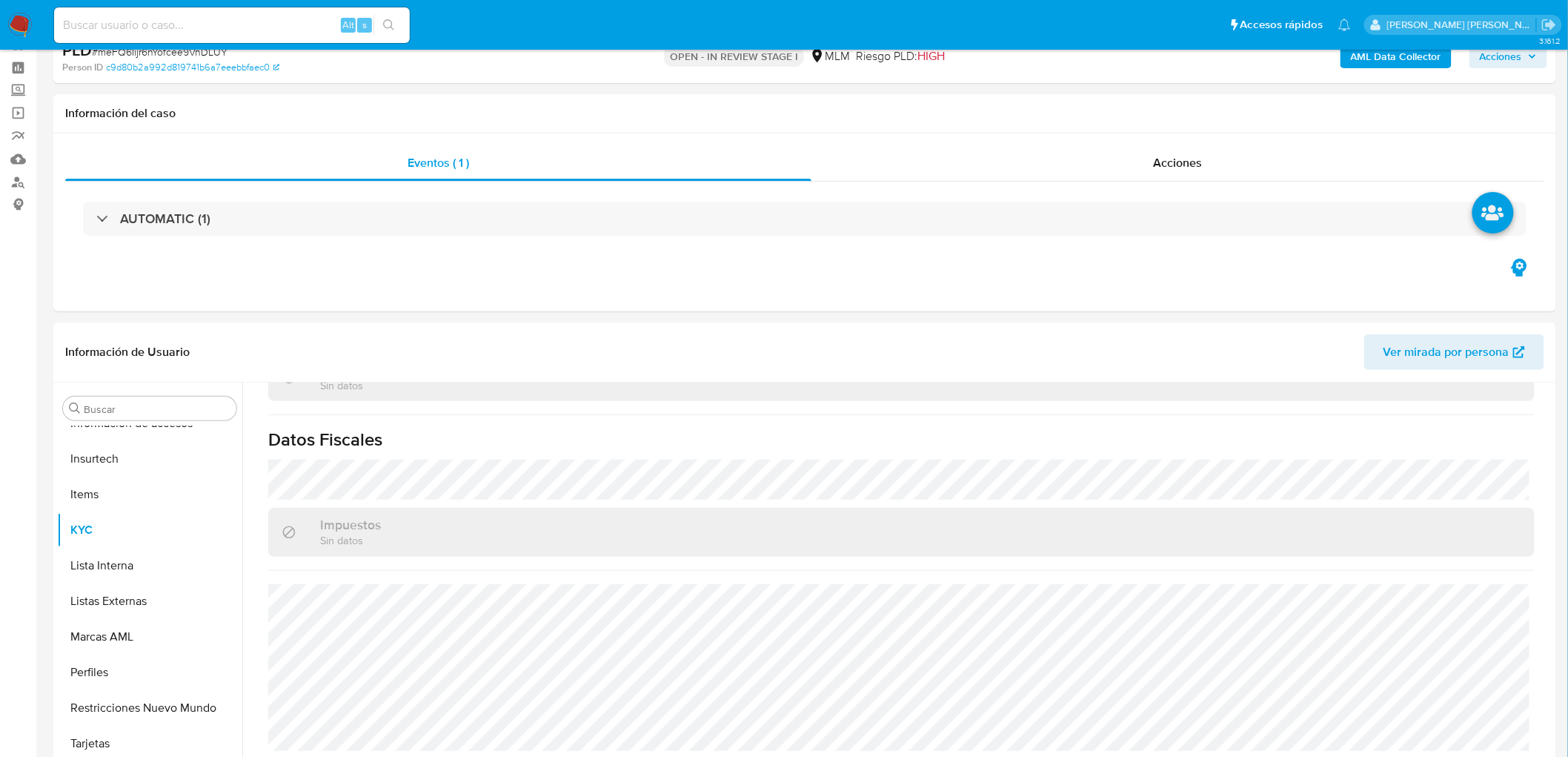
scroll to position [83, 0]
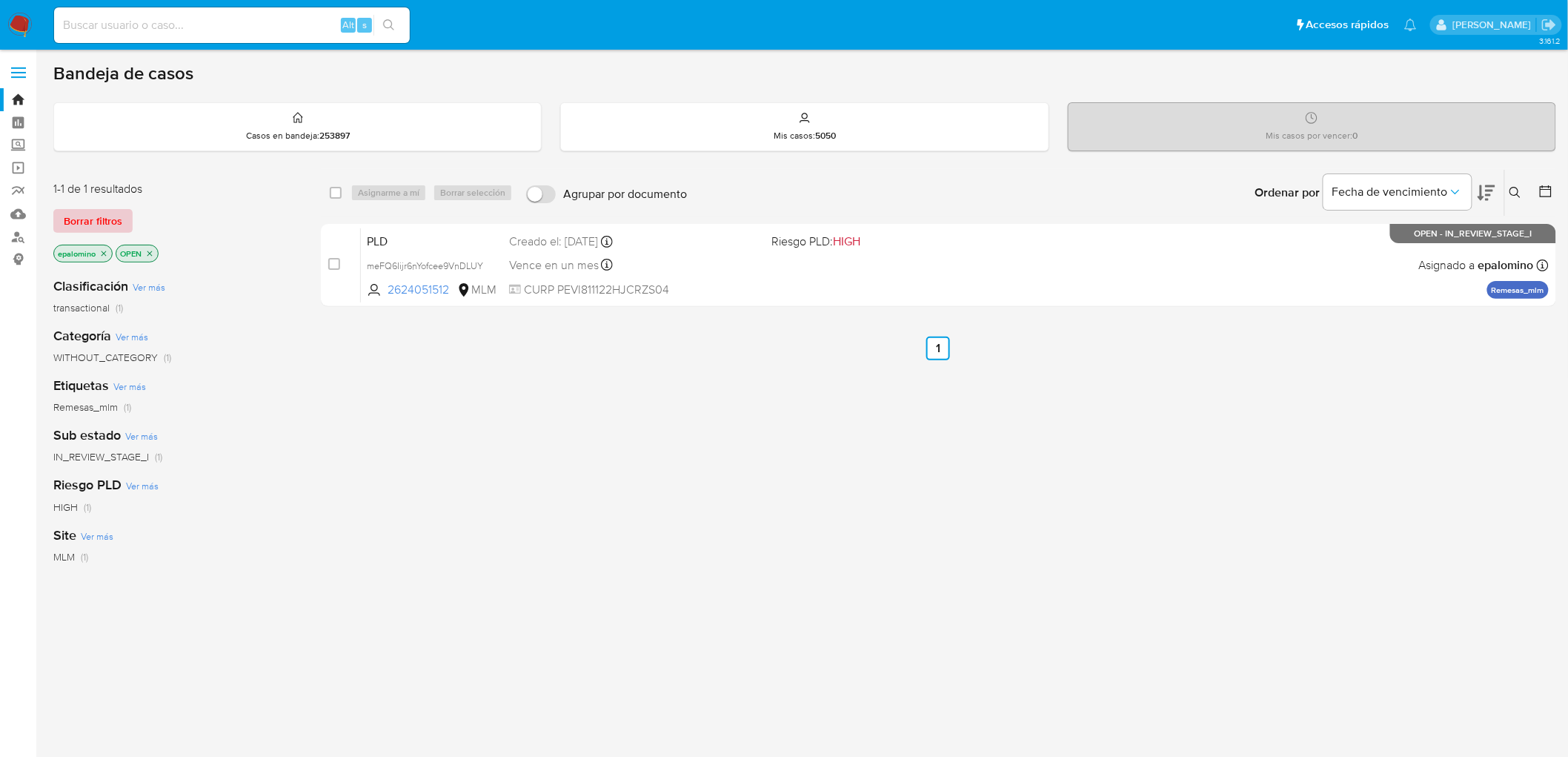
click at [89, 221] on span "Borrar filtros" at bounding box center [93, 221] width 58 height 21
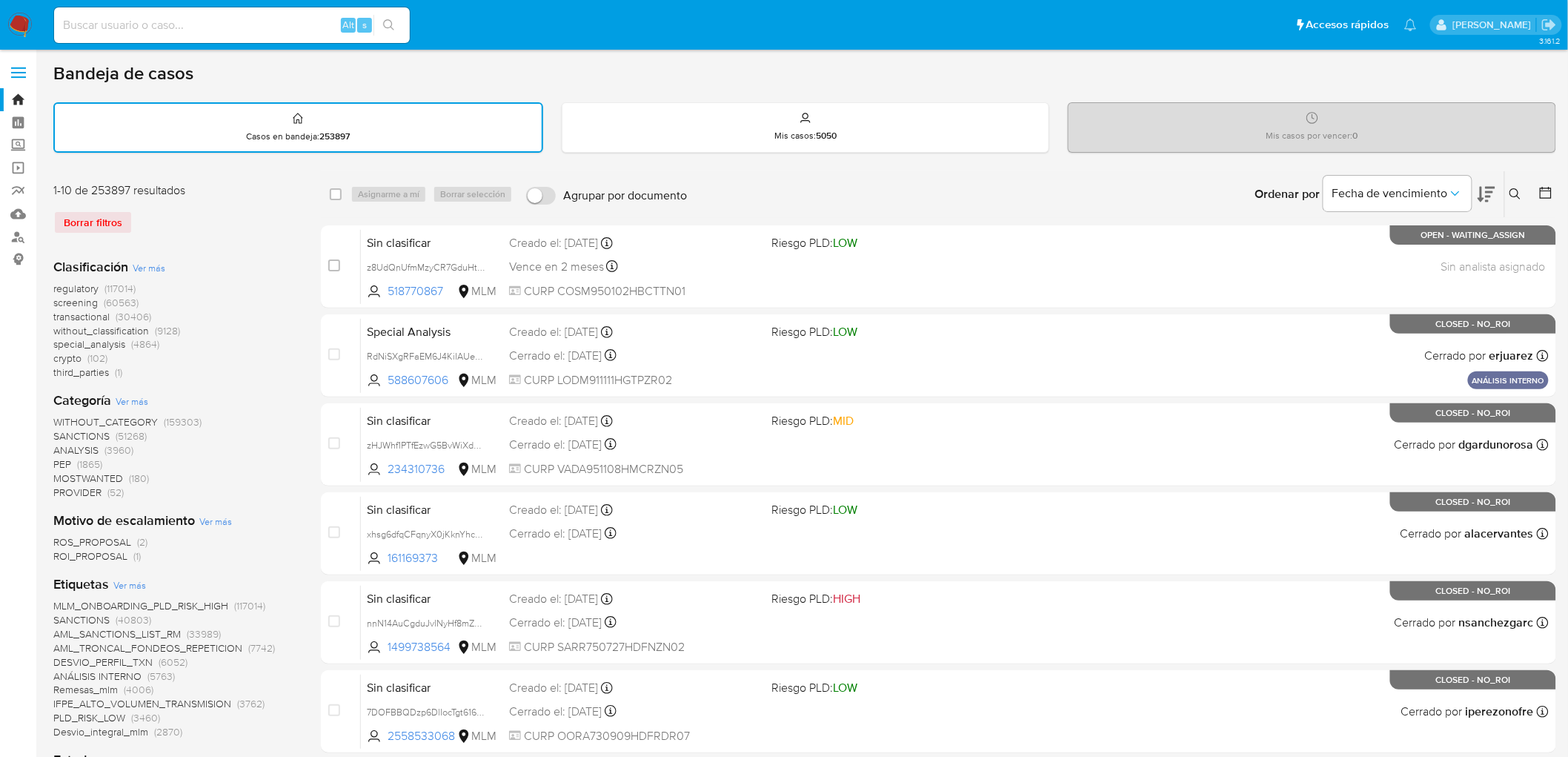
click at [23, 24] on img at bounding box center [20, 25] width 25 height 25
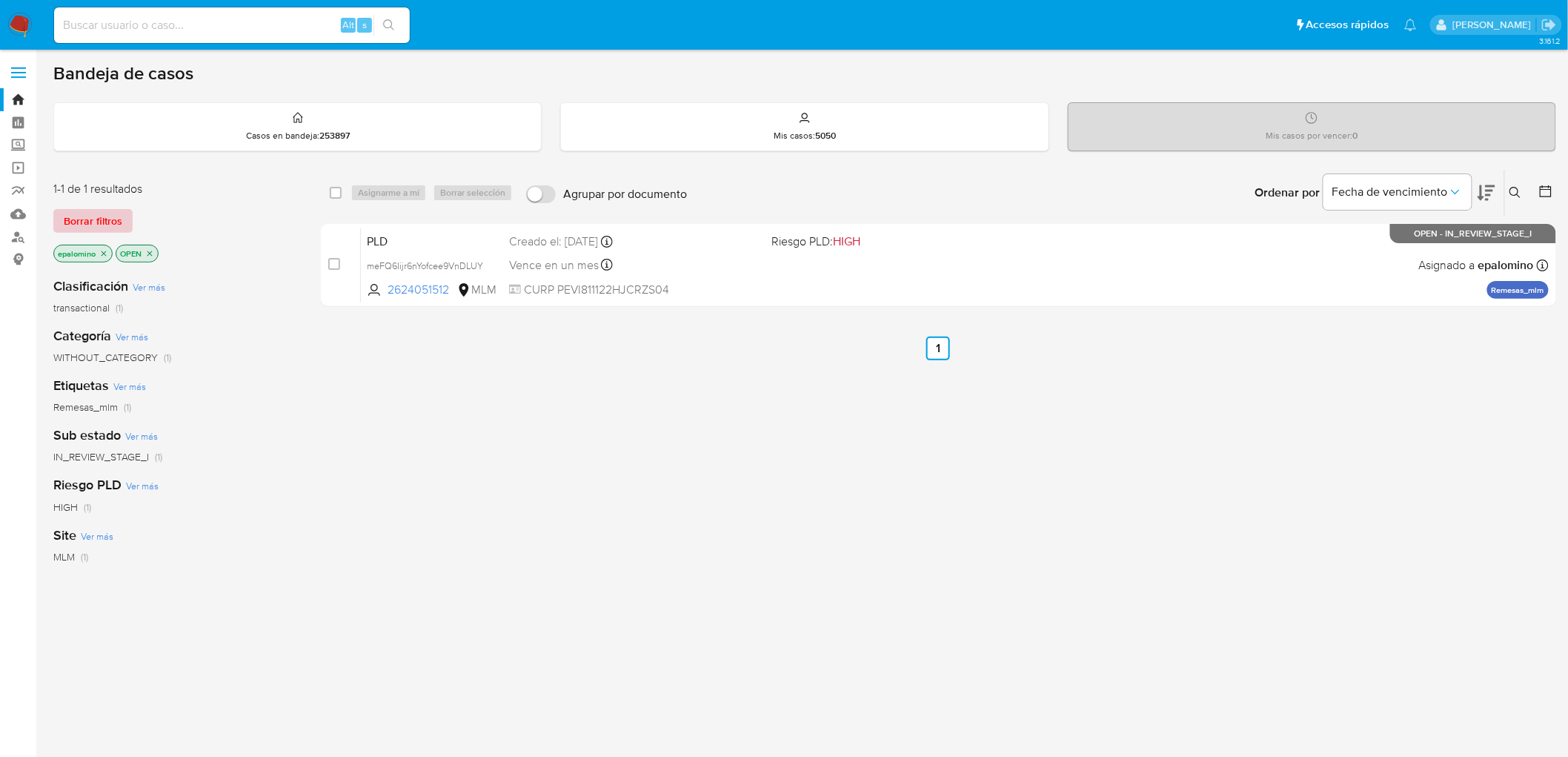
click at [72, 213] on span "Borrar filtros" at bounding box center [93, 221] width 58 height 21
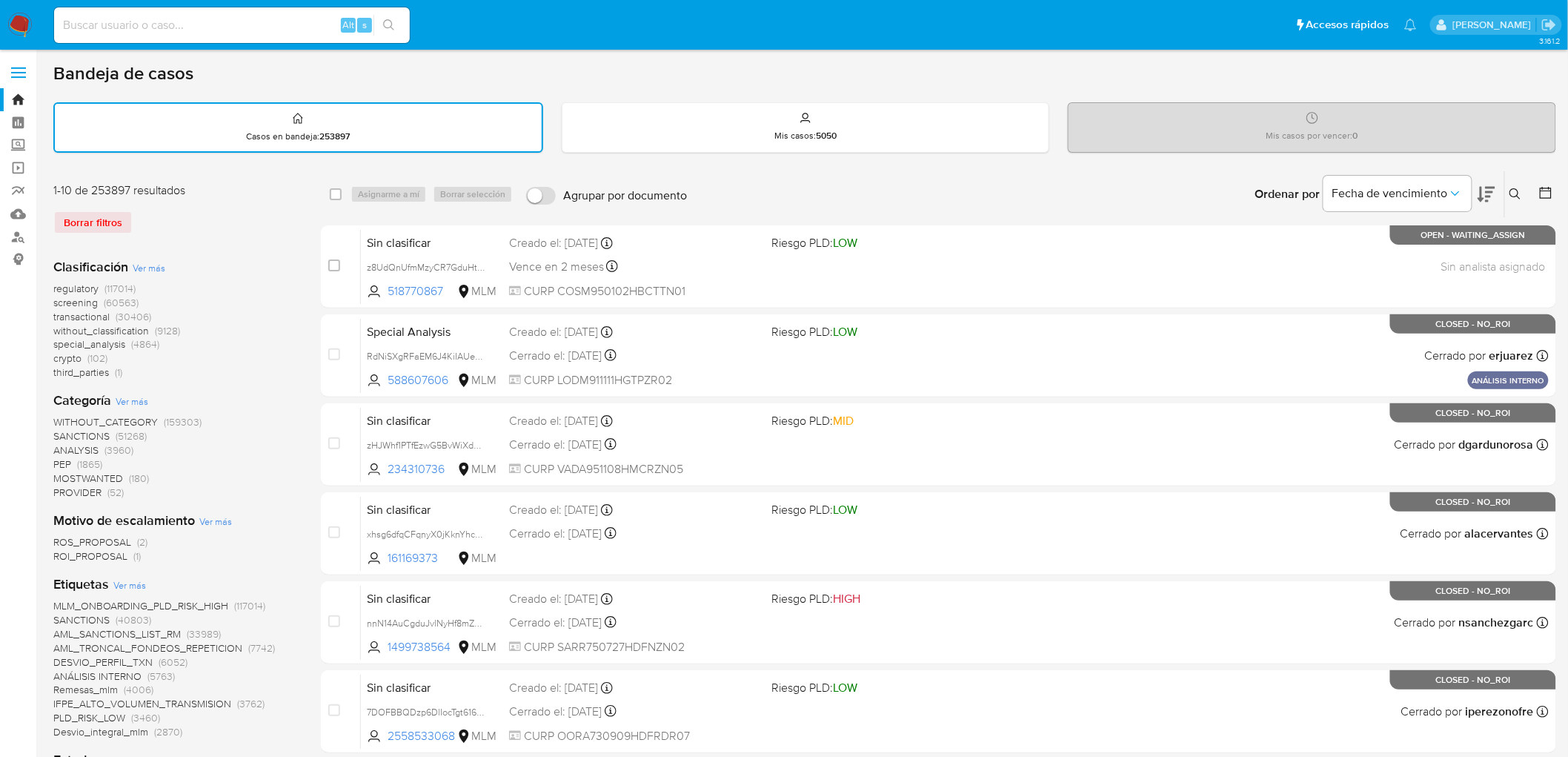
drag, startPoint x: 1511, startPoint y: 191, endPoint x: 1414, endPoint y: 227, distance: 103.5
click at [1512, 191] on icon at bounding box center [1516, 194] width 12 height 12
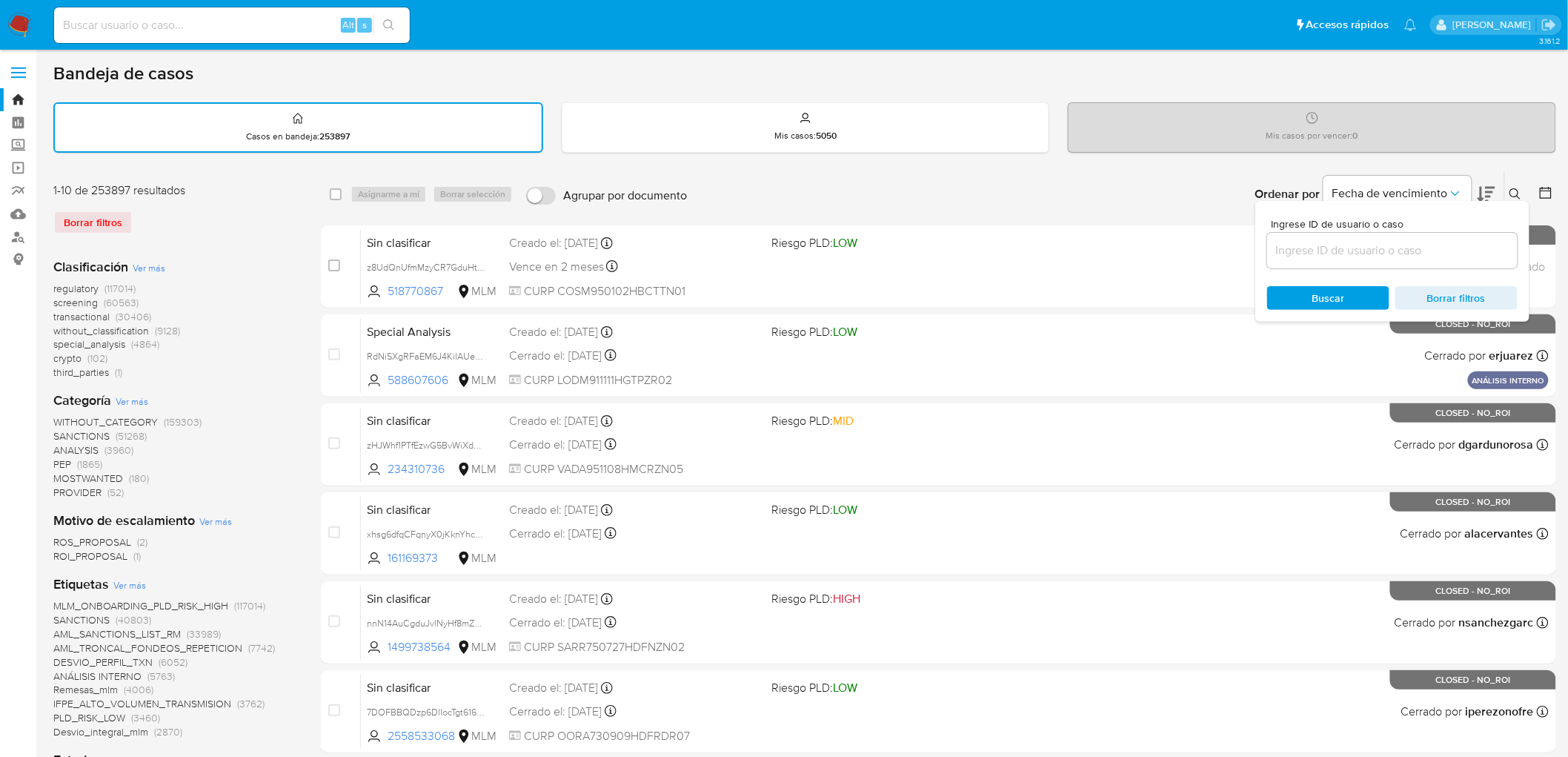
click at [1371, 238] on div at bounding box center [1392, 250] width 250 height 35
click at [1367, 241] on input at bounding box center [1392, 250] width 250 height 19
paste input "2624051512"
type input "2624051512"
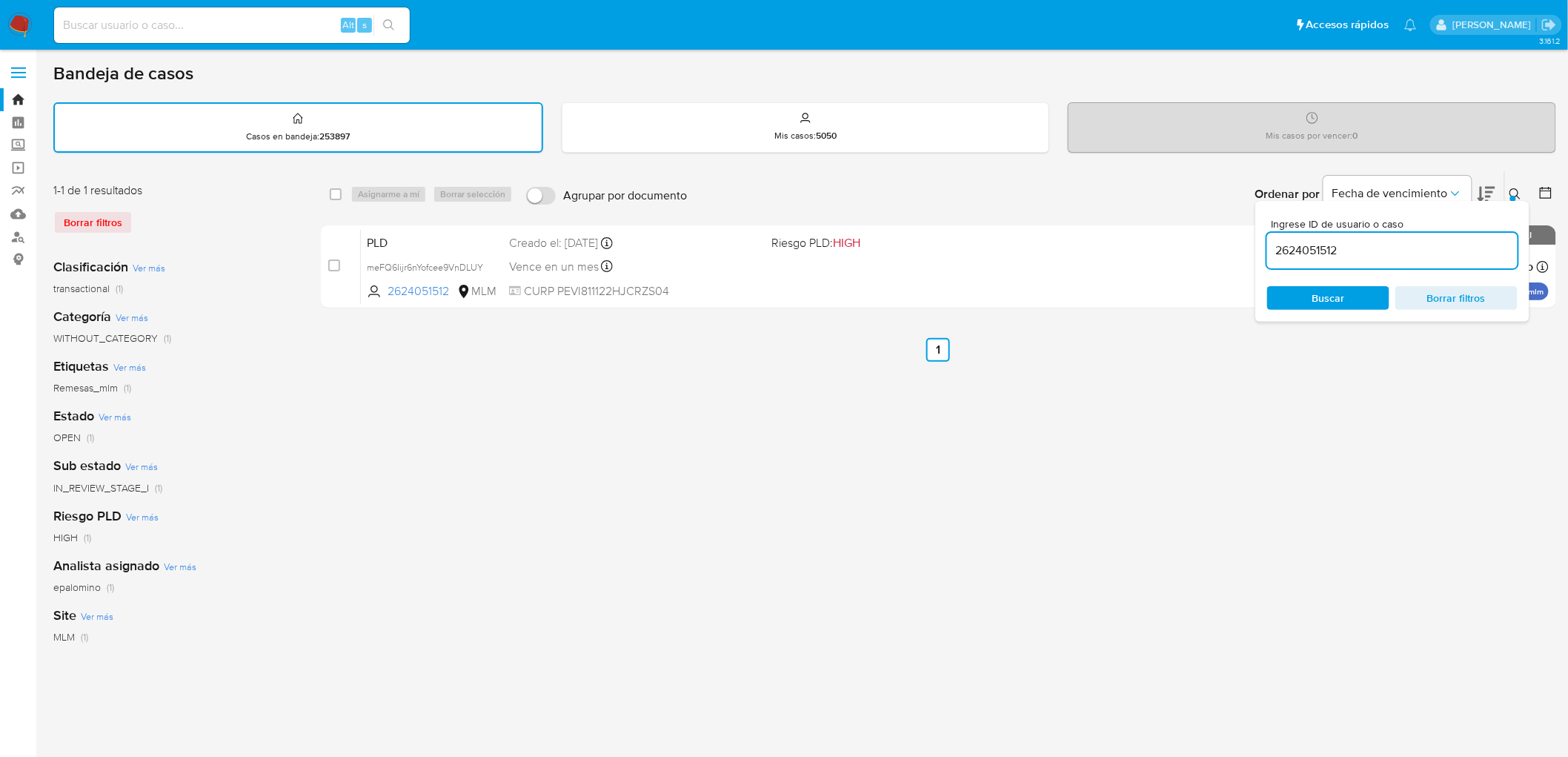
click at [1511, 191] on icon at bounding box center [1516, 194] width 12 height 12
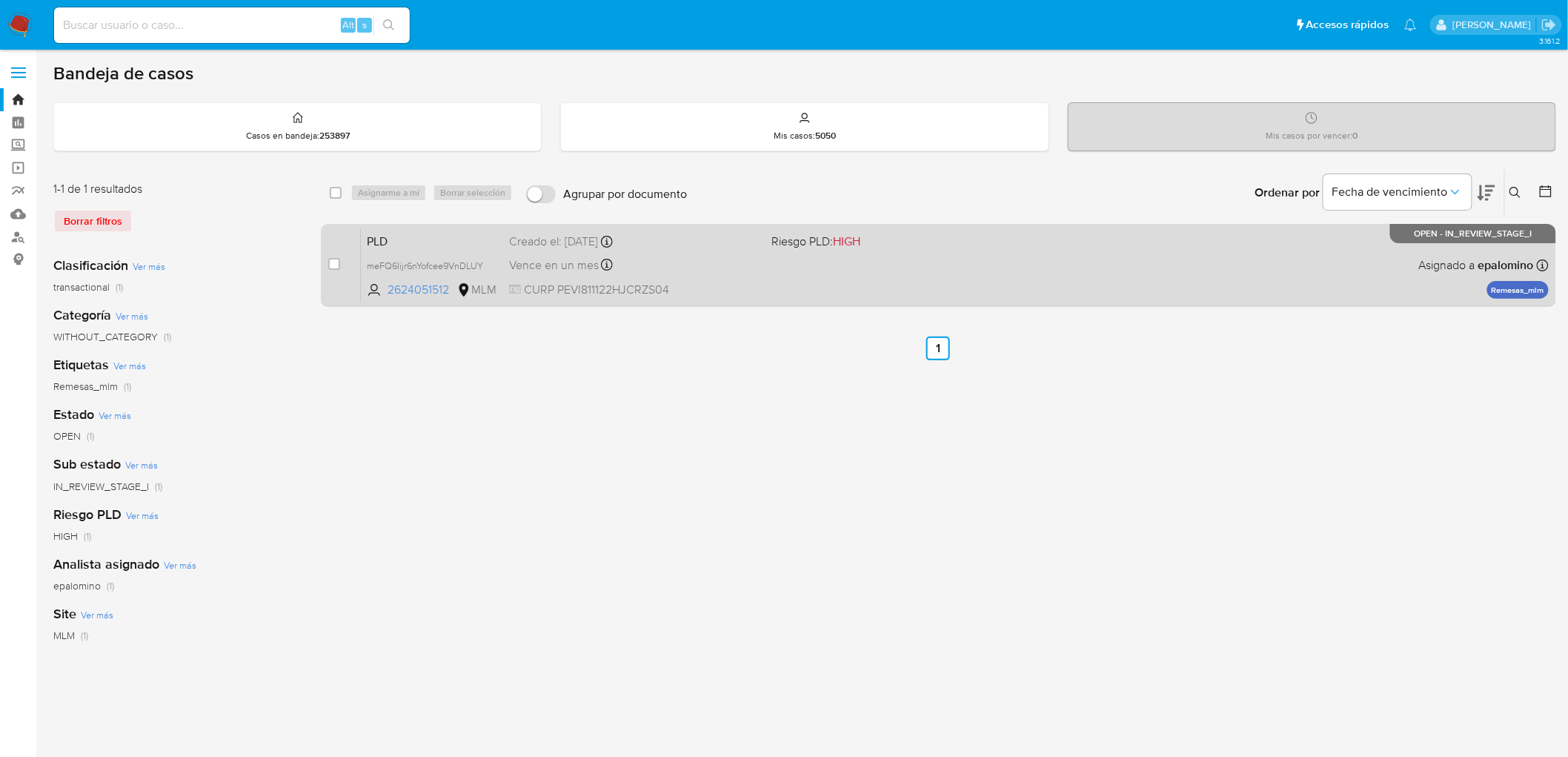
click at [434, 242] on span "PLD" at bounding box center [432, 240] width 131 height 19
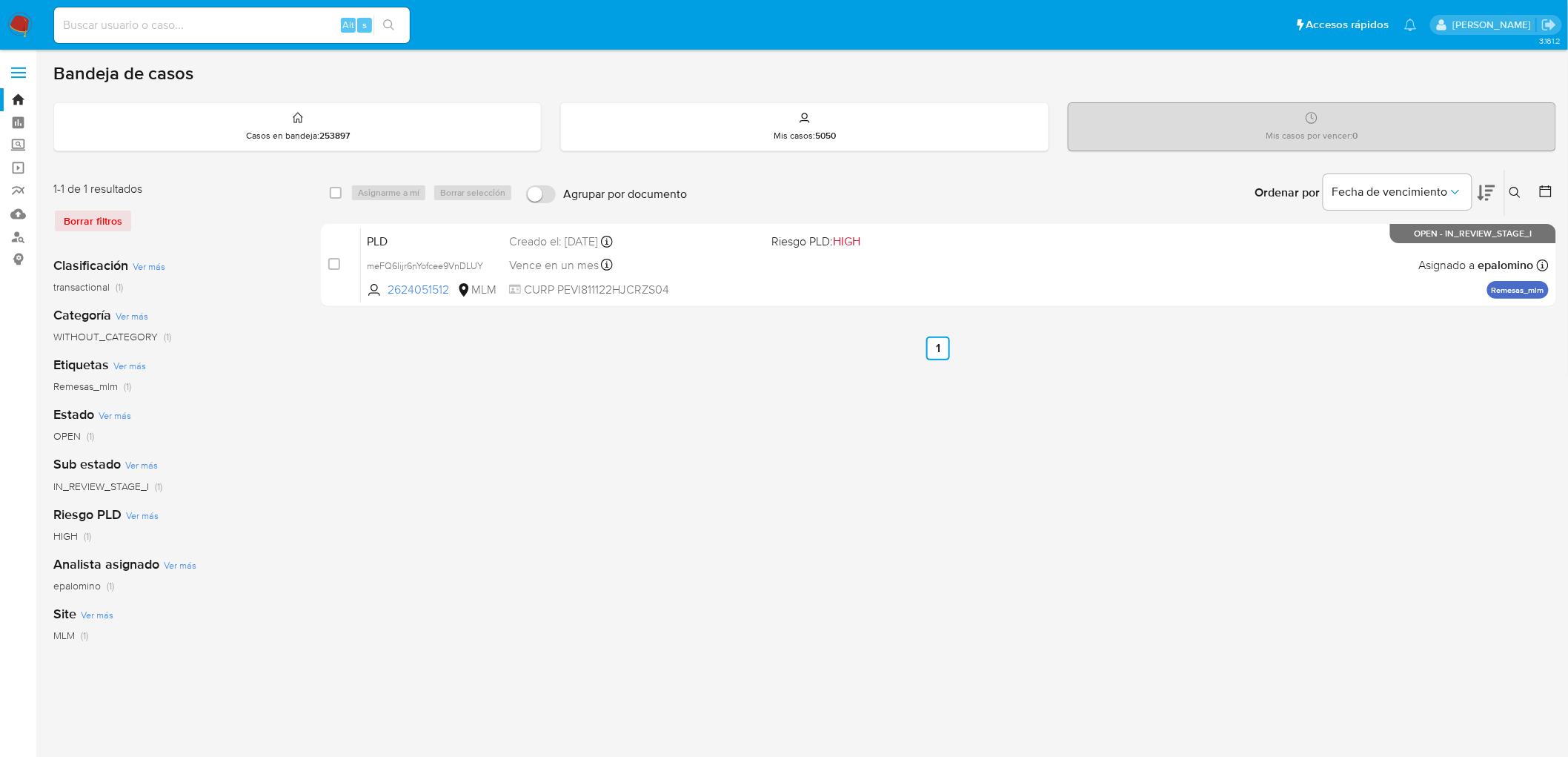
click at [13, 23] on img at bounding box center [20, 25] width 25 height 25
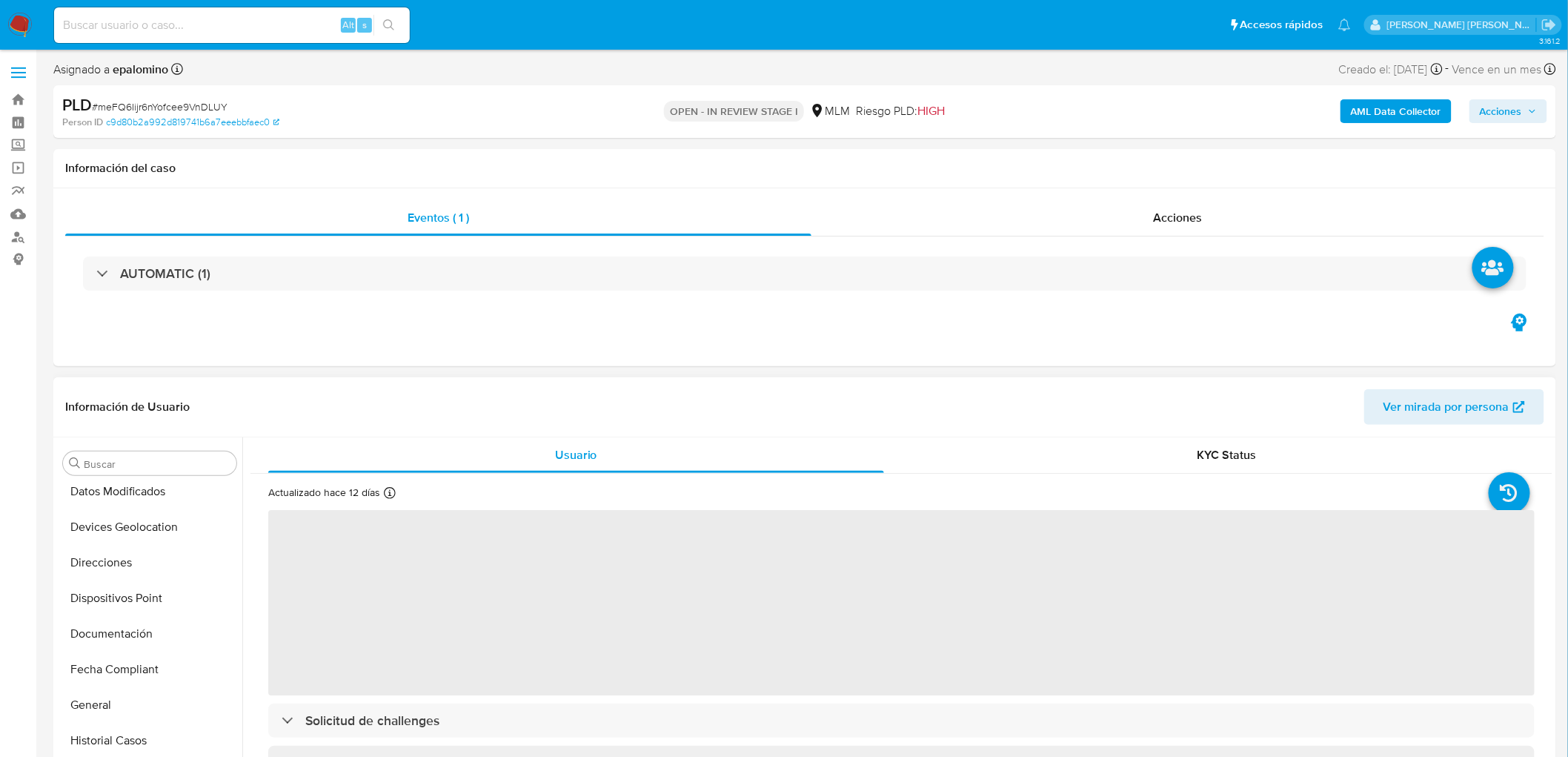
select select "10"
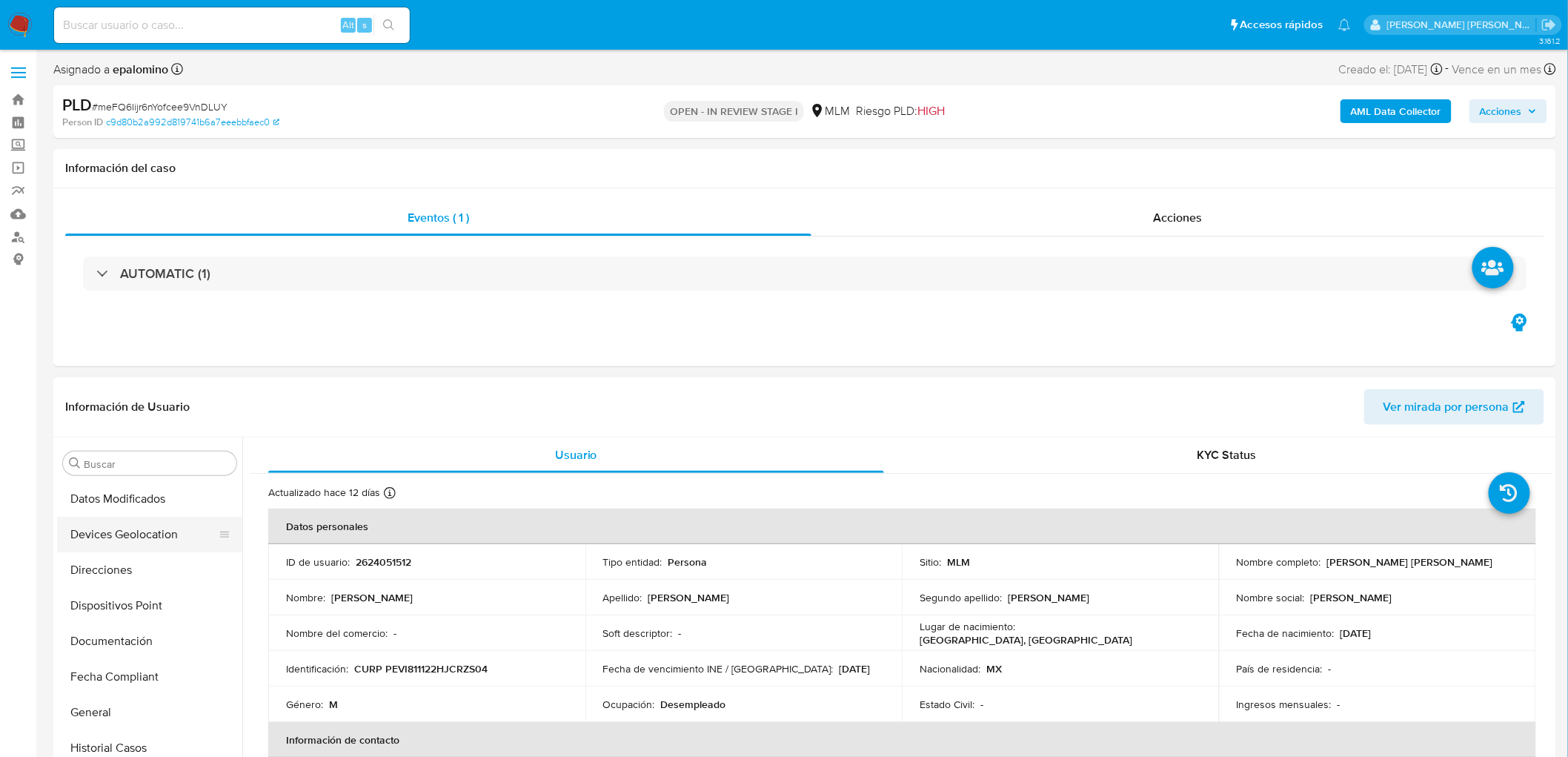
click at [163, 529] on button "Devices Geolocation" at bounding box center [144, 533] width 174 height 35
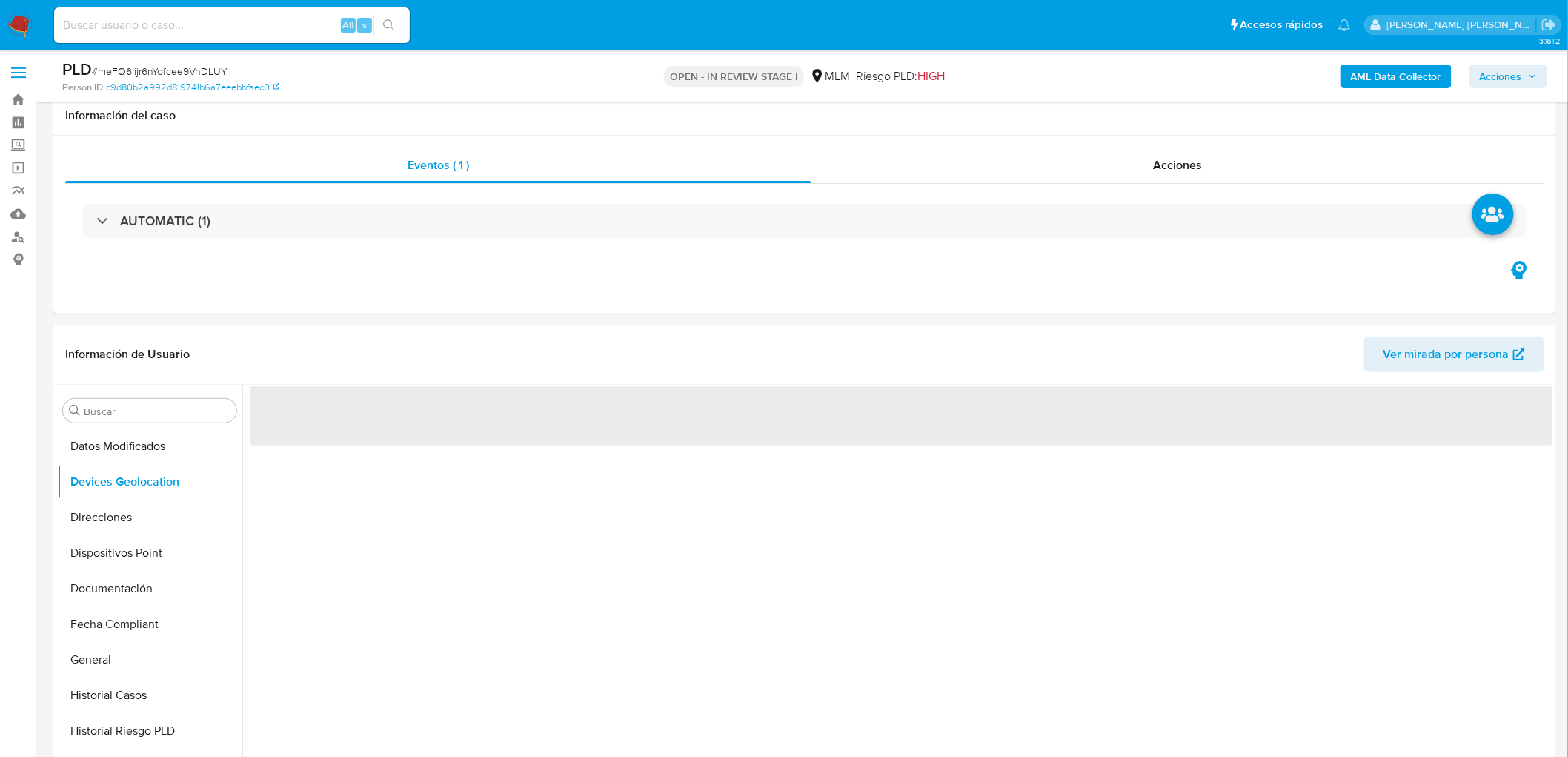
scroll to position [98, 0]
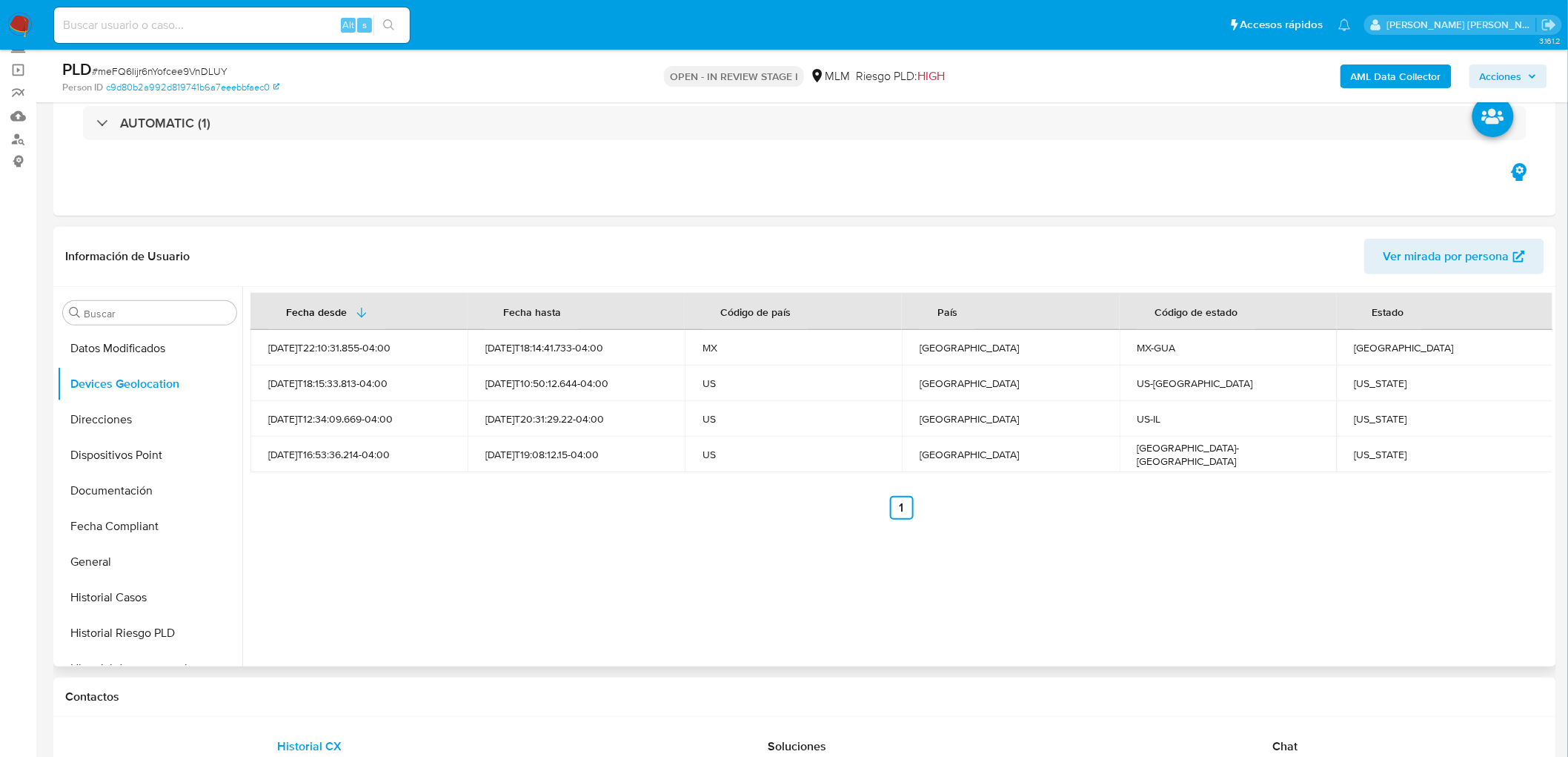
click at [624, 527] on div "Fecha desde Fecha hasta Código de país País Código de estado Estado 2025-08-11T…" at bounding box center [897, 476] width 1310 height 379
click at [1360, 350] on div "Guanajuato" at bounding box center [1445, 348] width 181 height 14
copy div "Guanajuato"
click at [1369, 379] on div "Pennsylvania" at bounding box center [1445, 384] width 181 height 14
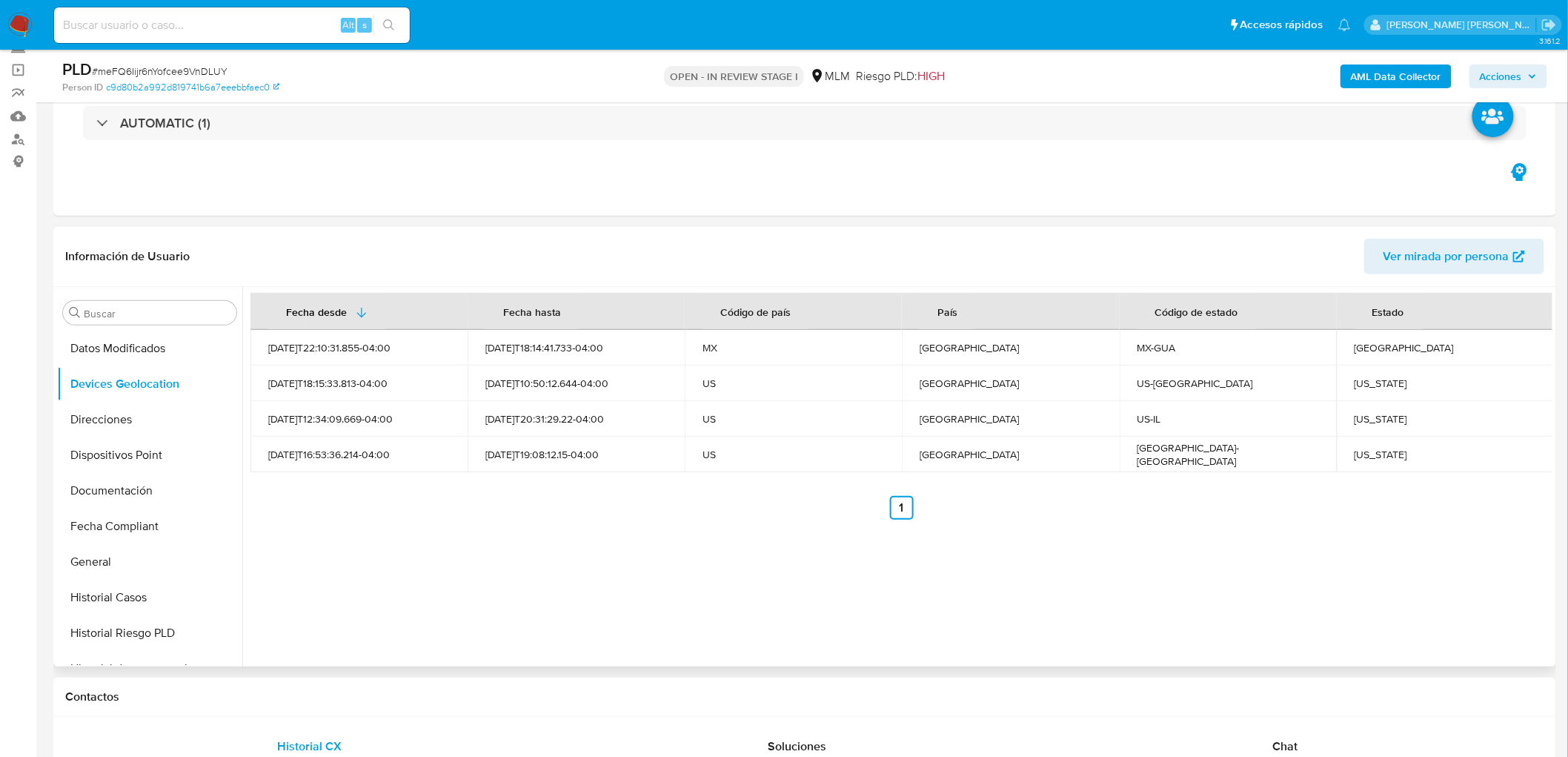
click at [1369, 379] on div "Pennsylvania" at bounding box center [1445, 384] width 181 height 14
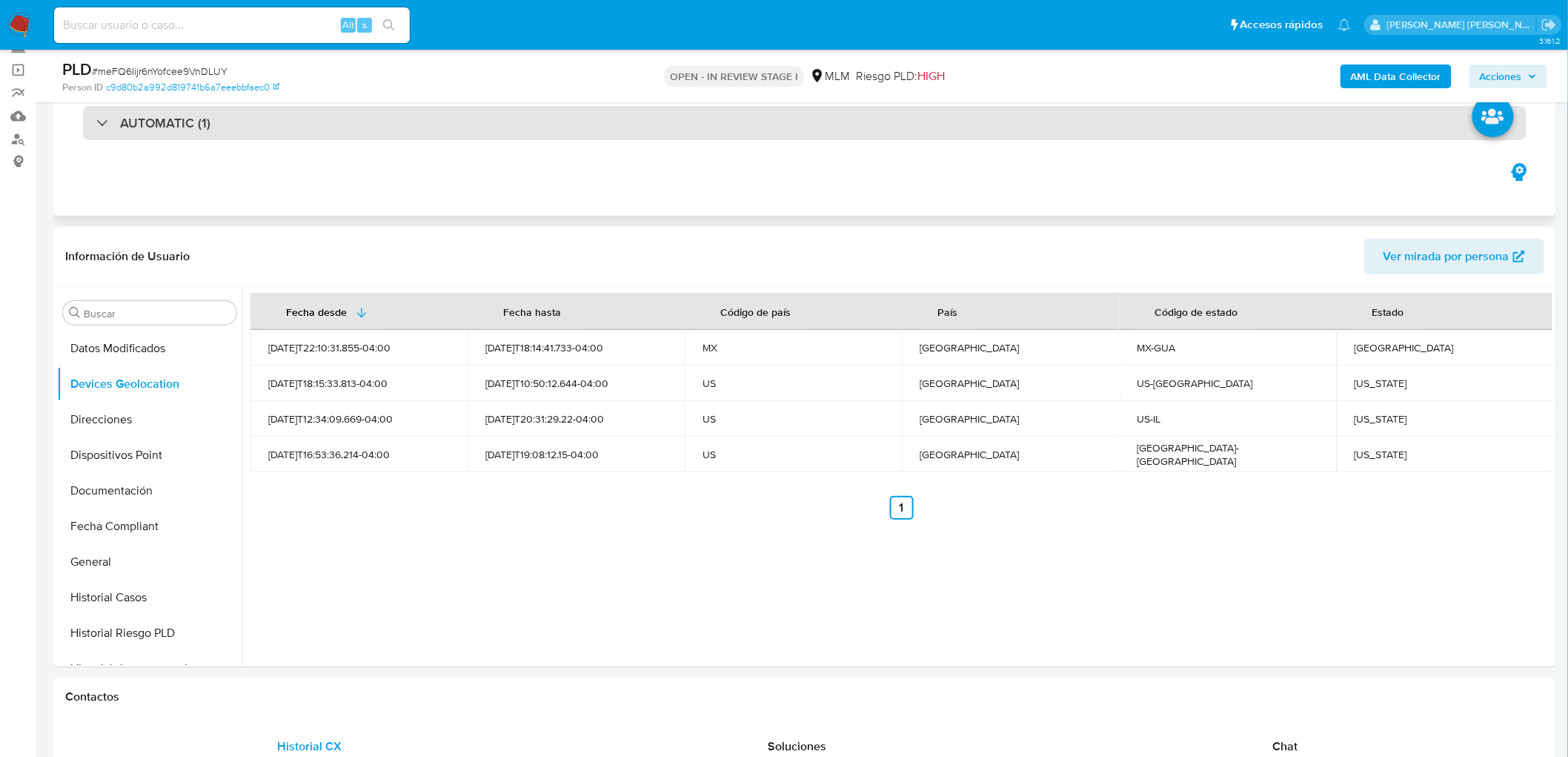
copy div "Pennsylvania"
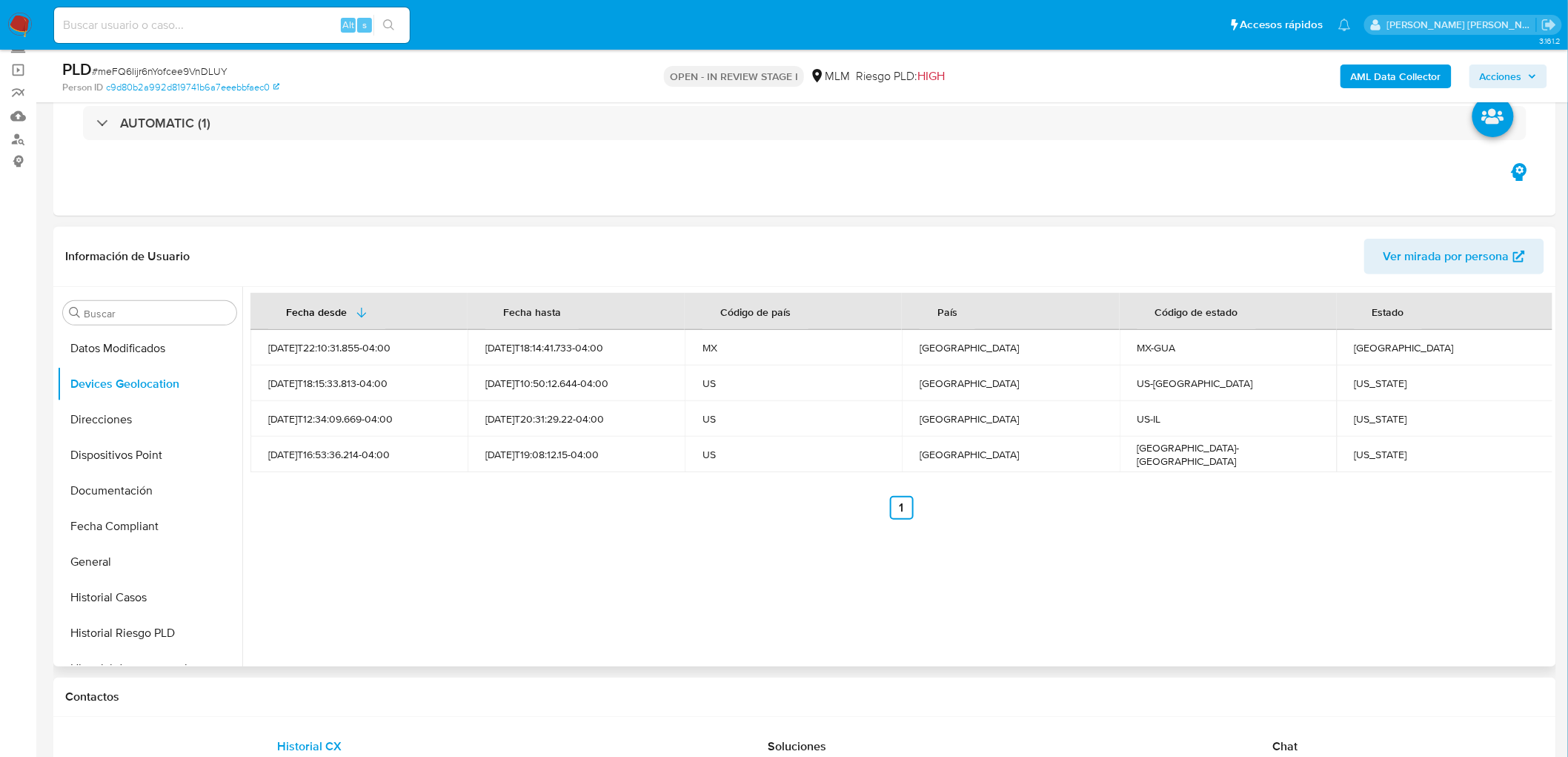
click at [1366, 420] on div "Illinois" at bounding box center [1445, 419] width 181 height 14
copy div "Illinois"
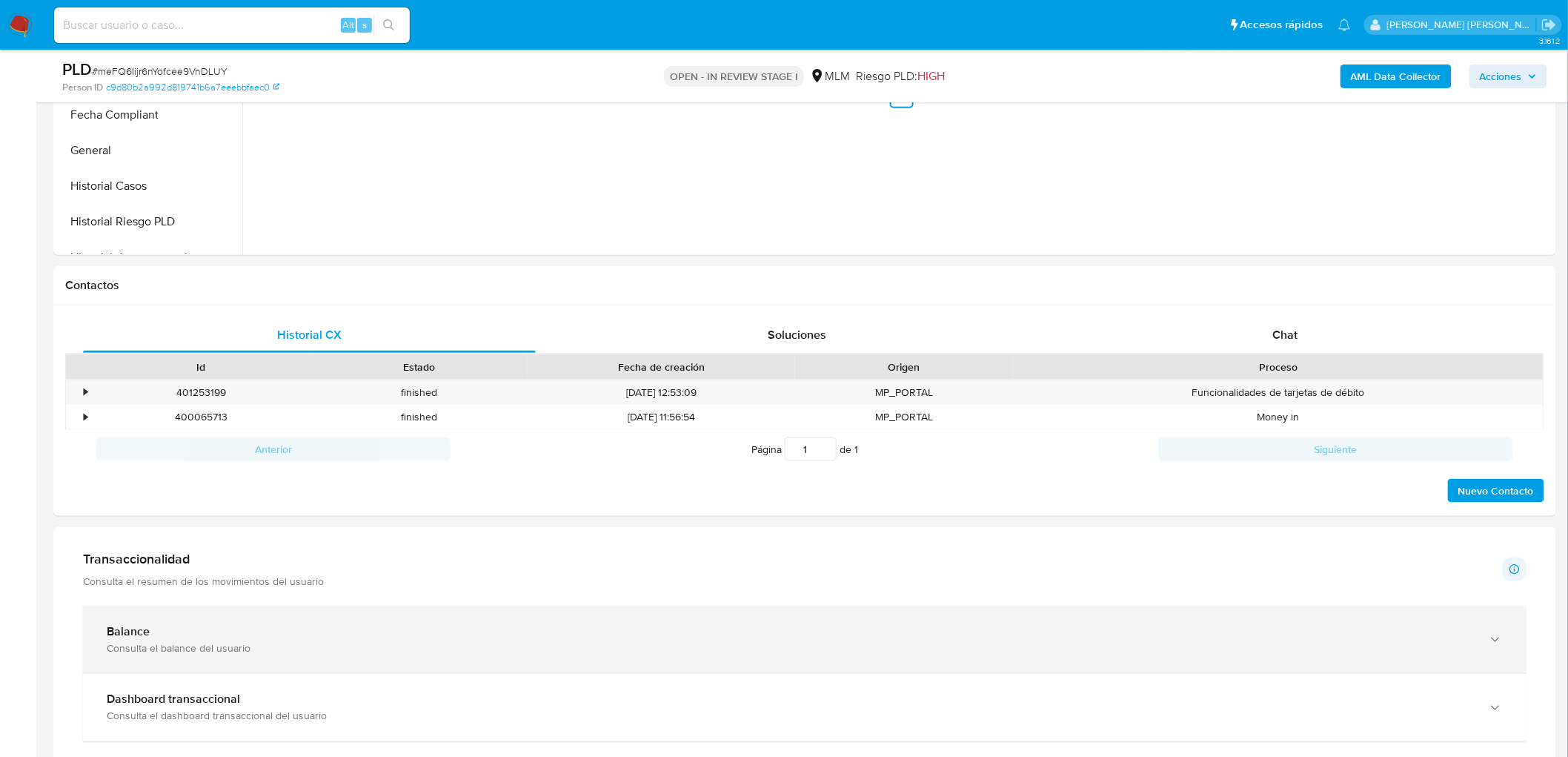
click at [199, 641] on div "Consulta el balance del usuario" at bounding box center [790, 648] width 1367 height 14
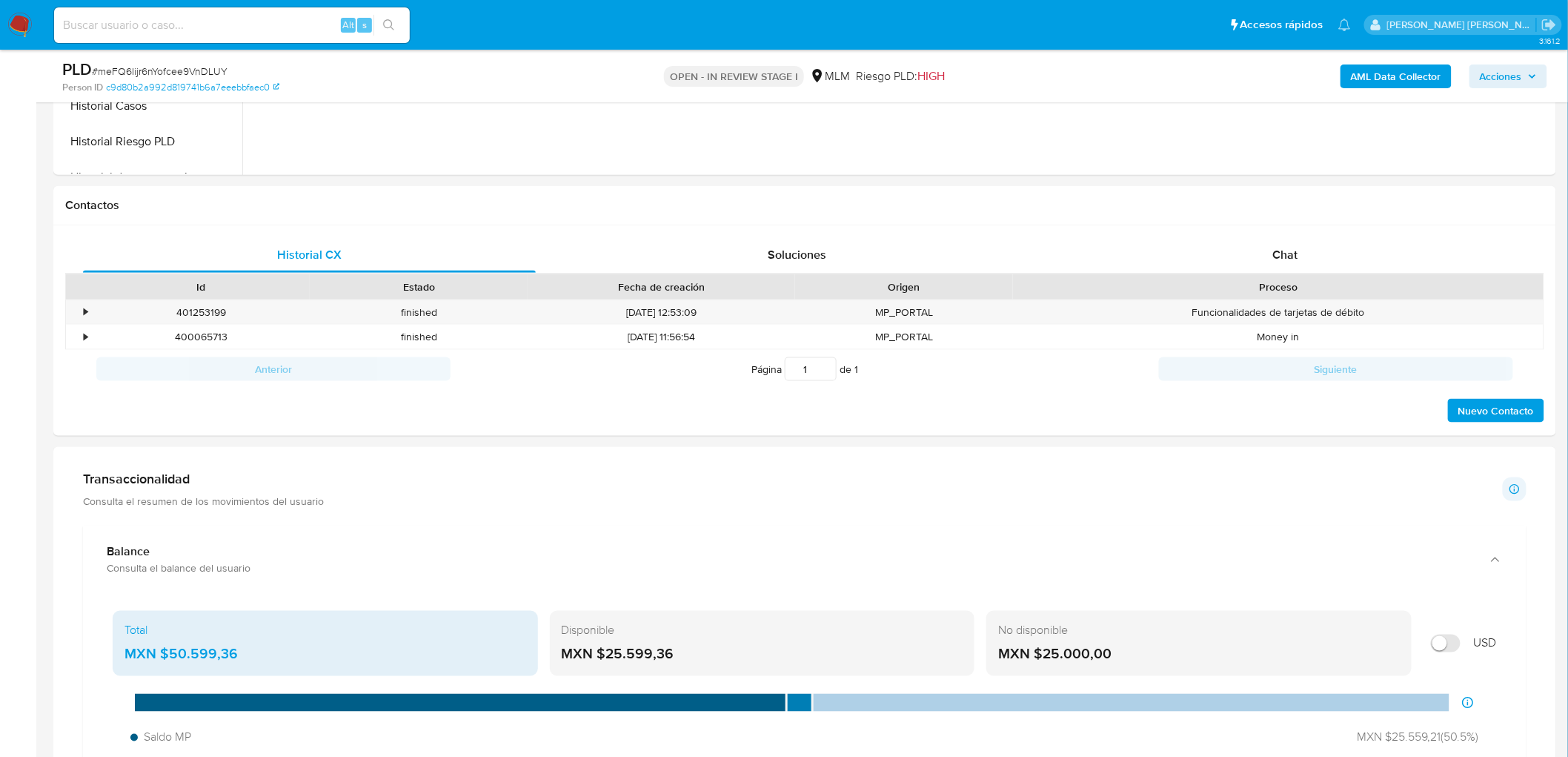
scroll to position [674, 0]
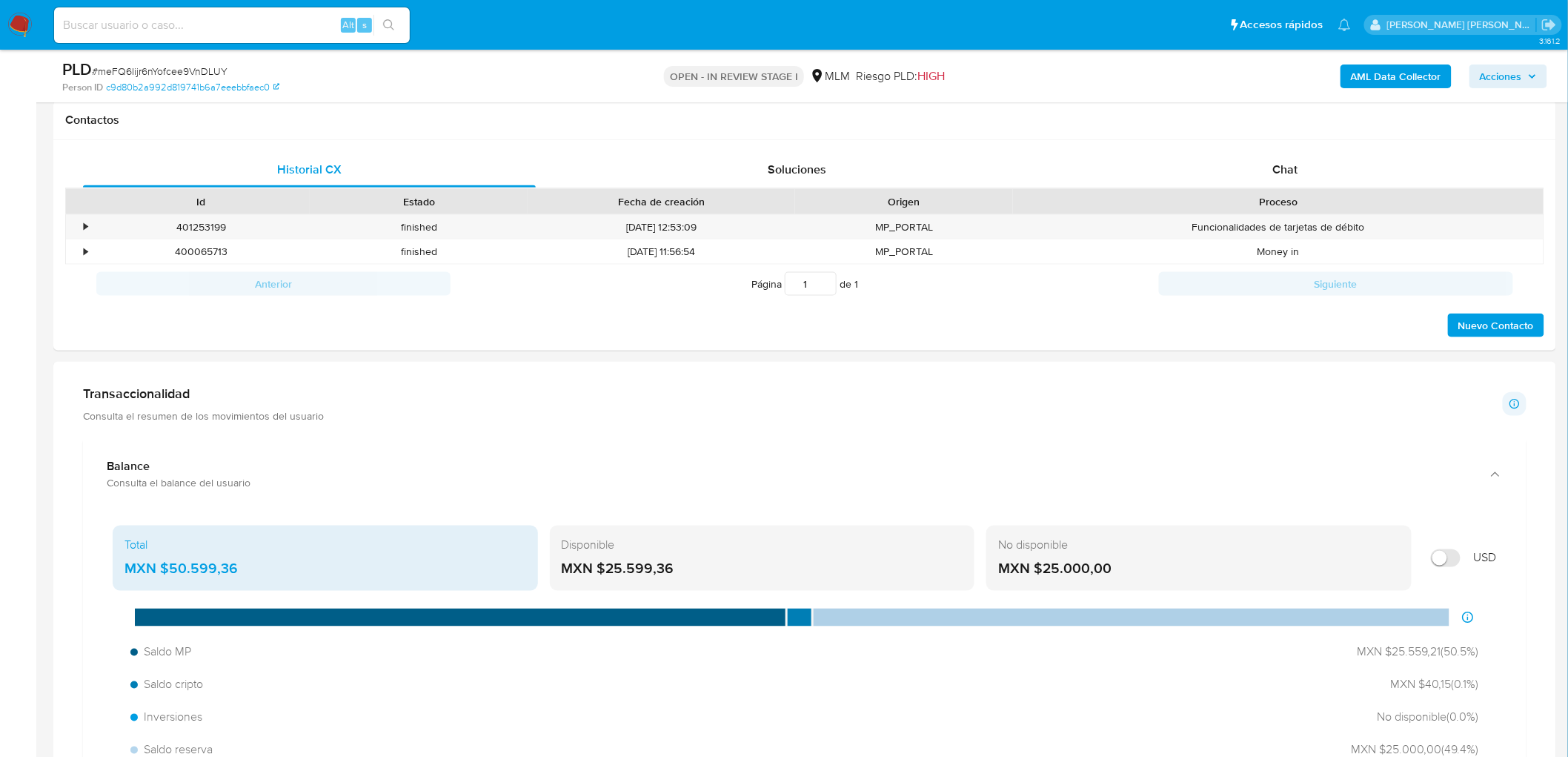
drag, startPoint x: 691, startPoint y: 566, endPoint x: 606, endPoint y: 573, distance: 85.3
click at [606, 573] on div "MXN $25.599,36" at bounding box center [762, 569] width 402 height 19
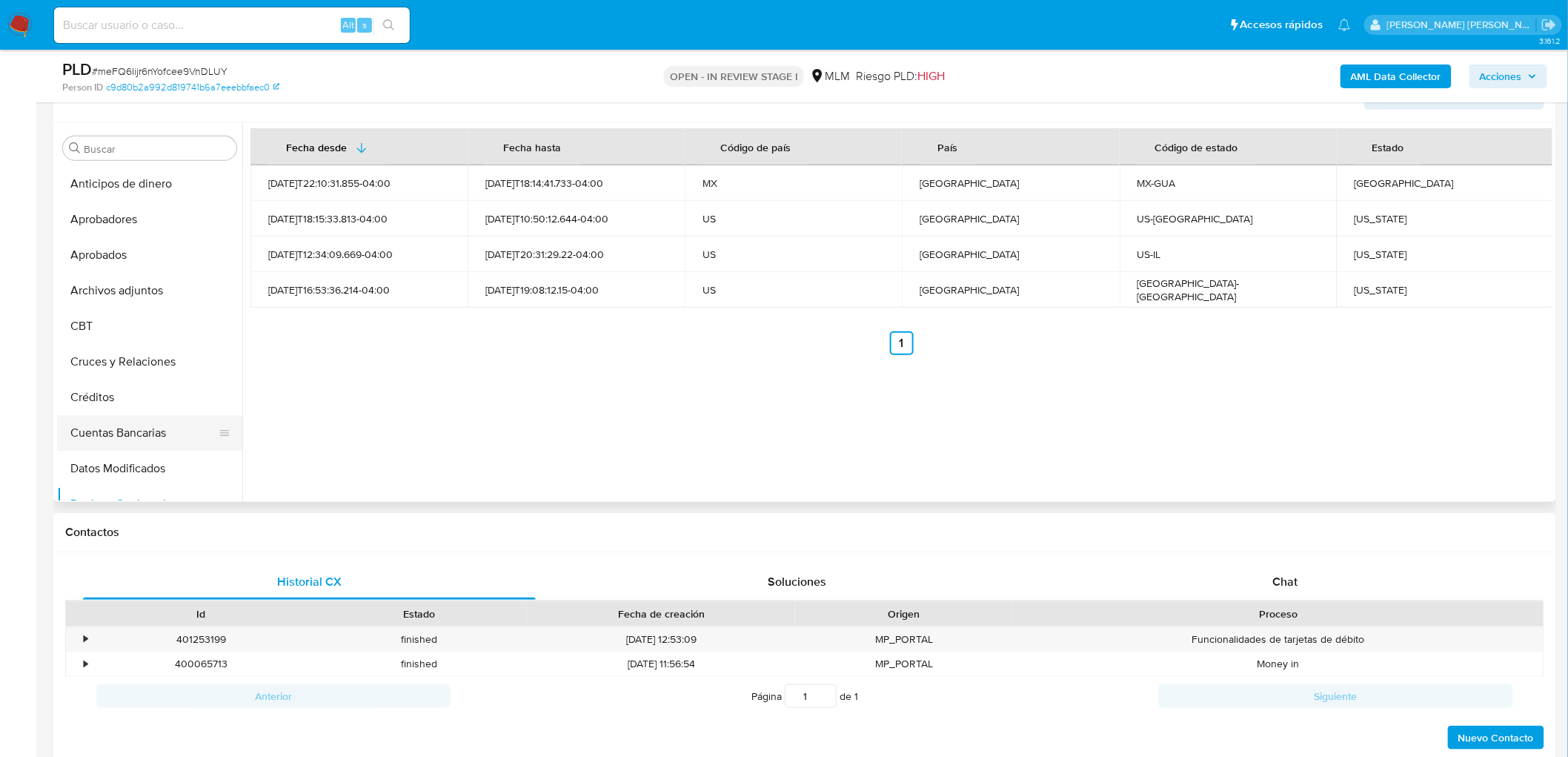
scroll to position [98, 0]
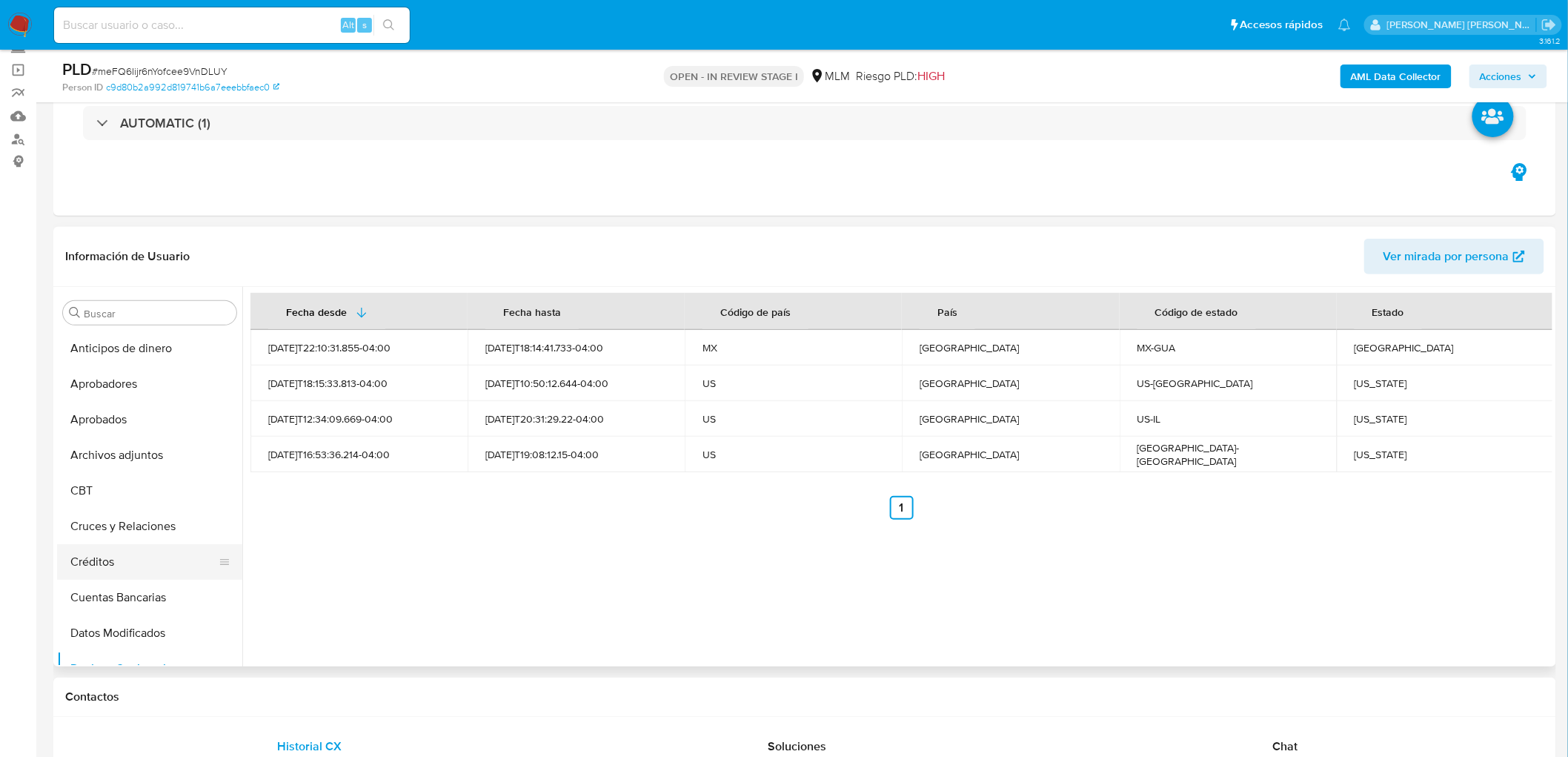
click at [135, 544] on button "Créditos" at bounding box center [144, 561] width 174 height 35
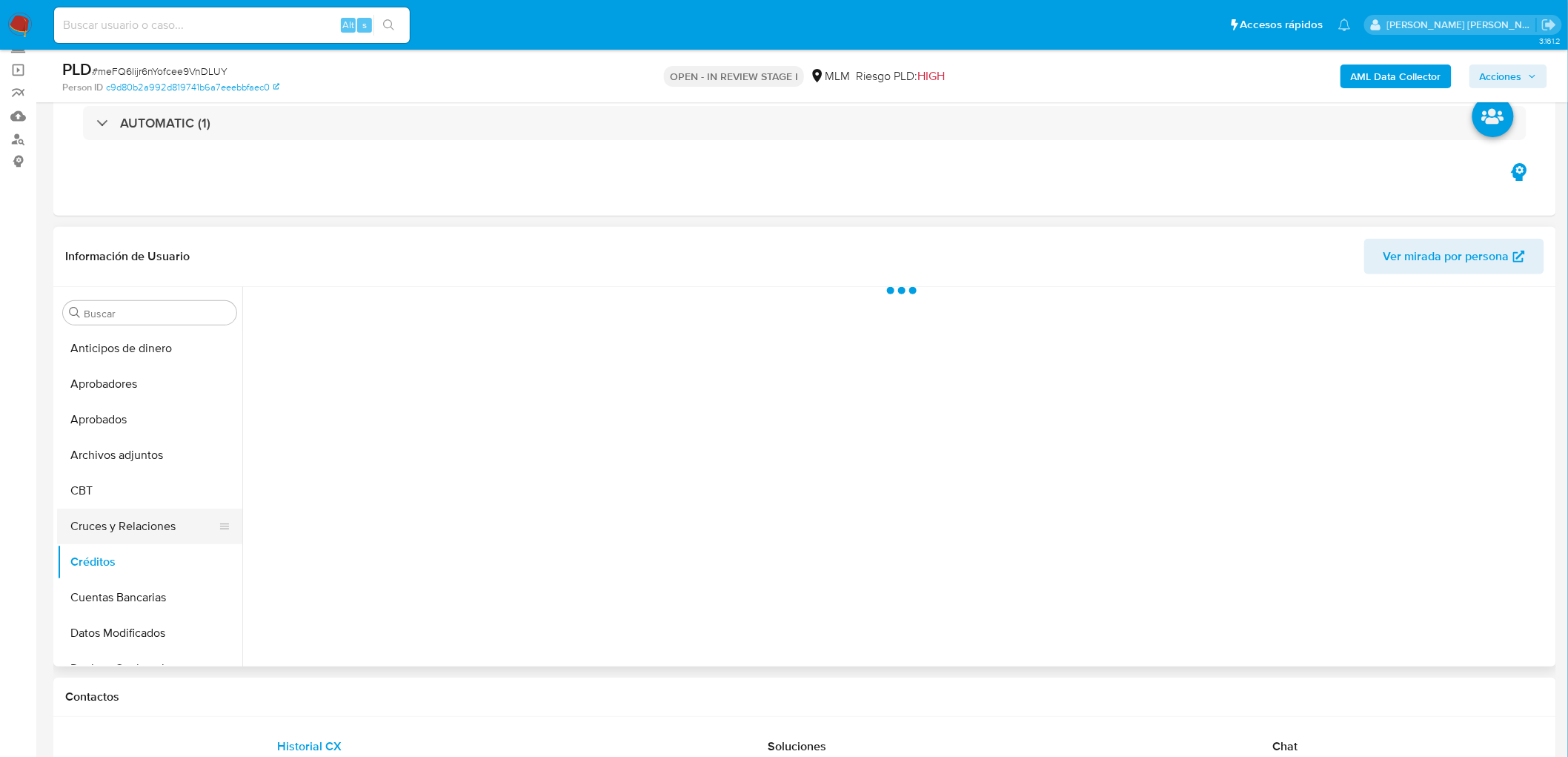
click at [159, 525] on button "Cruces y Relaciones" at bounding box center [144, 526] width 174 height 35
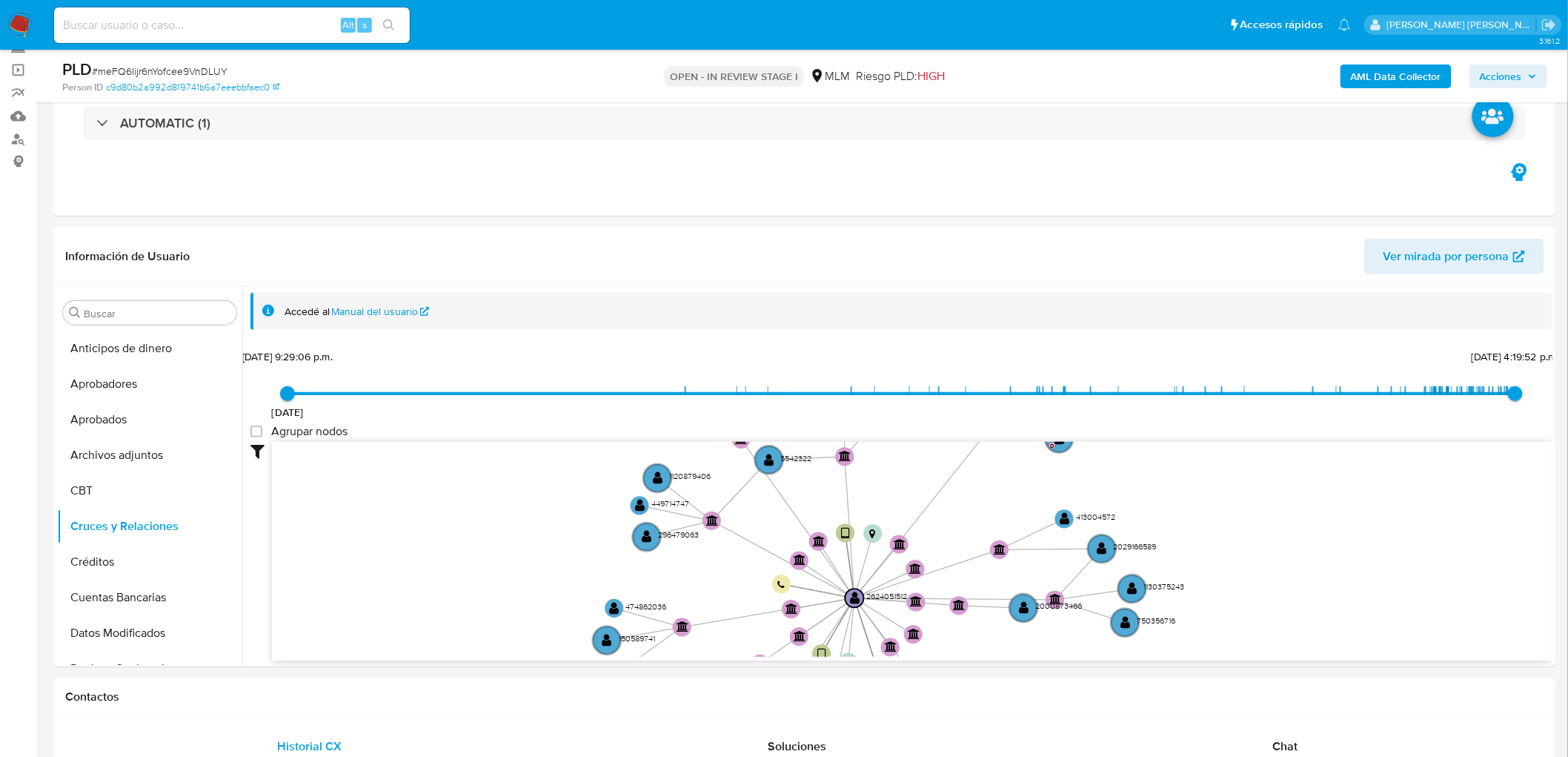
scroll to position [53, 0]
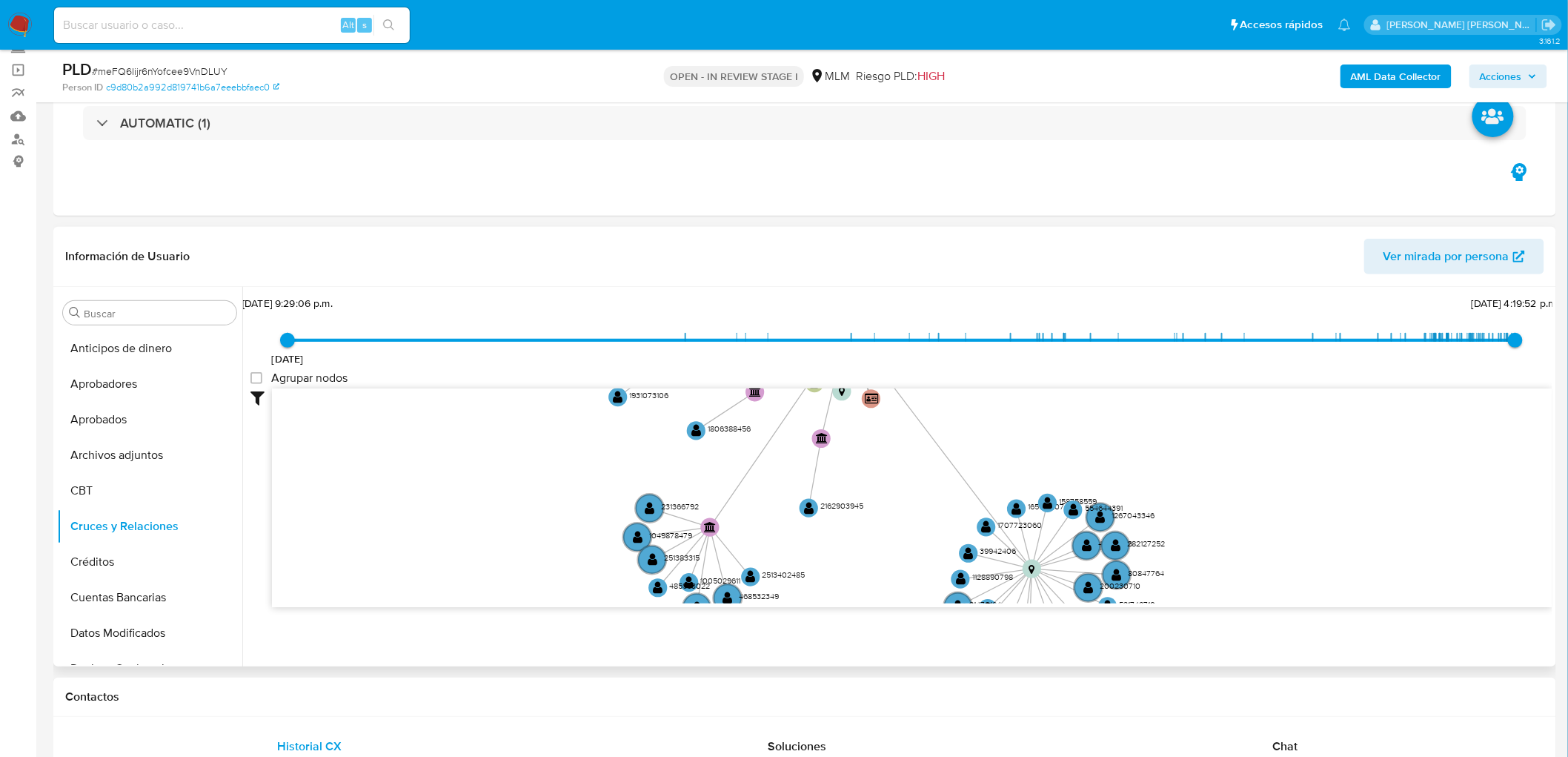
drag, startPoint x: 805, startPoint y: 511, endPoint x: 797, endPoint y: 356, distance: 155.2
click at [797, 356] on div "16/10/2023 16/10/2023, 9:29:06 p.m. 3/10/2025, 4:19:52 p.m. Agrupar nodos Filtr…" at bounding box center [901, 476] width 1302 height 368
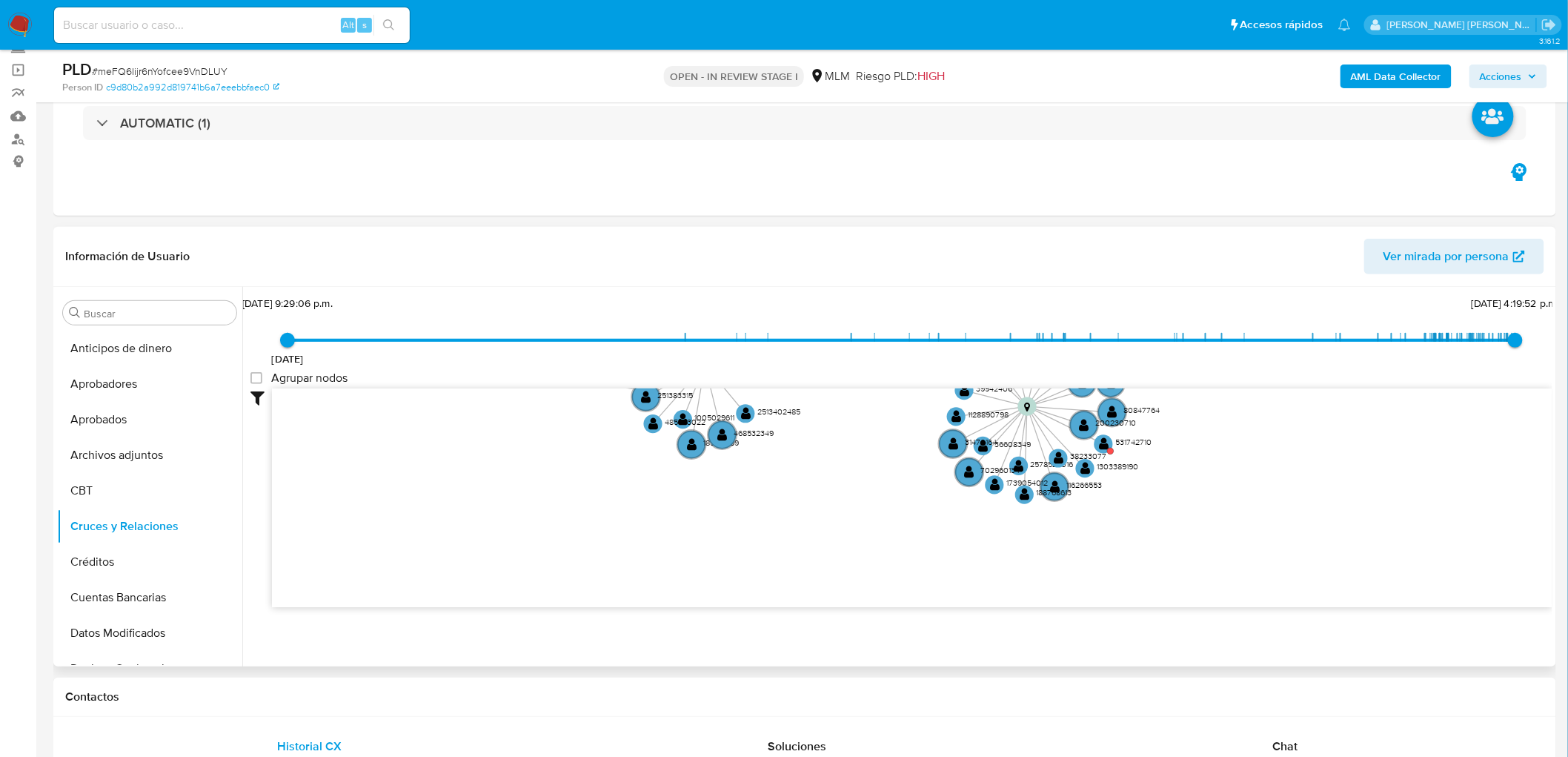
drag, startPoint x: 705, startPoint y: 452, endPoint x: 682, endPoint y: 279, distance: 174.5
click at [686, 285] on div "Información de Usuario Ver mirada por persona Buscar Anticipos de dinero Aproba…" at bounding box center [804, 446] width 1503 height 440
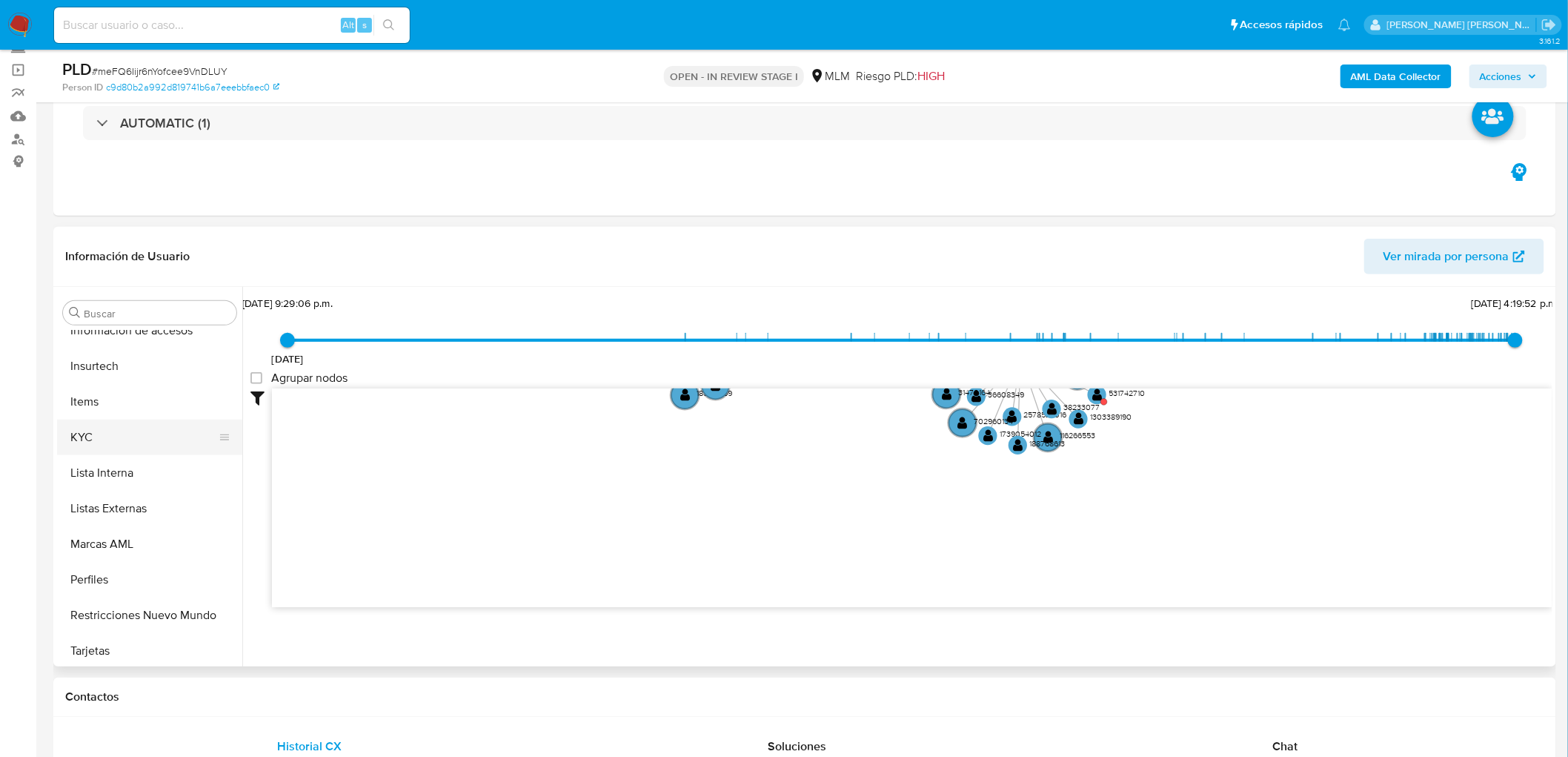
scroll to position [698, 0]
click at [88, 439] on button "KYC" at bounding box center [144, 433] width 174 height 35
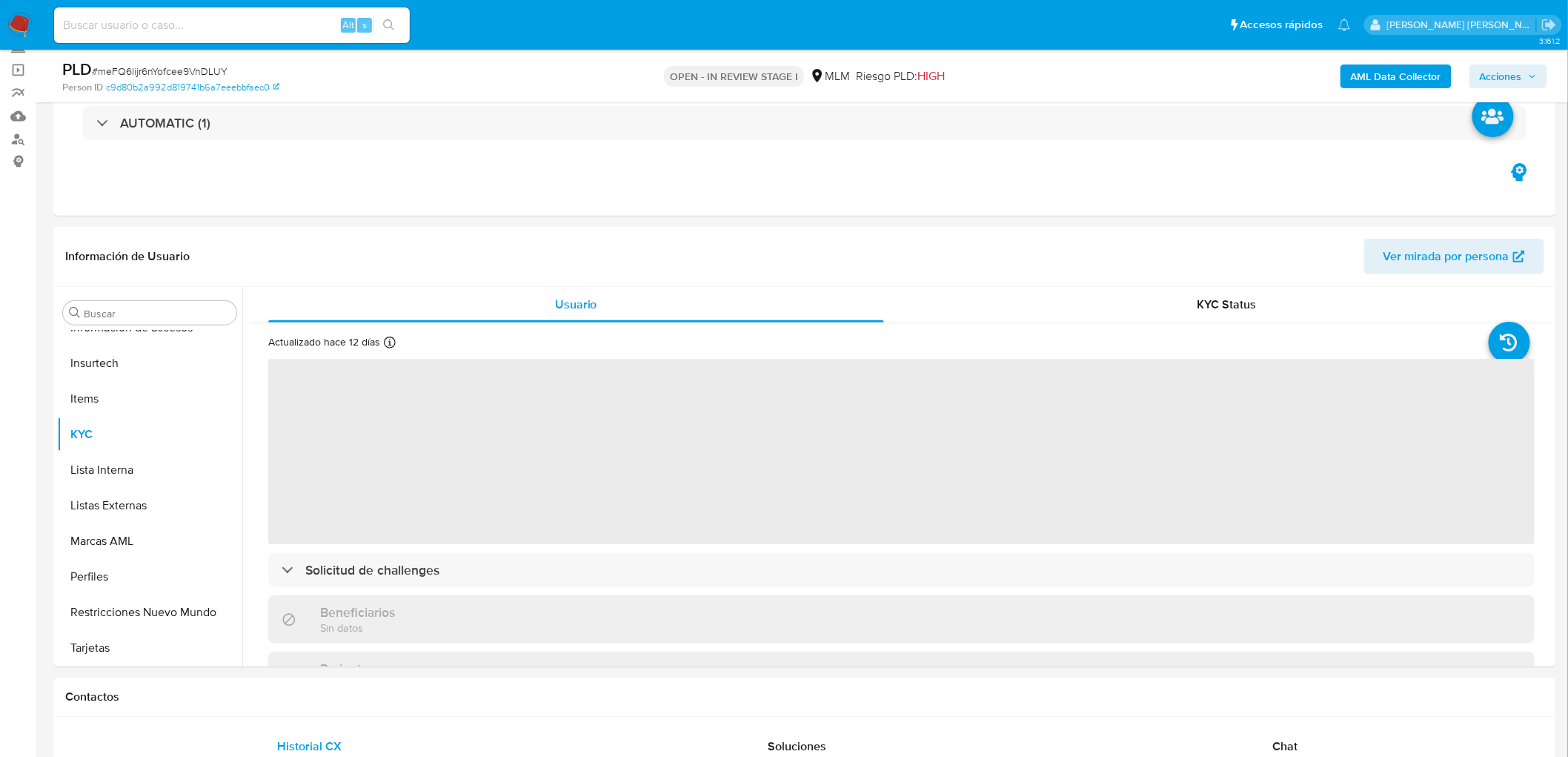
scroll to position [270, 0]
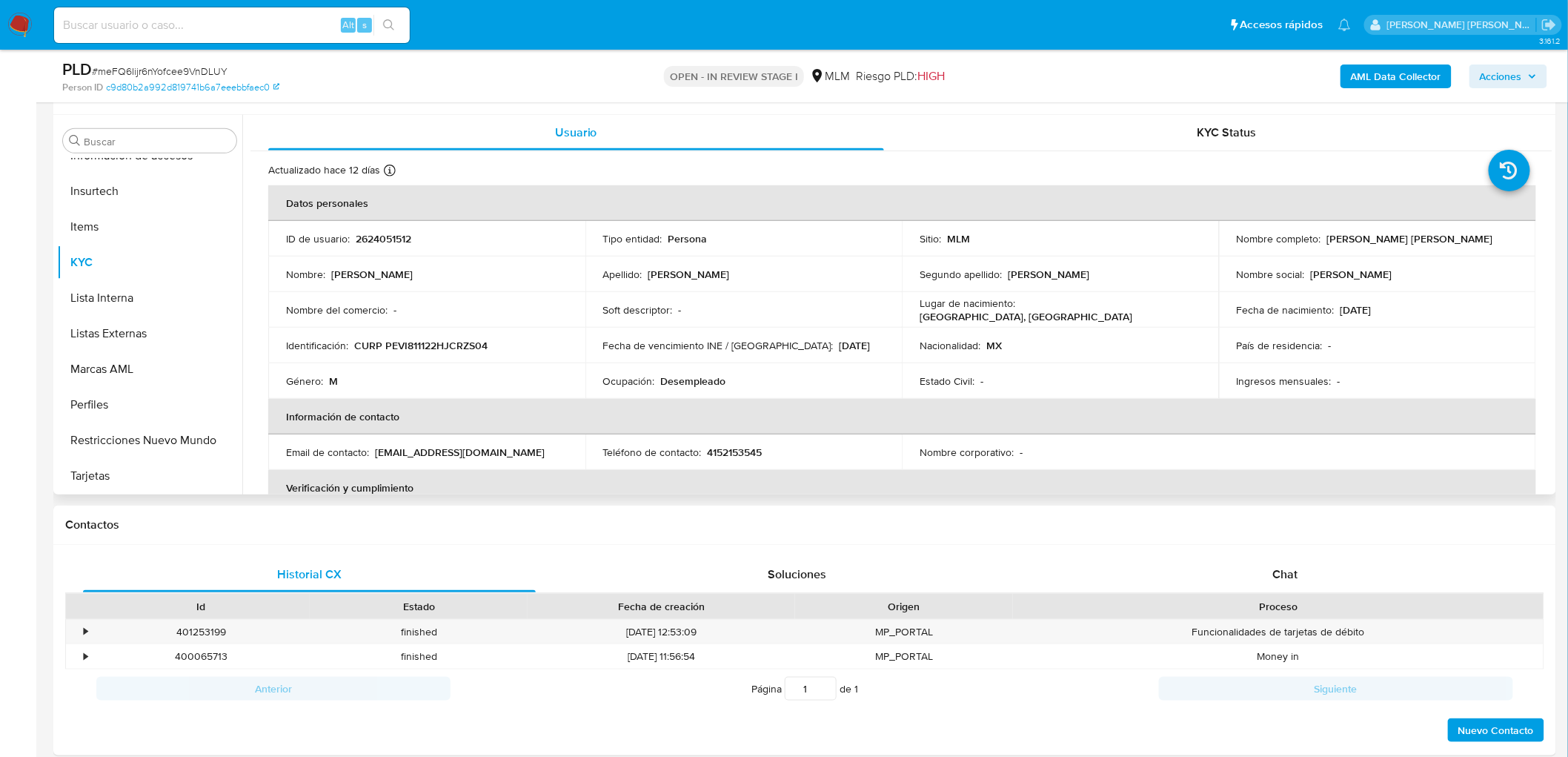
drag, startPoint x: 1485, startPoint y: 238, endPoint x: 1318, endPoint y: 238, distance: 167.0
click at [1318, 238] on div "Nombre completo : Israel Kristofferson Perez Vazquez" at bounding box center [1377, 239] width 281 height 14
copy div "Israel Kristofferson Perez Vazquez"
click at [1554, 204] on div "Buscar Anticipos de dinero Aprobadores Aprobados Archivos adjuntos CBT Cruces y…" at bounding box center [804, 305] width 1503 height 379
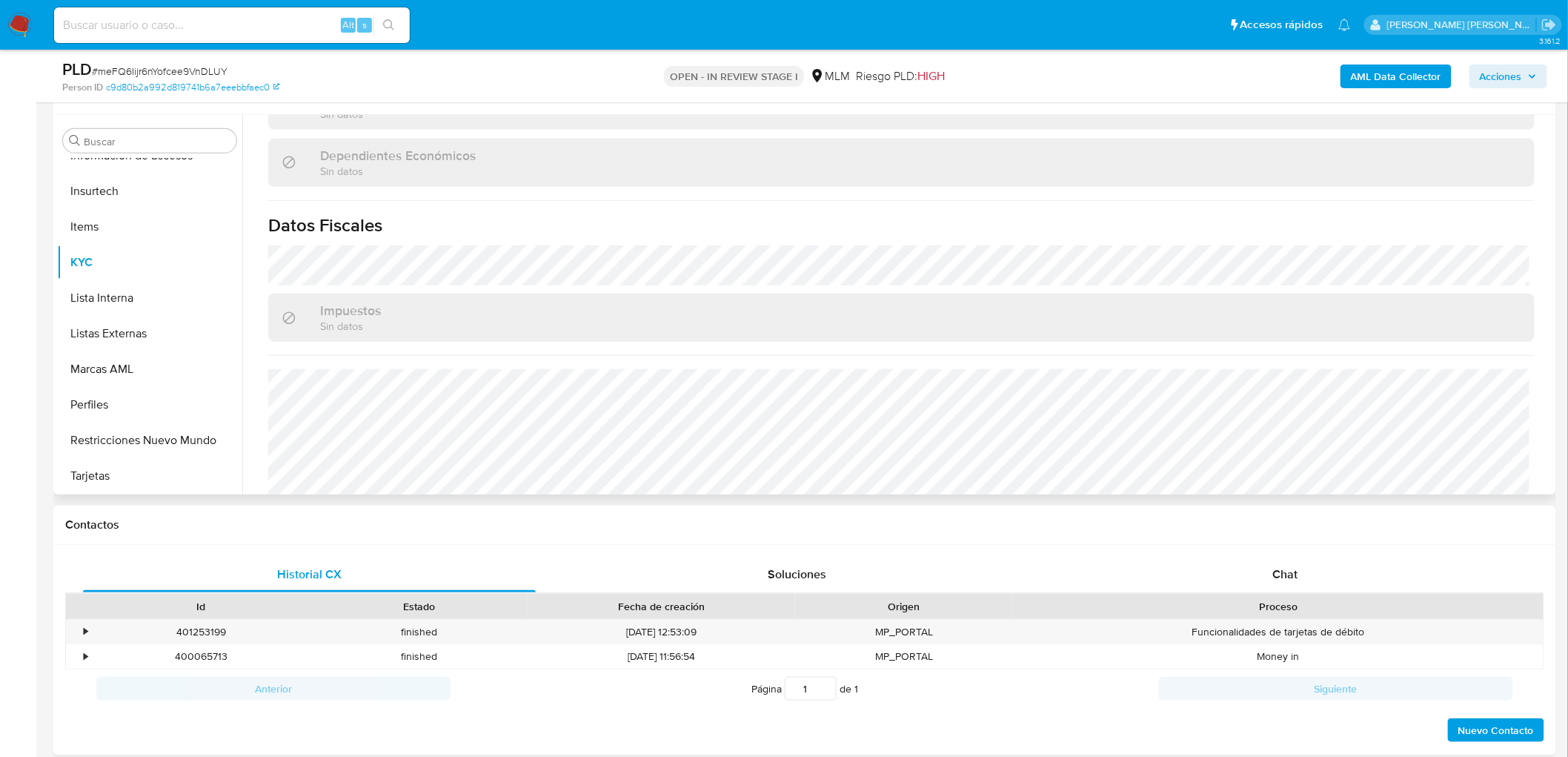
scroll to position [902, 0]
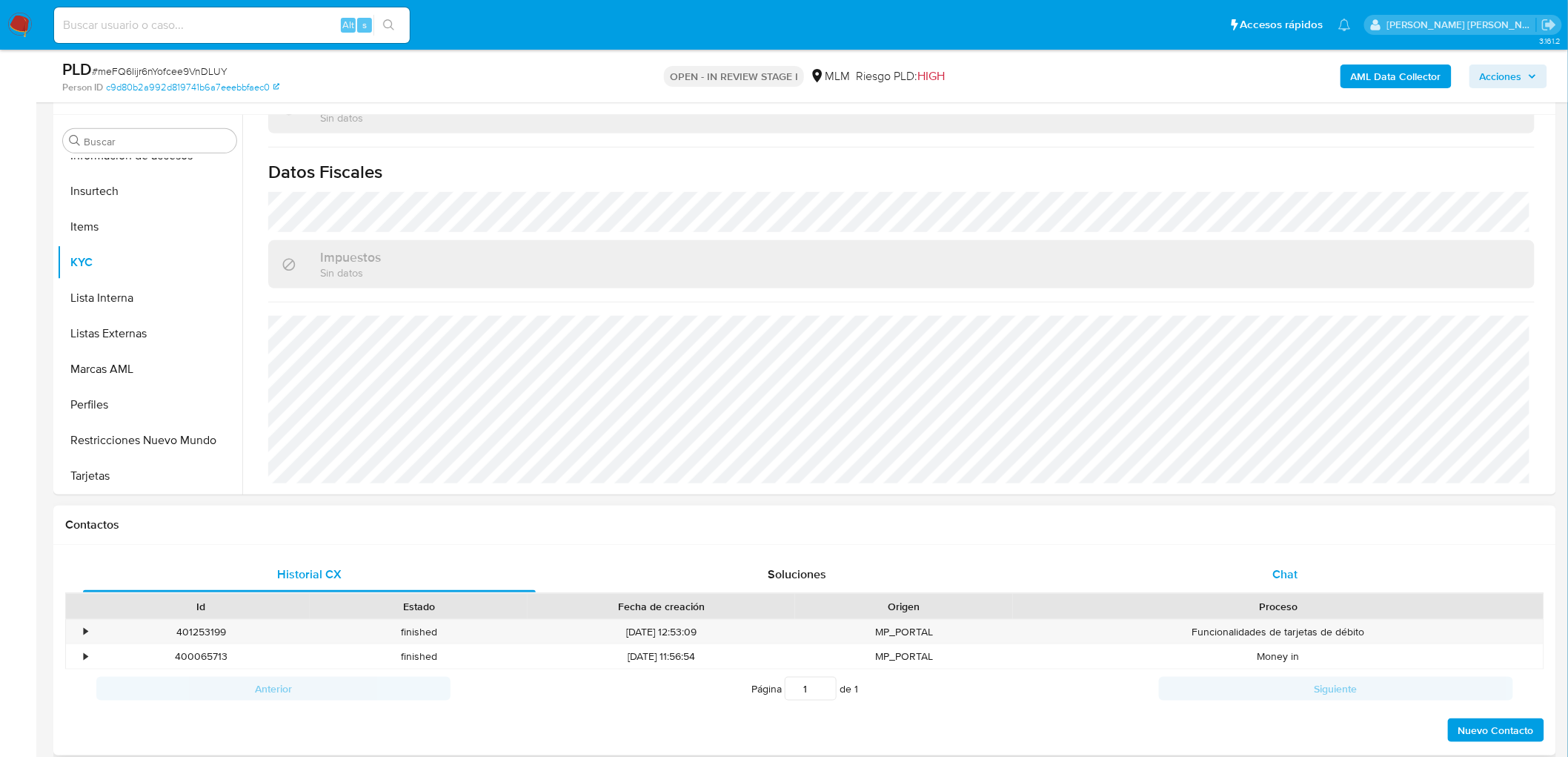
click at [1292, 575] on span "Chat" at bounding box center [1285, 574] width 25 height 17
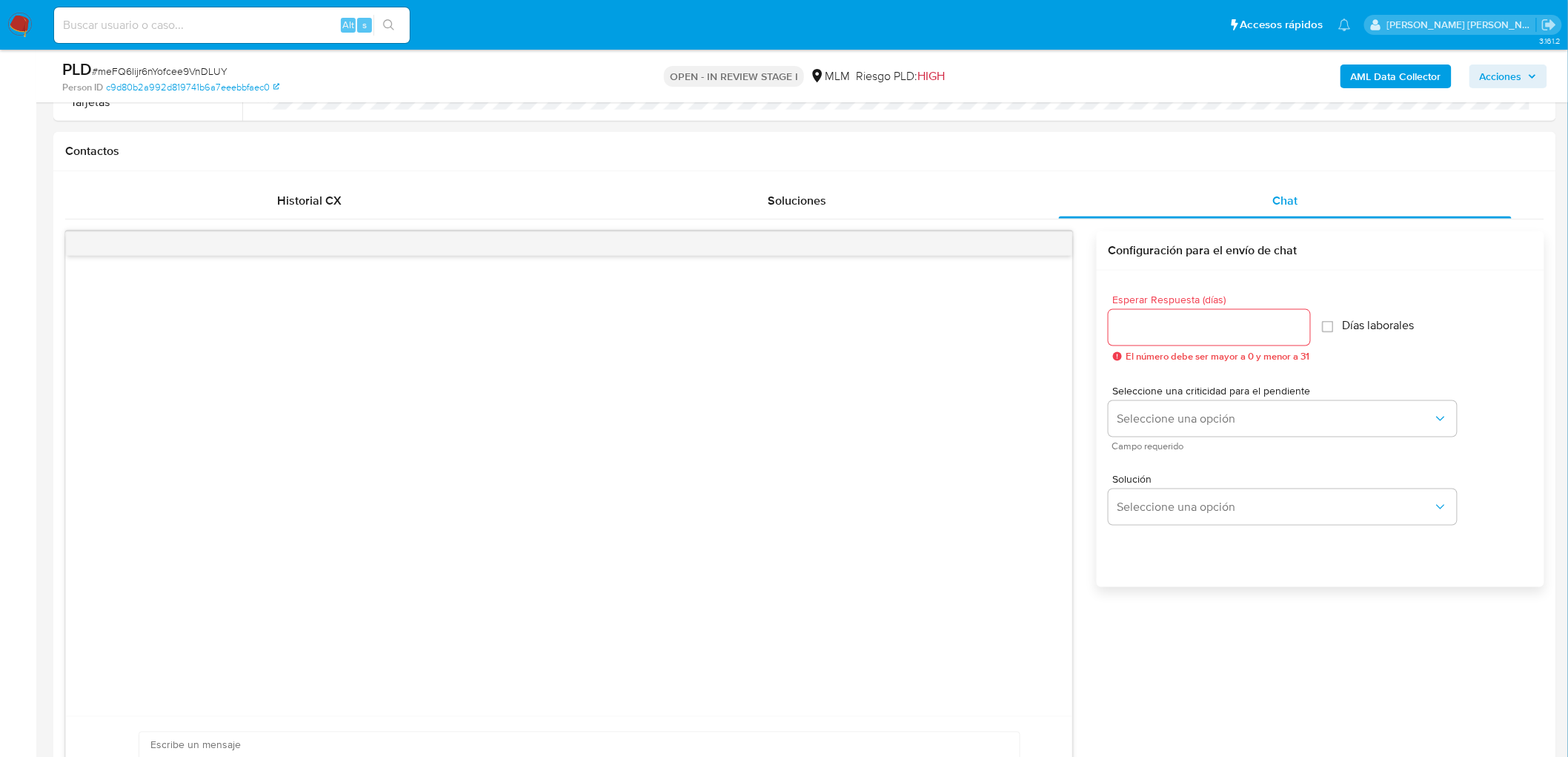
scroll to position [661, 0]
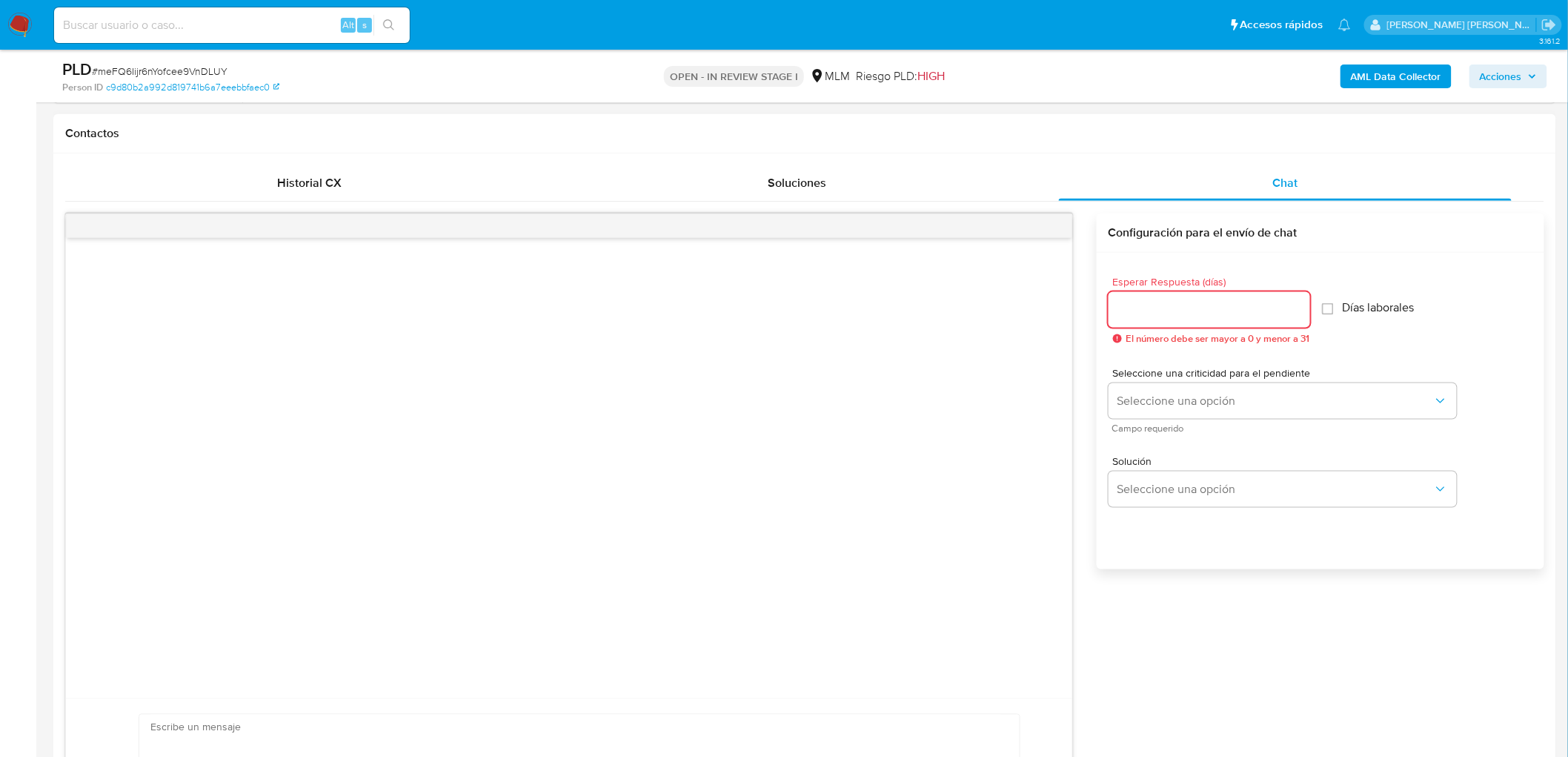
click at [1162, 308] on input "Esperar Respuesta (días)" at bounding box center [1209, 310] width 201 height 19
type input "5"
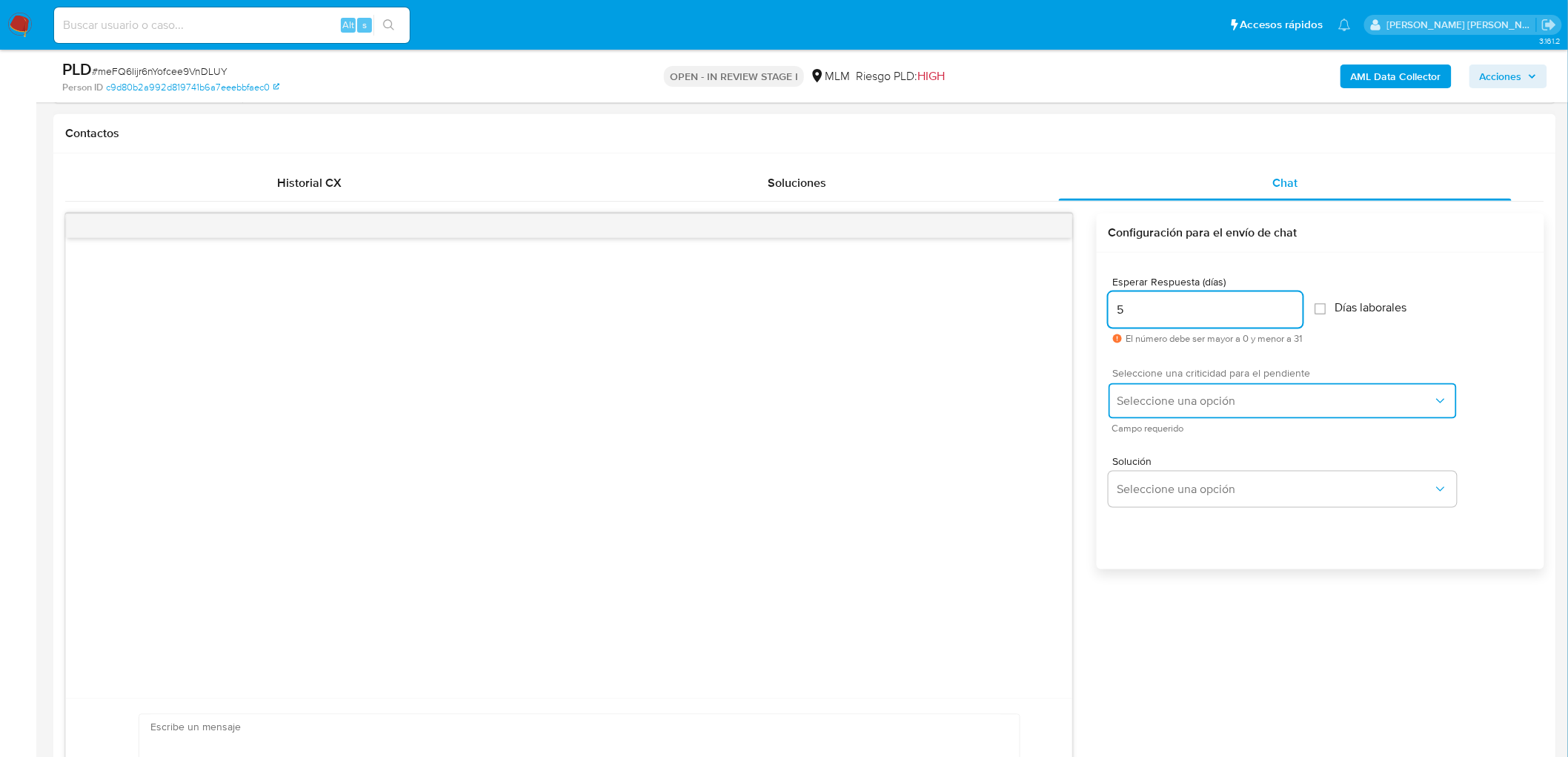
click at [1149, 388] on button "Seleccione una opción" at bounding box center [1282, 400] width 348 height 35
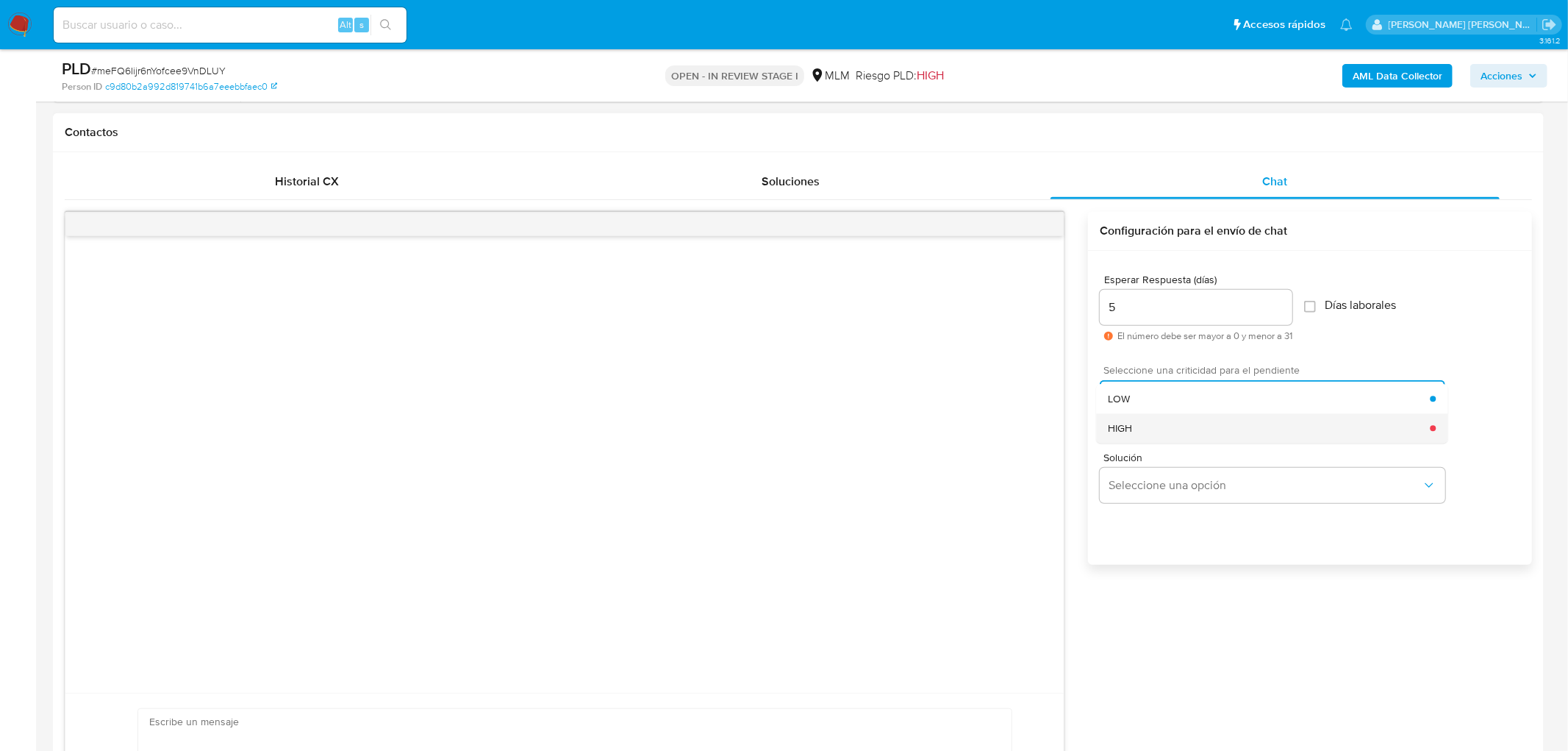
click at [1140, 422] on div "HIGH" at bounding box center [1268, 428] width 322 height 29
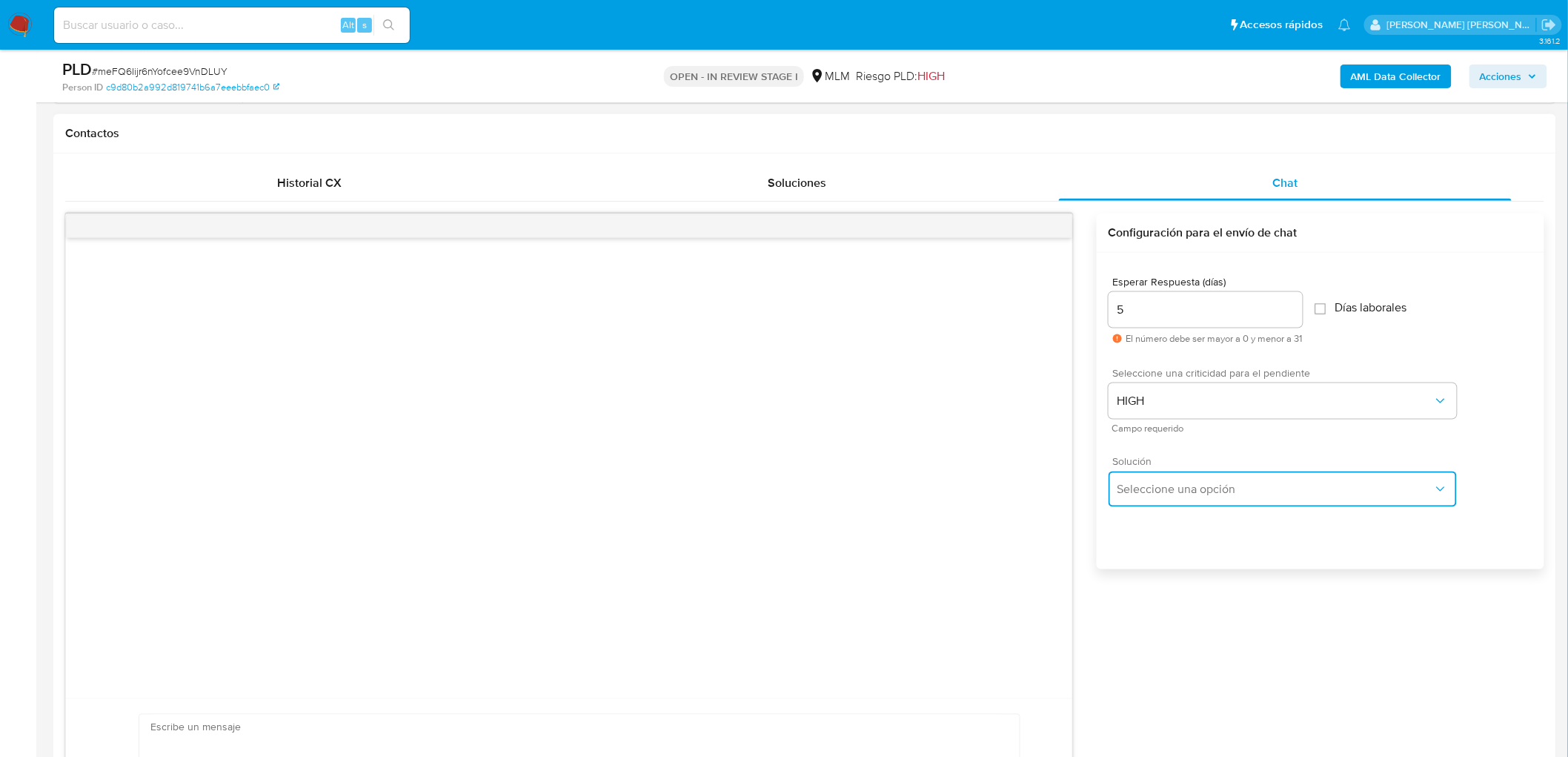
click at [1157, 490] on span "Seleccione una opción" at bounding box center [1275, 489] width 316 height 15
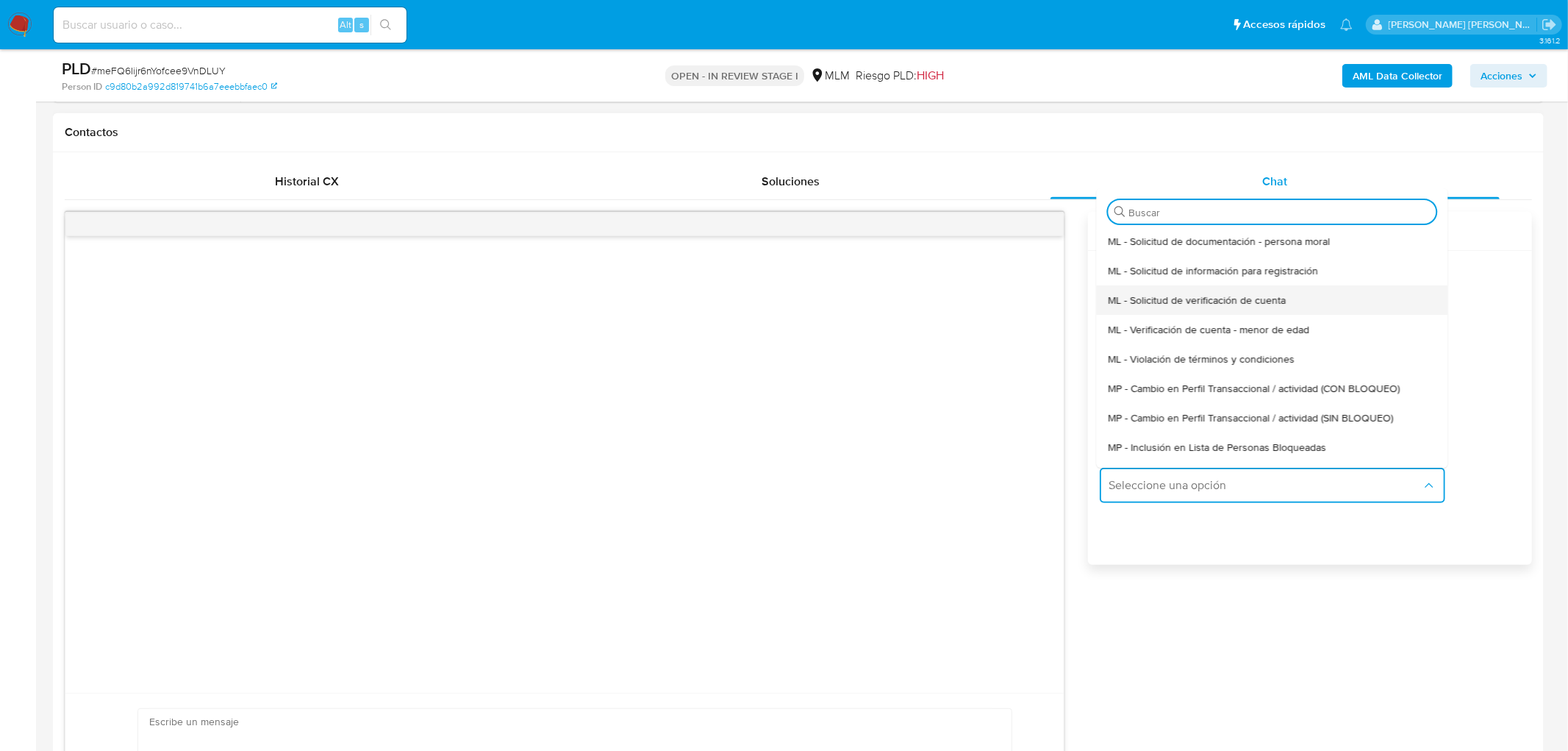
click at [1213, 300] on span "ML - Solicitud de verificación de cuenta" at bounding box center [1196, 300] width 177 height 14
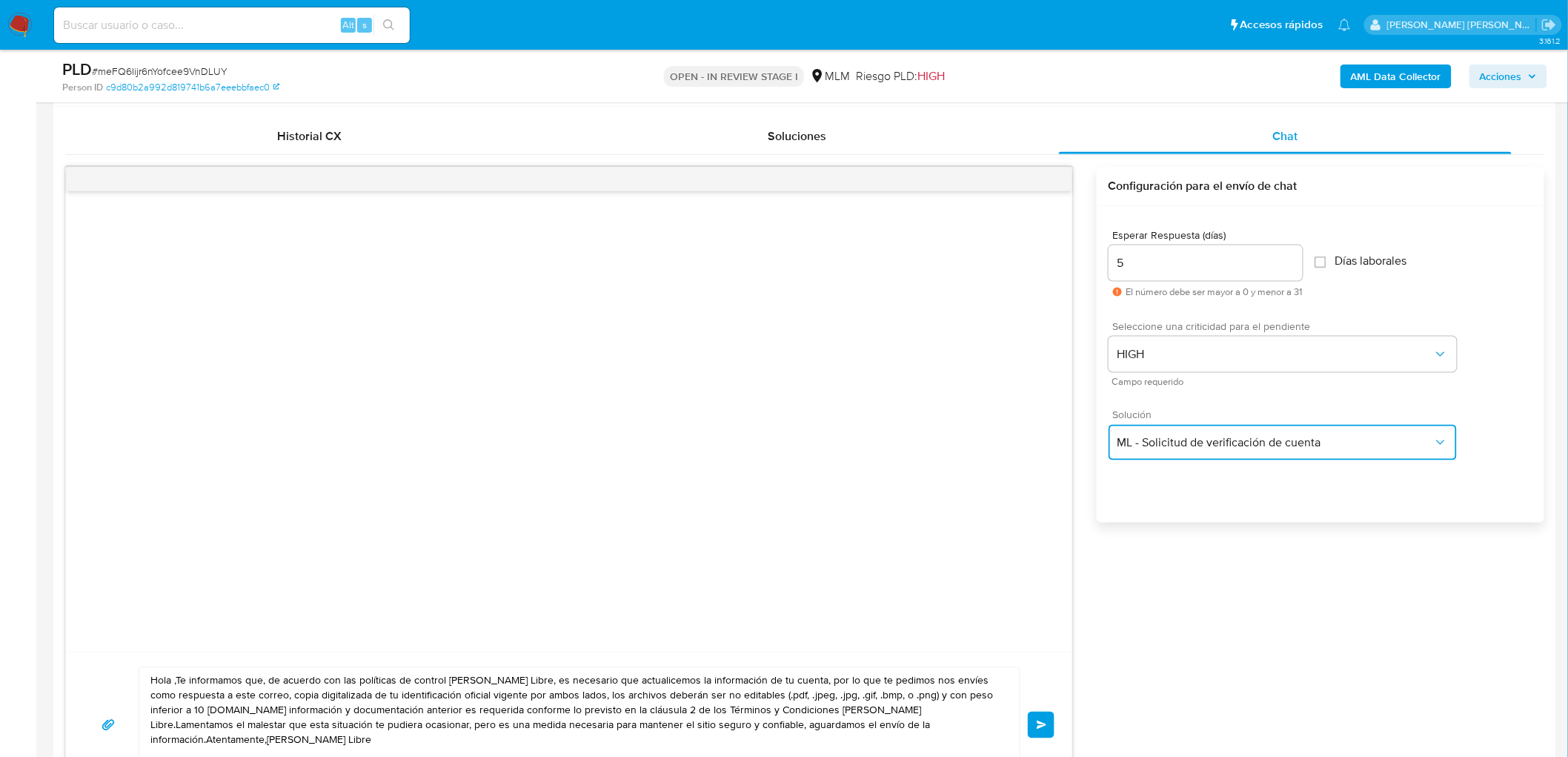
scroll to position [743, 0]
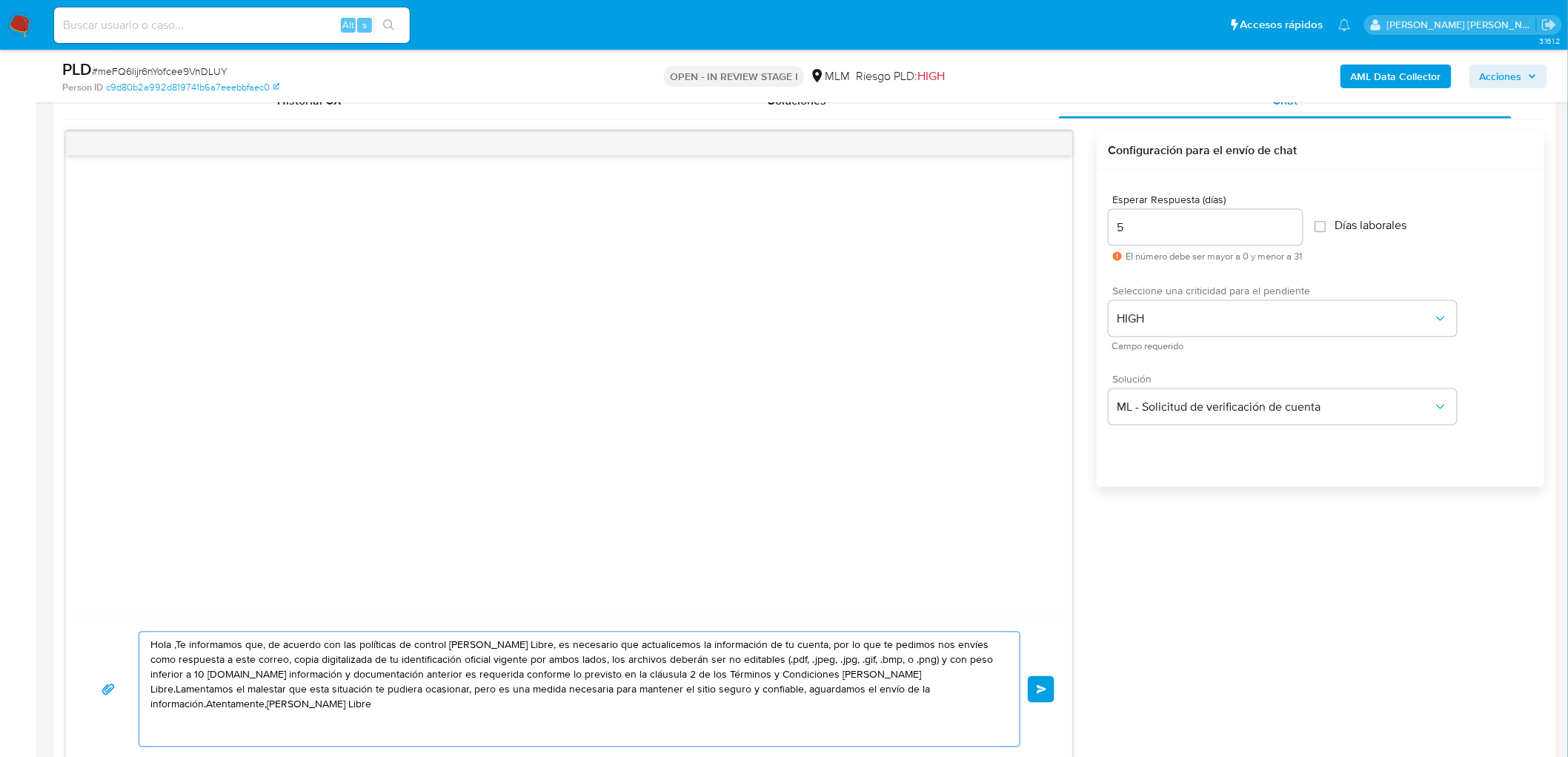
drag, startPoint x: 941, startPoint y: 694, endPoint x: 191, endPoint y: 615, distance: 754.1
paste textarea "Estimado Israel Kristofferson Perez Vazquez. Te comunicamos que se ha identific…"
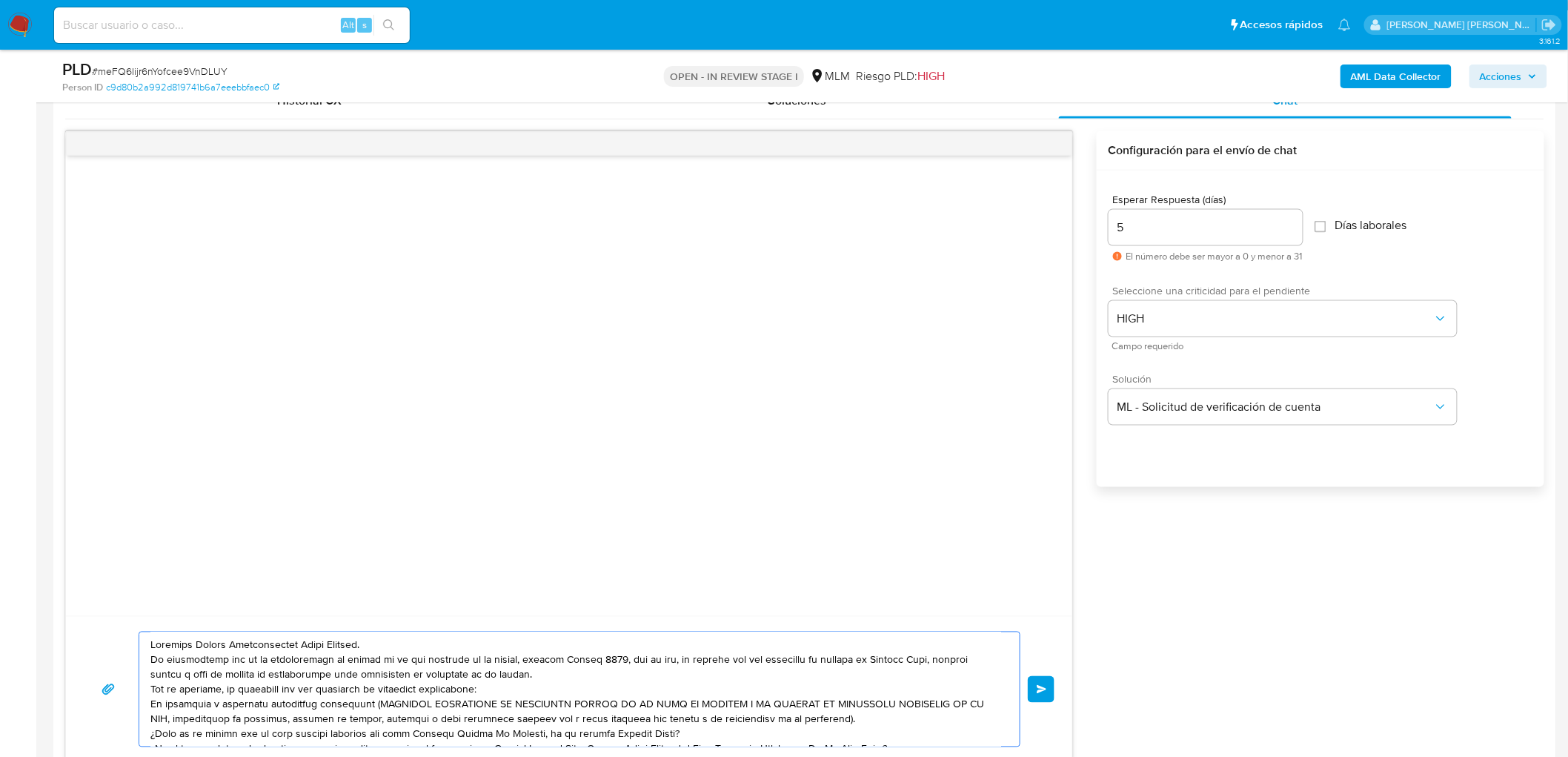
scroll to position [767, 0]
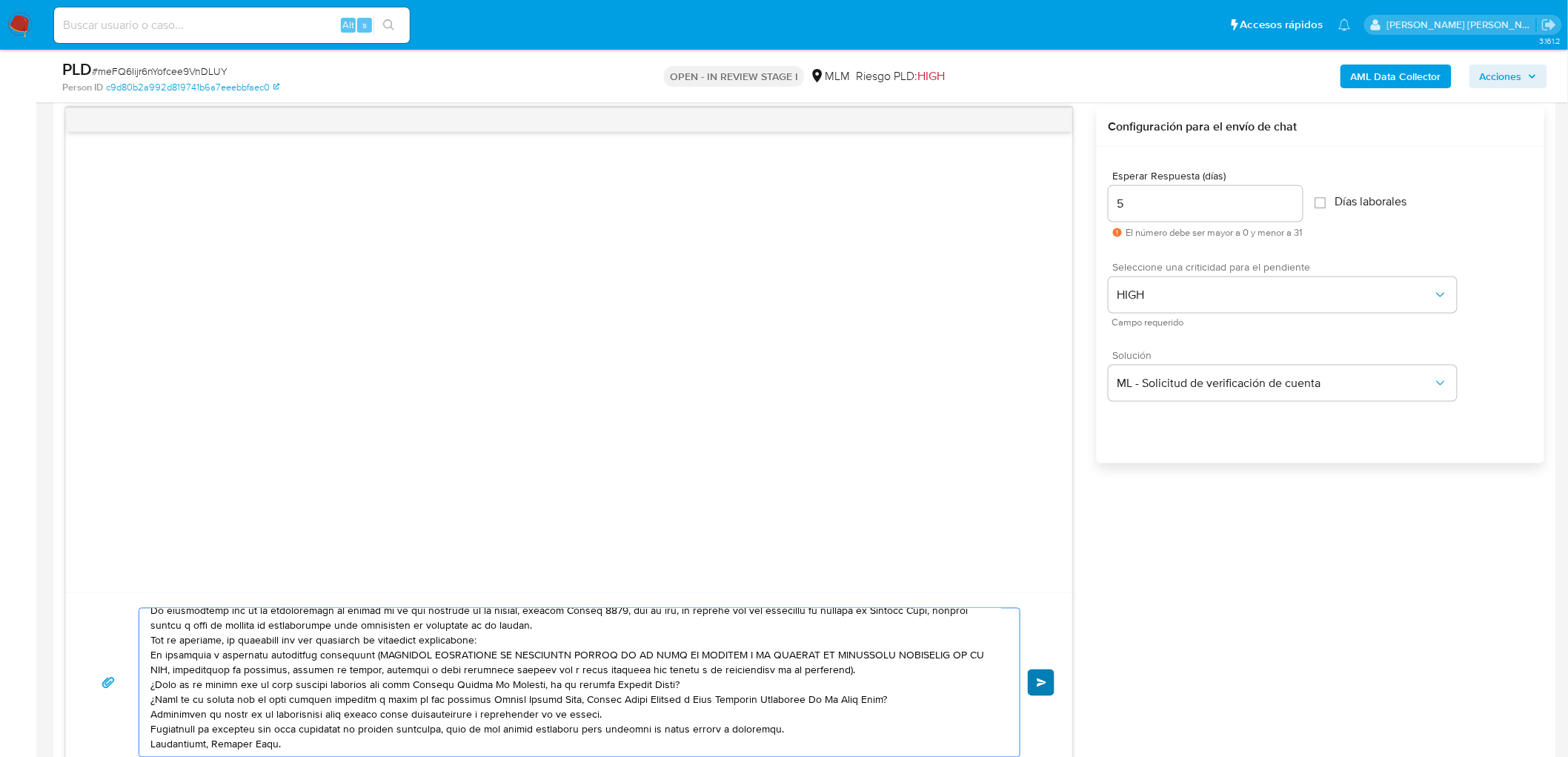
type textarea "Estimado Israel Kristofferson Perez Vazquez. Te comunicamos que se ha identific…"
click at [1045, 673] on button "Enviar" at bounding box center [1041, 682] width 27 height 27
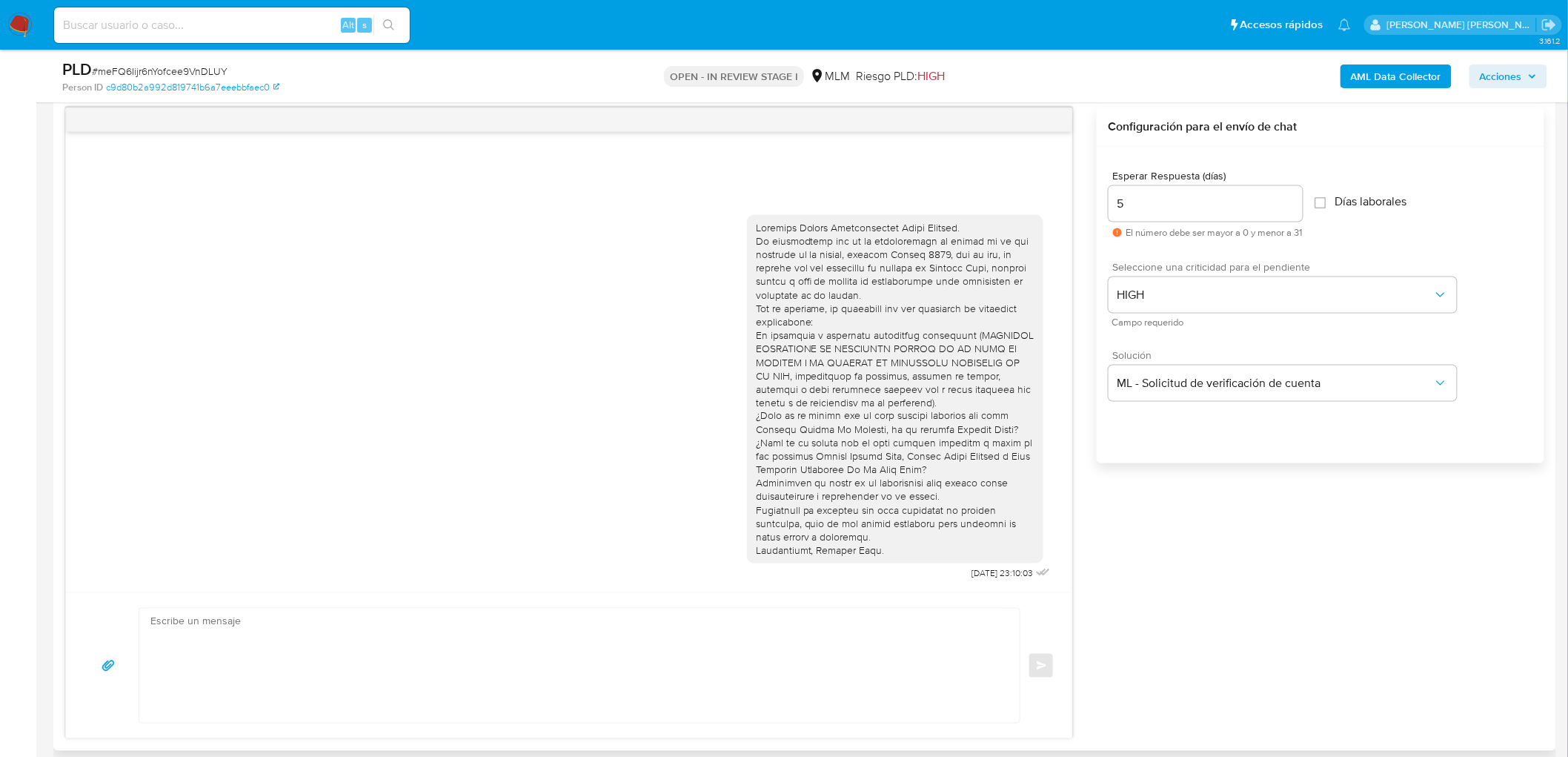
scroll to position [0, 0]
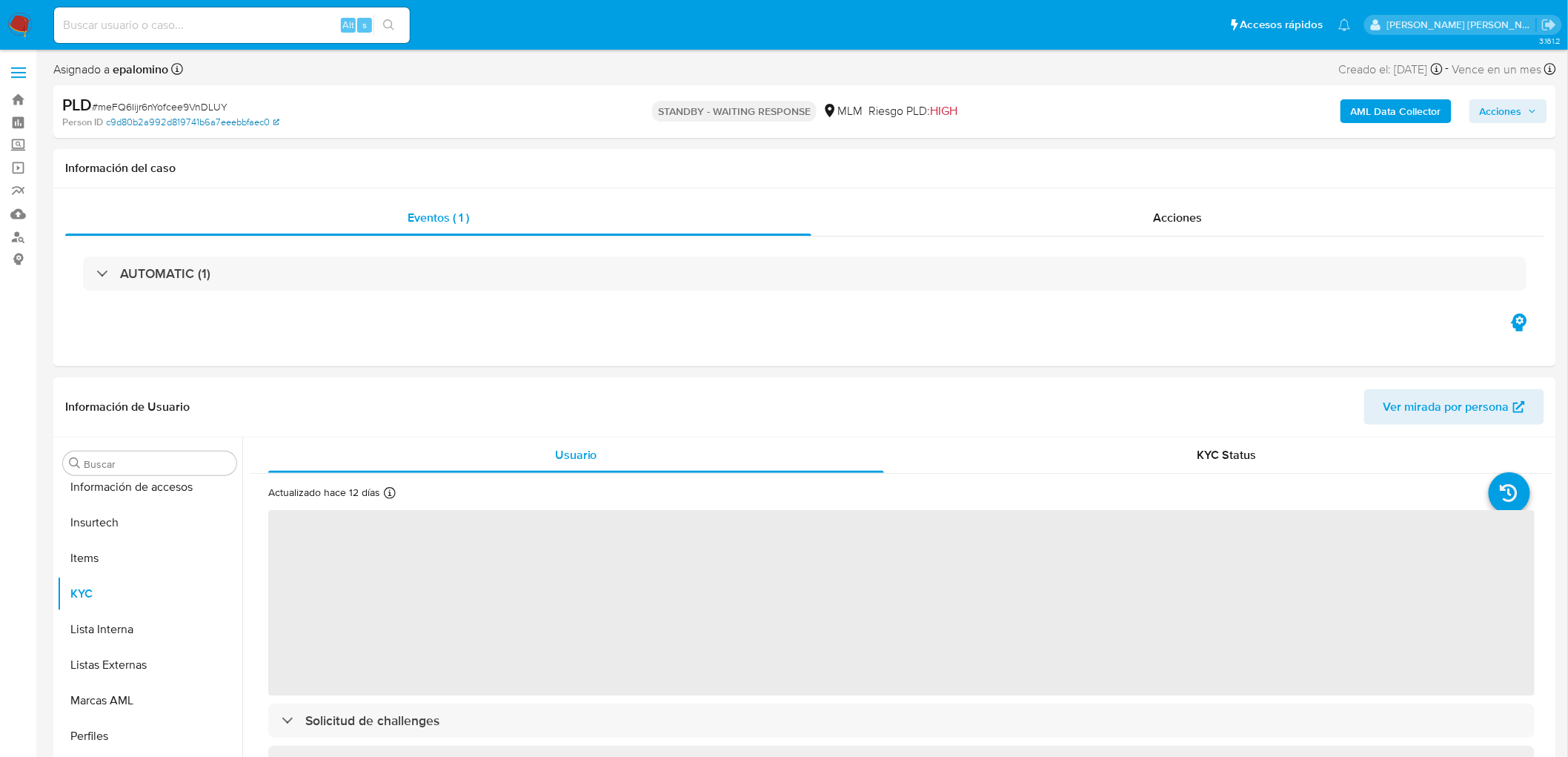
scroll to position [697, 0]
click at [179, 104] on span "# meFQ6Iijr6nYofcee9VnDLUY" at bounding box center [160, 106] width 136 height 15
select select "10"
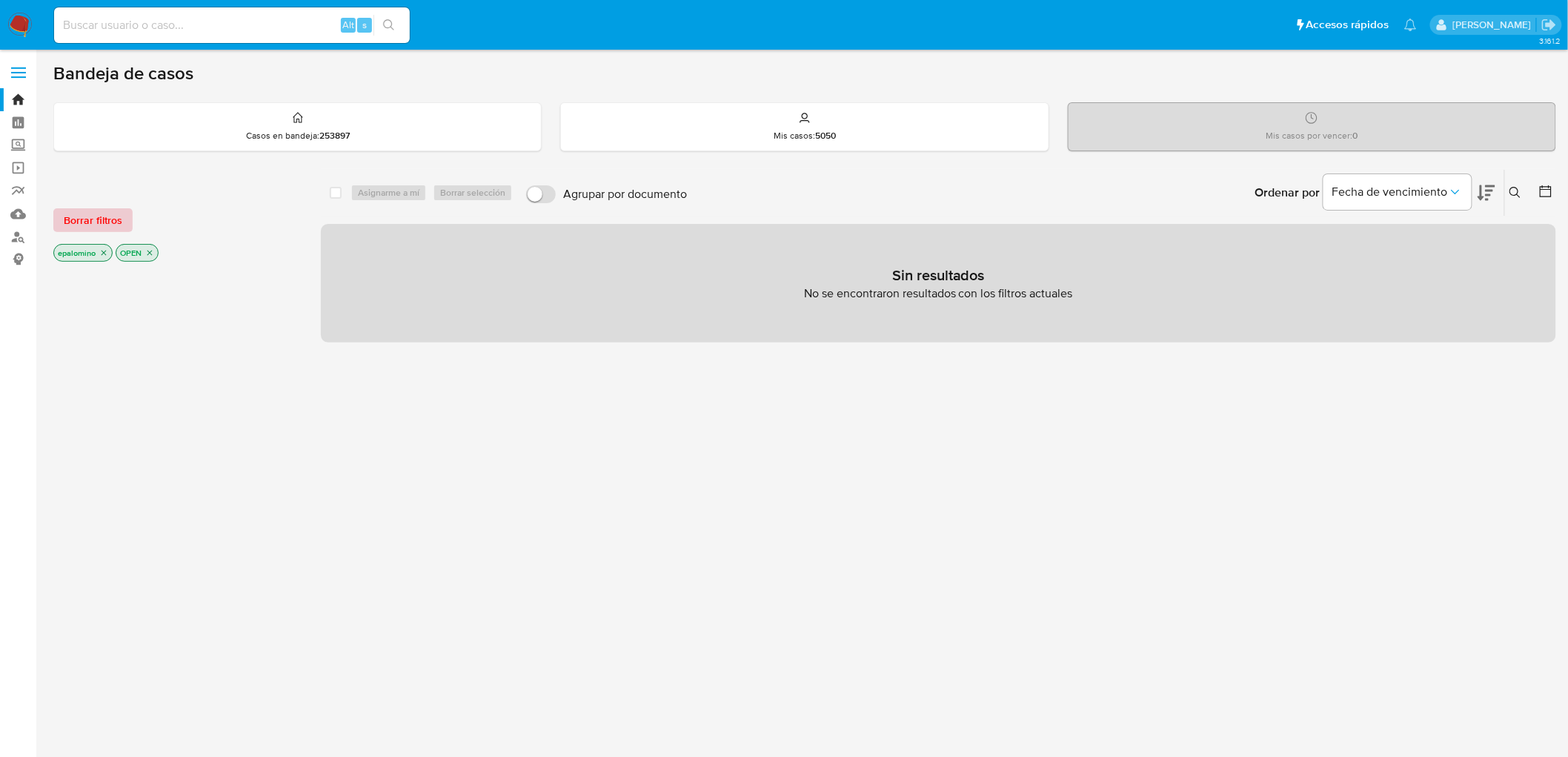
click at [58, 212] on button "Borrar filtros" at bounding box center [93, 220] width 79 height 24
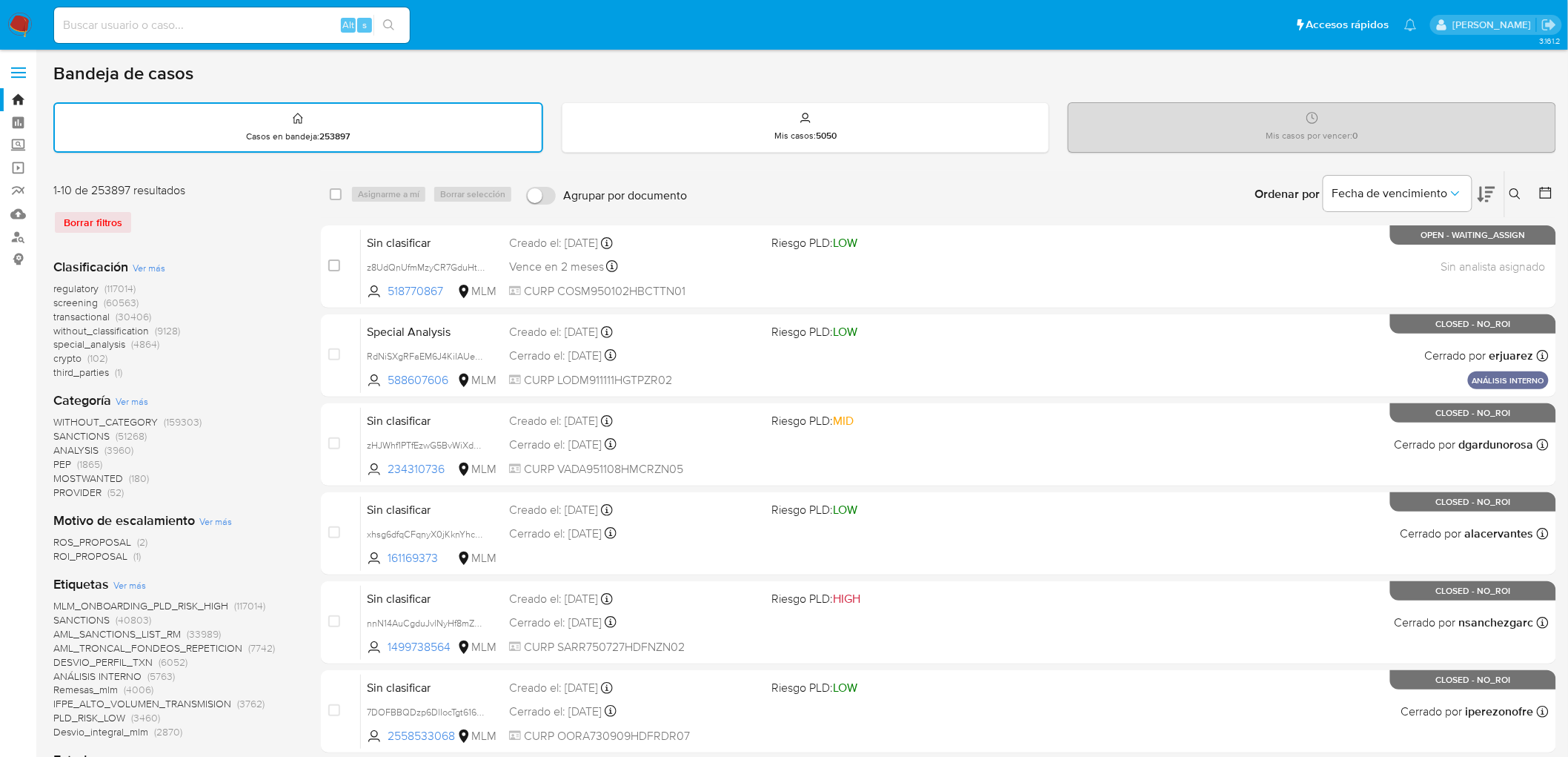
click at [19, 30] on img at bounding box center [20, 25] width 25 height 25
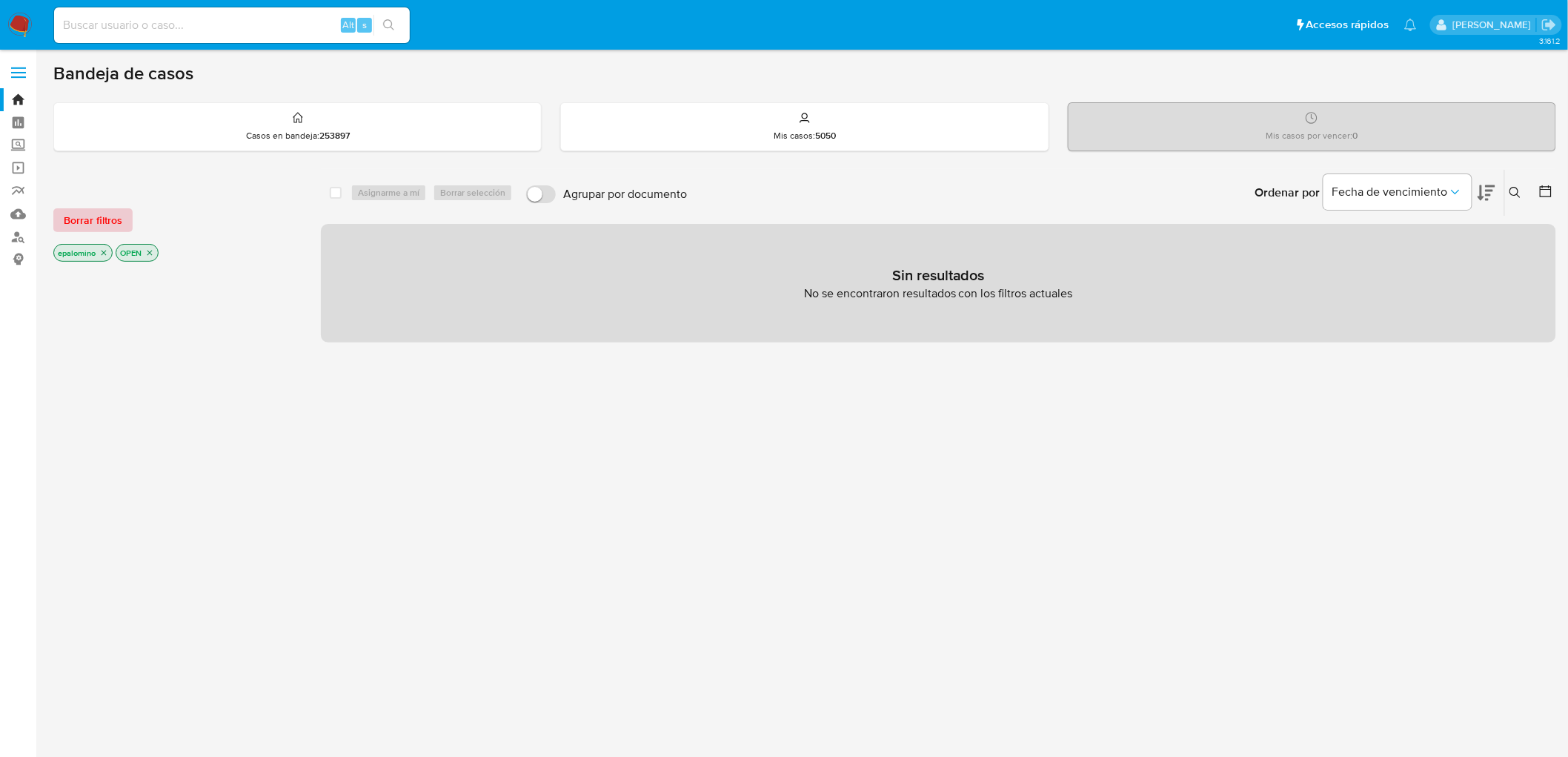
click at [126, 210] on button "Borrar filtros" at bounding box center [93, 220] width 79 height 24
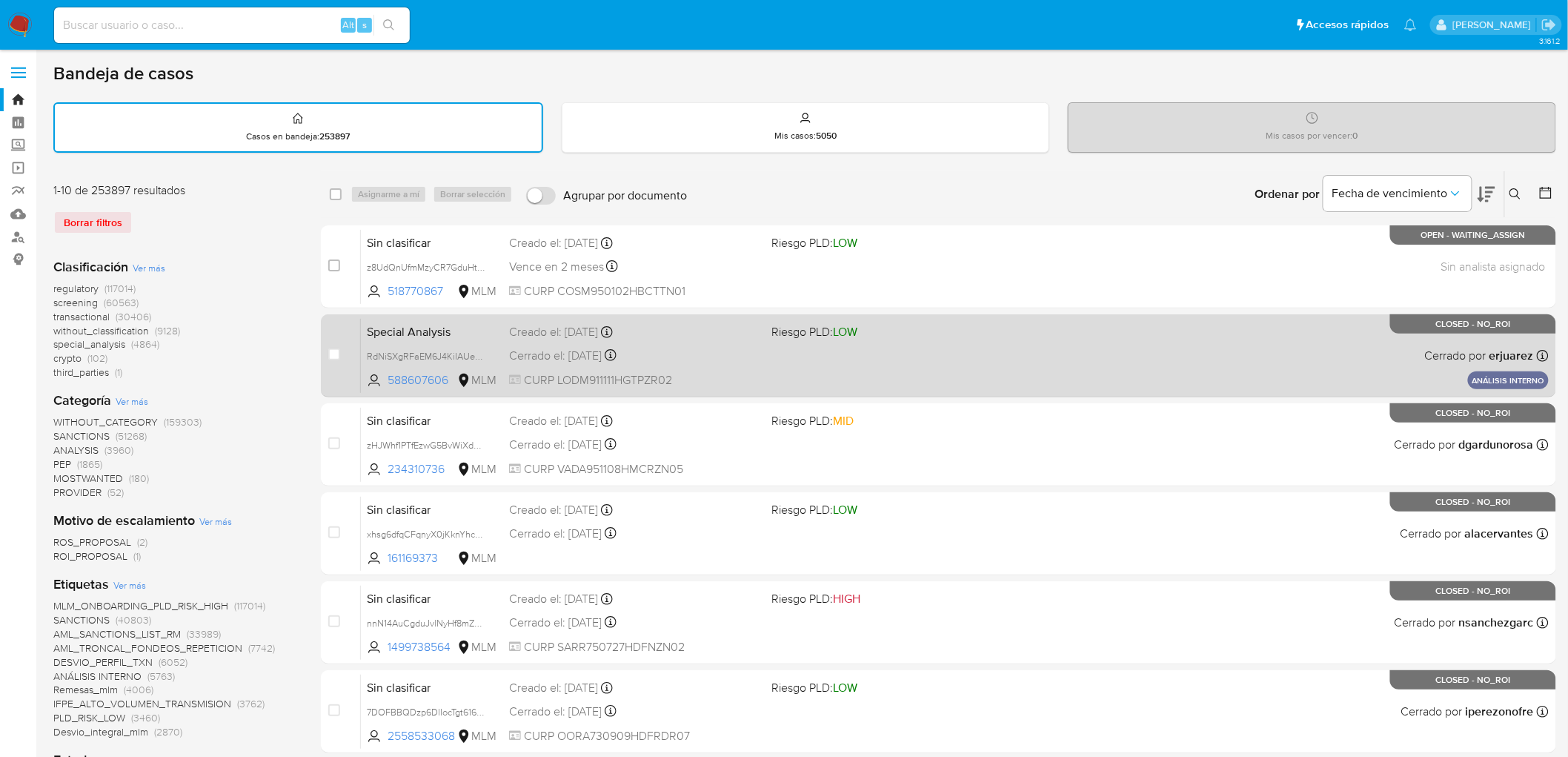
click at [567, 372] on span "CURP LODM911111HGTPZR02" at bounding box center [635, 379] width 251 height 16
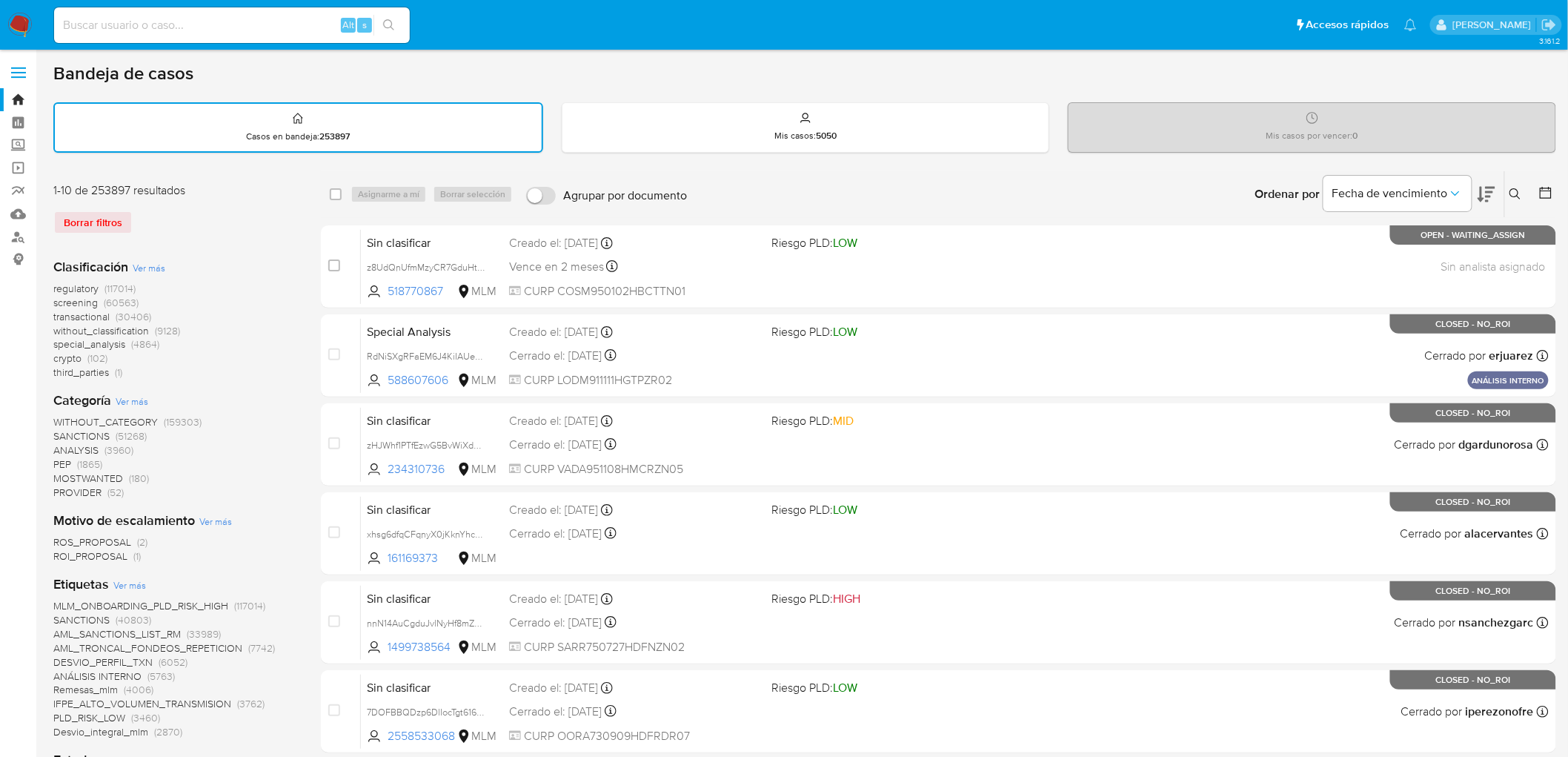
click at [19, 31] on img at bounding box center [20, 25] width 25 height 25
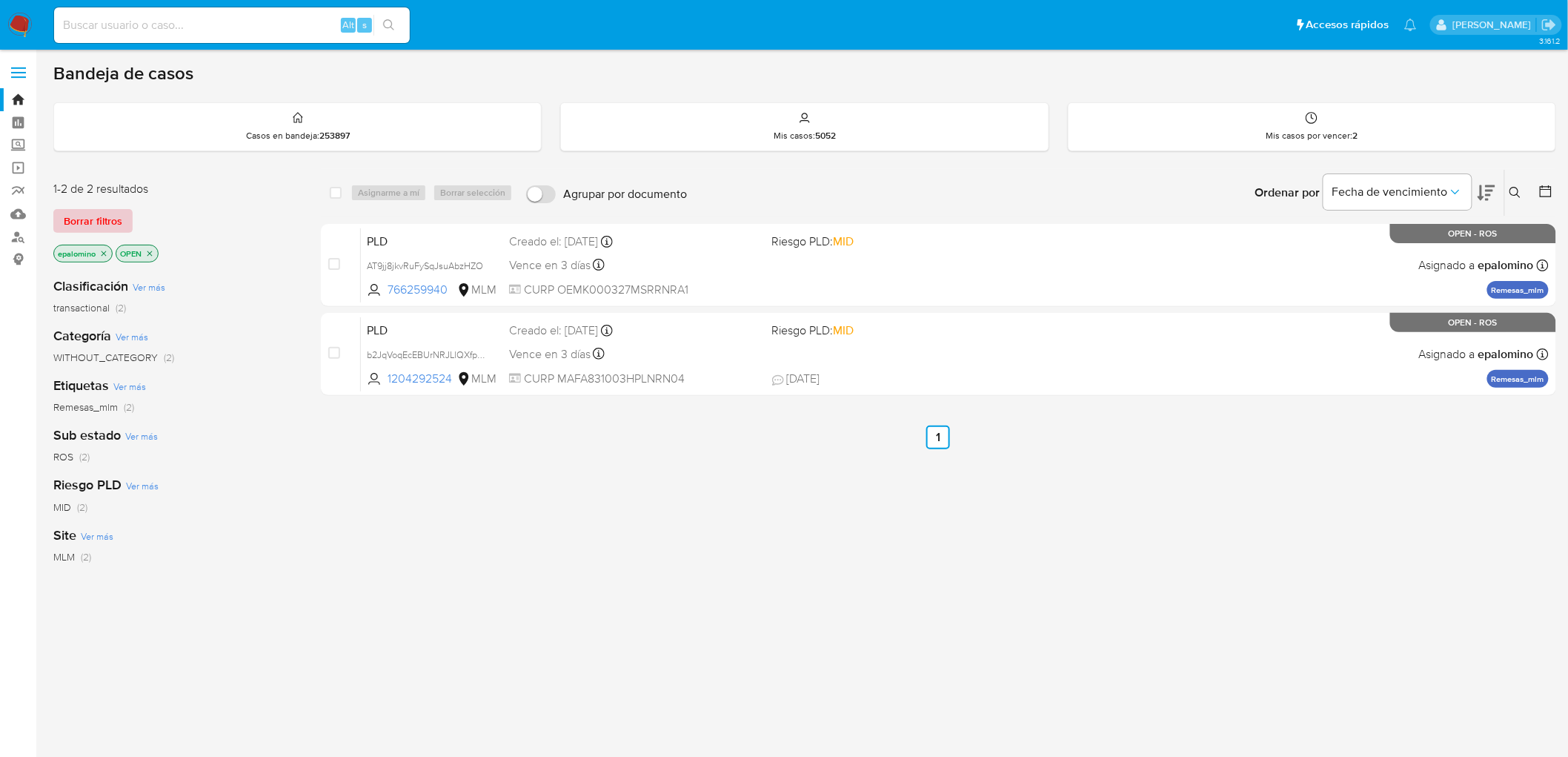
click at [109, 224] on span "Borrar filtros" at bounding box center [93, 221] width 58 height 21
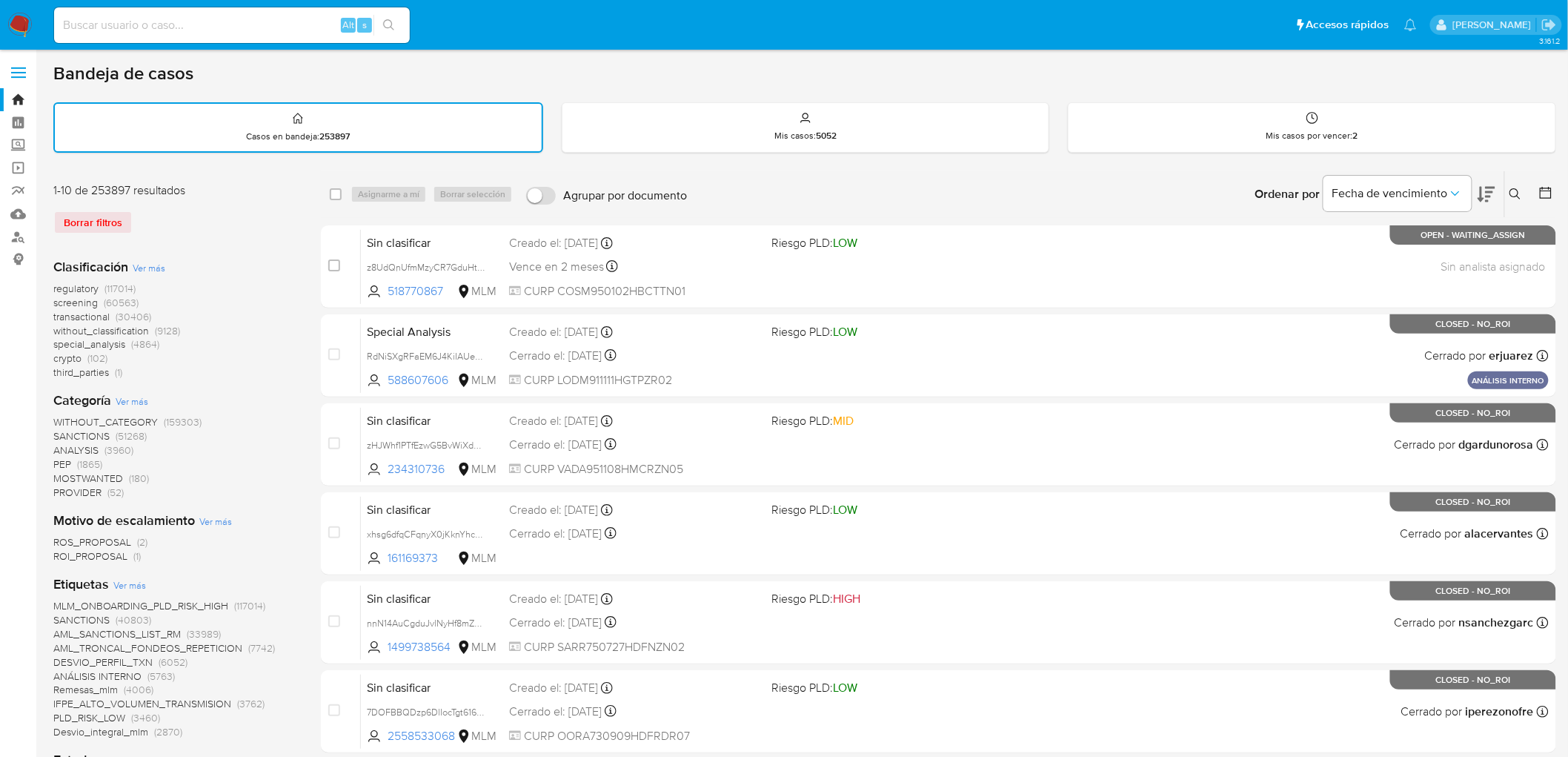
click at [19, 34] on img at bounding box center [20, 25] width 25 height 25
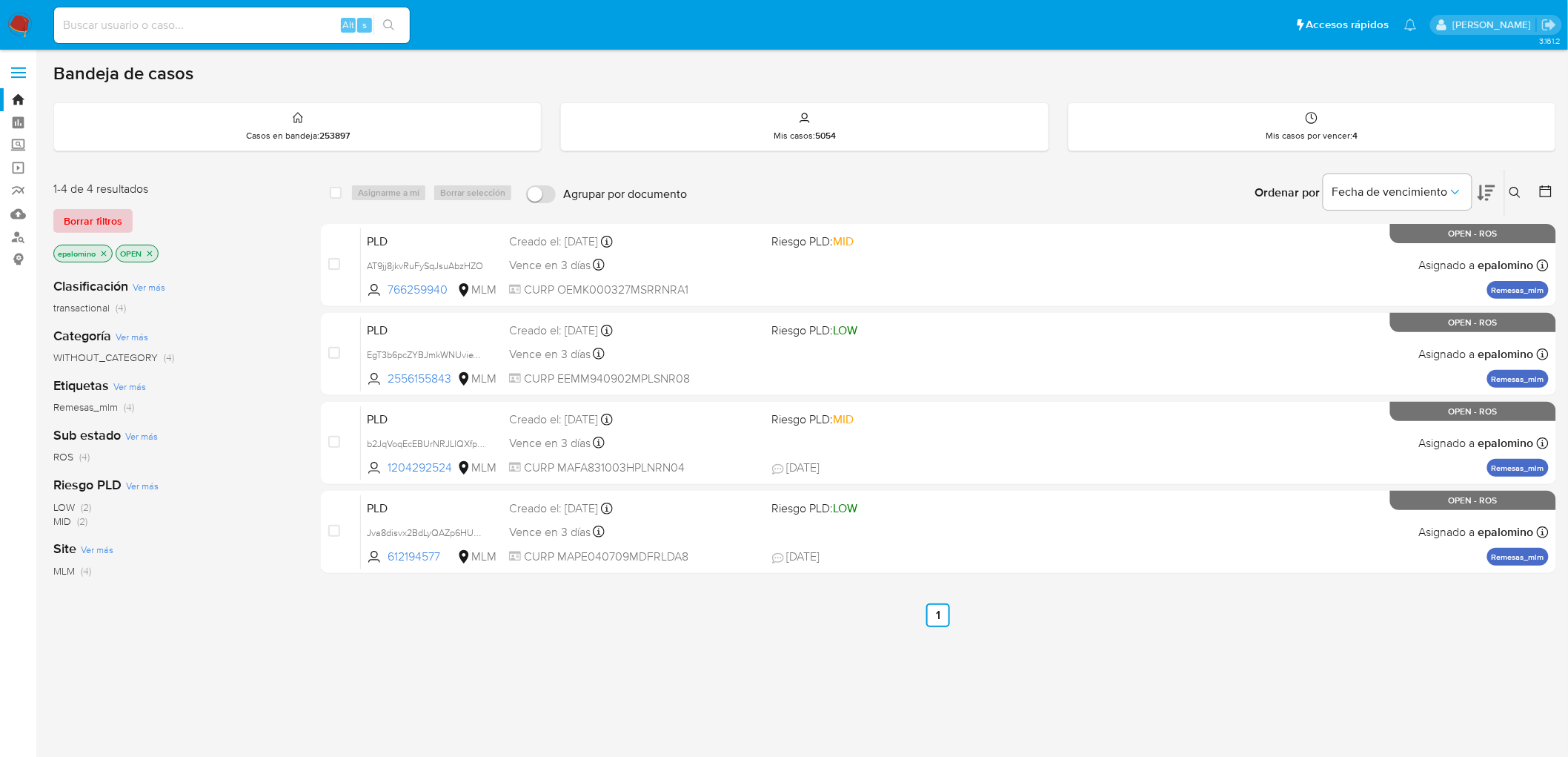
click at [105, 220] on span "Borrar filtros" at bounding box center [93, 221] width 58 height 21
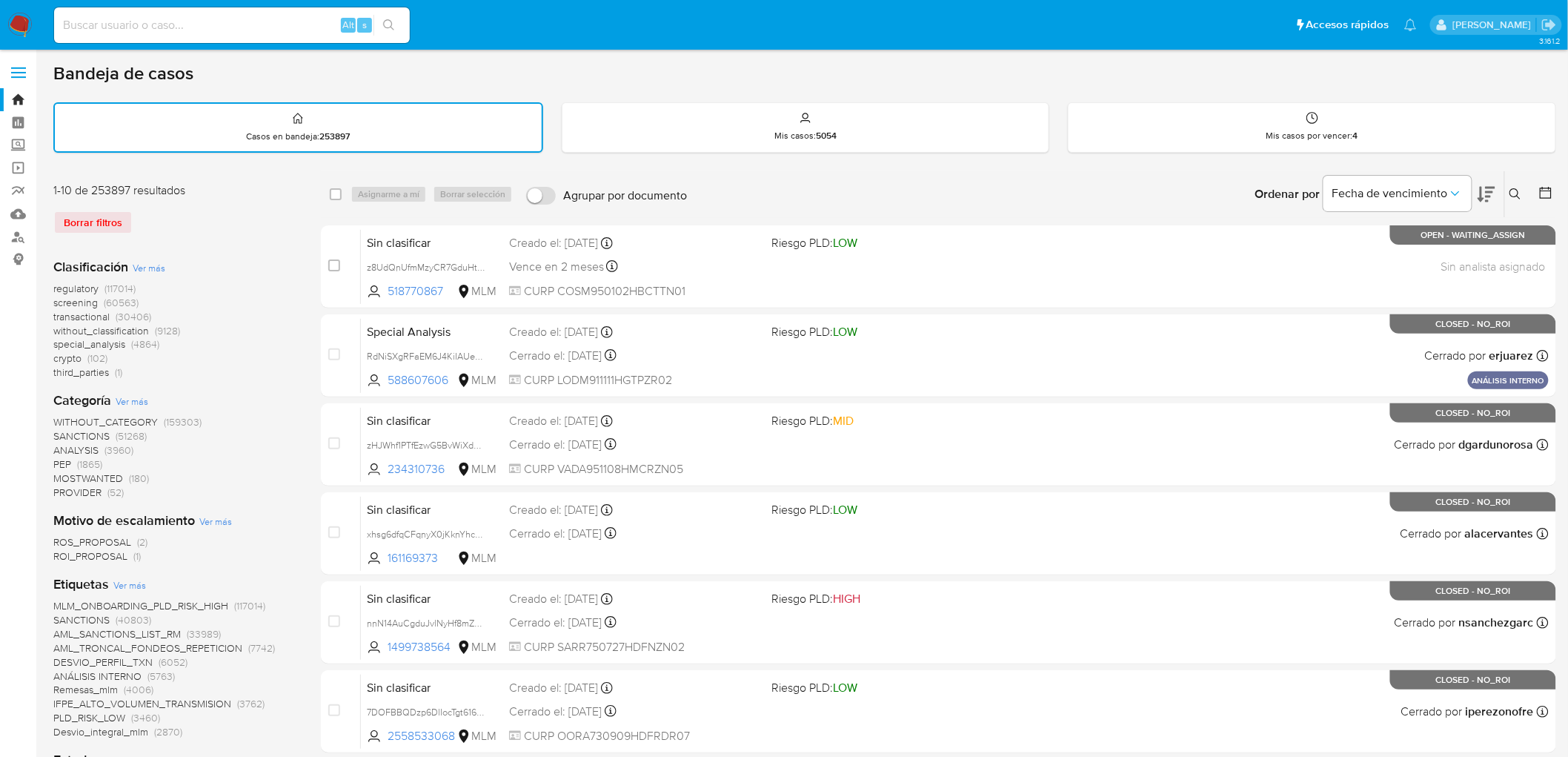
click at [20, 24] on img at bounding box center [20, 25] width 25 height 25
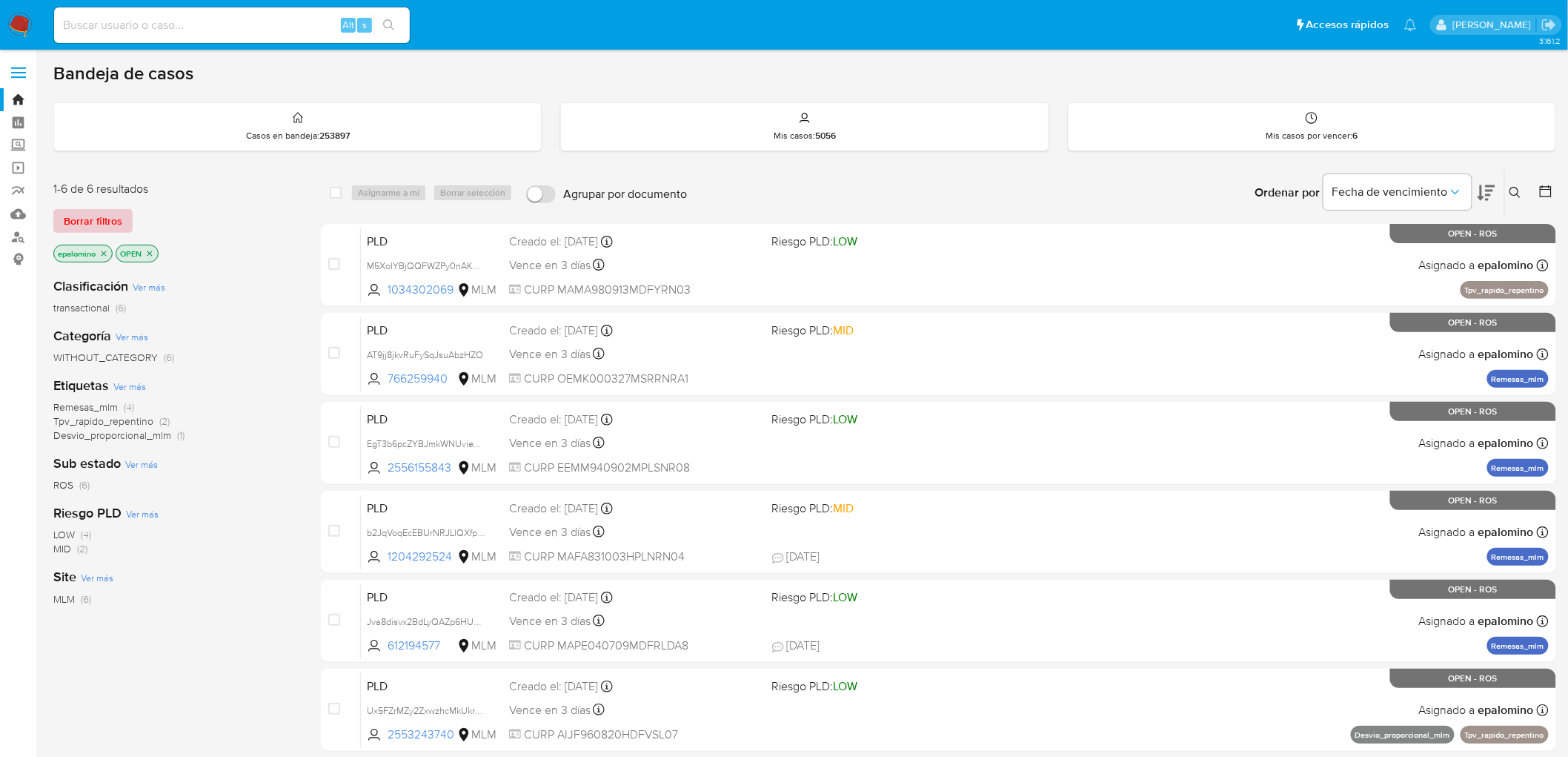
click at [85, 216] on span "Borrar filtros" at bounding box center [93, 221] width 58 height 21
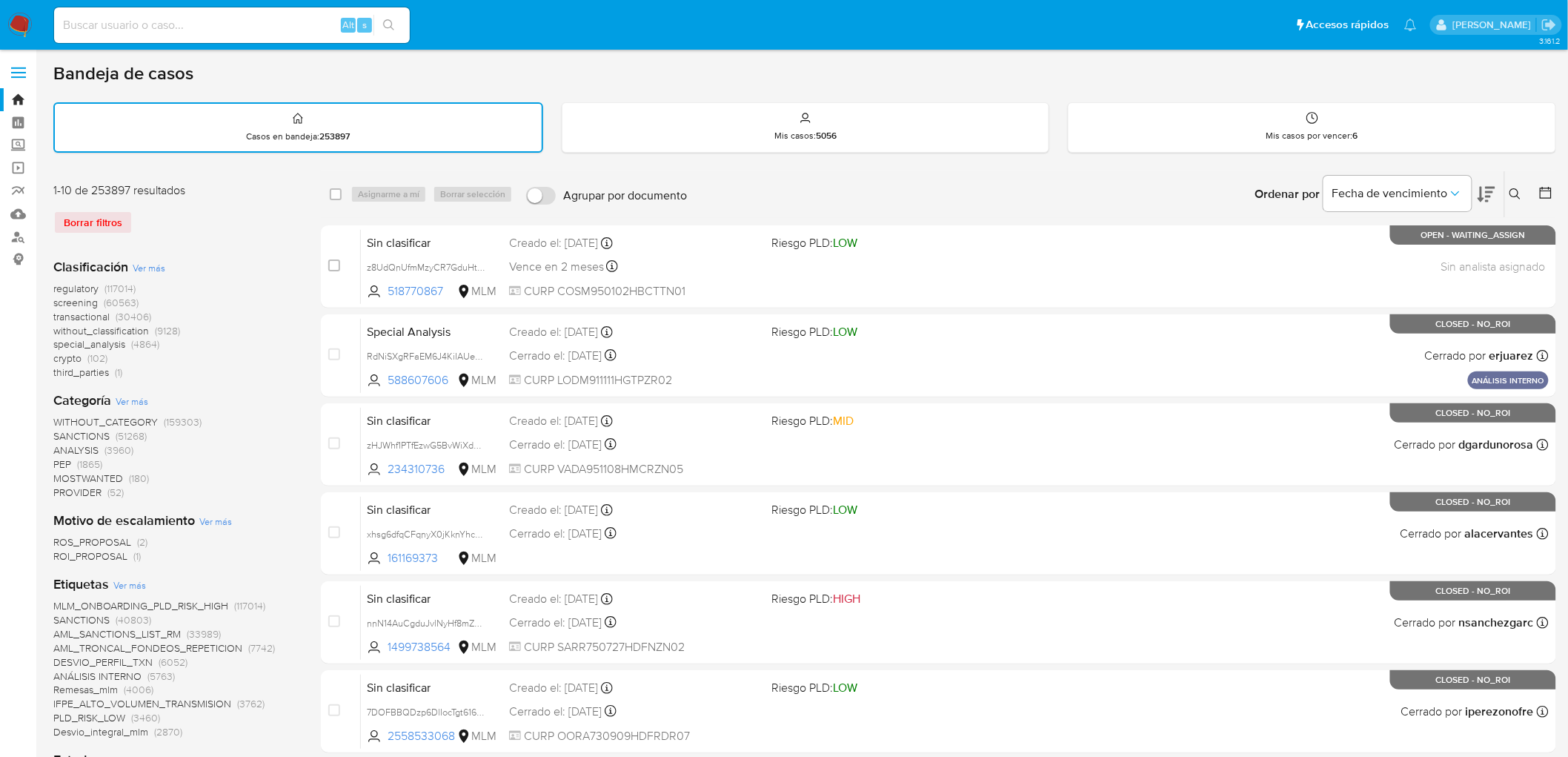
click at [180, 194] on div "1-10 de 253897 resultados" at bounding box center [172, 190] width 237 height 16
click at [23, 20] on img at bounding box center [20, 25] width 25 height 25
click at [202, 223] on div "Borrar filtros" at bounding box center [172, 223] width 237 height 24
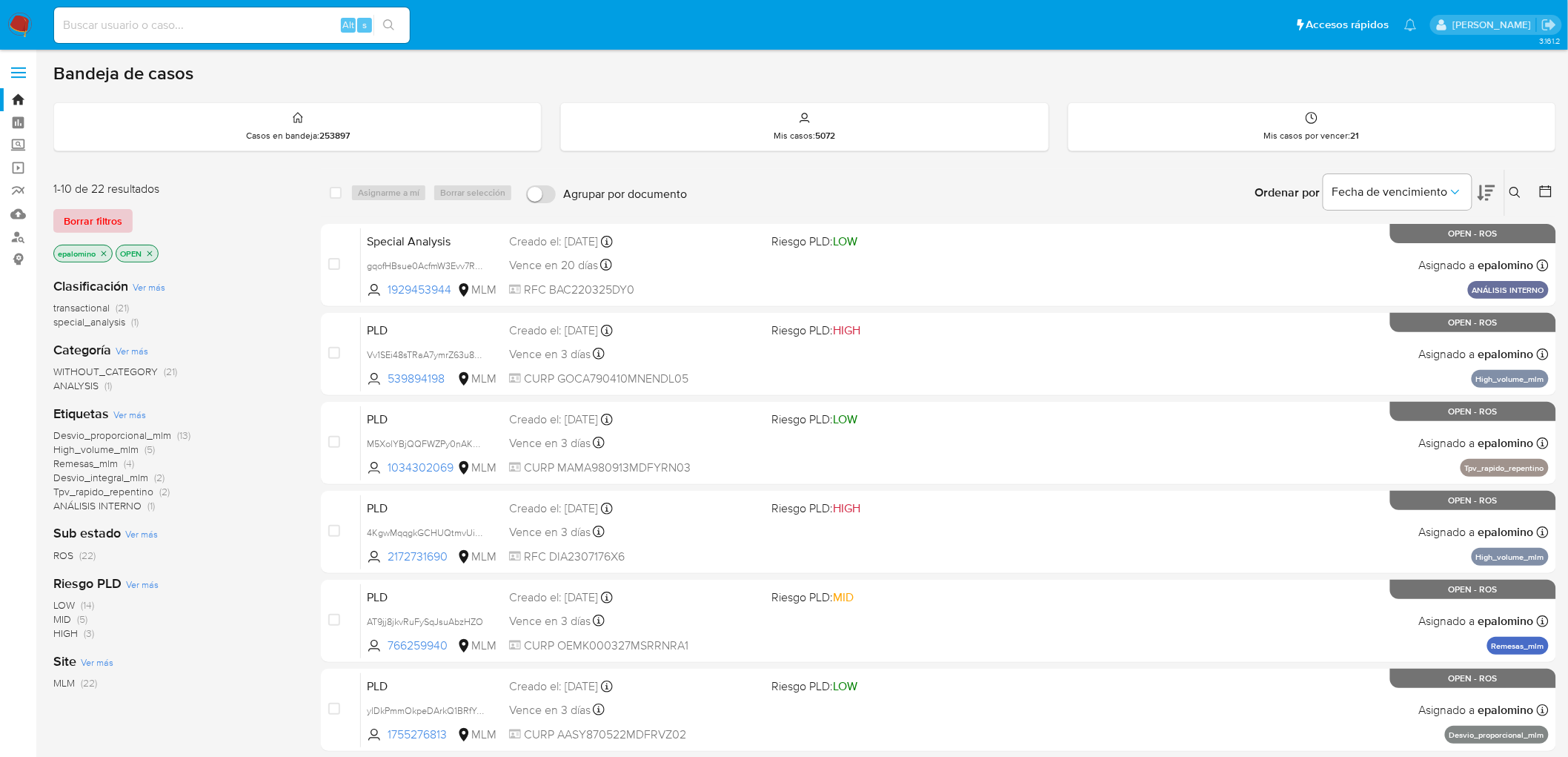
click at [108, 220] on span "Borrar filtros" at bounding box center [93, 221] width 58 height 21
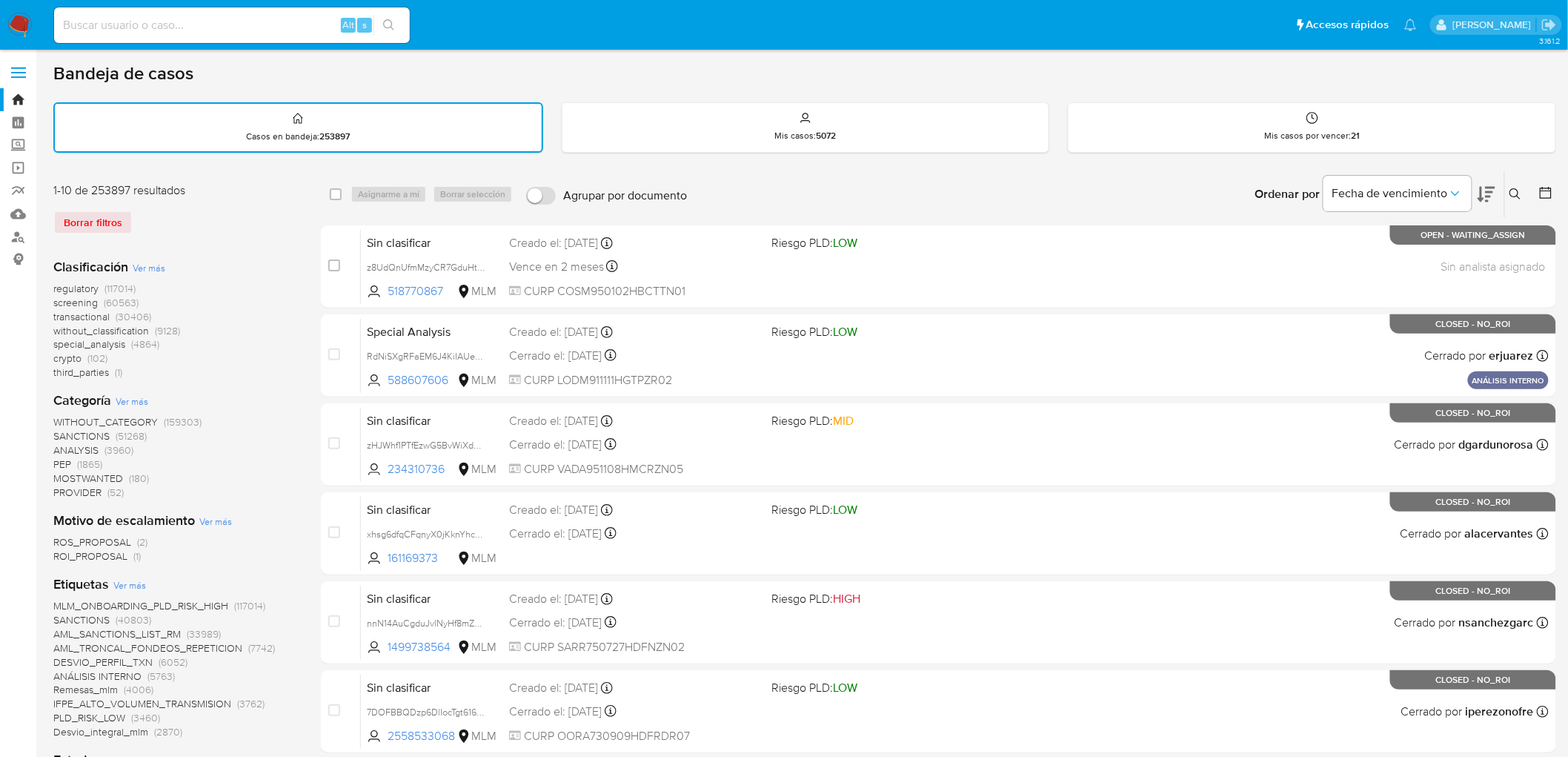
click at [204, 222] on div "Borrar filtros" at bounding box center [172, 223] width 237 height 24
click at [15, 28] on img at bounding box center [20, 25] width 25 height 25
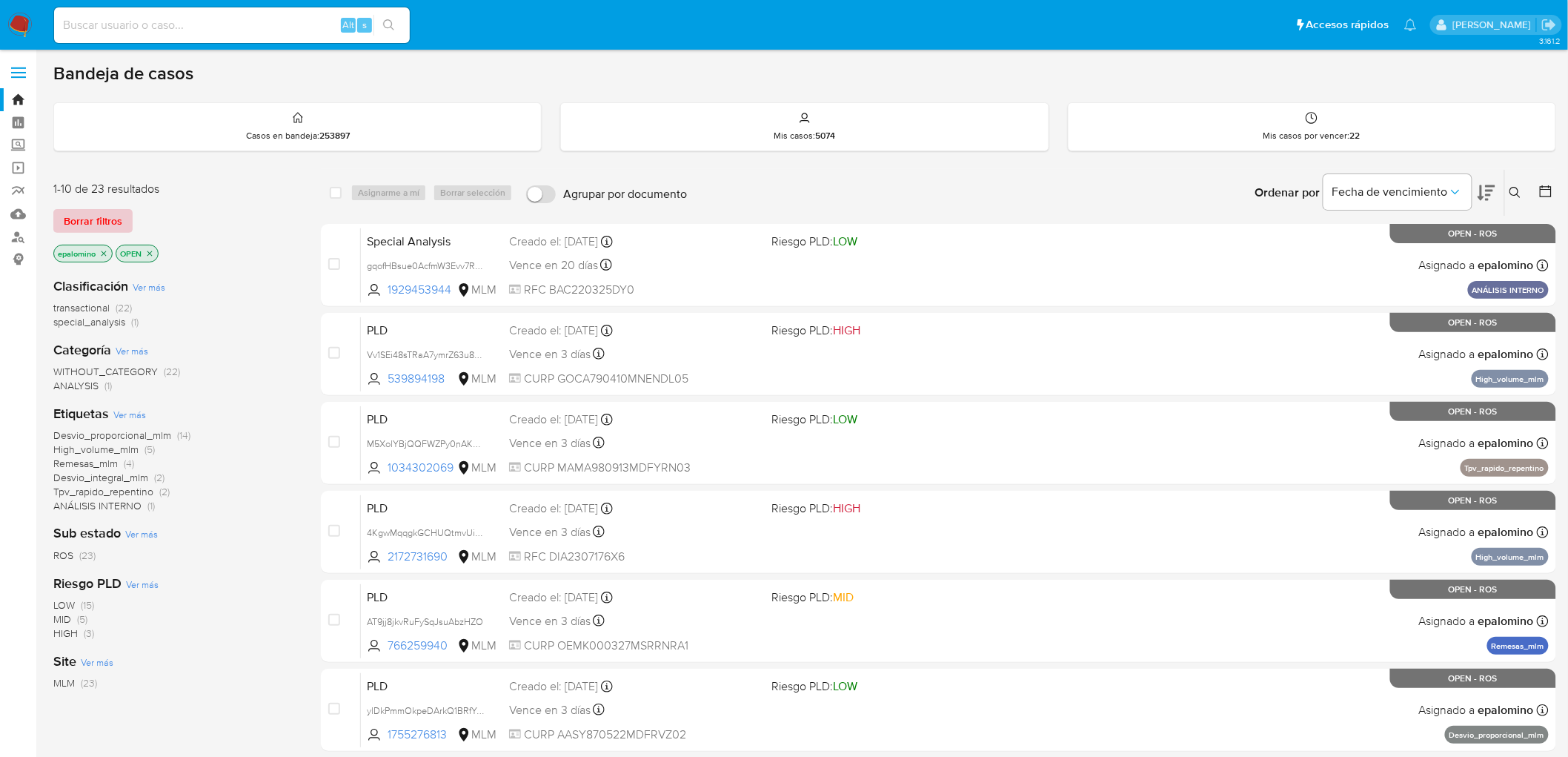
click at [108, 219] on span "Borrar filtros" at bounding box center [93, 221] width 58 height 21
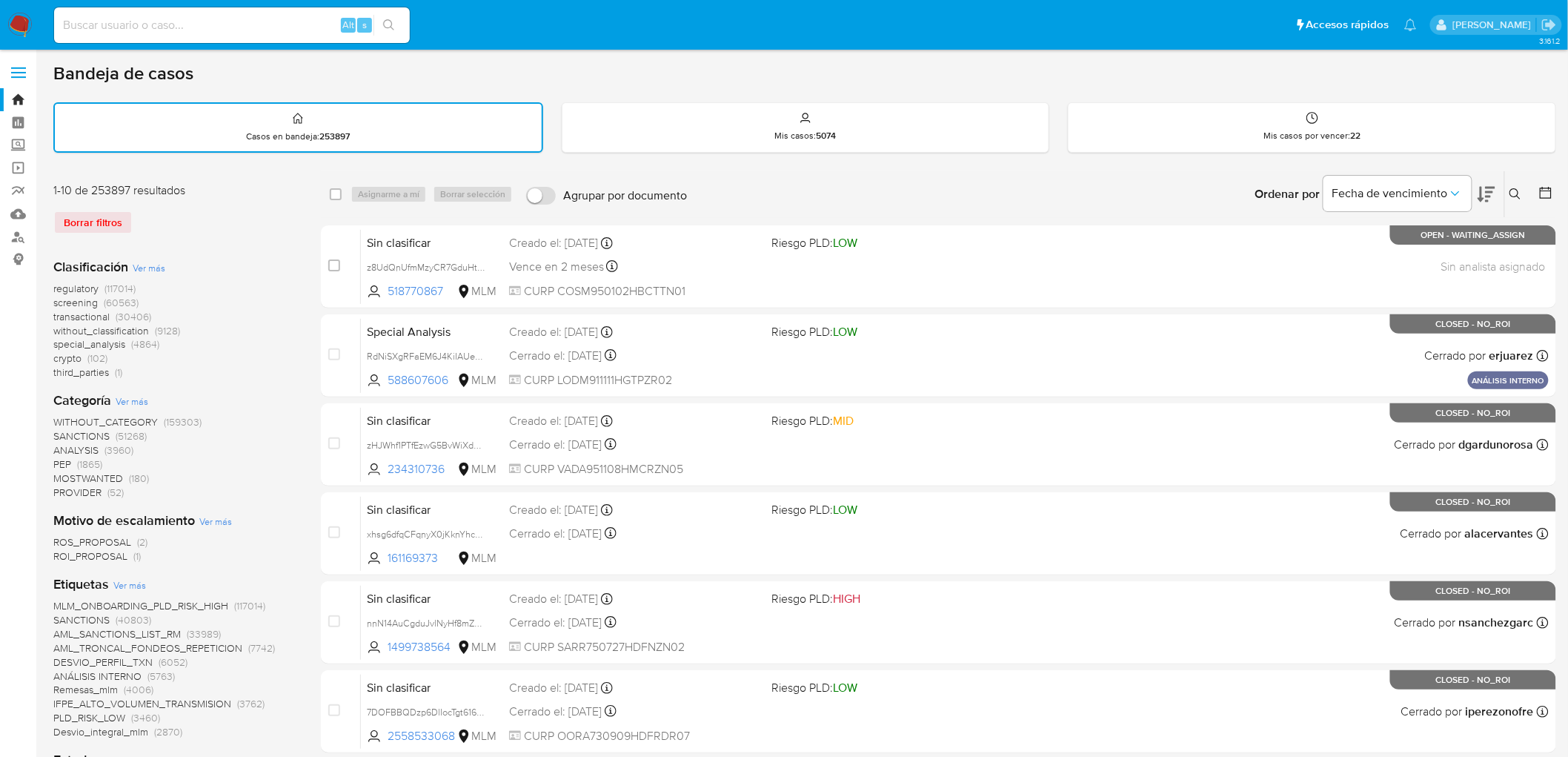
click at [215, 236] on div "1-10 de 253897 resultados Borrar filtros" at bounding box center [172, 214] width 237 height 64
click at [22, 20] on img at bounding box center [20, 25] width 25 height 25
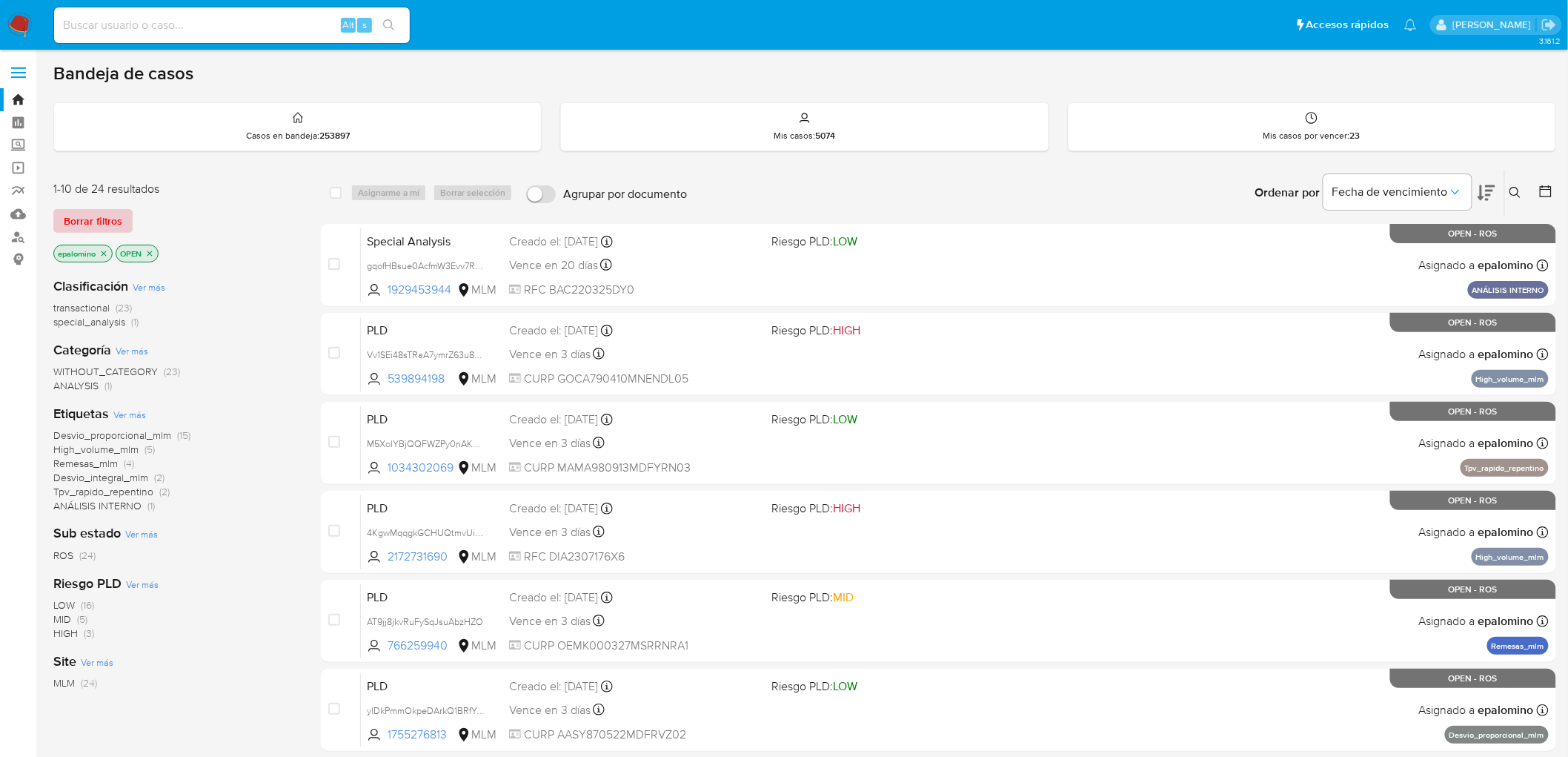
click at [110, 223] on span "Borrar filtros" at bounding box center [93, 221] width 58 height 21
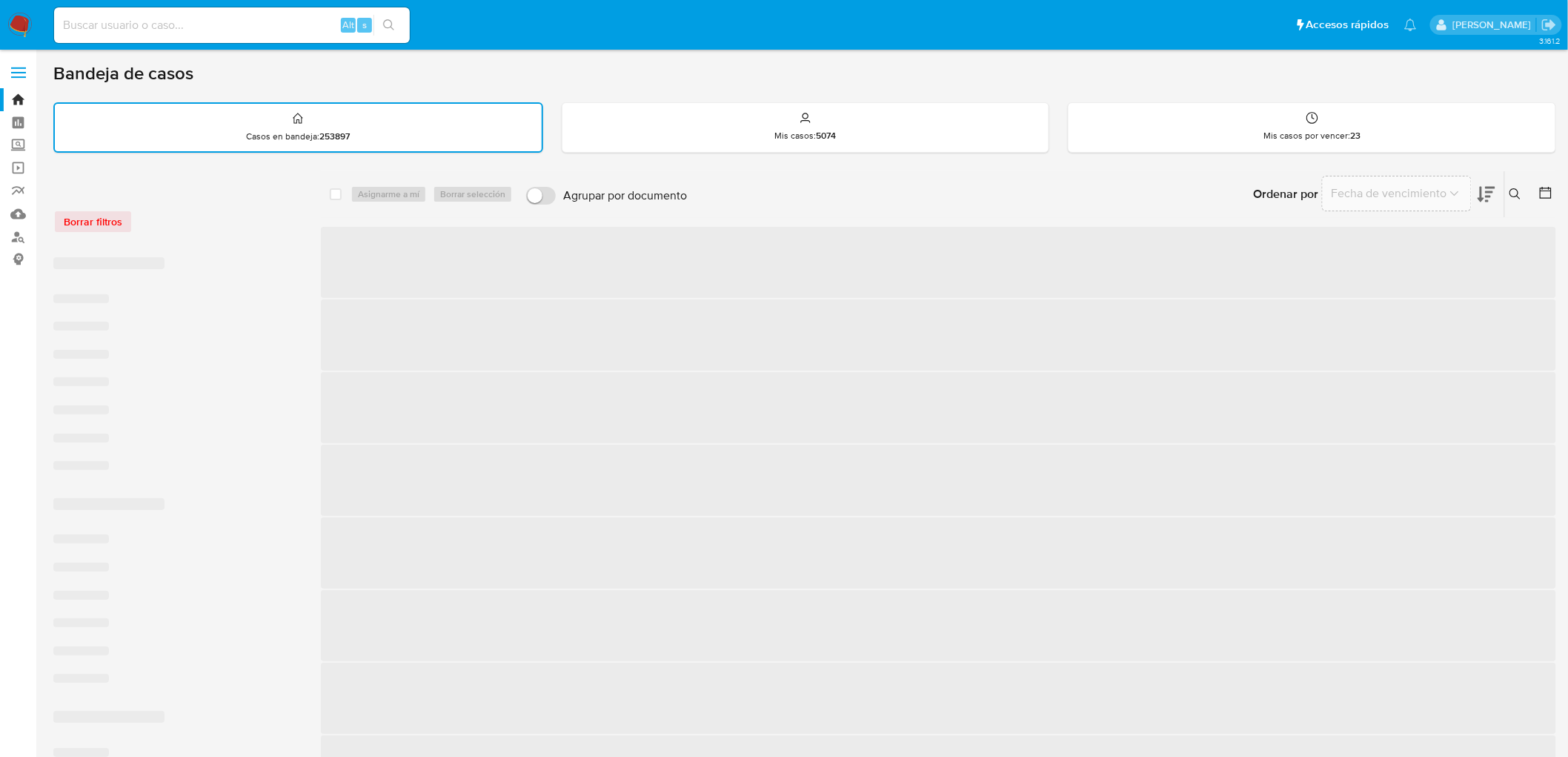
click at [227, 228] on div "Borrar filtros" at bounding box center [172, 222] width 237 height 24
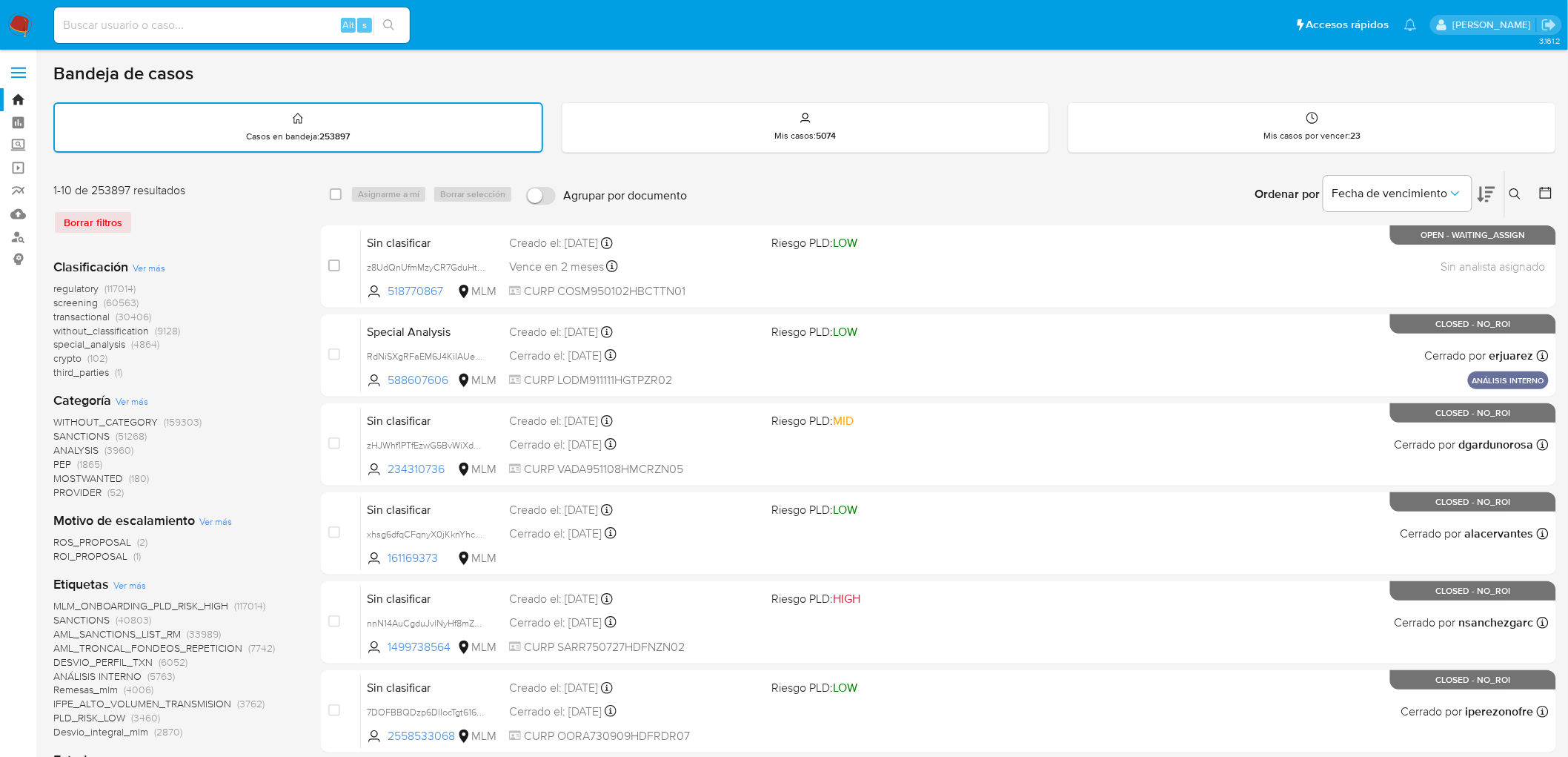
click at [21, 22] on img at bounding box center [20, 25] width 25 height 25
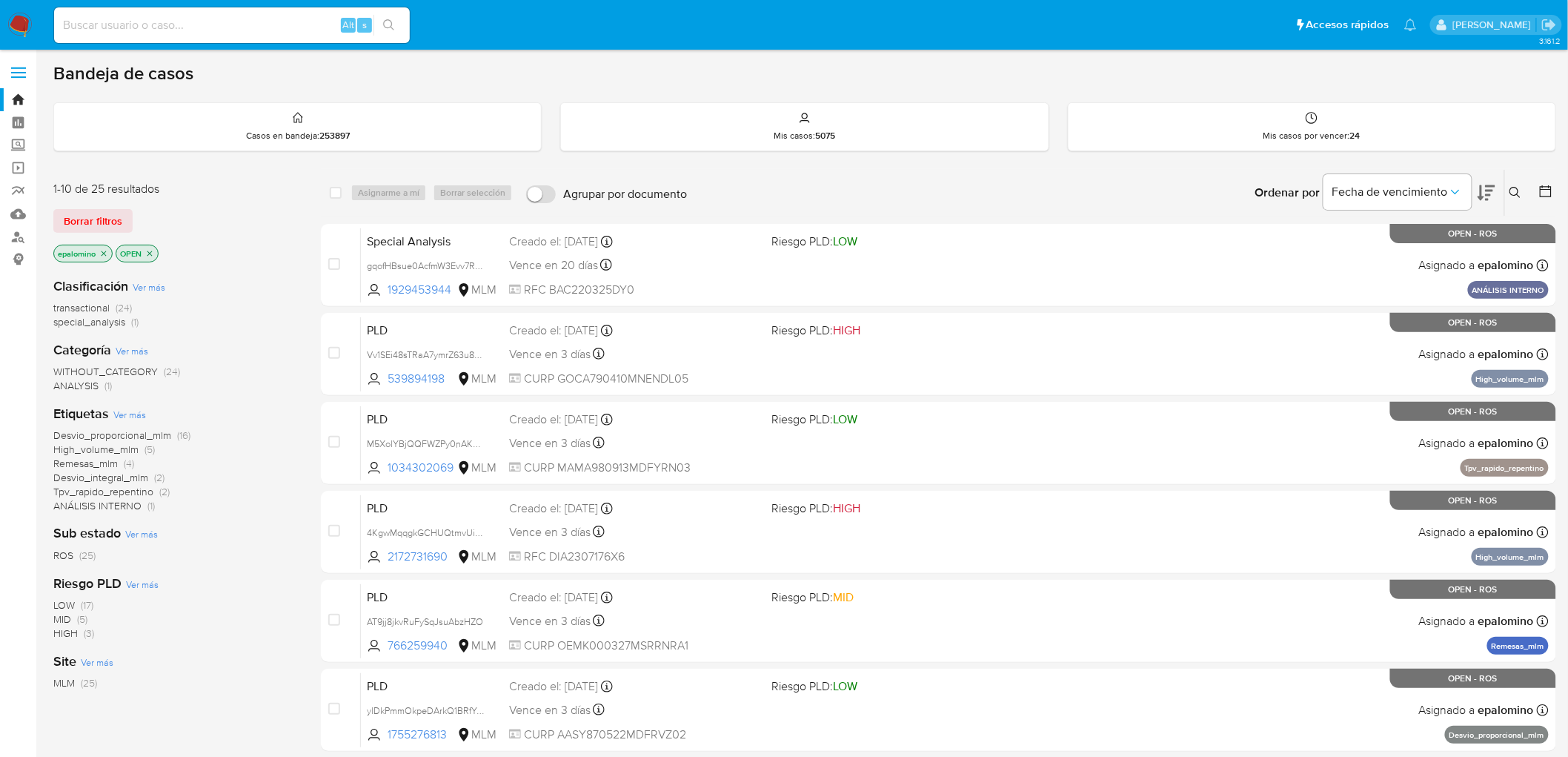
click at [104, 212] on span "Borrar filtros" at bounding box center [93, 221] width 58 height 21
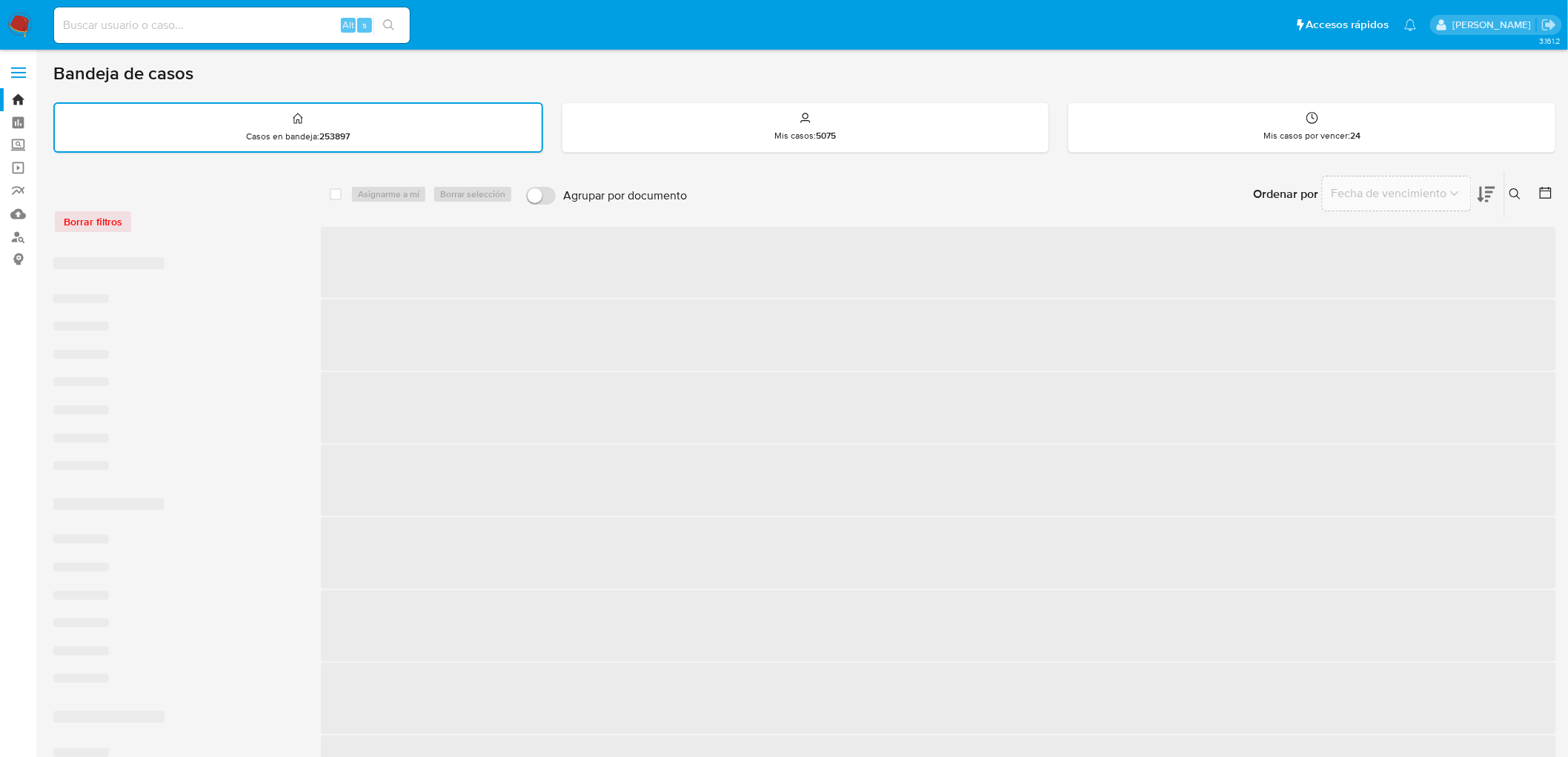
click at [255, 222] on div "Borrar filtros" at bounding box center [172, 222] width 237 height 24
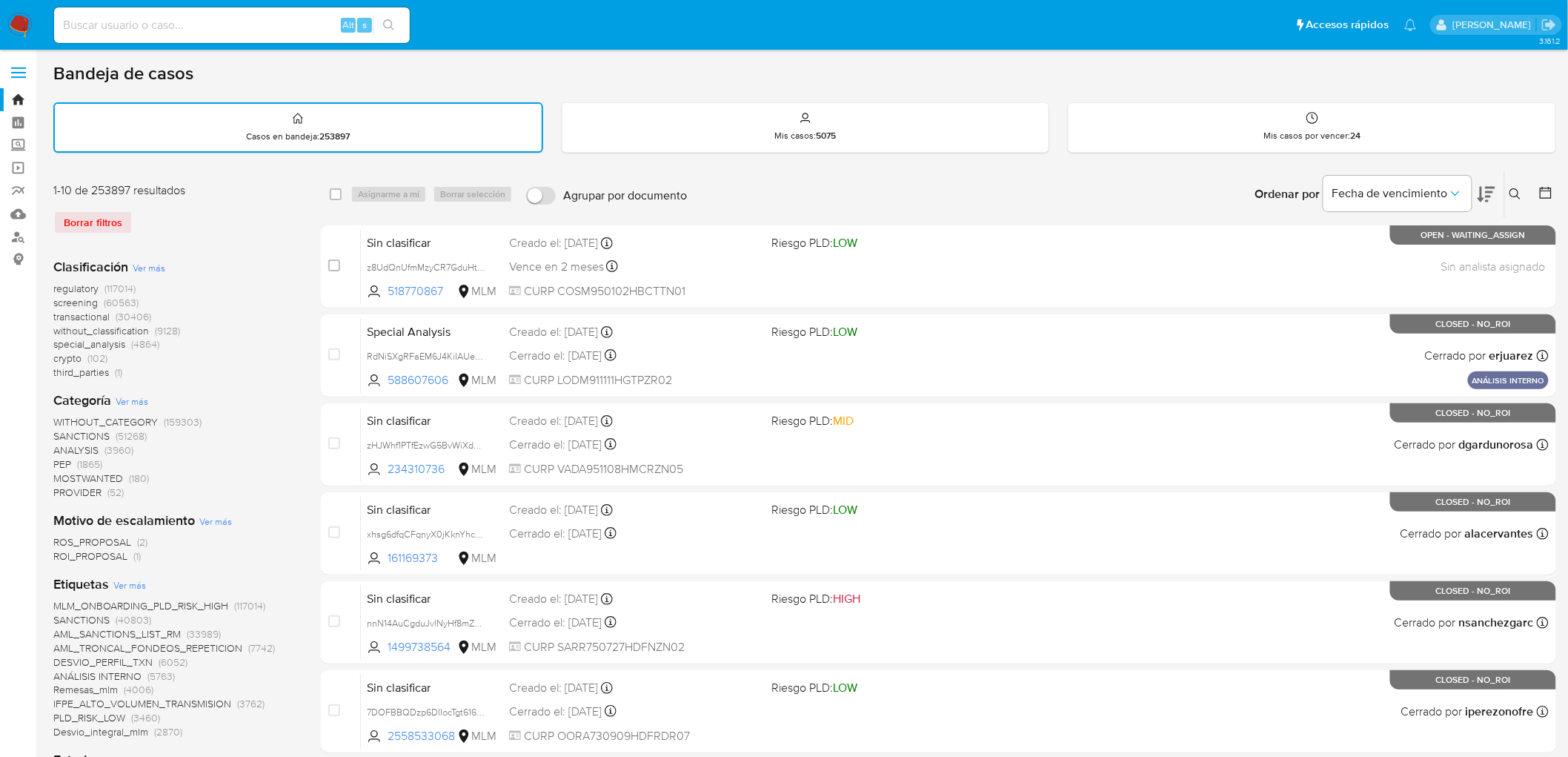
click at [193, 213] on div "Borrar filtros" at bounding box center [172, 223] width 237 height 24
click at [26, 28] on img at bounding box center [20, 25] width 25 height 25
